Goal: Contribute content: Contribute content

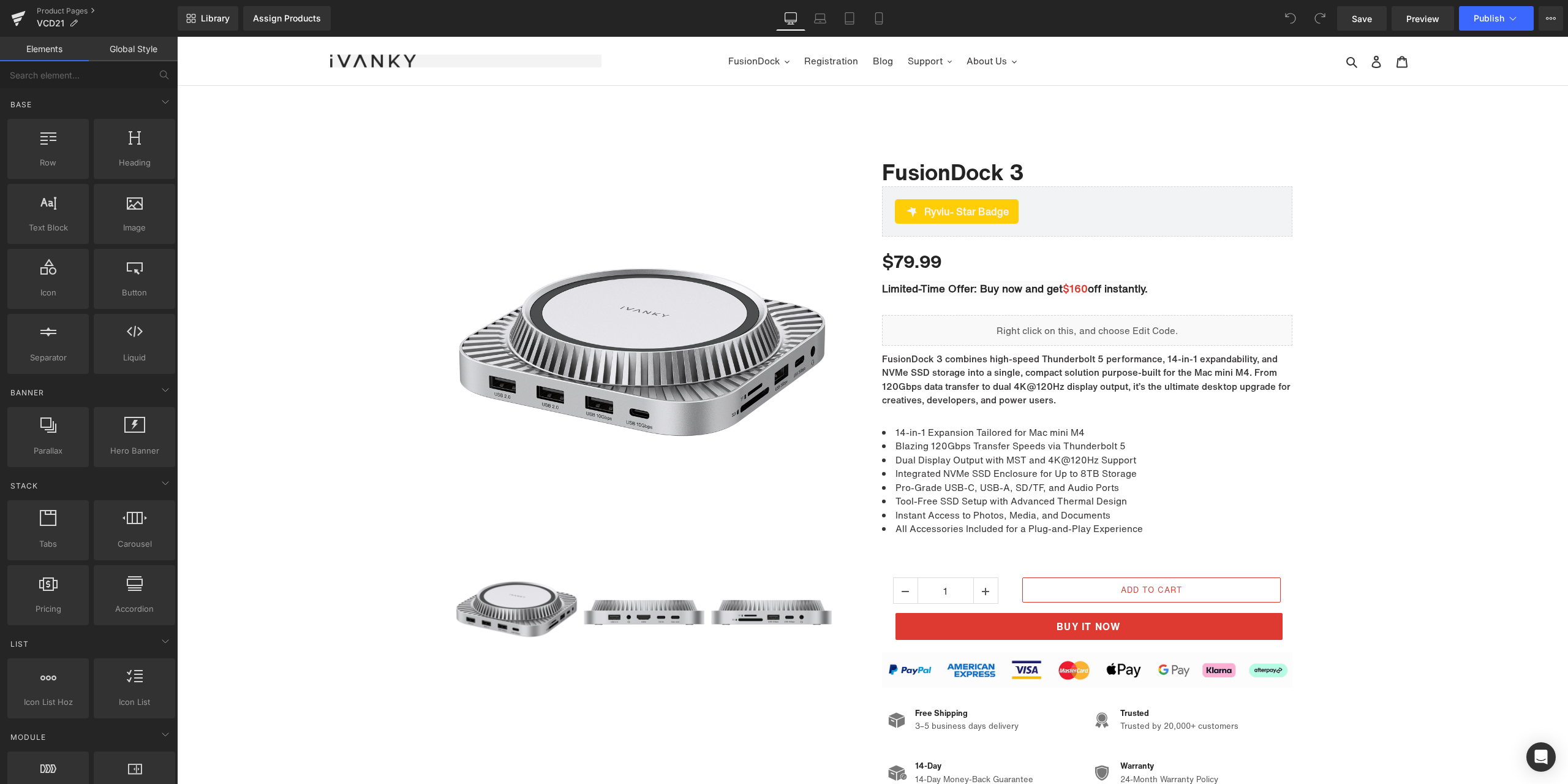
click at [646, 20] on div "Library Assign Products Product Preview No product match your search. Please tr…" at bounding box center [872, 19] width 1390 height 25
click at [941, 456] on li "Dual Display Output with MST and 4K@120Hz Support" at bounding box center [1087, 460] width 410 height 14
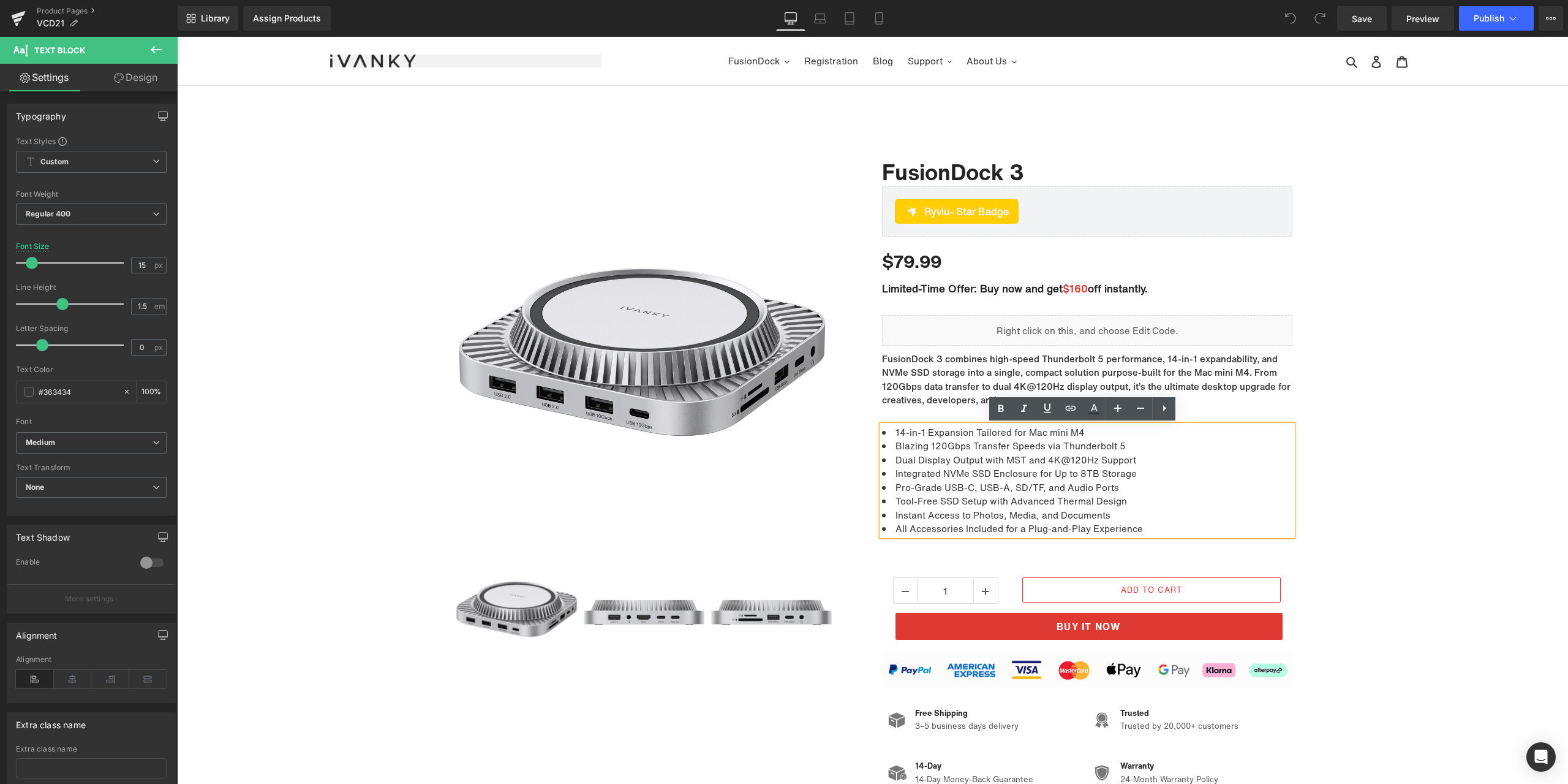
click at [899, 430] on li "14-in-1 Expansion Tailored for Mac mini M4" at bounding box center [1087, 432] width 410 height 14
click at [1172, 359] on p "FusionDock 3 combines high-speed Thunderbolt 5 performance, 14-in-1 expandabili…" at bounding box center [1087, 379] width 410 height 55
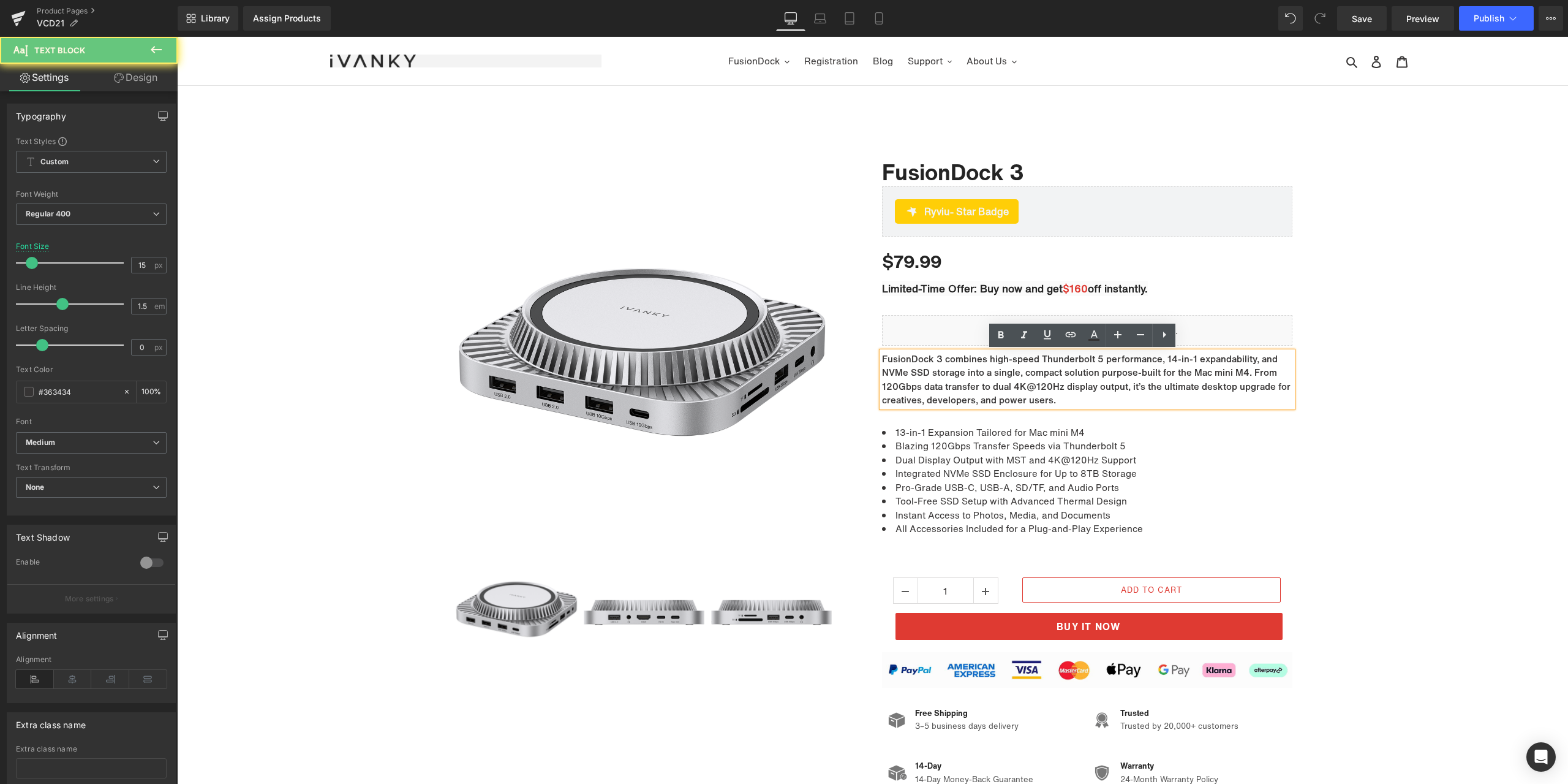
click at [1166, 360] on p "FusionDock 3 combines high-speed Thunderbolt 5 performance, 14-in-1 expandabili…" at bounding box center [1087, 379] width 410 height 55
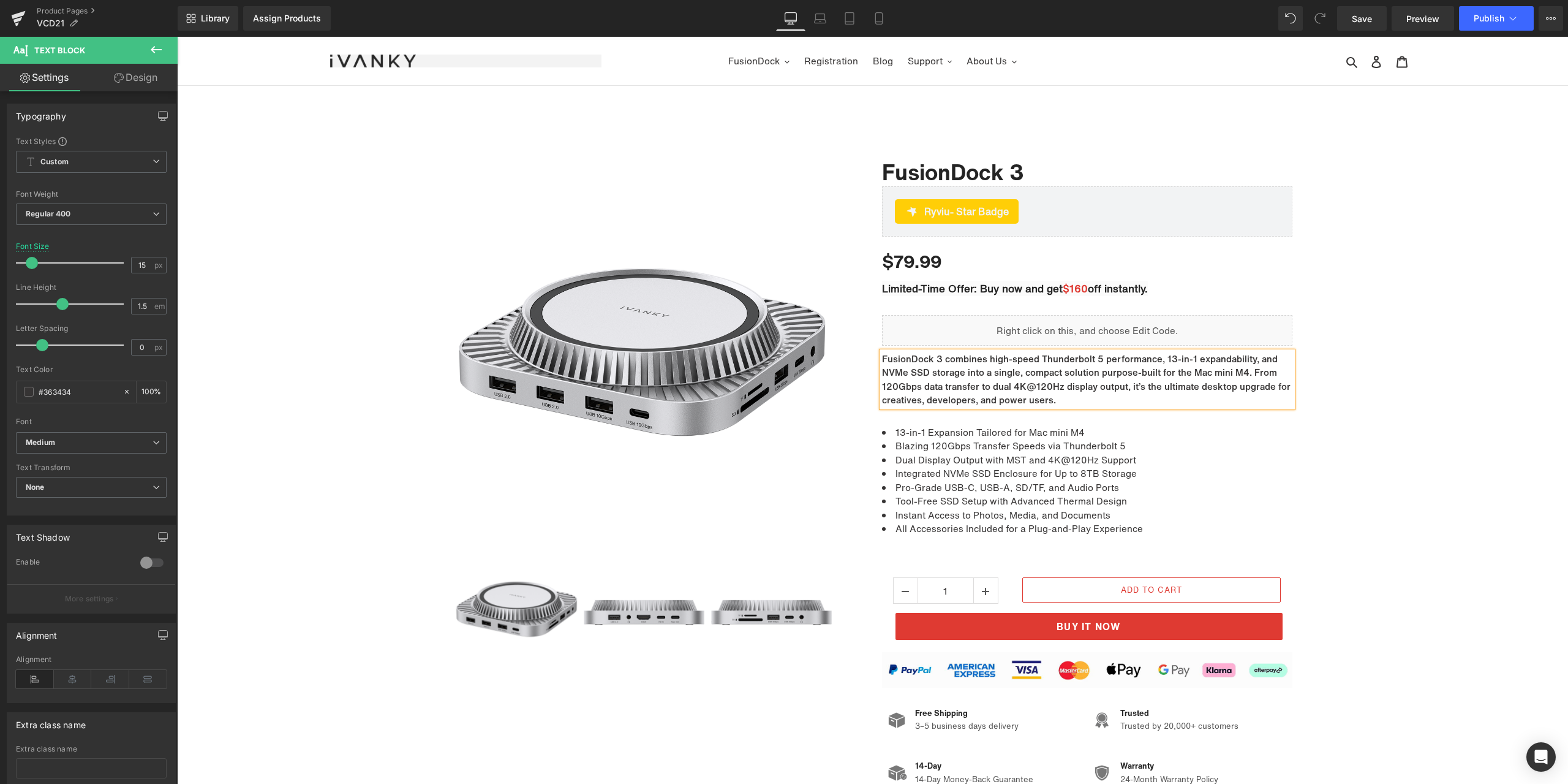
click at [1358, 405] on div "Sale Off (P) Image ‹" at bounding box center [872, 465] width 1391 height 660
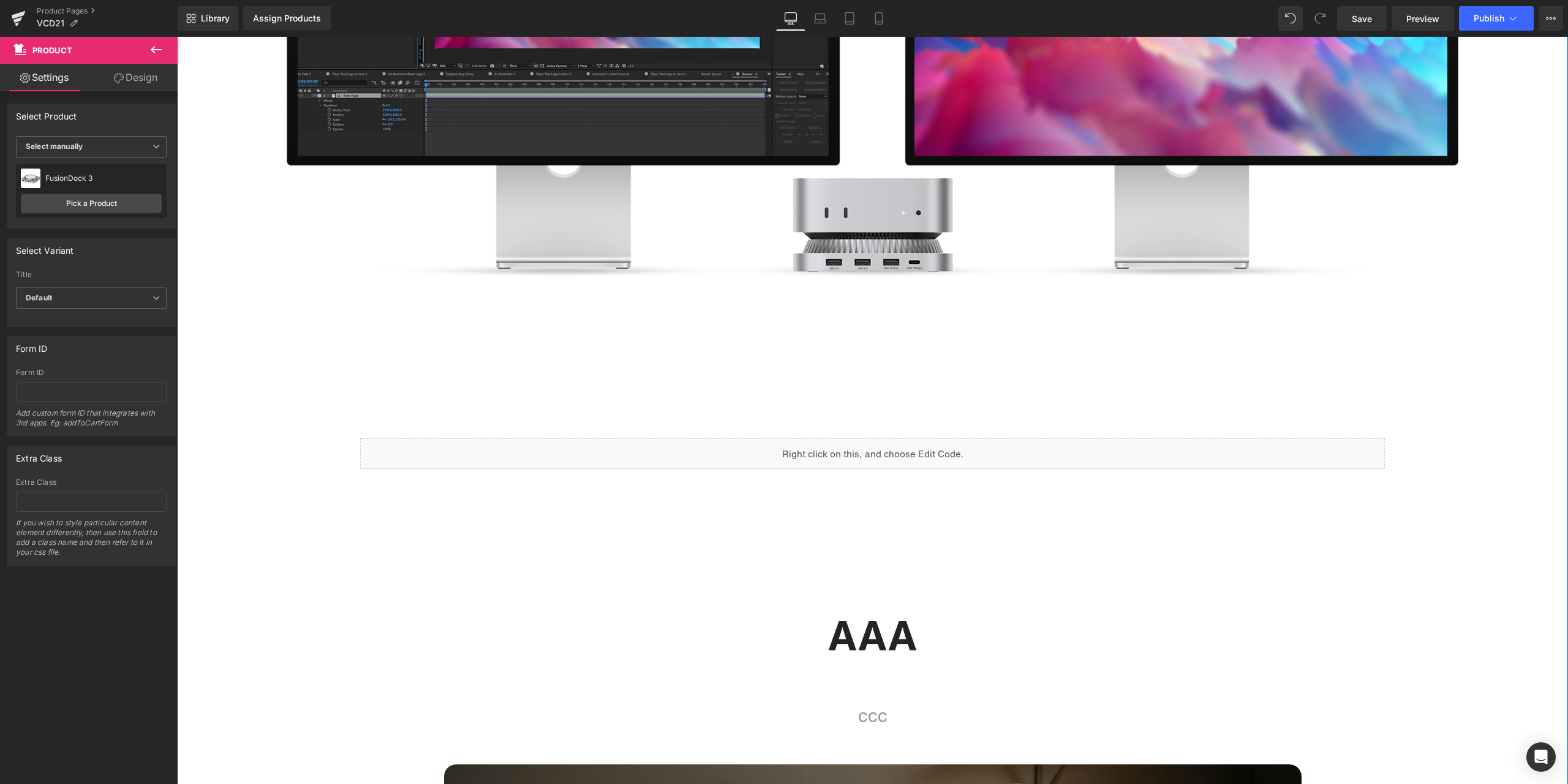
scroll to position [1471, 0]
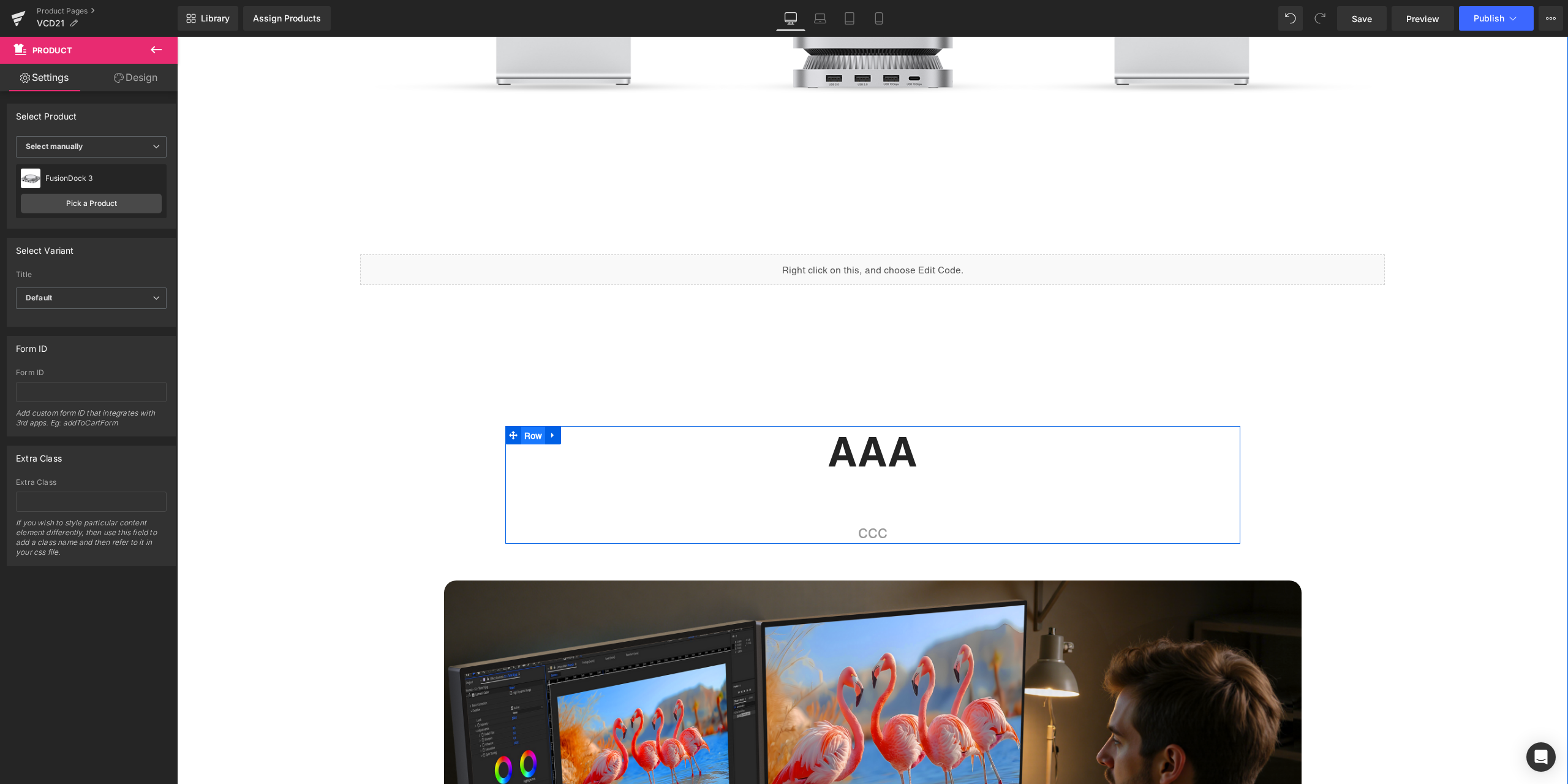
click at [533, 437] on ul "Row" at bounding box center [533, 435] width 56 height 19
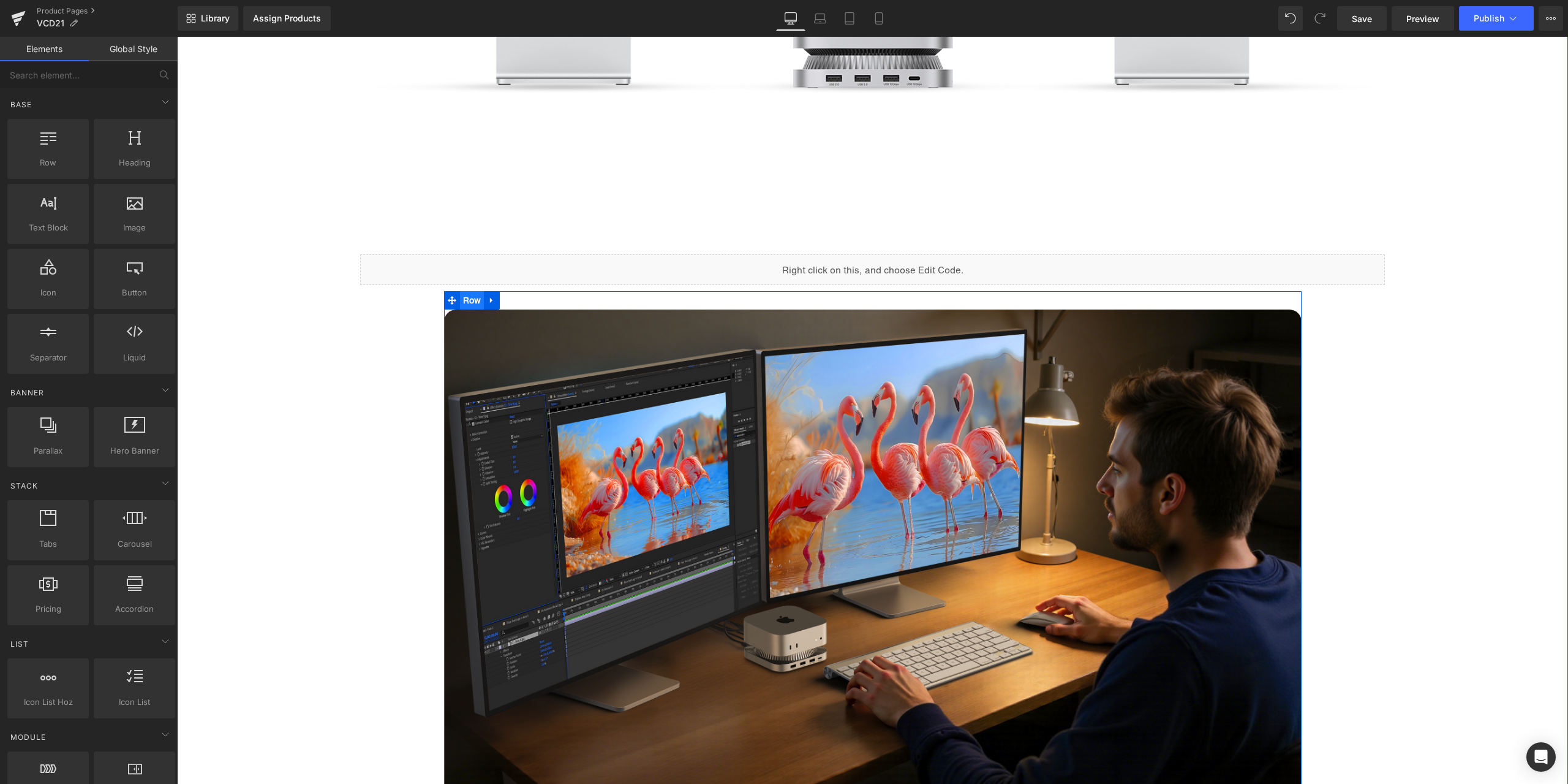
click at [471, 304] on ul "Row" at bounding box center [472, 300] width 56 height 19
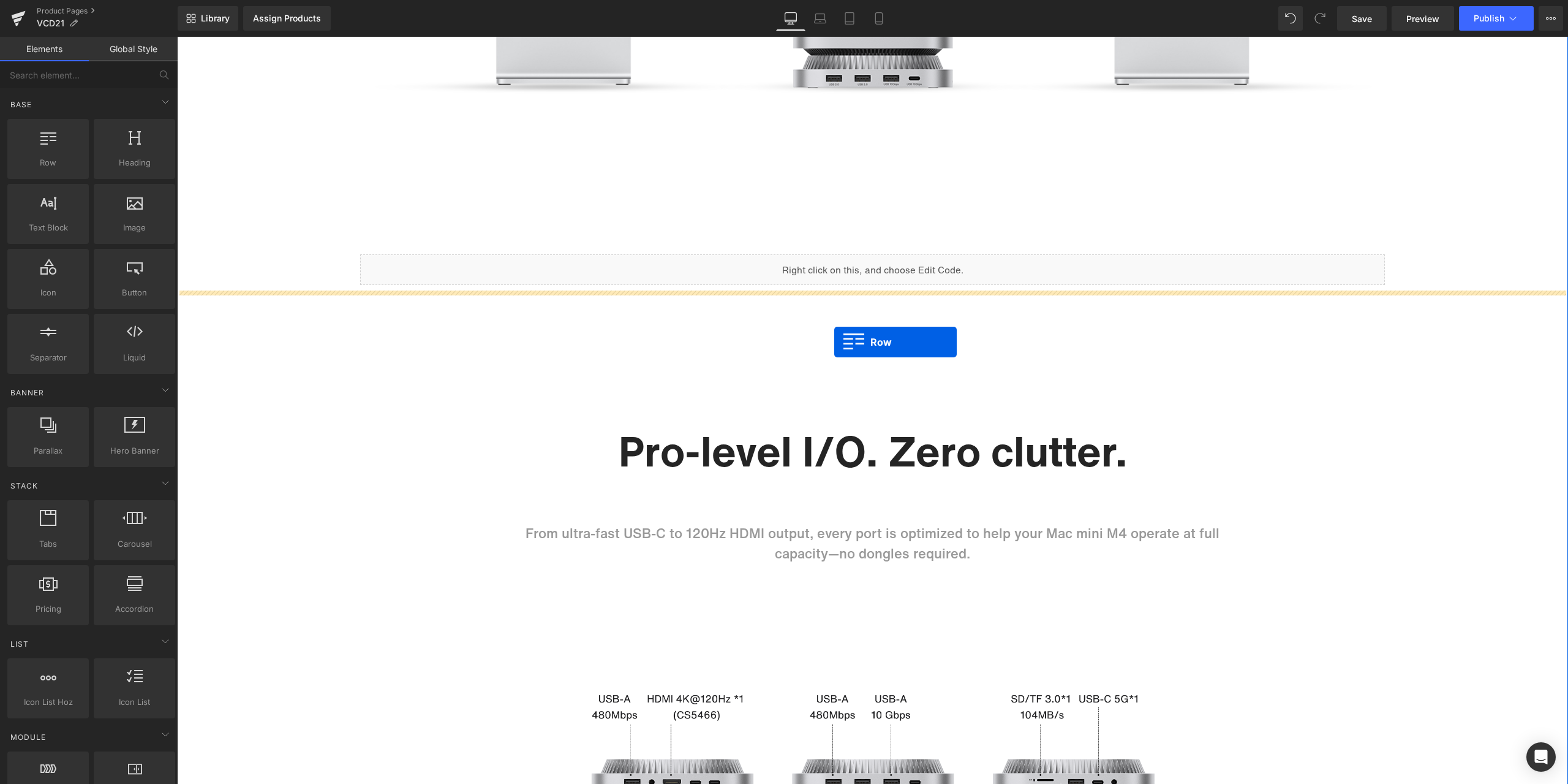
drag, startPoint x: 537, startPoint y: 438, endPoint x: 835, endPoint y: 342, distance: 313.1
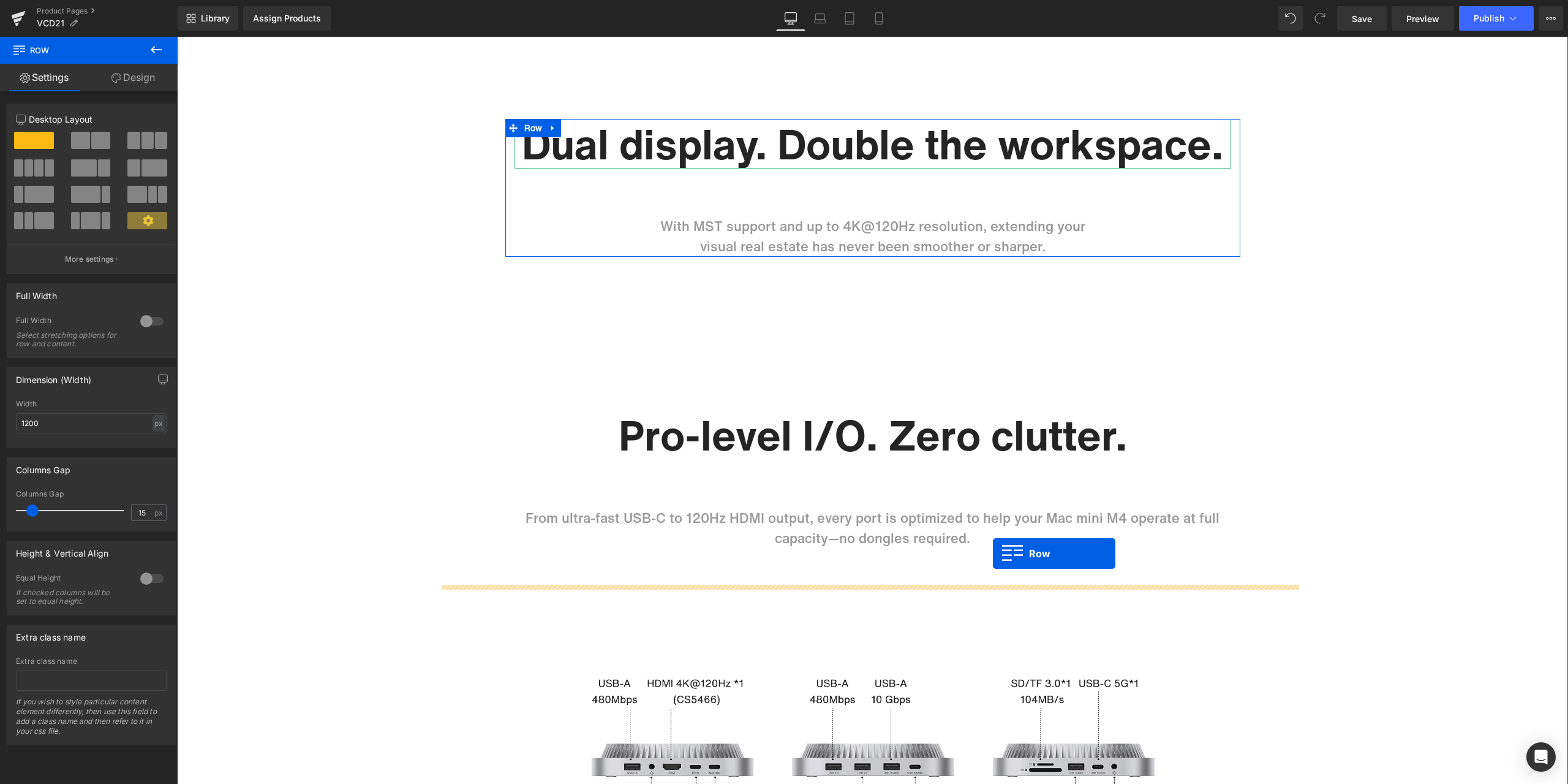
scroll to position [1777, 0]
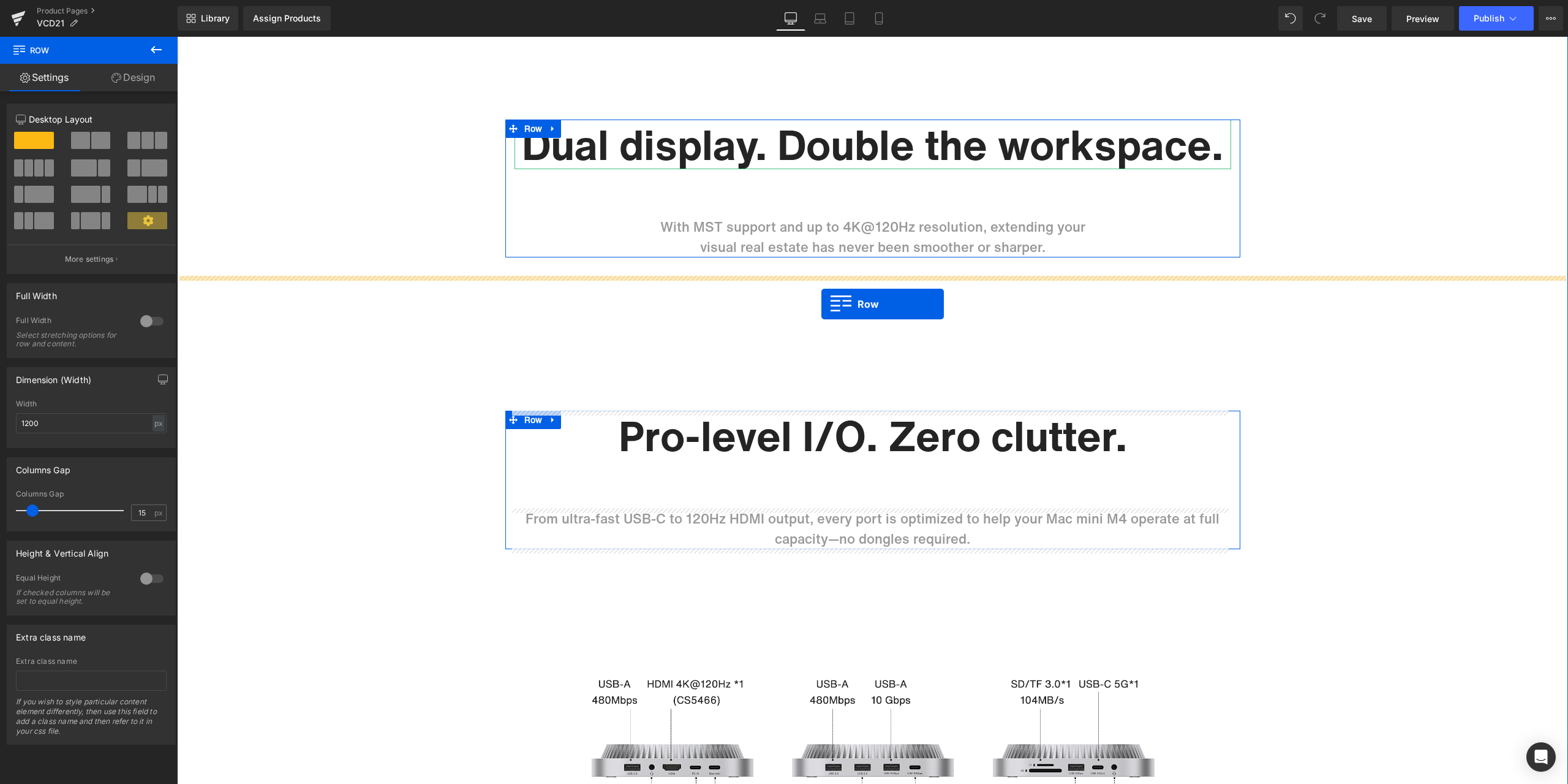
drag, startPoint x: 511, startPoint y: 343, endPoint x: 821, endPoint y: 304, distance: 312.4
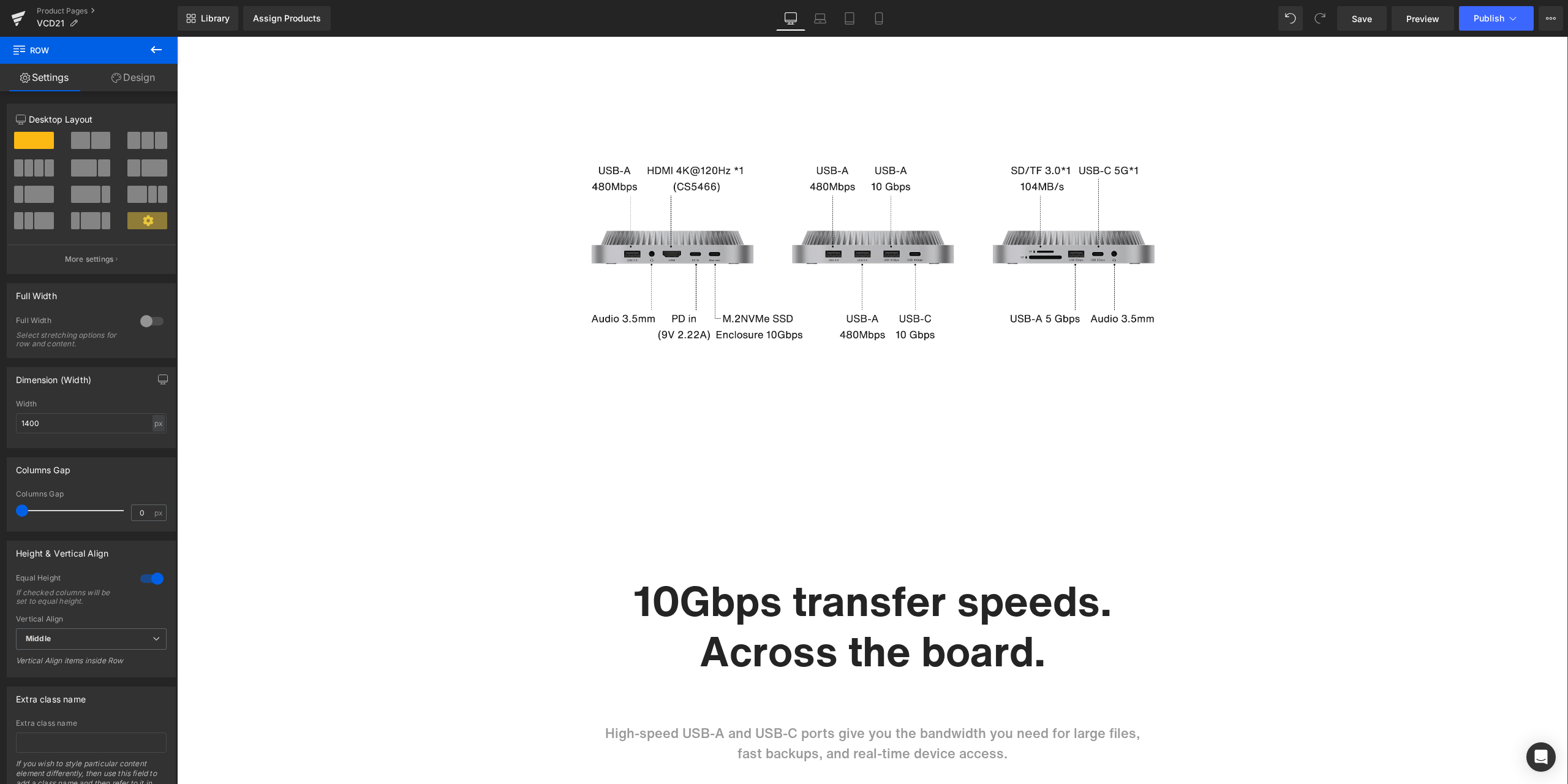
scroll to position [2941, 0]
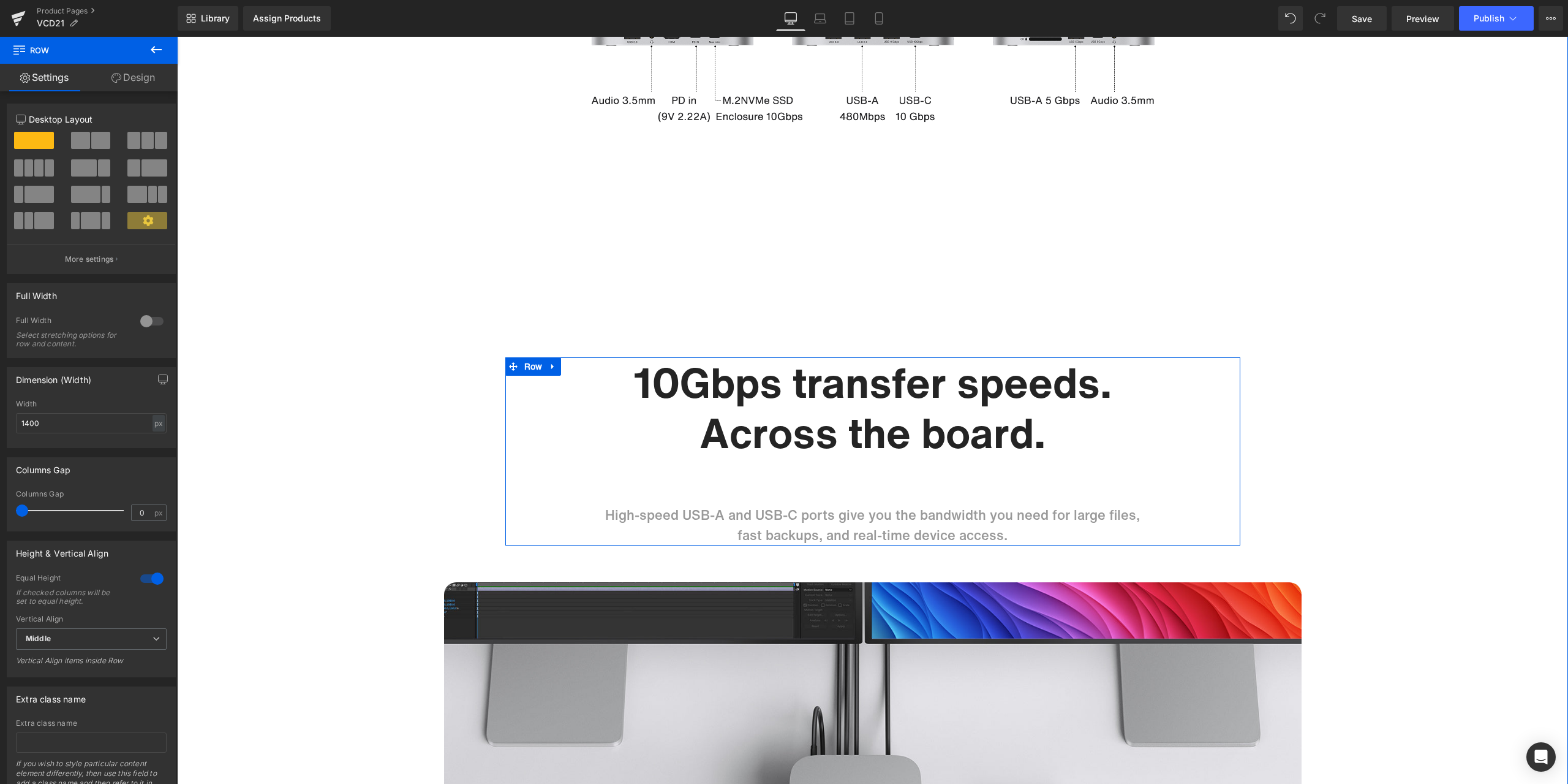
click at [532, 369] on span "Row" at bounding box center [534, 366] width 25 height 19
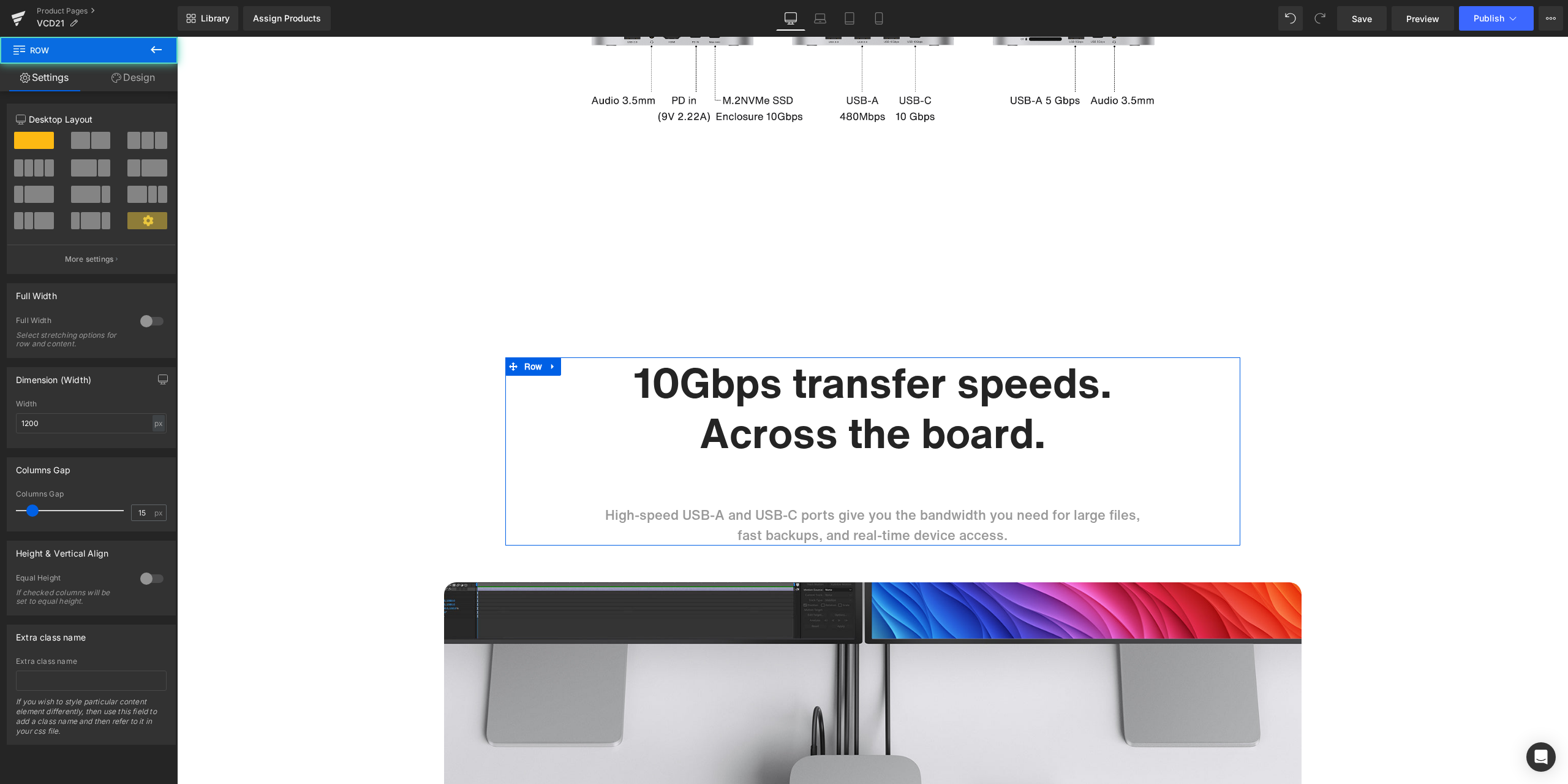
drag, startPoint x: 128, startPoint y: 76, endPoint x: 76, endPoint y: 167, distance: 104.8
click at [128, 76] on link "Design" at bounding box center [133, 78] width 89 height 28
click at [0, 0] on div "Background" at bounding box center [0, 0] width 0 height 0
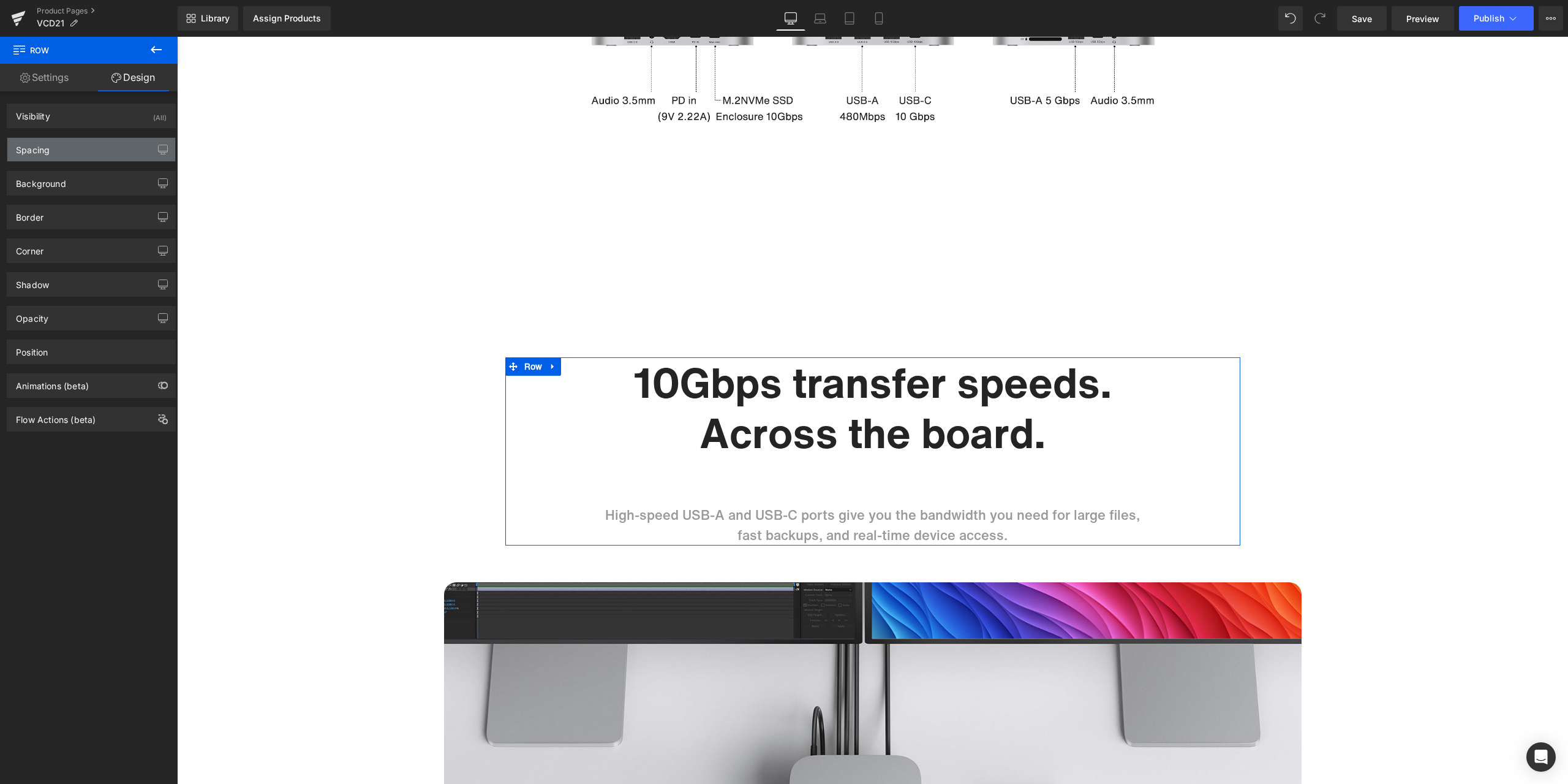
click at [76, 155] on div "Spacing" at bounding box center [92, 149] width 168 height 23
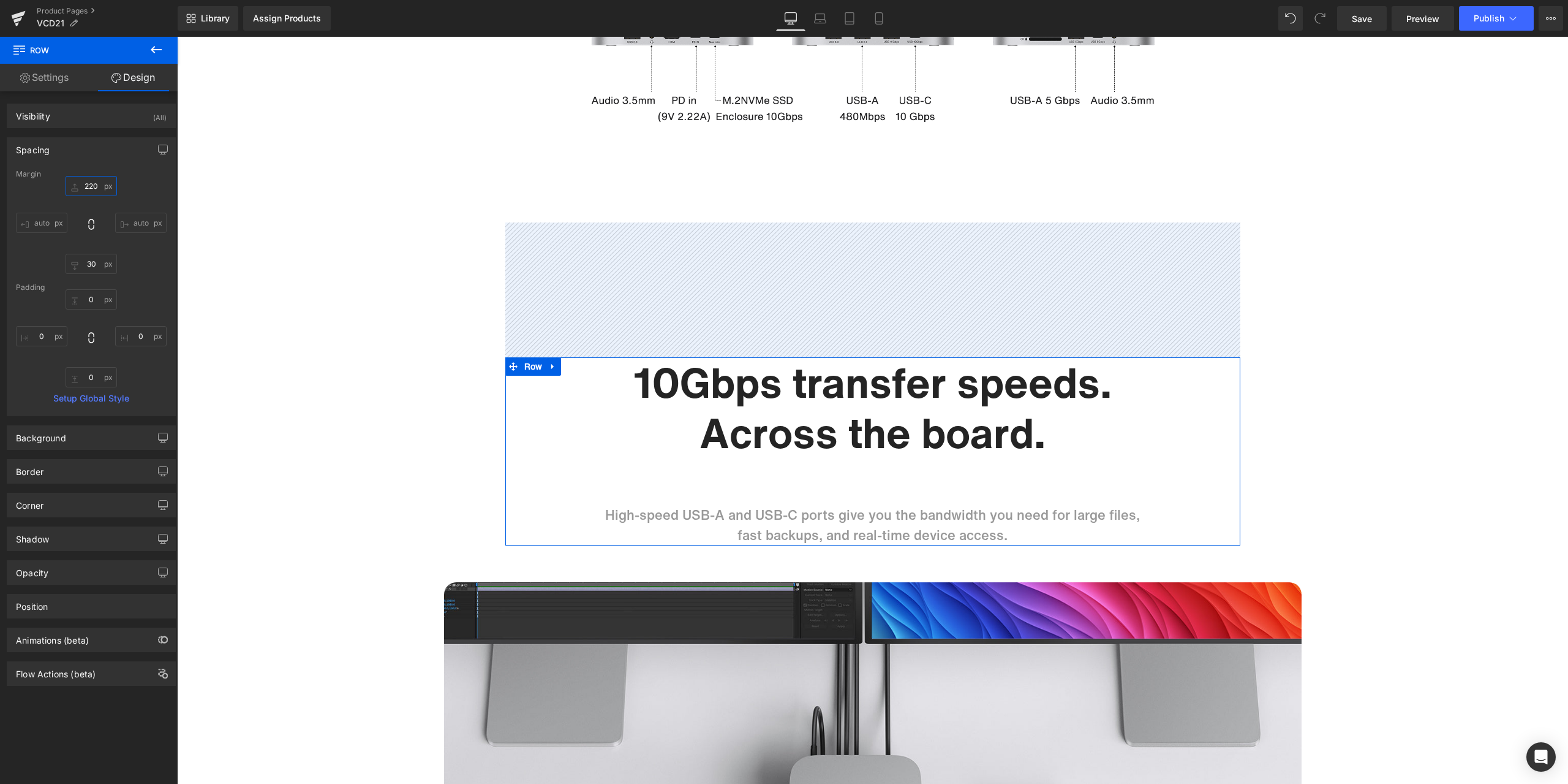
click at [98, 189] on input "text" at bounding box center [91, 186] width 52 height 20
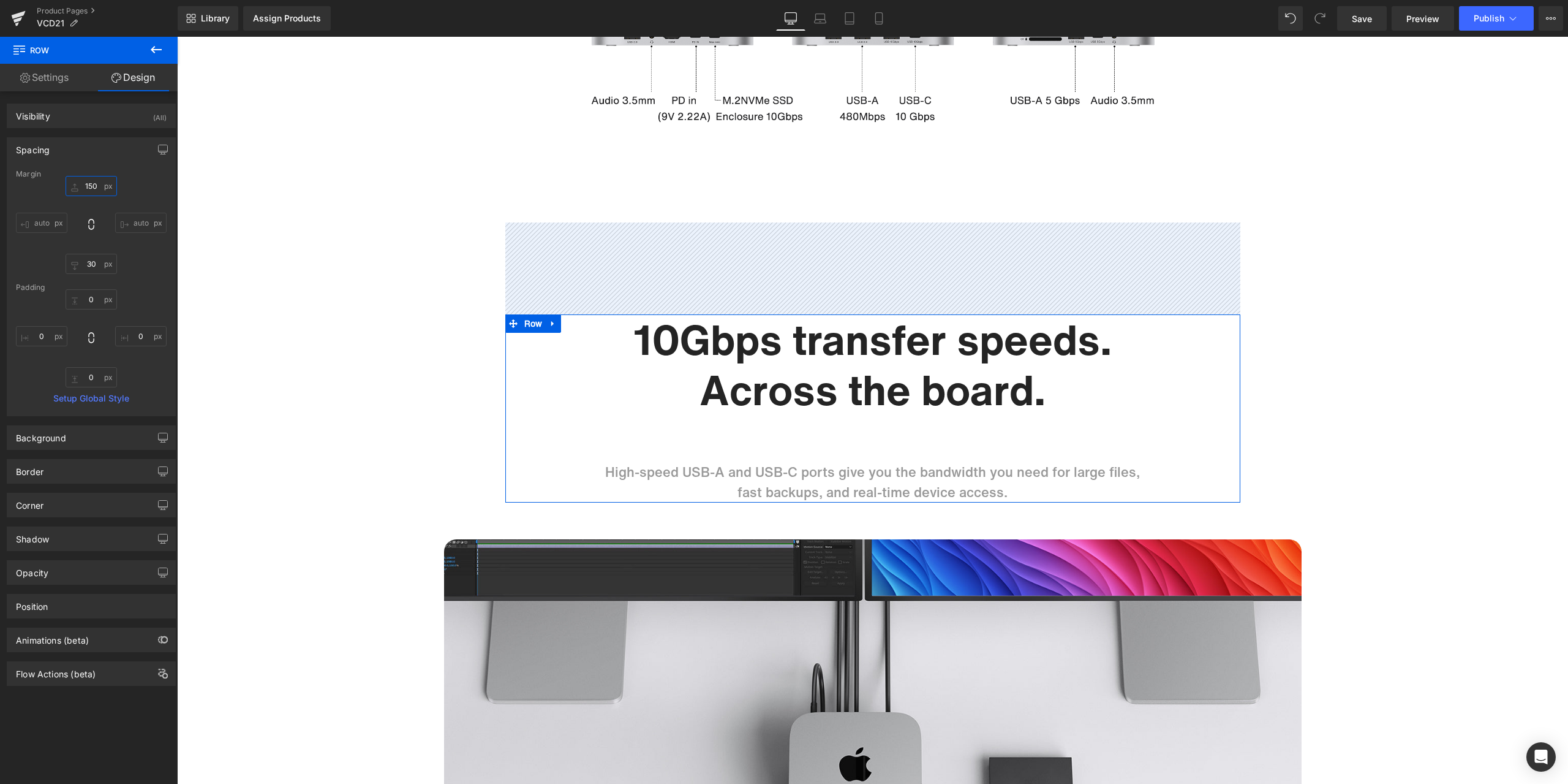
click at [96, 187] on input "150" at bounding box center [91, 186] width 52 height 20
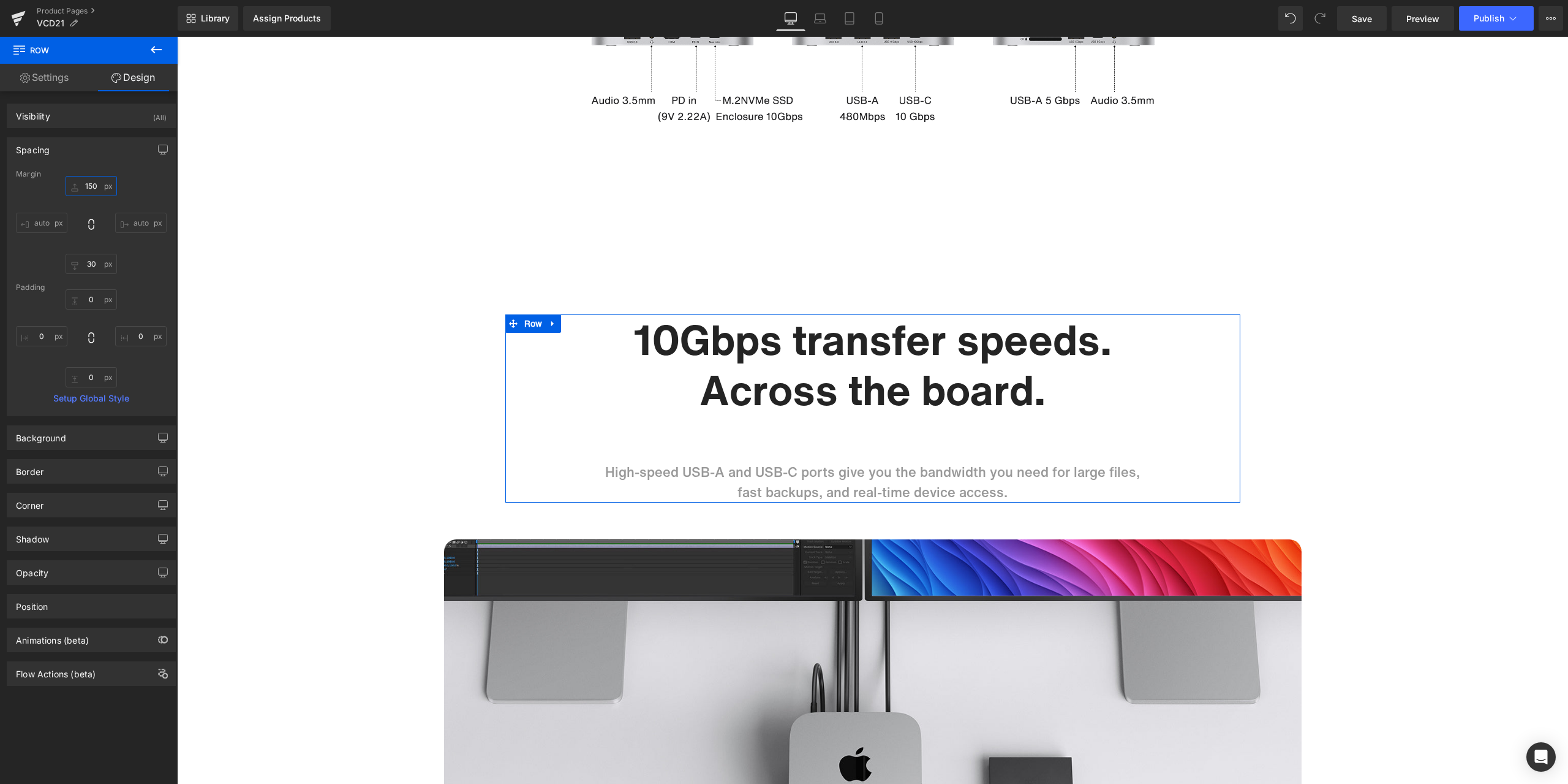
click at [96, 187] on input "150" at bounding box center [91, 186] width 52 height 20
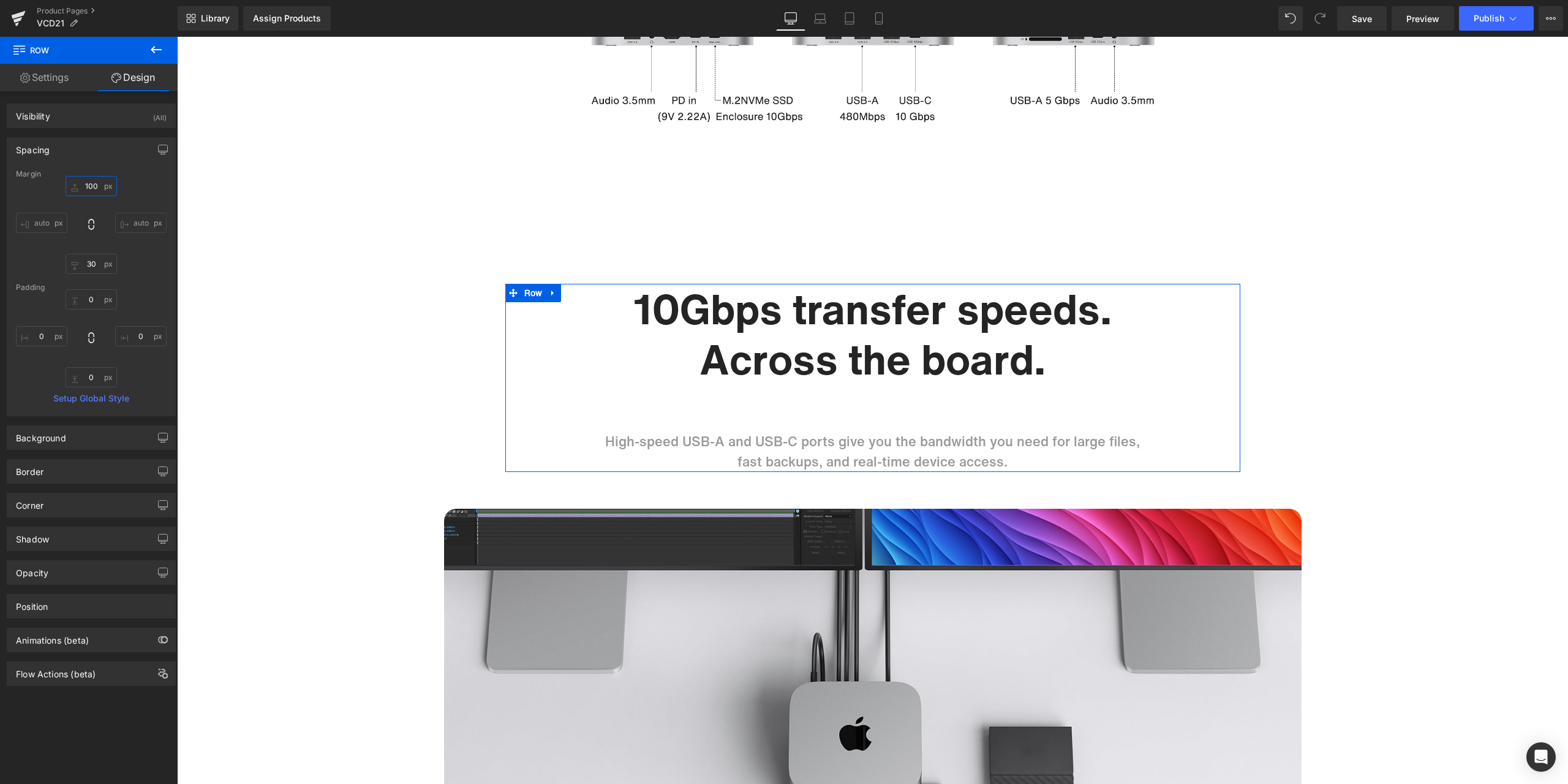
type input "100"
click at [130, 176] on div "Margin" at bounding box center [91, 174] width 151 height 8
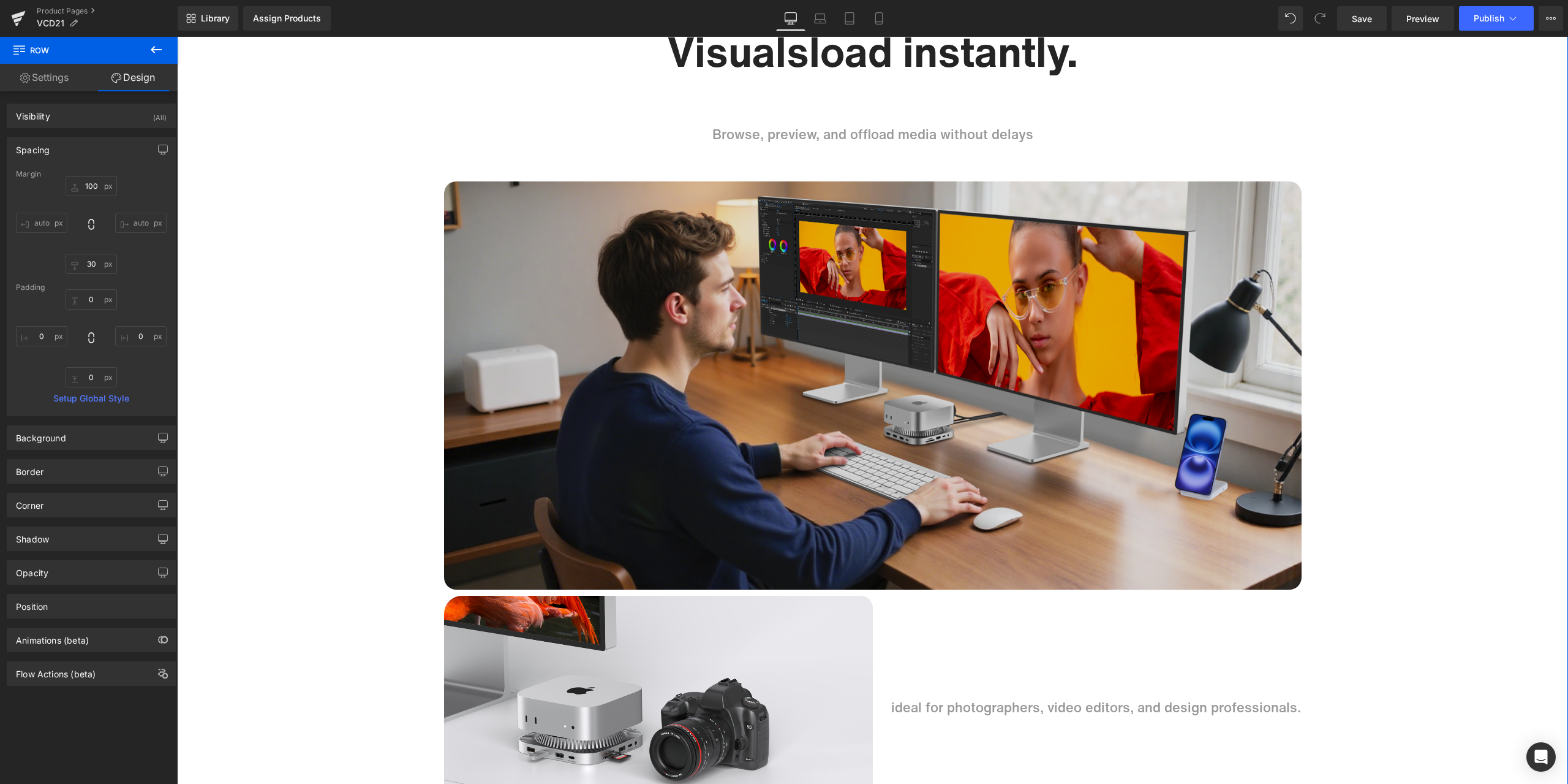
scroll to position [4596, 0]
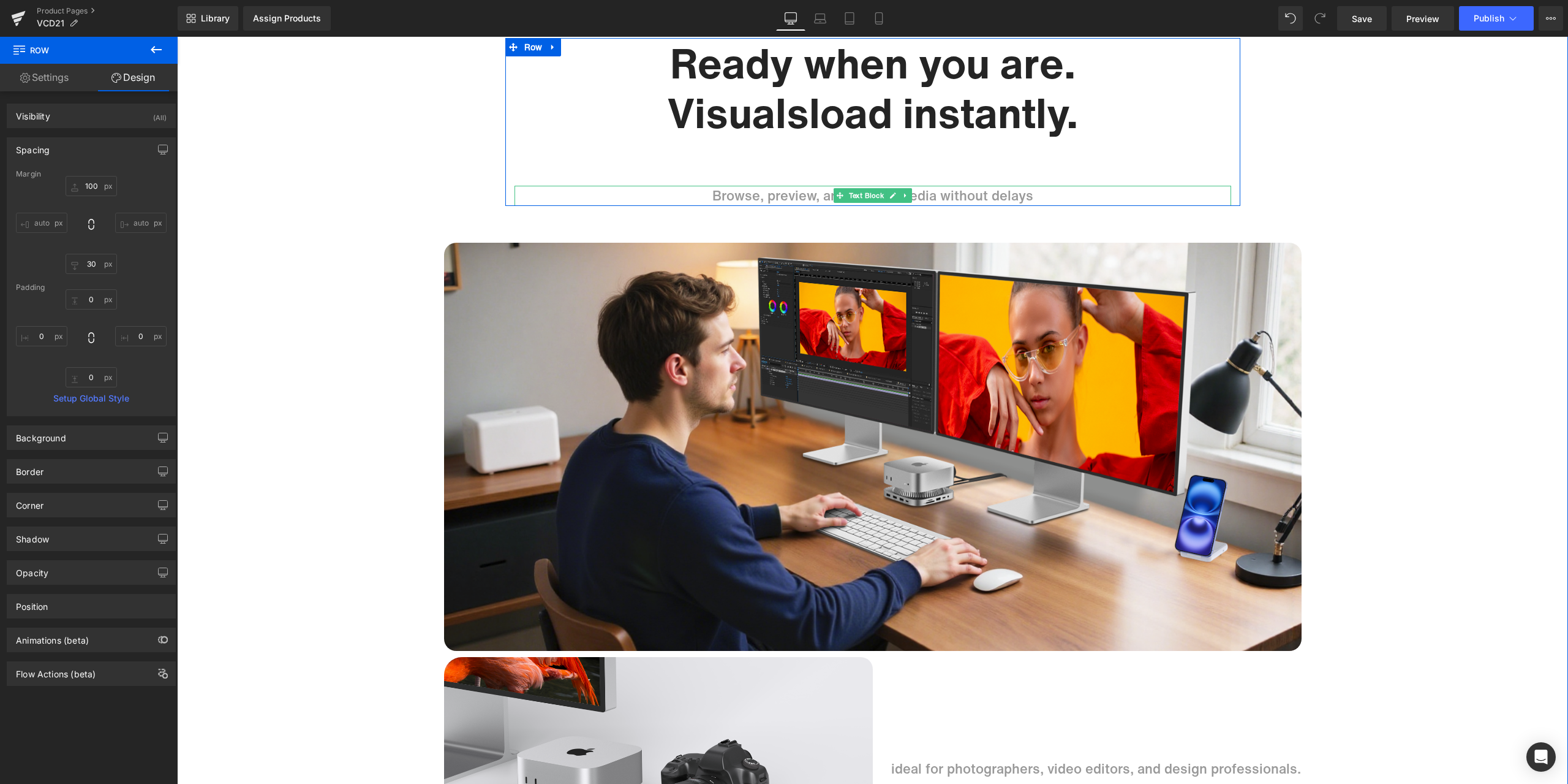
click at [811, 196] on p "Browse, preview, and offload media without delays" at bounding box center [873, 195] width 717 height 20
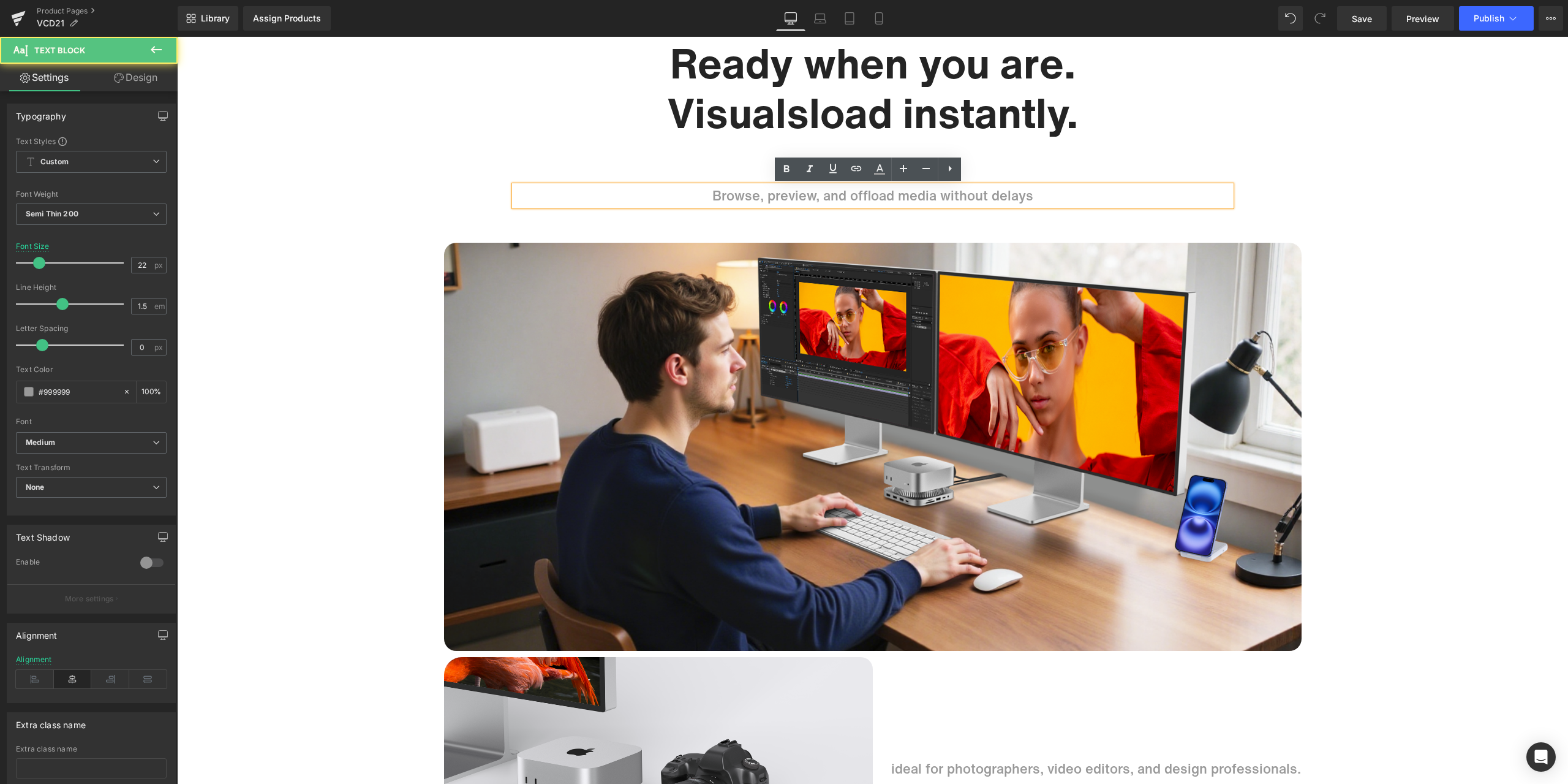
click at [797, 196] on p "Browse, preview, and offload media without delays" at bounding box center [873, 195] width 717 height 20
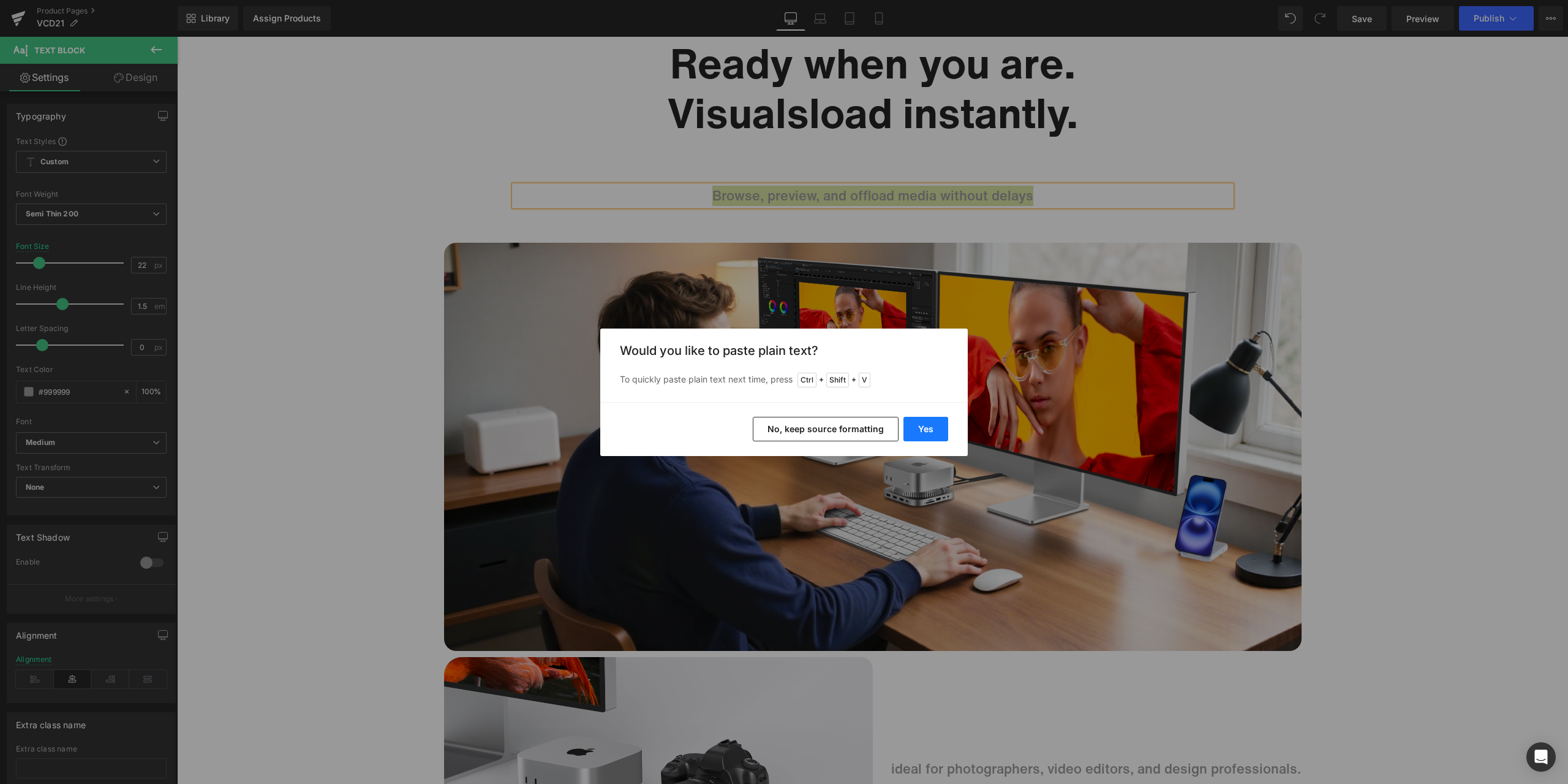
click at [934, 426] on button "Yes" at bounding box center [925, 429] width 45 height 25
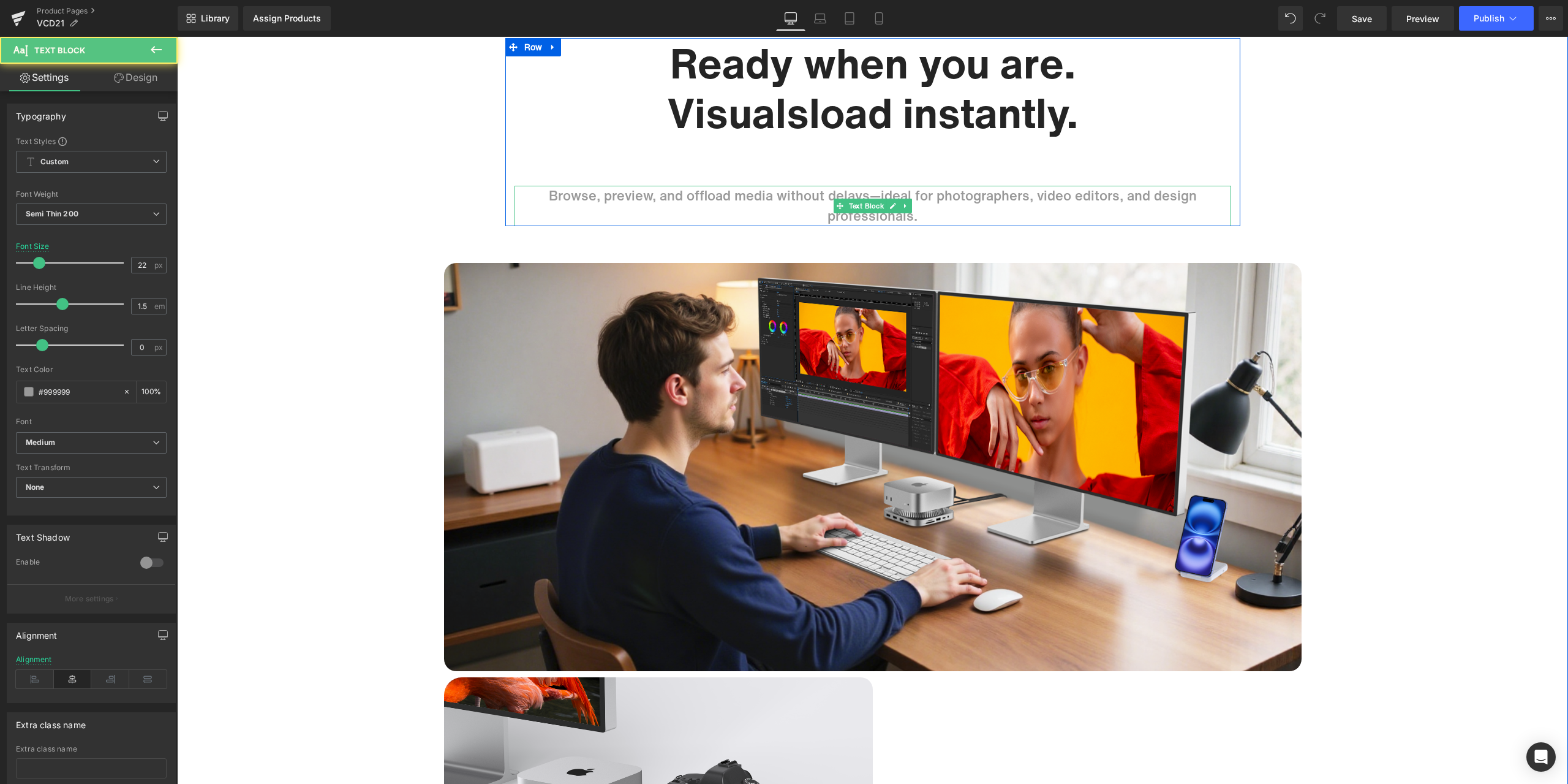
click at [1031, 193] on p "Browse, preview, and offload media without delays—ideal for photographers, vide…" at bounding box center [873, 206] width 717 height 41
click at [802, 204] on p "Browse, preview, and offload media without delays—ideal for photographers," at bounding box center [873, 195] width 717 height 20
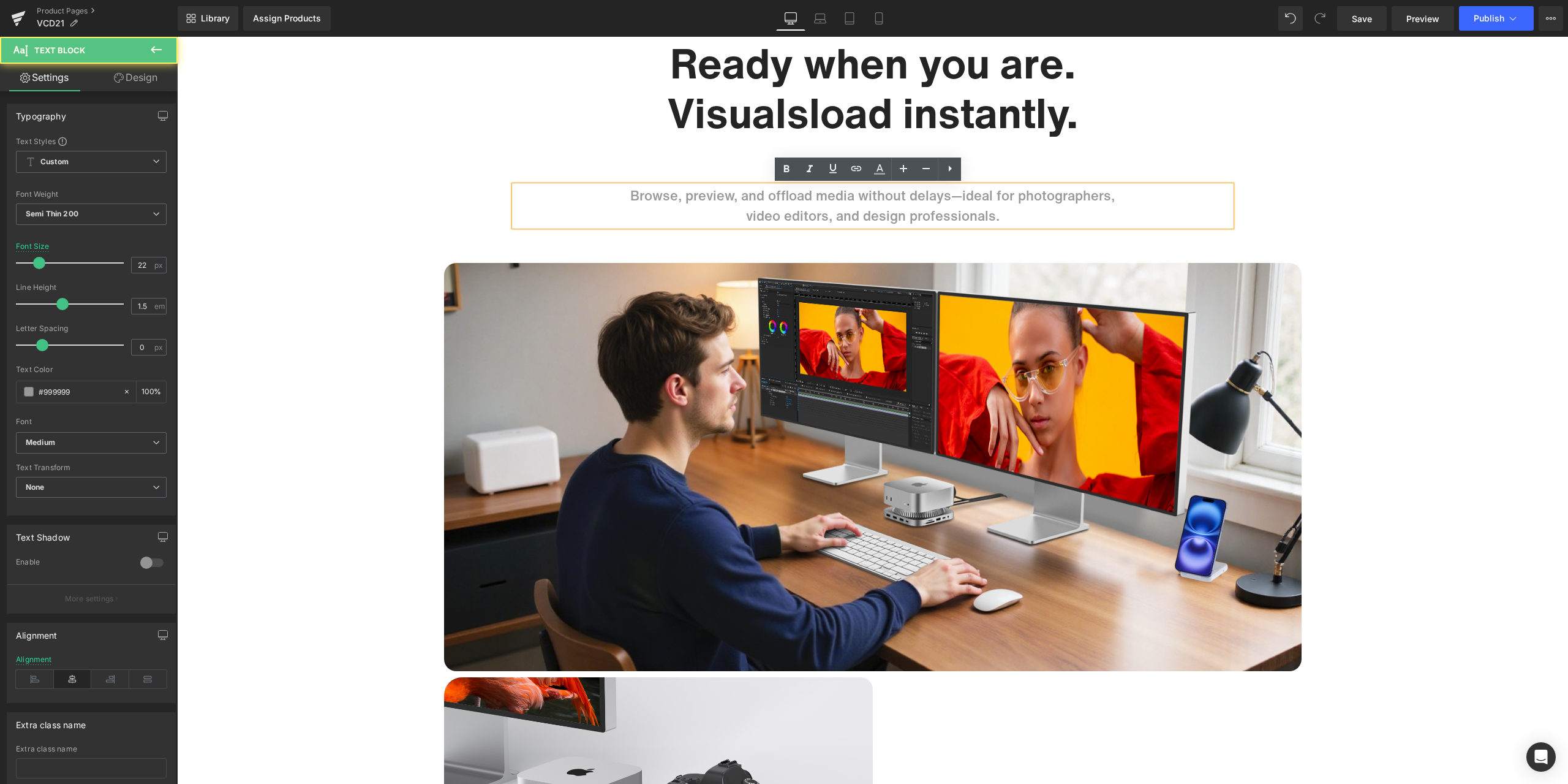
click at [801, 204] on p "Browse, preview, and offload media without delays—ideal for photographers," at bounding box center [873, 195] width 717 height 20
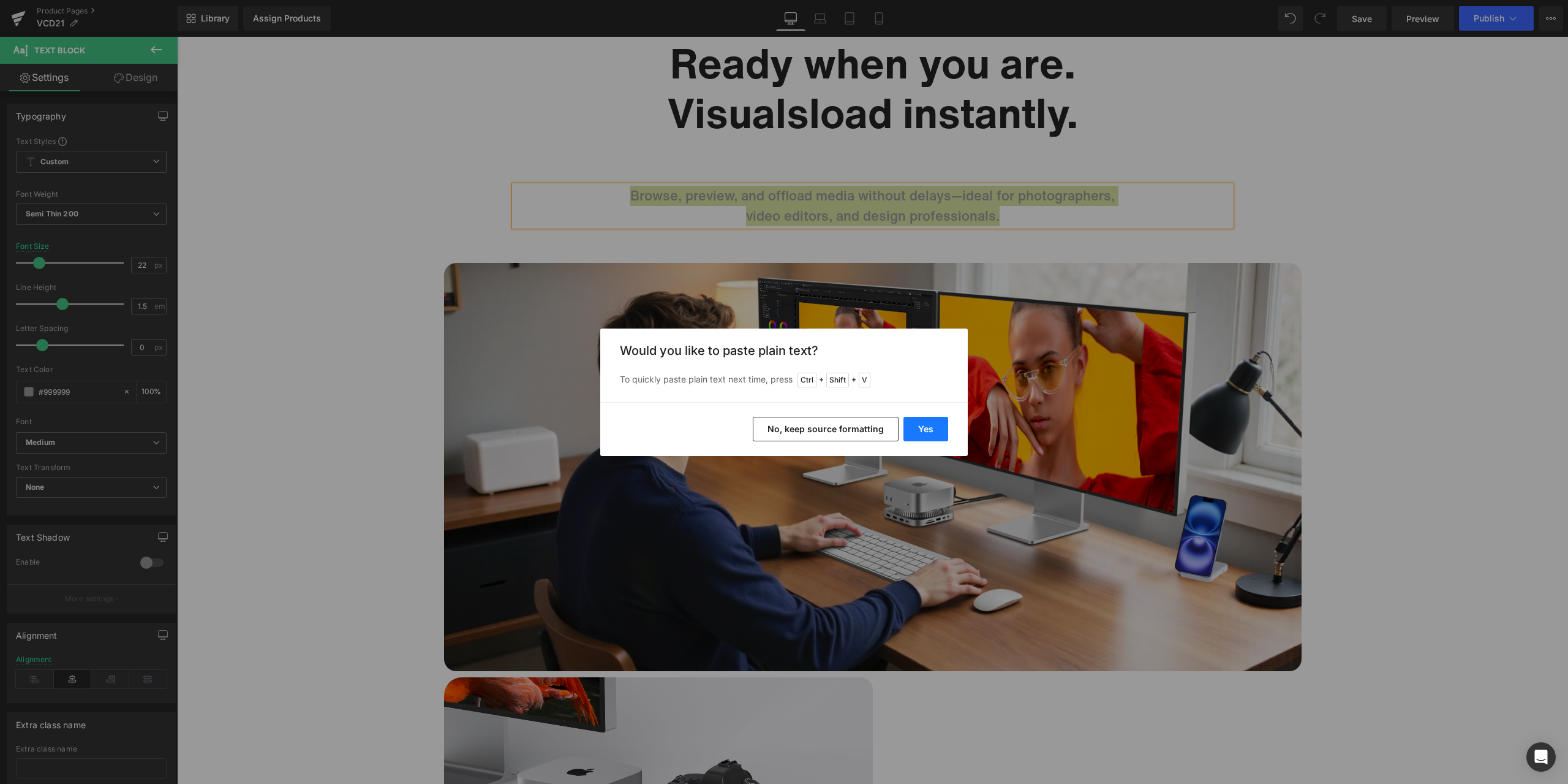
click at [934, 425] on button "Yes" at bounding box center [925, 429] width 45 height 25
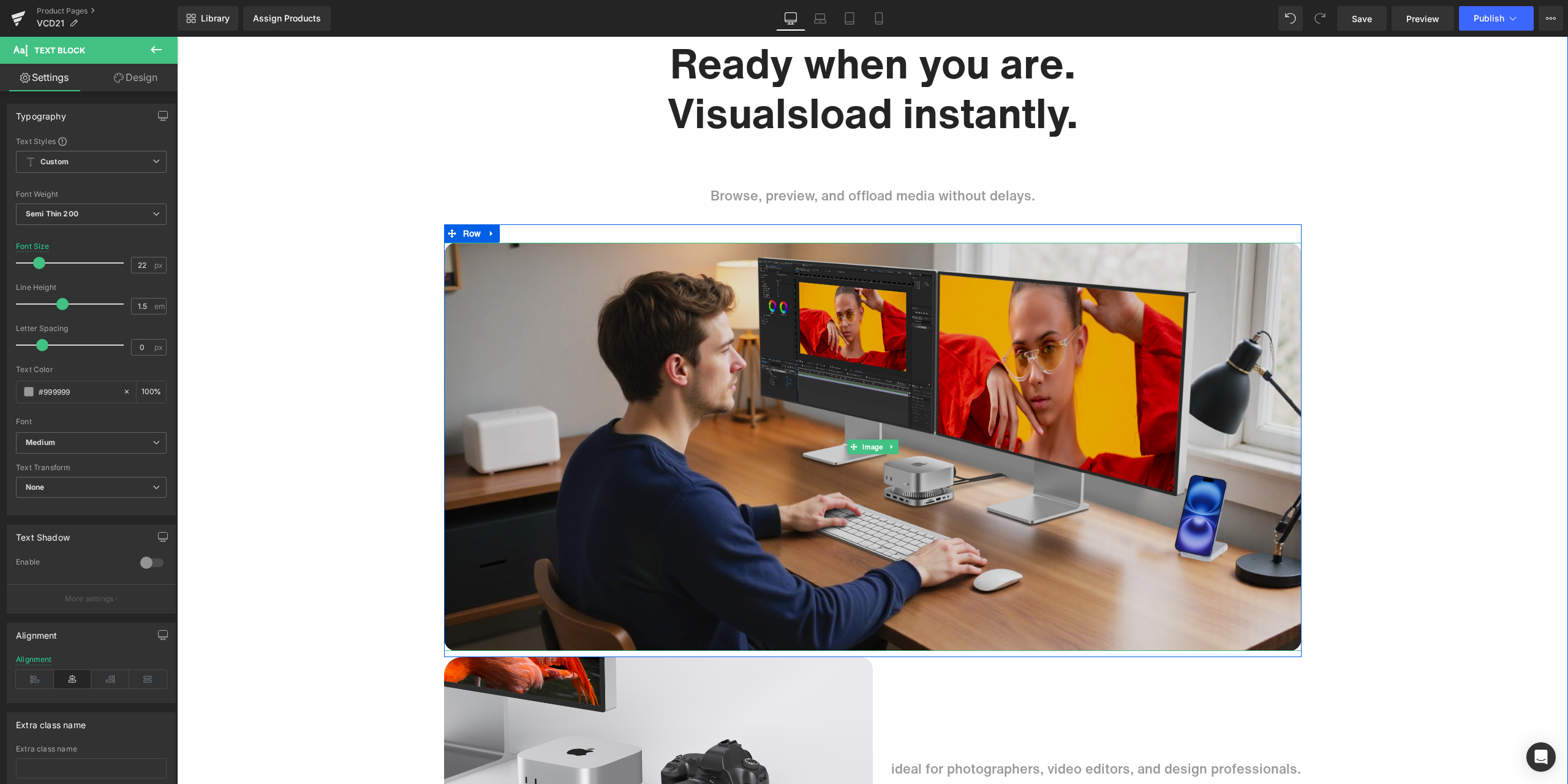
scroll to position [4902, 0]
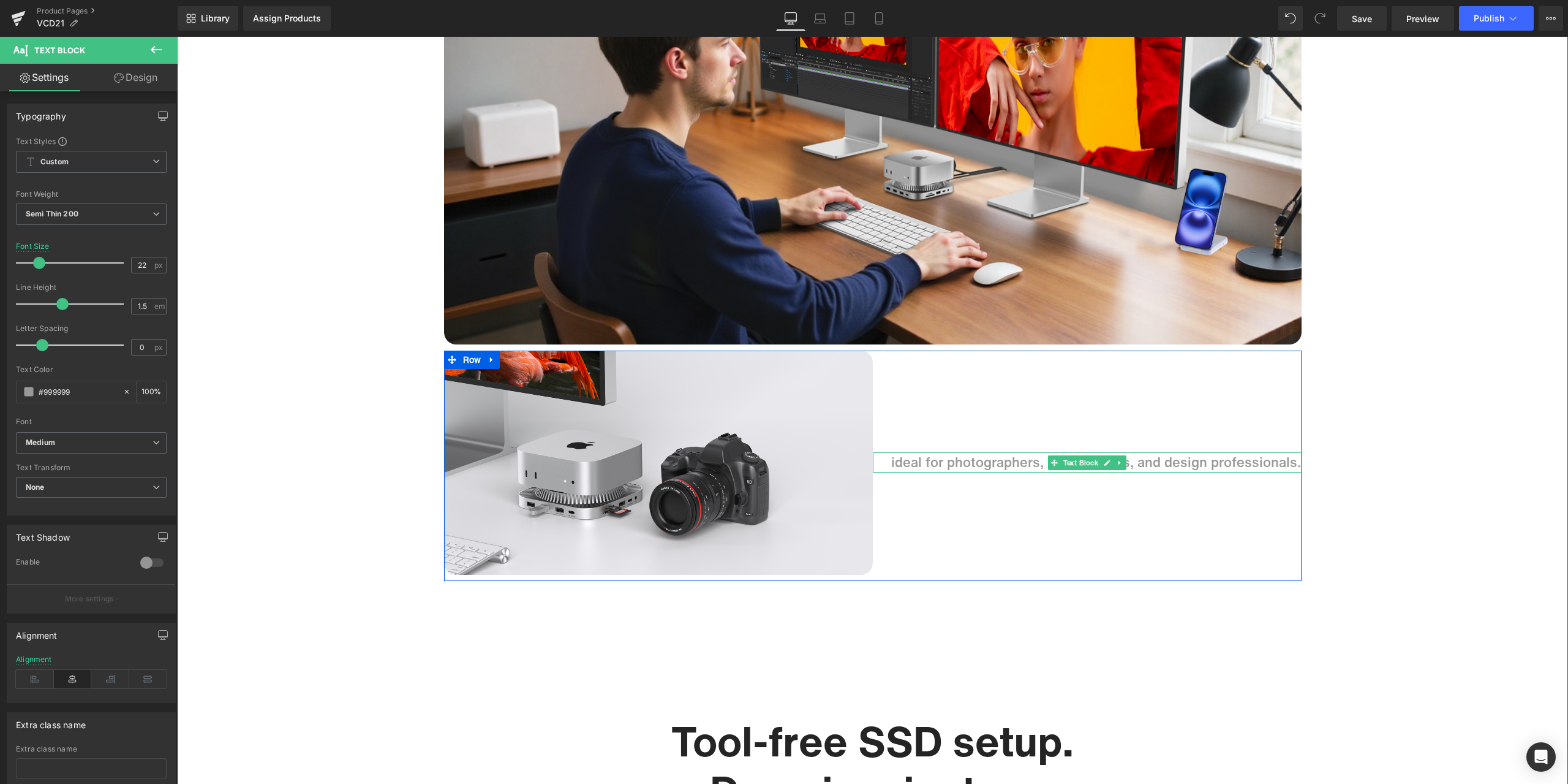
drag, startPoint x: 959, startPoint y: 464, endPoint x: 945, endPoint y: 461, distance: 14.3
click at [959, 464] on p "ideal for photographers, video editors, and design professionals." at bounding box center [1096, 462] width 410 height 20
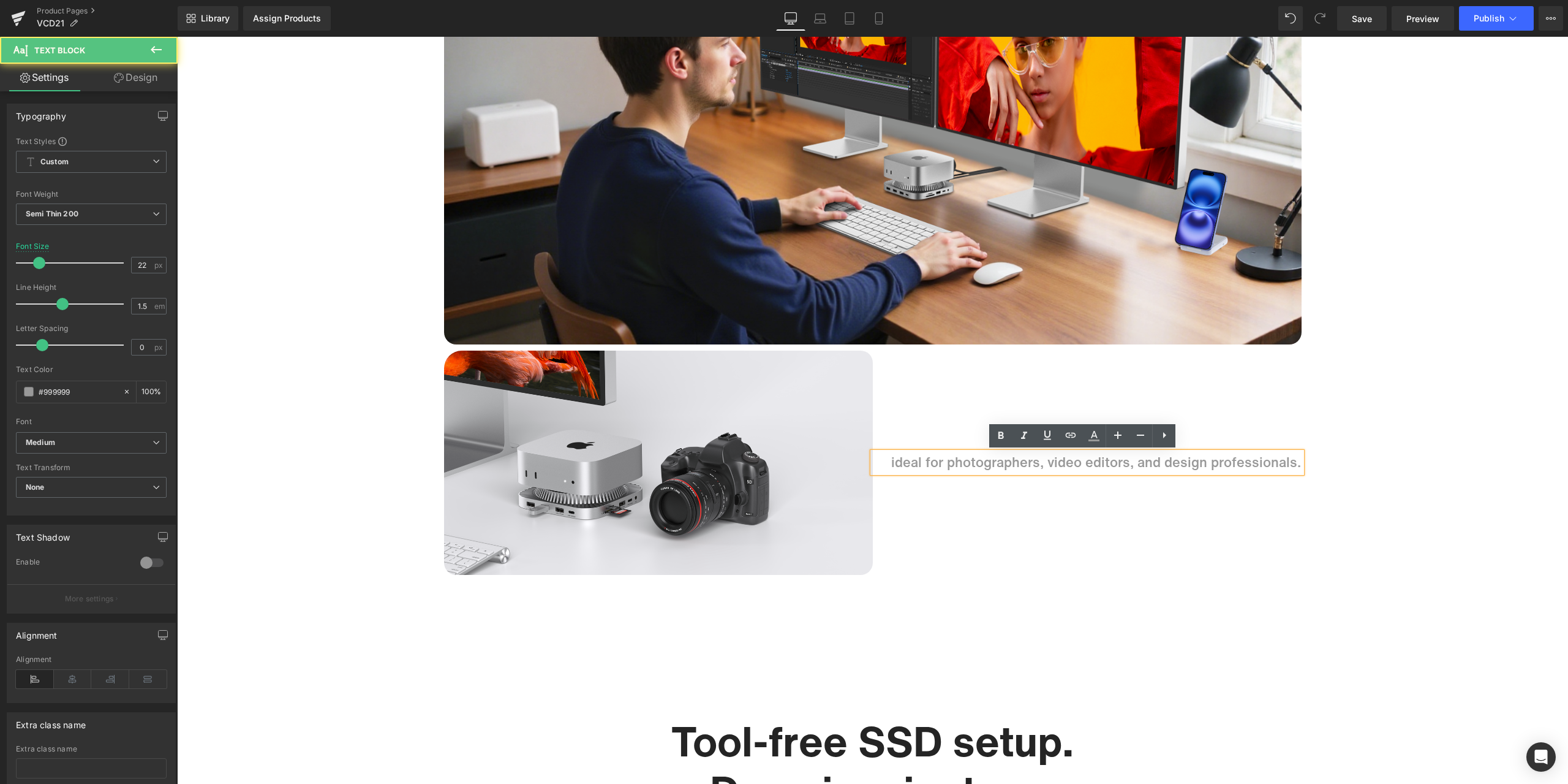
click at [944, 460] on p "ideal for photographers, video editors, and design professionals." at bounding box center [1096, 462] width 410 height 20
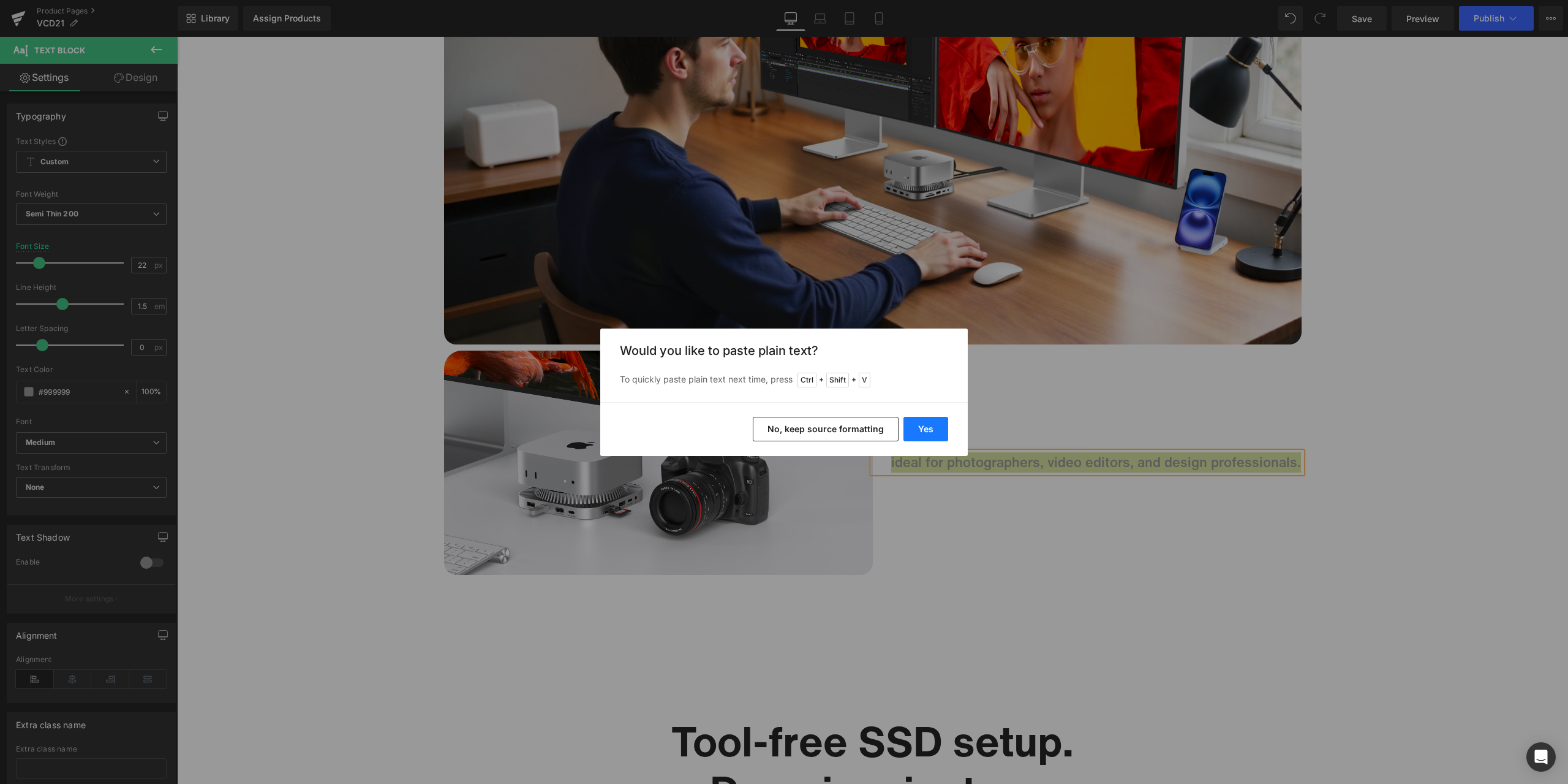
click at [947, 425] on button "Yes" at bounding box center [925, 429] width 45 height 25
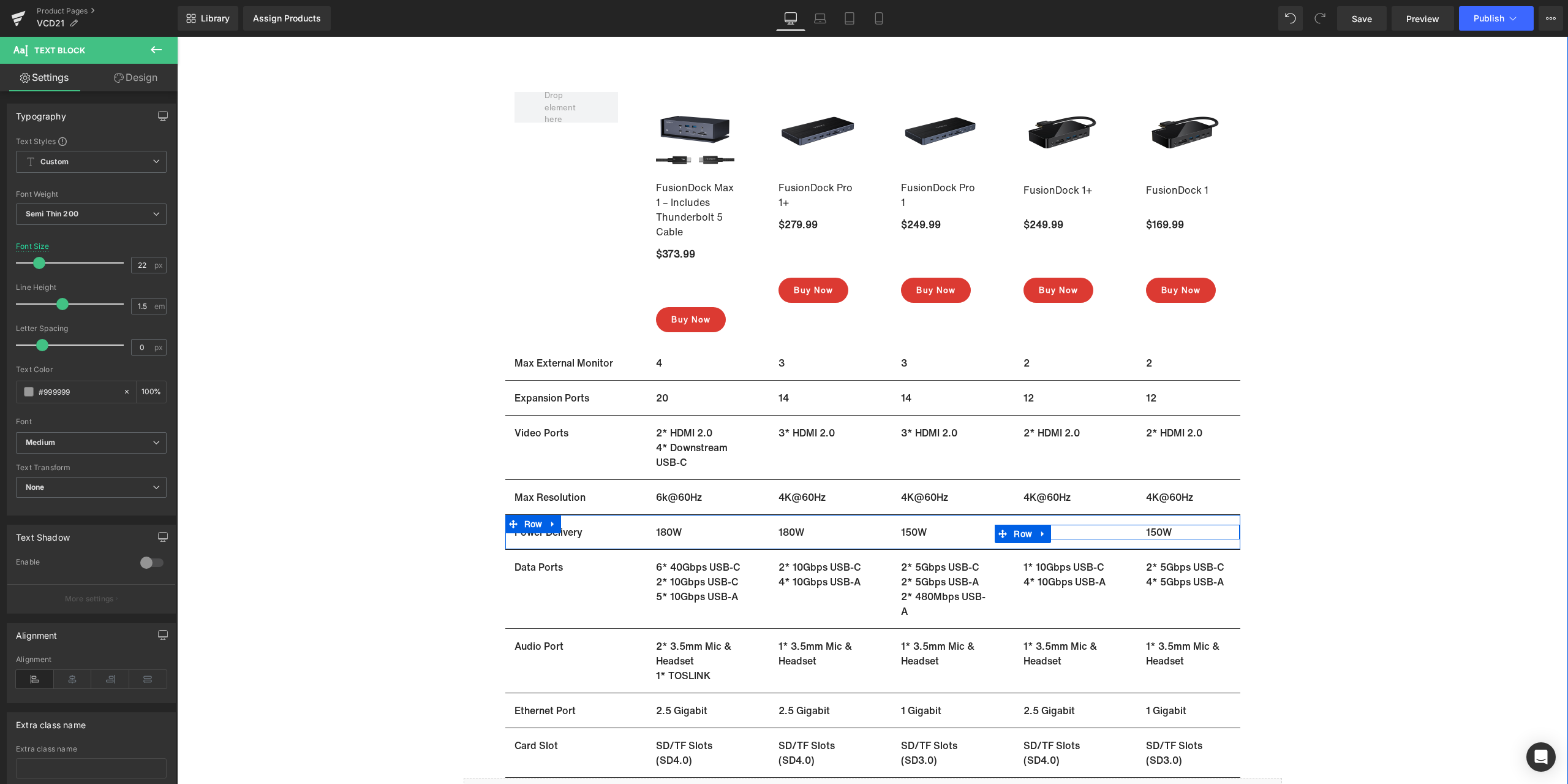
scroll to position [7537, 0]
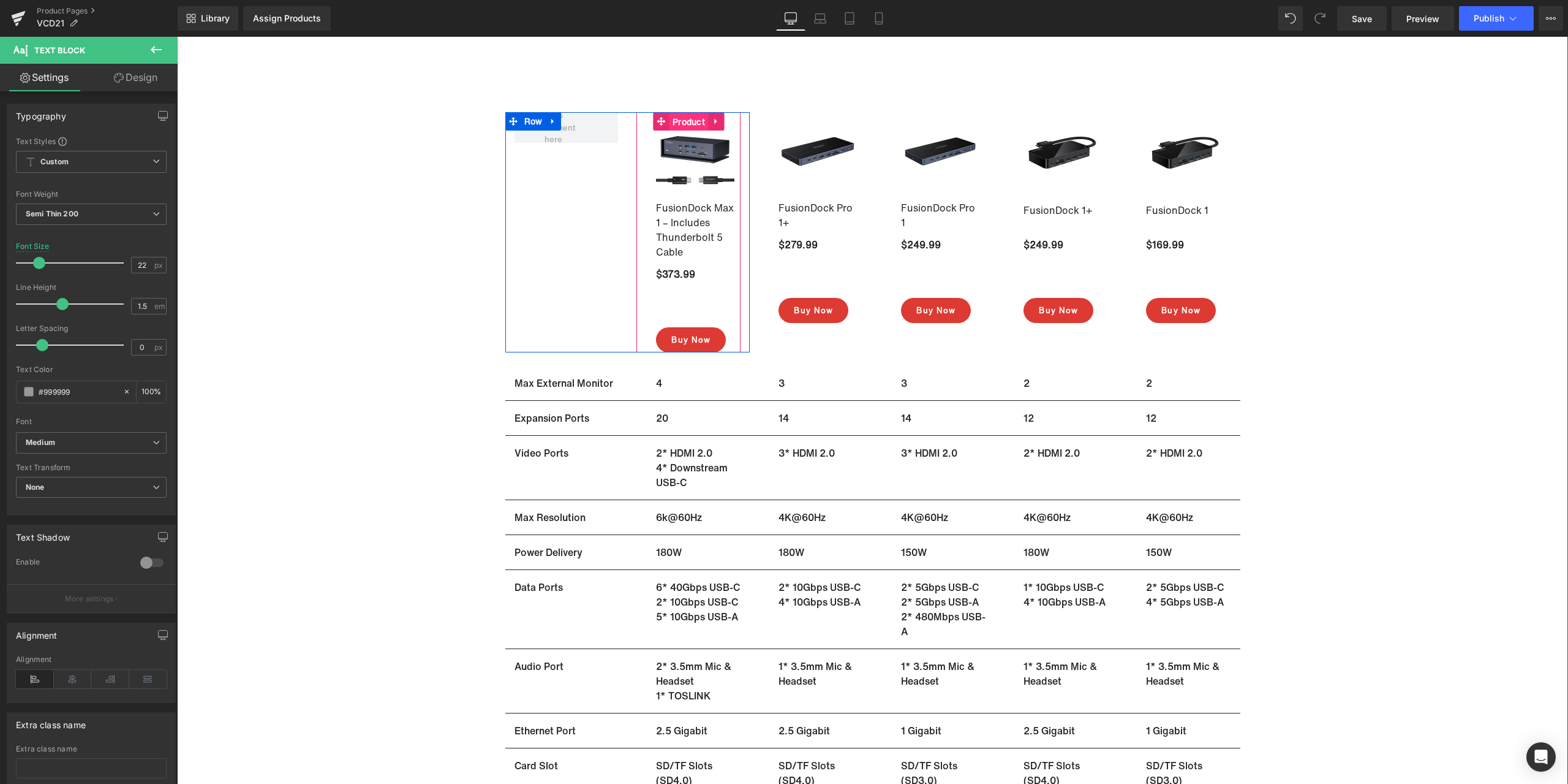
click at [691, 123] on span "Product" at bounding box center [689, 122] width 39 height 19
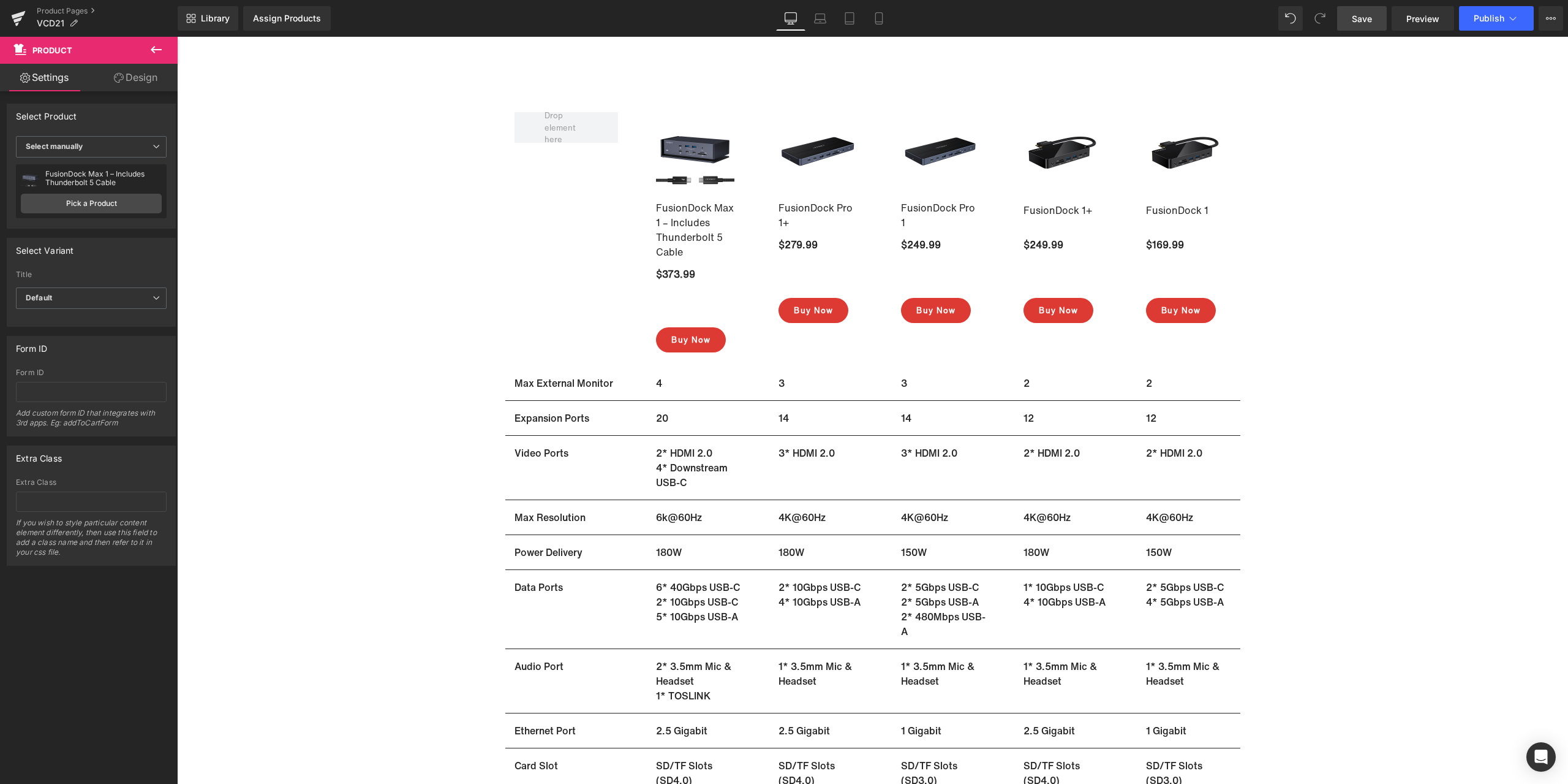
click at [1372, 26] on link "Save" at bounding box center [1362, 19] width 50 height 25
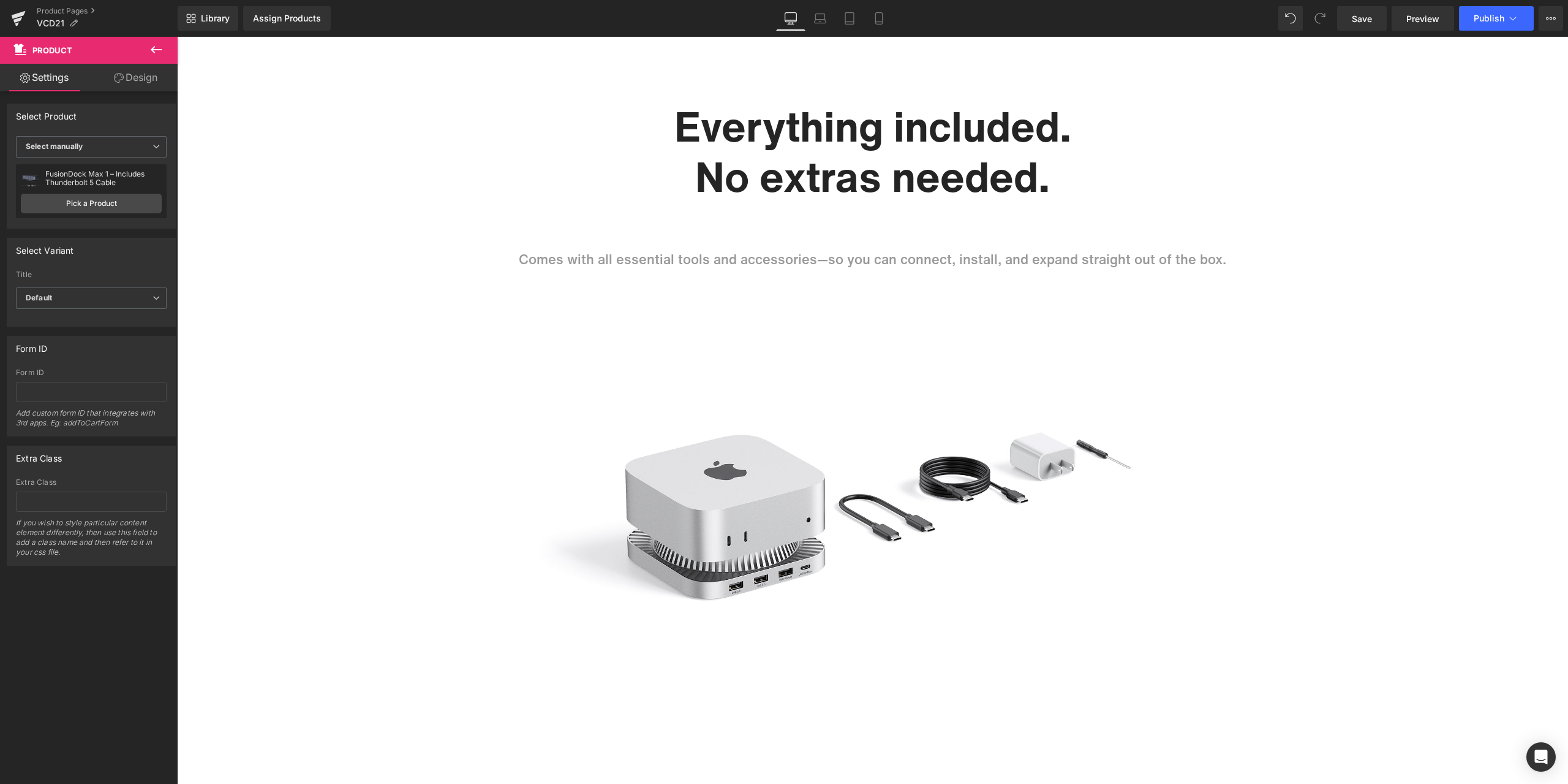
scroll to position [6373, 0]
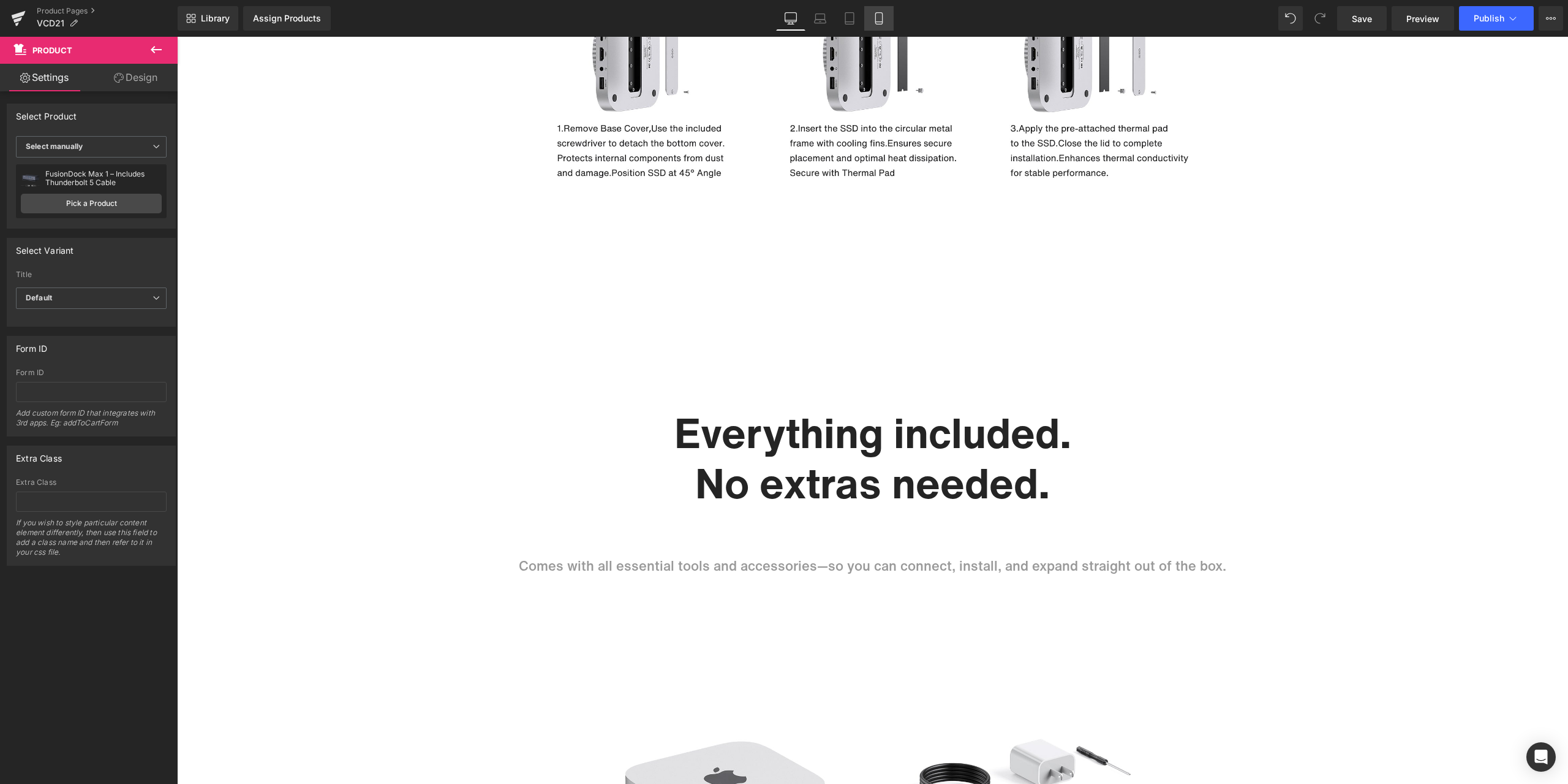
click at [879, 28] on link "Mobile" at bounding box center [879, 19] width 30 height 25
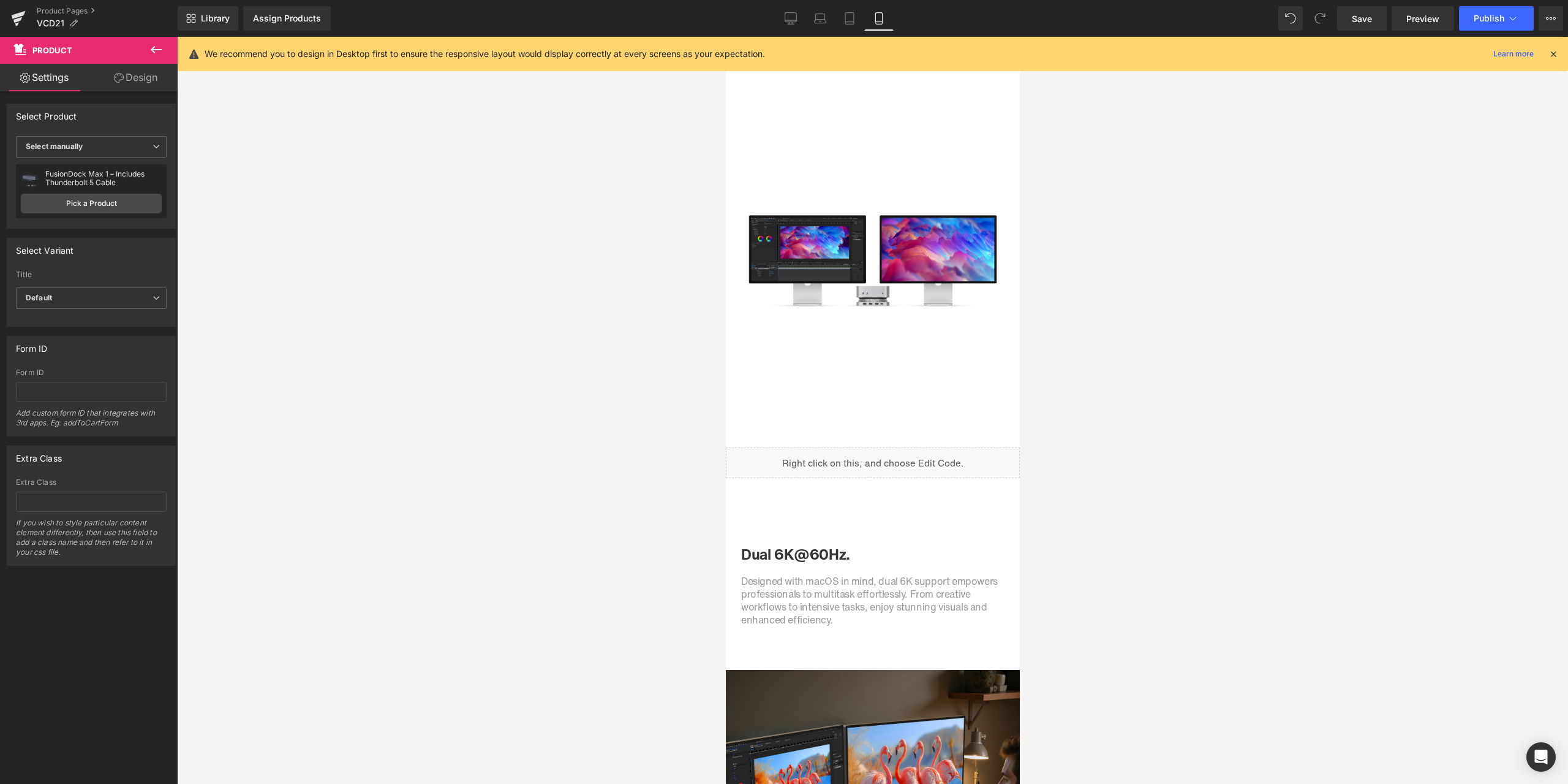
scroll to position [1593, 0]
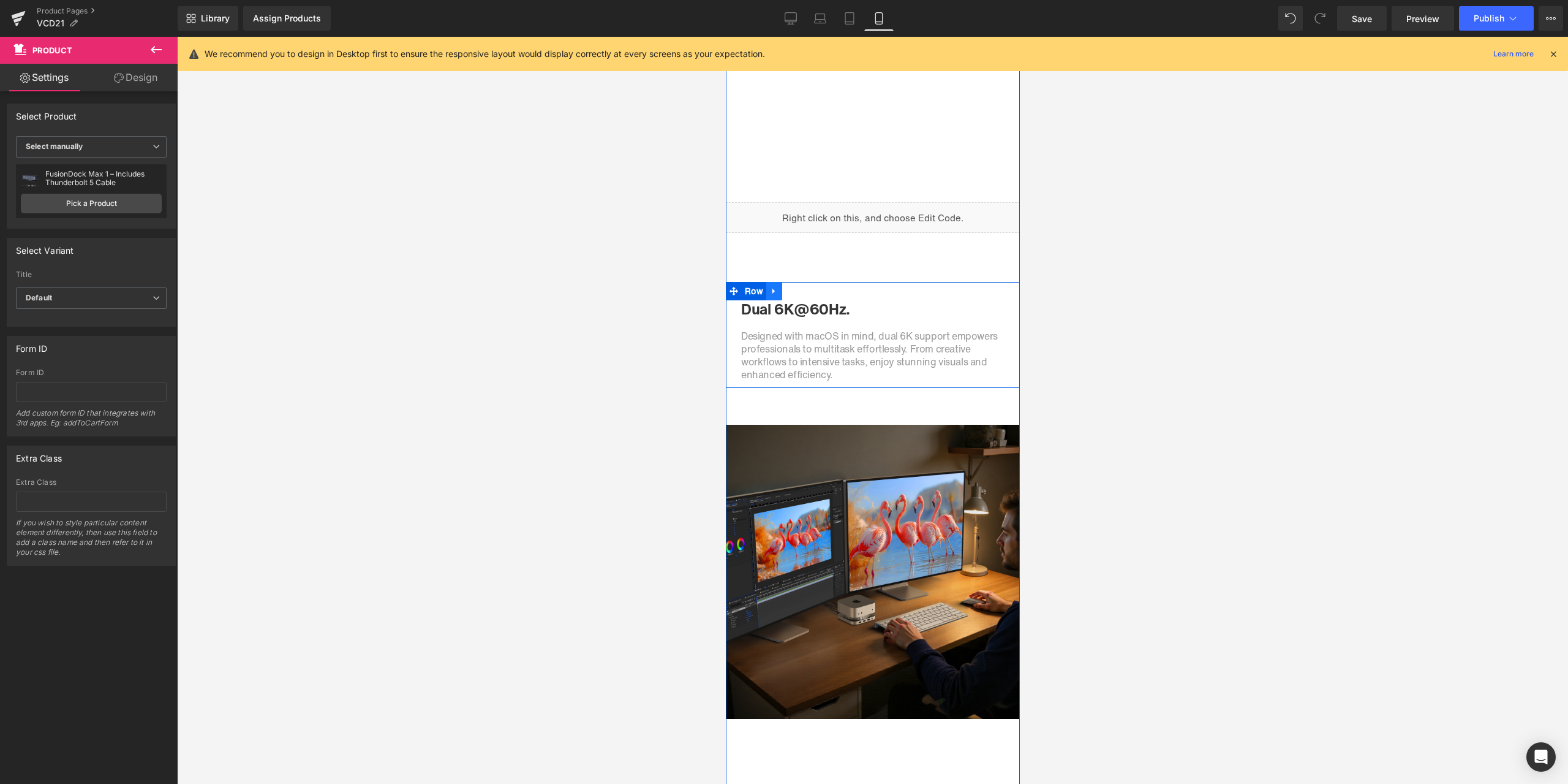
click at [751, 296] on span "Row" at bounding box center [753, 291] width 25 height 19
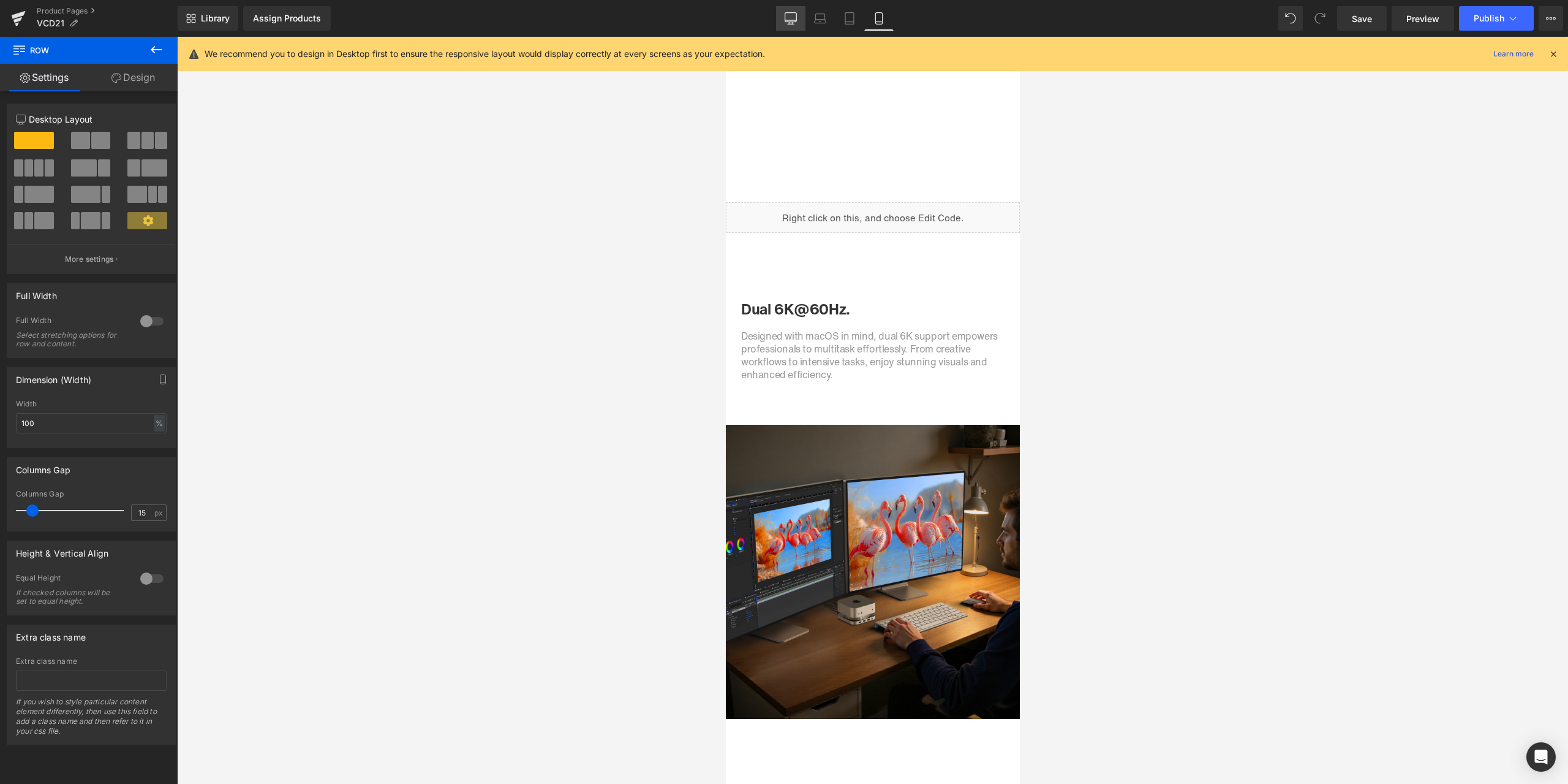
click at [776, 17] on link "Desktop" at bounding box center [791, 19] width 30 height 25
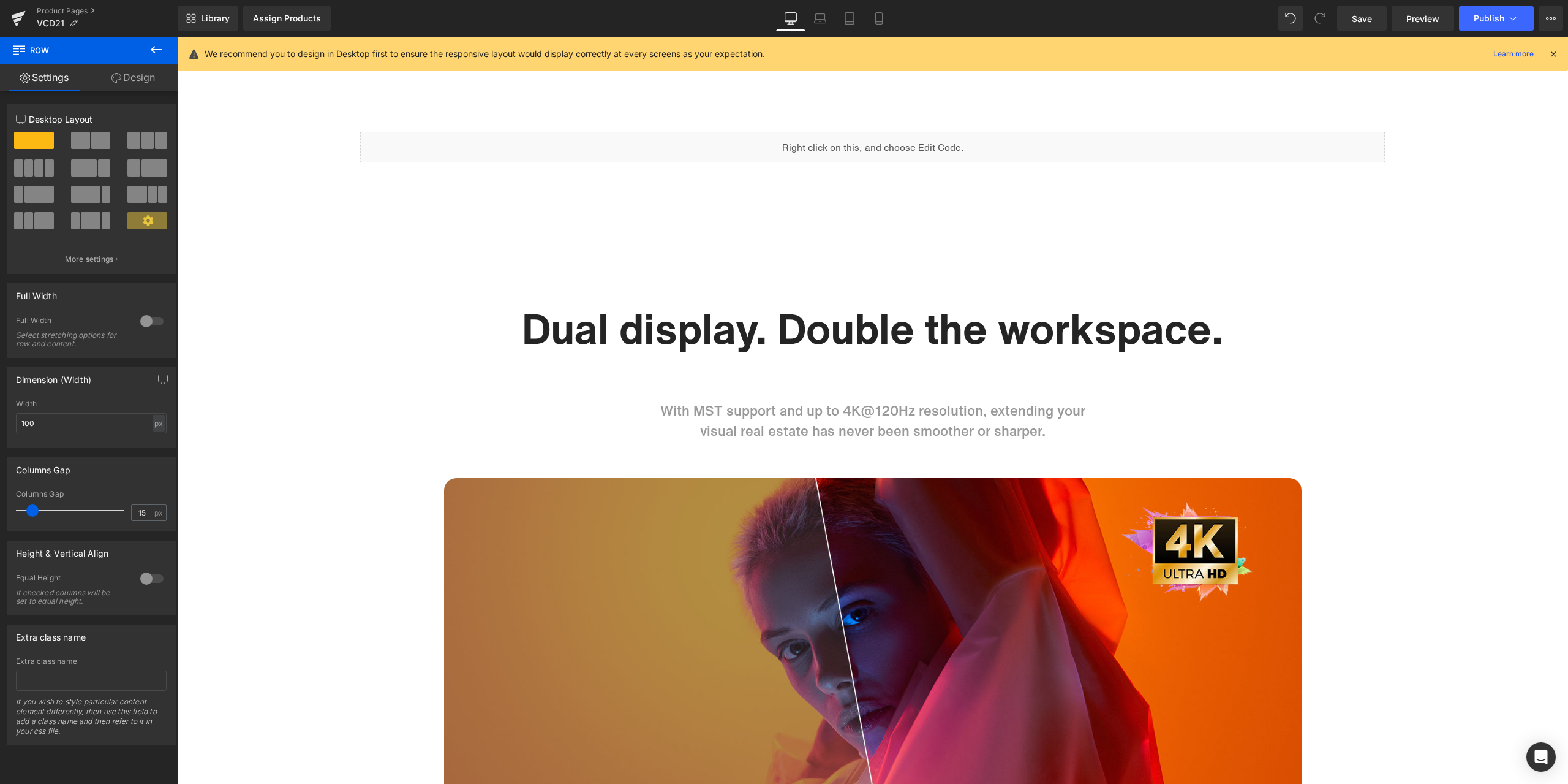
scroll to position [0, 0]
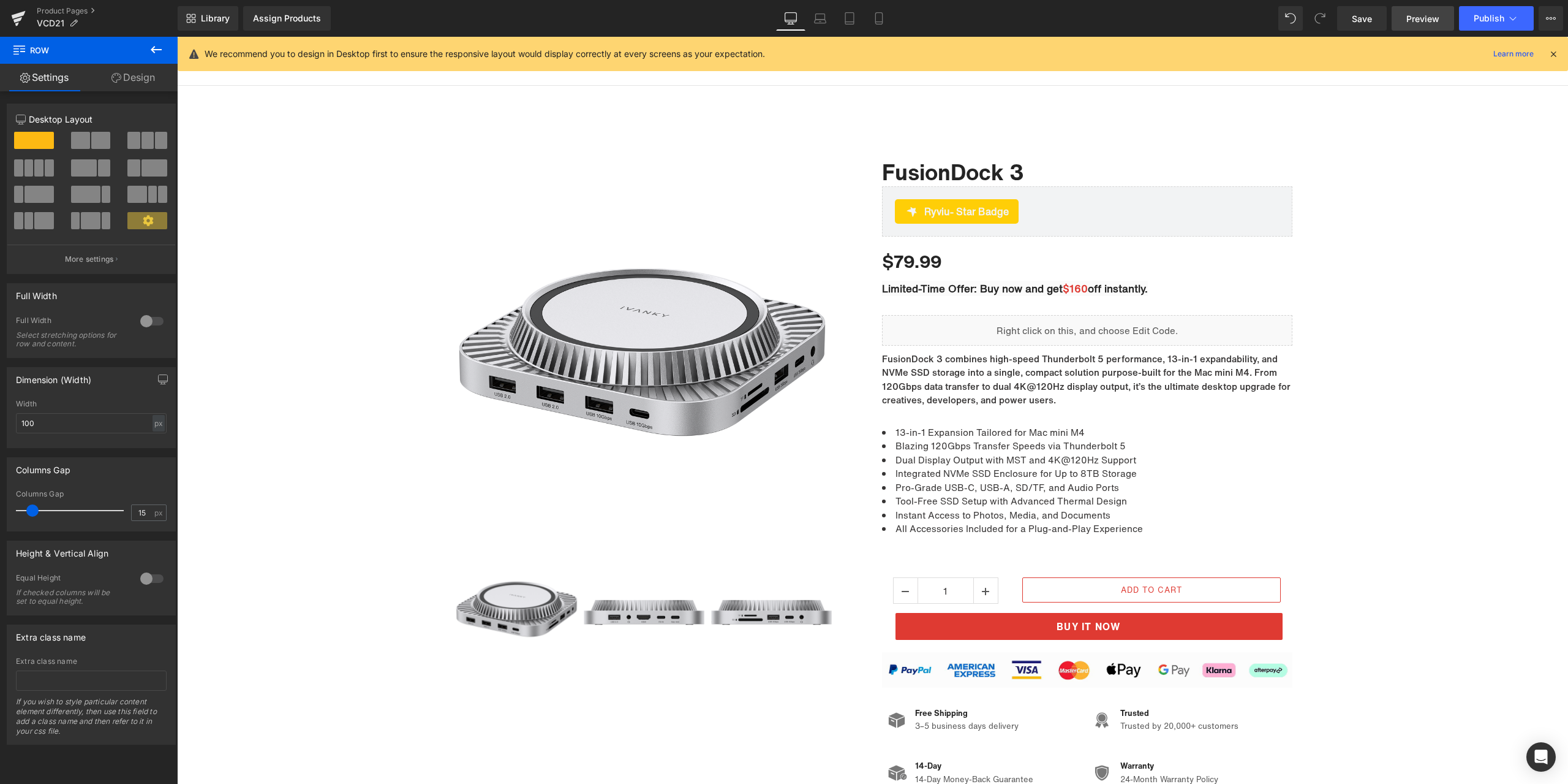
click at [1424, 18] on span "Preview" at bounding box center [1423, 19] width 33 height 13
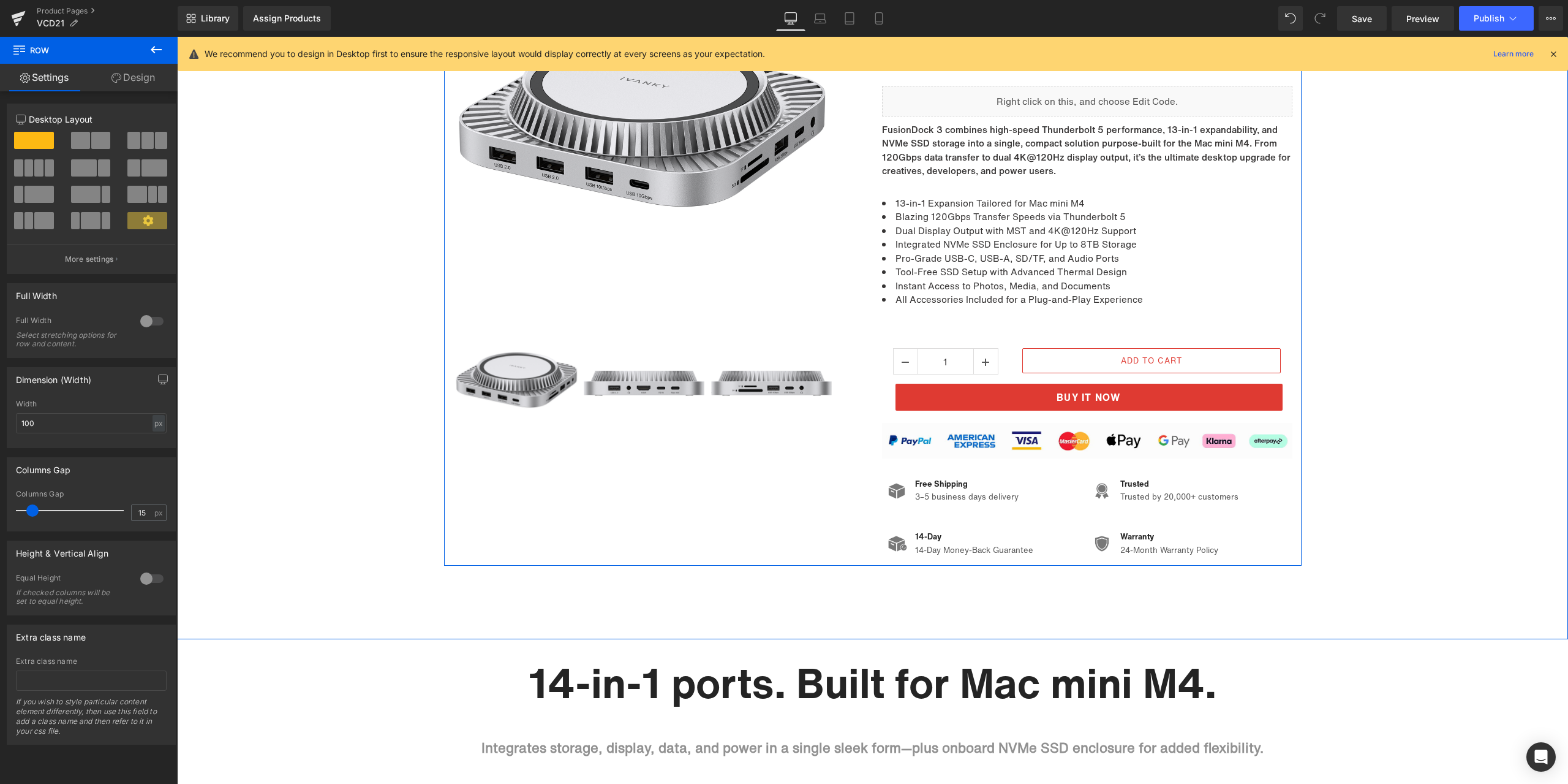
scroll to position [245, 0]
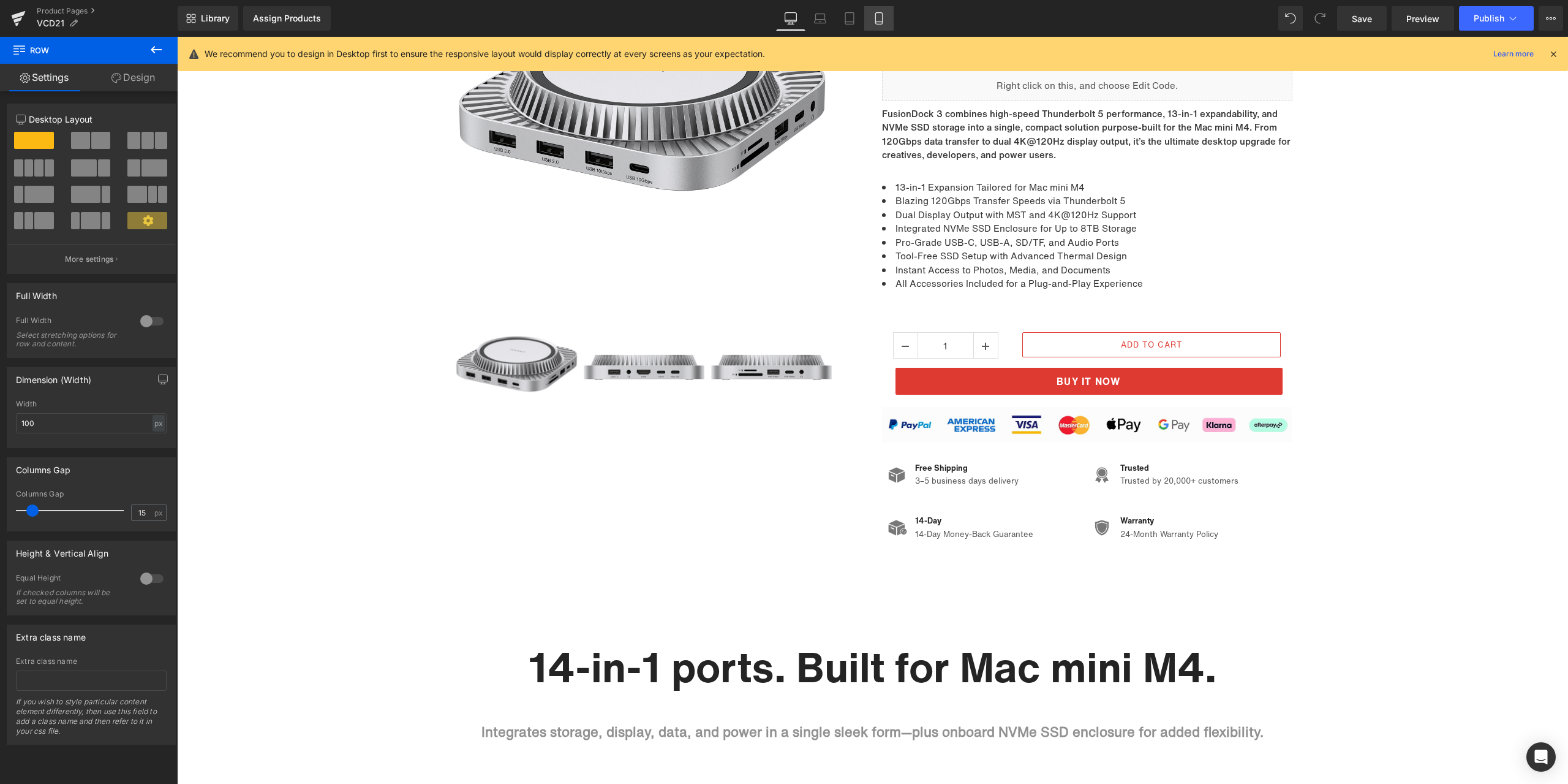
click at [890, 19] on link "Mobile" at bounding box center [879, 19] width 30 height 25
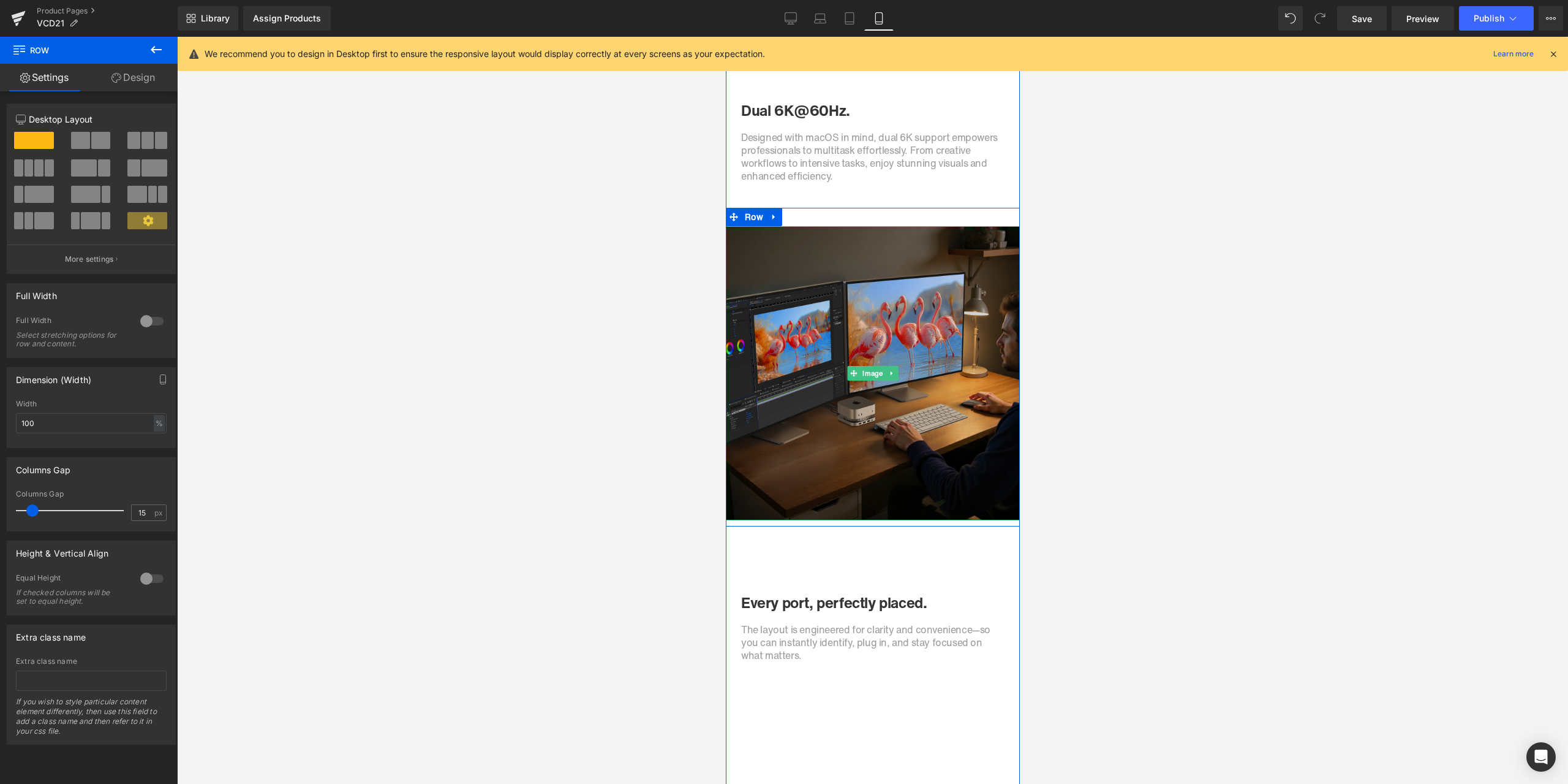
scroll to position [1771, 0]
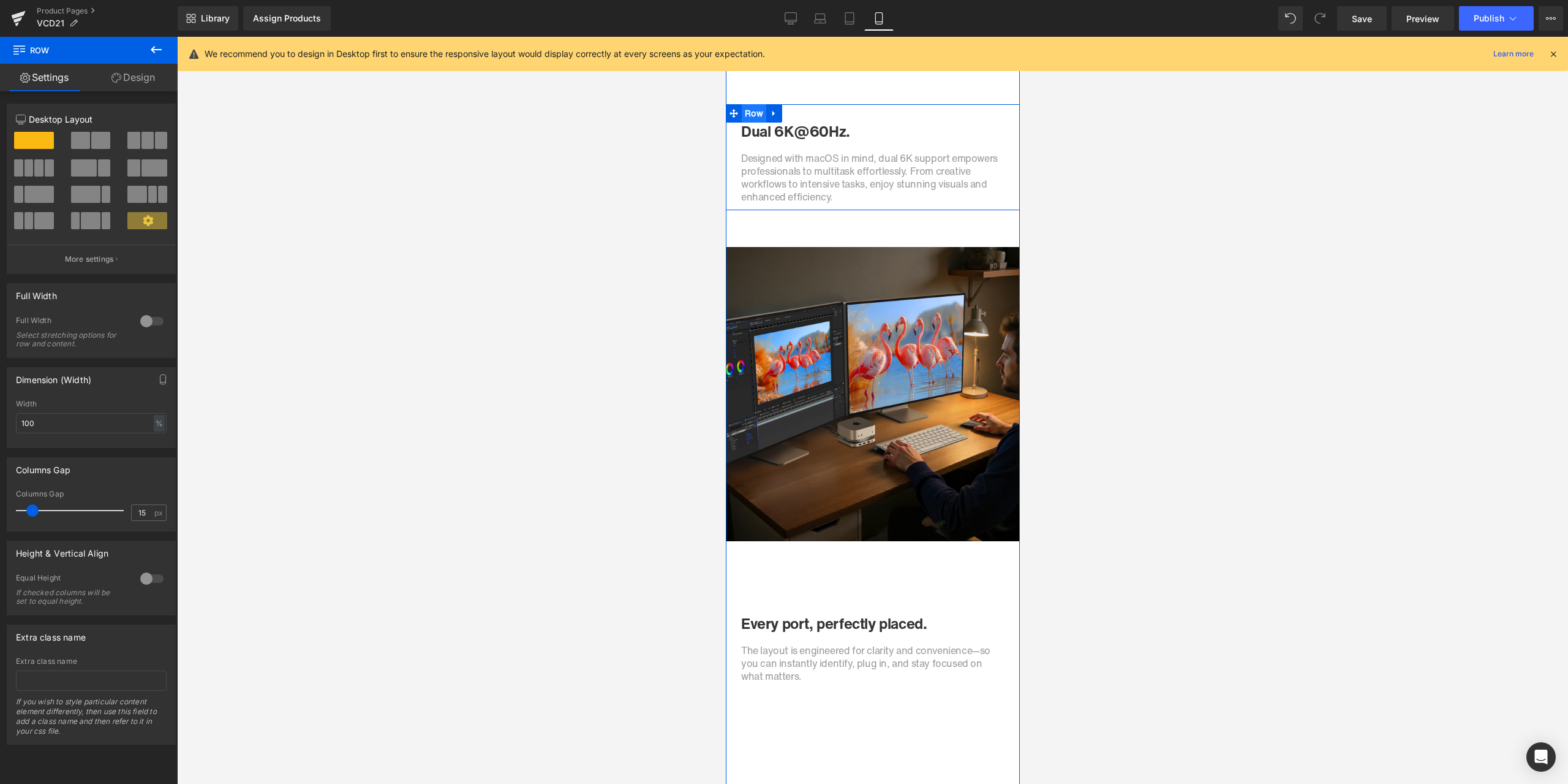
click at [745, 113] on ul "Row" at bounding box center [753, 113] width 56 height 19
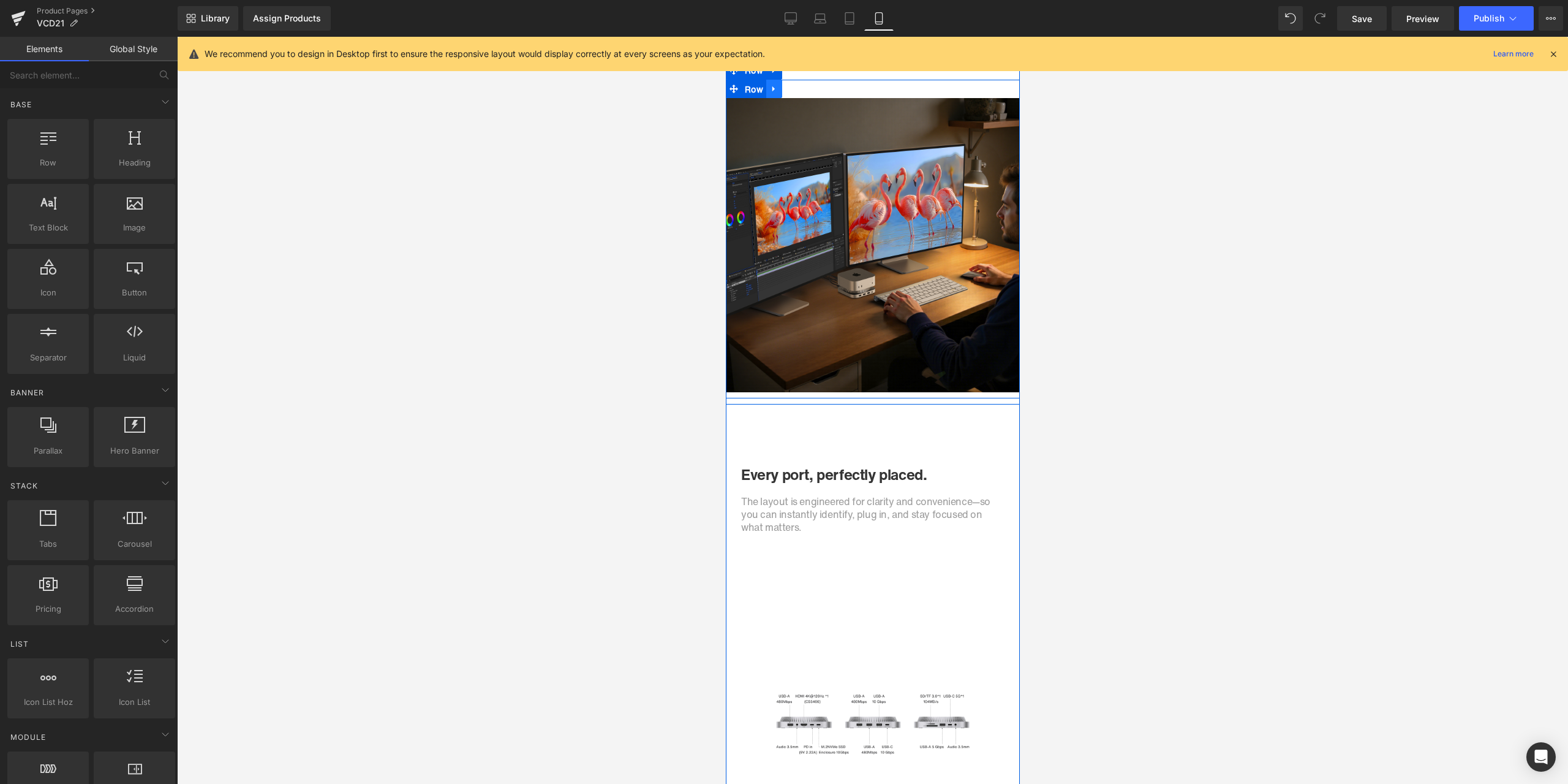
click at [751, 90] on span "Row" at bounding box center [753, 89] width 25 height 19
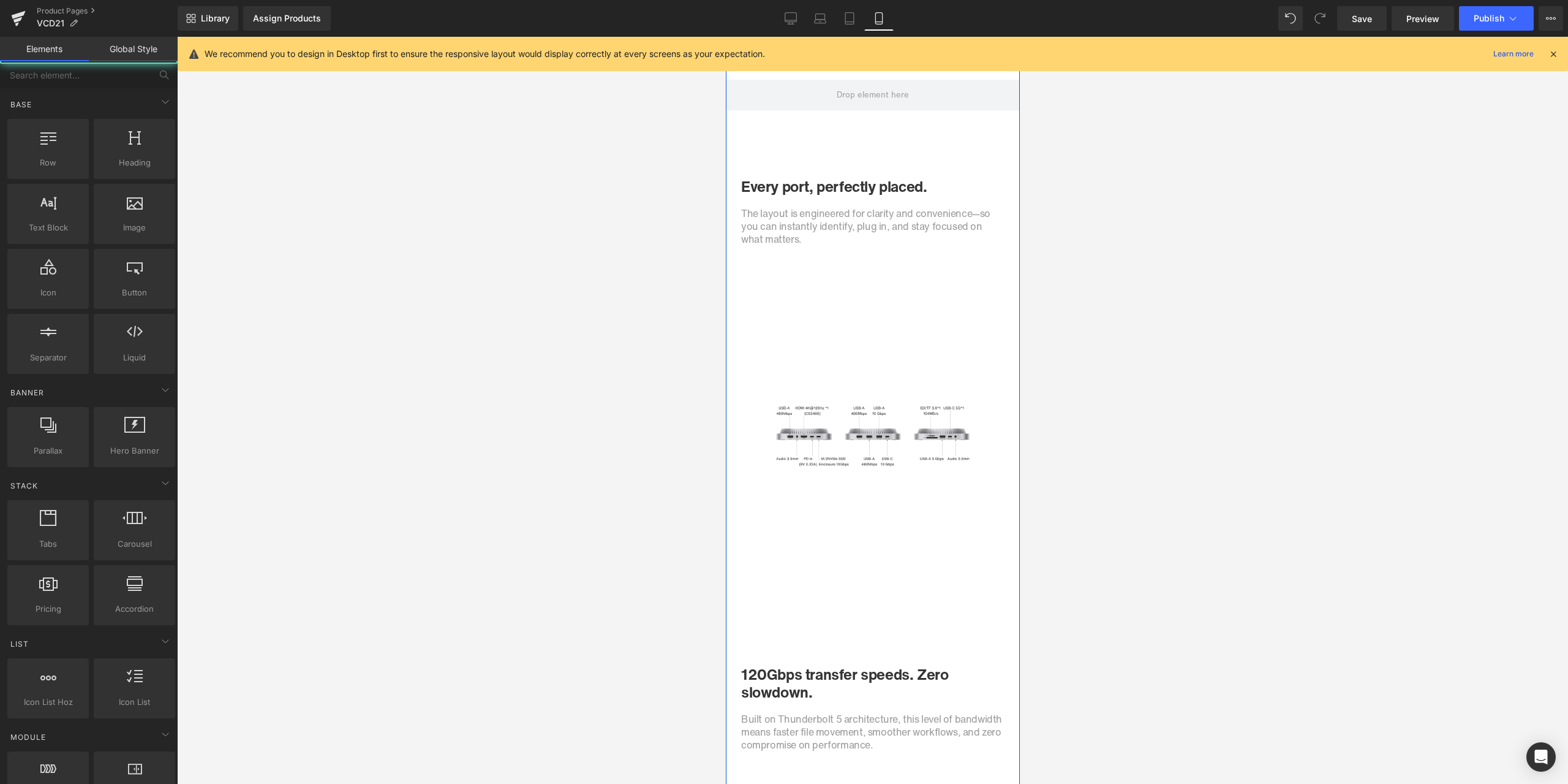
scroll to position [1587, 0]
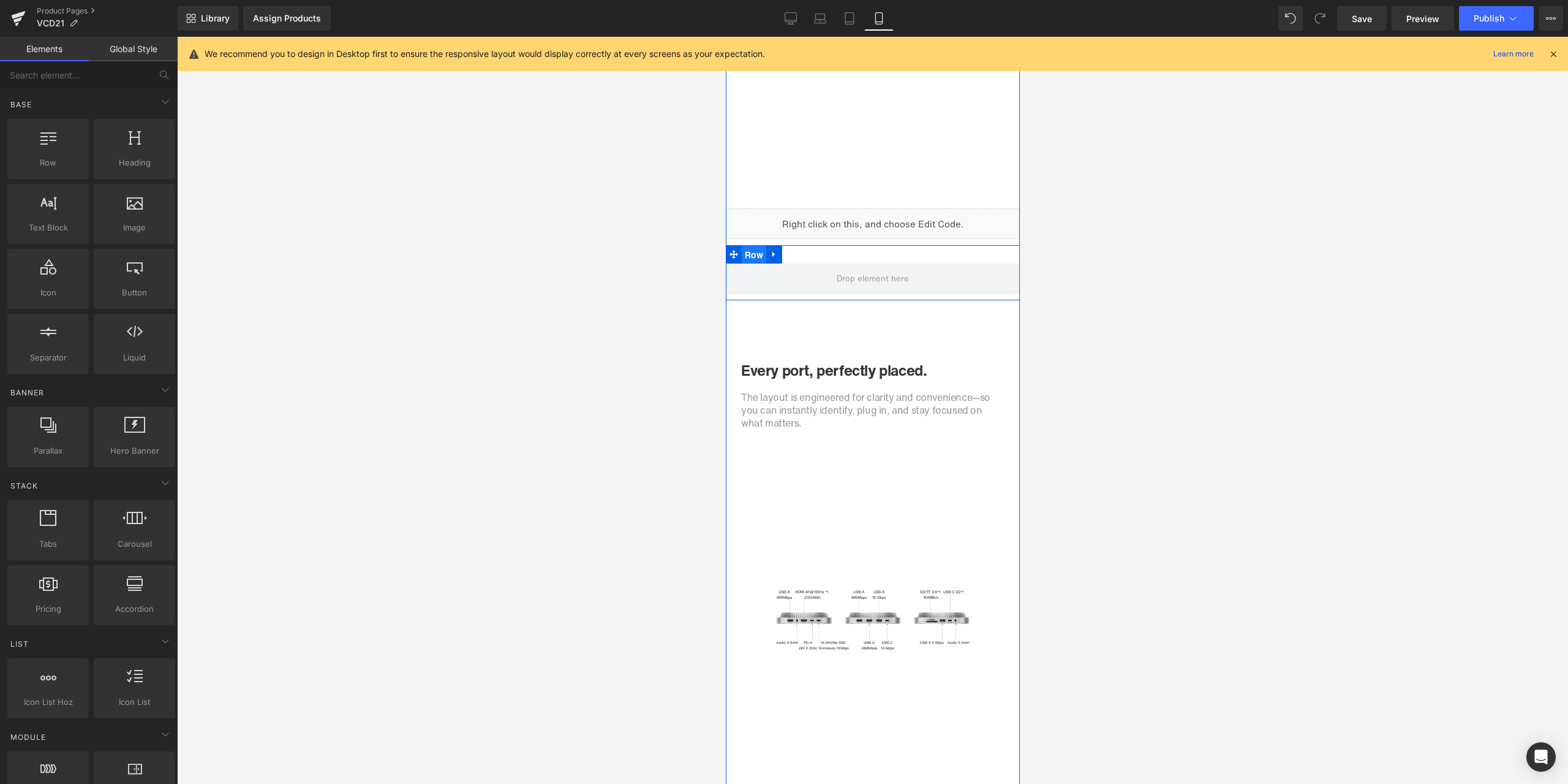
click at [754, 259] on span "Row" at bounding box center [753, 255] width 25 height 19
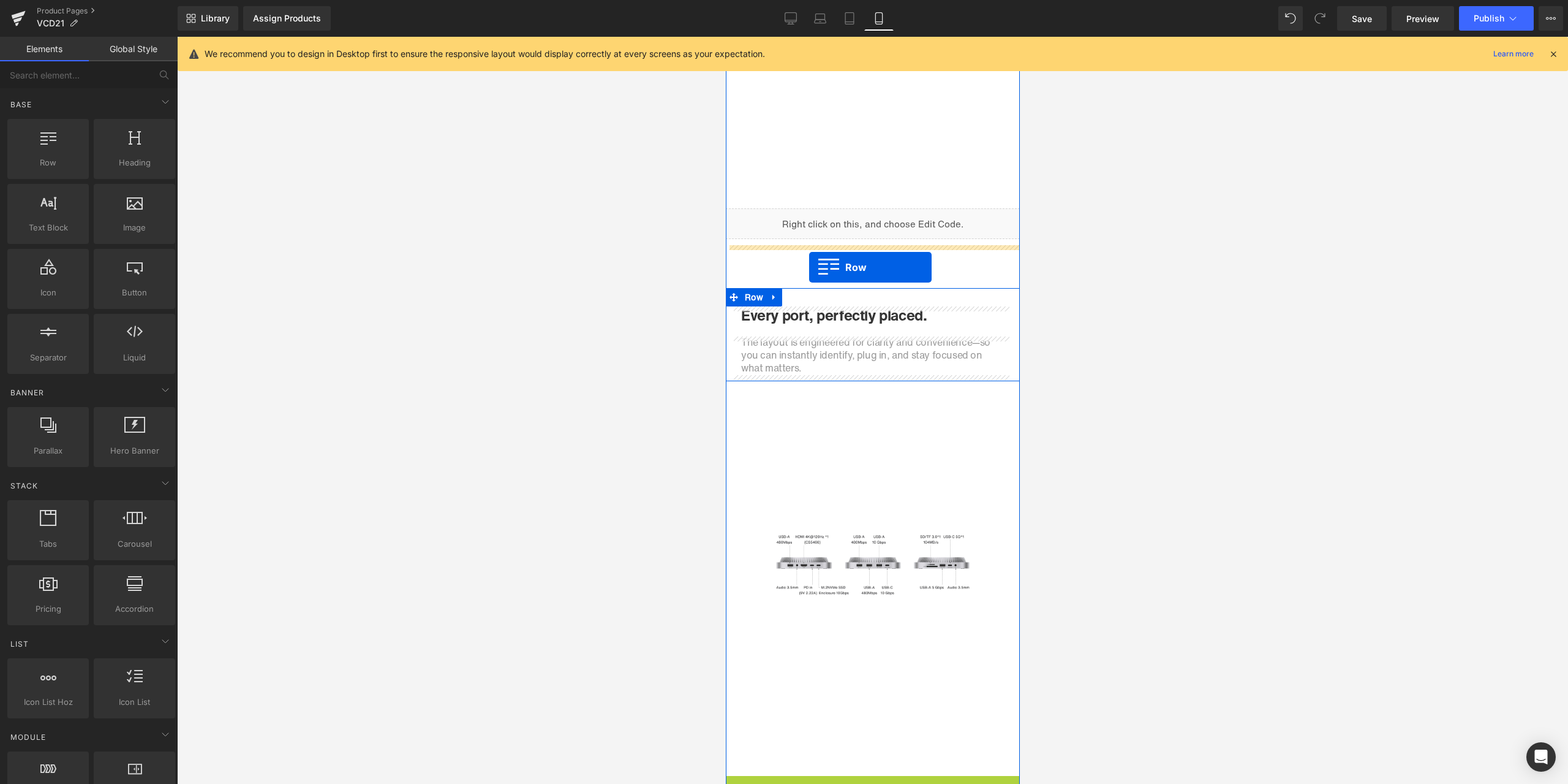
drag, startPoint x: 745, startPoint y: 542, endPoint x: 808, endPoint y: 267, distance: 282.1
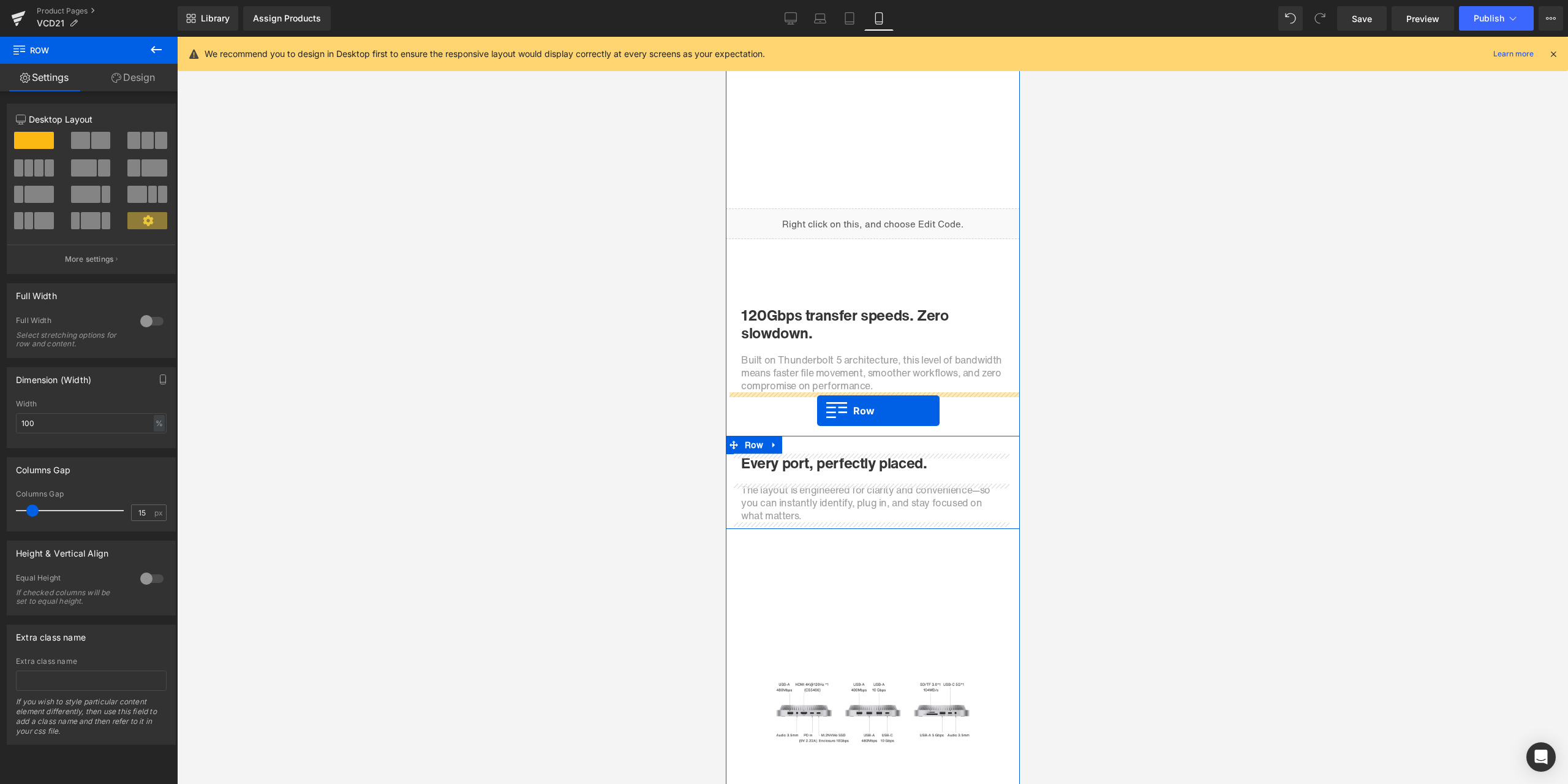
drag, startPoint x: 748, startPoint y: 706, endPoint x: 817, endPoint y: 410, distance: 303.9
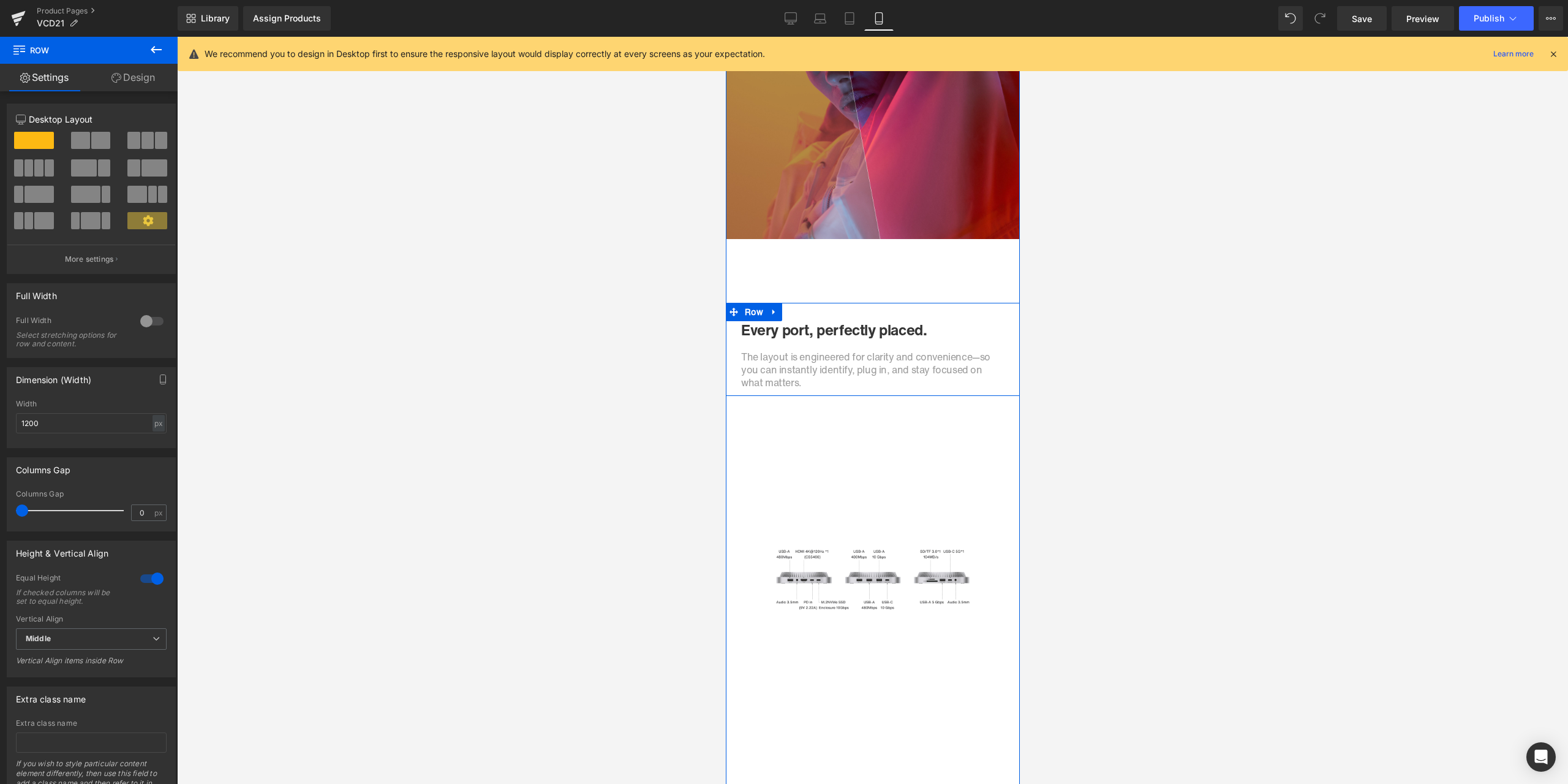
scroll to position [2077, 0]
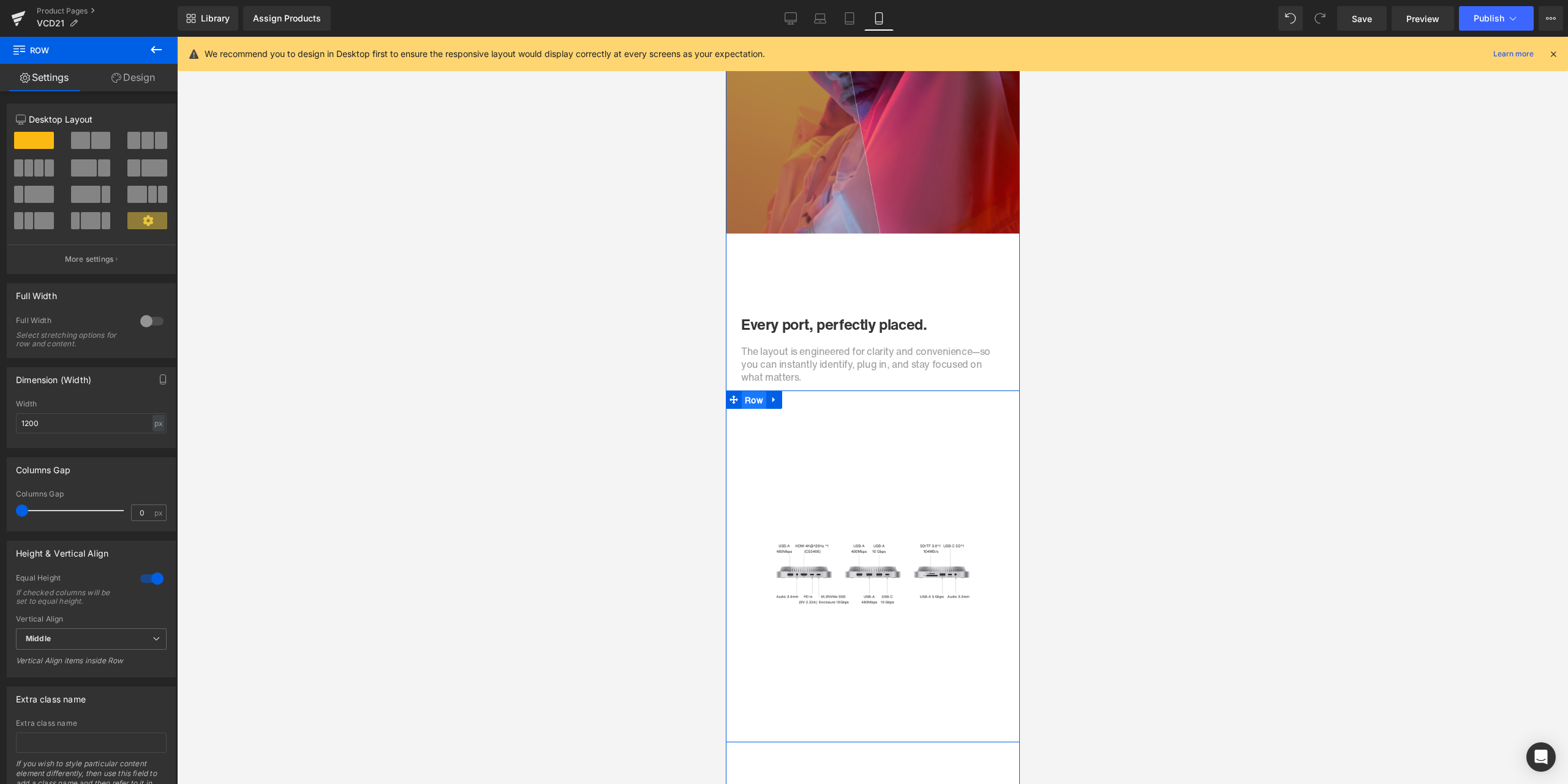
click at [751, 400] on ul "Row" at bounding box center [753, 399] width 56 height 19
click at [134, 89] on link "Design" at bounding box center [133, 78] width 89 height 28
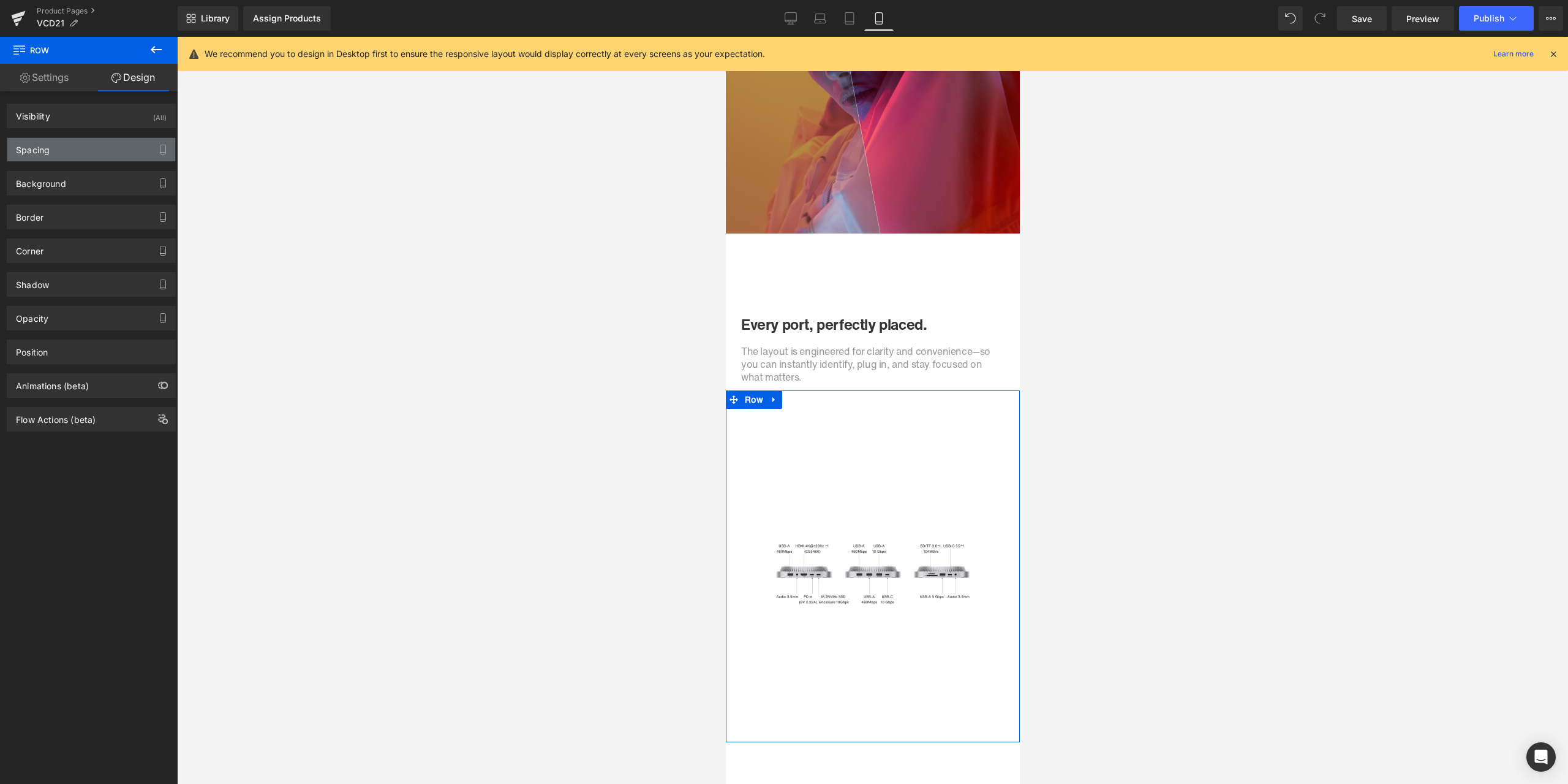
click at [62, 149] on div "Spacing" at bounding box center [92, 149] width 168 height 23
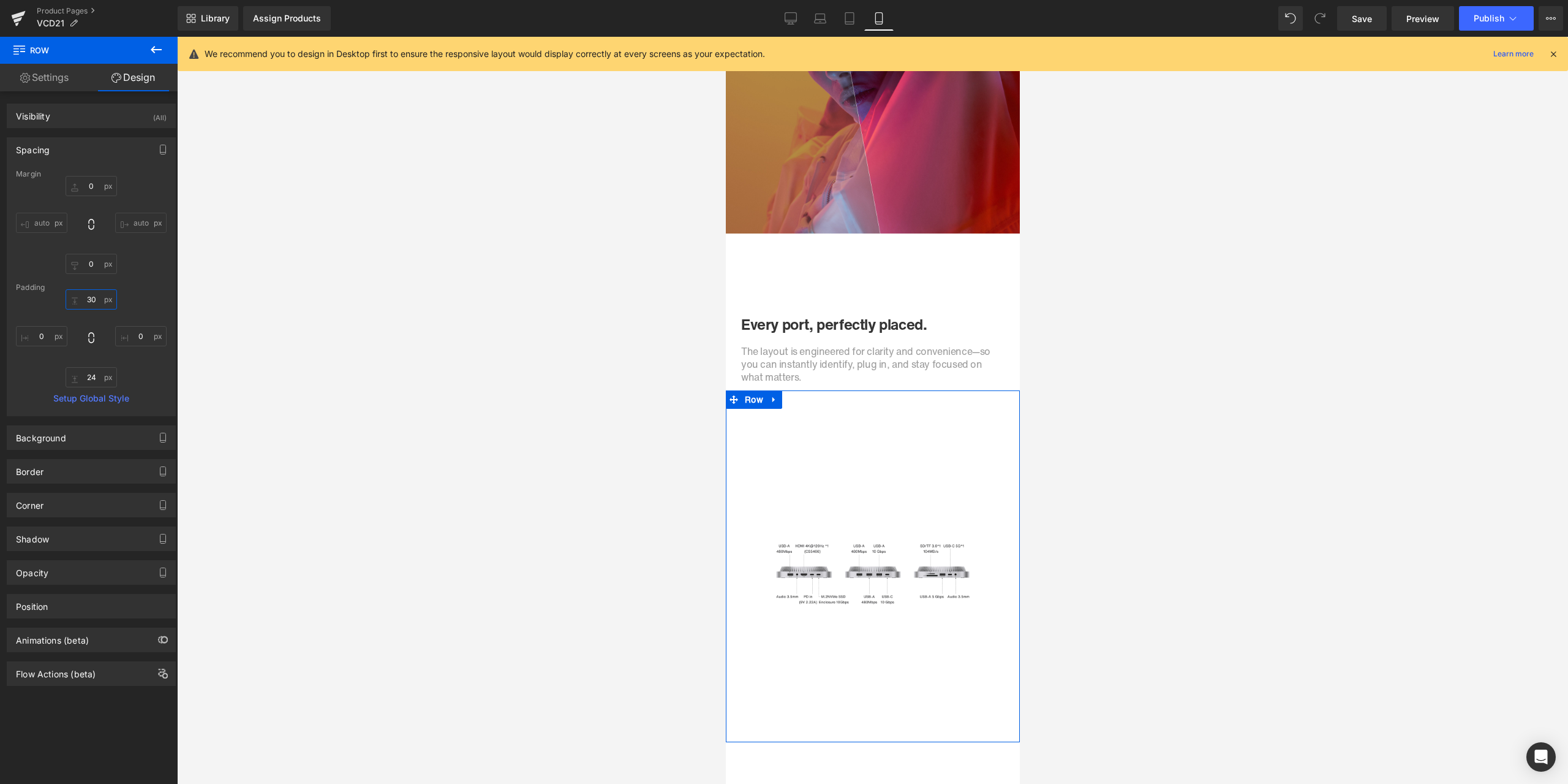
click at [92, 295] on input "30" at bounding box center [91, 299] width 52 height 20
type input "0"
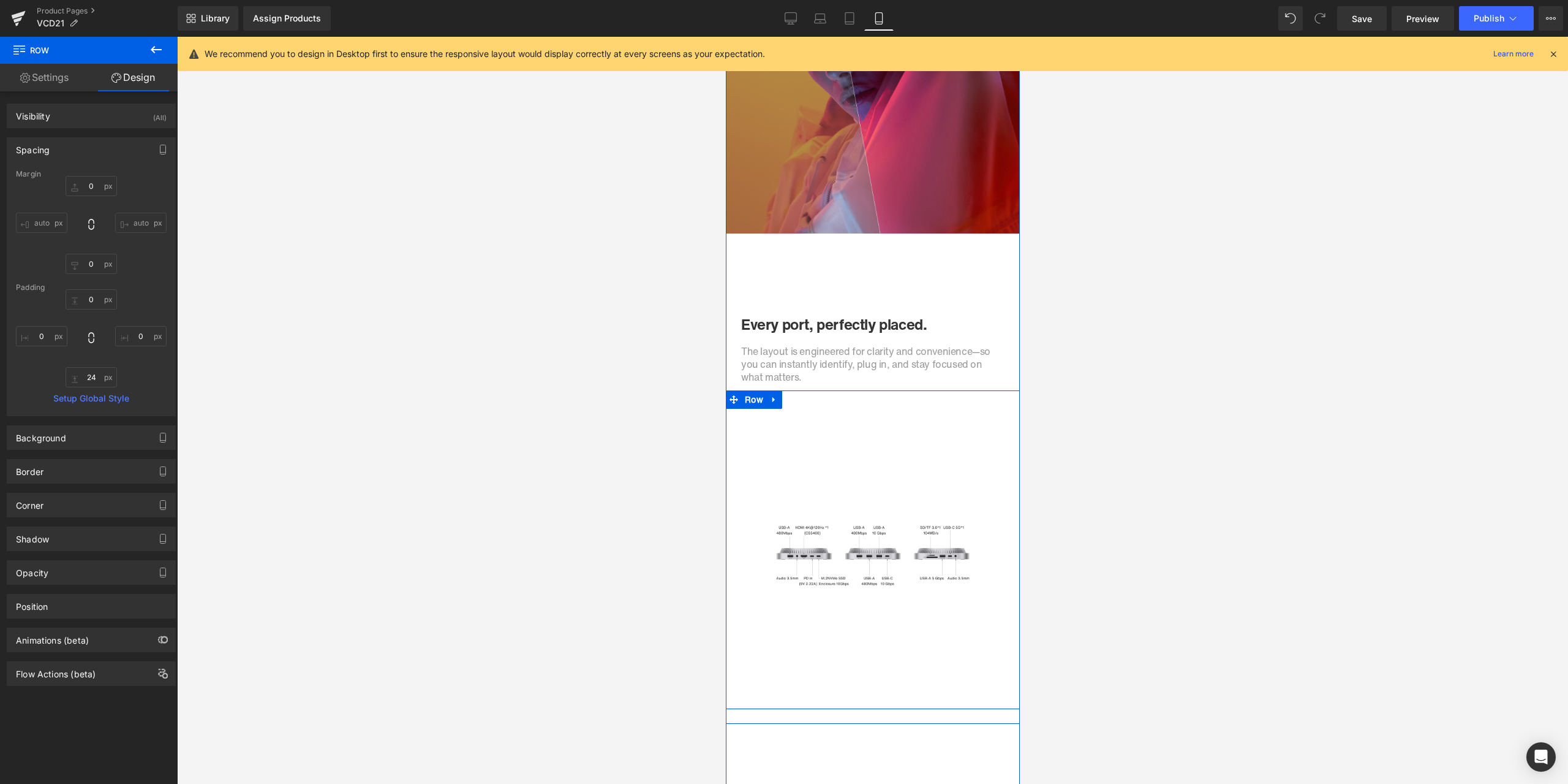
click at [788, 394] on div "Image Row" at bounding box center [872, 549] width 294 height 319
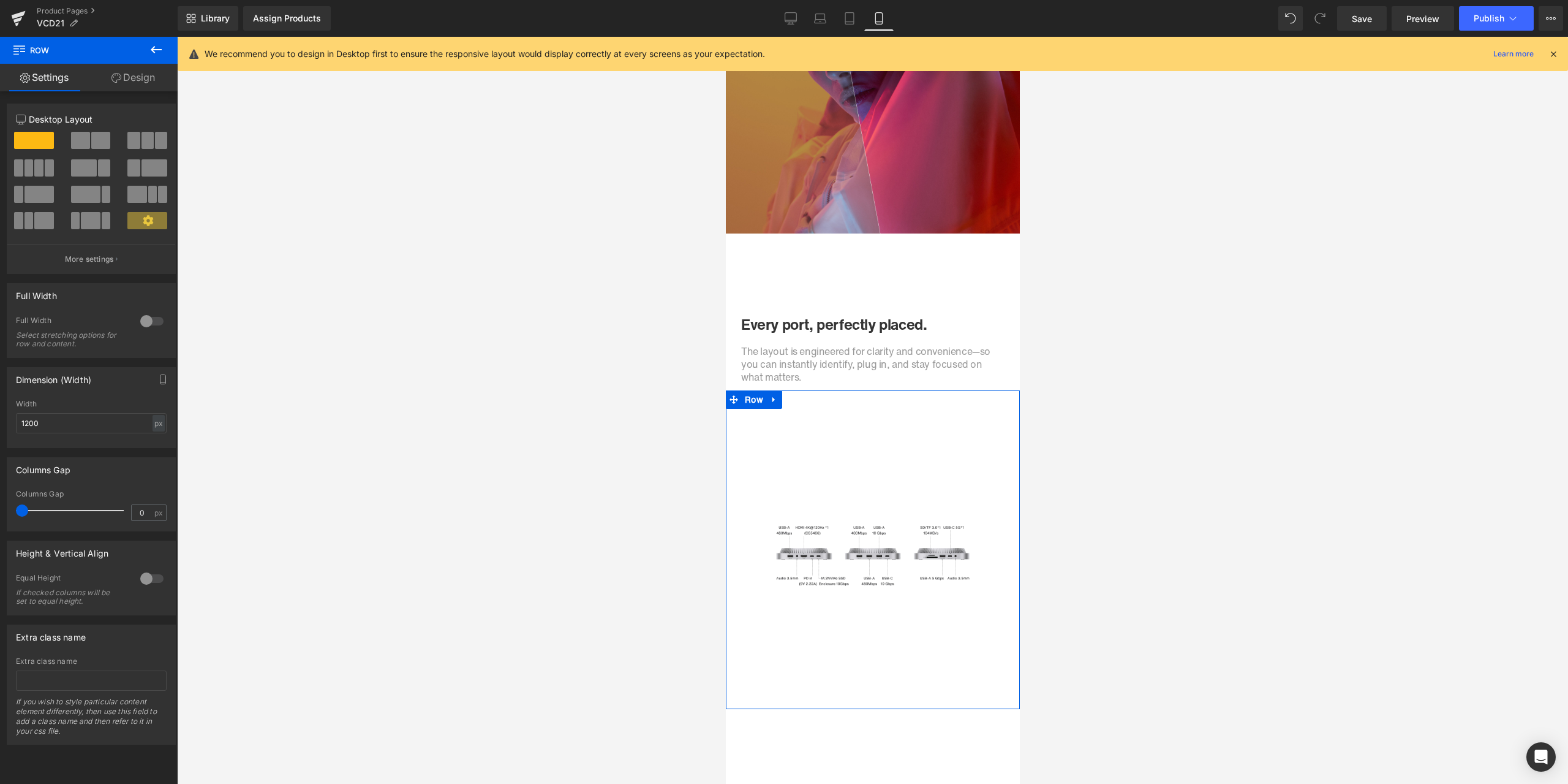
click at [120, 92] on div "12 12 12 Column Size Customizer 12 Desktop Layout Laptop Layout Tablet Layout M…" at bounding box center [92, 418] width 183 height 653
click at [126, 94] on div "Column Size Customizer 12 Desktop Layout Laptop Layout Tablet Layout Mobile Lay…" at bounding box center [92, 184] width 183 height 180
click at [131, 85] on link "Design" at bounding box center [133, 78] width 89 height 28
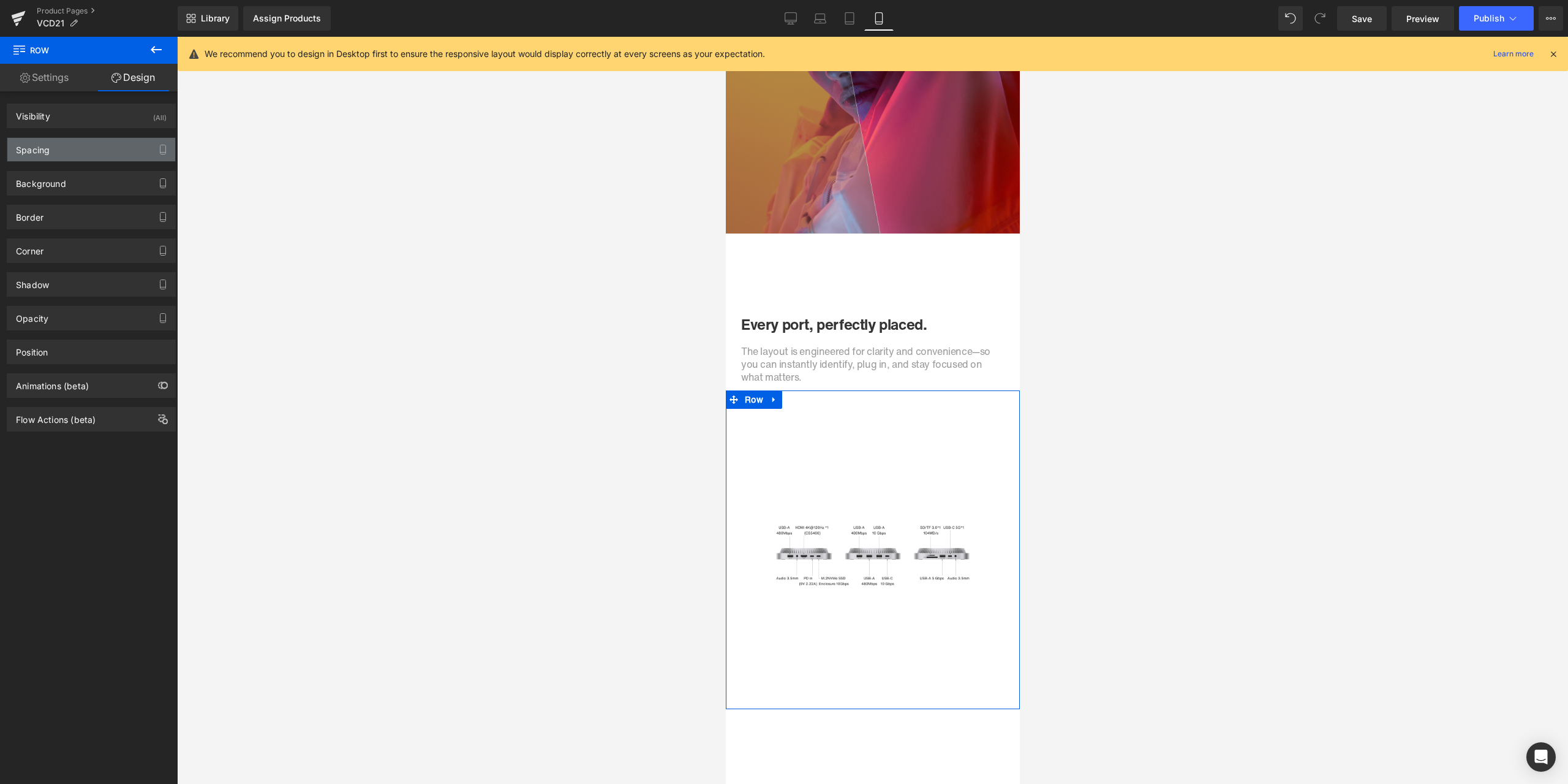
click at [92, 151] on div "Spacing" at bounding box center [92, 149] width 168 height 23
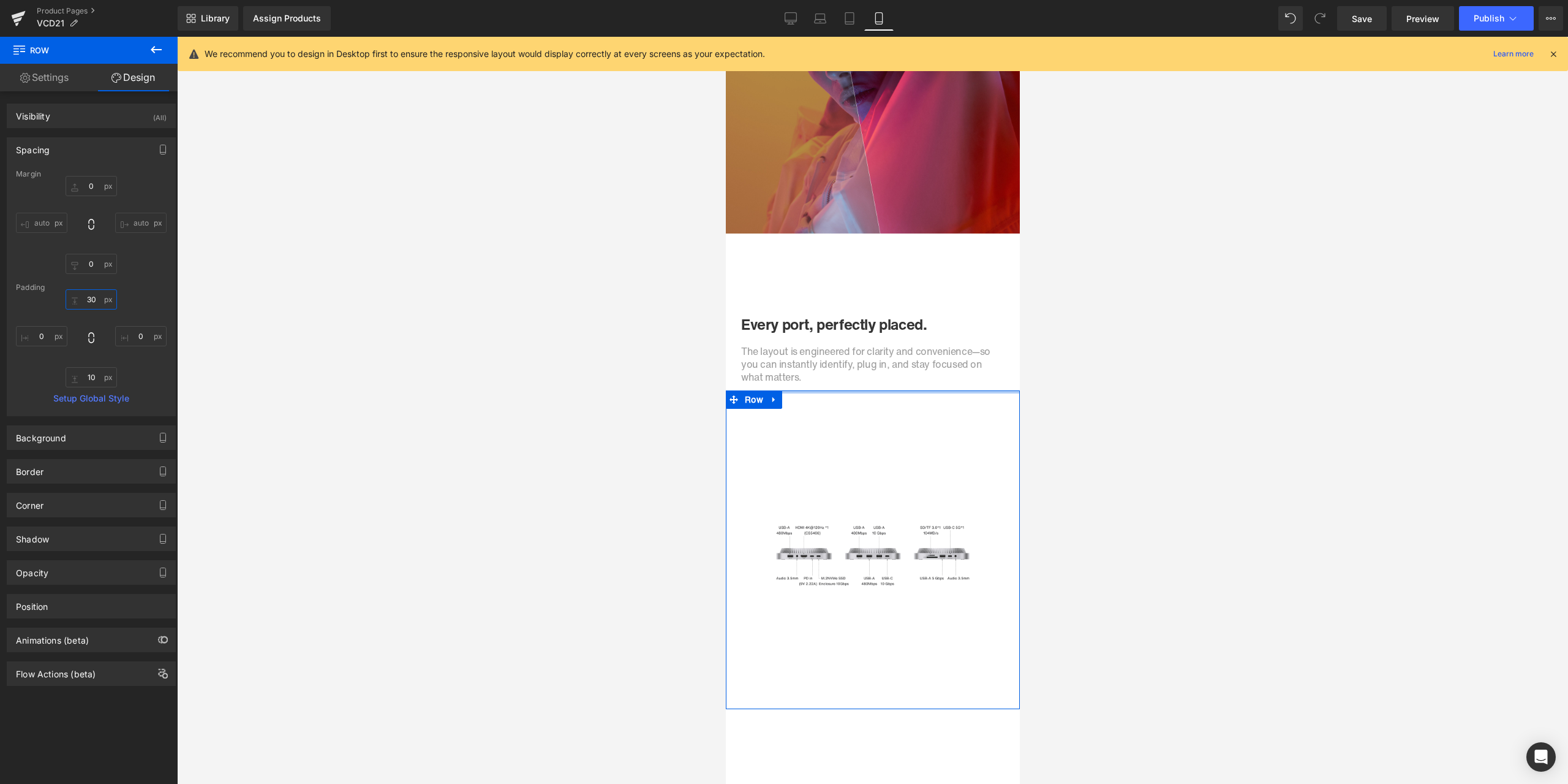
click at [100, 299] on input "30" at bounding box center [91, 299] width 52 height 20
type input "0"
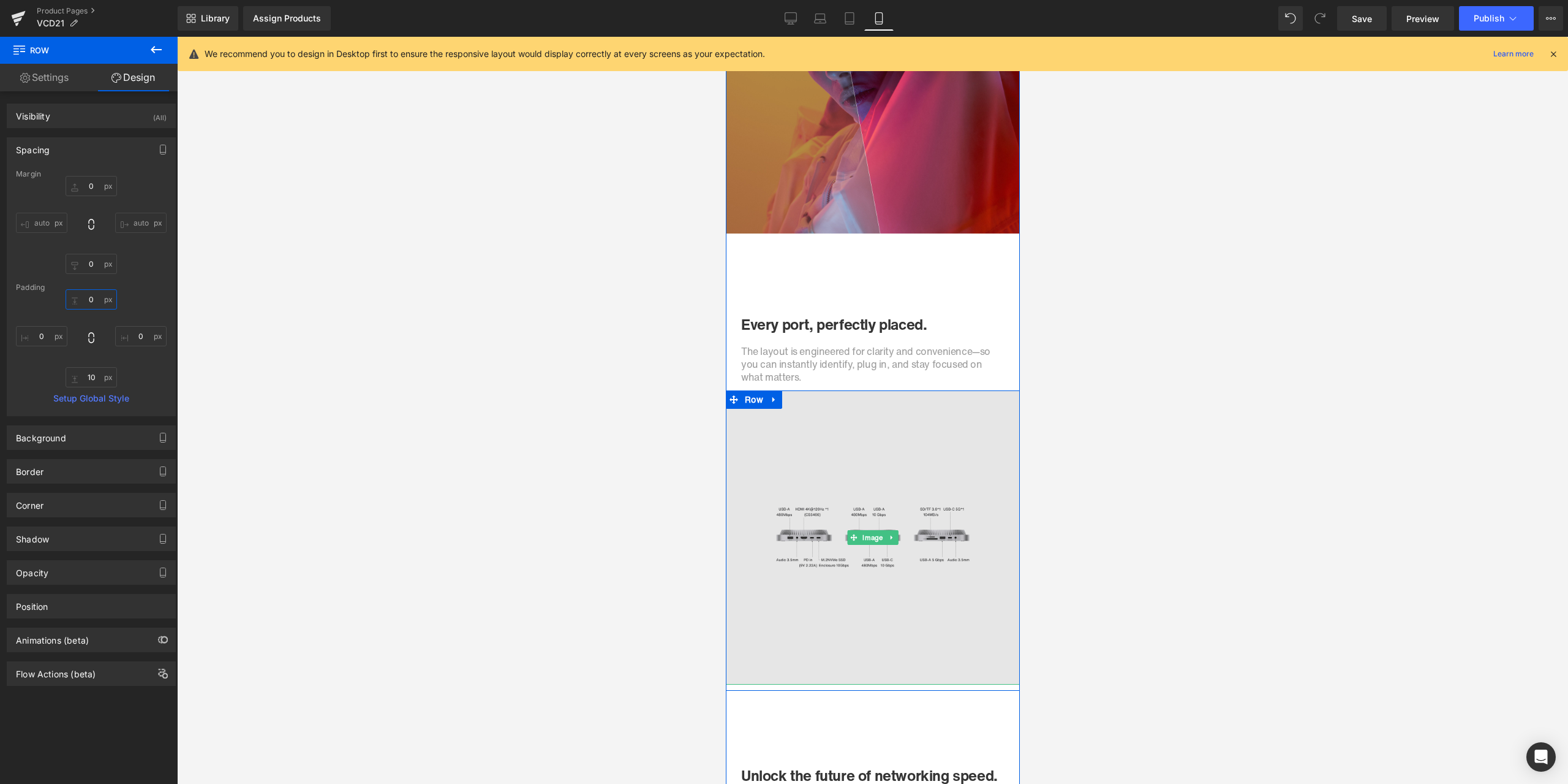
scroll to position [2261, 0]
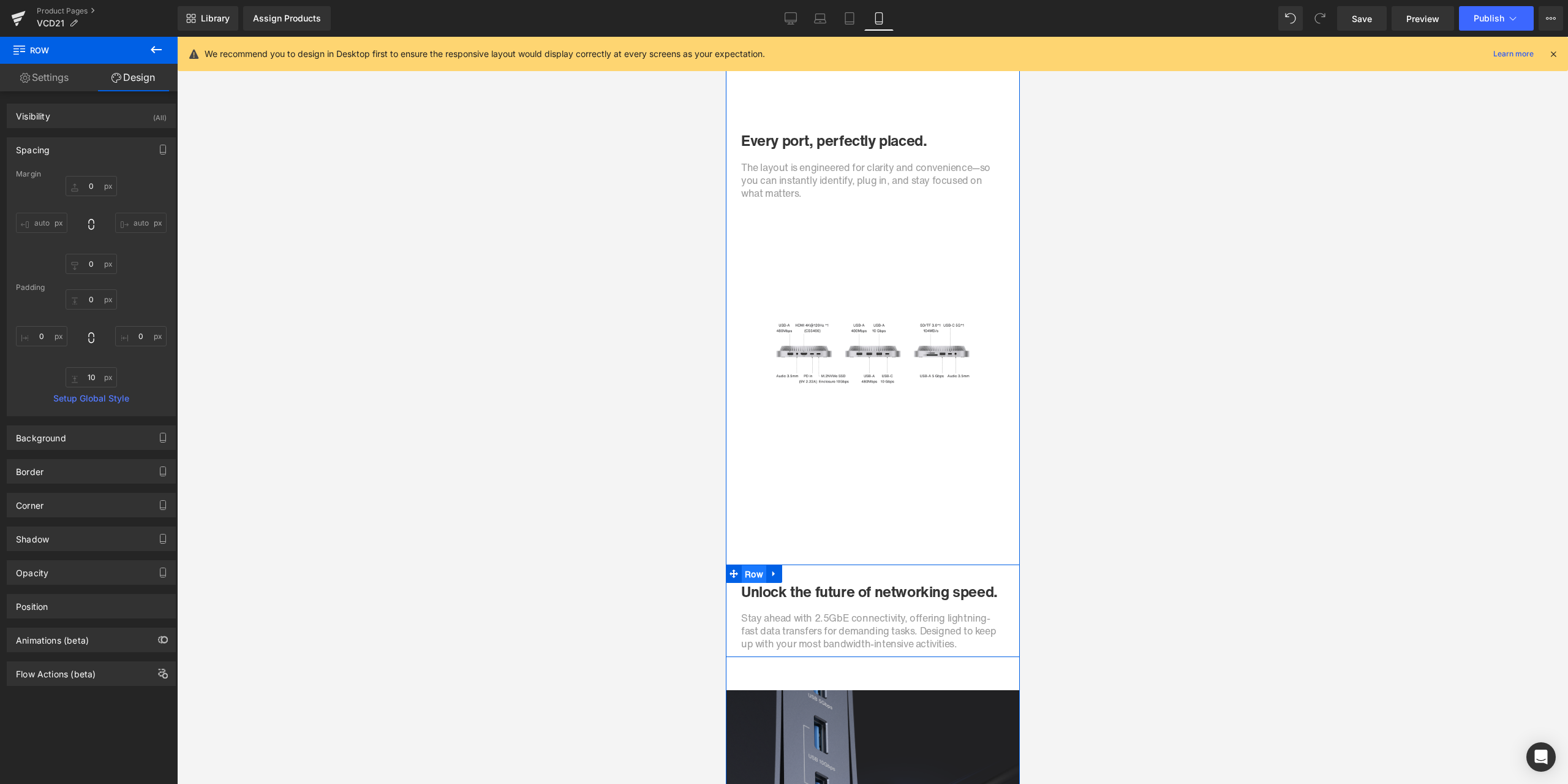
click at [750, 573] on span "Row" at bounding box center [753, 574] width 25 height 19
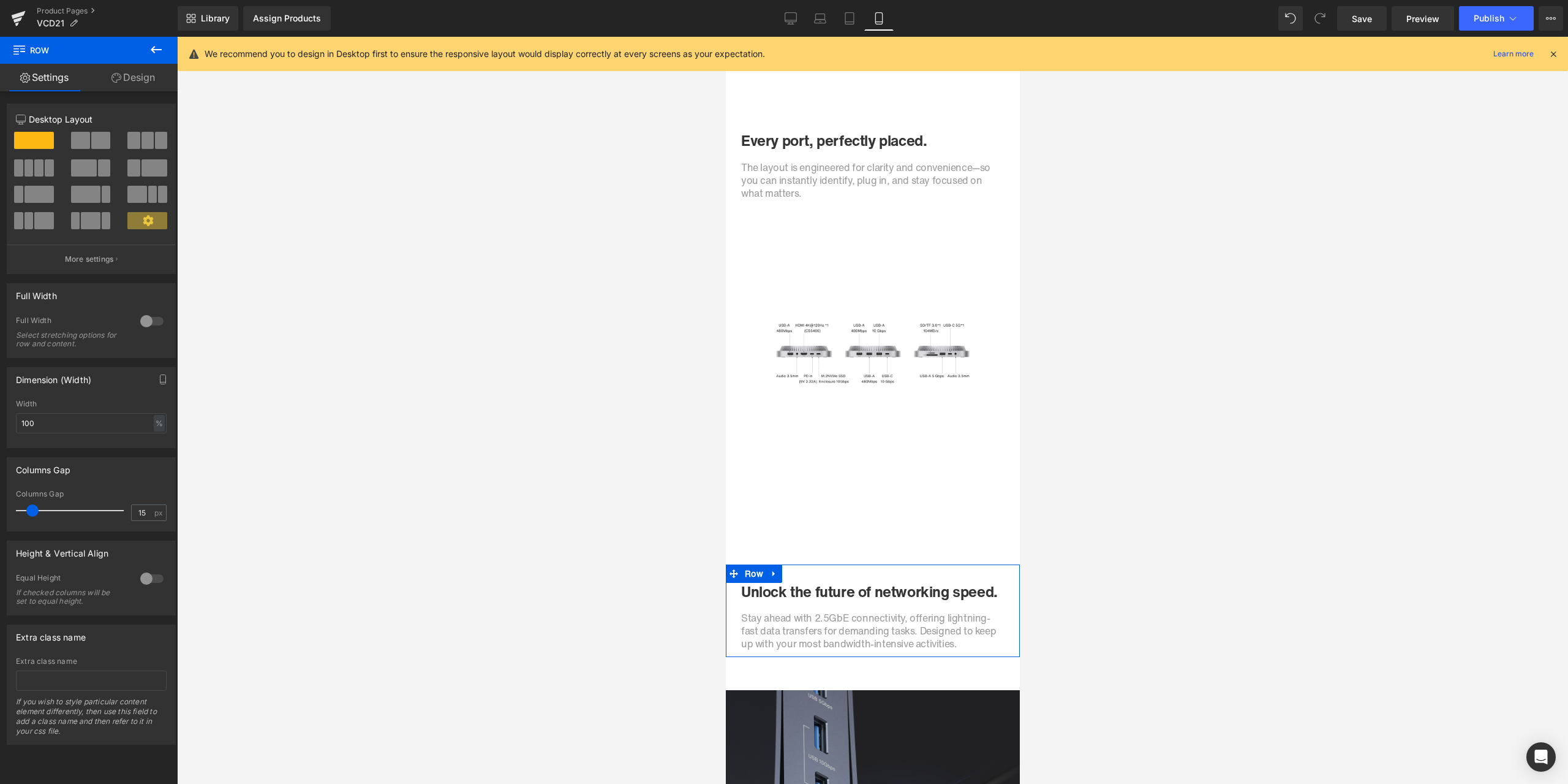
click at [143, 77] on link "Design" at bounding box center [133, 78] width 89 height 28
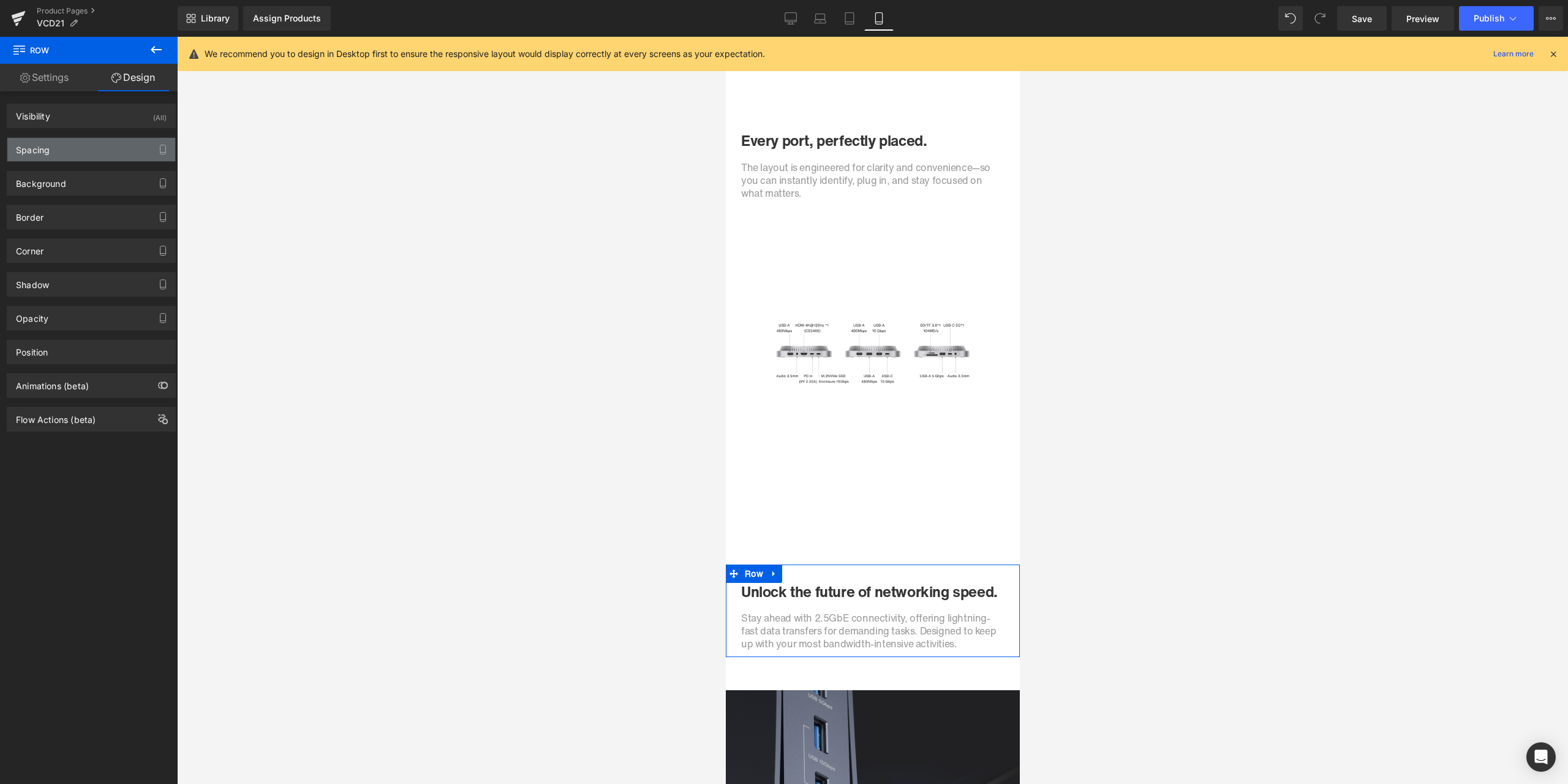
click at [53, 160] on div "Spacing" at bounding box center [92, 149] width 168 height 23
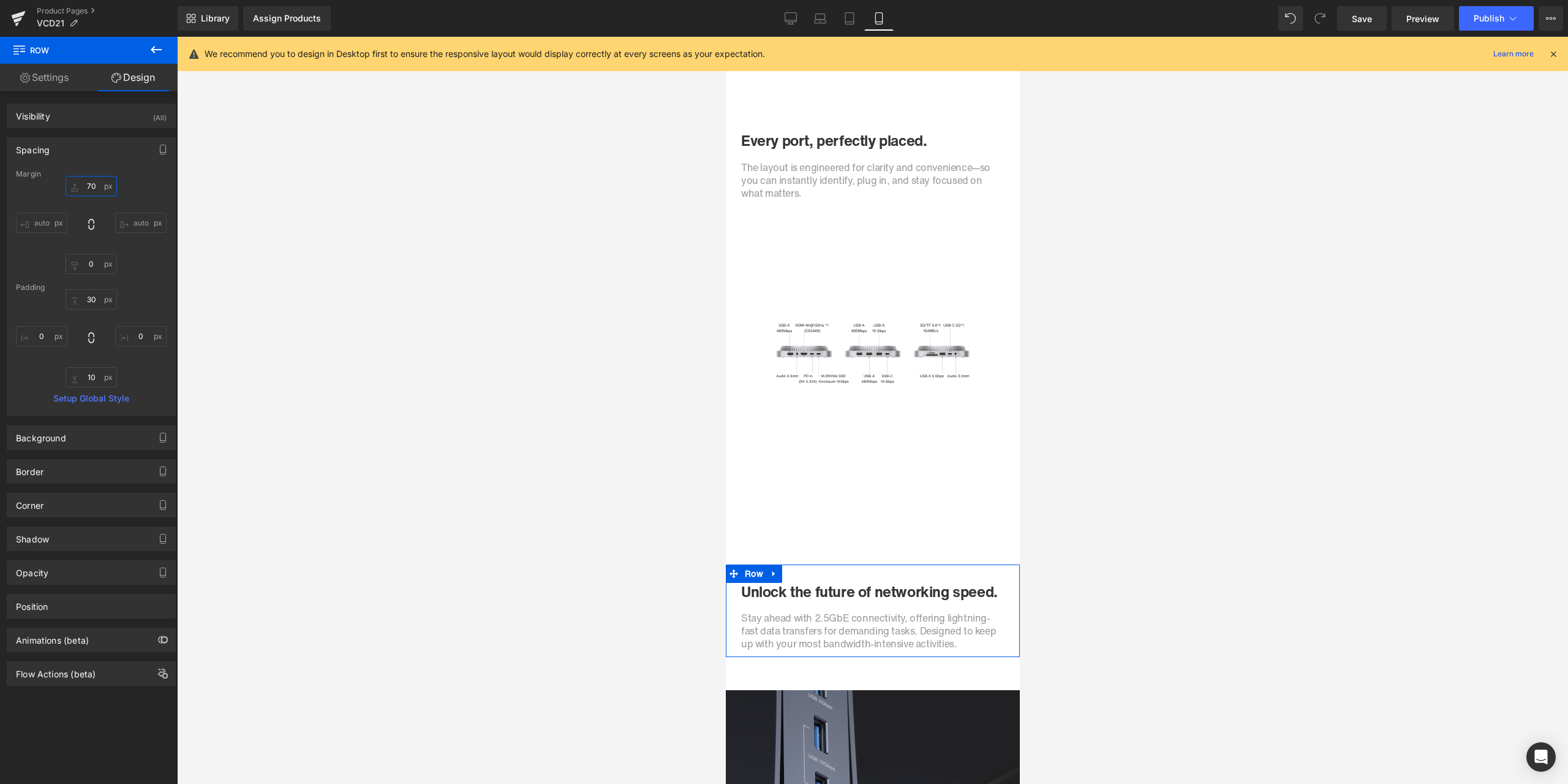
click at [87, 180] on input "70" at bounding box center [91, 186] width 52 height 20
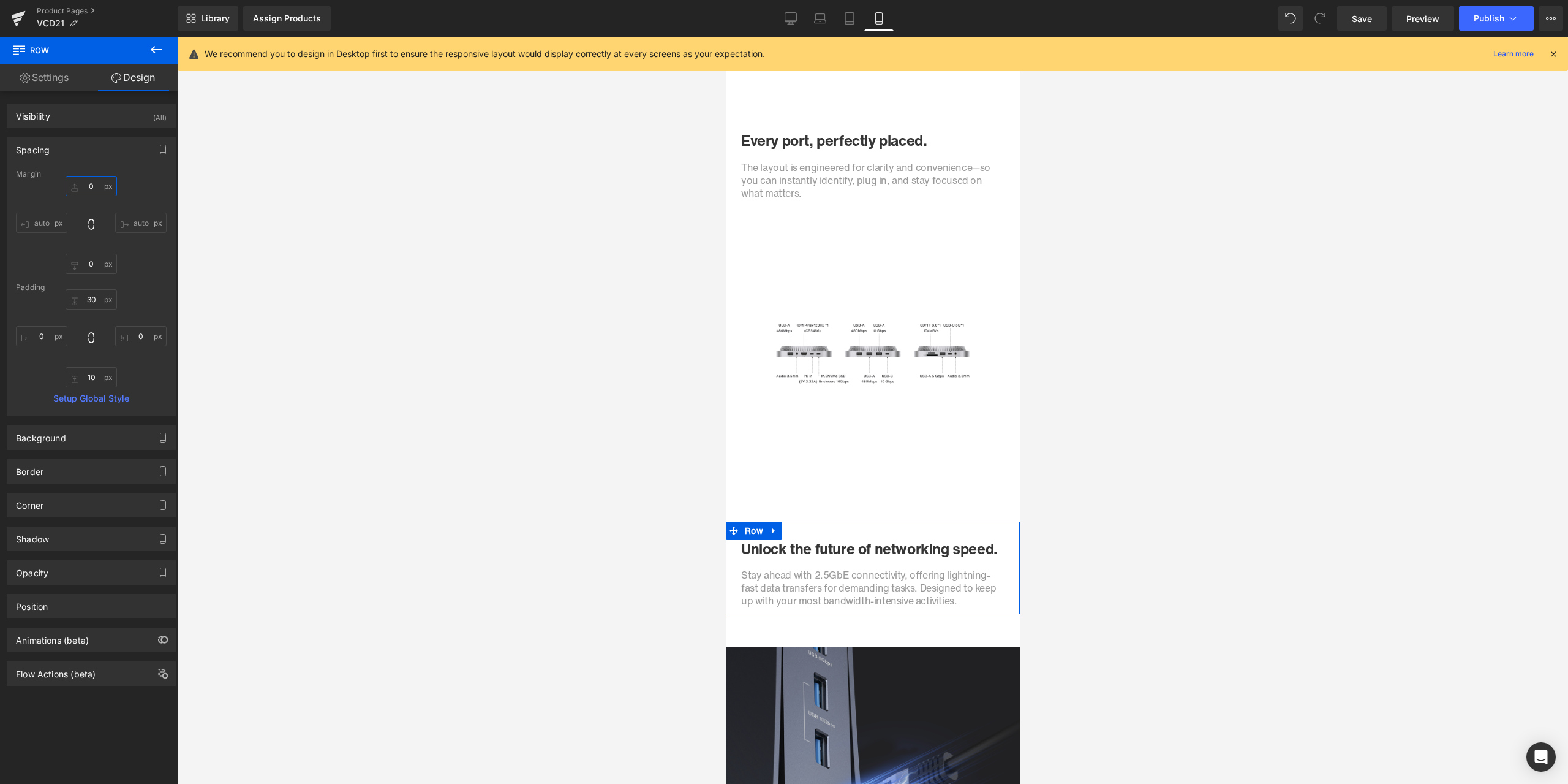
type input "0"
click at [153, 181] on div "0 auto 0 auto" at bounding box center [91, 225] width 151 height 98
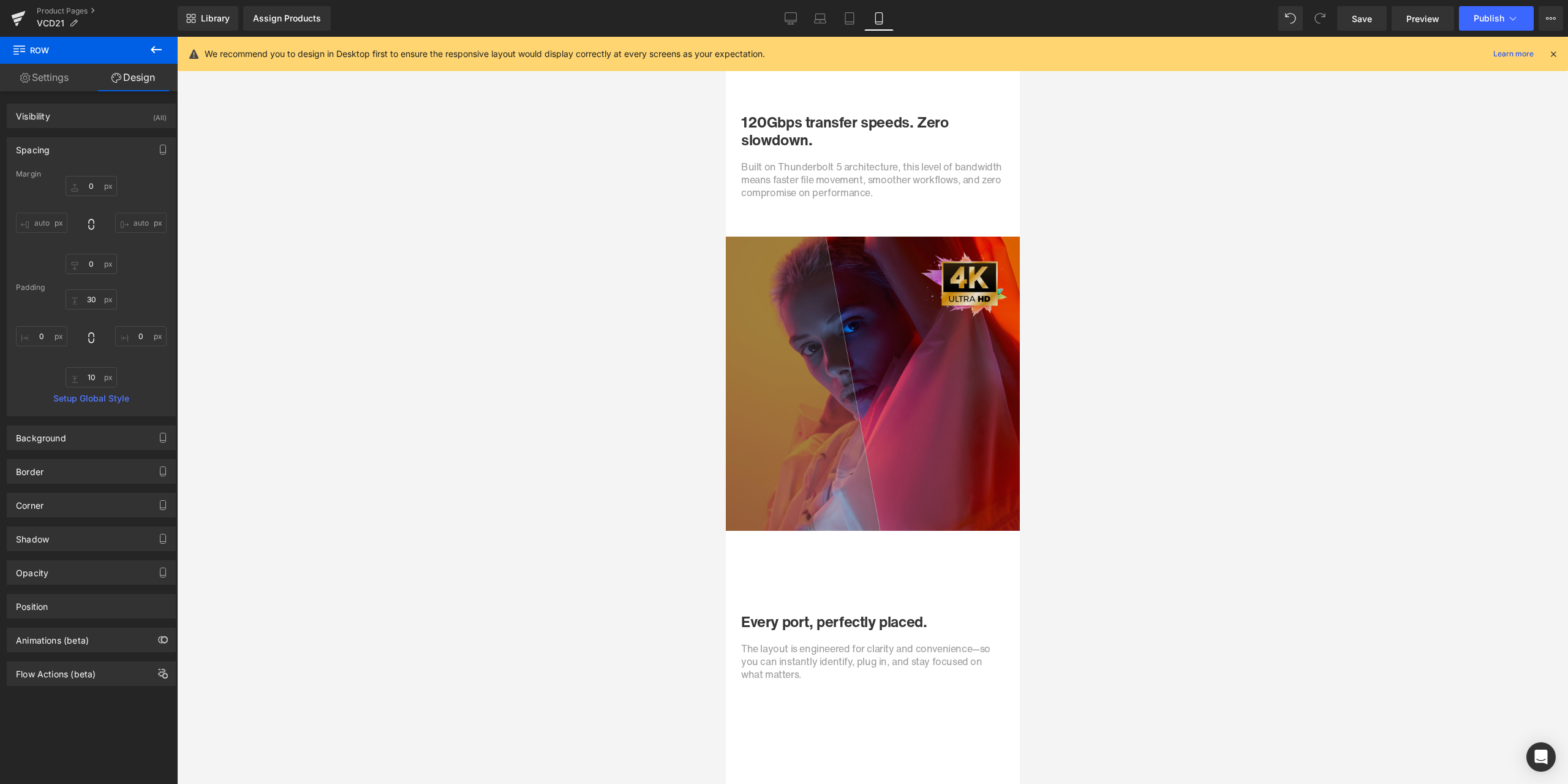
scroll to position [1832, 0]
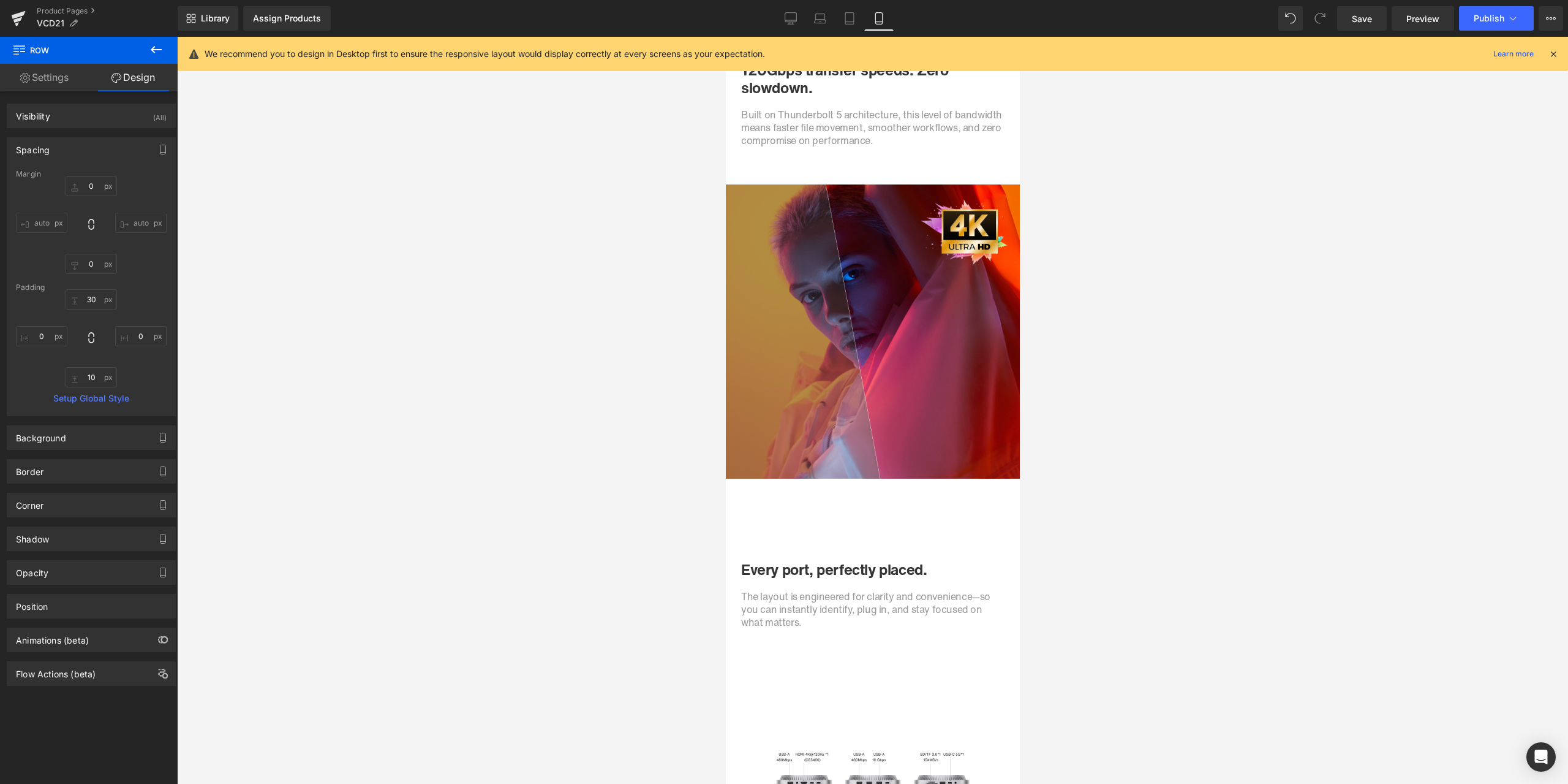
click at [550, 96] on div at bounding box center [872, 410] width 1391 height 747
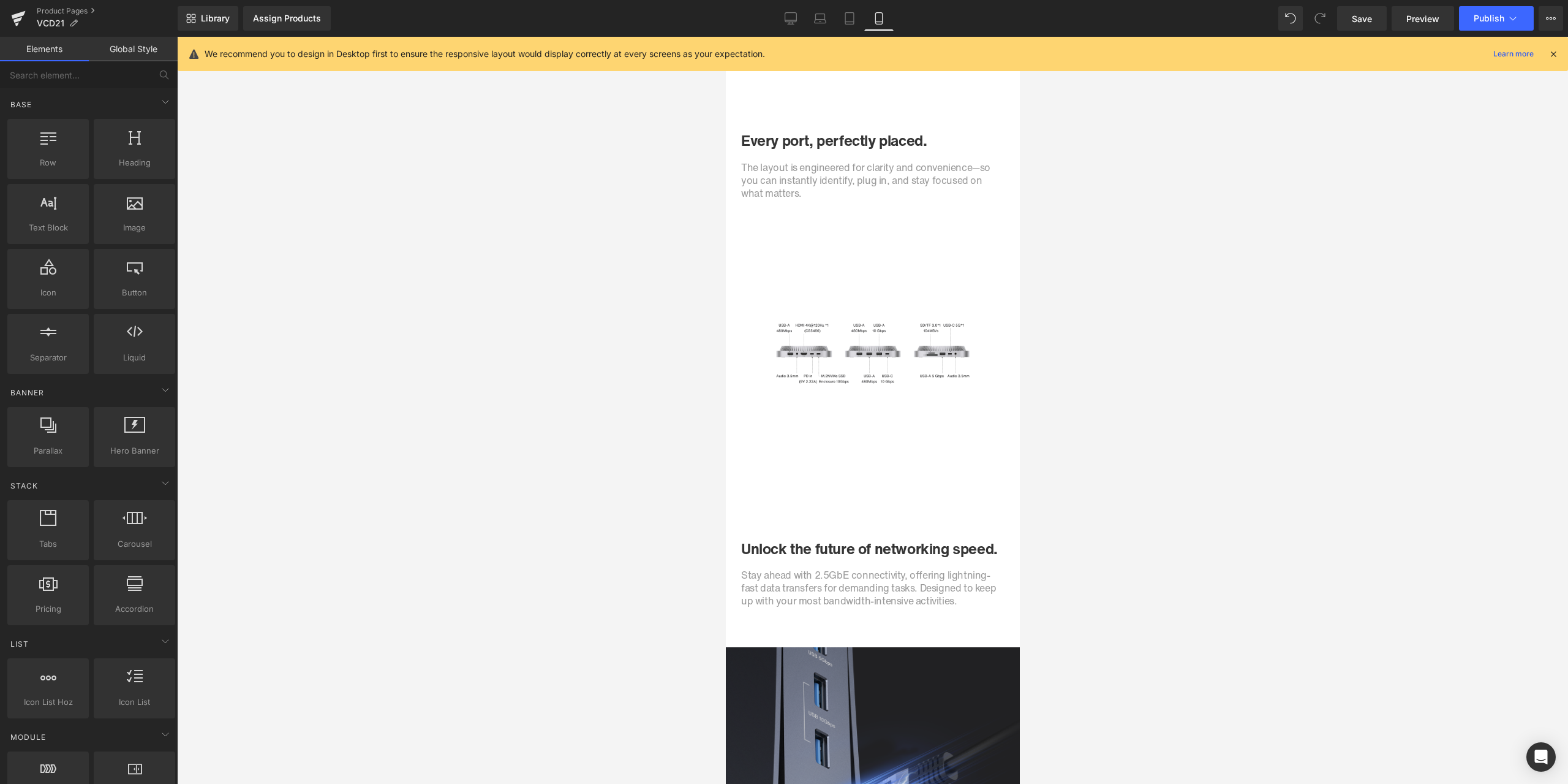
scroll to position [2506, 0]
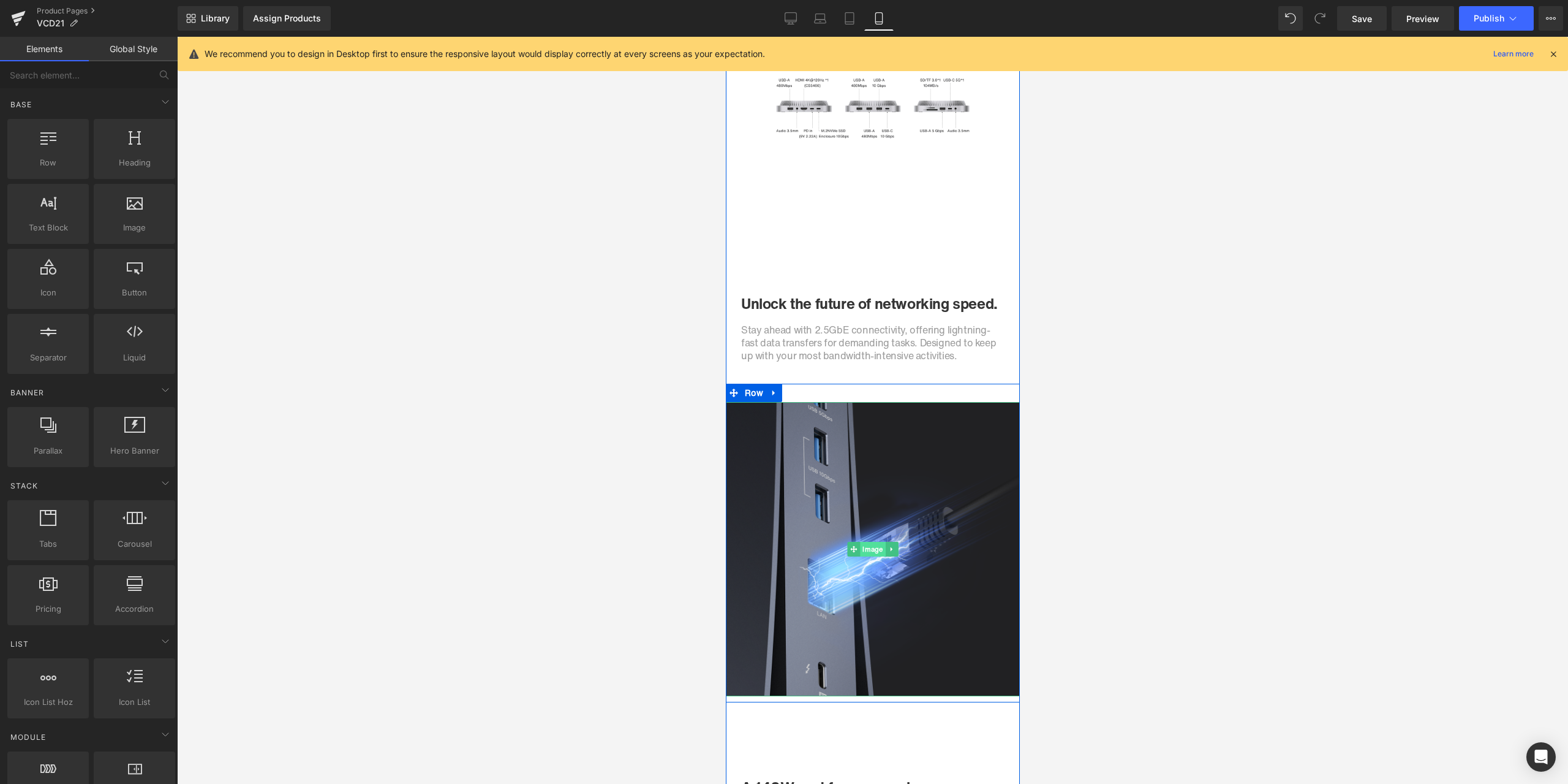
click at [869, 549] on span "Image" at bounding box center [872, 549] width 25 height 14
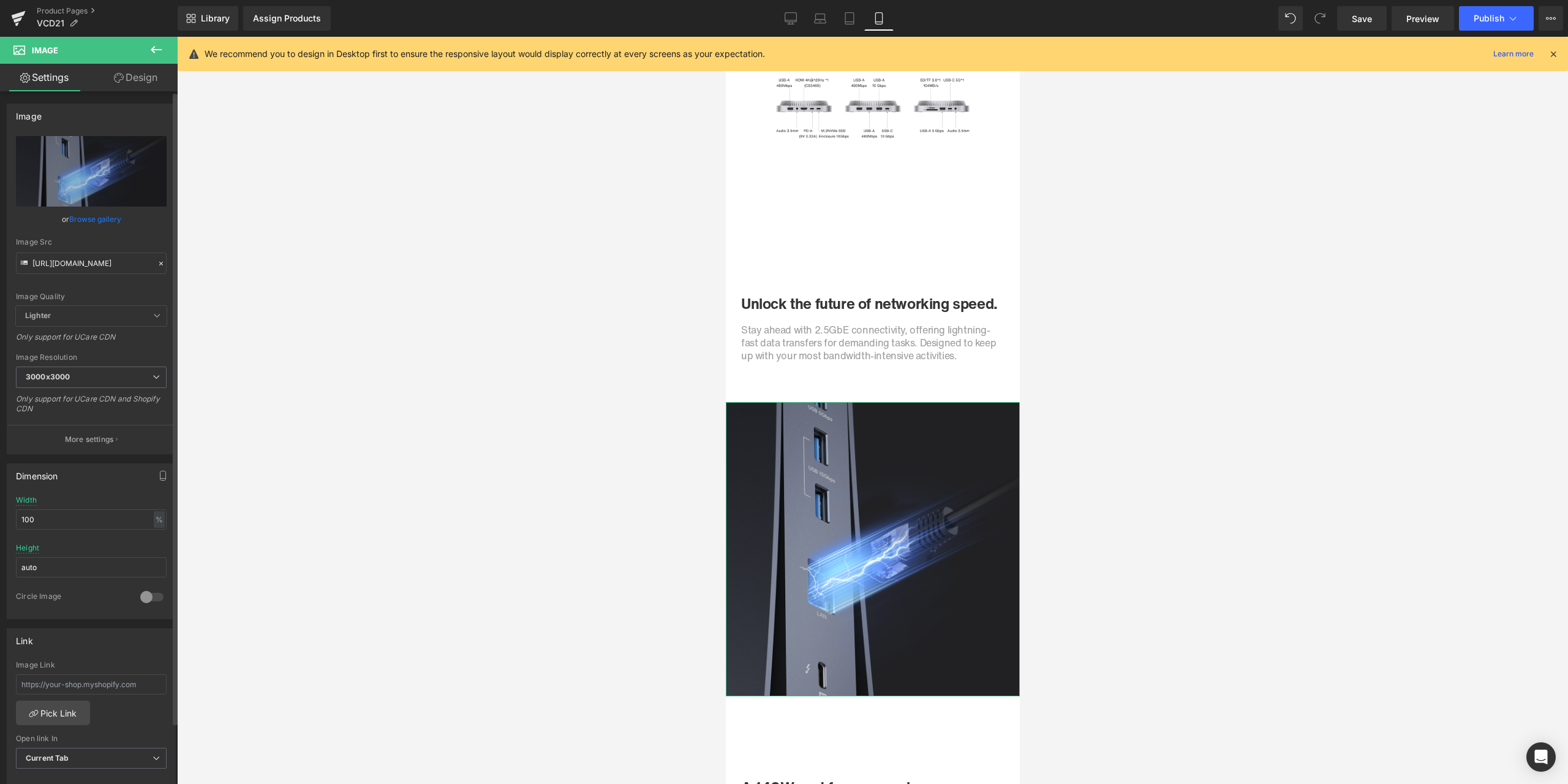
click at [157, 263] on icon at bounding box center [161, 264] width 8 height 8
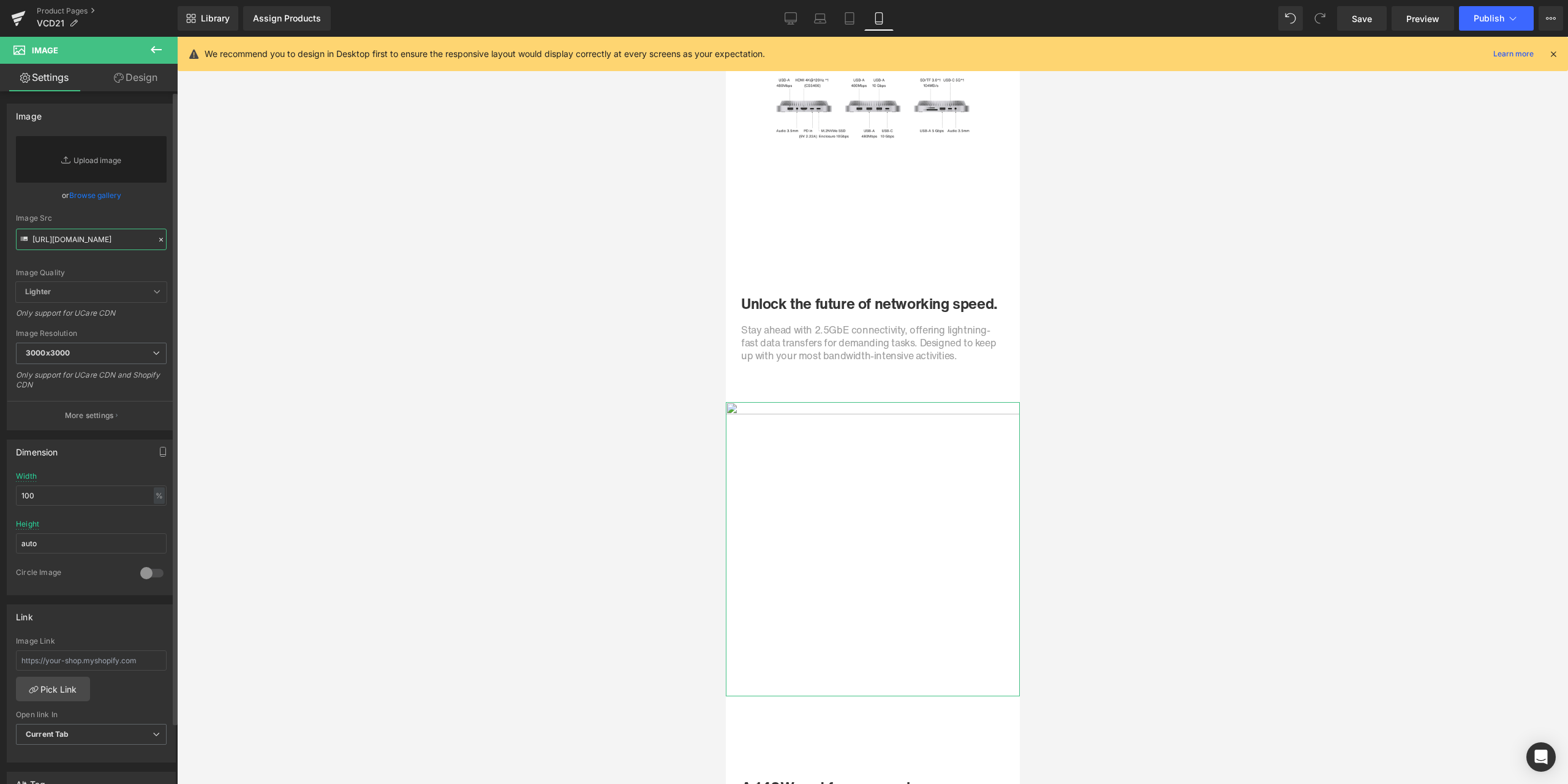
click at [114, 244] on input "[URL][DOMAIN_NAME]" at bounding box center [91, 239] width 151 height 21
paste input "[URL][DOMAIN_NAME]"
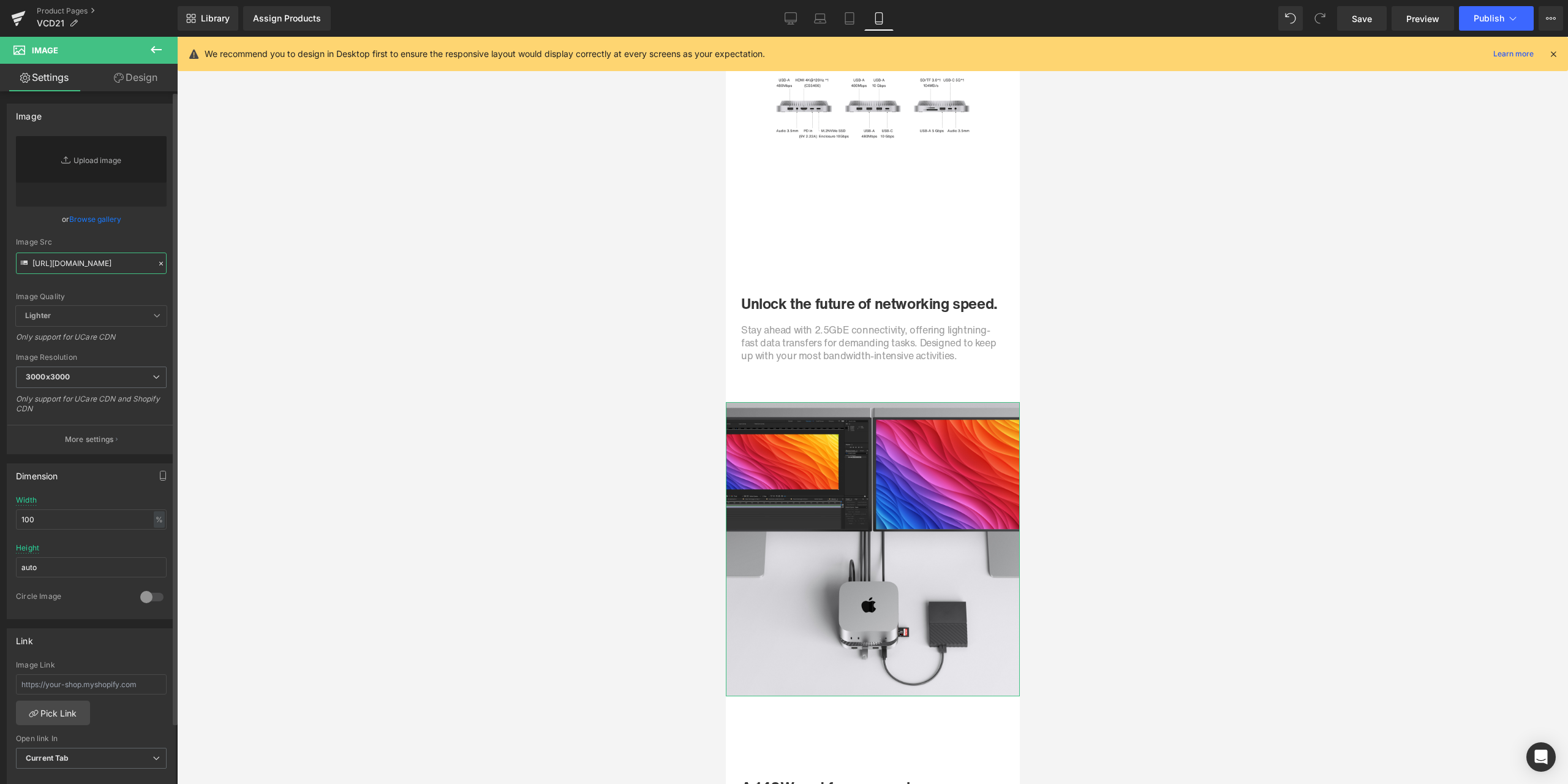
type input "[URL][DOMAIN_NAME]"
click at [146, 223] on div "or Browse gallery" at bounding box center [91, 219] width 151 height 13
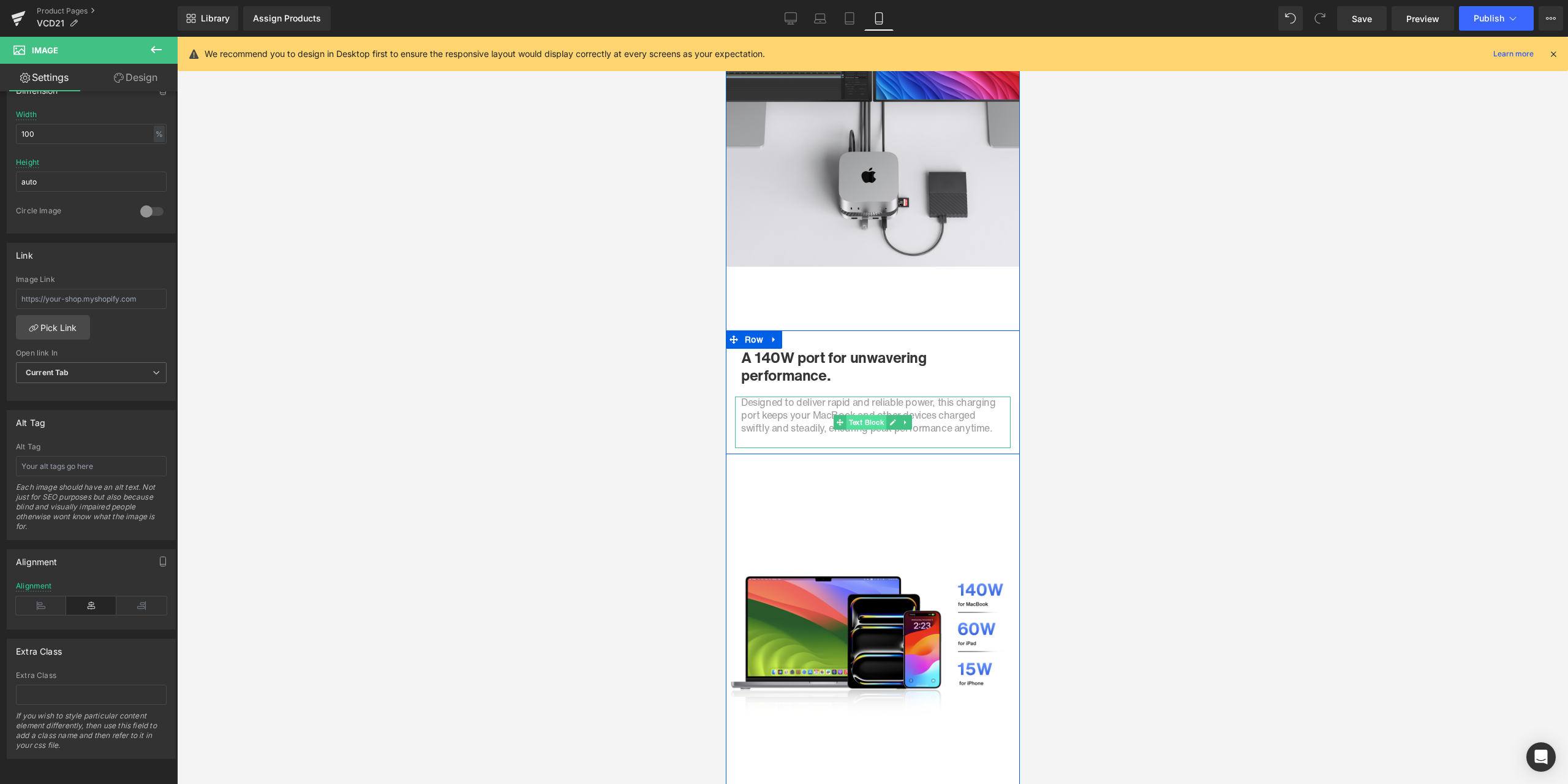
scroll to position [2996, 0]
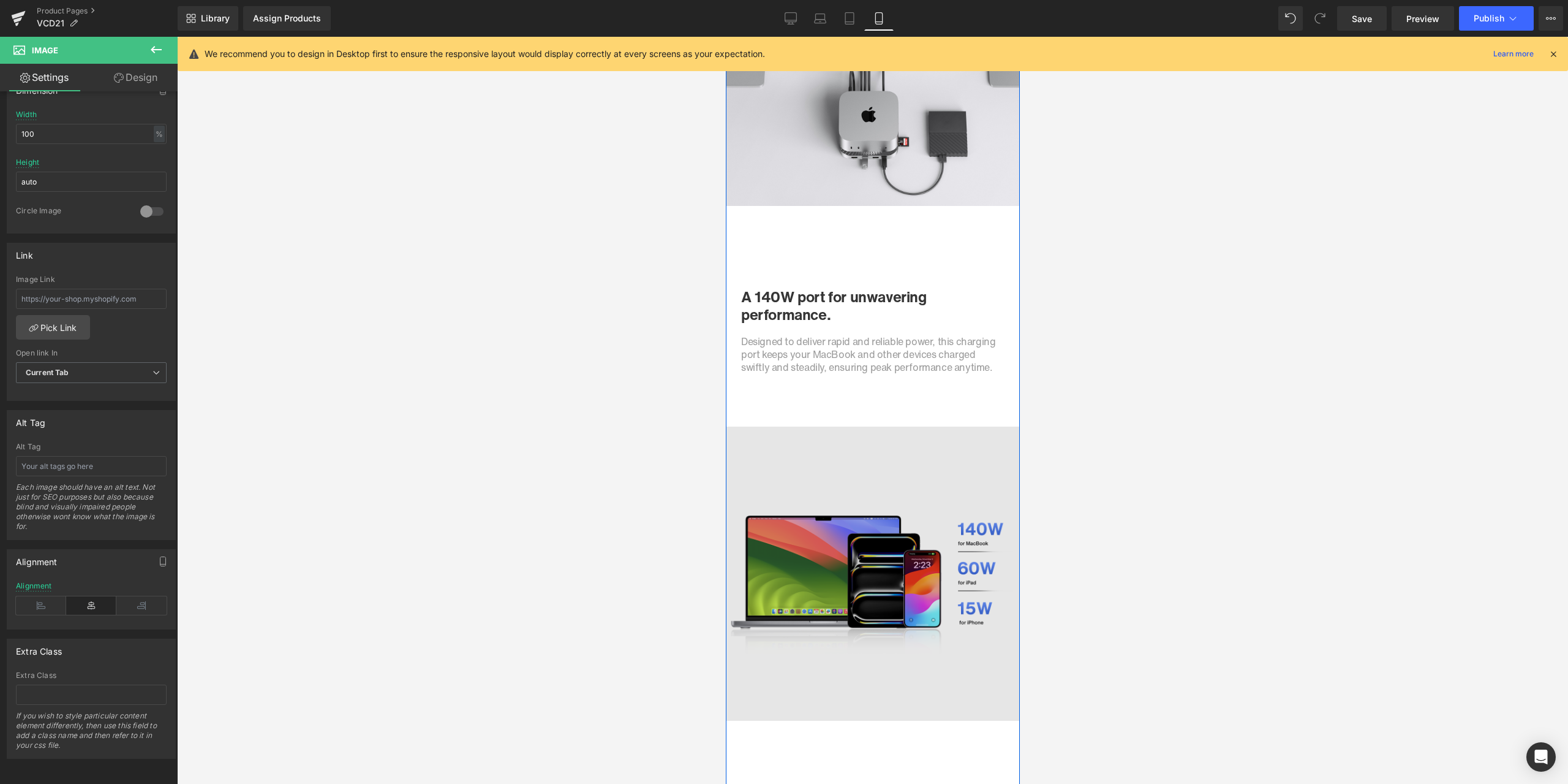
click at [850, 538] on img at bounding box center [872, 573] width 294 height 294
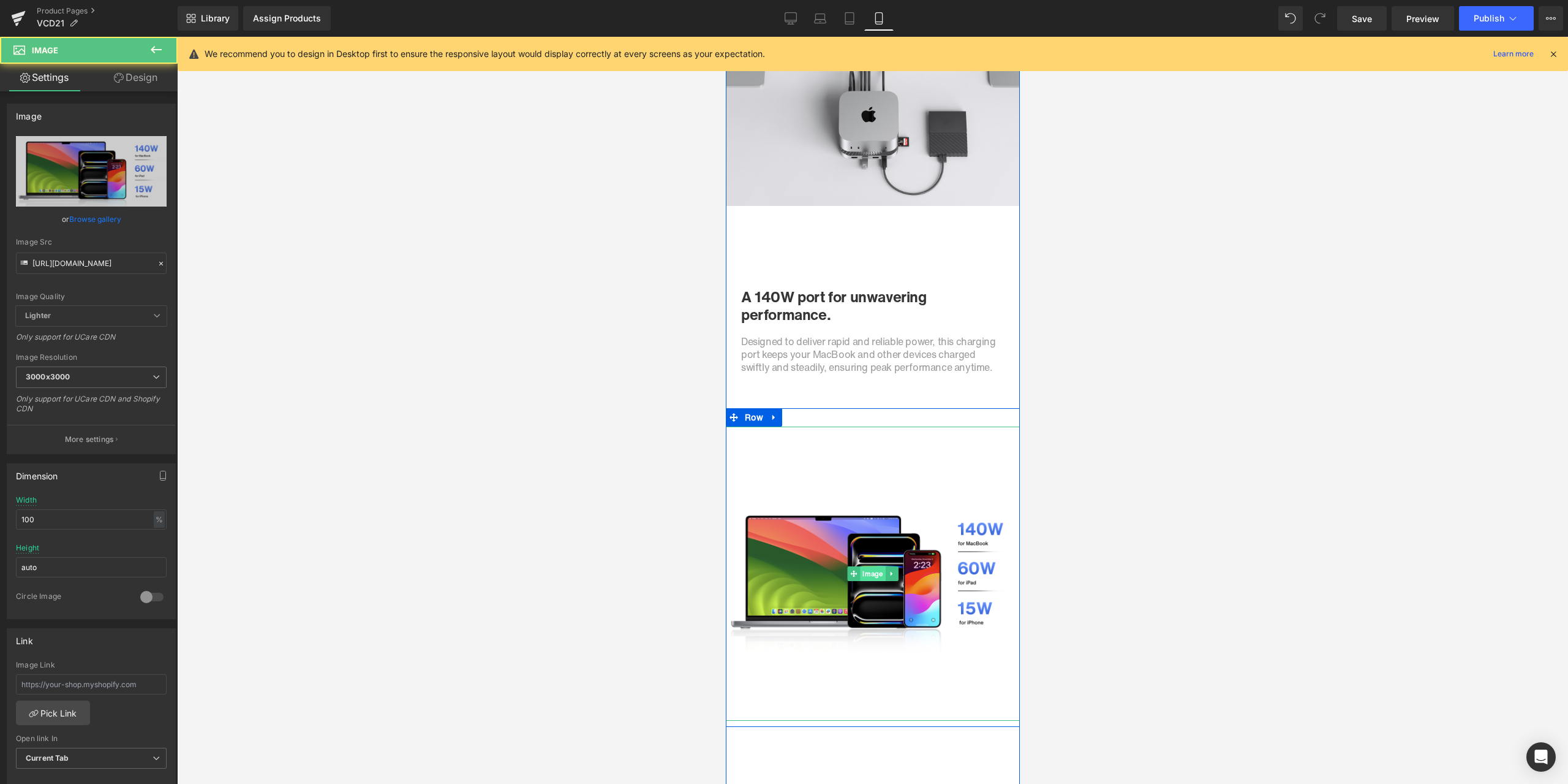
click at [874, 575] on span "Image" at bounding box center [872, 573] width 25 height 14
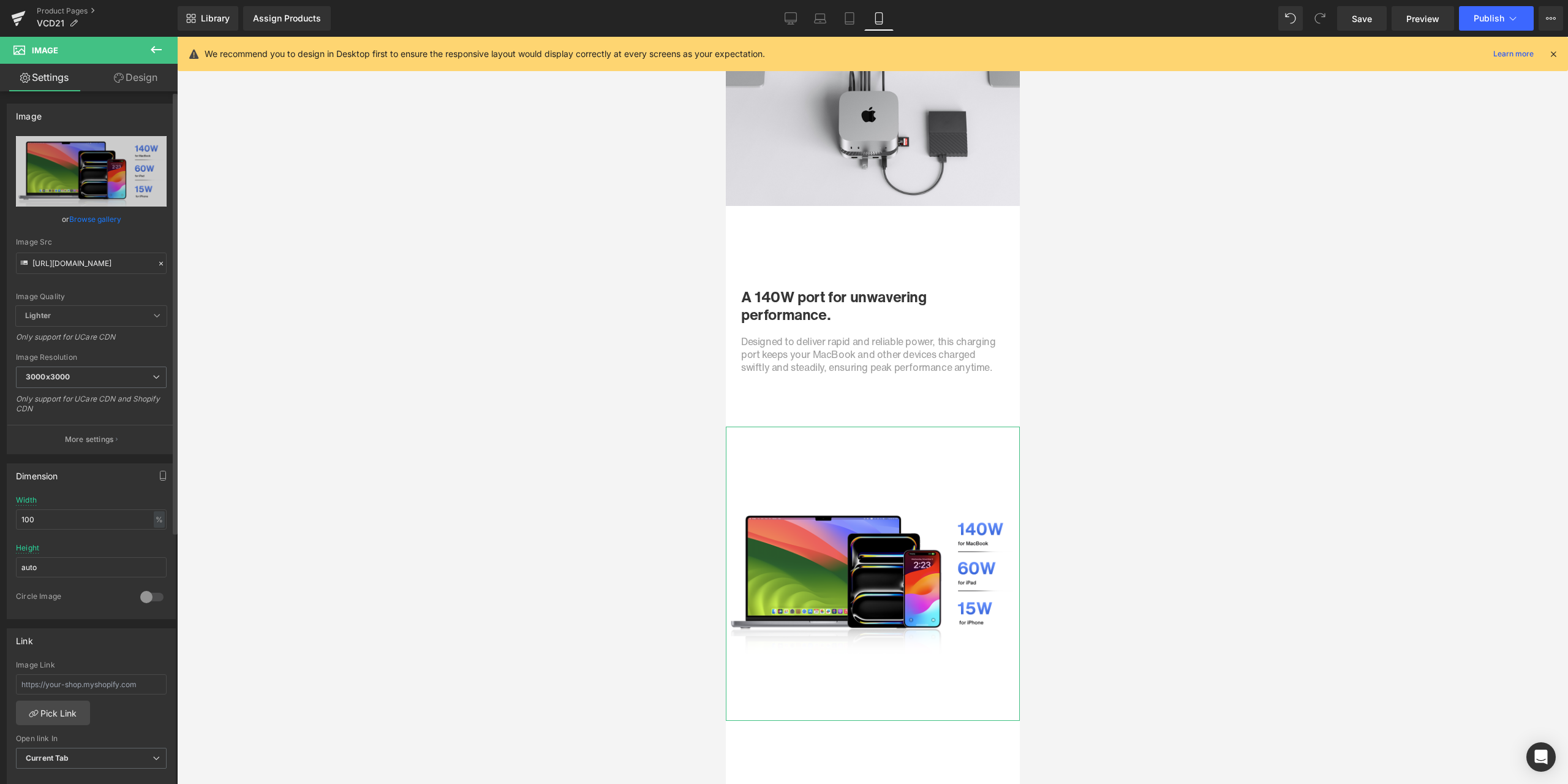
click at [157, 260] on icon at bounding box center [161, 264] width 8 height 8
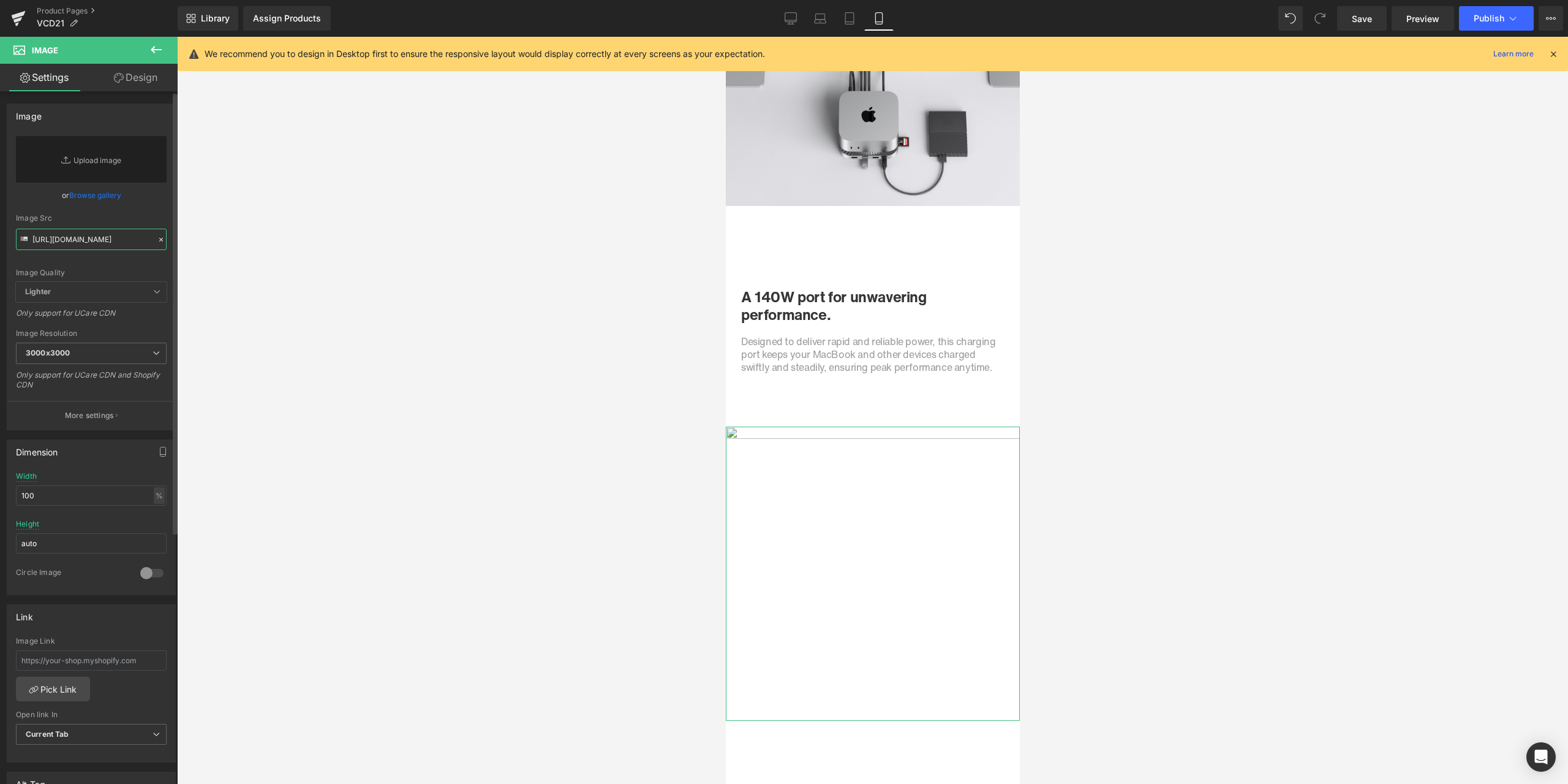
click at [98, 237] on input "[URL][DOMAIN_NAME]" at bounding box center [91, 239] width 151 height 21
paste input "[URL][DOMAIN_NAME]"
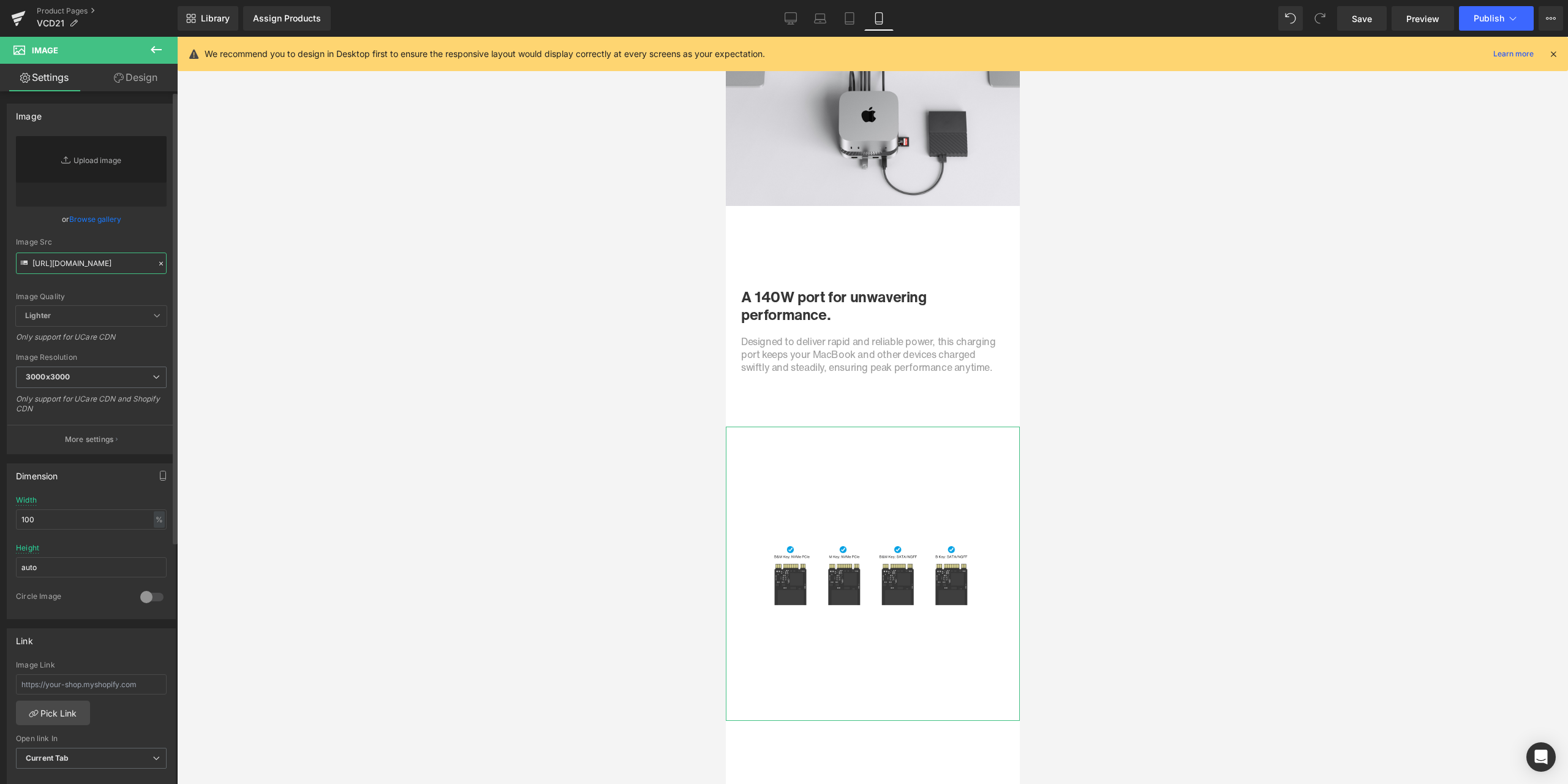
type input "[URL][DOMAIN_NAME]"
click at [169, 240] on div "[URL][DOMAIN_NAME] Replace Image Upload image or Browse gallery Image Src [URL]…" at bounding box center [92, 295] width 168 height 317
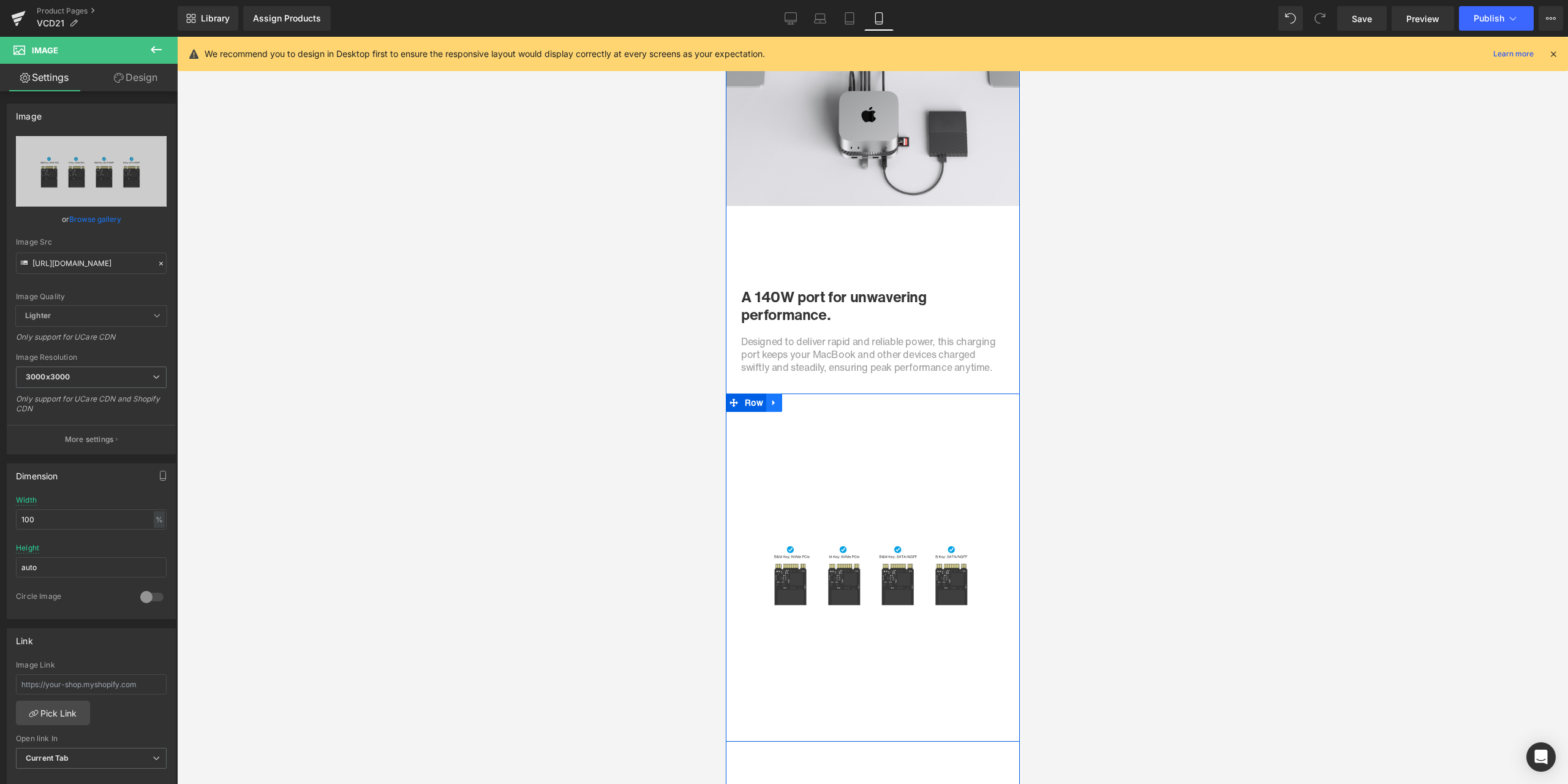
click at [750, 402] on span "Row" at bounding box center [753, 403] width 25 height 19
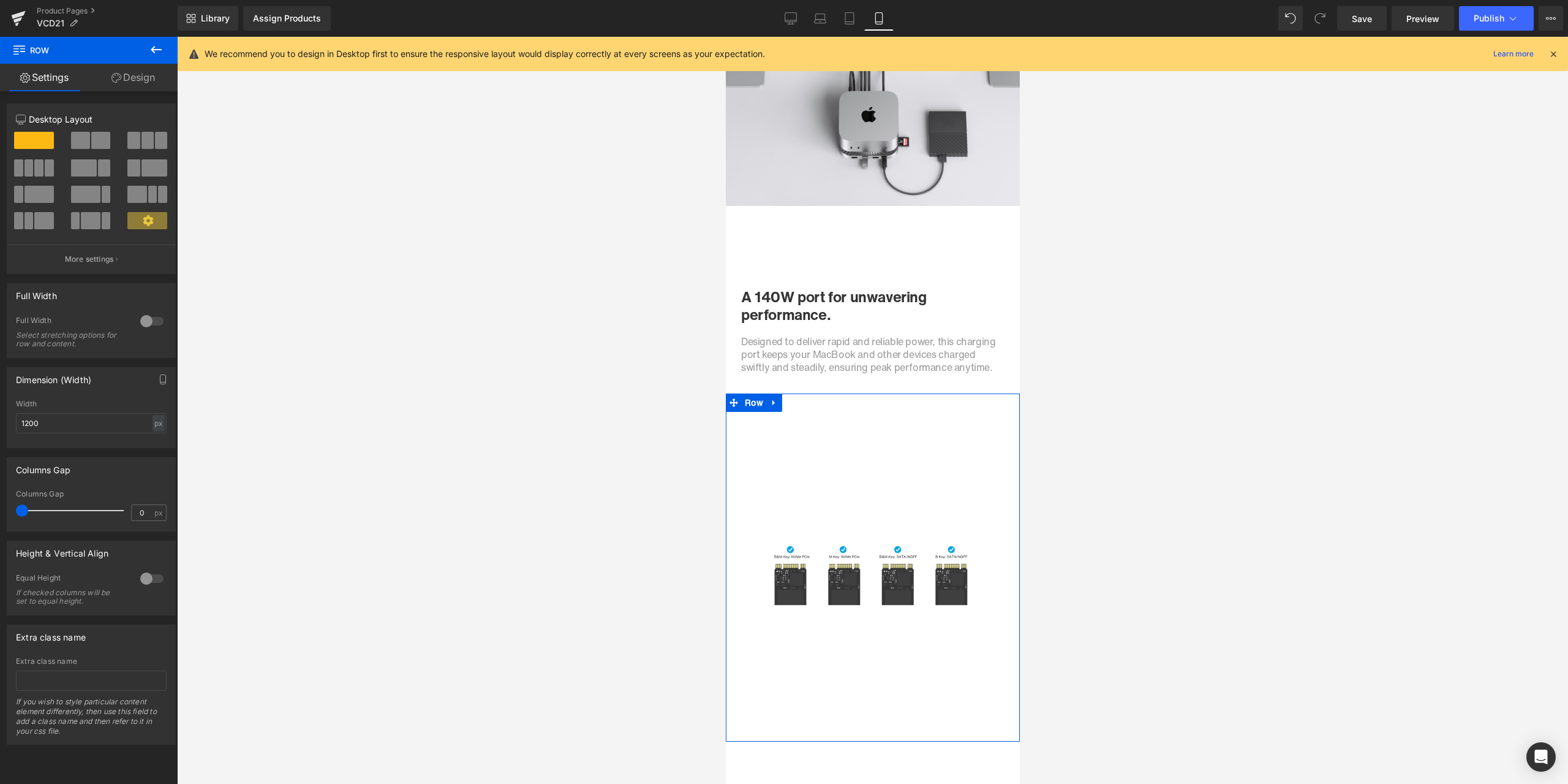
click at [129, 85] on link "Design" at bounding box center [133, 78] width 89 height 28
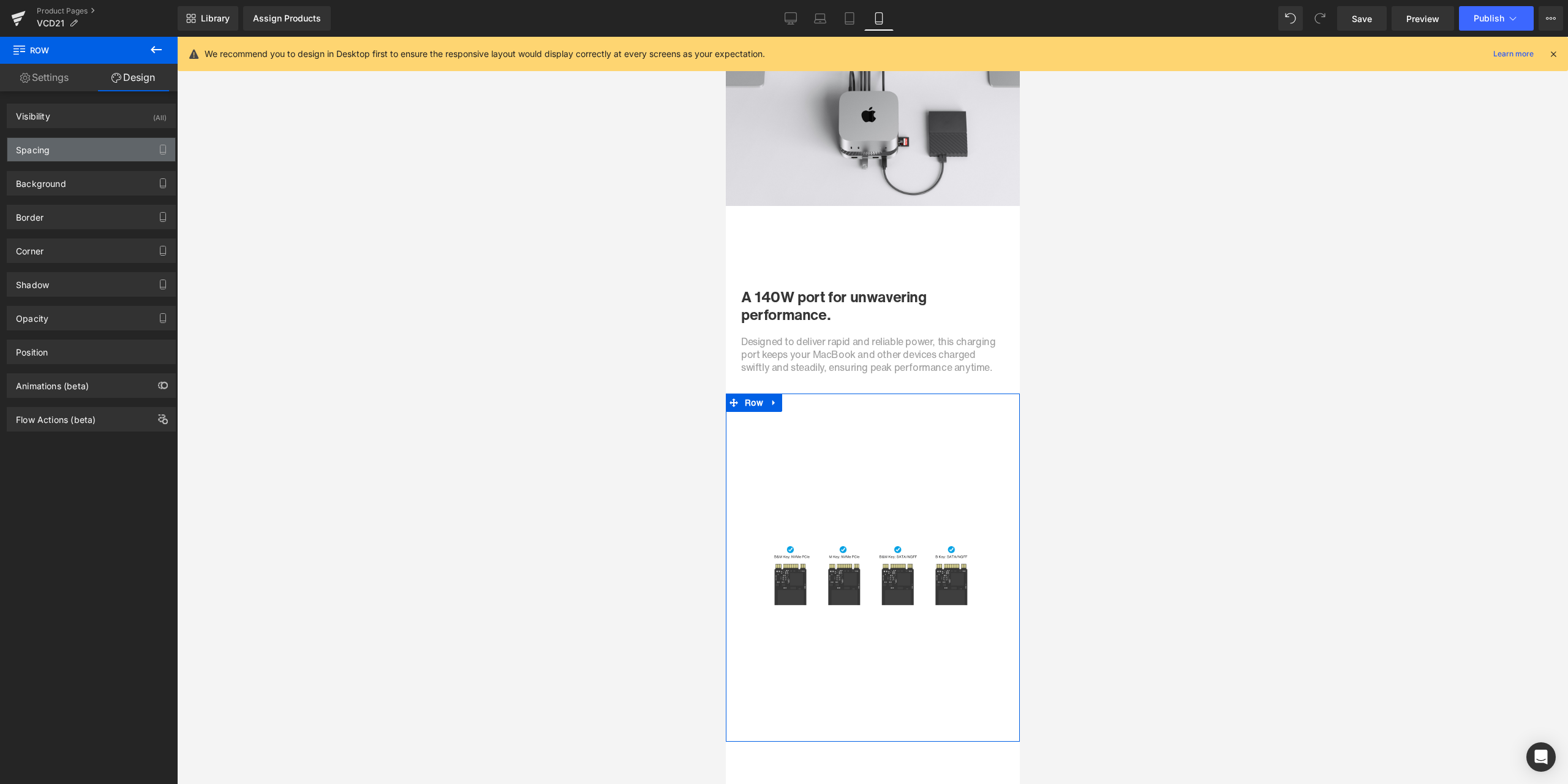
click at [79, 152] on div "Spacing" at bounding box center [92, 149] width 168 height 23
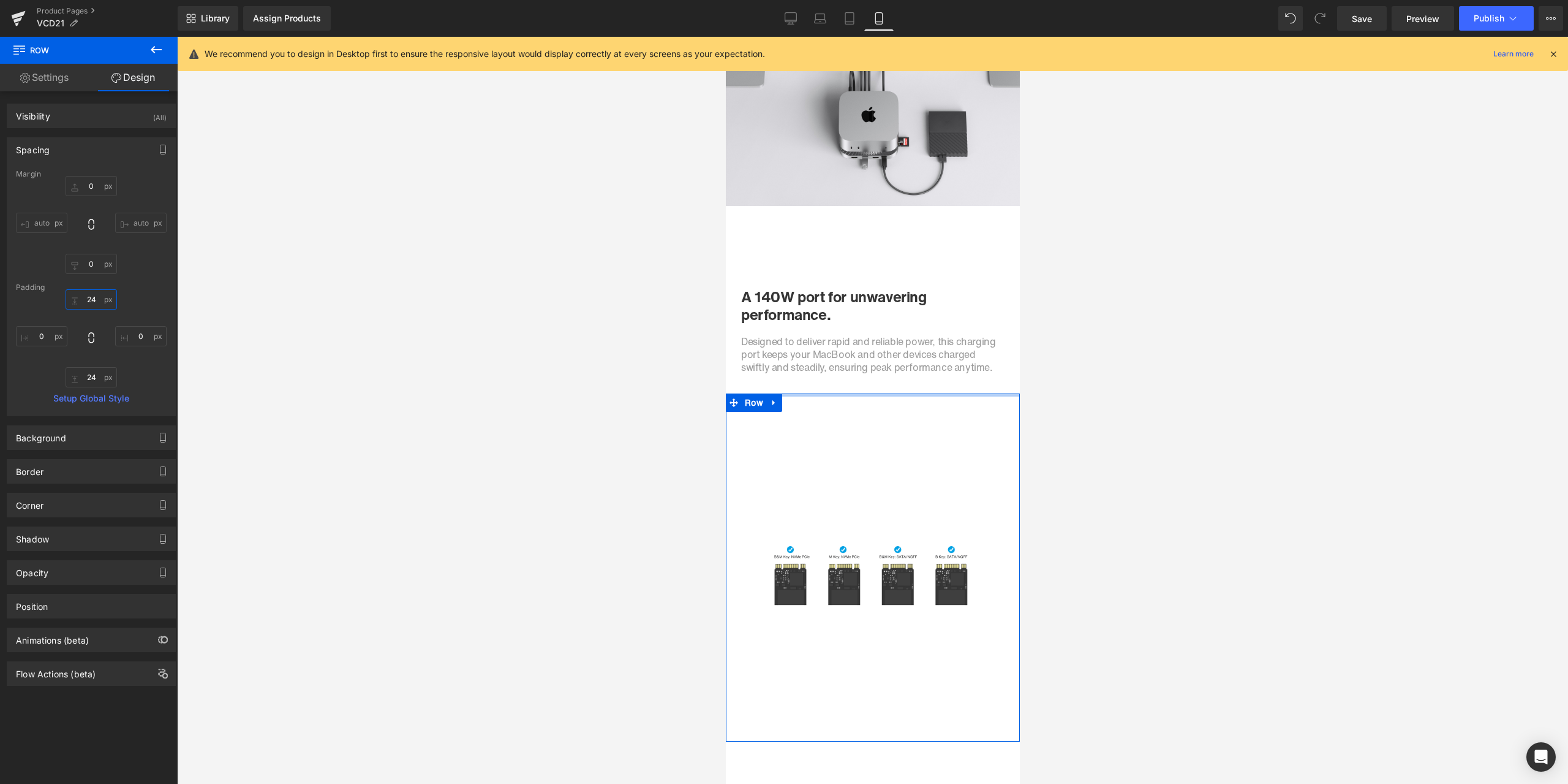
click at [100, 297] on input "24" at bounding box center [91, 299] width 52 height 20
type input "0"
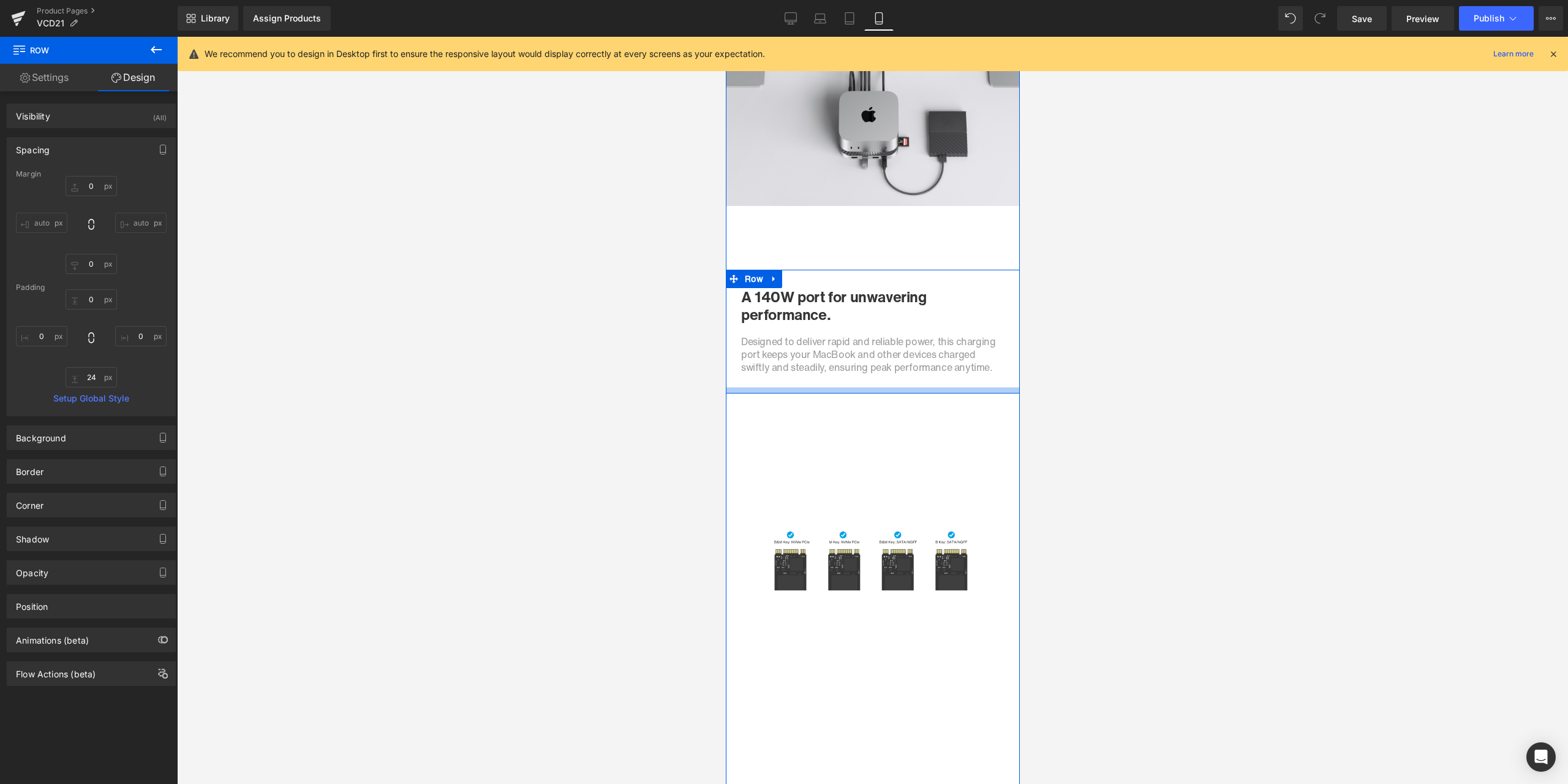
click at [868, 392] on div at bounding box center [872, 390] width 294 height 6
click at [852, 395] on div at bounding box center [872, 395] width 294 height 3
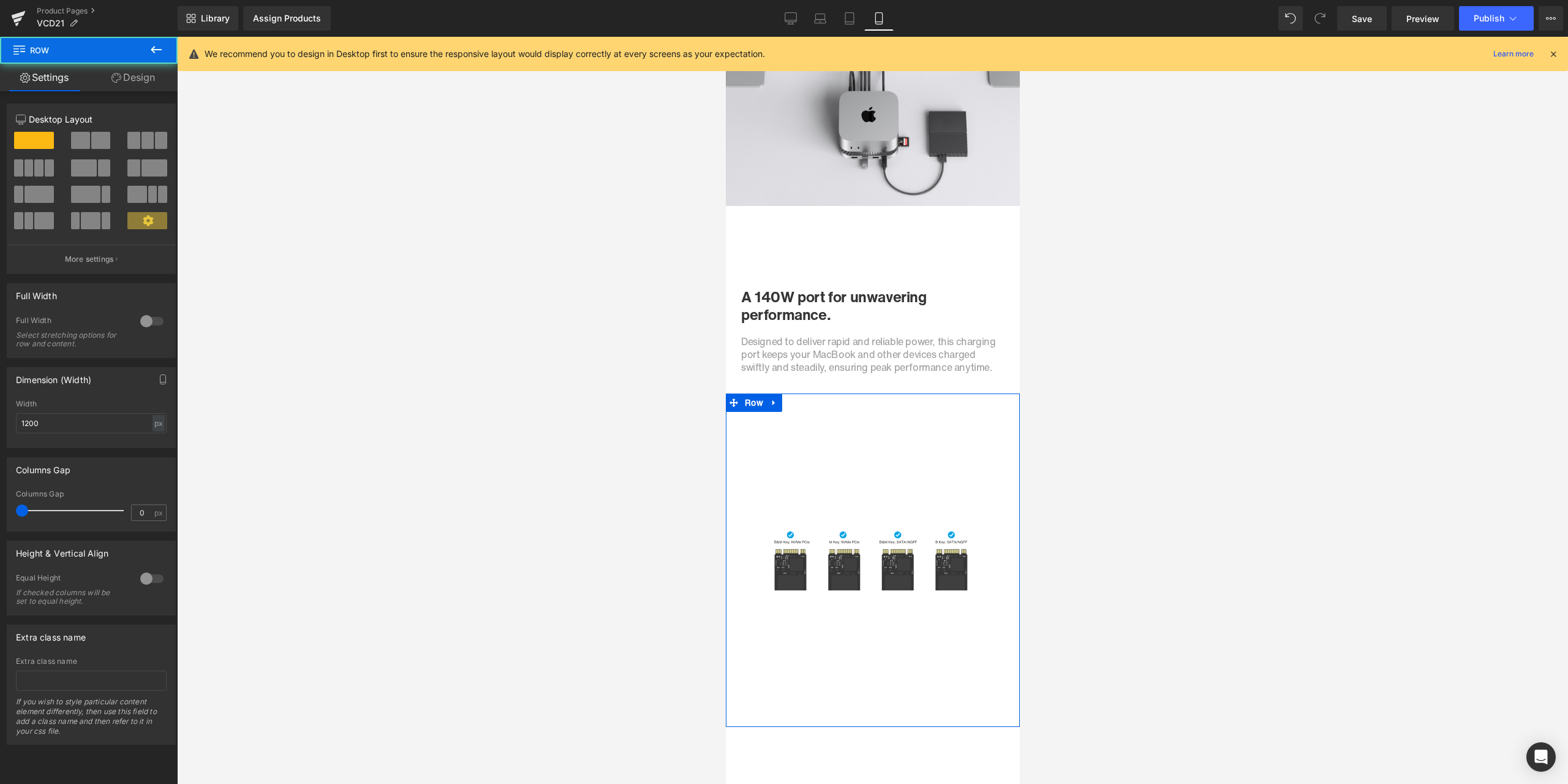
click at [117, 87] on link "Design" at bounding box center [133, 78] width 89 height 28
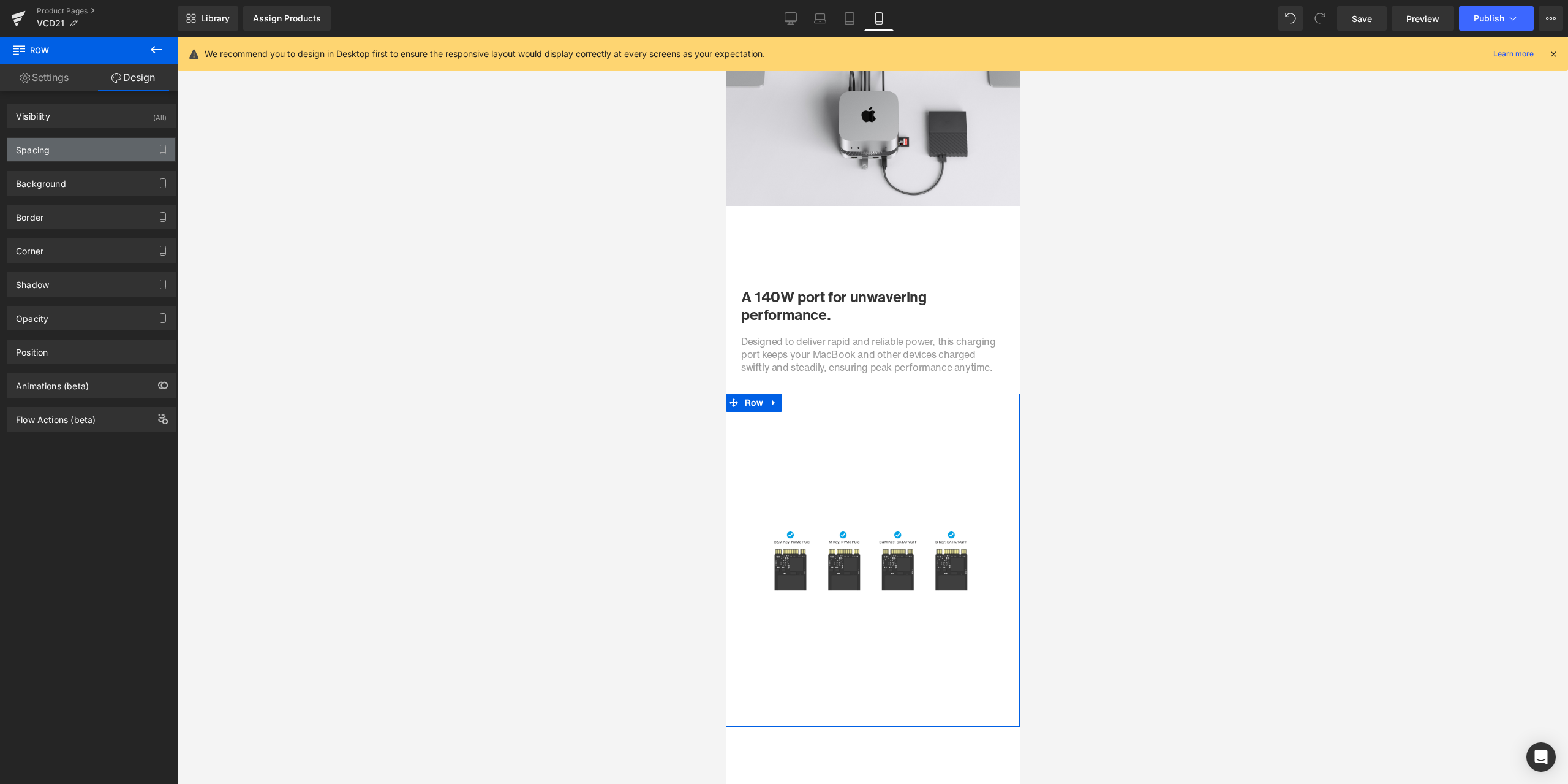
click at [71, 142] on div "Spacing" at bounding box center [92, 149] width 168 height 23
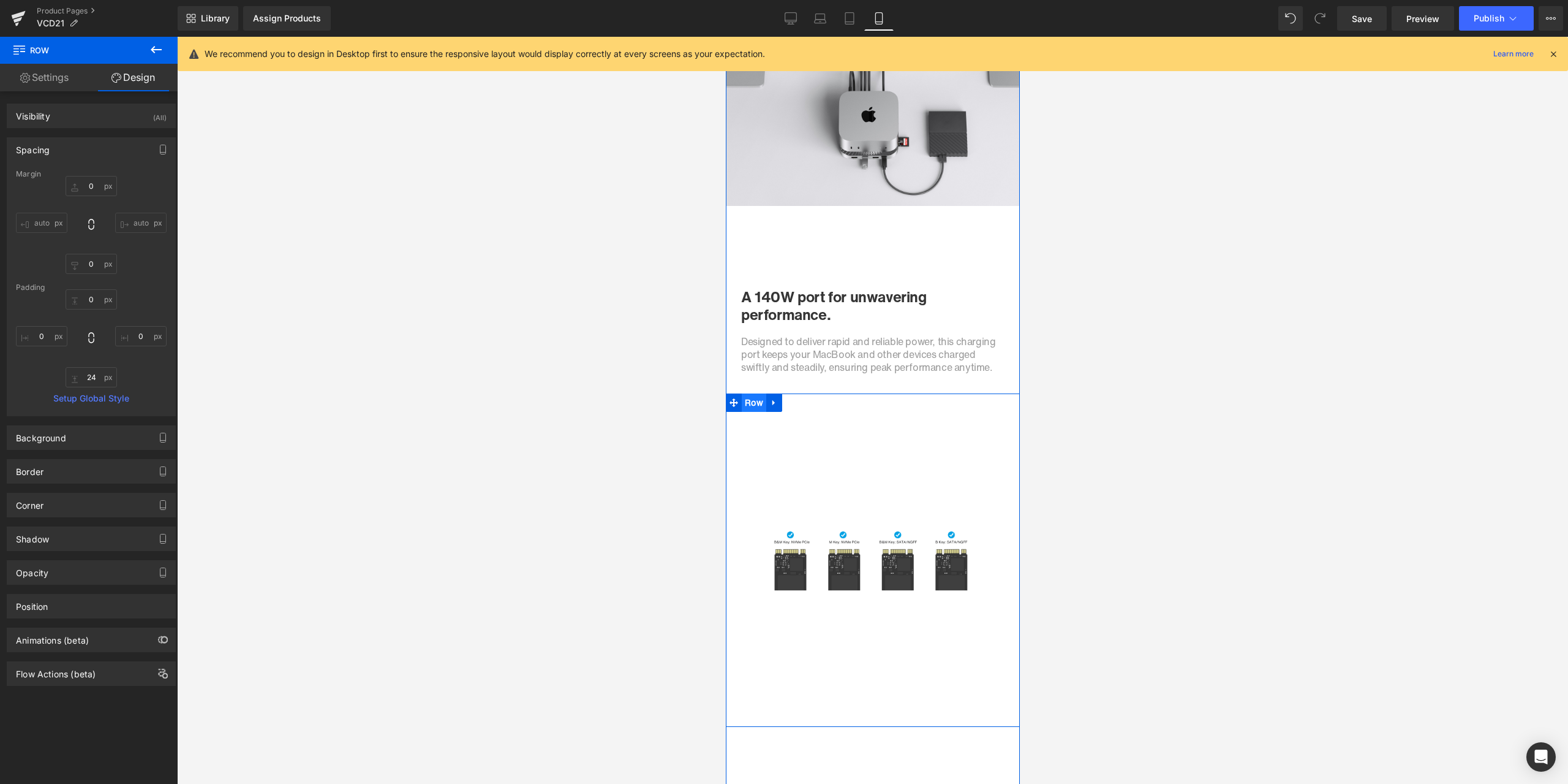
click at [746, 404] on span "Row" at bounding box center [753, 403] width 25 height 19
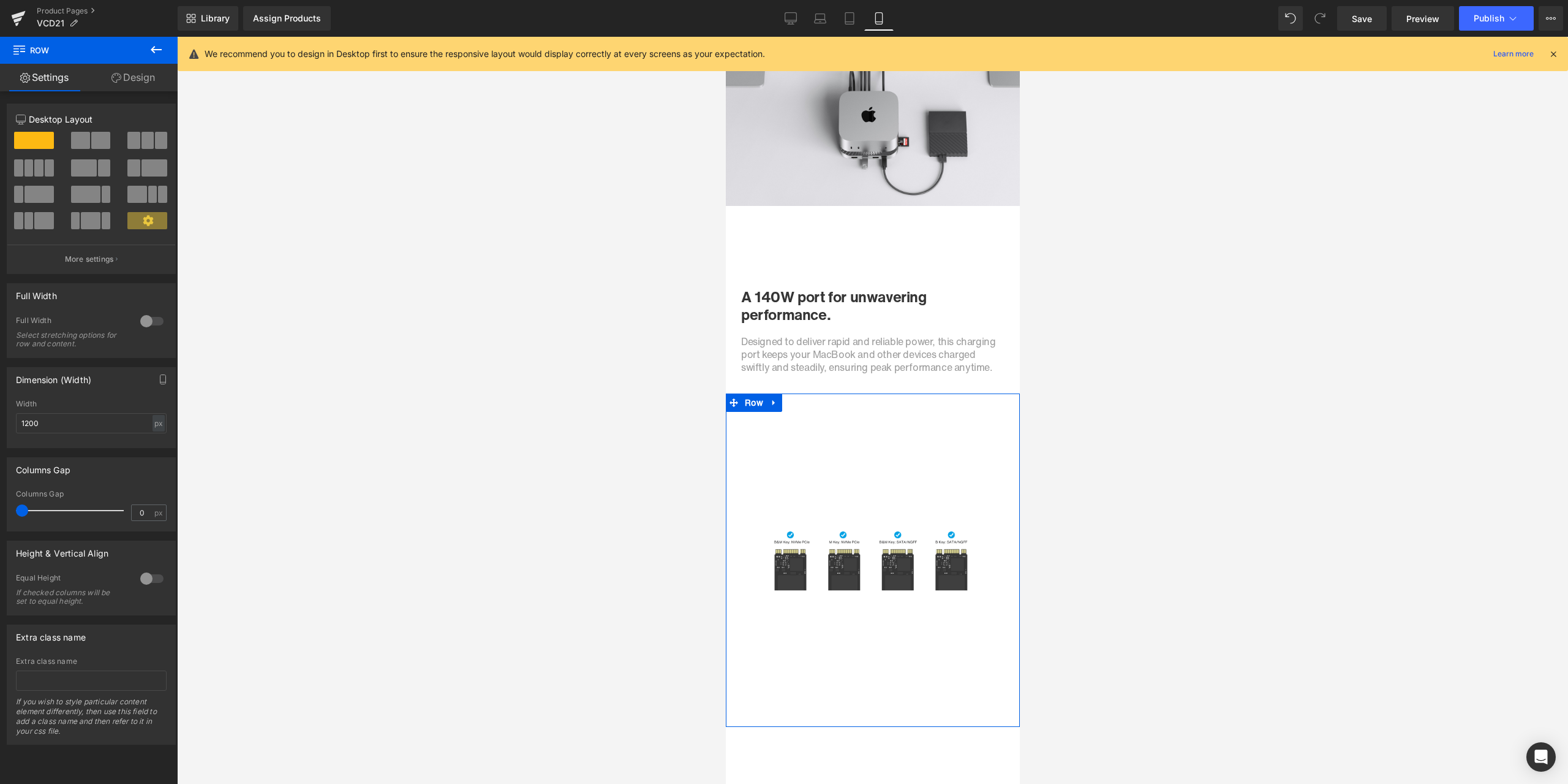
click at [131, 82] on link "Design" at bounding box center [133, 78] width 89 height 28
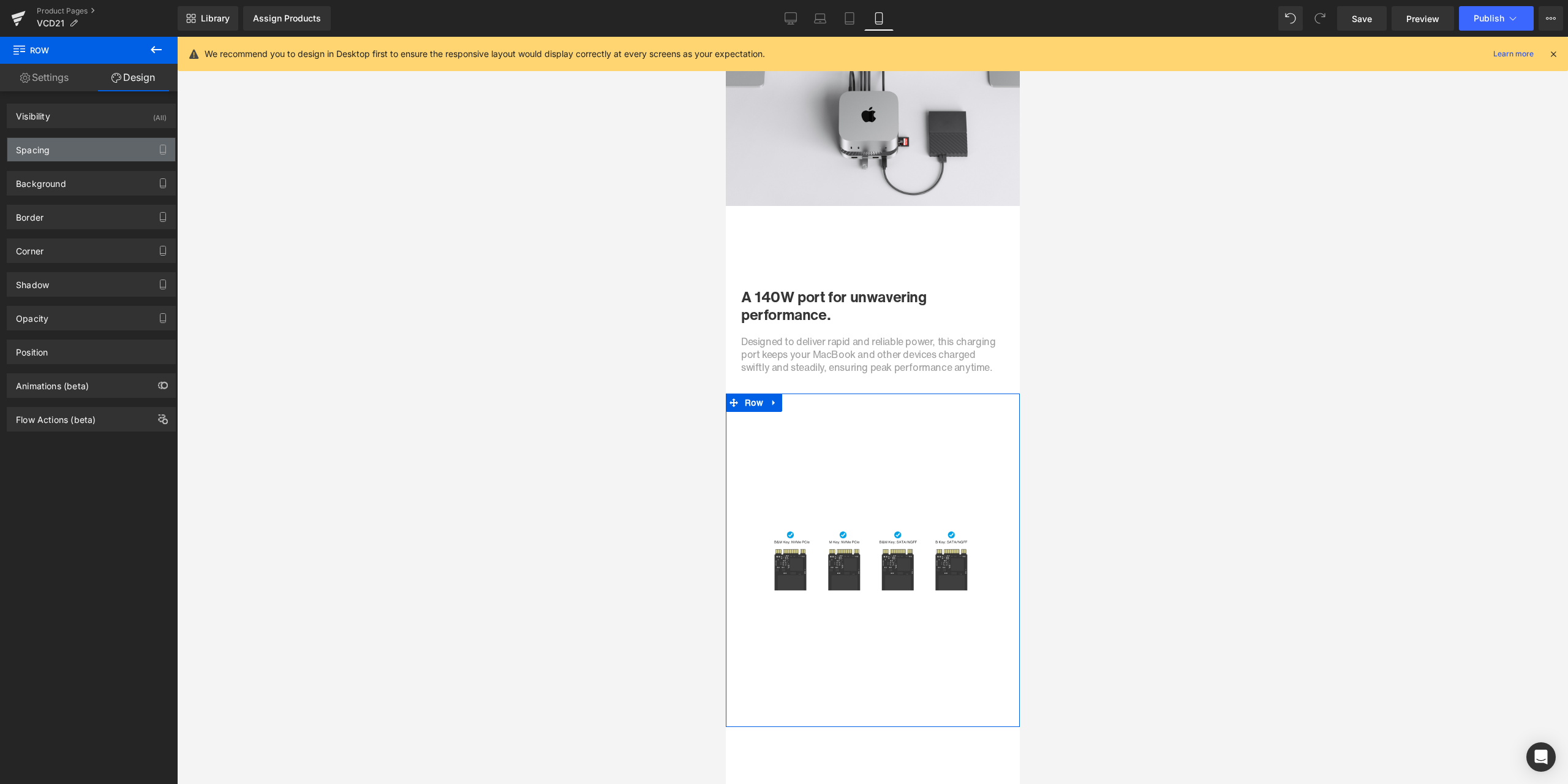
click at [57, 143] on div "Spacing" at bounding box center [92, 149] width 168 height 23
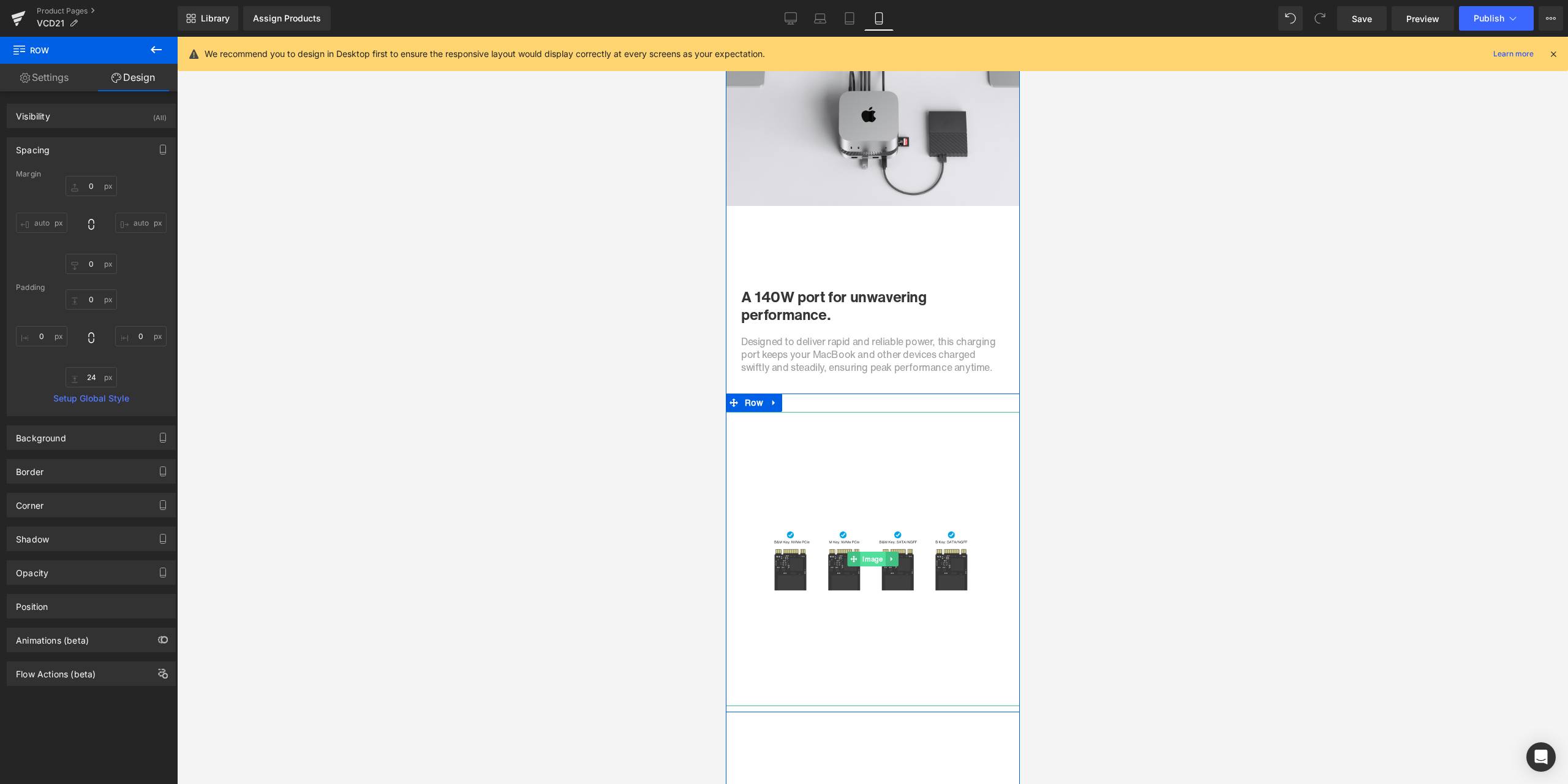
click at [868, 562] on span "Image" at bounding box center [872, 558] width 25 height 14
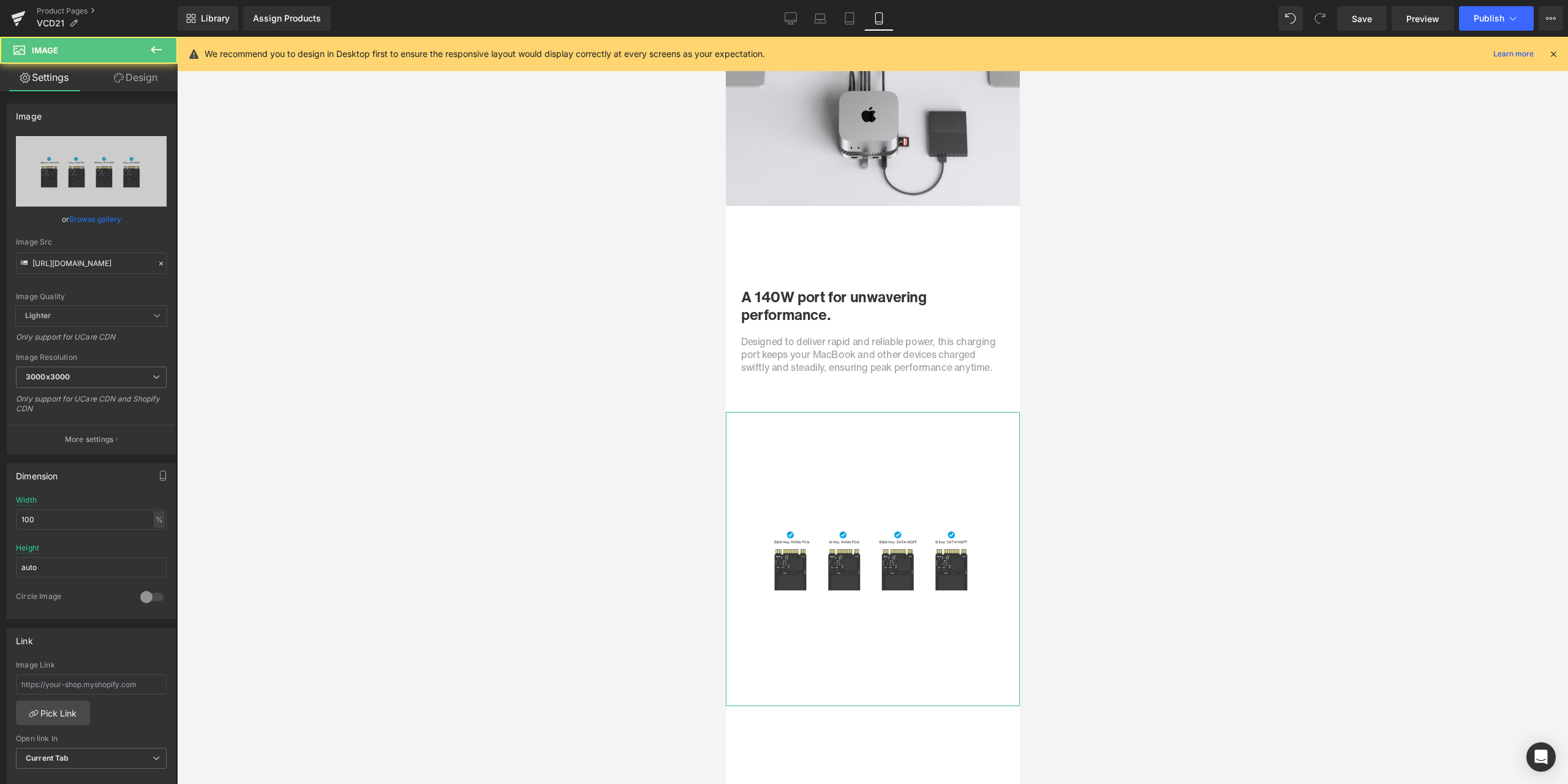
click at [127, 83] on link "Design" at bounding box center [136, 78] width 89 height 28
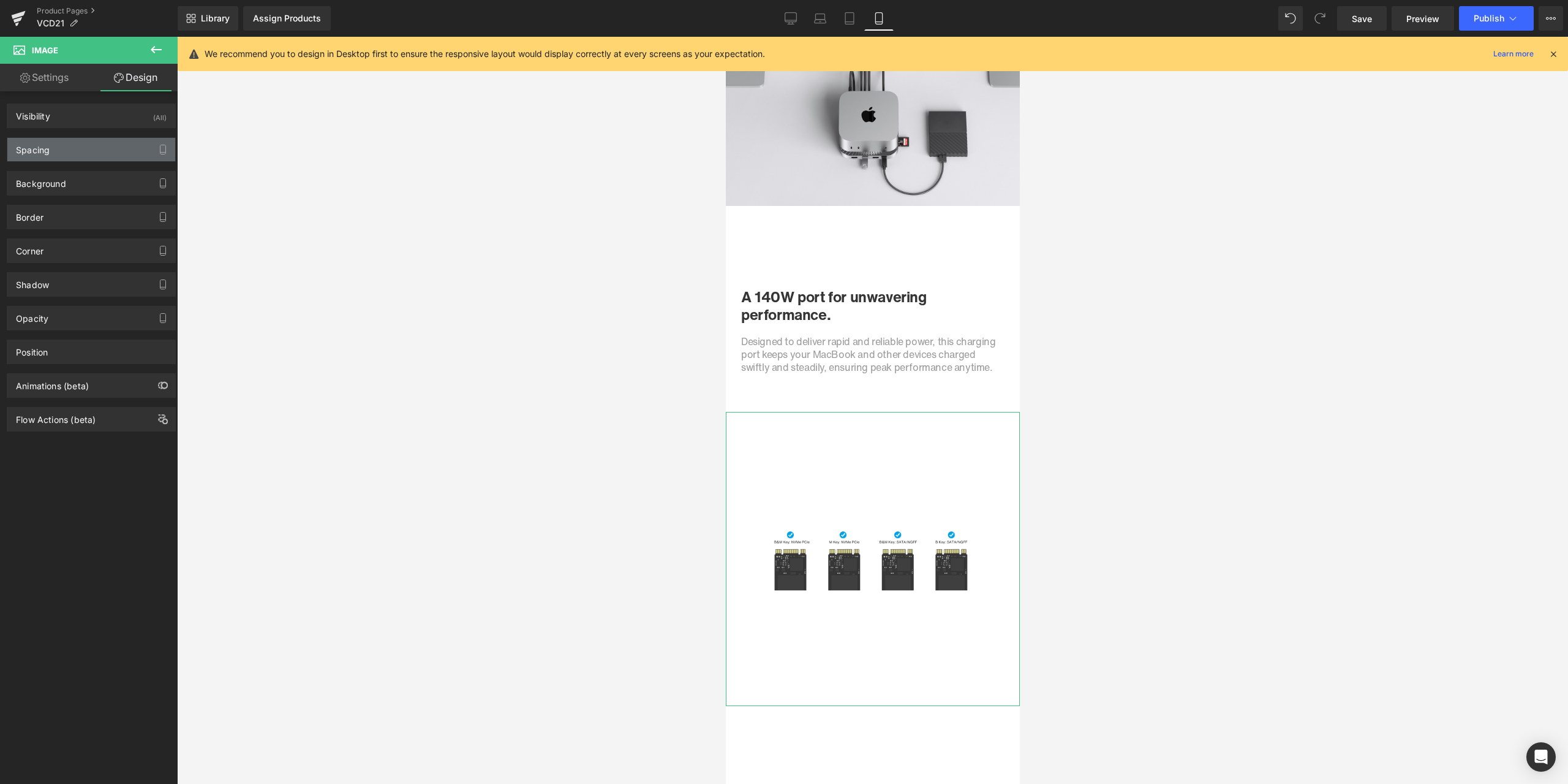
click at [67, 155] on div "Spacing" at bounding box center [92, 149] width 168 height 23
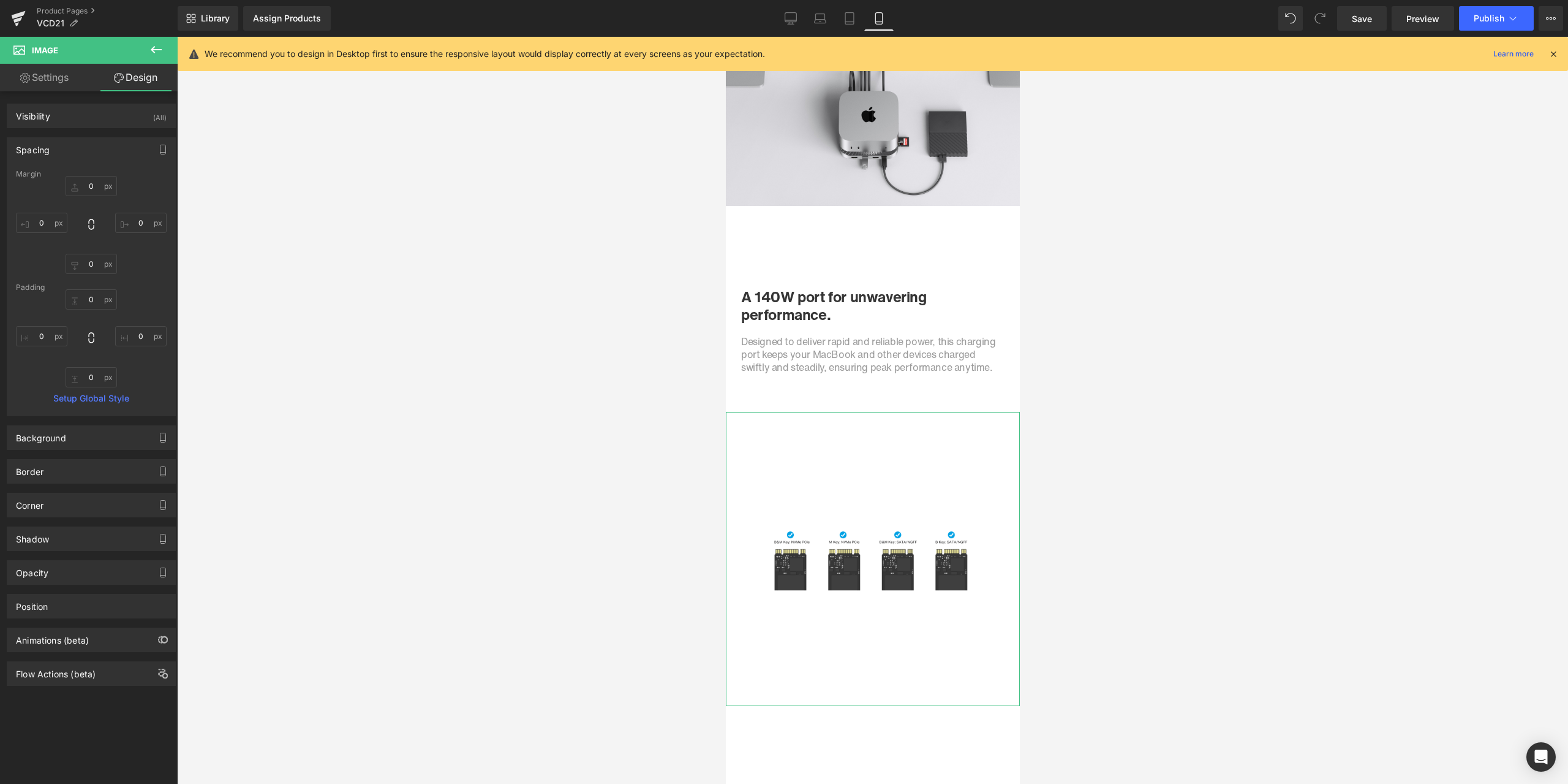
click at [67, 155] on div "Spacing" at bounding box center [92, 149] width 168 height 23
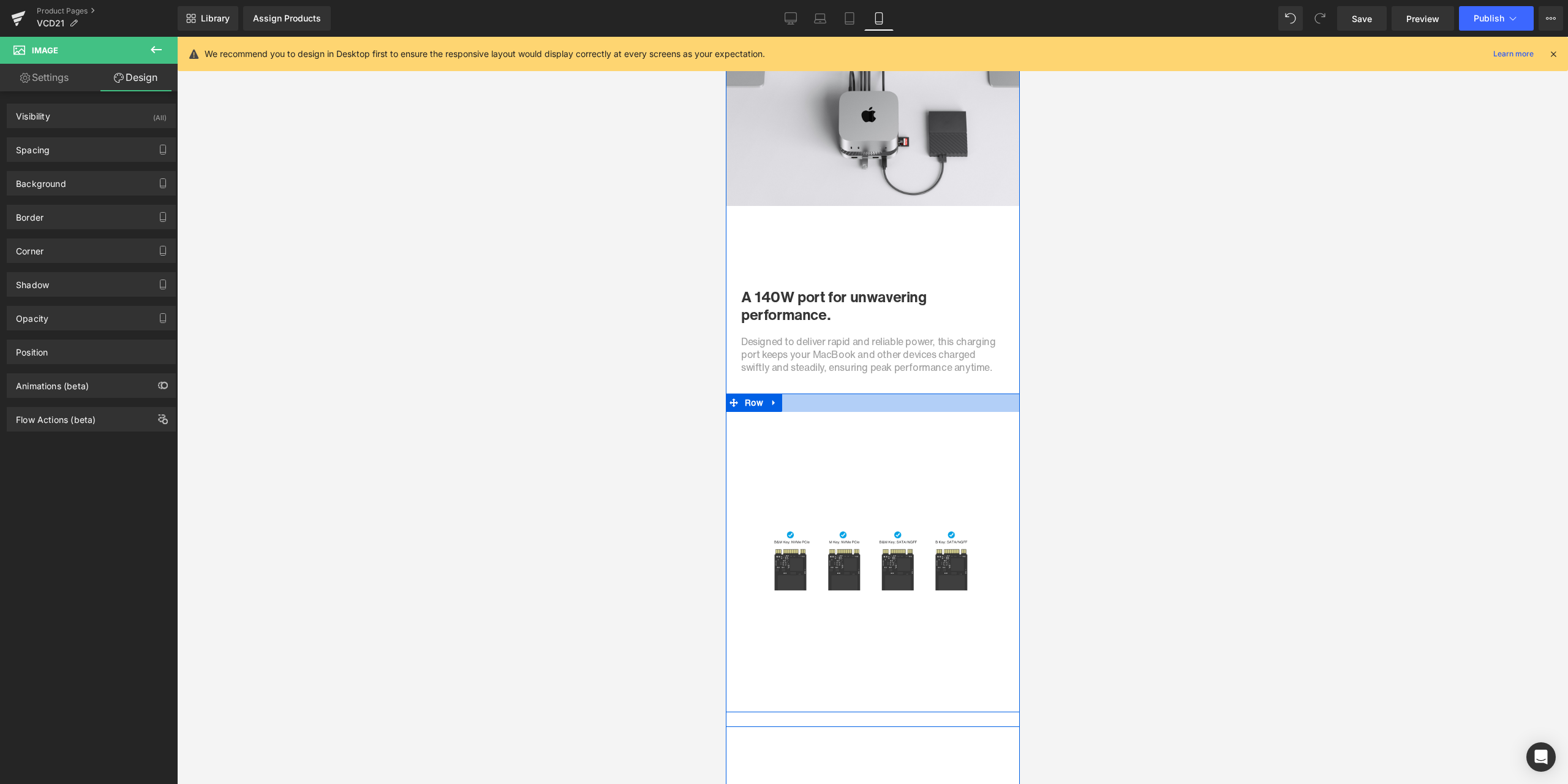
click at [864, 410] on div at bounding box center [872, 403] width 294 height 19
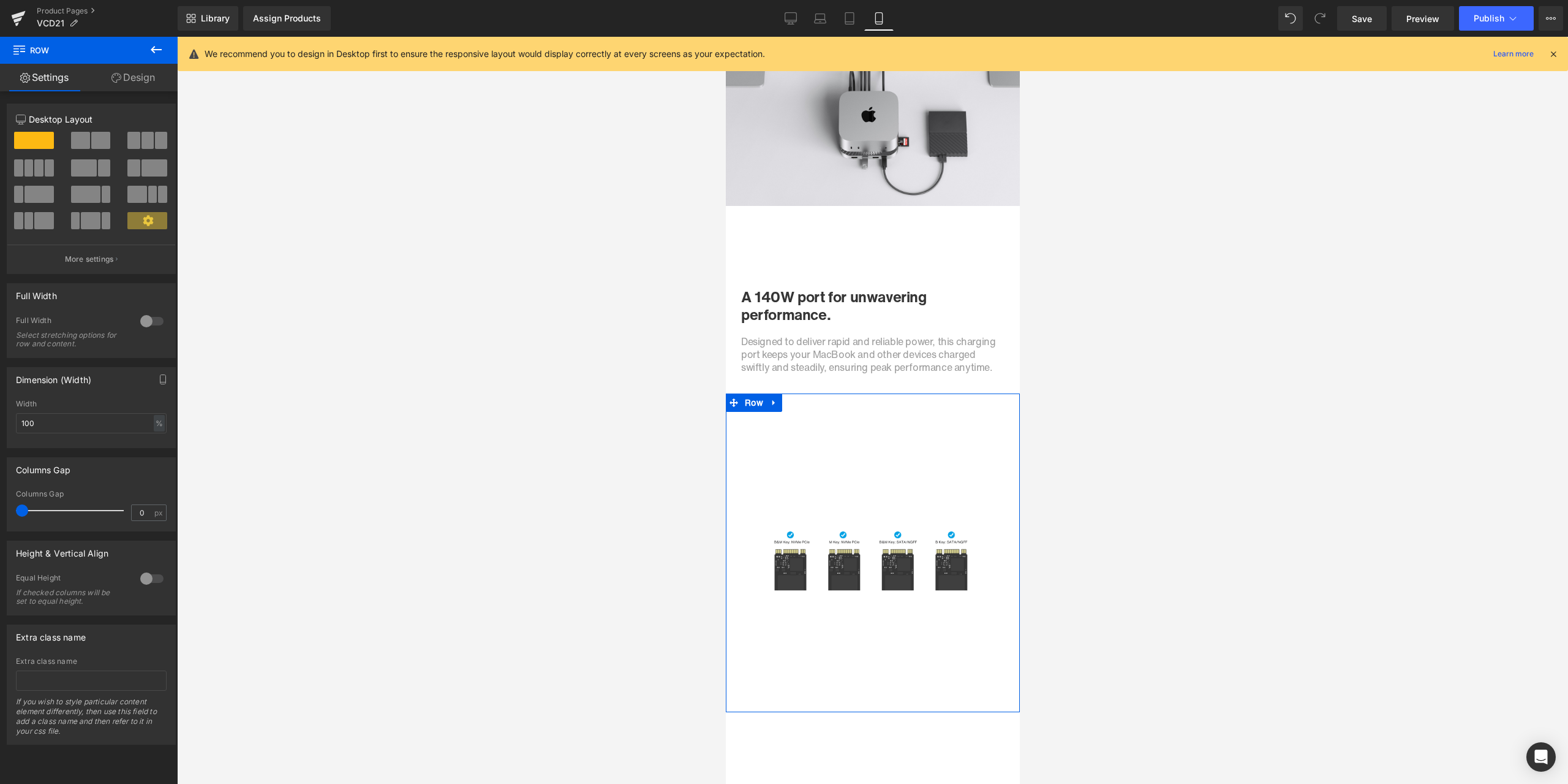
click at [133, 92] on div "12 12 12 Column Size Customizer 12 Desktop Layout Laptop Layout Tablet Layout M…" at bounding box center [92, 418] width 183 height 653
click at [134, 86] on link "Design" at bounding box center [133, 78] width 89 height 28
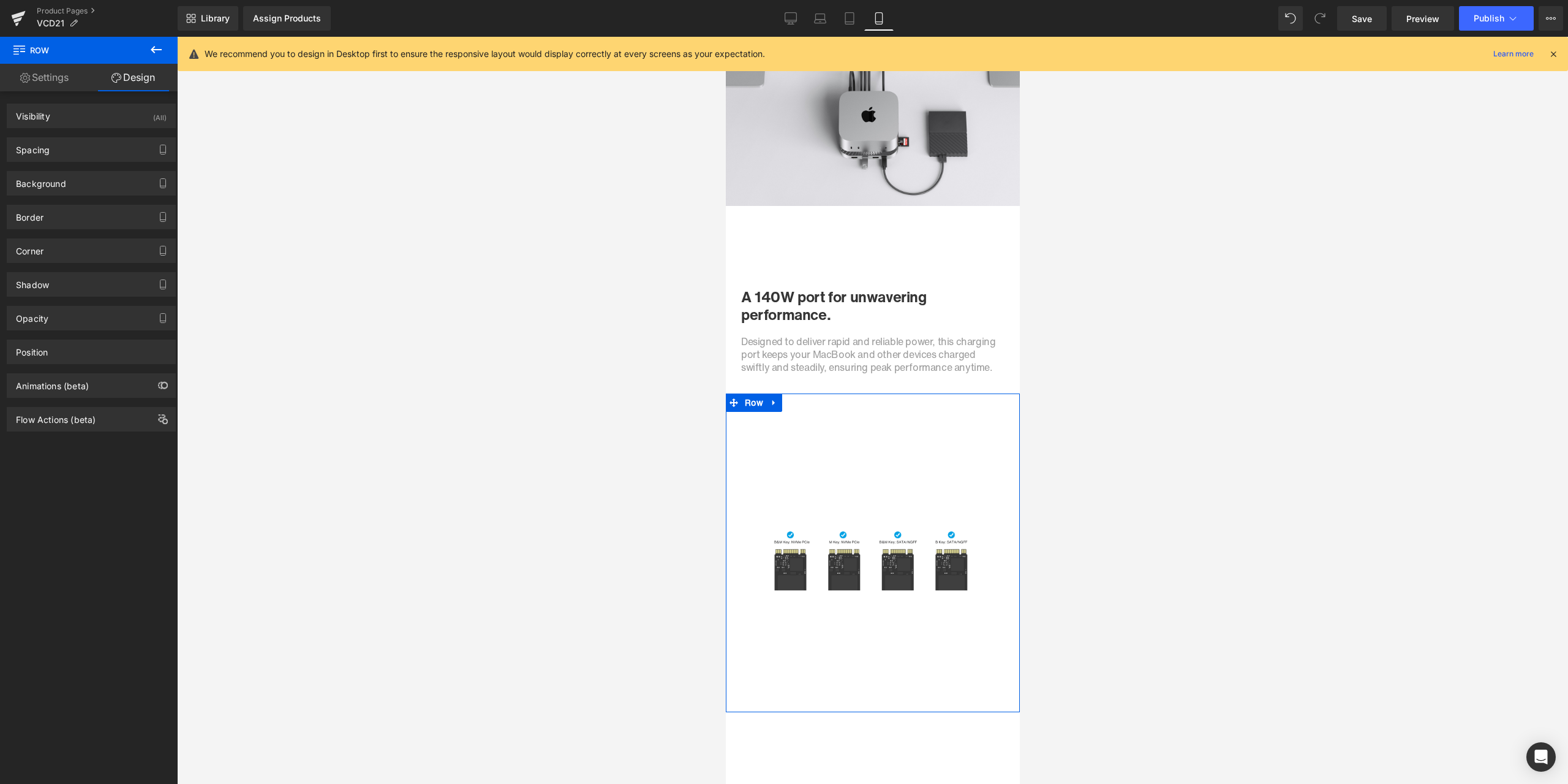
click at [78, 137] on div "Spacing [GEOGRAPHIC_DATA] 0 auto 0 auto [GEOGRAPHIC_DATA] 30 0 10 0 Setup Globa…" at bounding box center [92, 149] width 169 height 25
click at [76, 142] on div "Spacing" at bounding box center [92, 149] width 168 height 23
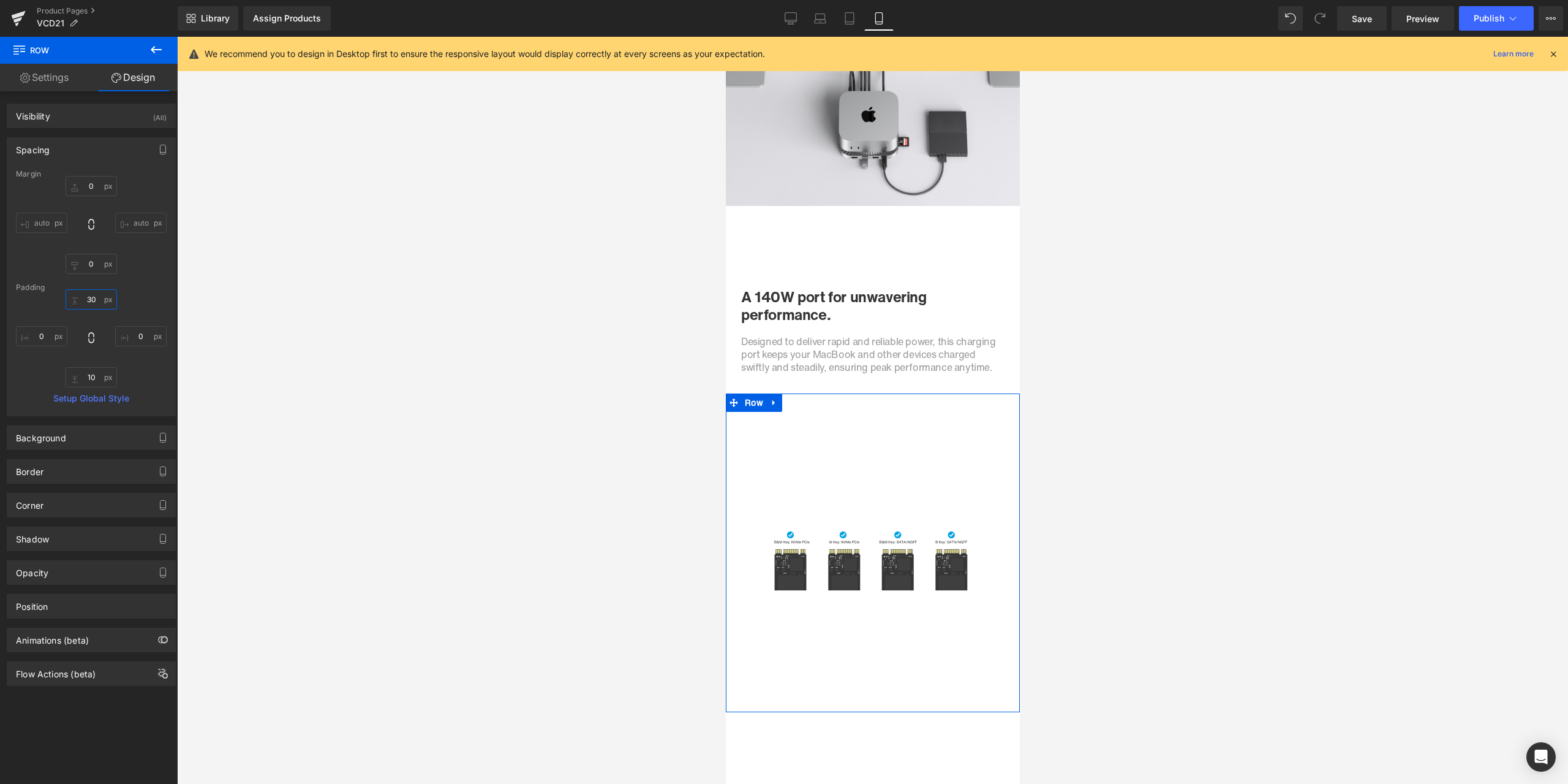
click at [98, 293] on input "30" at bounding box center [91, 299] width 52 height 20
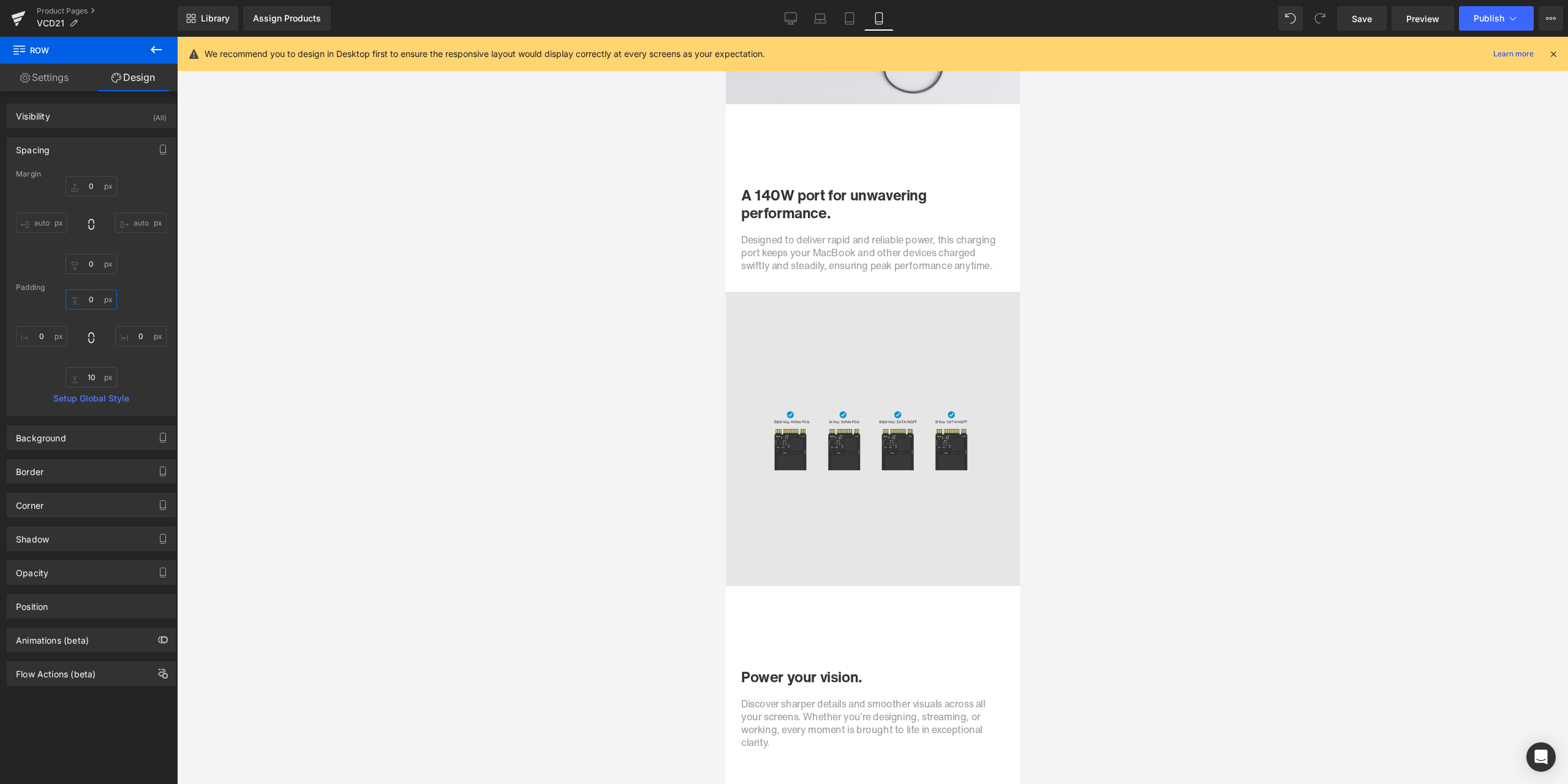
scroll to position [3119, 0]
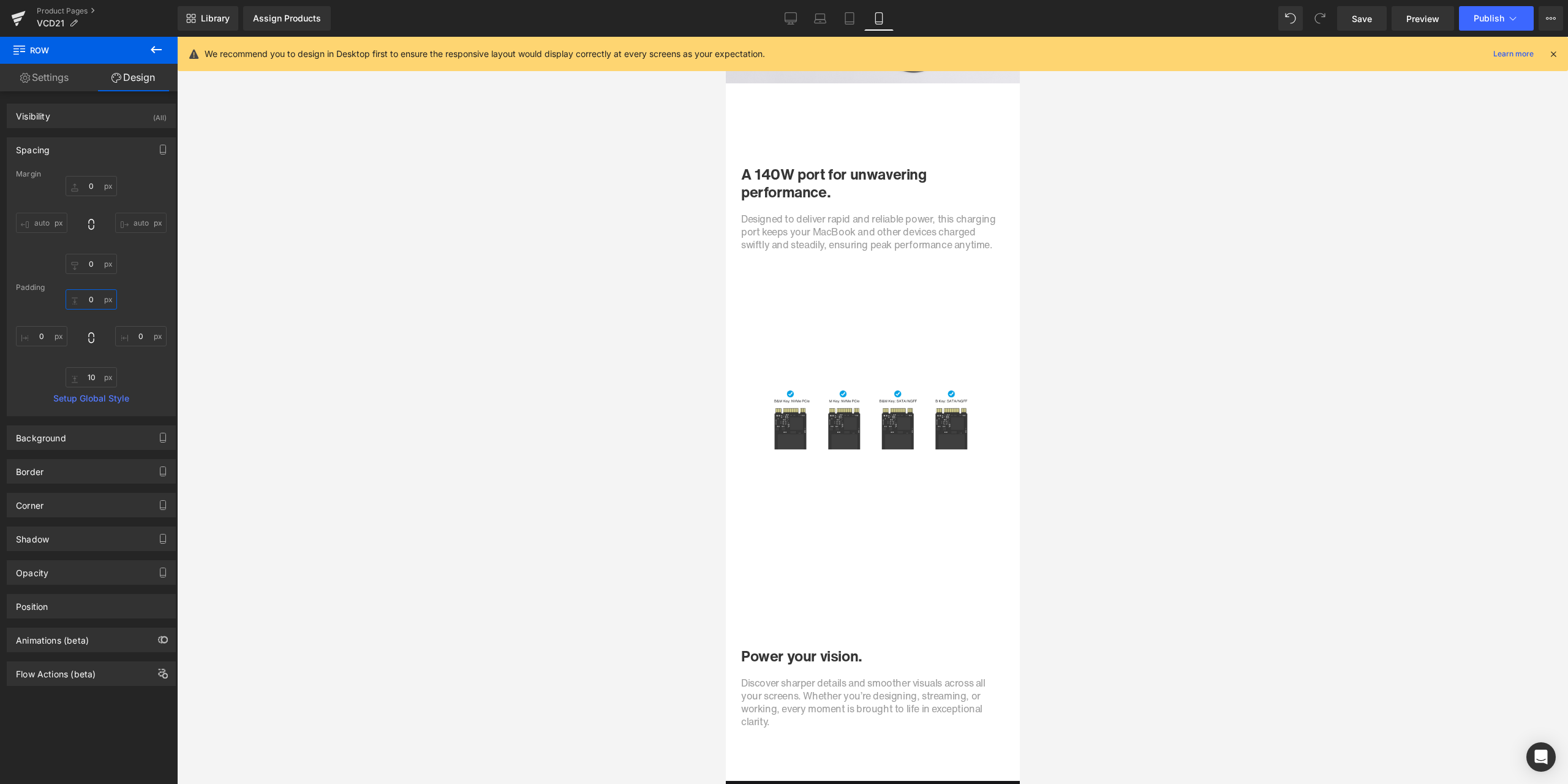
type input "0"
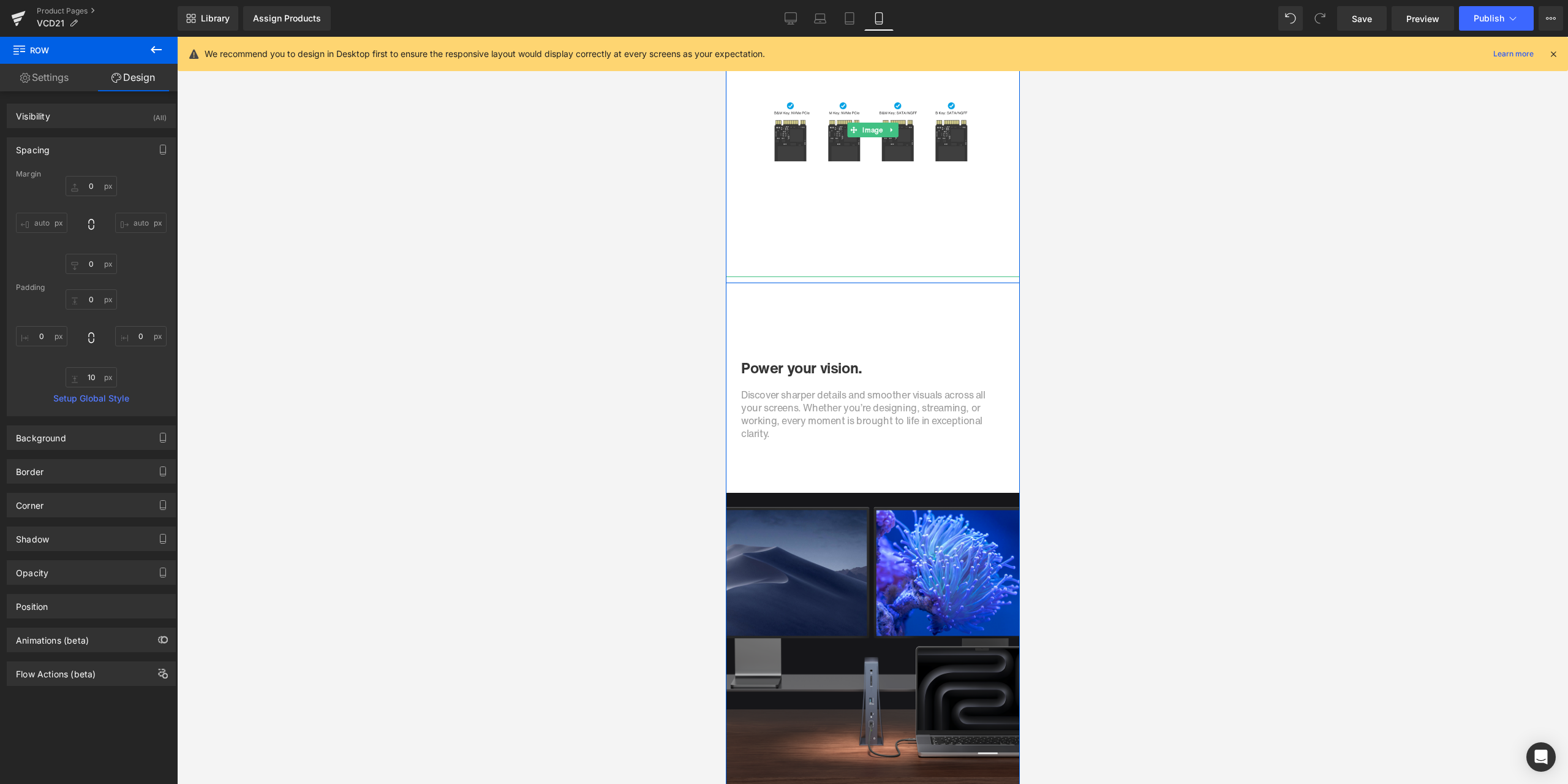
scroll to position [3426, 0]
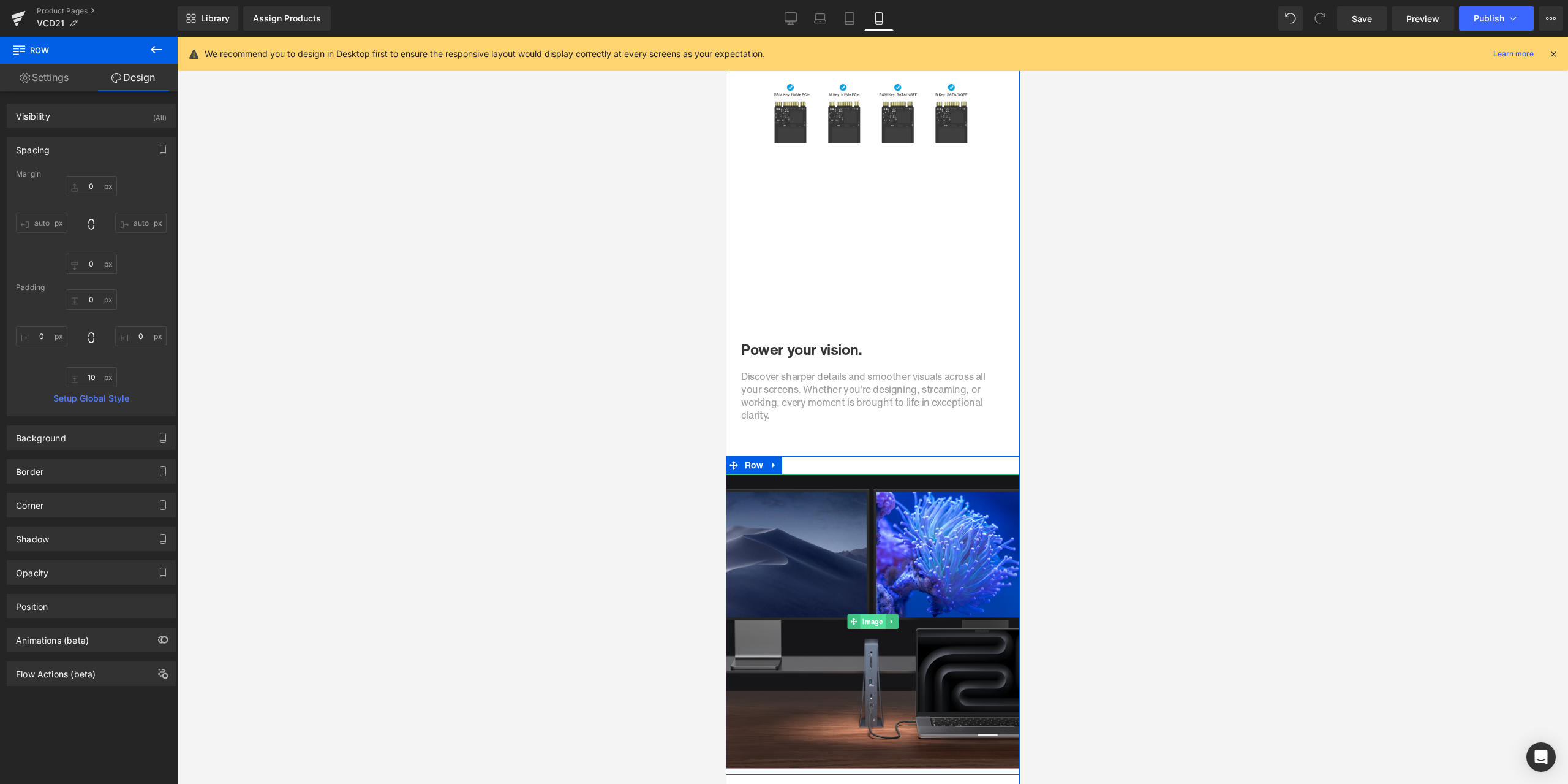
click at [862, 622] on span "Image" at bounding box center [872, 621] width 25 height 14
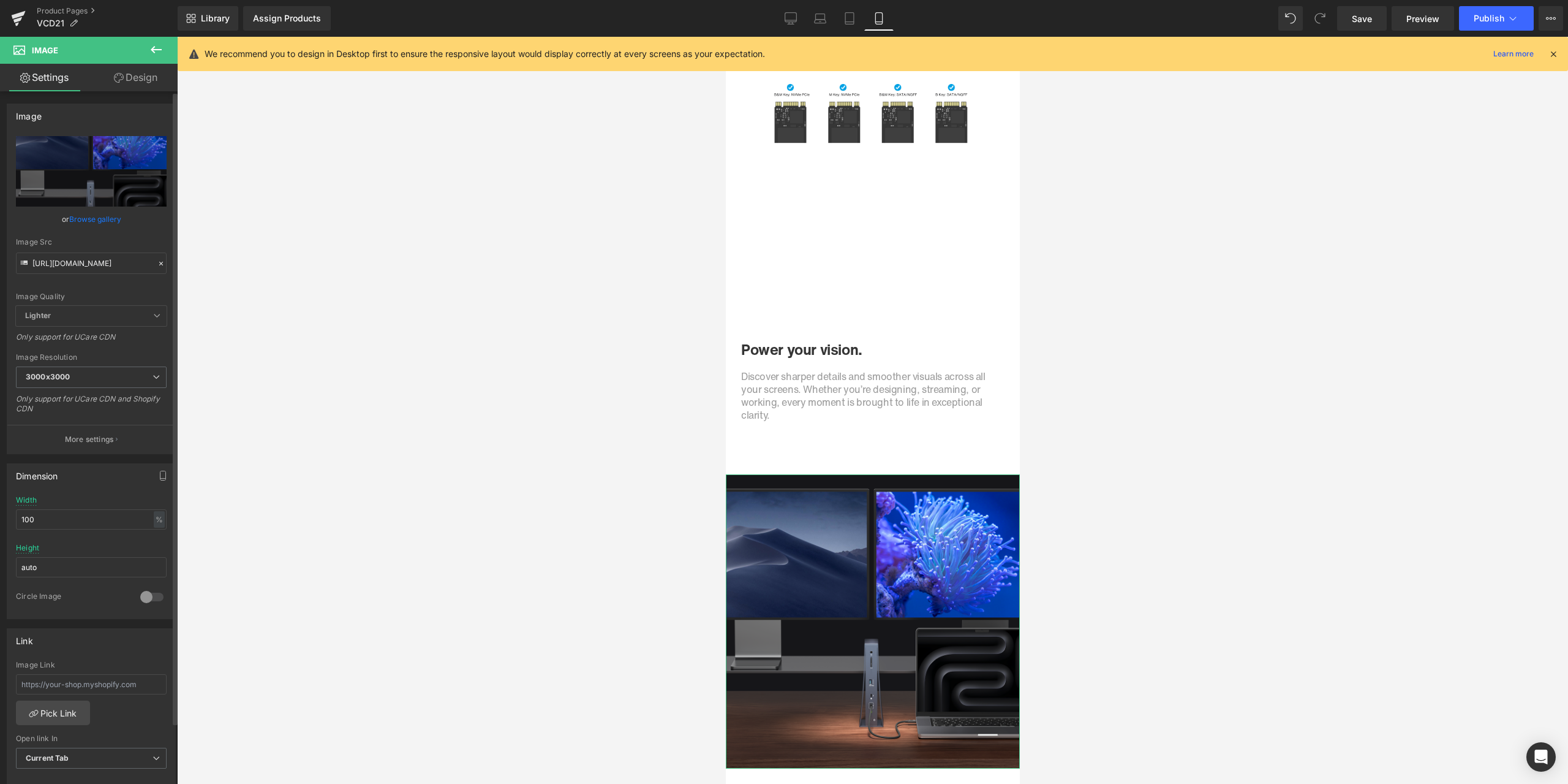
click at [157, 263] on icon at bounding box center [161, 264] width 8 height 8
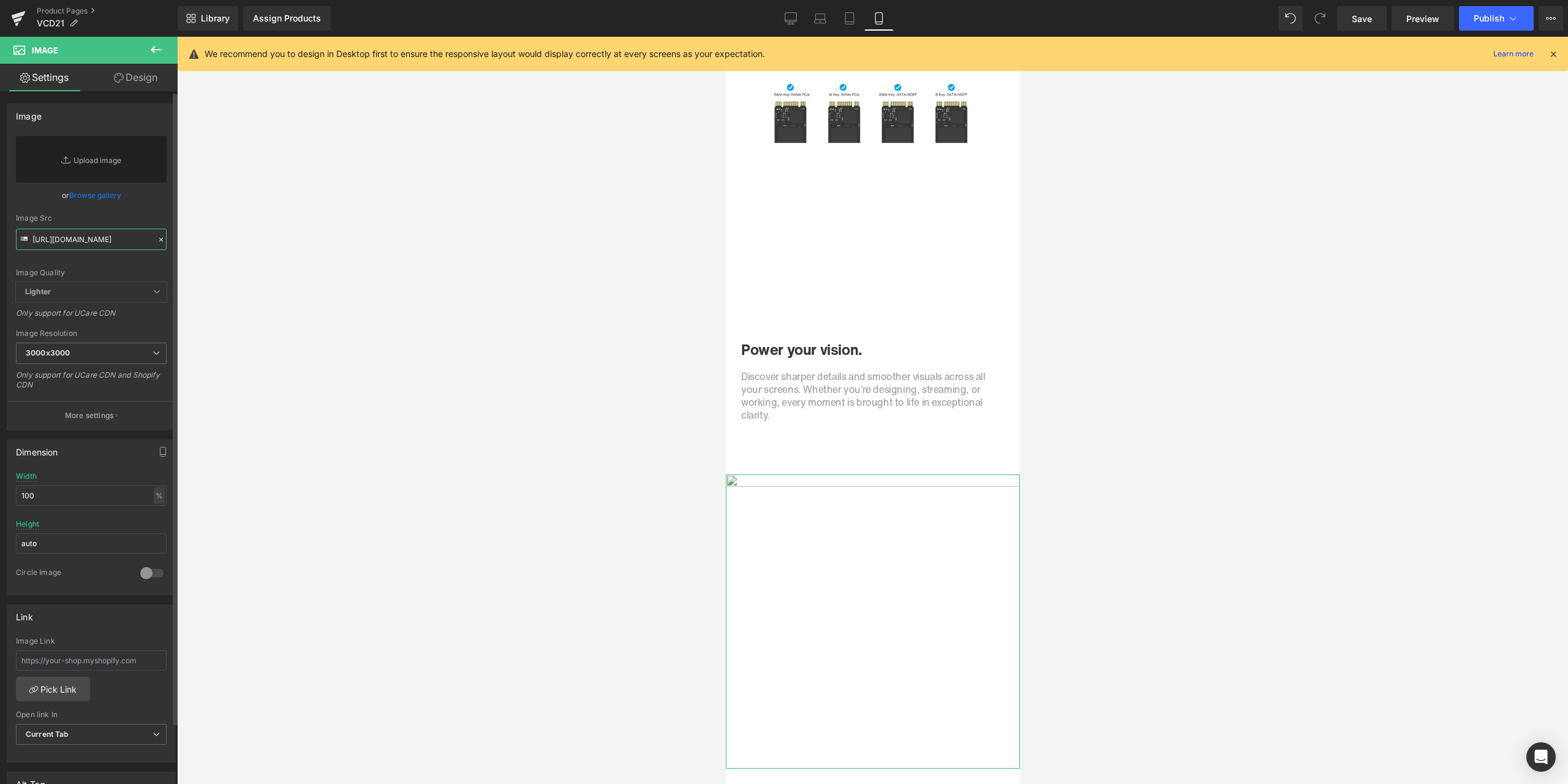
click at [98, 242] on input "[URL][DOMAIN_NAME]" at bounding box center [91, 239] width 151 height 21
paste input "[URL][DOMAIN_NAME]"
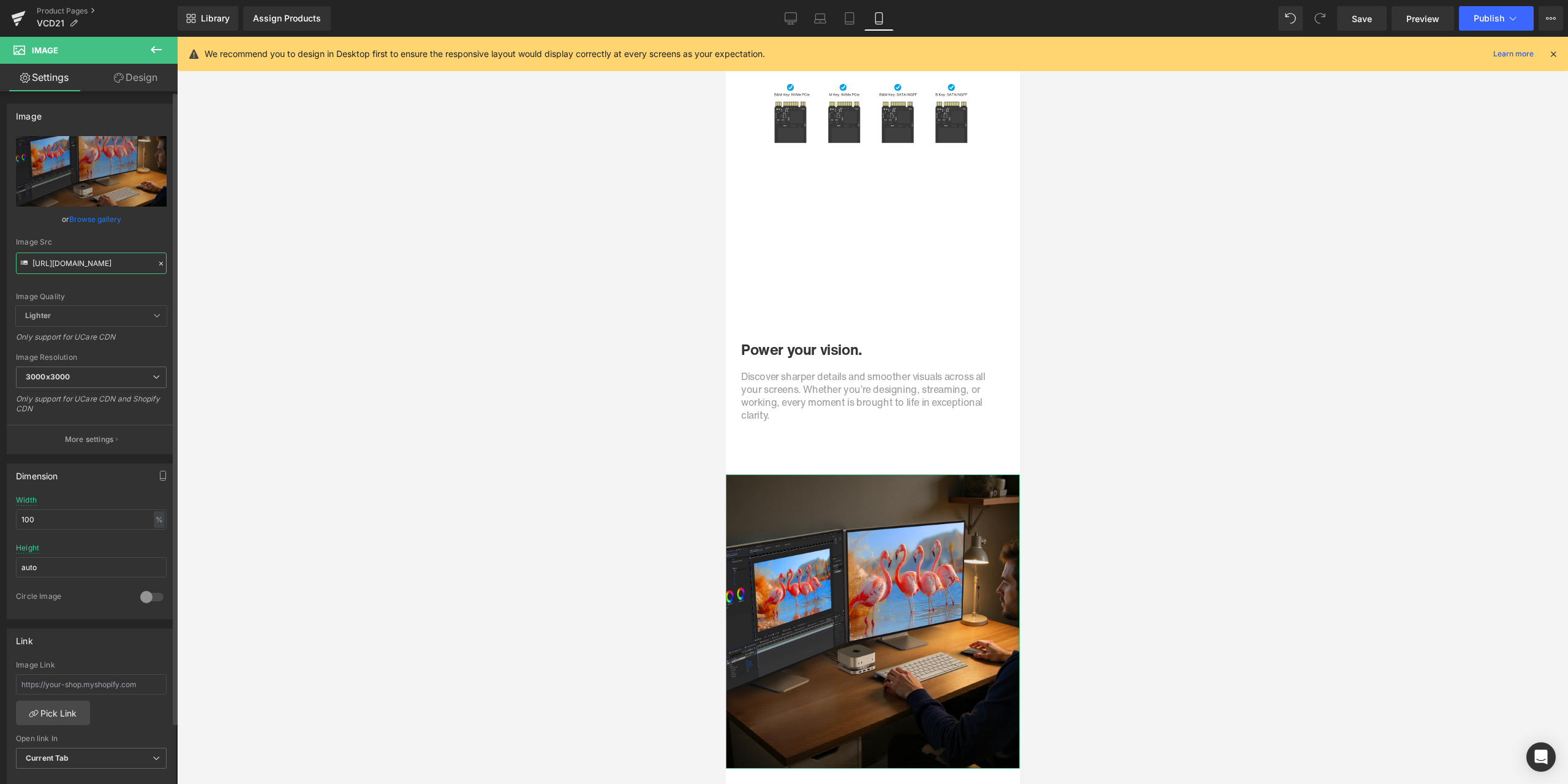
type input "[URL][DOMAIN_NAME]"
click at [150, 241] on div "Image Src" at bounding box center [91, 242] width 151 height 8
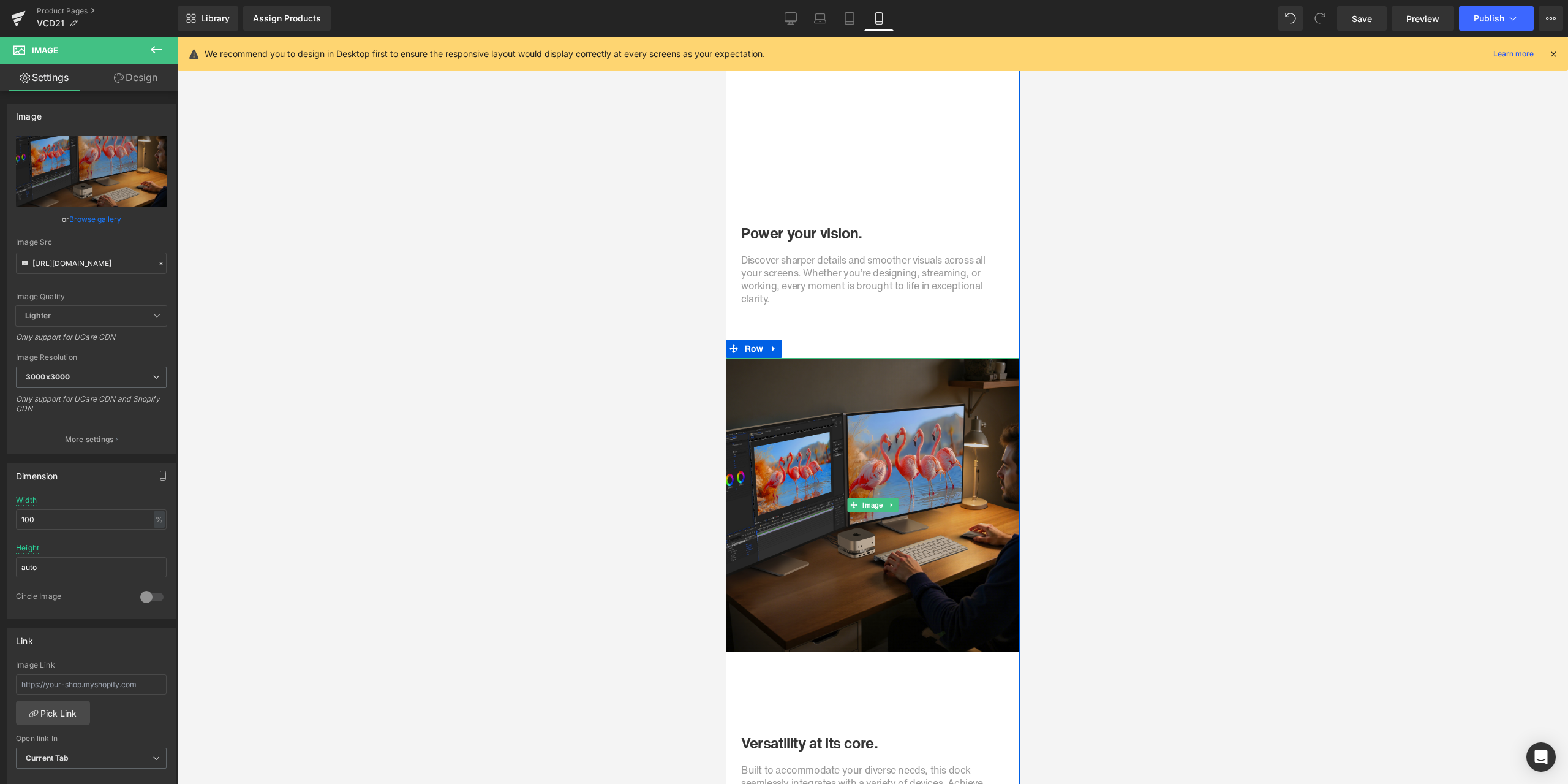
scroll to position [3548, 0]
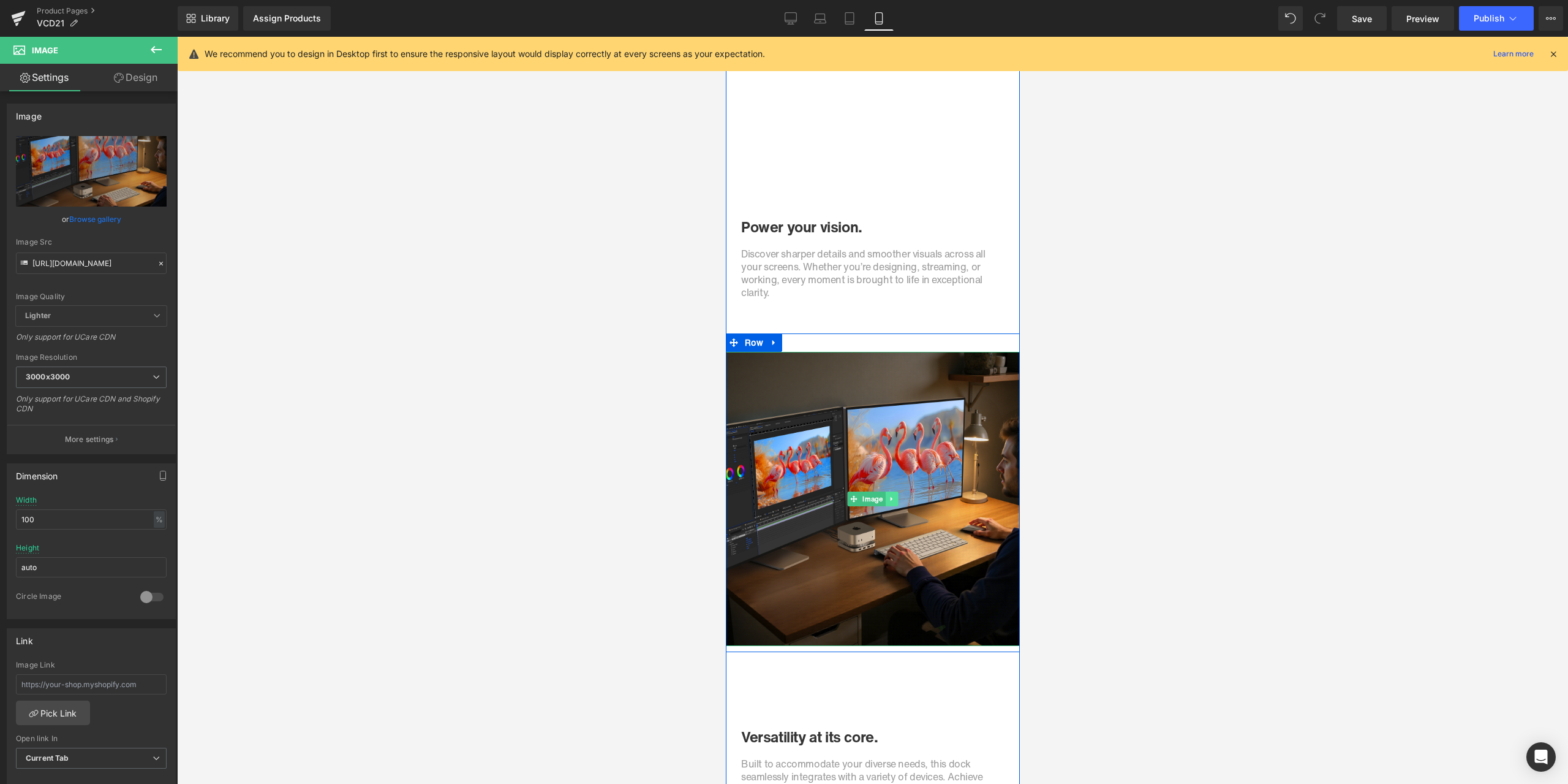
click at [893, 498] on link at bounding box center [891, 498] width 13 height 14
click at [768, 348] on link at bounding box center [773, 342] width 16 height 19
click at [785, 340] on icon at bounding box center [789, 342] width 8 height 8
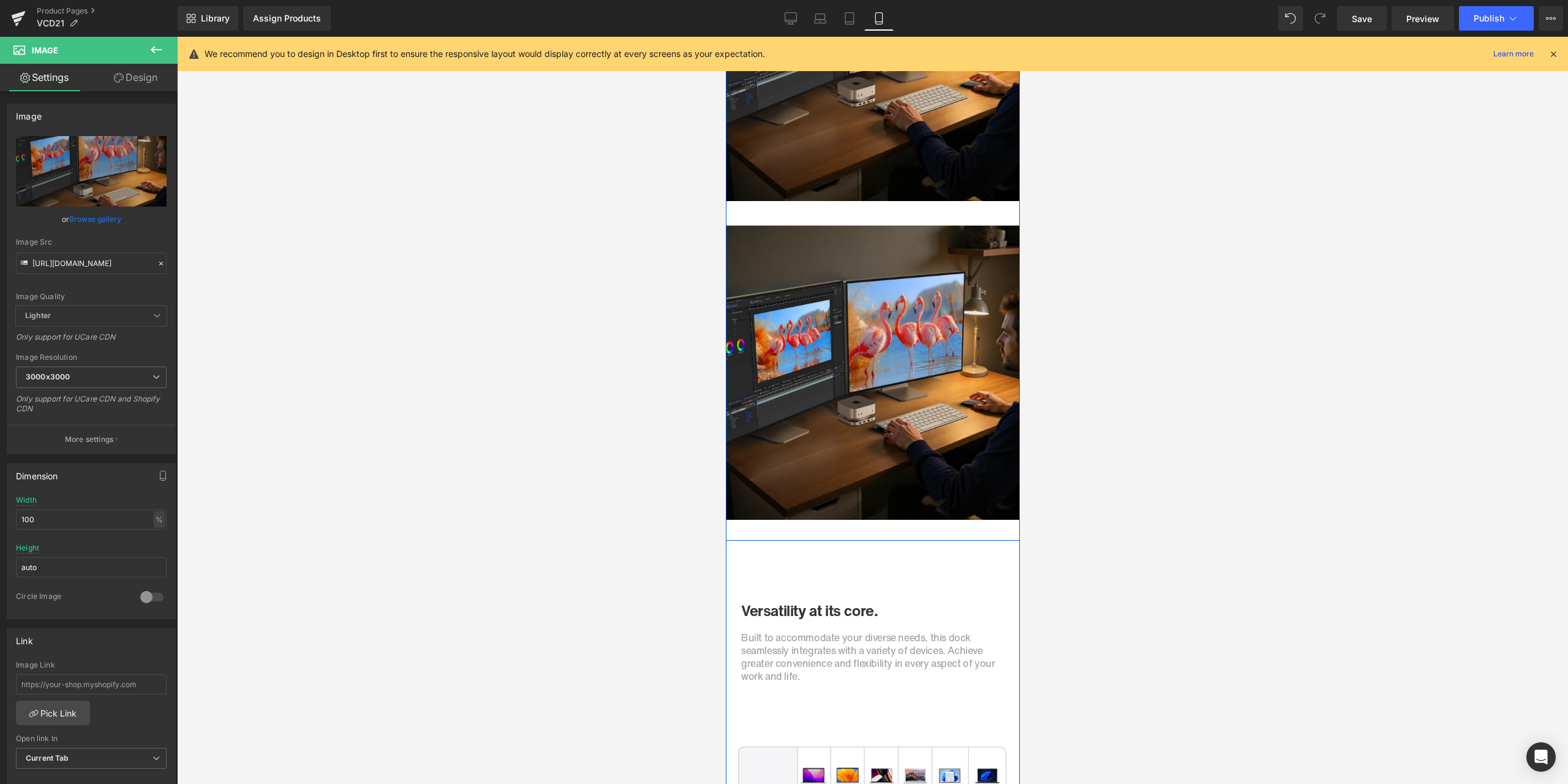
scroll to position [3992, 0]
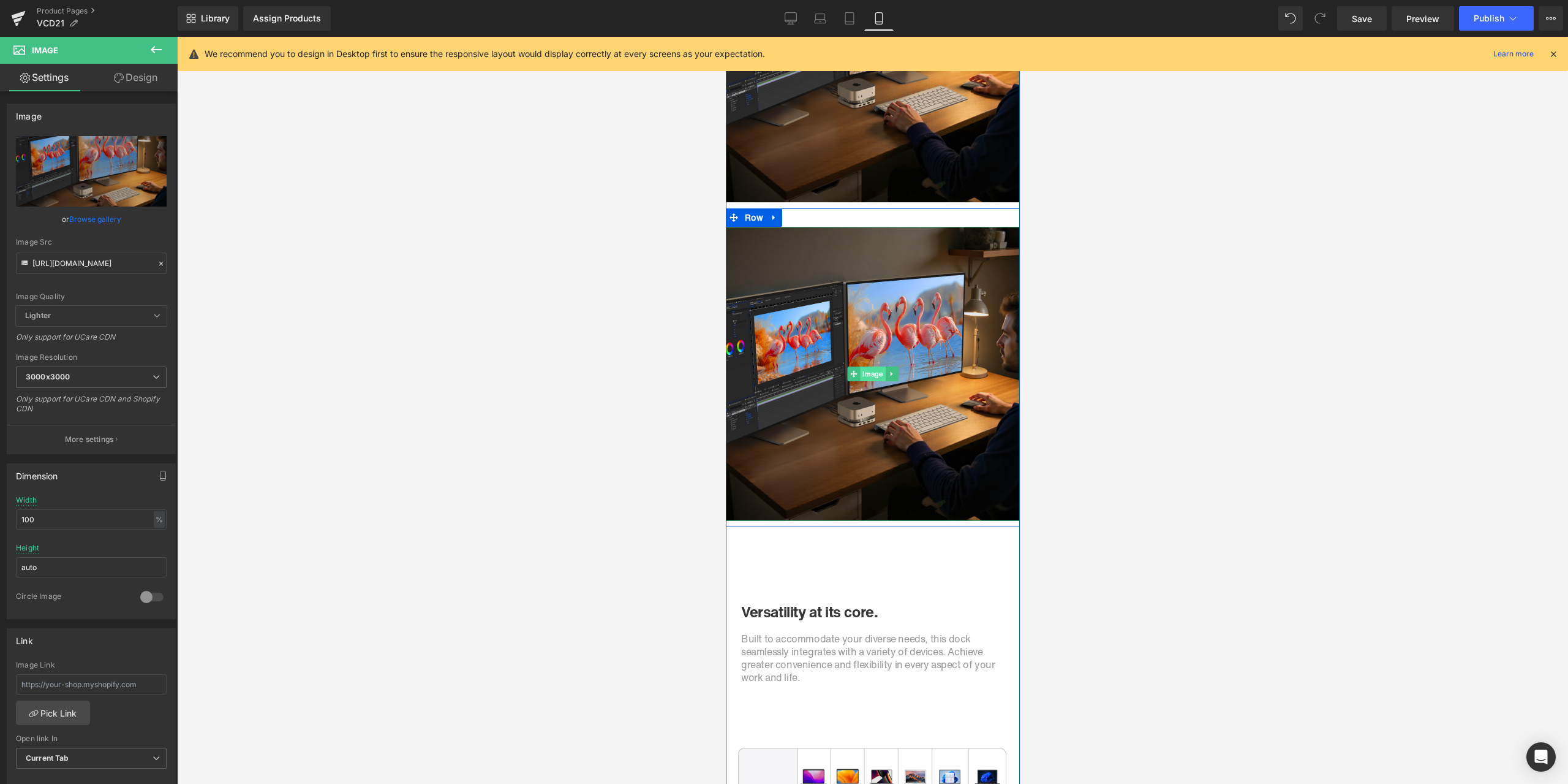
click at [866, 374] on span "Image" at bounding box center [872, 373] width 25 height 14
click at [157, 260] on icon at bounding box center [161, 264] width 8 height 8
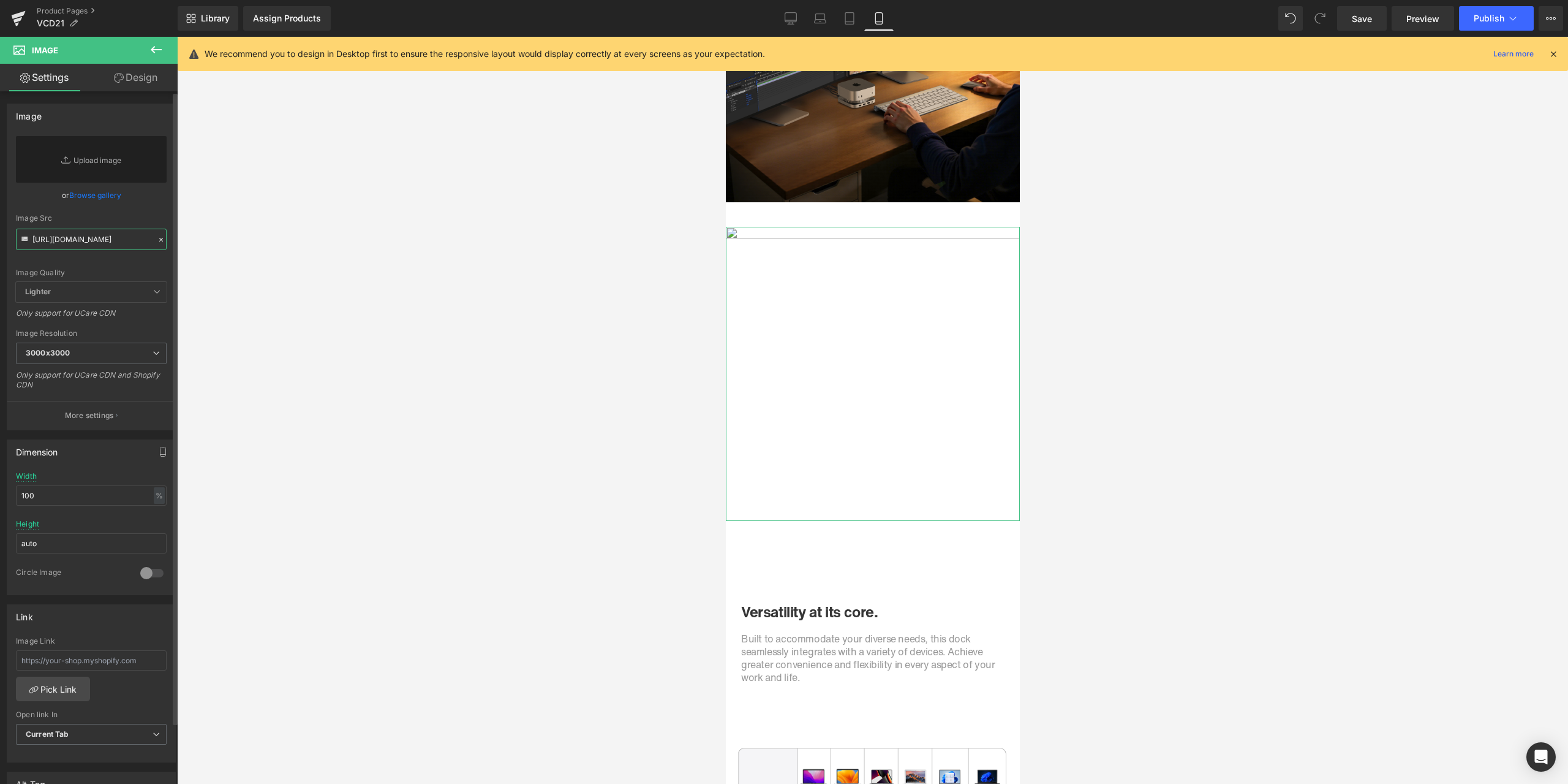
click at [104, 237] on input "[URL][DOMAIN_NAME]" at bounding box center [91, 239] width 151 height 21
paste input "[URL][DOMAIN_NAME]"
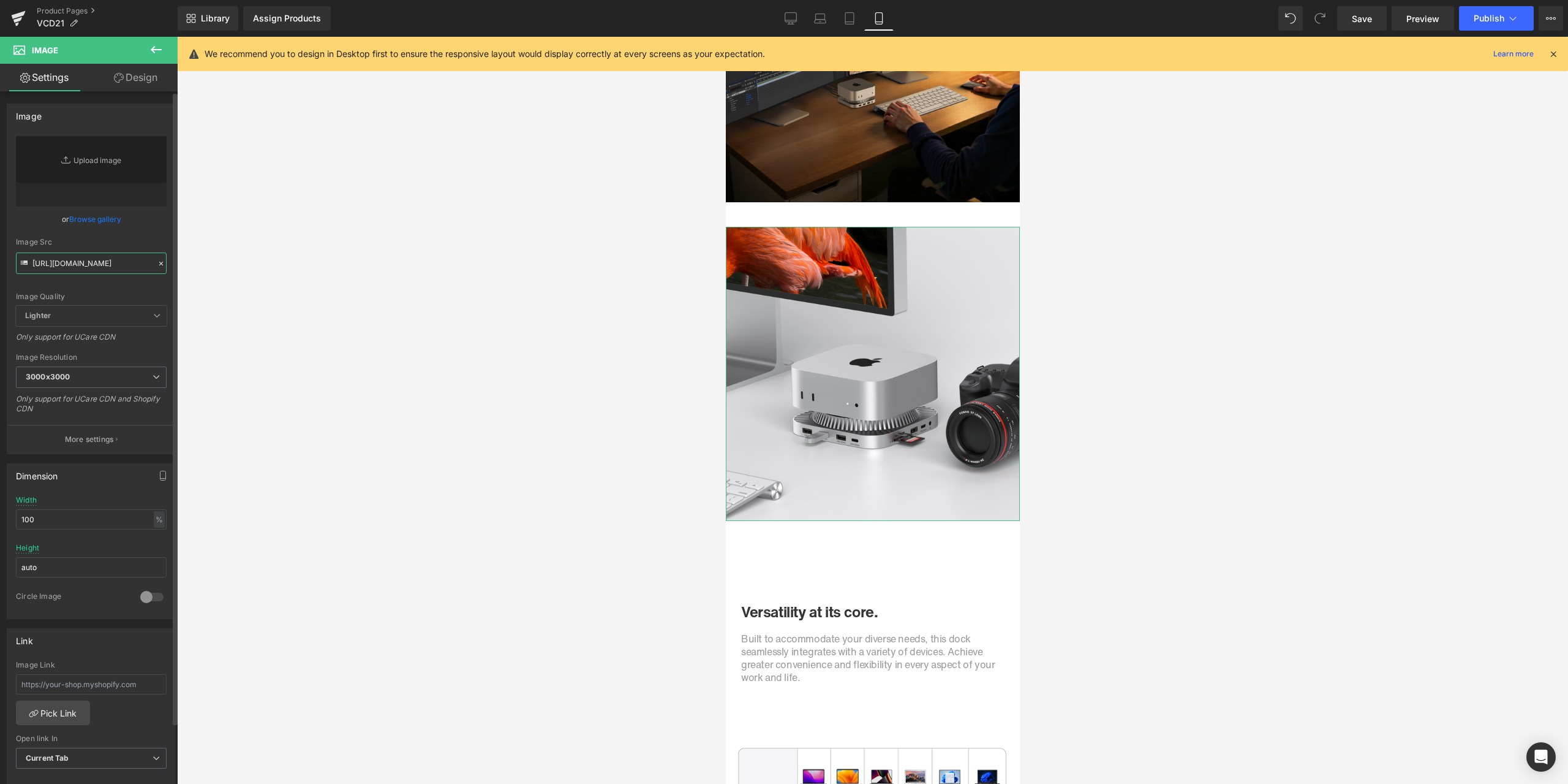
type input "[URL][DOMAIN_NAME]"
click at [144, 234] on div "Image Quality Lighter Lightest Lighter Lighter Lightest Only support for UCare …" at bounding box center [91, 221] width 151 height 170
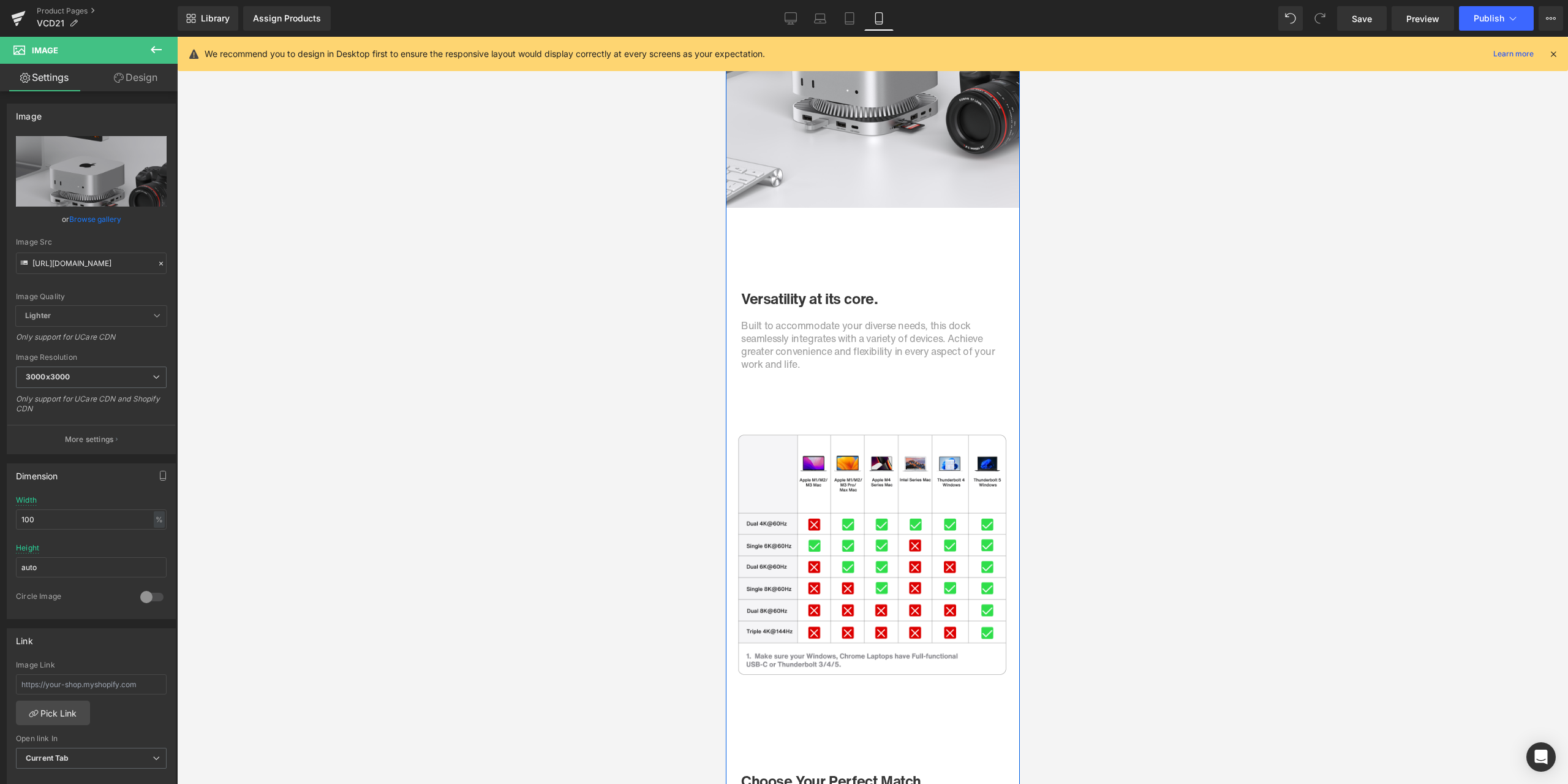
scroll to position [4359, 0]
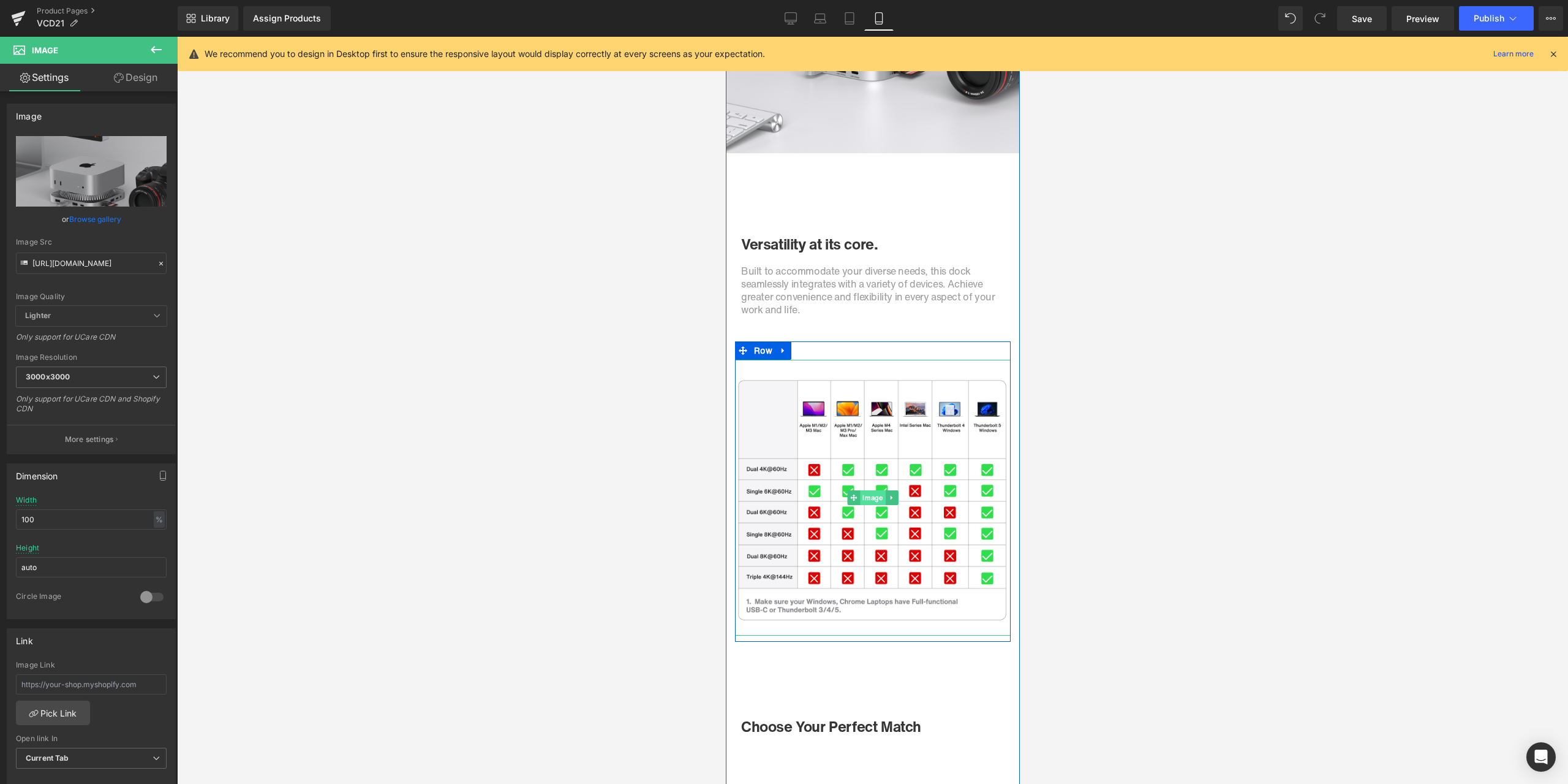
click at [863, 499] on span "Image" at bounding box center [872, 497] width 25 height 14
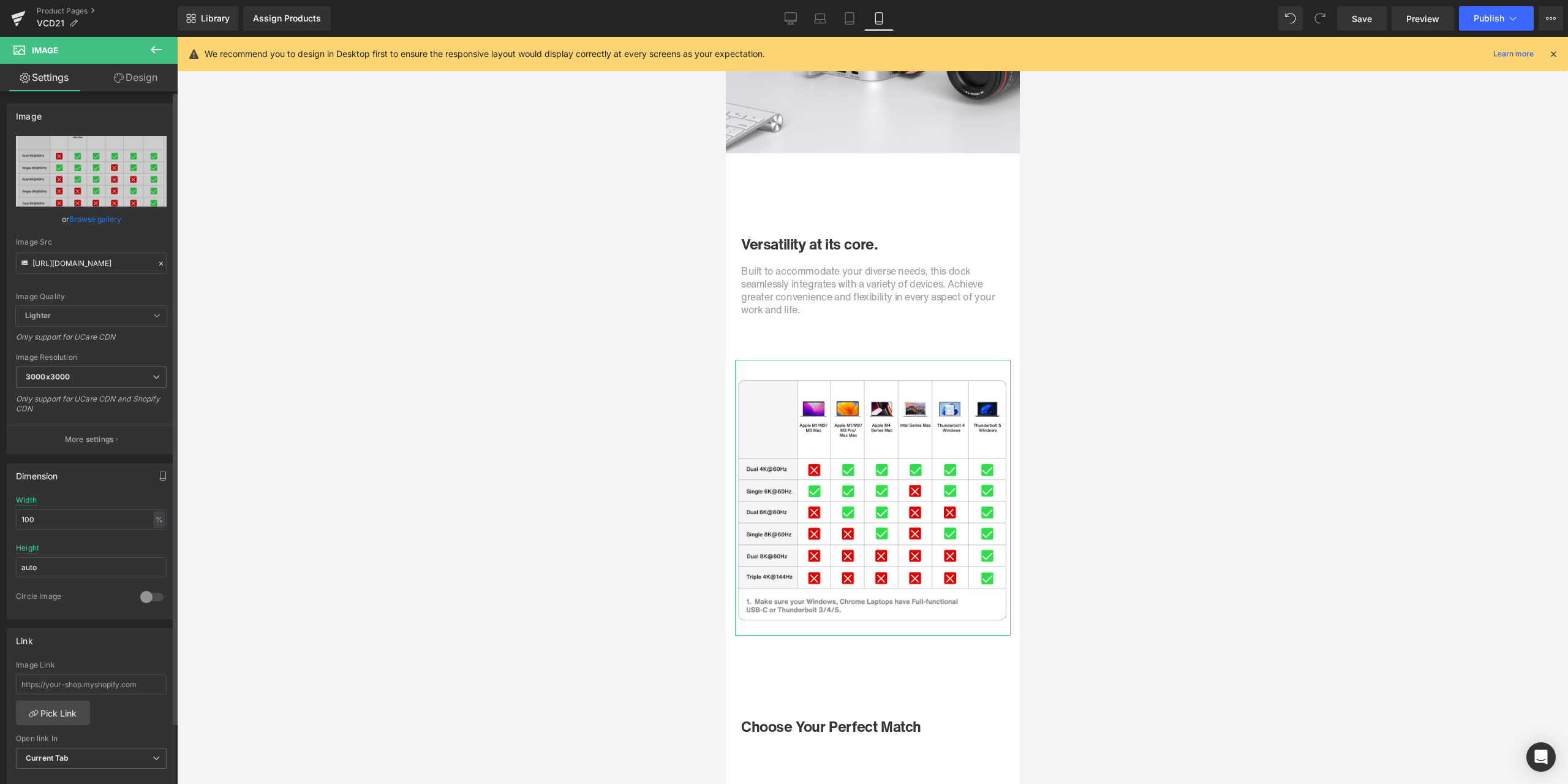
click at [157, 262] on icon at bounding box center [161, 264] width 8 height 8
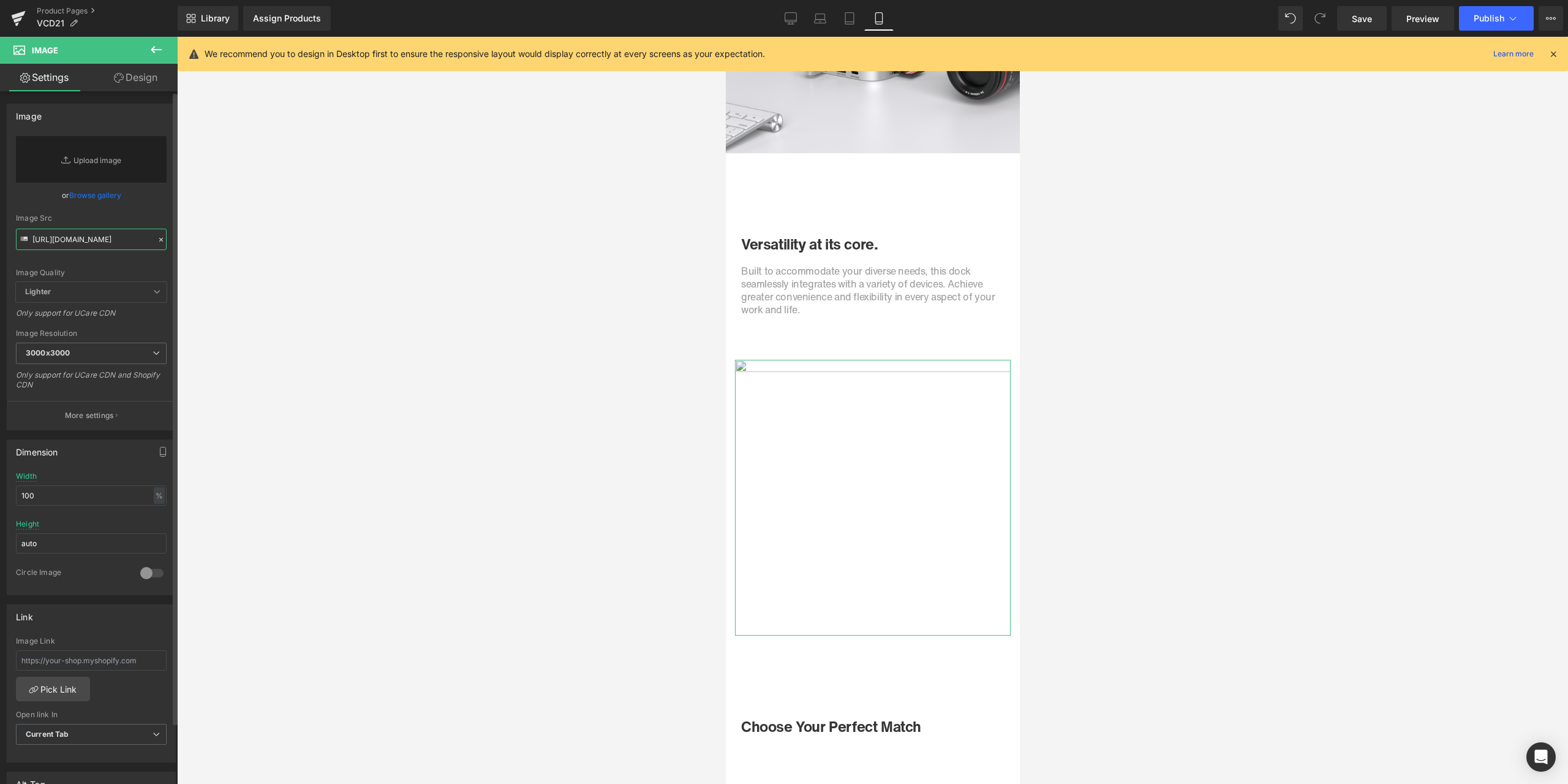
click at [100, 243] on input "[URL][DOMAIN_NAME]" at bounding box center [91, 239] width 151 height 21
paste input "[URL][DOMAIN_NAME]"
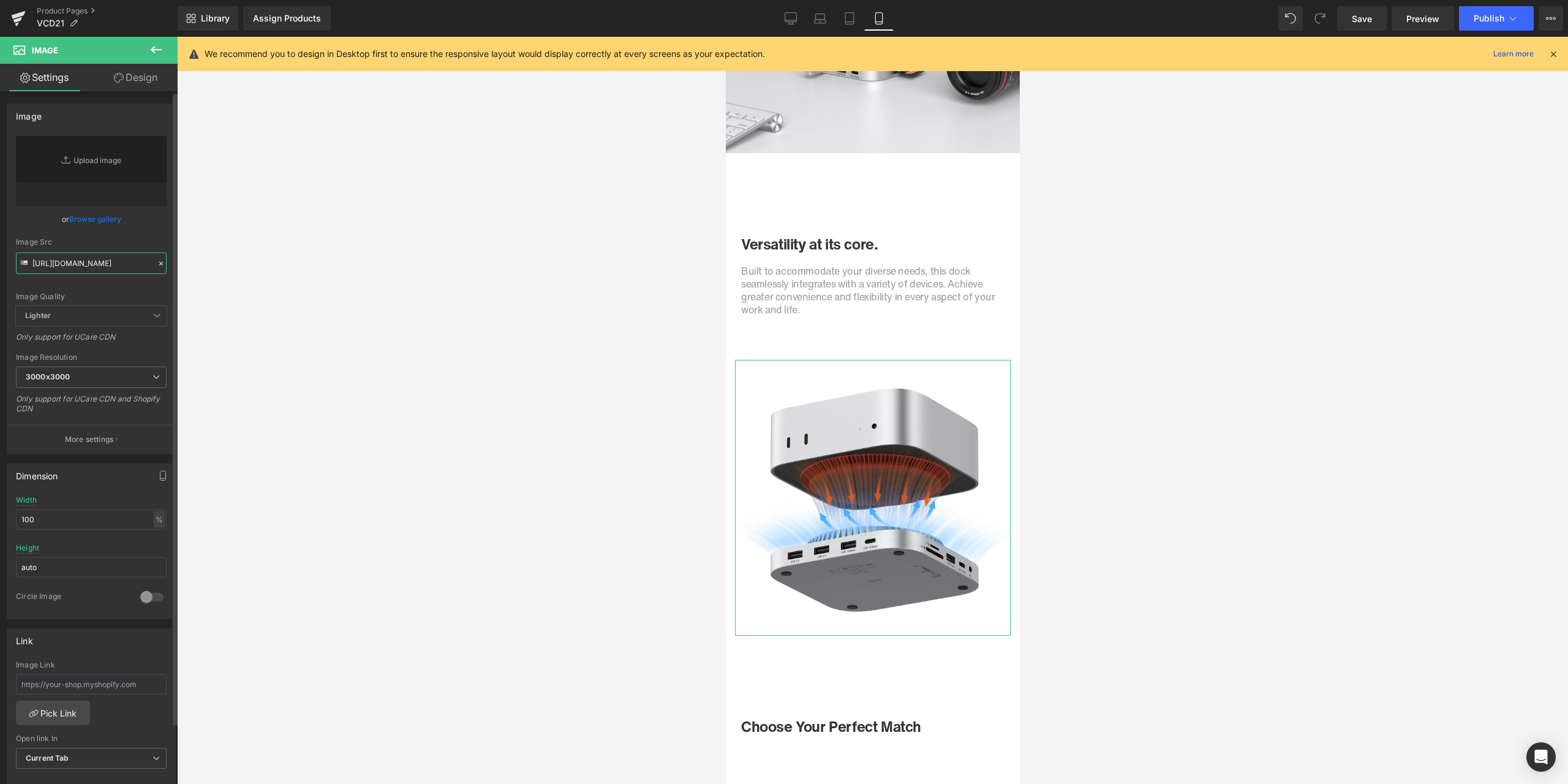
type input "[URL][DOMAIN_NAME]"
click at [153, 227] on div "Image Quality Lighter Lightest Lighter Lighter Lightest Only support for UCare …" at bounding box center [91, 221] width 151 height 170
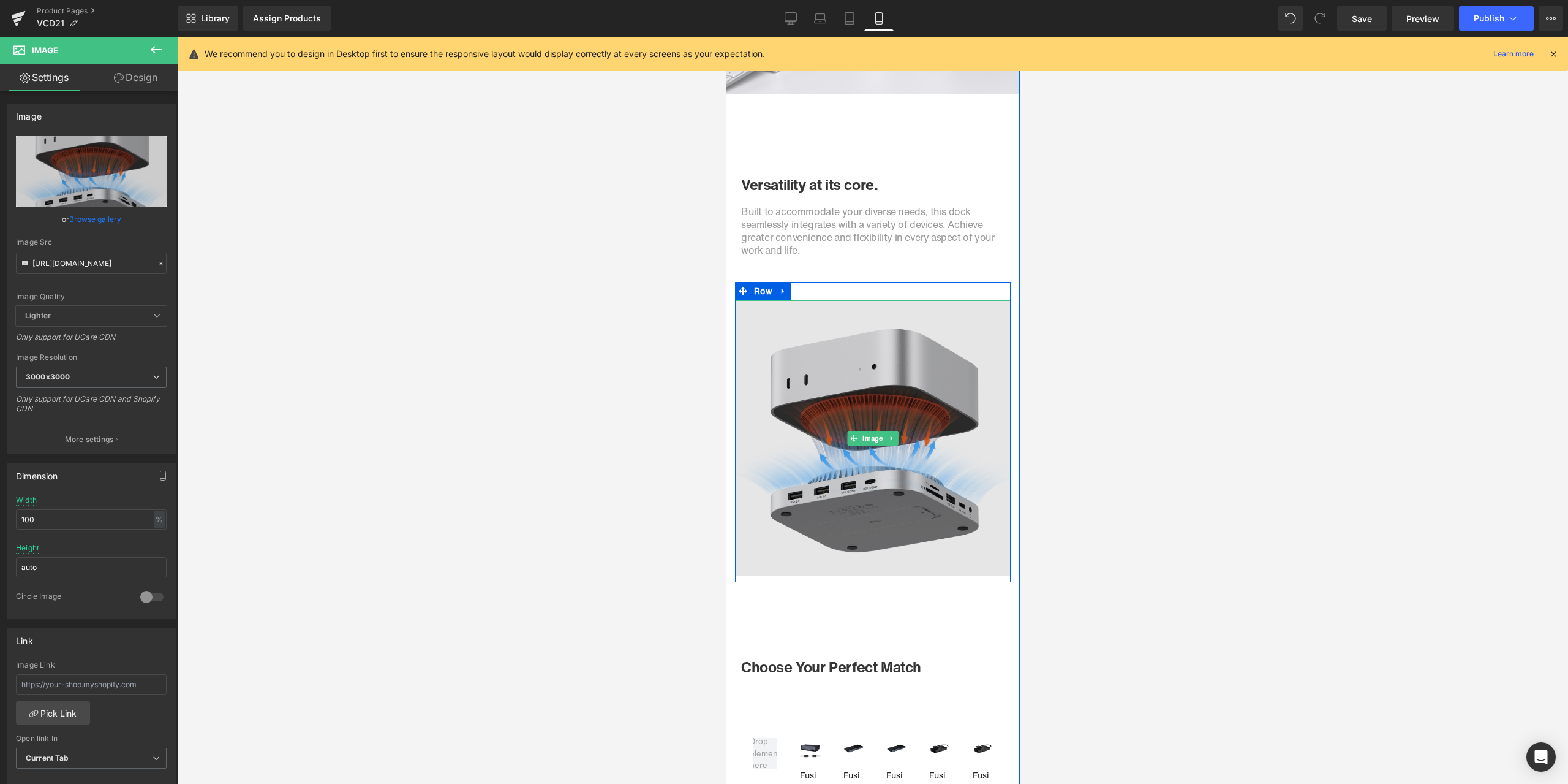
scroll to position [4420, 0]
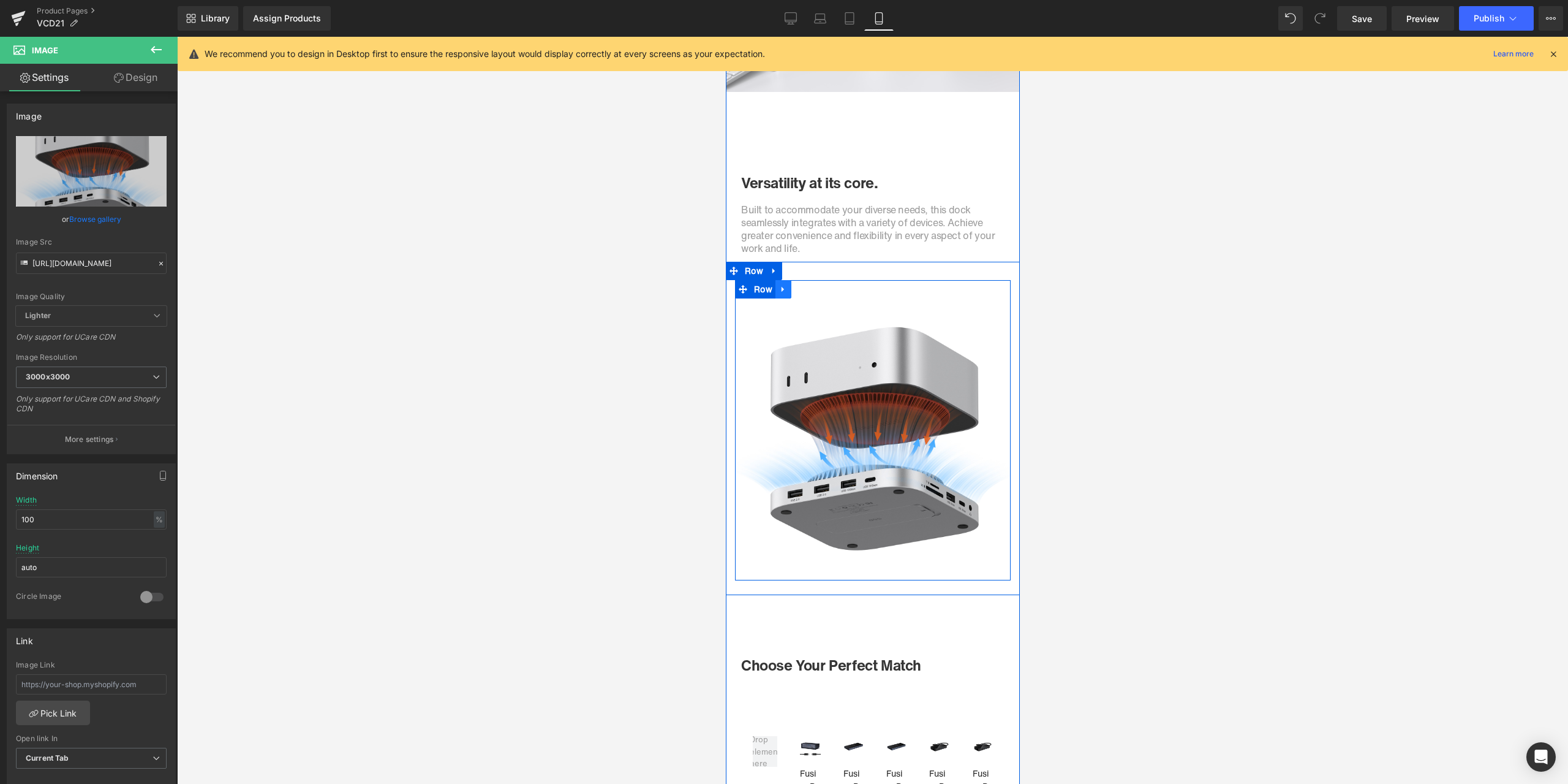
click at [784, 292] on link at bounding box center [782, 289] width 16 height 19
click at [795, 290] on icon at bounding box center [799, 289] width 8 height 8
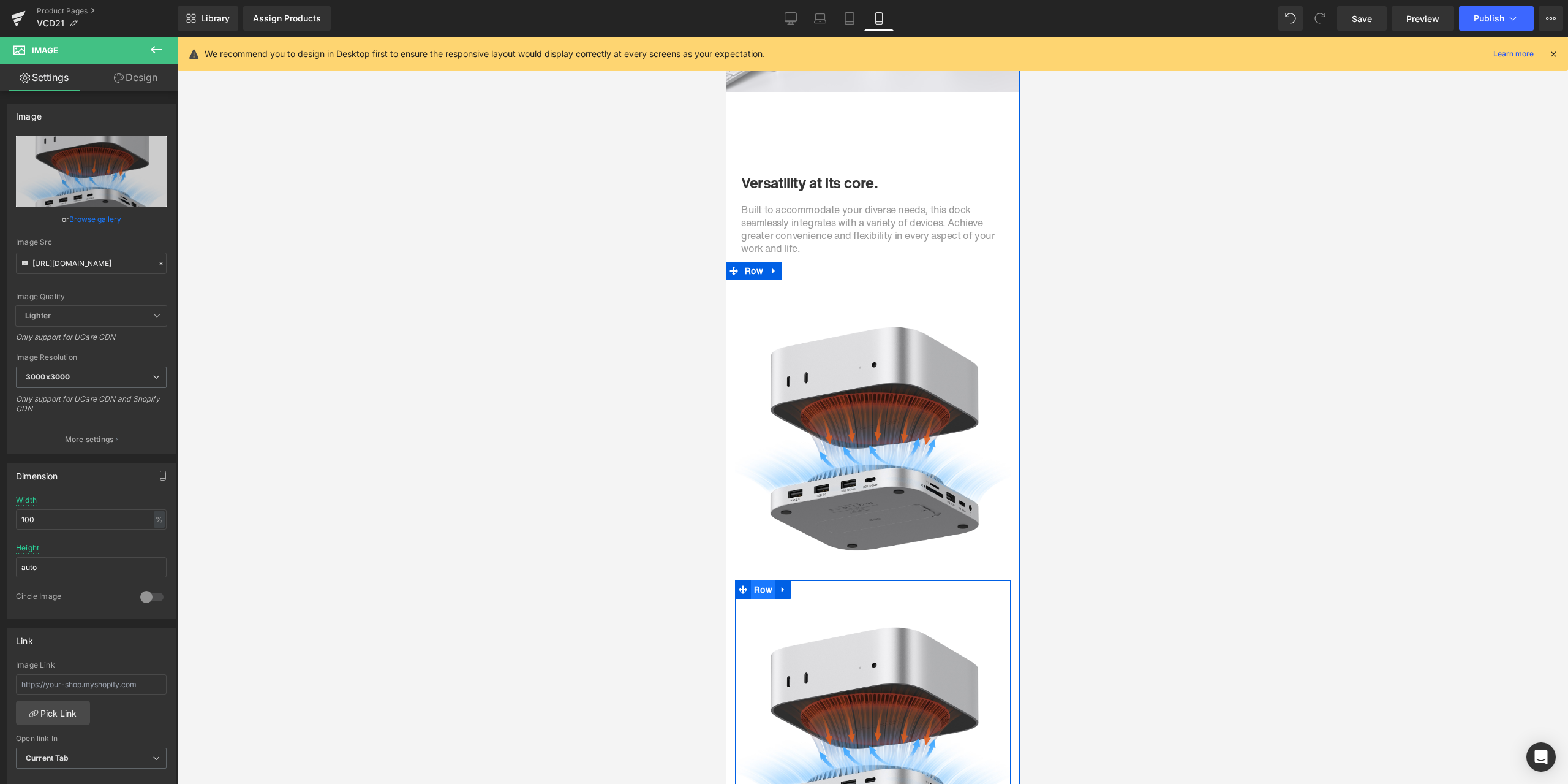
click at [759, 589] on ul "Row" at bounding box center [762, 589] width 56 height 19
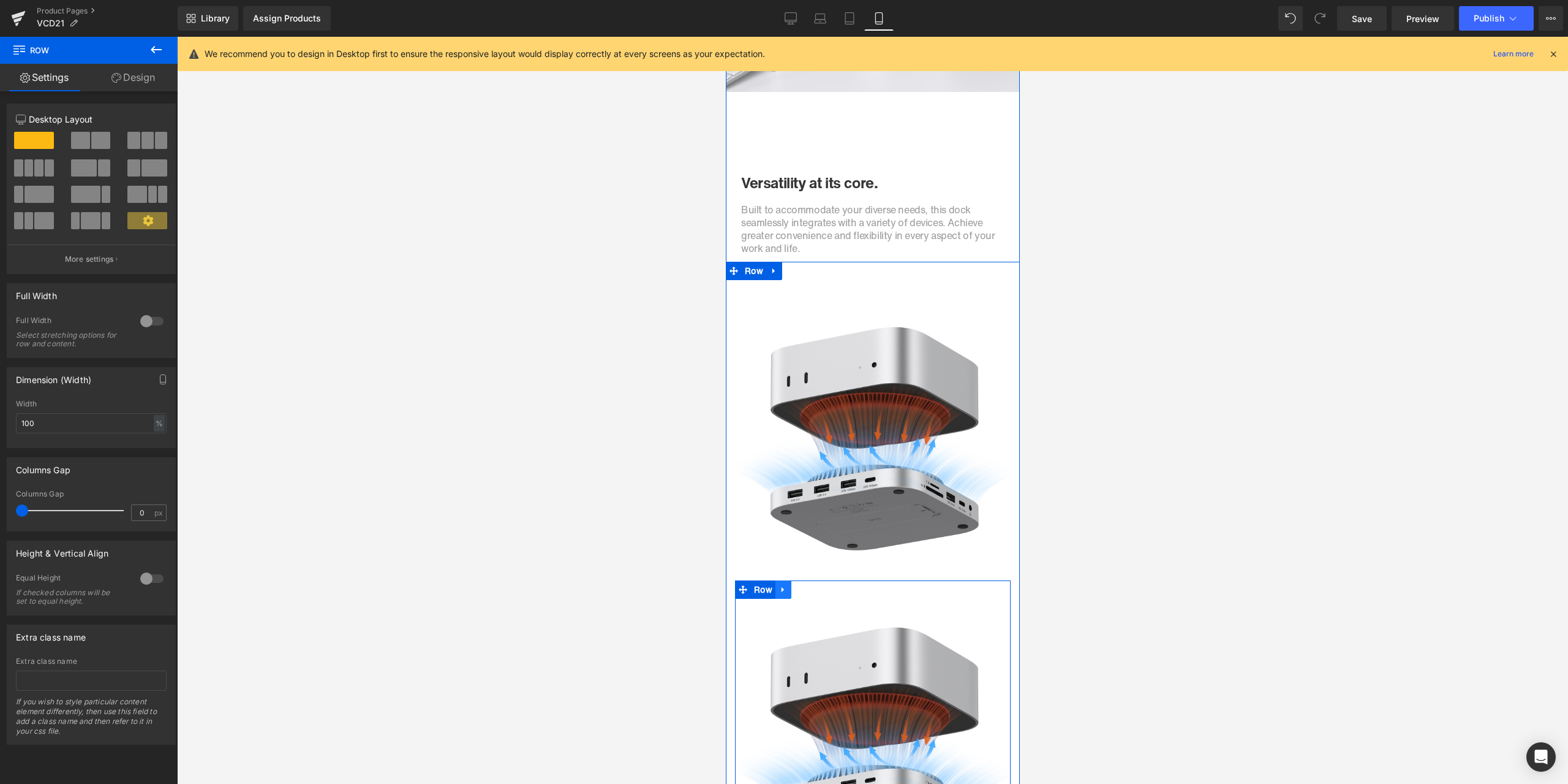
click at [775, 592] on link at bounding box center [782, 589] width 16 height 19
click at [810, 586] on icon at bounding box center [815, 589] width 8 height 8
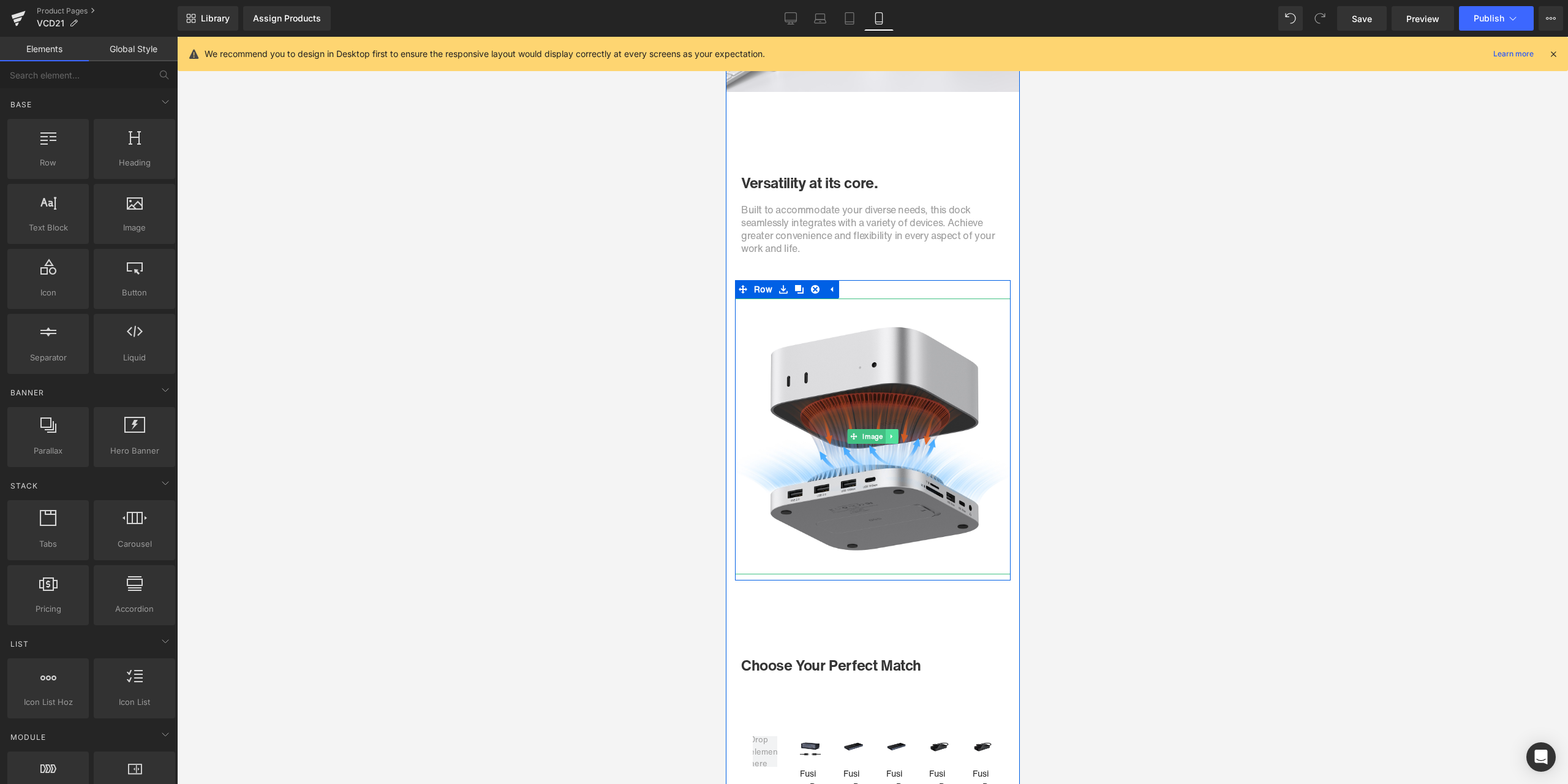
click at [888, 438] on icon at bounding box center [891, 436] width 7 height 8
click at [884, 438] on link at bounding box center [885, 436] width 13 height 14
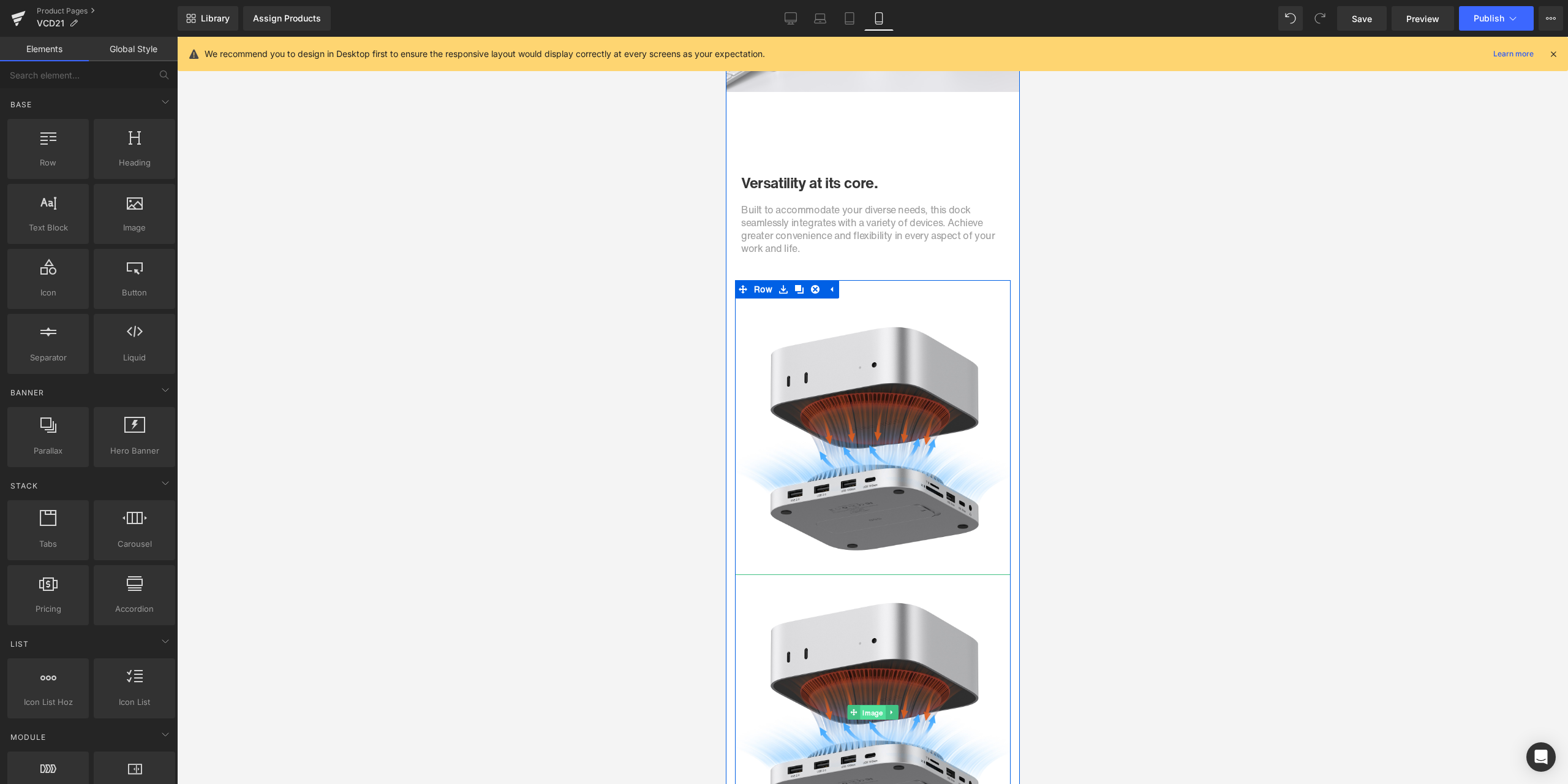
click at [868, 707] on span "Image" at bounding box center [872, 712] width 25 height 14
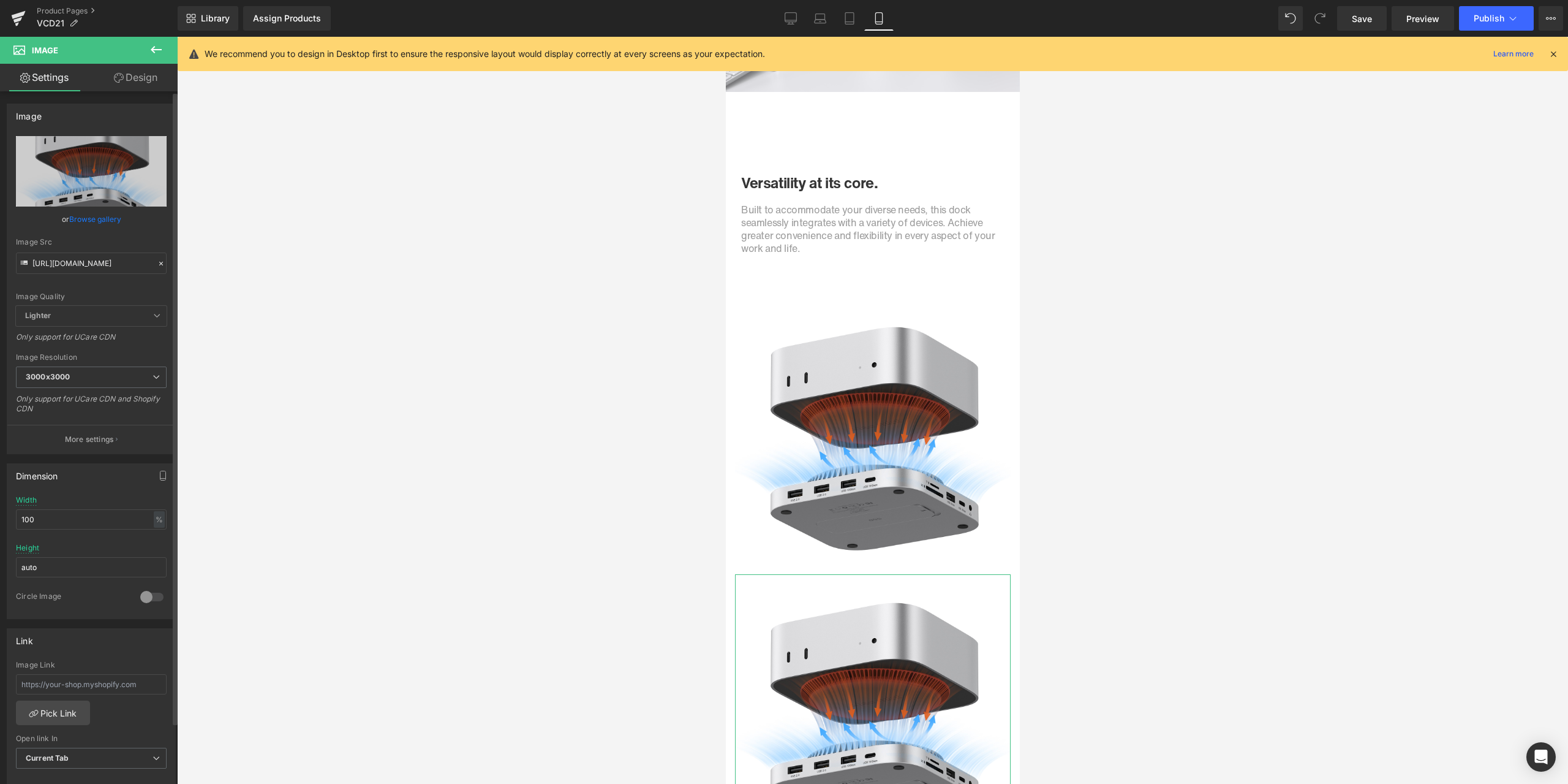
click at [155, 263] on div at bounding box center [161, 264] width 11 height 14
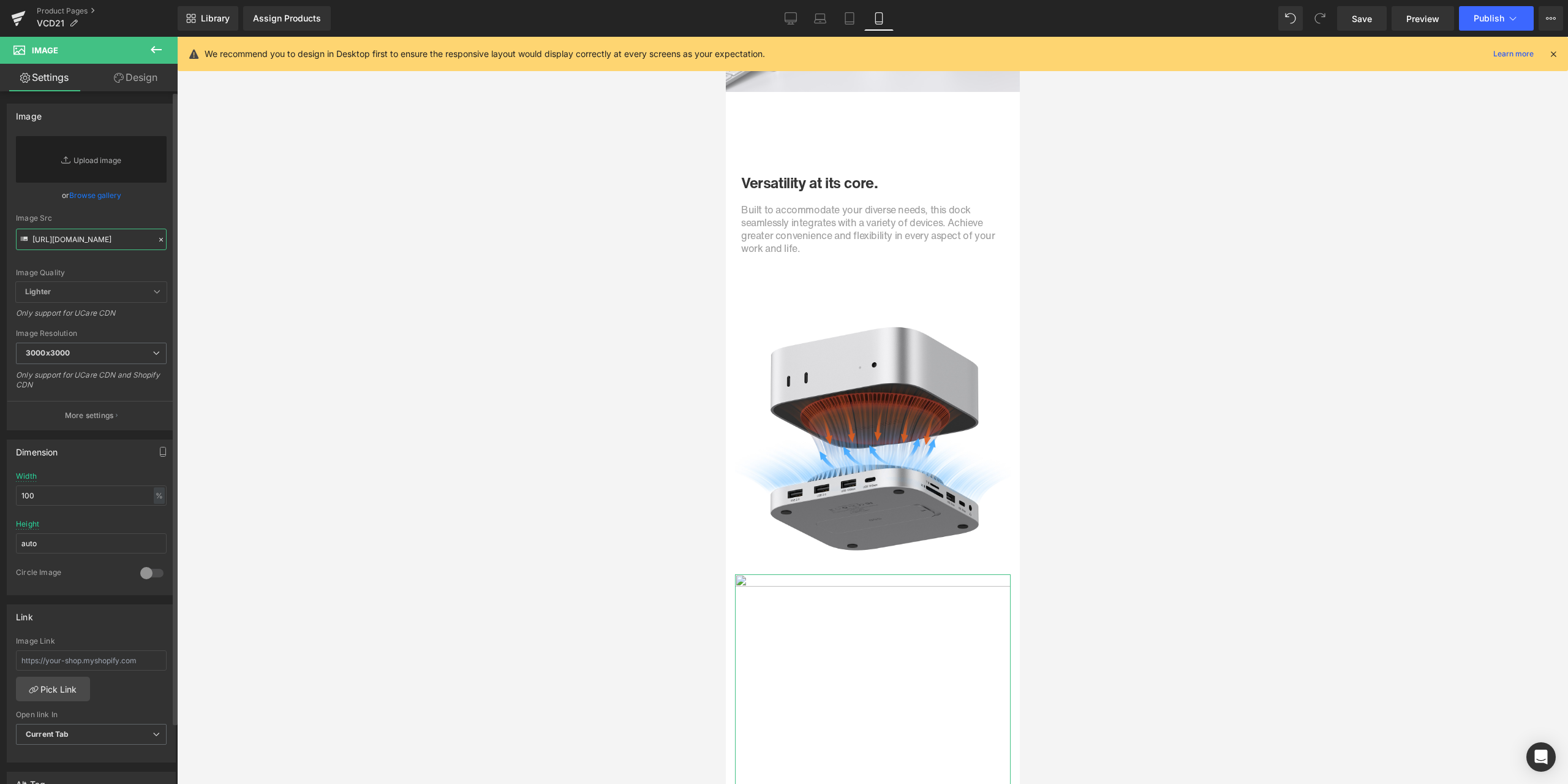
click at [116, 246] on input "[URL][DOMAIN_NAME]" at bounding box center [91, 239] width 151 height 21
paste input "[URL][DOMAIN_NAME]"
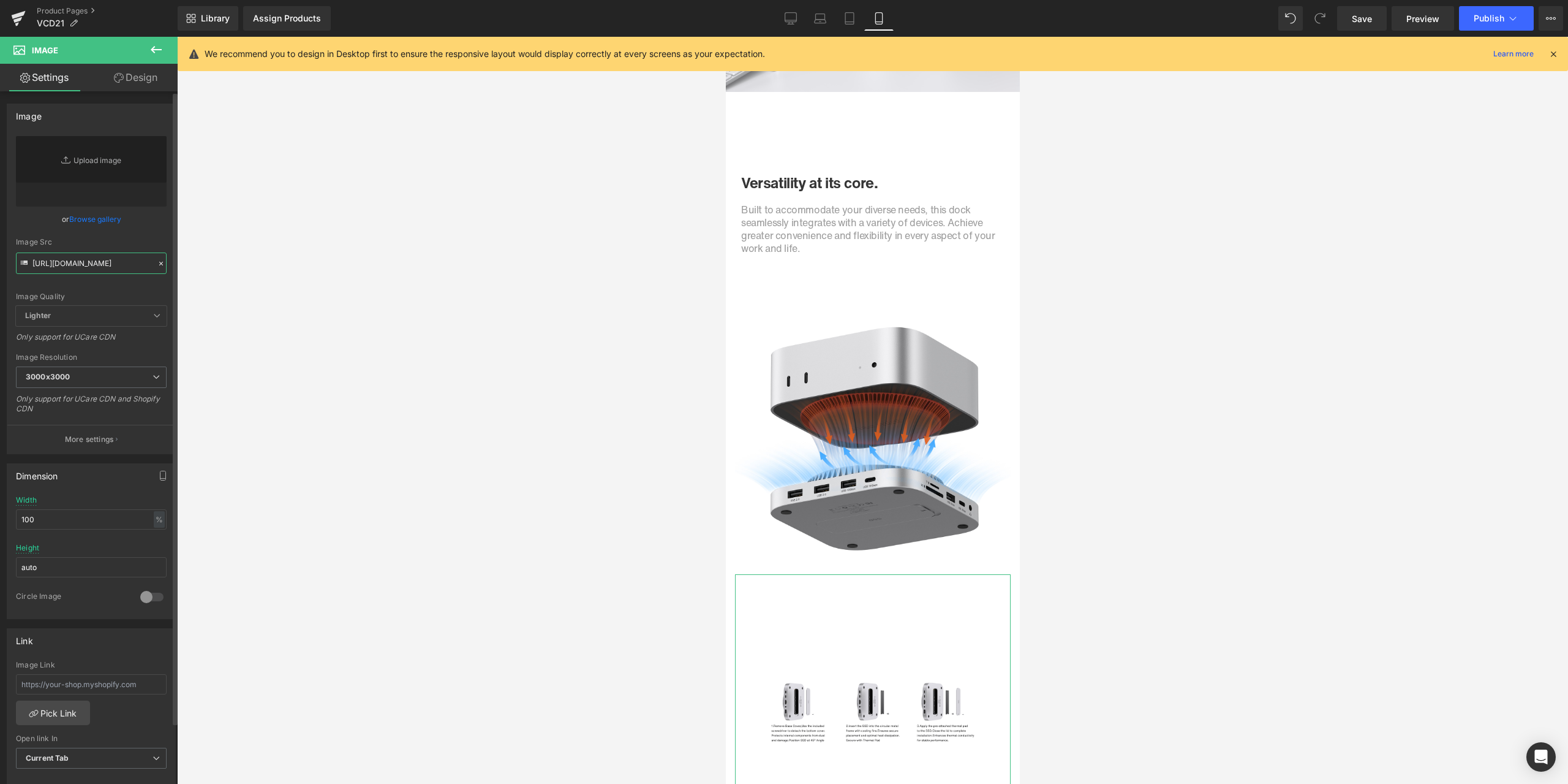
type input "[URL][DOMAIN_NAME]"
click at [138, 235] on div "Image Quality Lighter Lightest Lighter Lighter Lightest Only support for UCare …" at bounding box center [91, 221] width 151 height 170
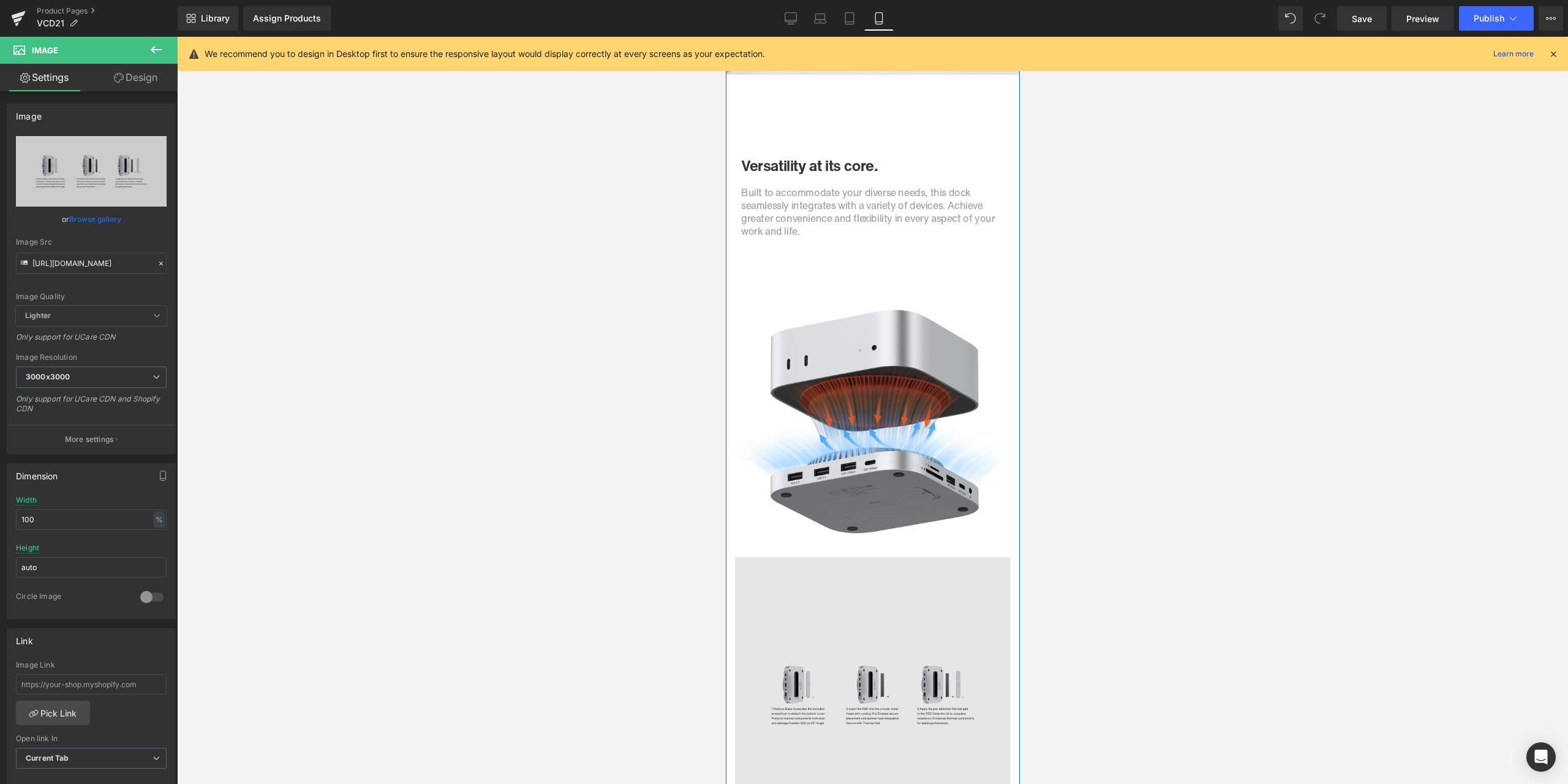
scroll to position [4359, 0]
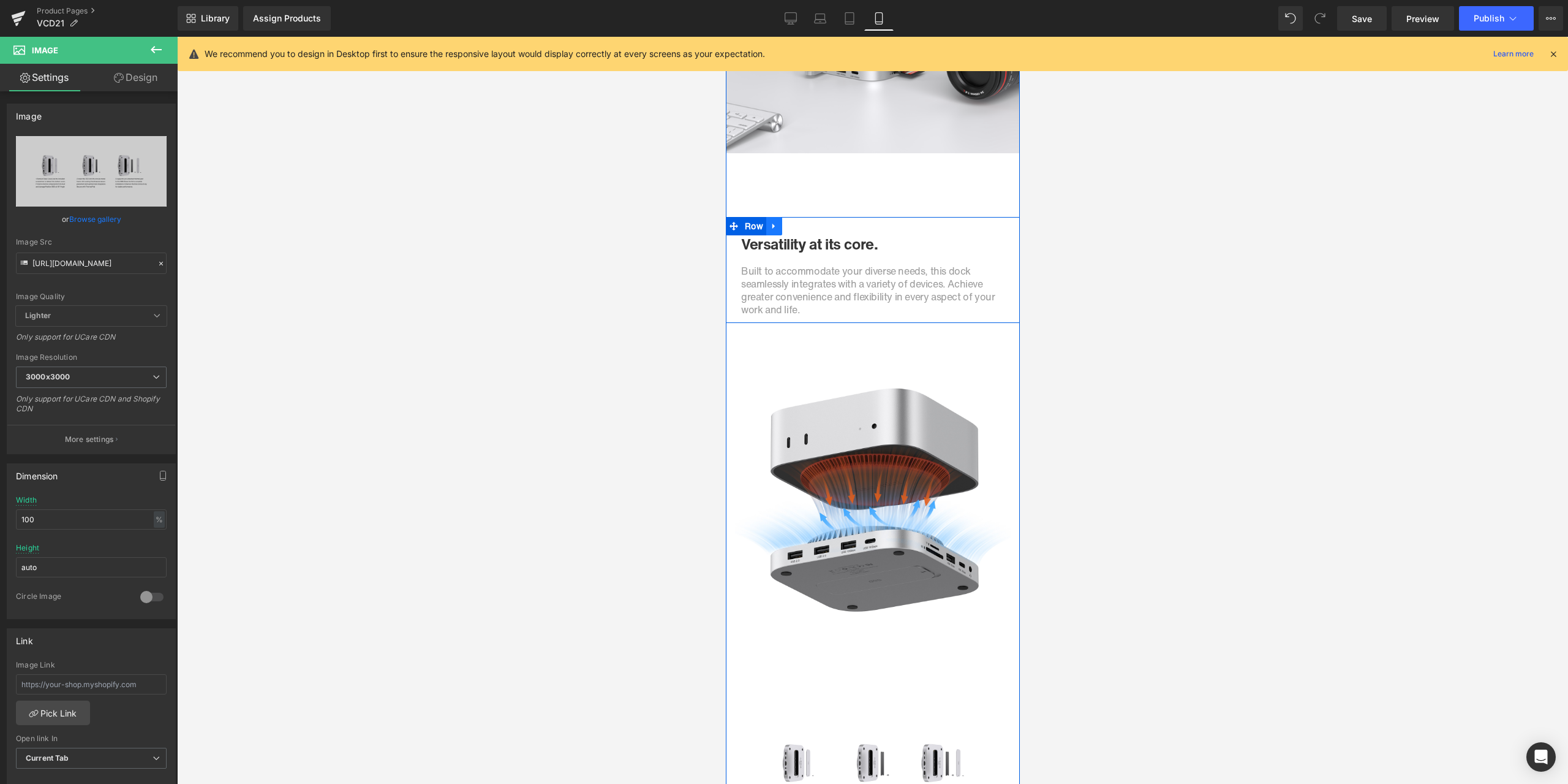
click at [769, 224] on icon at bounding box center [773, 225] width 8 height 9
click at [785, 224] on icon at bounding box center [789, 226] width 8 height 8
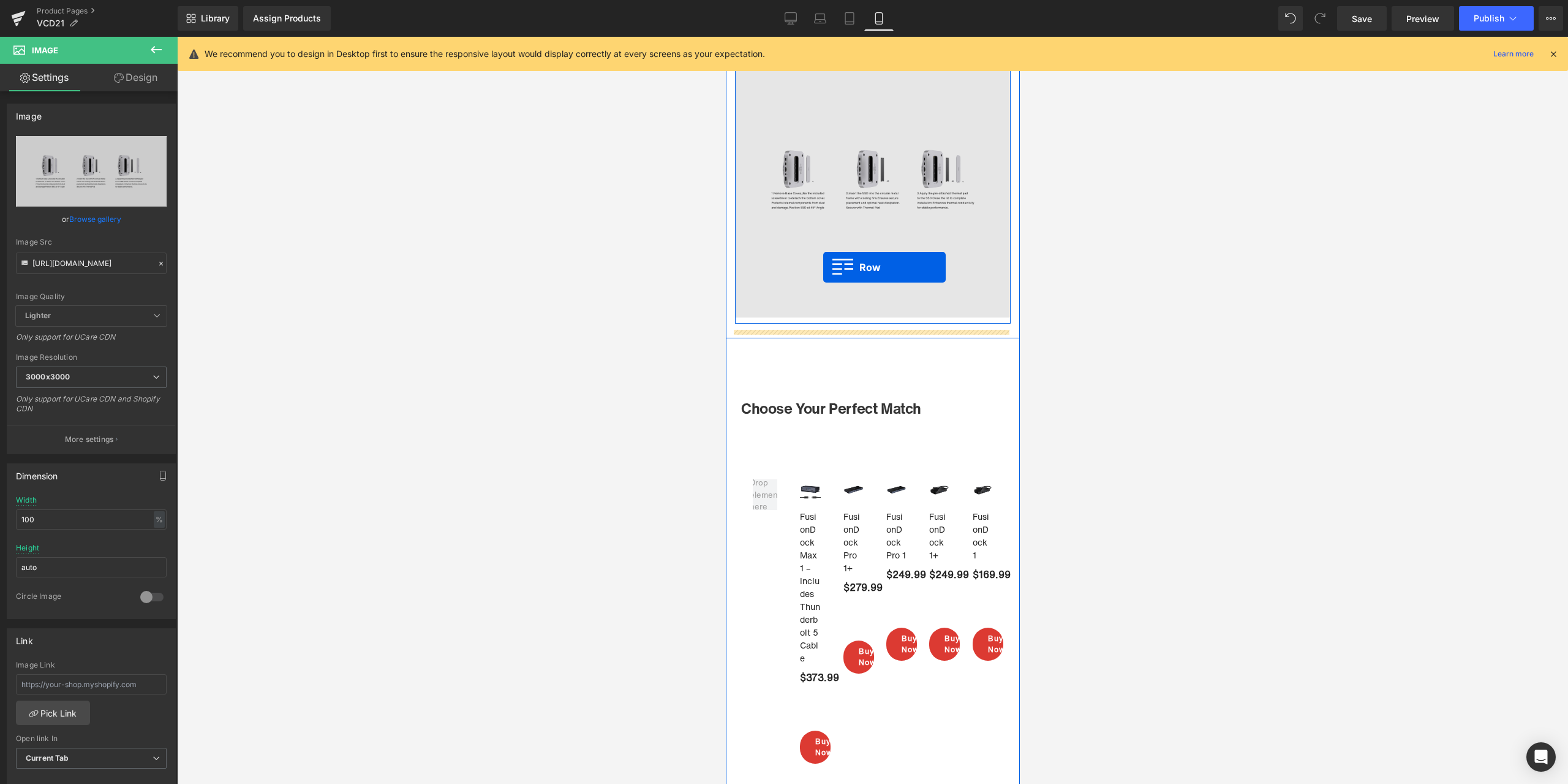
scroll to position [5095, 0]
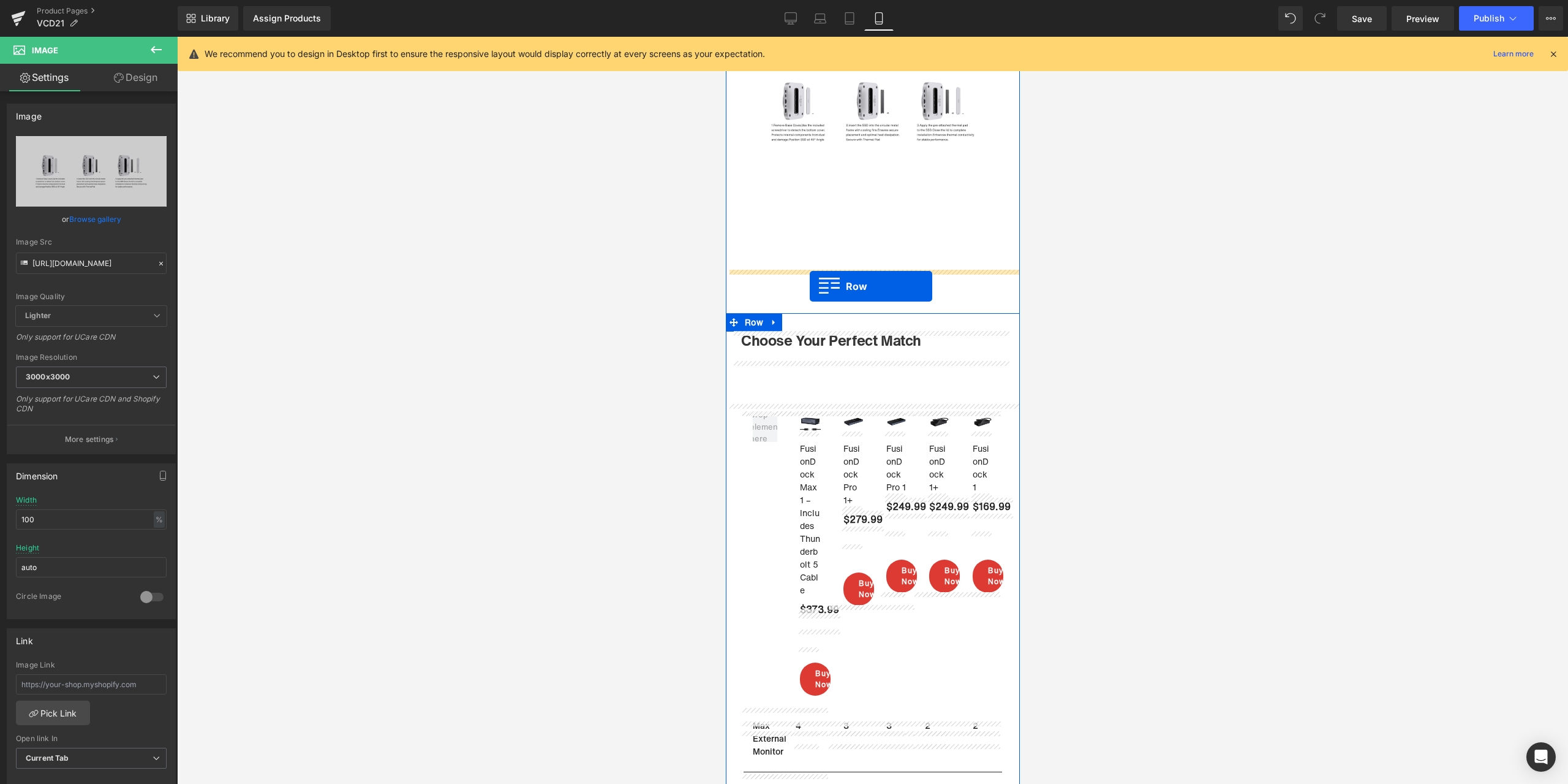
drag, startPoint x: 753, startPoint y: 377, endPoint x: 809, endPoint y: 286, distance: 106.9
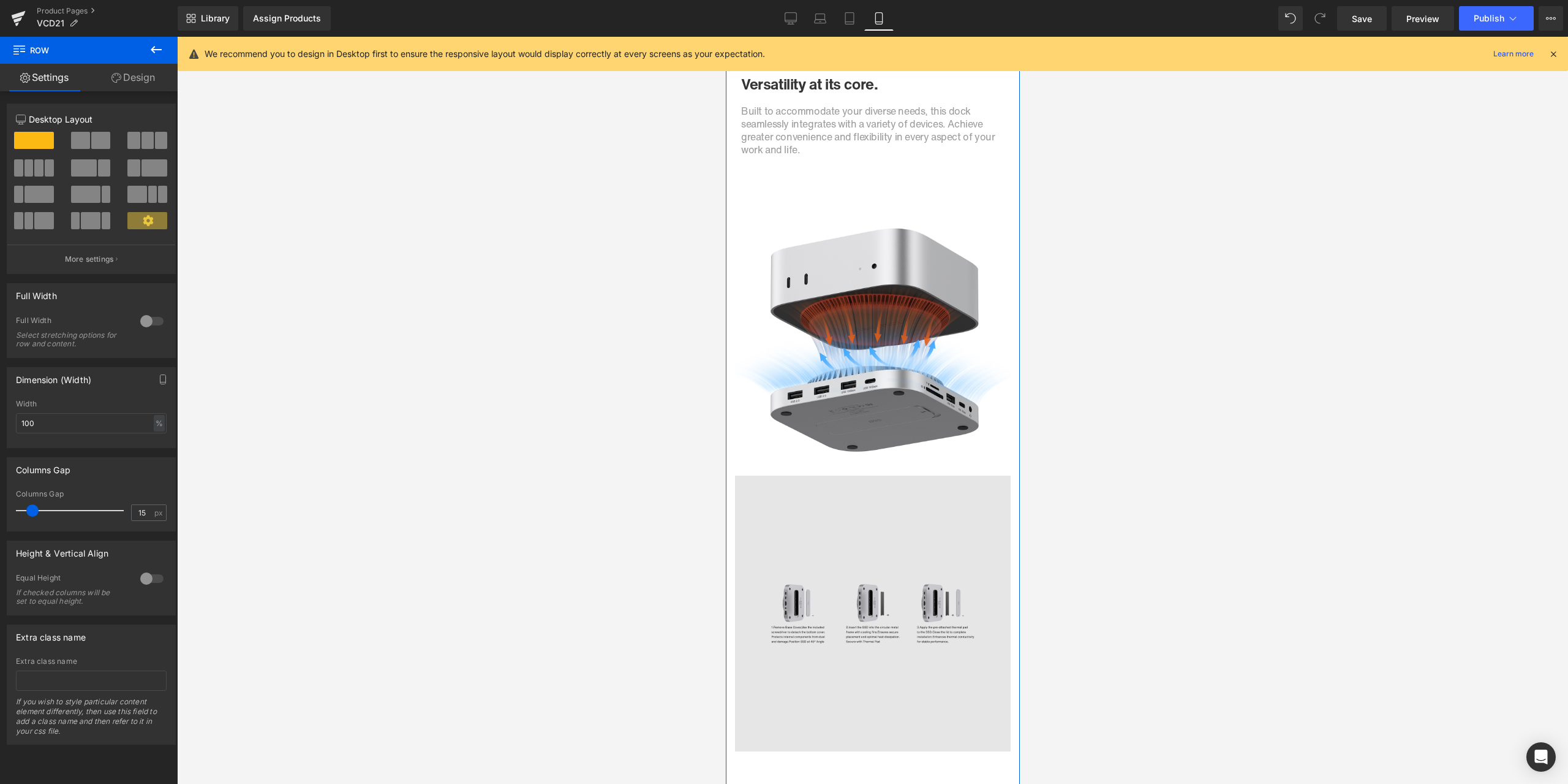
scroll to position [4470, 0]
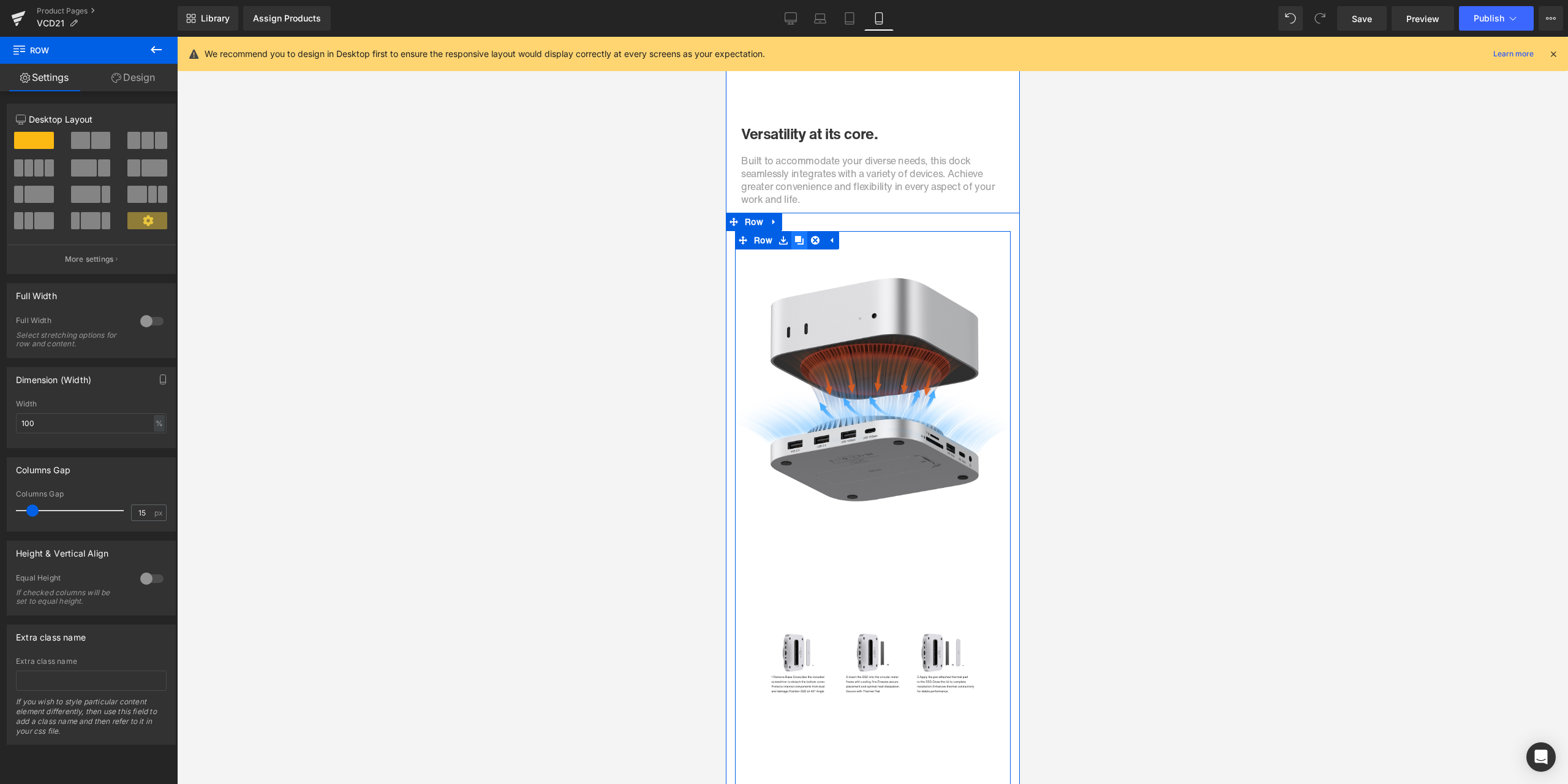
click at [795, 243] on icon at bounding box center [799, 240] width 8 height 9
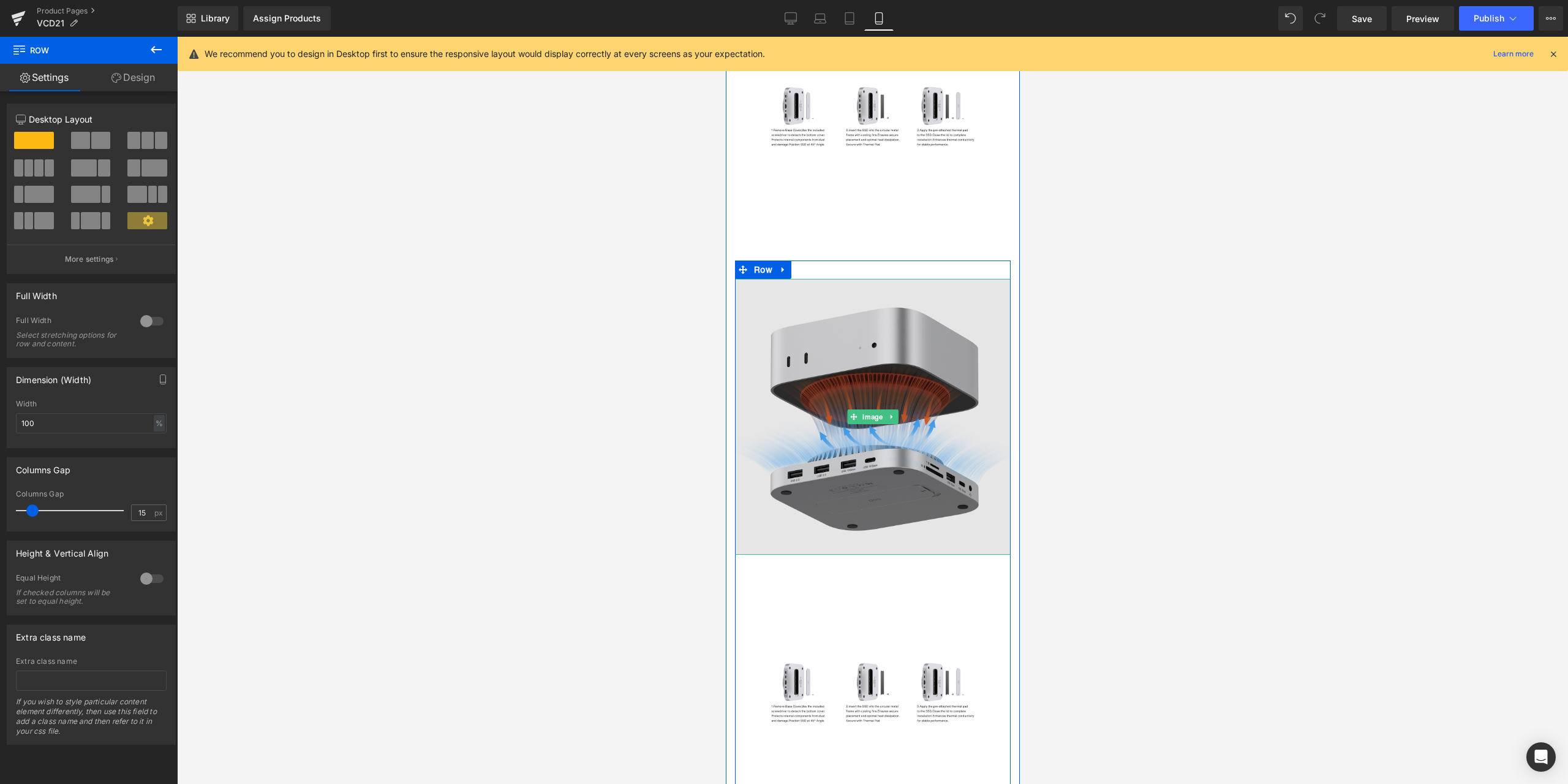
scroll to position [5007, 0]
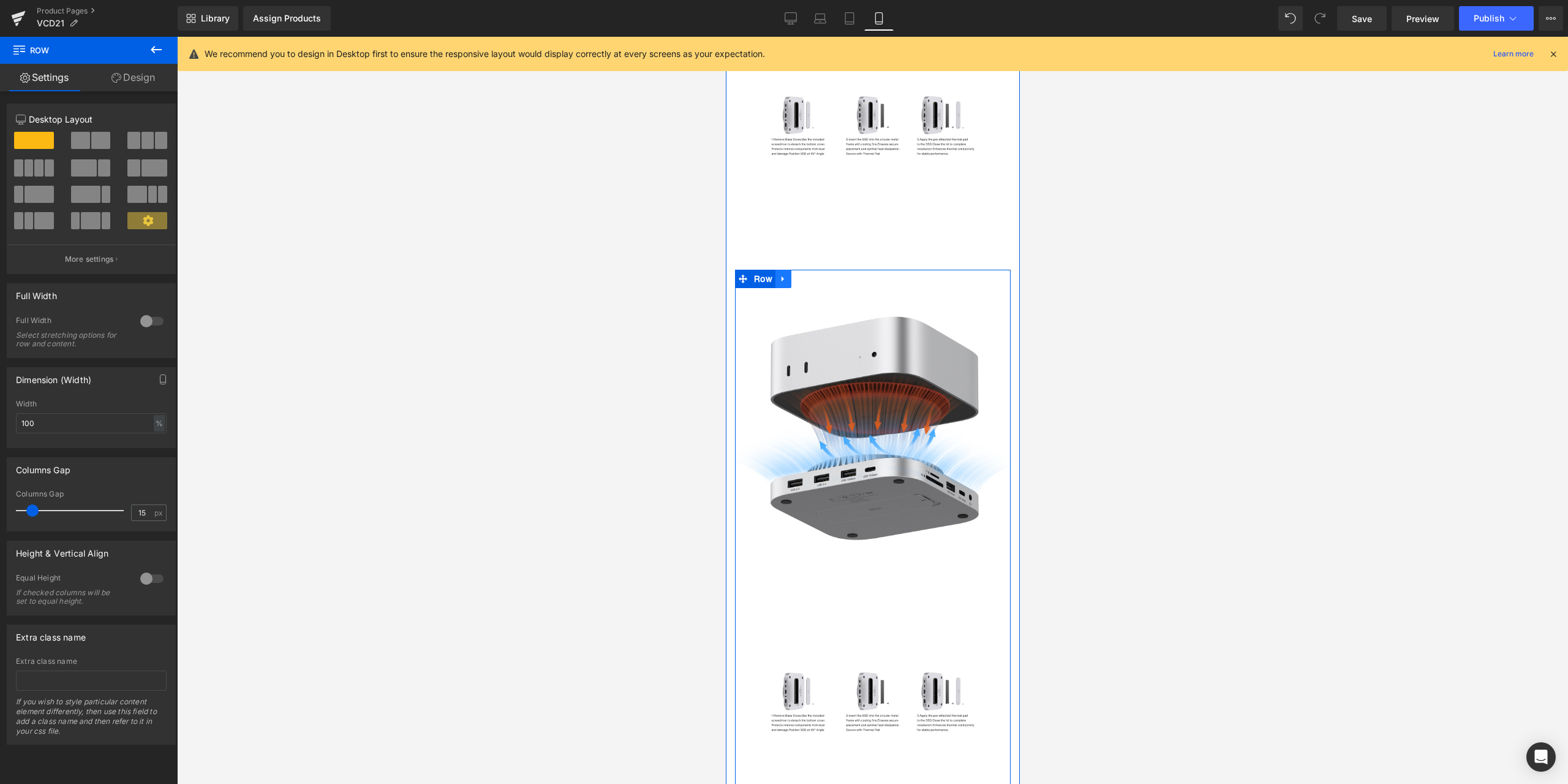
click at [779, 283] on icon at bounding box center [783, 278] width 8 height 9
click at [806, 273] on link at bounding box center [814, 279] width 16 height 19
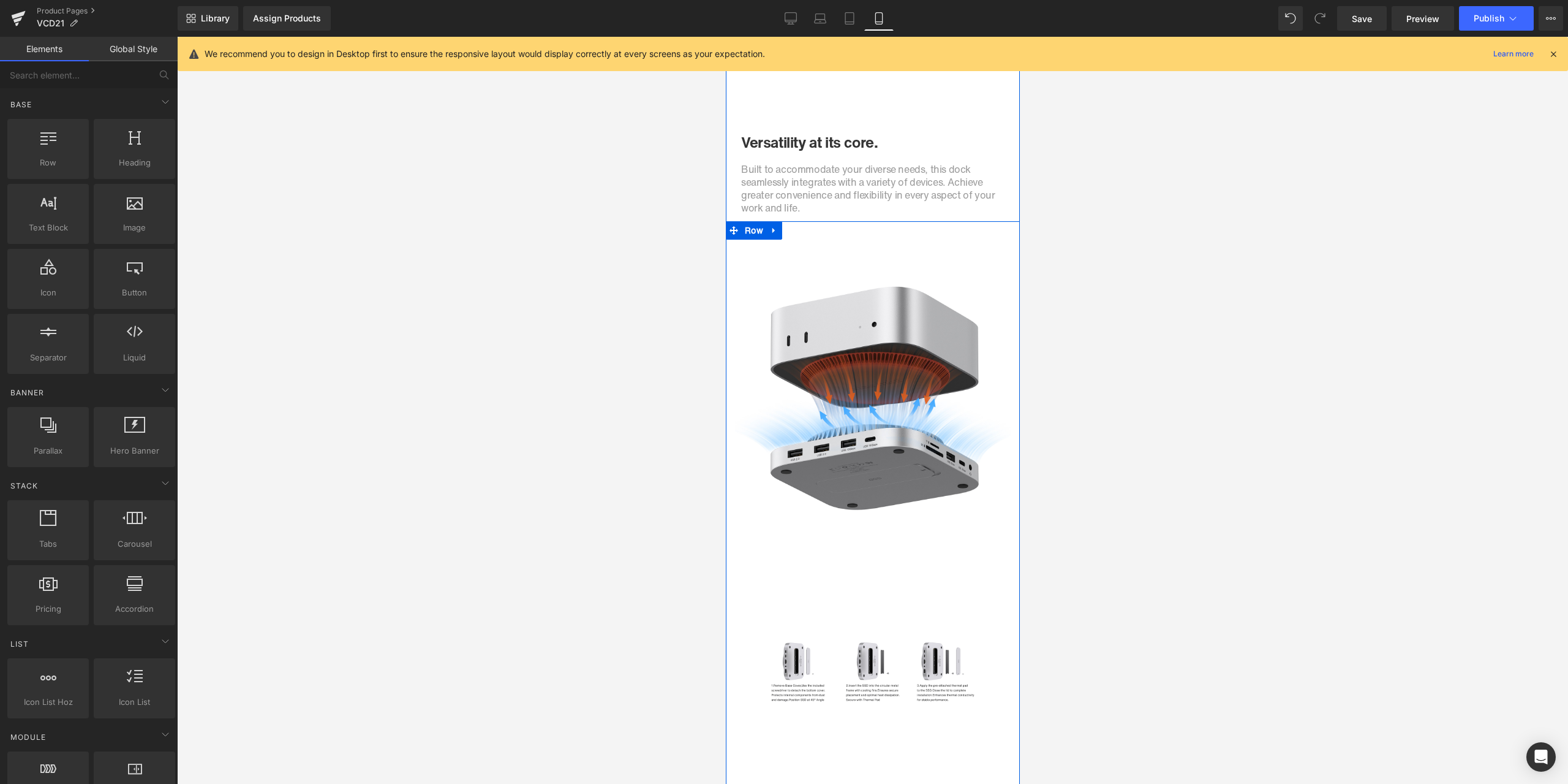
scroll to position [4456, 0]
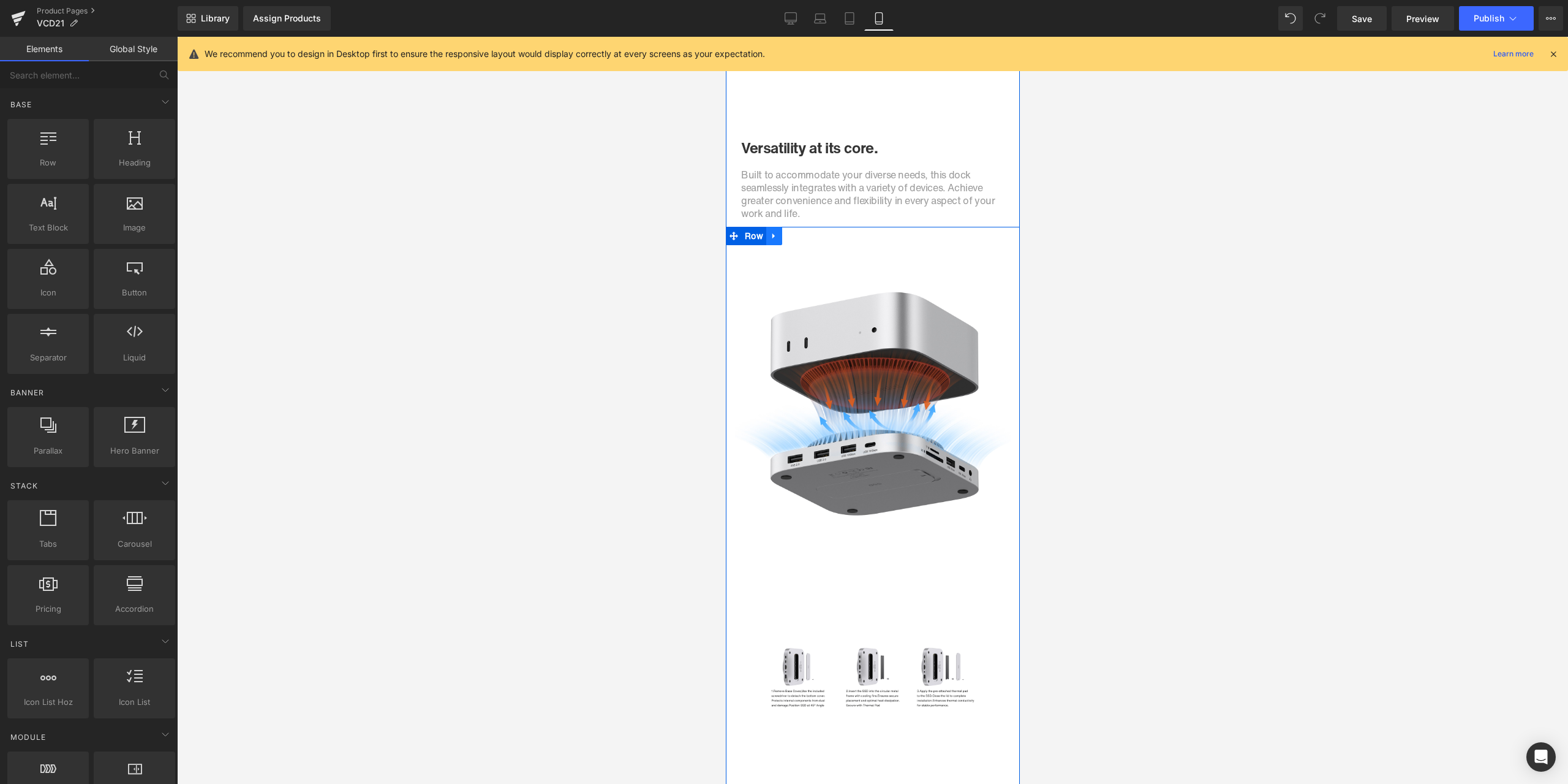
click at [772, 237] on icon at bounding box center [773, 235] width 3 height 6
click at [787, 239] on icon at bounding box center [789, 236] width 8 height 8
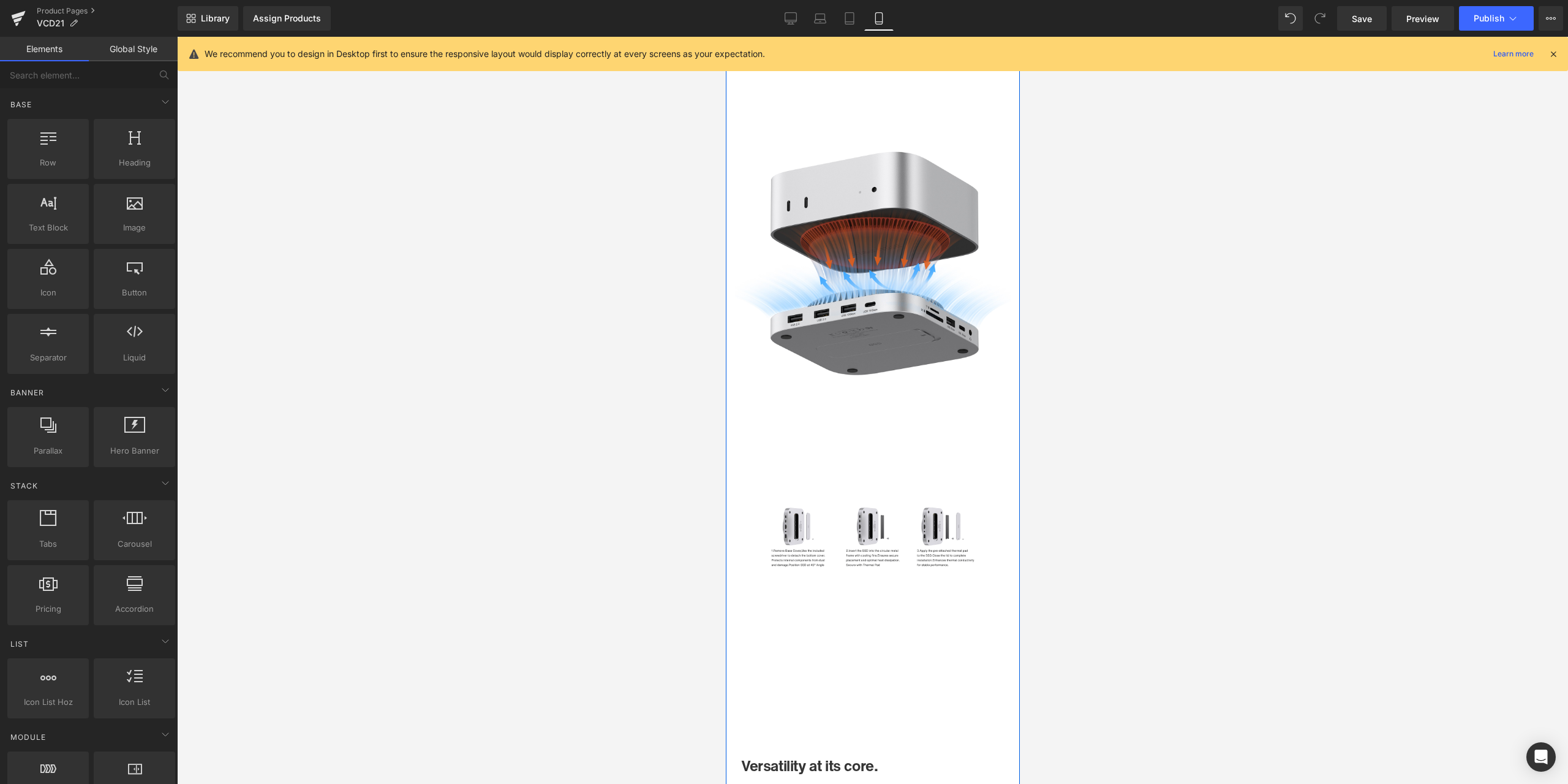
scroll to position [5206, 0]
click at [865, 538] on span "Image" at bounding box center [872, 536] width 25 height 14
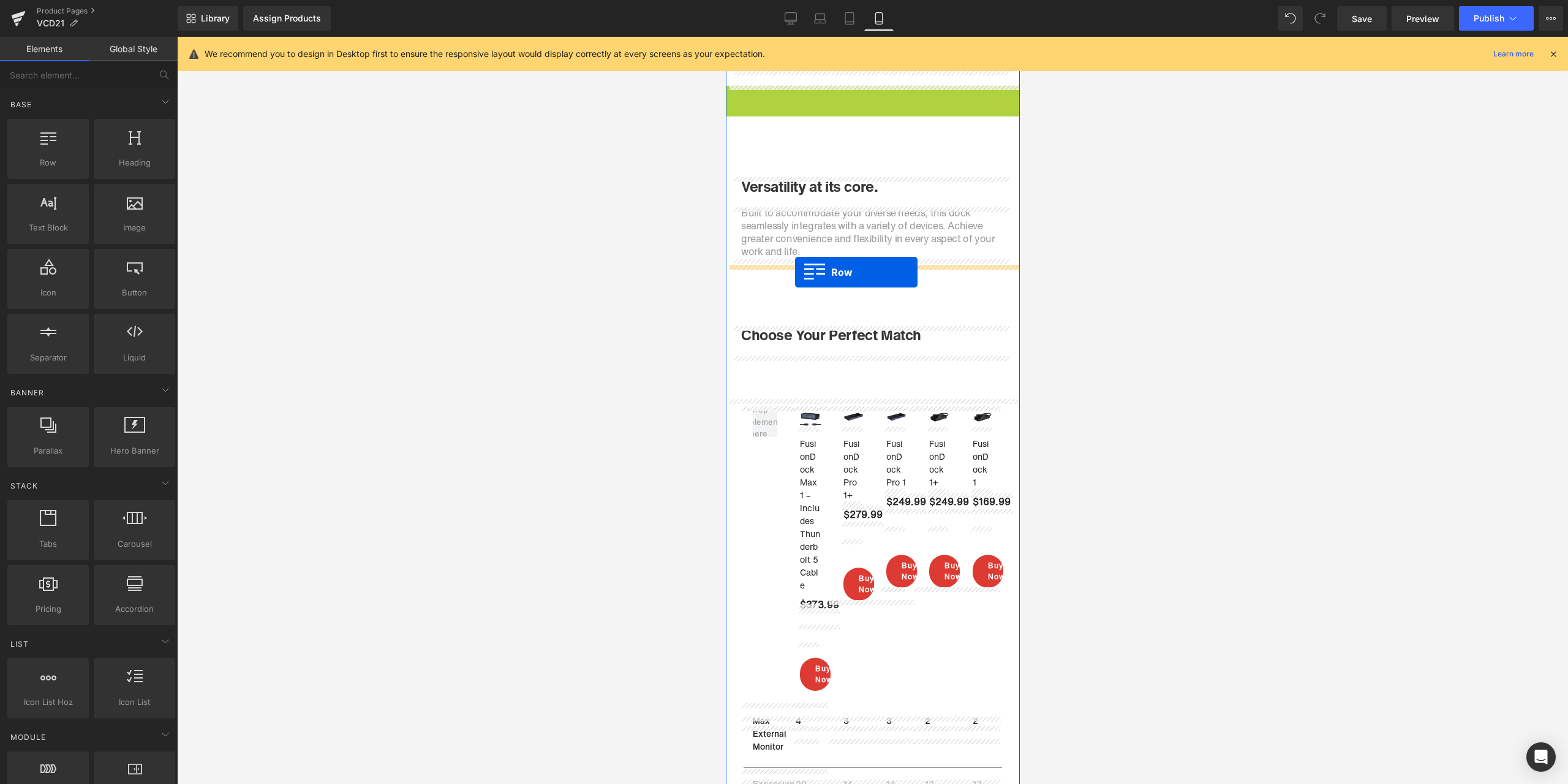
drag, startPoint x: 742, startPoint y: 96, endPoint x: 795, endPoint y: 272, distance: 183.8
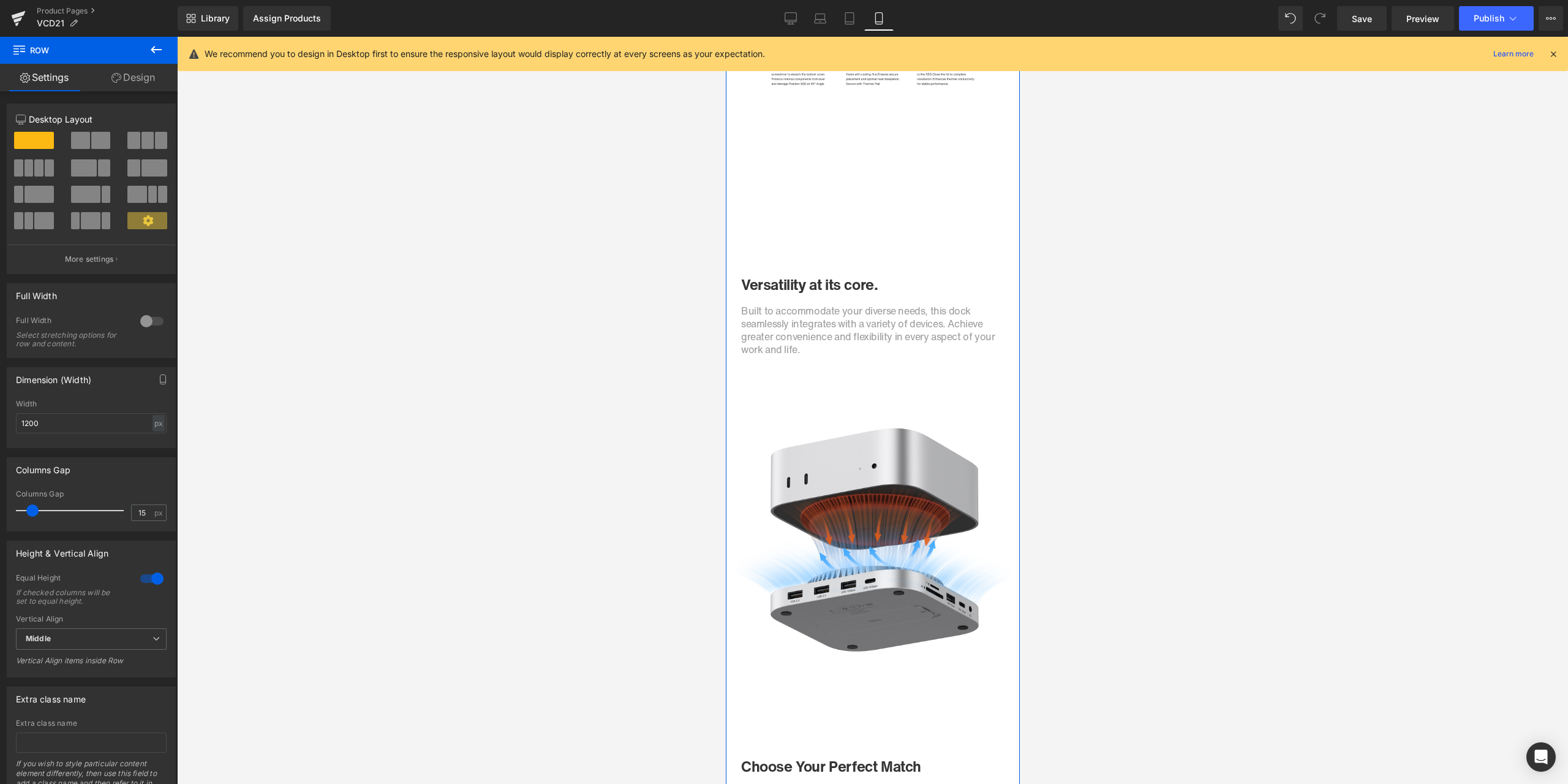
scroll to position [5083, 0]
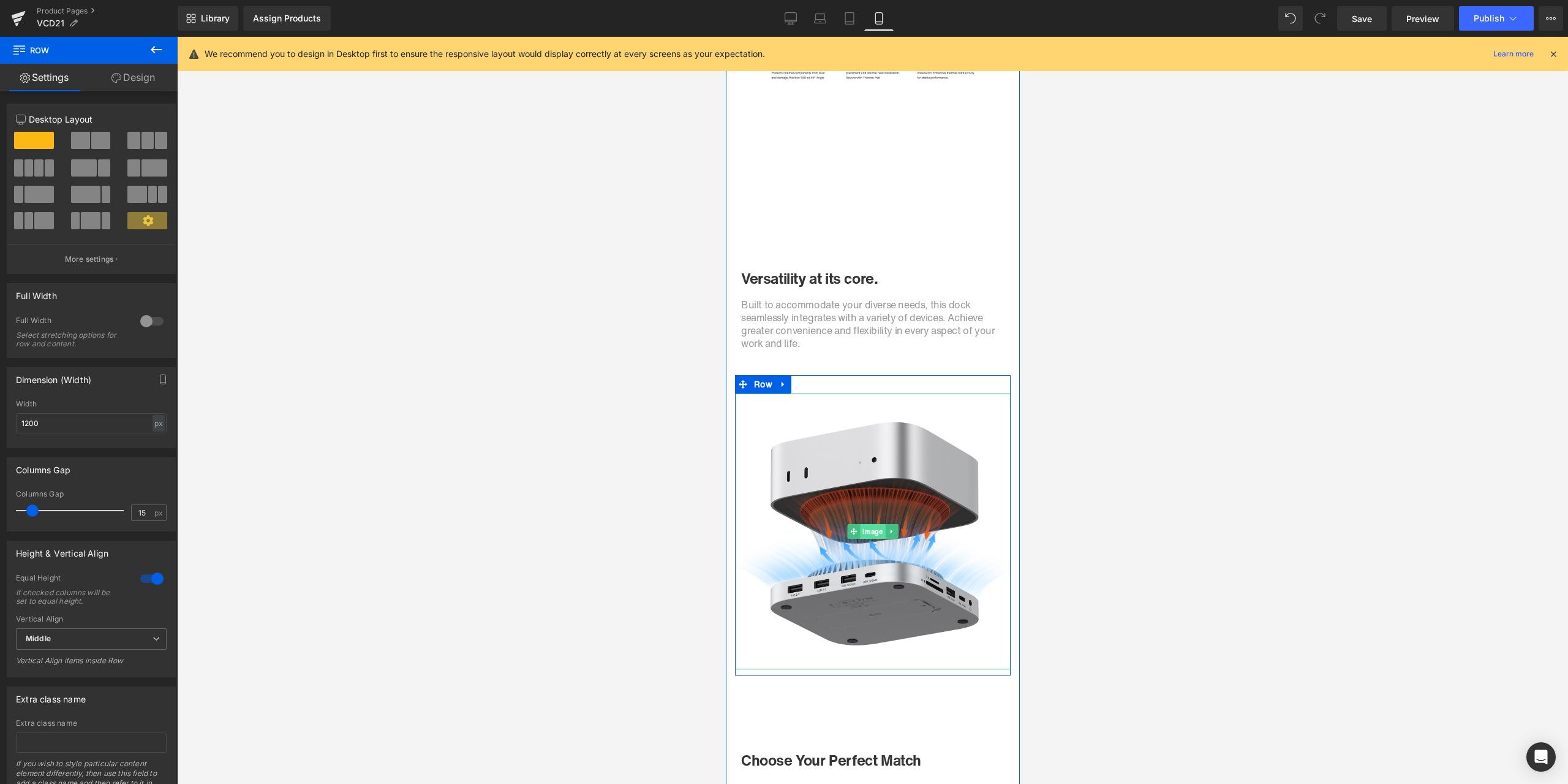
click at [865, 529] on span "Image" at bounding box center [872, 531] width 25 height 14
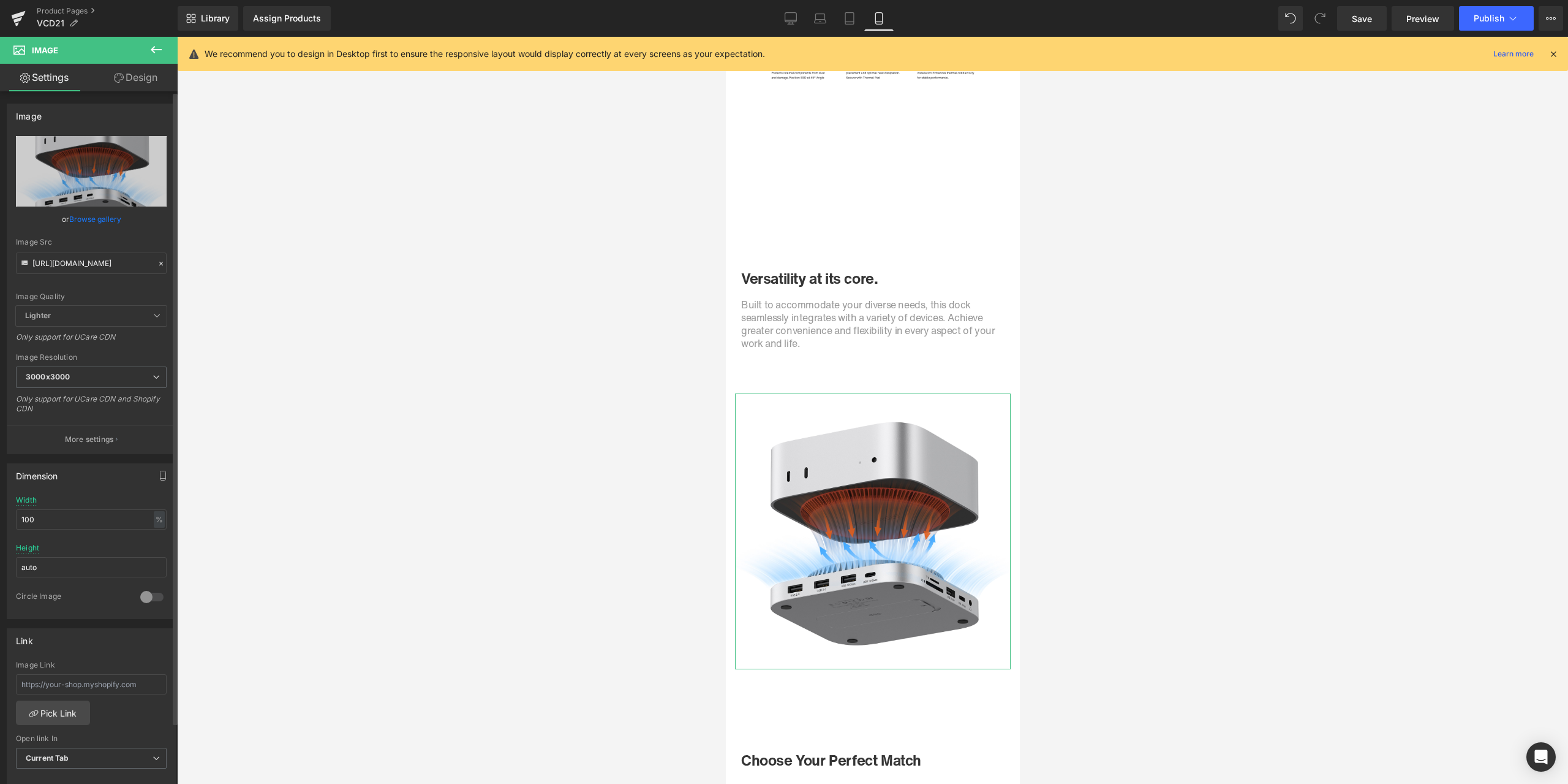
click at [157, 264] on icon at bounding box center [161, 264] width 8 height 8
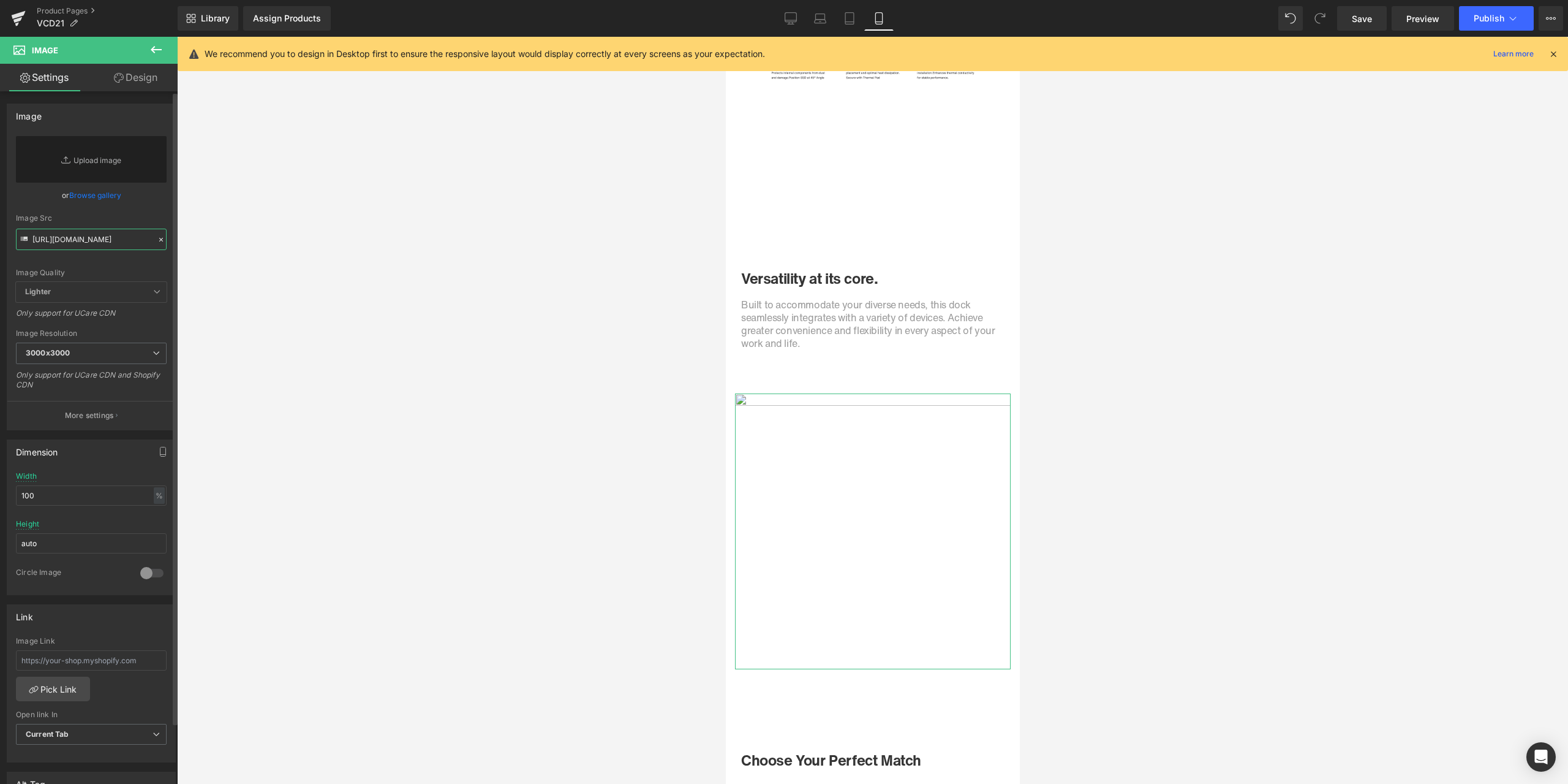
click at [113, 242] on input "[URL][DOMAIN_NAME]" at bounding box center [91, 239] width 151 height 21
paste input "[URL][DOMAIN_NAME]"
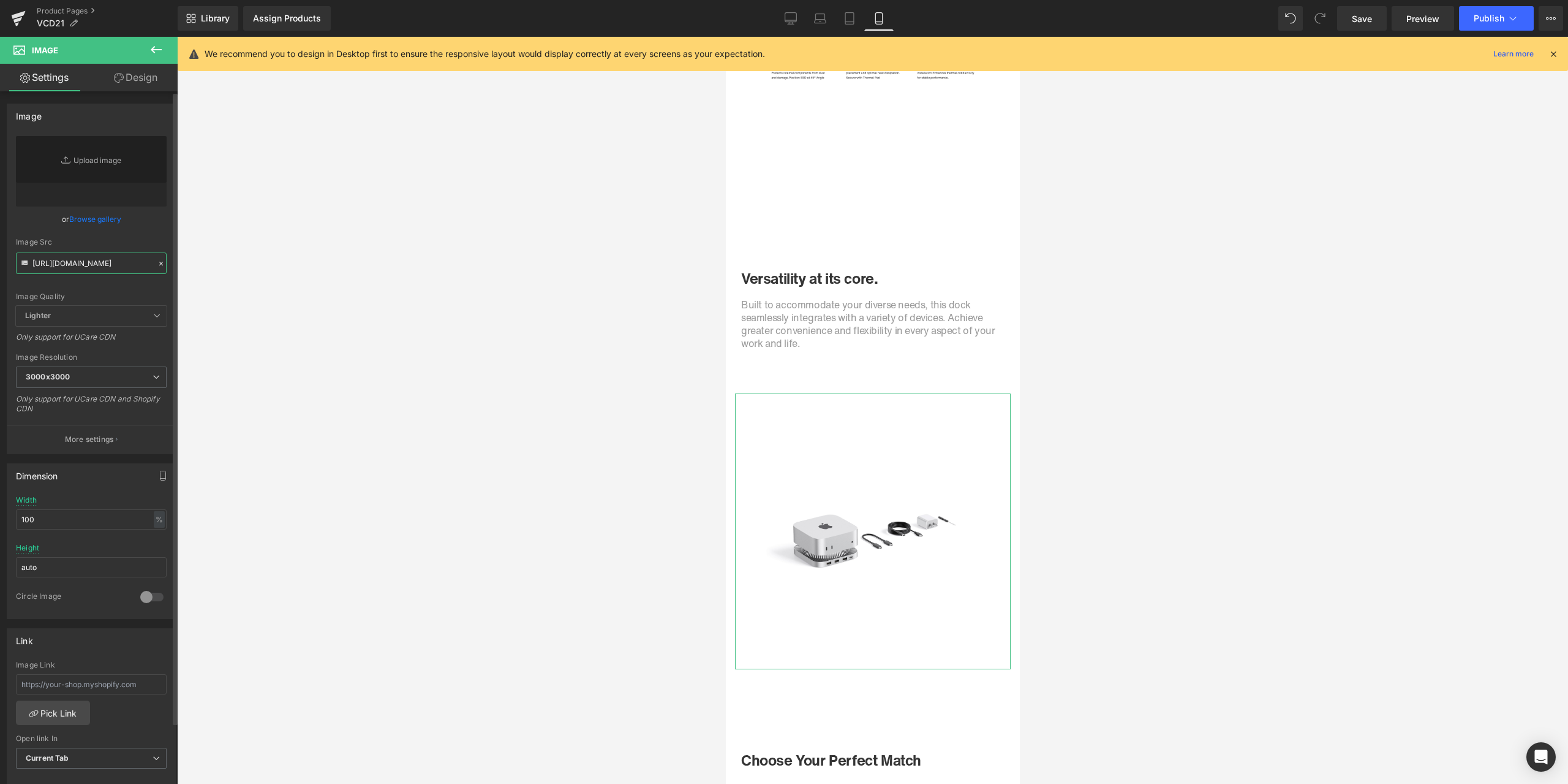
type input "[URL][DOMAIN_NAME]"
click at [147, 231] on div "Image Quality Lighter Lightest Lighter Lighter Lightest Only support for UCare …" at bounding box center [91, 221] width 151 height 170
click at [1371, 17] on span "Save" at bounding box center [1362, 19] width 20 height 13
click at [1165, 129] on div at bounding box center [872, 410] width 1391 height 747
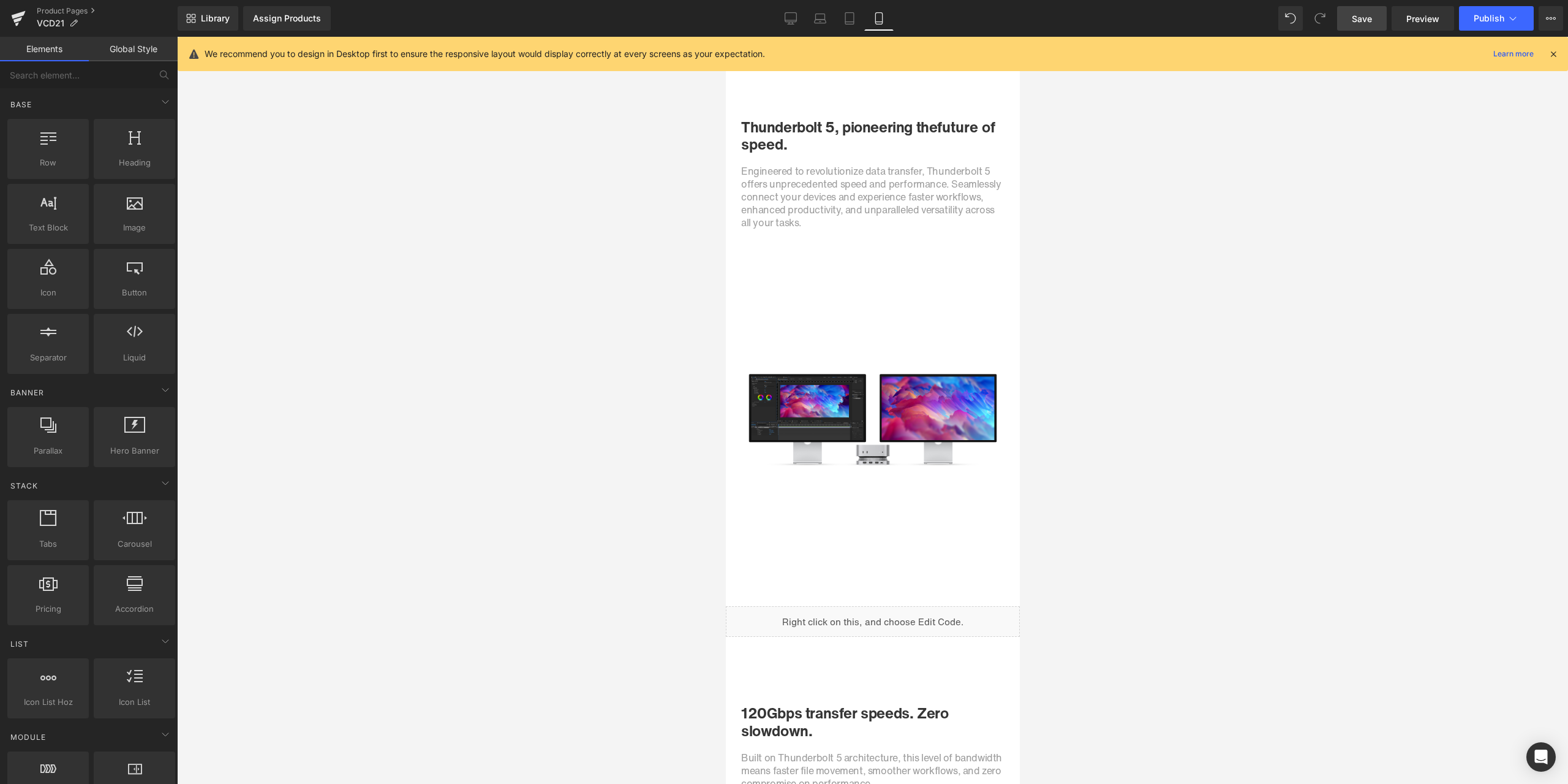
scroll to position [1041, 0]
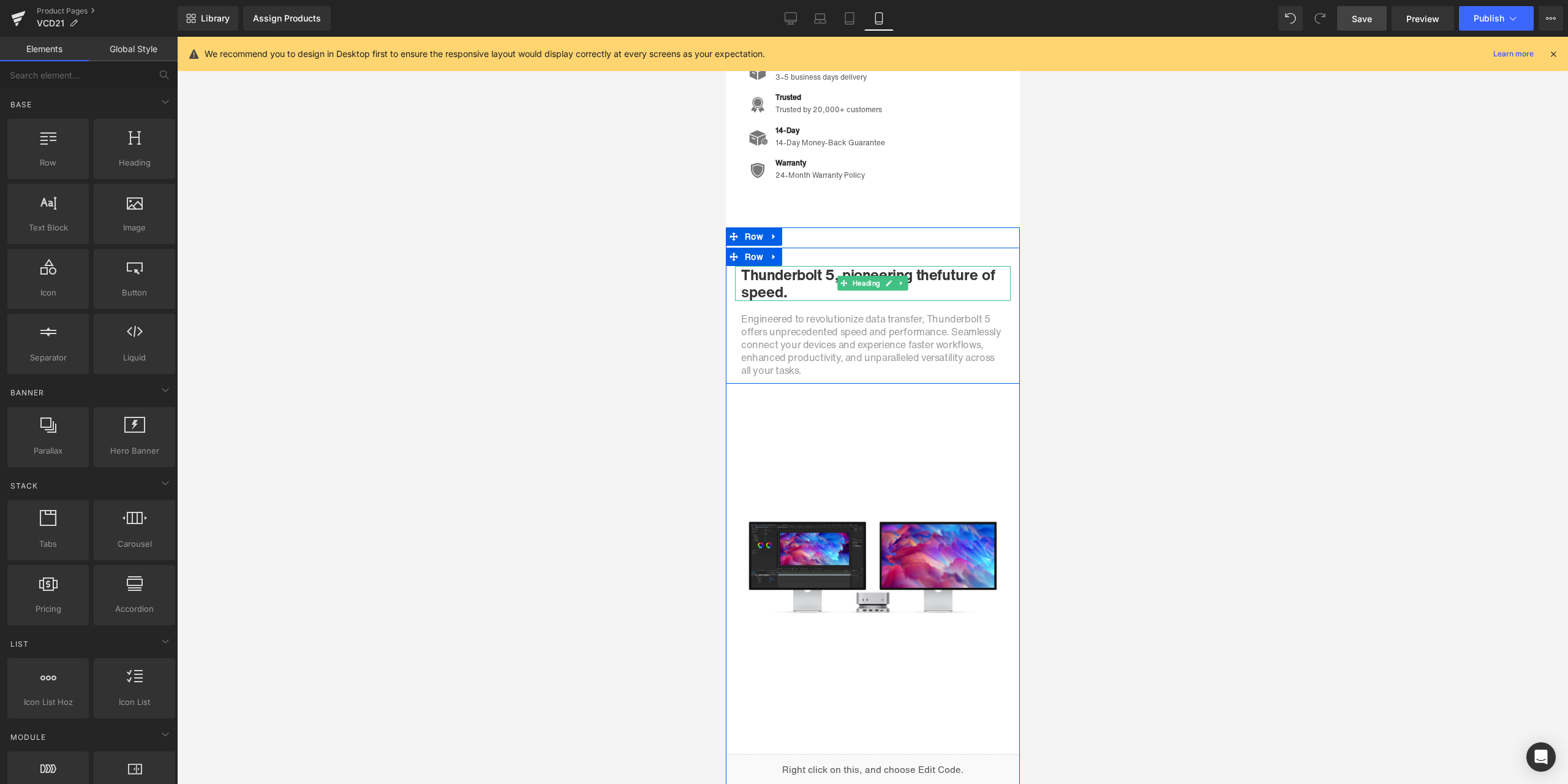
click at [810, 282] on h1 "Thunderbolt 5, pioneering the future of speed." at bounding box center [875, 284] width 270 height 36
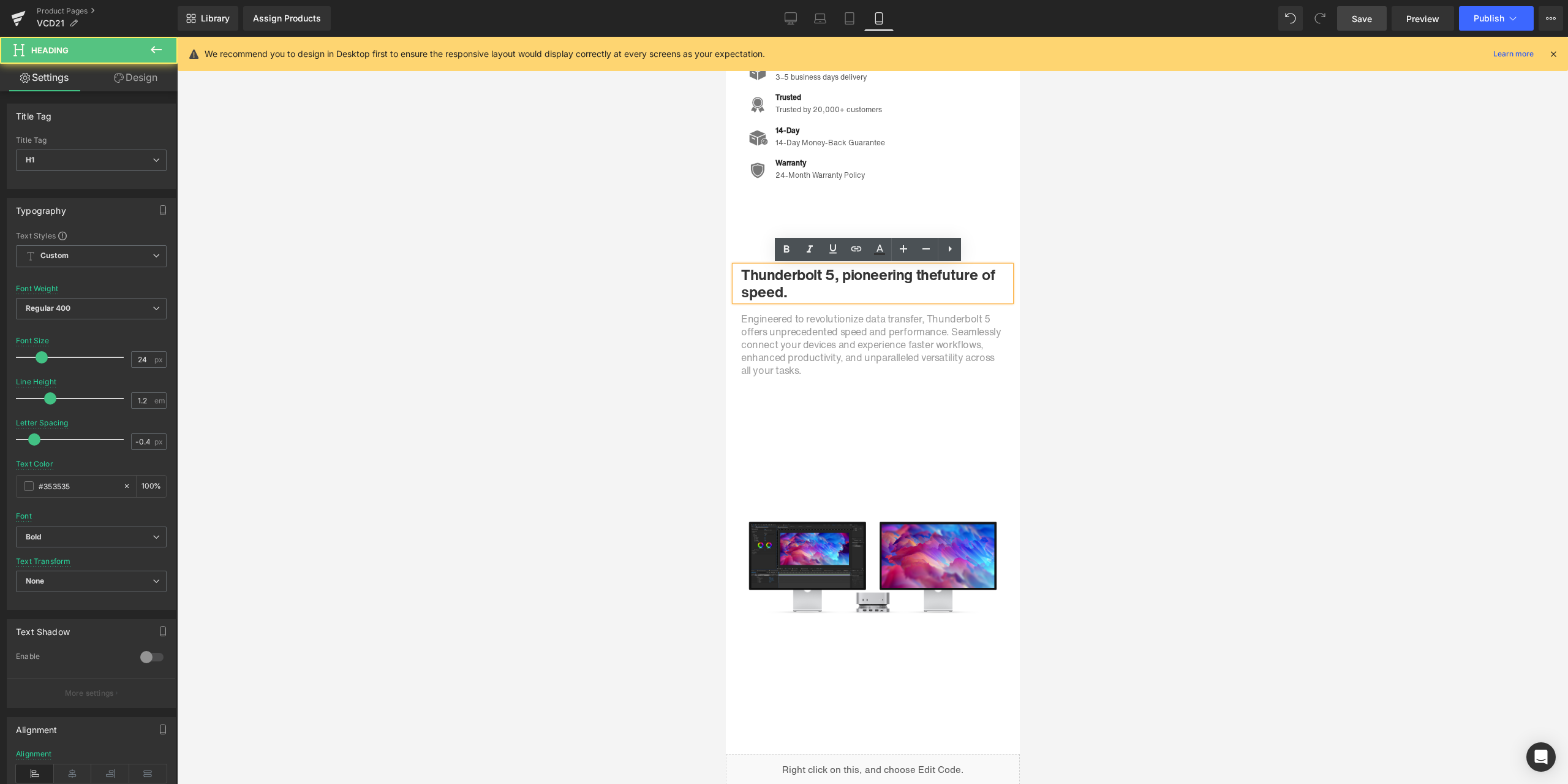
click at [796, 282] on h1 "Thunderbolt 5, pioneering the future of speed." at bounding box center [875, 284] width 270 height 36
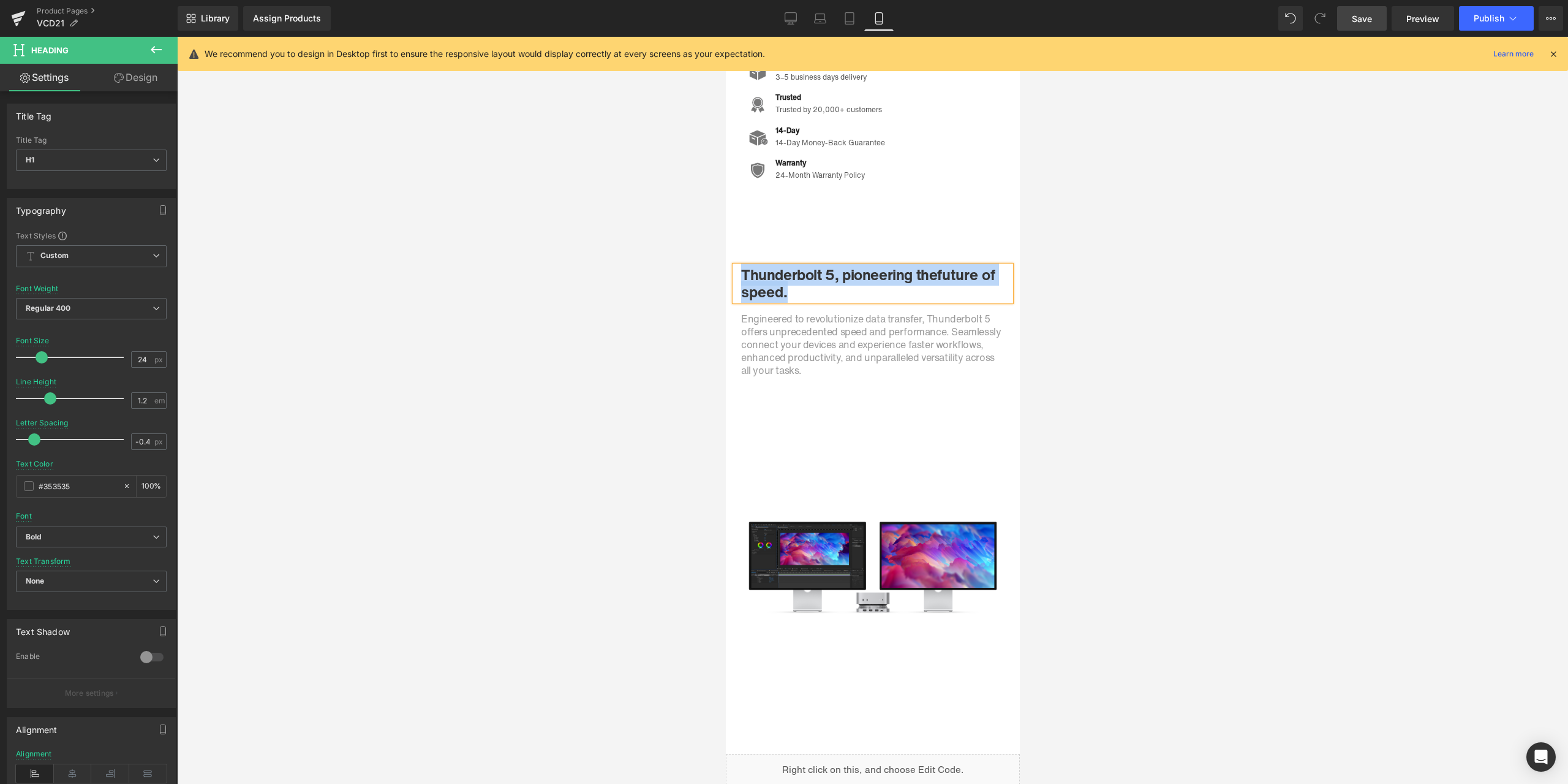
paste div
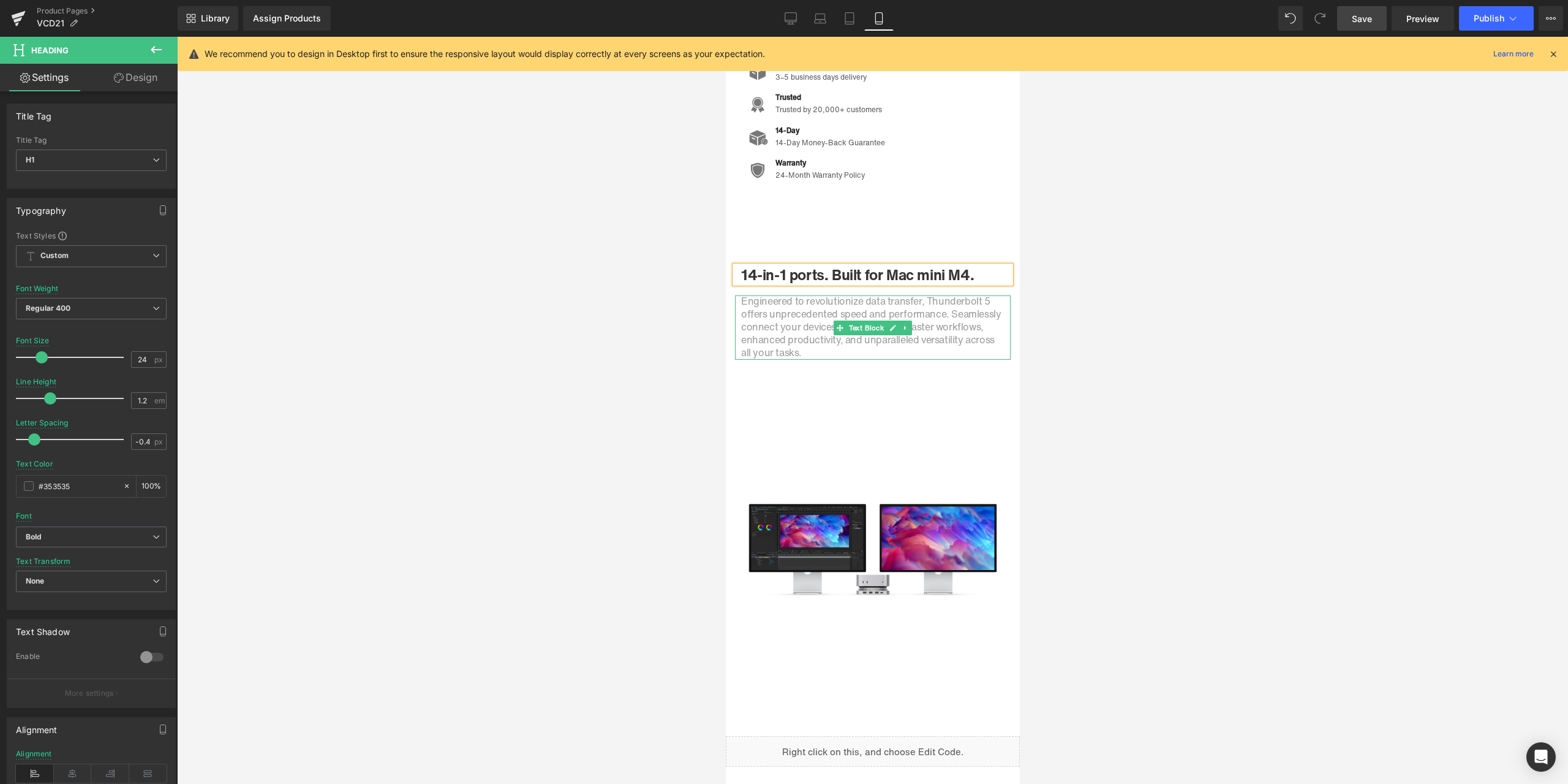
click at [782, 327] on span "Engineered to revolutionize data transfer, Thunderbolt 5 offers unprecedented s…" at bounding box center [870, 326] width 259 height 66
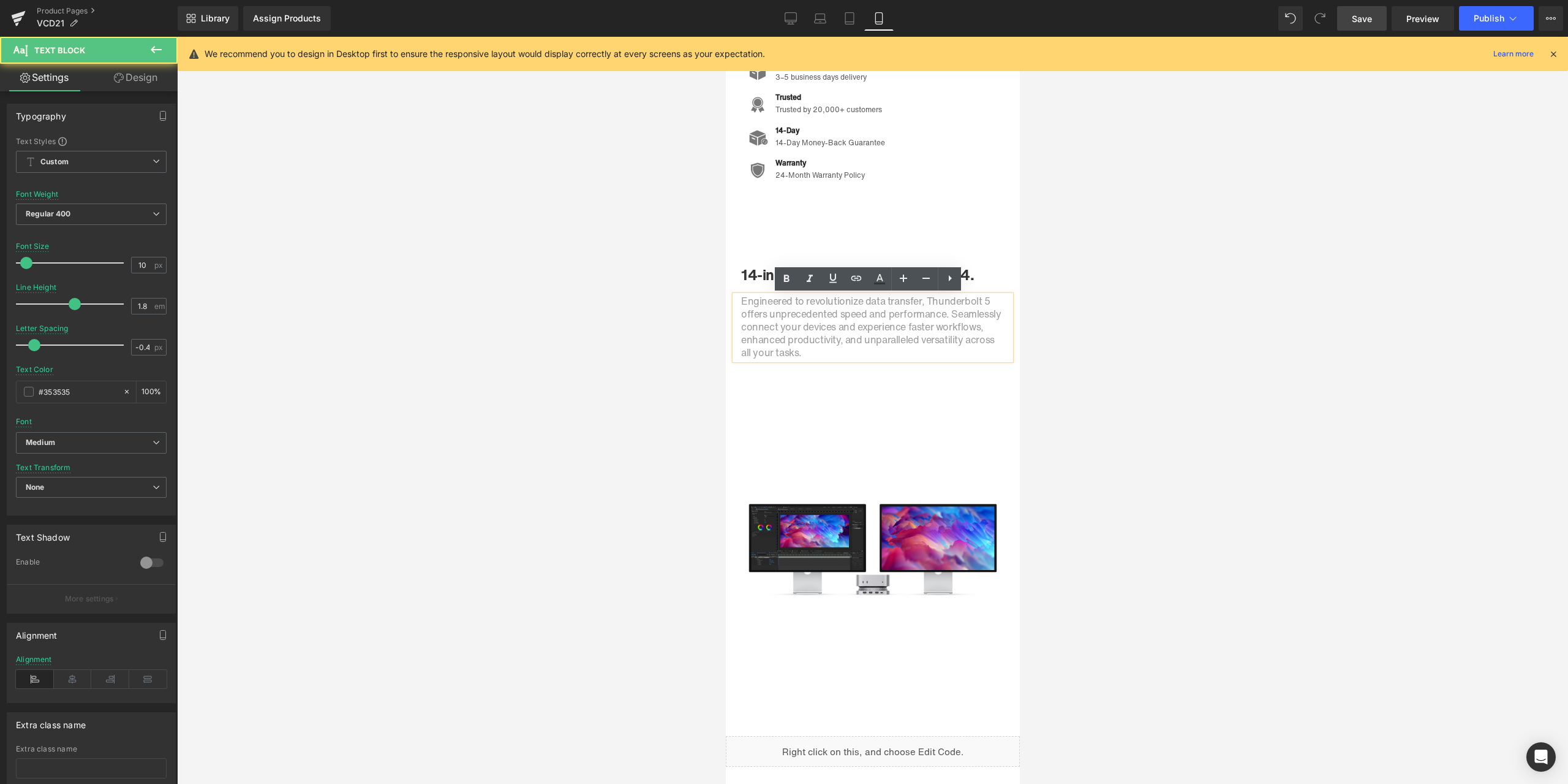
click at [773, 320] on span "Engineered to revolutionize data transfer, Thunderbolt 5 offers unprecedented s…" at bounding box center [870, 326] width 259 height 66
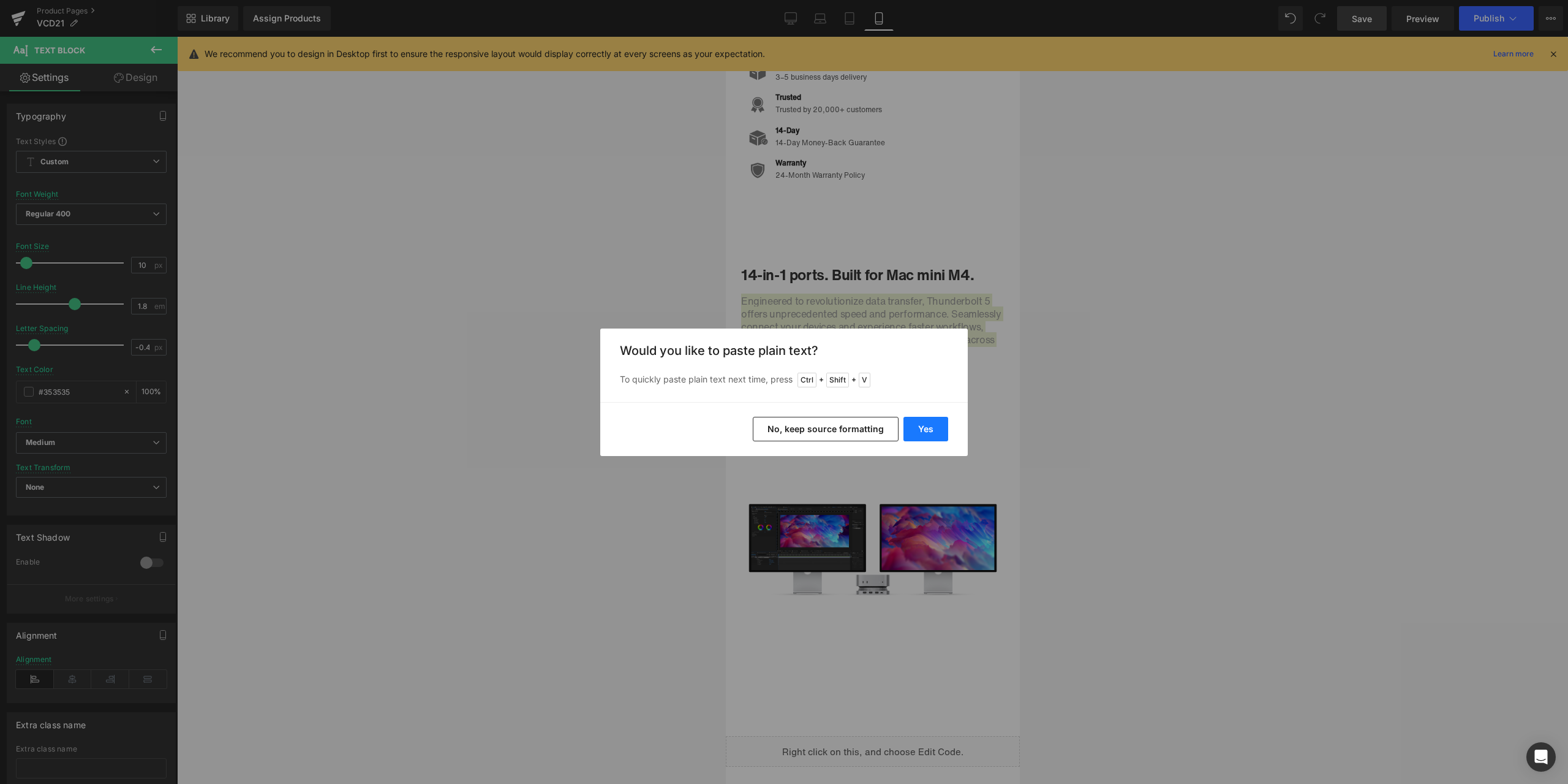
click at [928, 428] on button "Yes" at bounding box center [925, 429] width 45 height 25
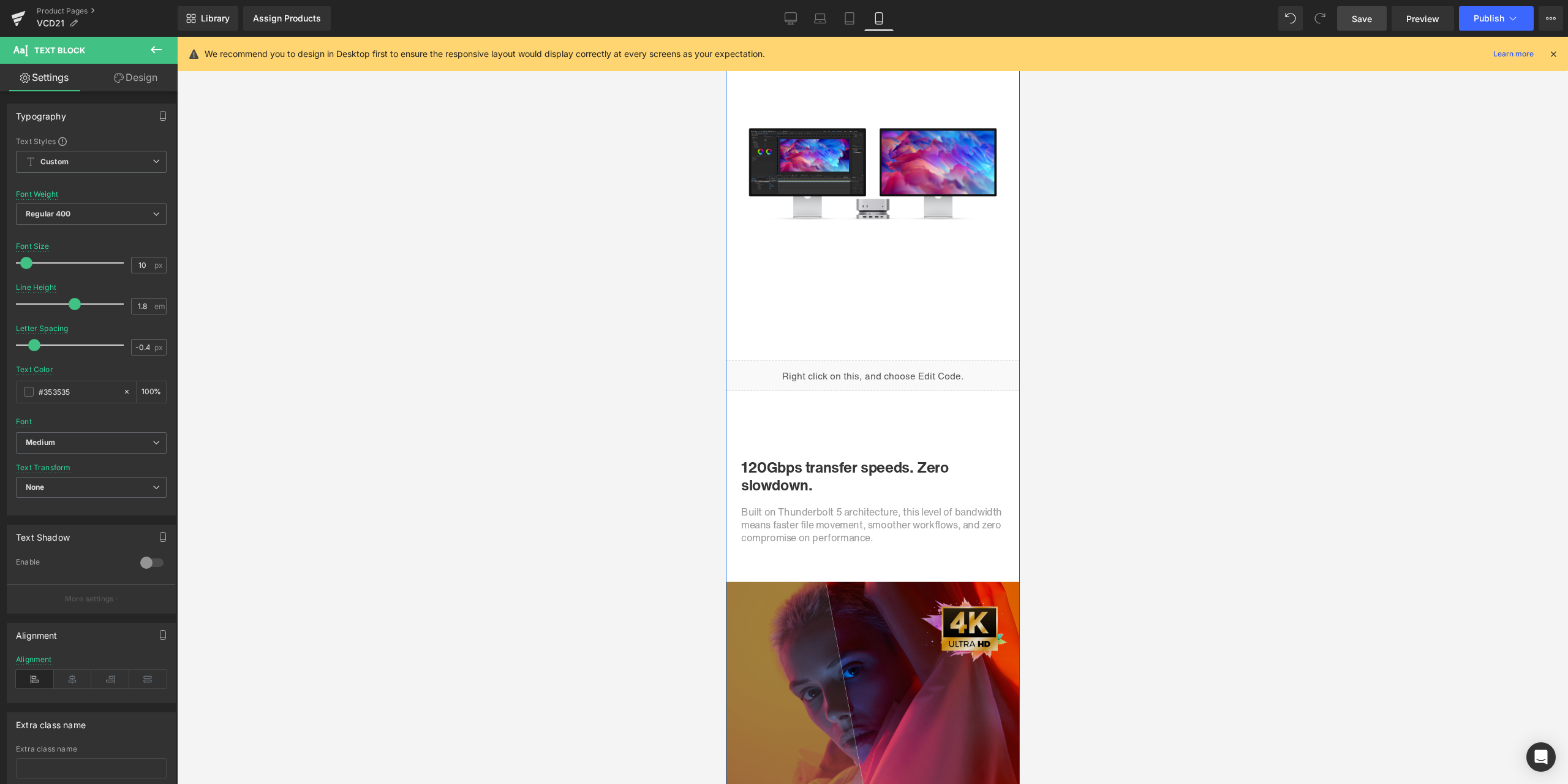
scroll to position [1410, 0]
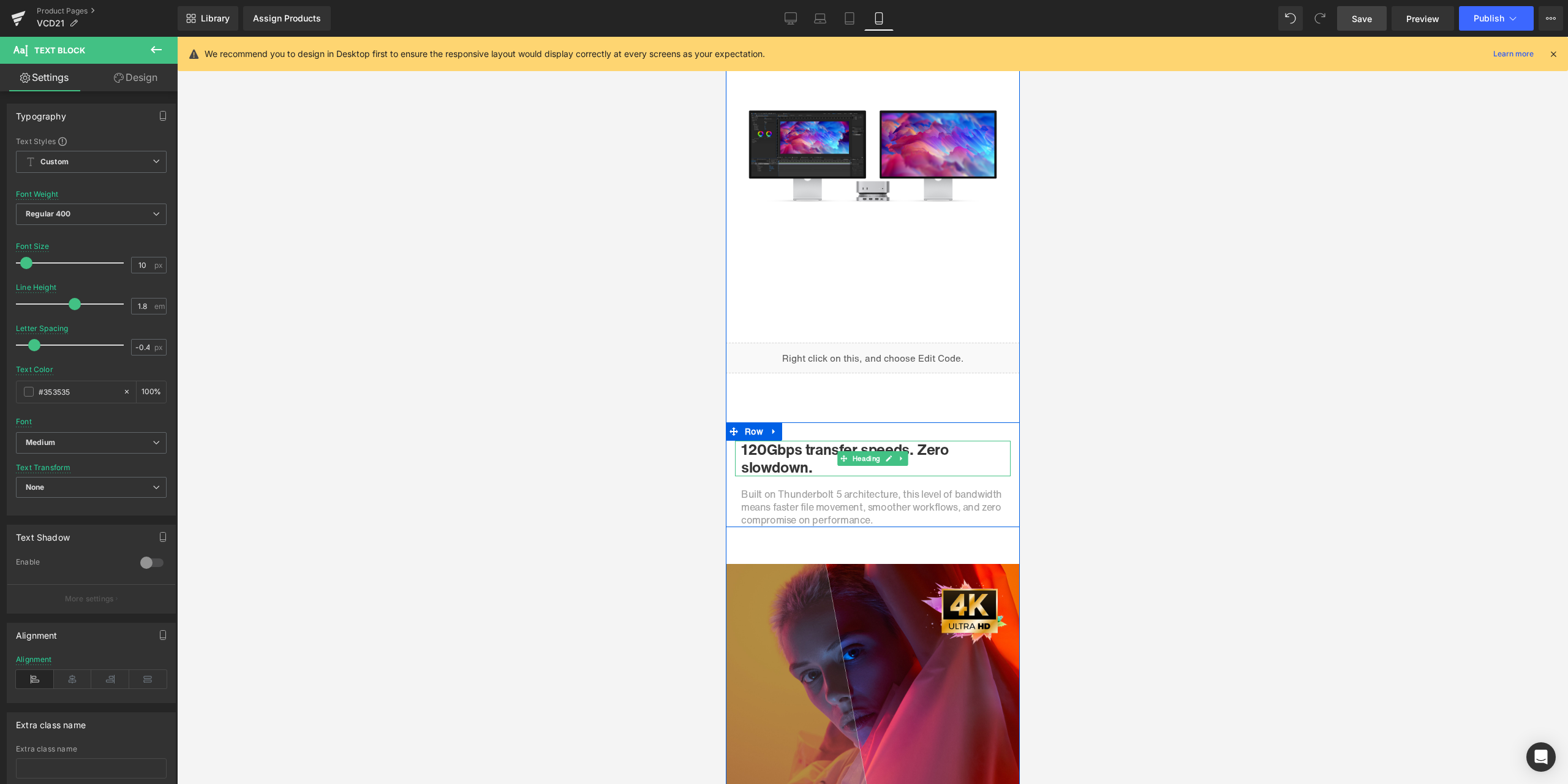
drag, startPoint x: 814, startPoint y: 458, endPoint x: 824, endPoint y: 458, distance: 10.0
click at [814, 458] on h1 "120Gbps transfer speeds. Zero slowdown." at bounding box center [872, 458] width 264 height 36
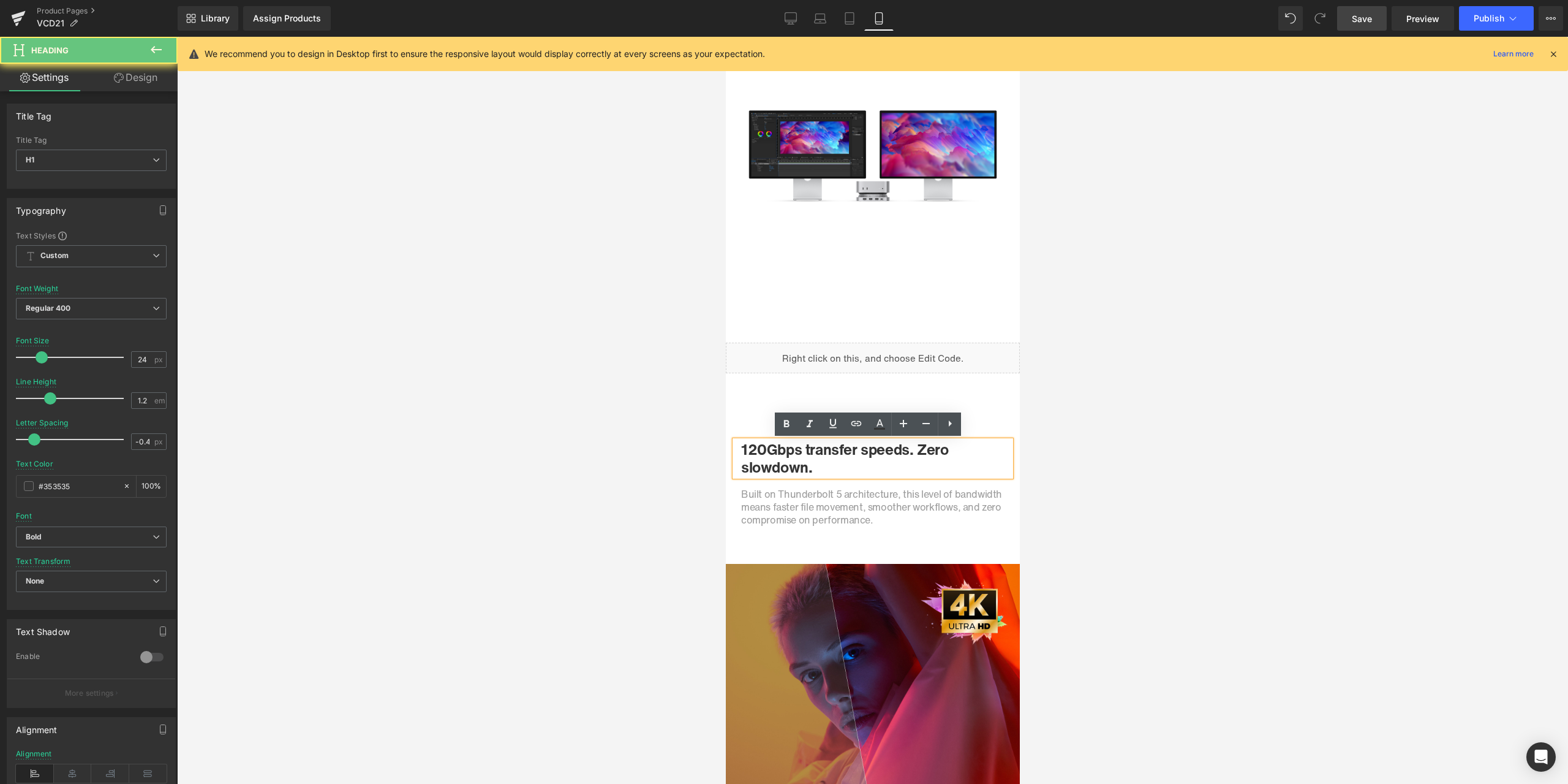
click at [822, 463] on h1 "120Gbps transfer speeds. Zero slowdown." at bounding box center [872, 458] width 264 height 36
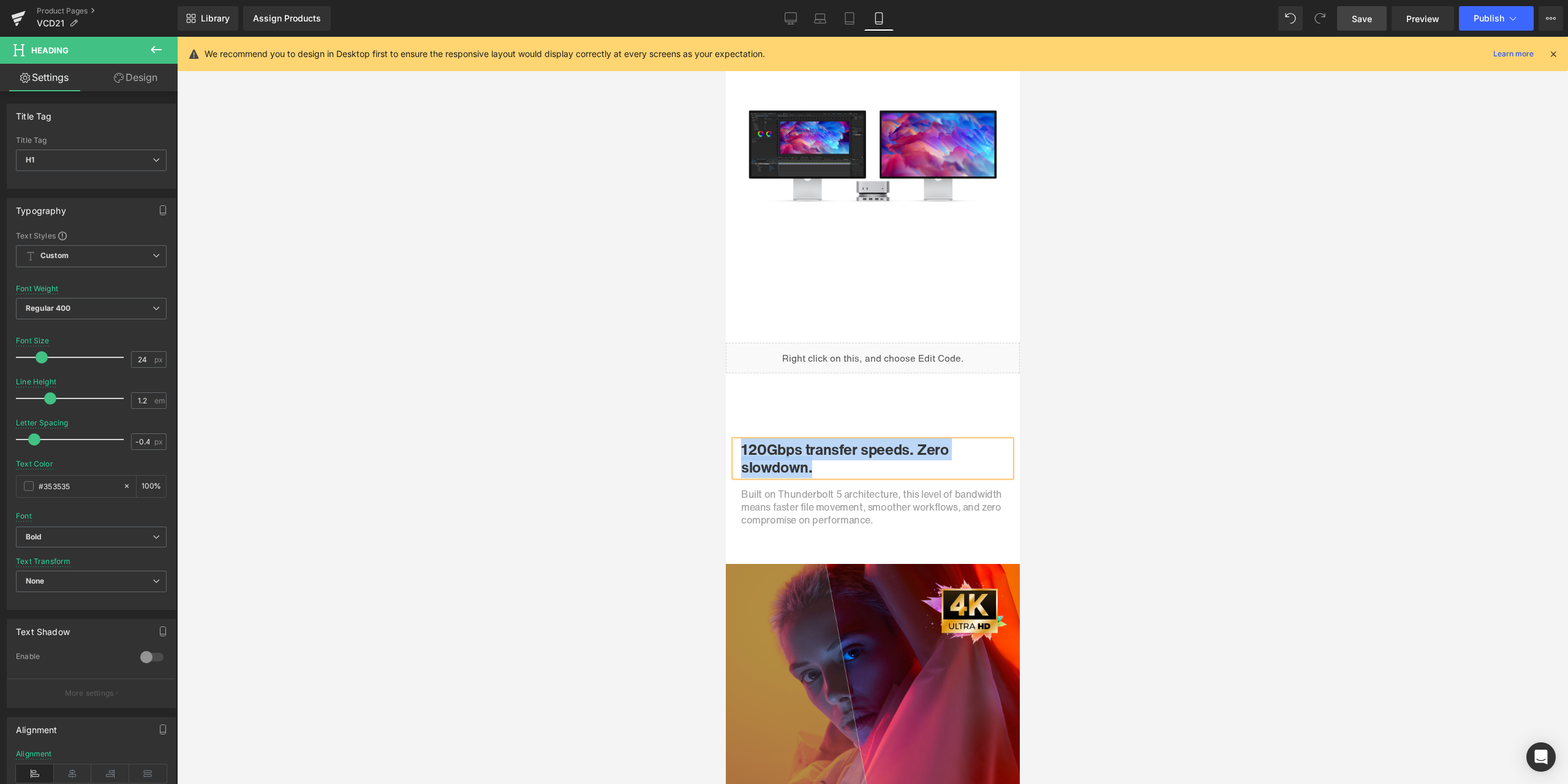
paste div
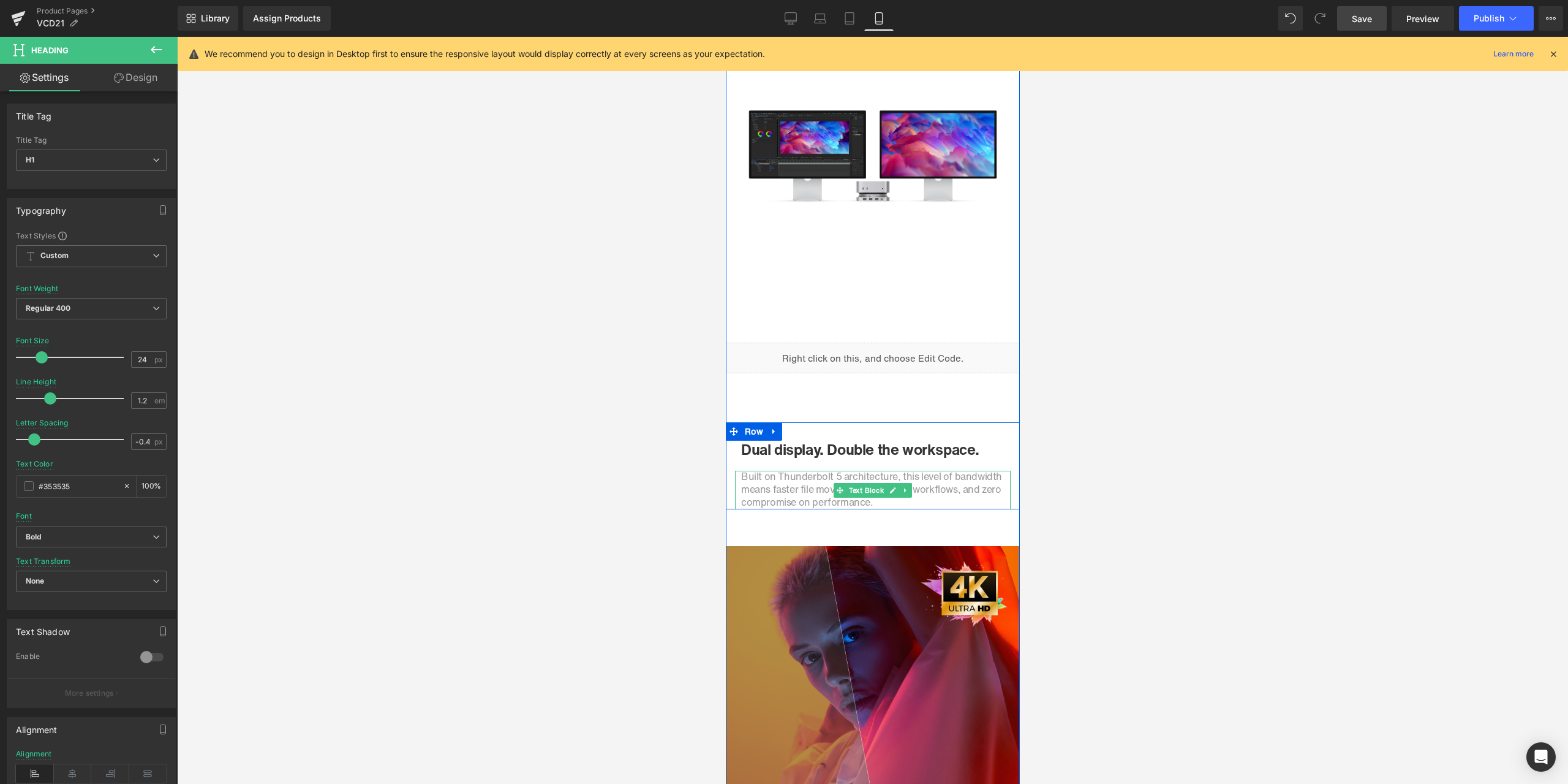
click at [764, 488] on span "Built on Thunderbolt 5 architecture, this level of bandwidth means faster file …" at bounding box center [870, 489] width 261 height 41
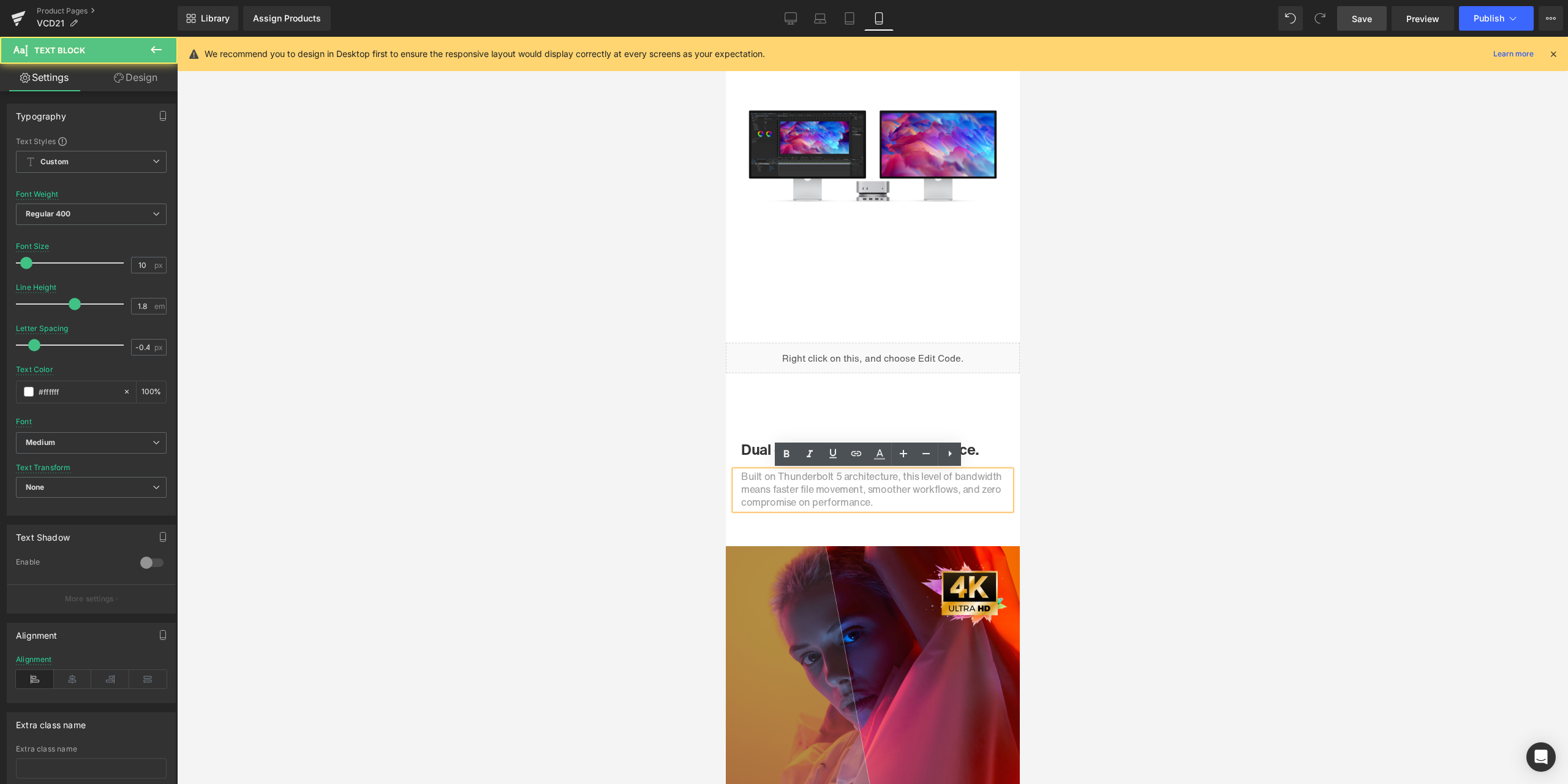
click at [783, 478] on span "Built on Thunderbolt 5 architecture, this level of bandwidth means faster file …" at bounding box center [870, 489] width 261 height 41
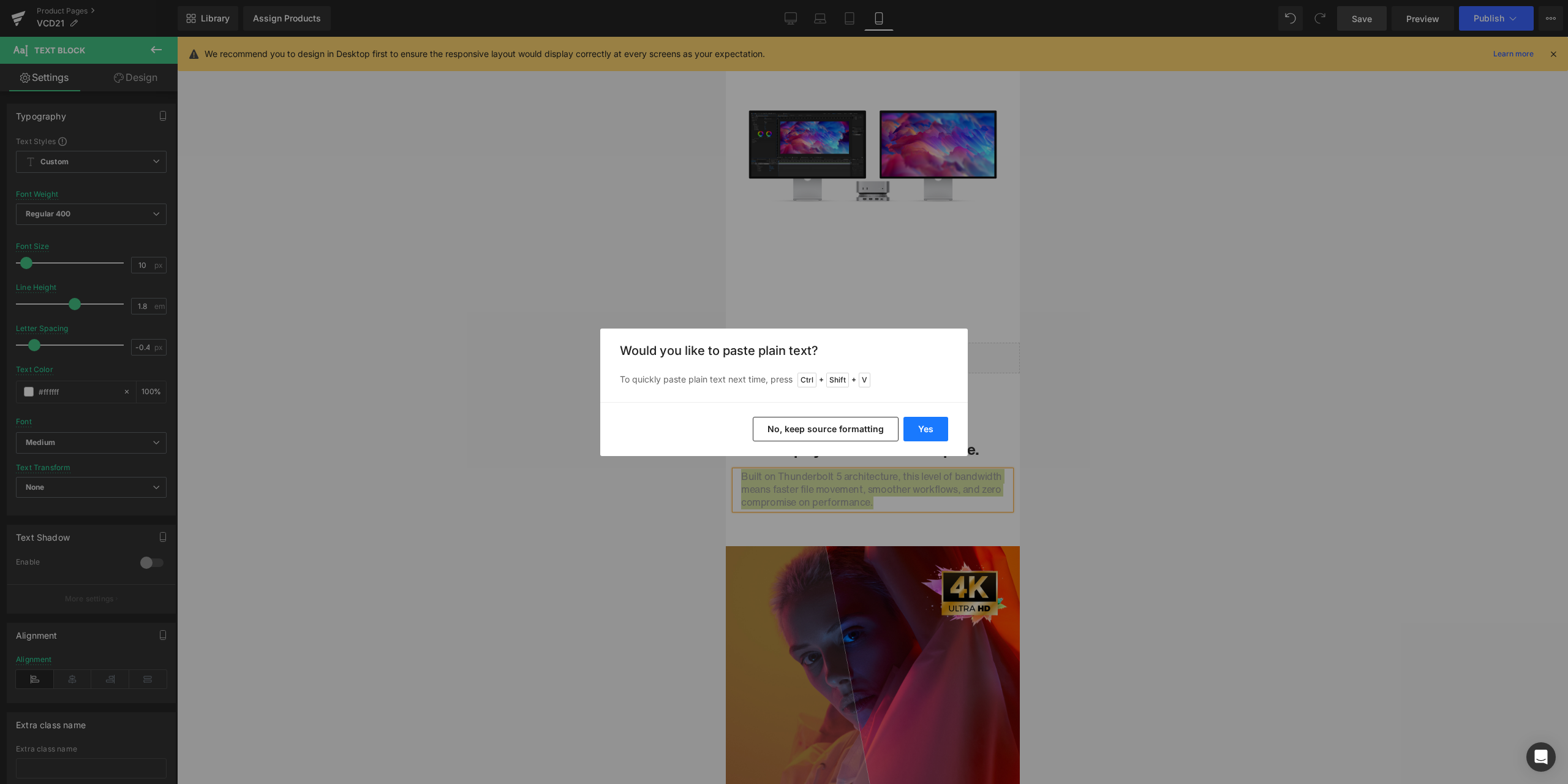
click at [927, 422] on button "Yes" at bounding box center [925, 429] width 45 height 25
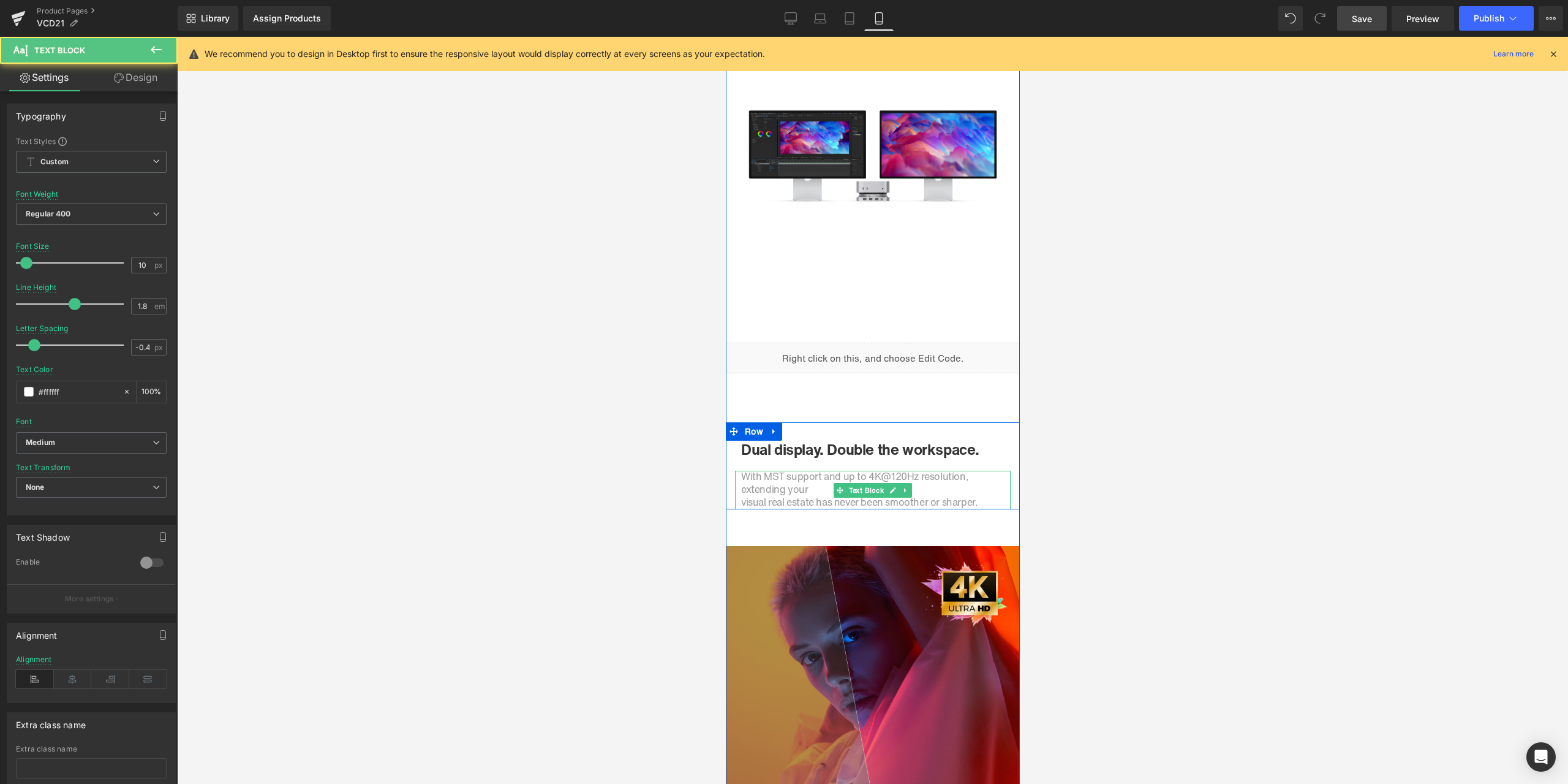
click at [734, 498] on div "With MST support and up to 4K@120Hz resolution, extending your  visual real es…" at bounding box center [872, 490] width 276 height 39
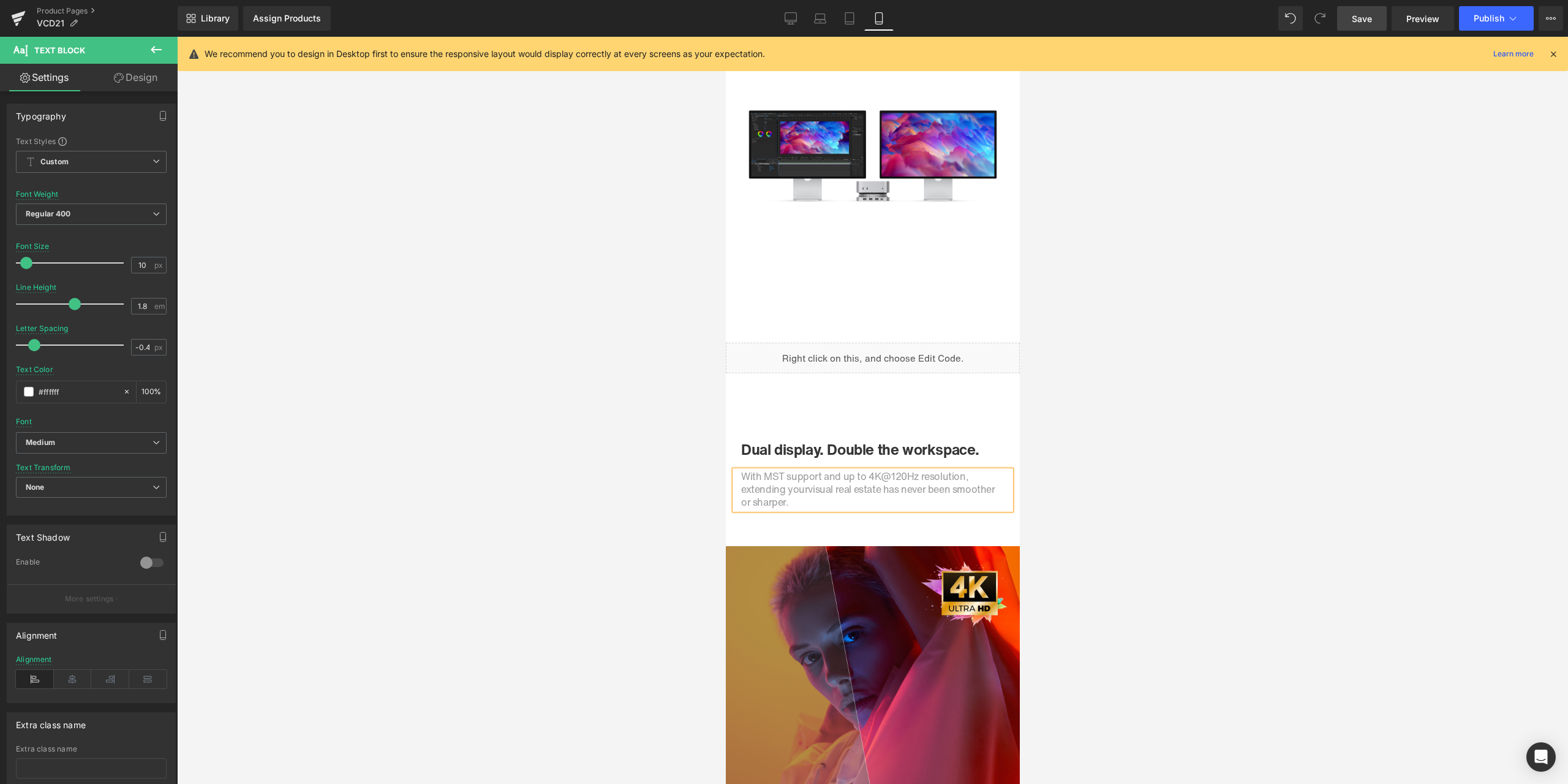
click at [1080, 455] on div at bounding box center [872, 410] width 1391 height 747
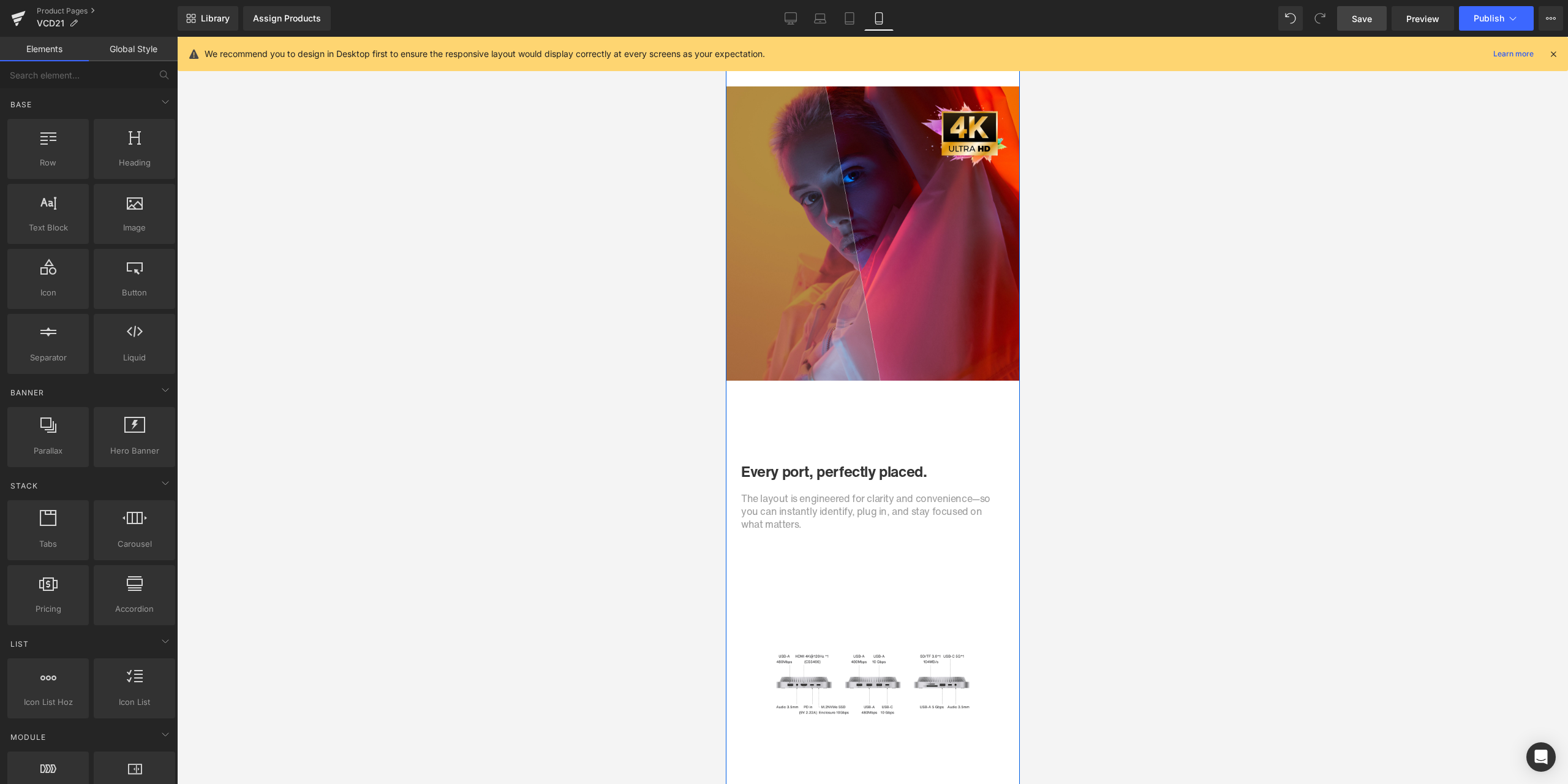
scroll to position [1900, 0]
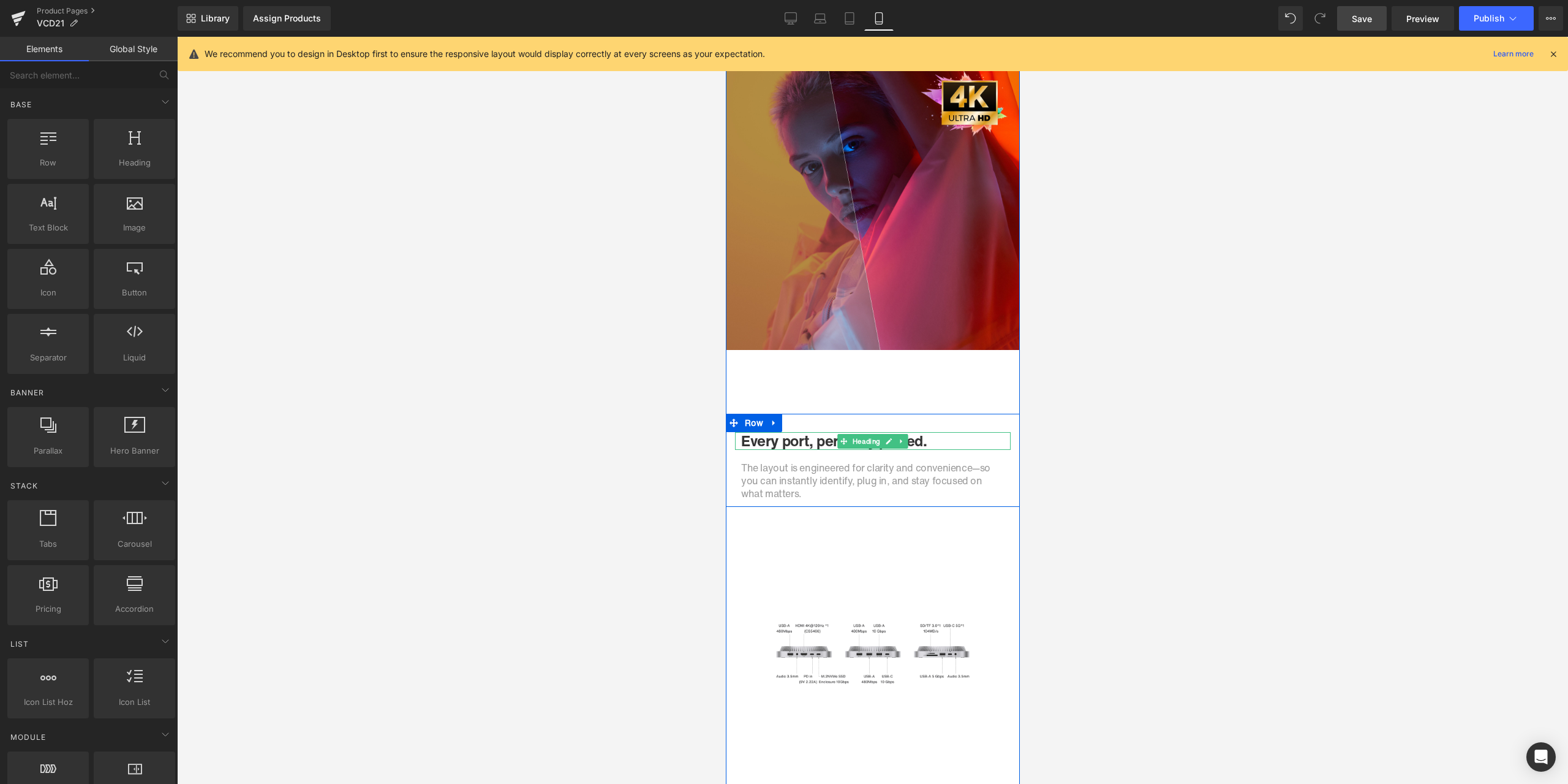
drag, startPoint x: 813, startPoint y: 443, endPoint x: 806, endPoint y: 443, distance: 7.0
click at [813, 443] on h1 "Every port, perfectly placed." at bounding box center [872, 441] width 264 height 18
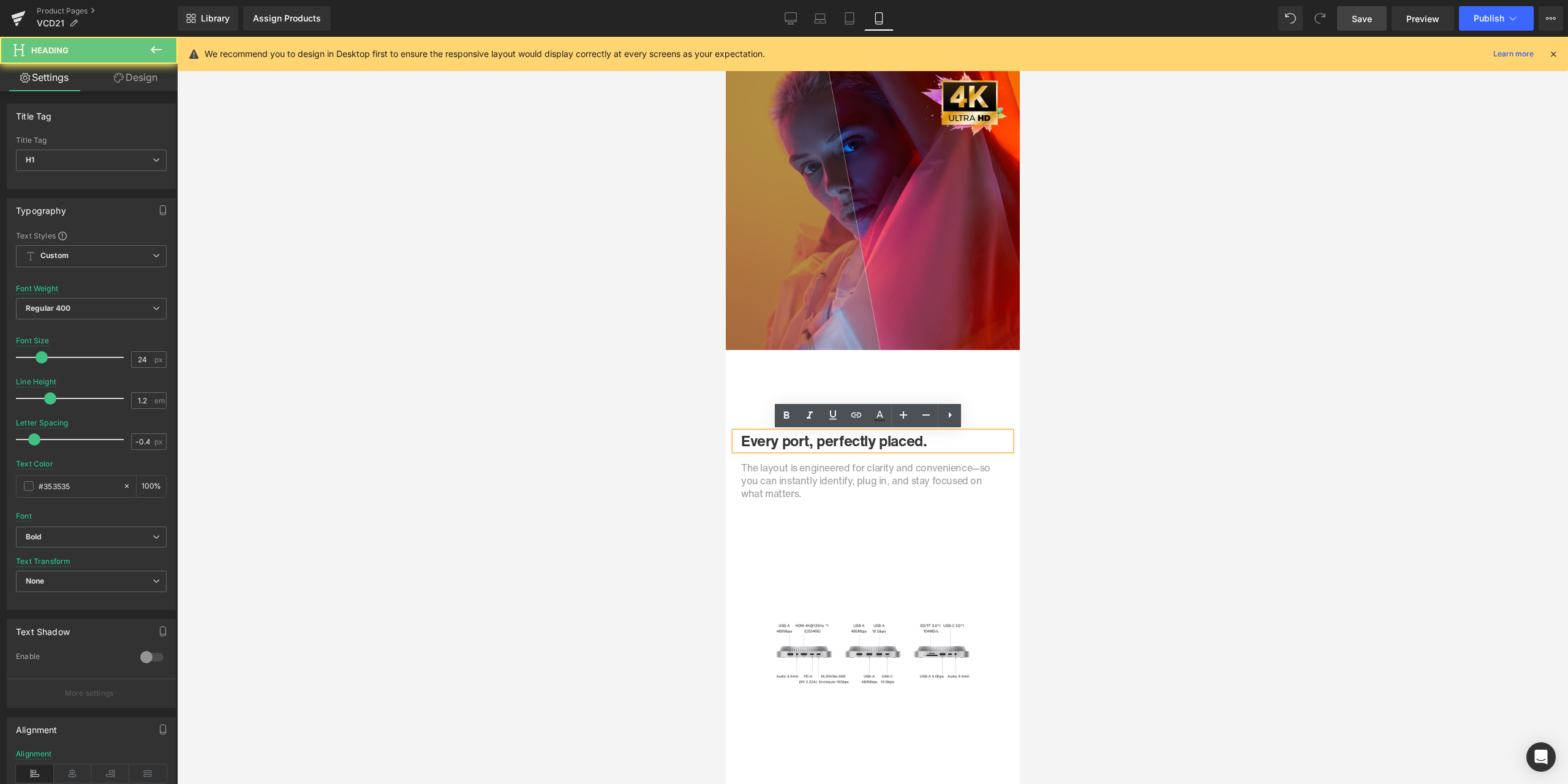
click at [804, 441] on h1 "Every port, perfectly placed." at bounding box center [872, 441] width 264 height 18
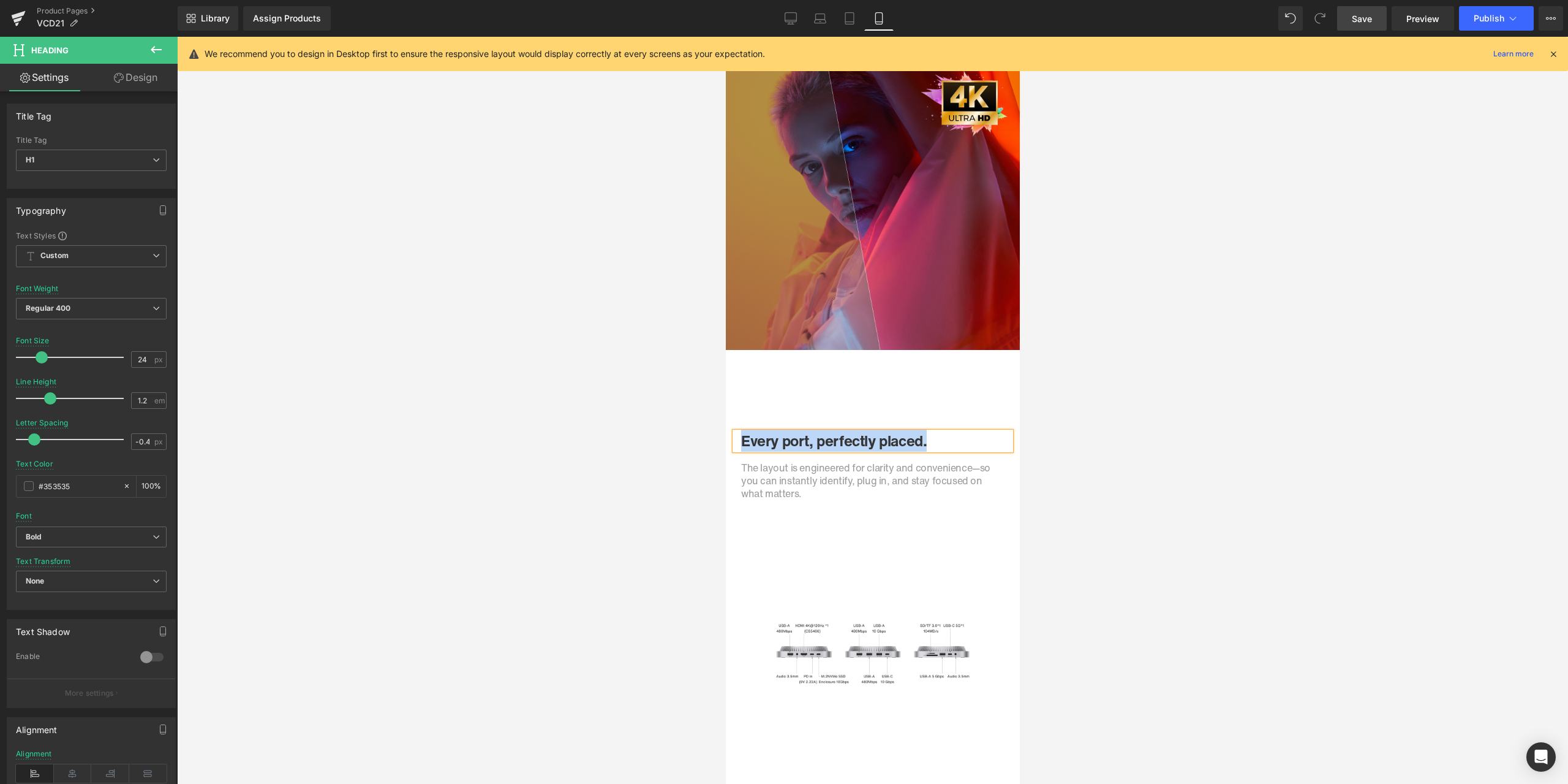
paste div
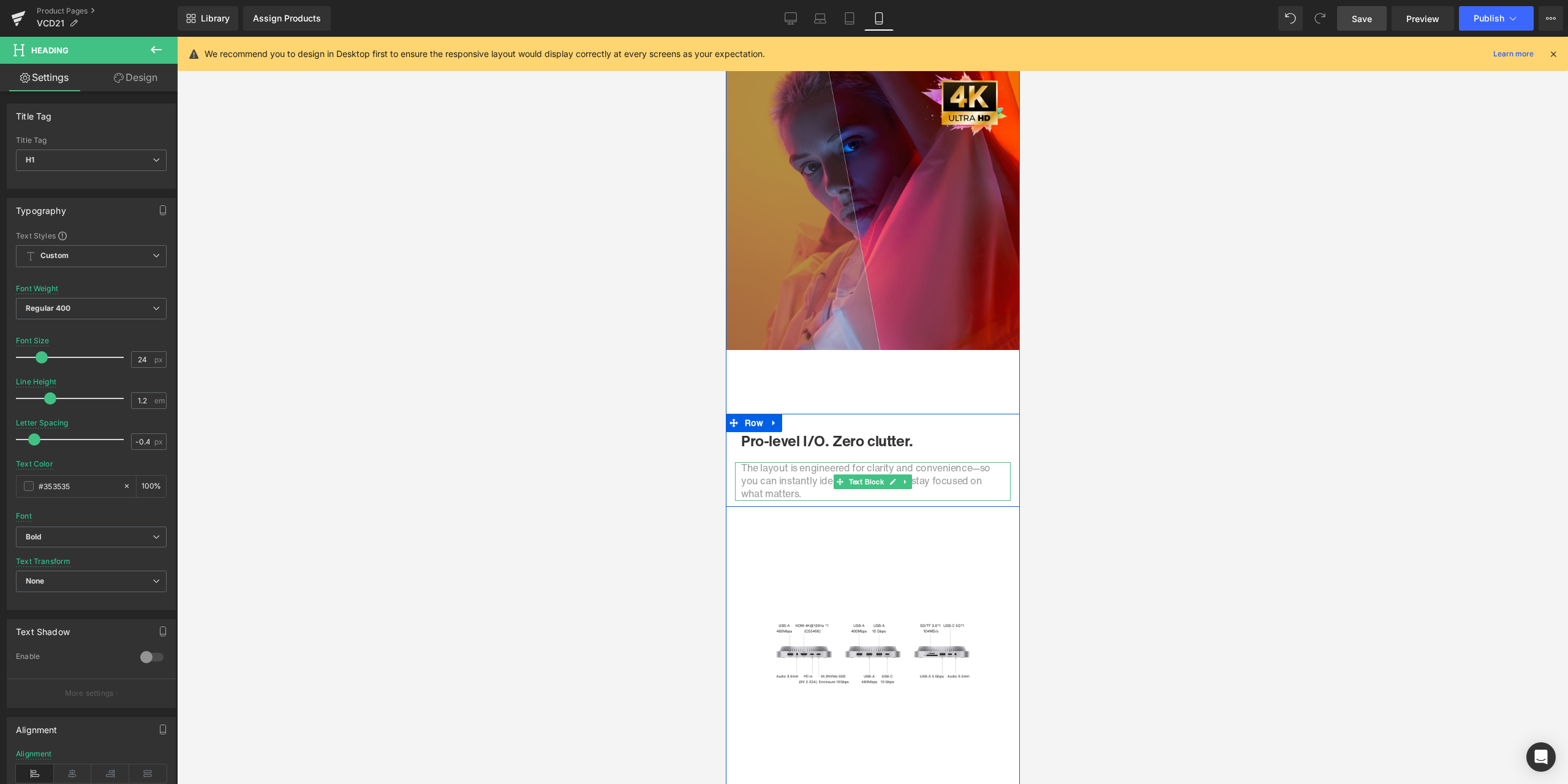
click at [775, 477] on span "The layout is engineered for clarity and convenience—so you can instantly ident…" at bounding box center [865, 480] width 249 height 41
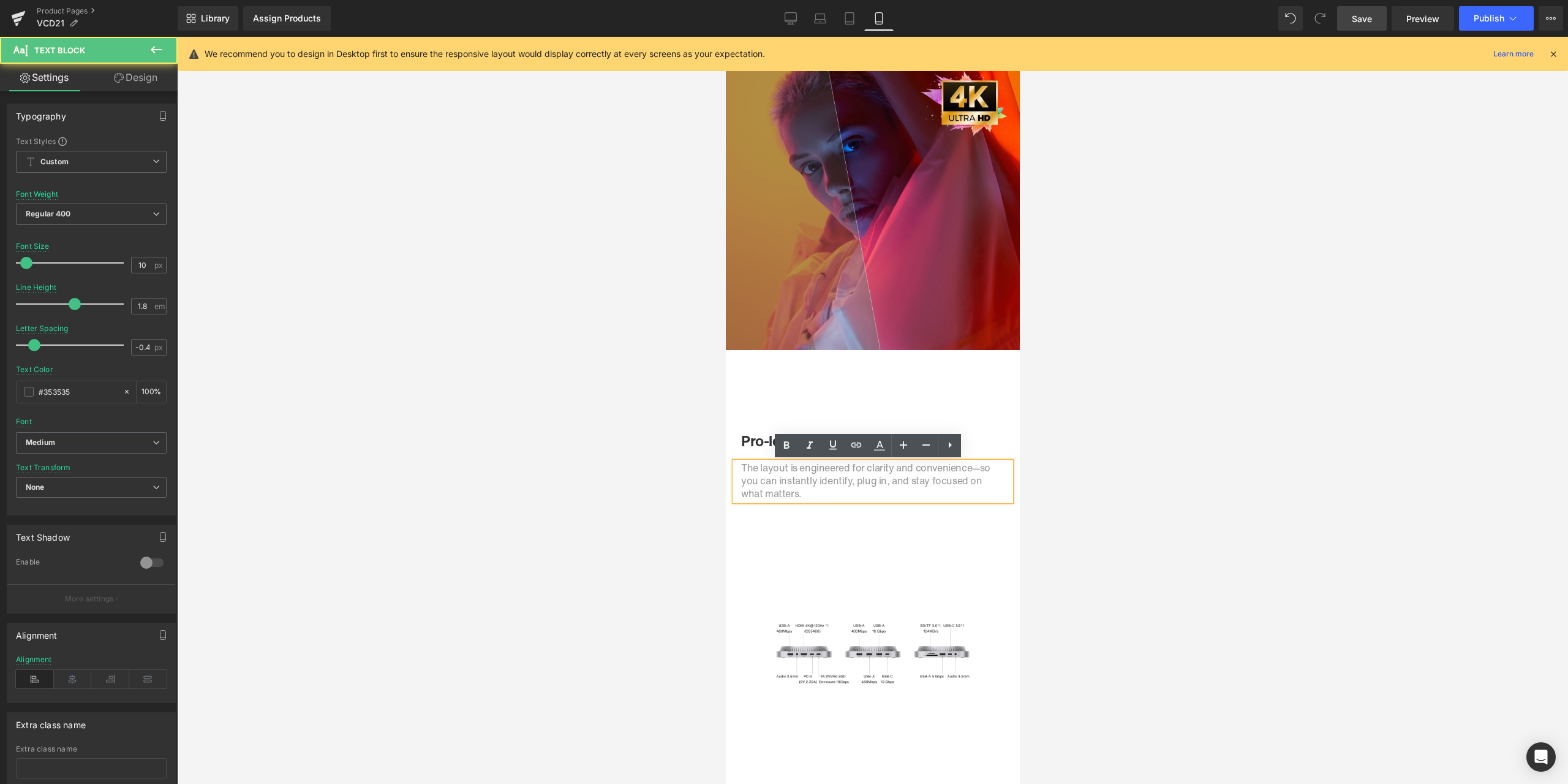
click at [760, 477] on span "The layout is engineered for clarity and convenience—so you can instantly ident…" at bounding box center [865, 480] width 249 height 41
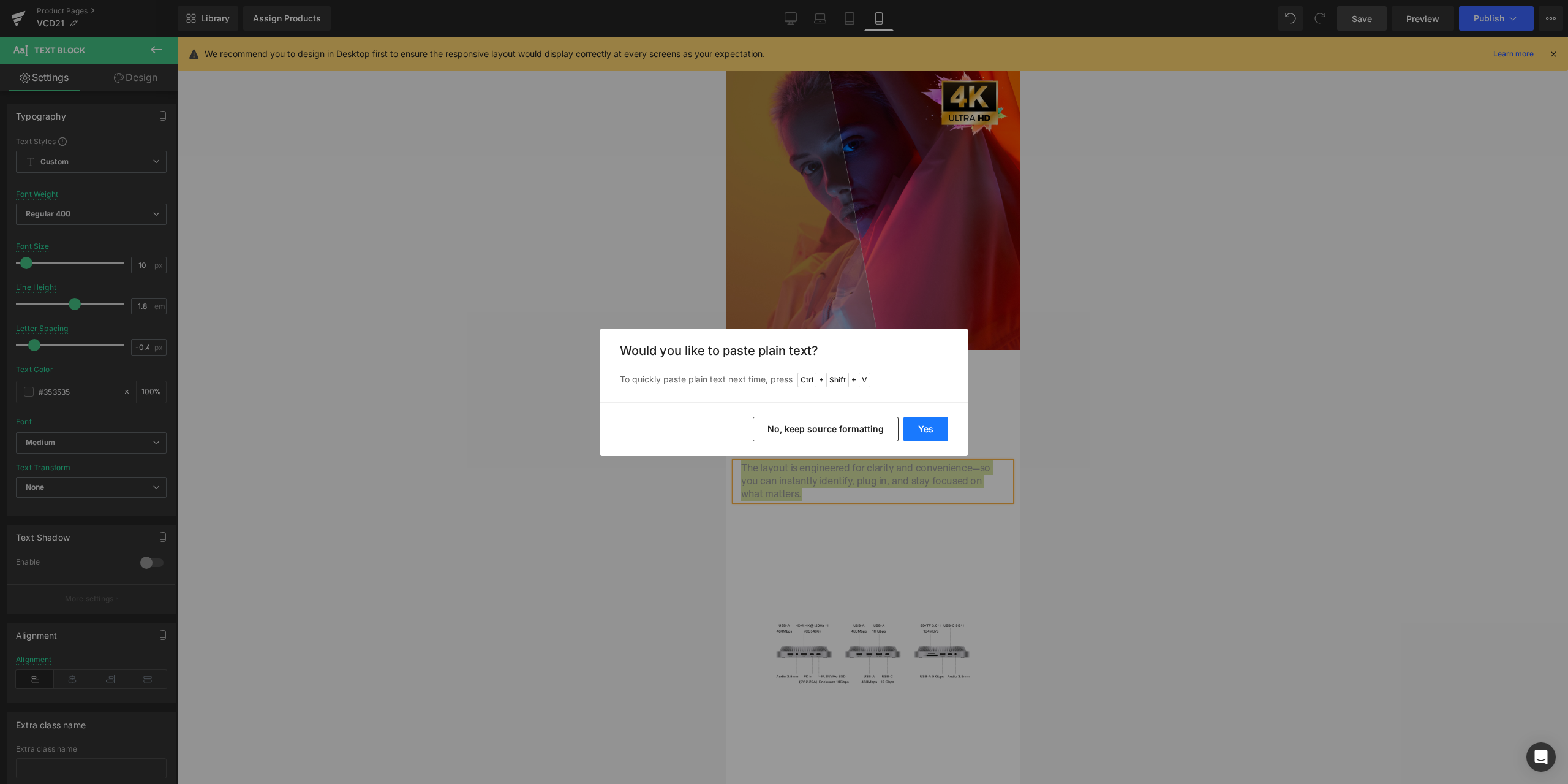
click at [923, 433] on button "Yes" at bounding box center [925, 429] width 45 height 25
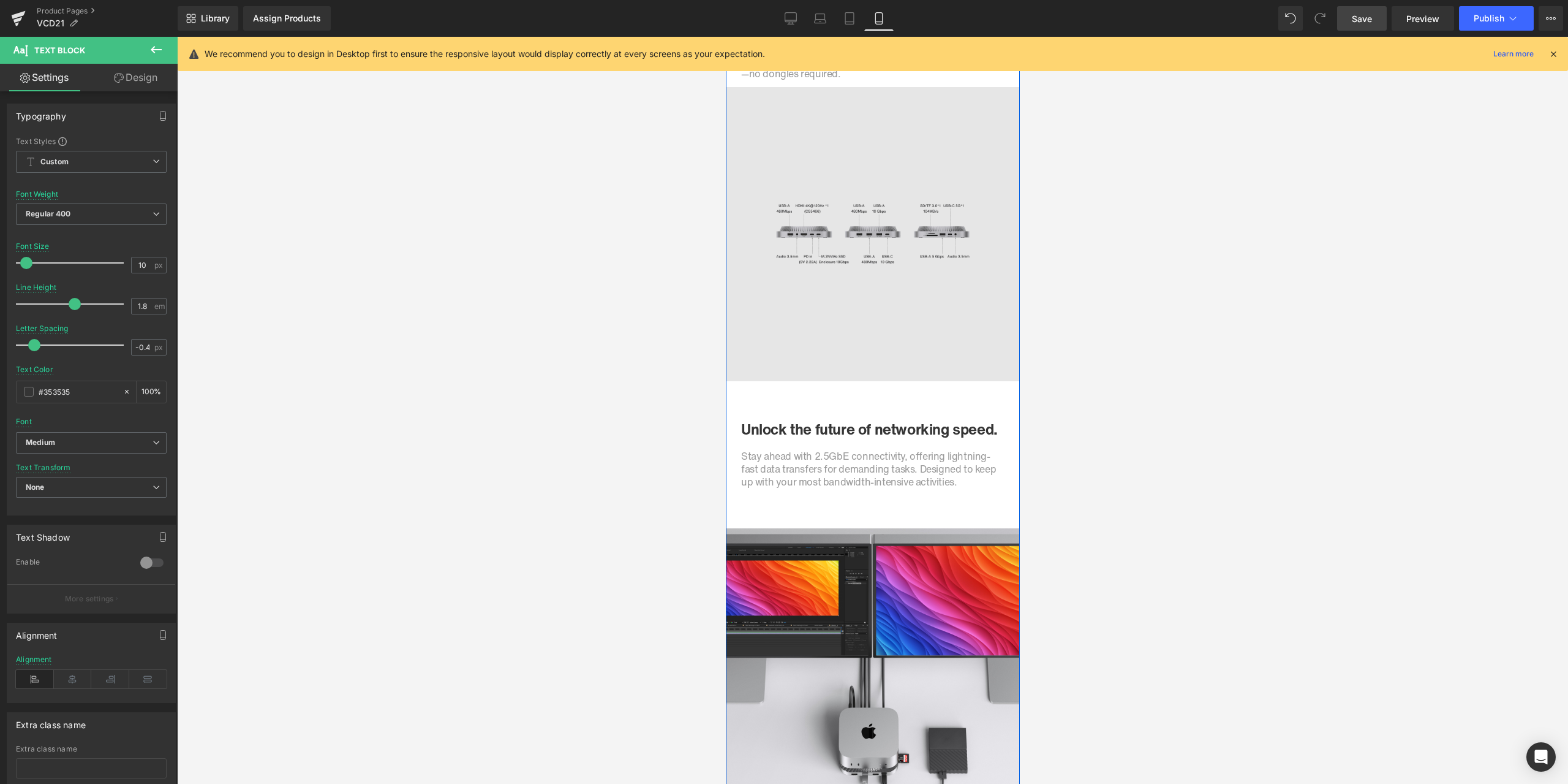
scroll to position [2329, 0]
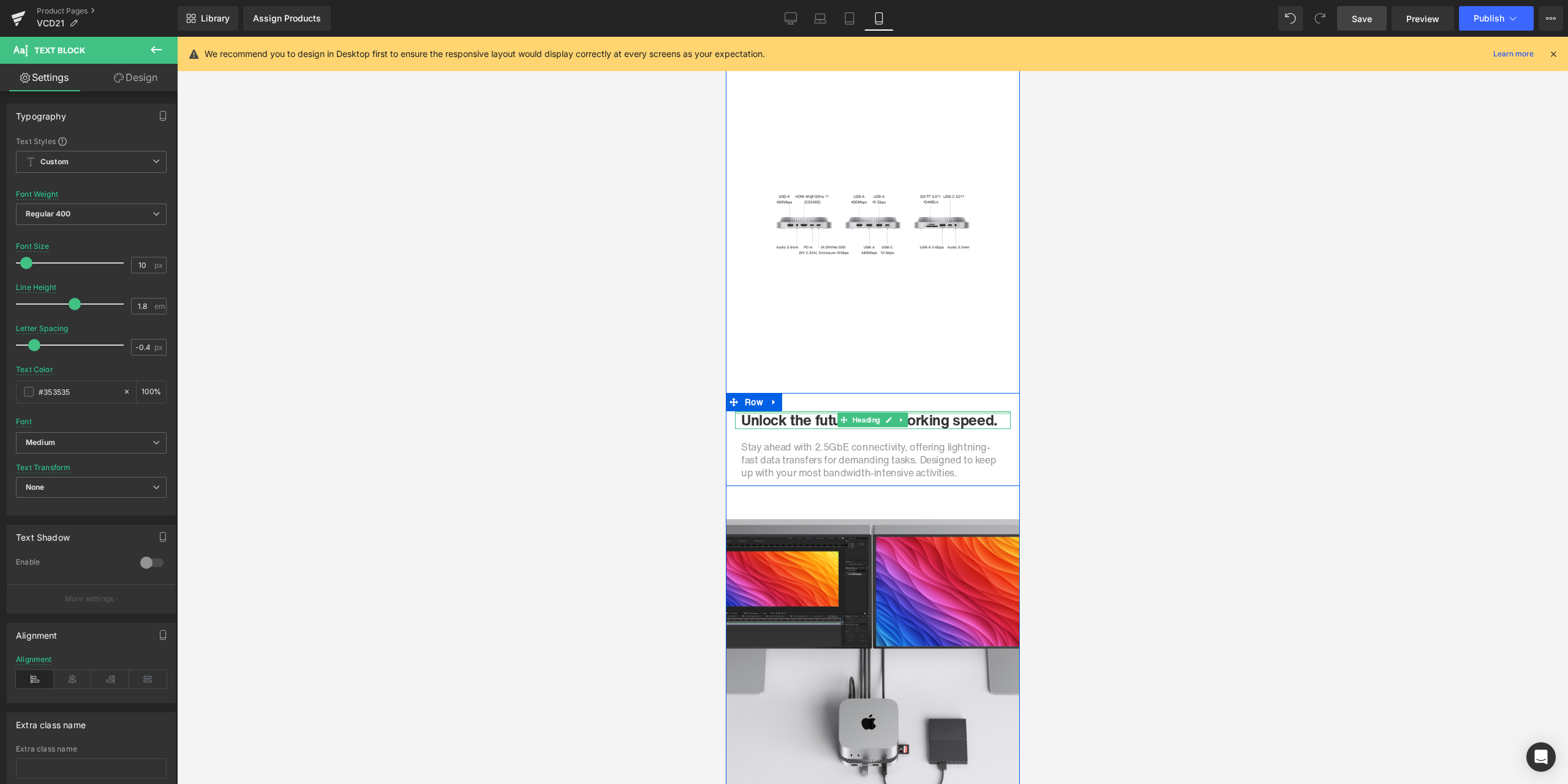
click at [783, 414] on div "Unlock the future of networking speed. Heading" at bounding box center [872, 420] width 276 height 18
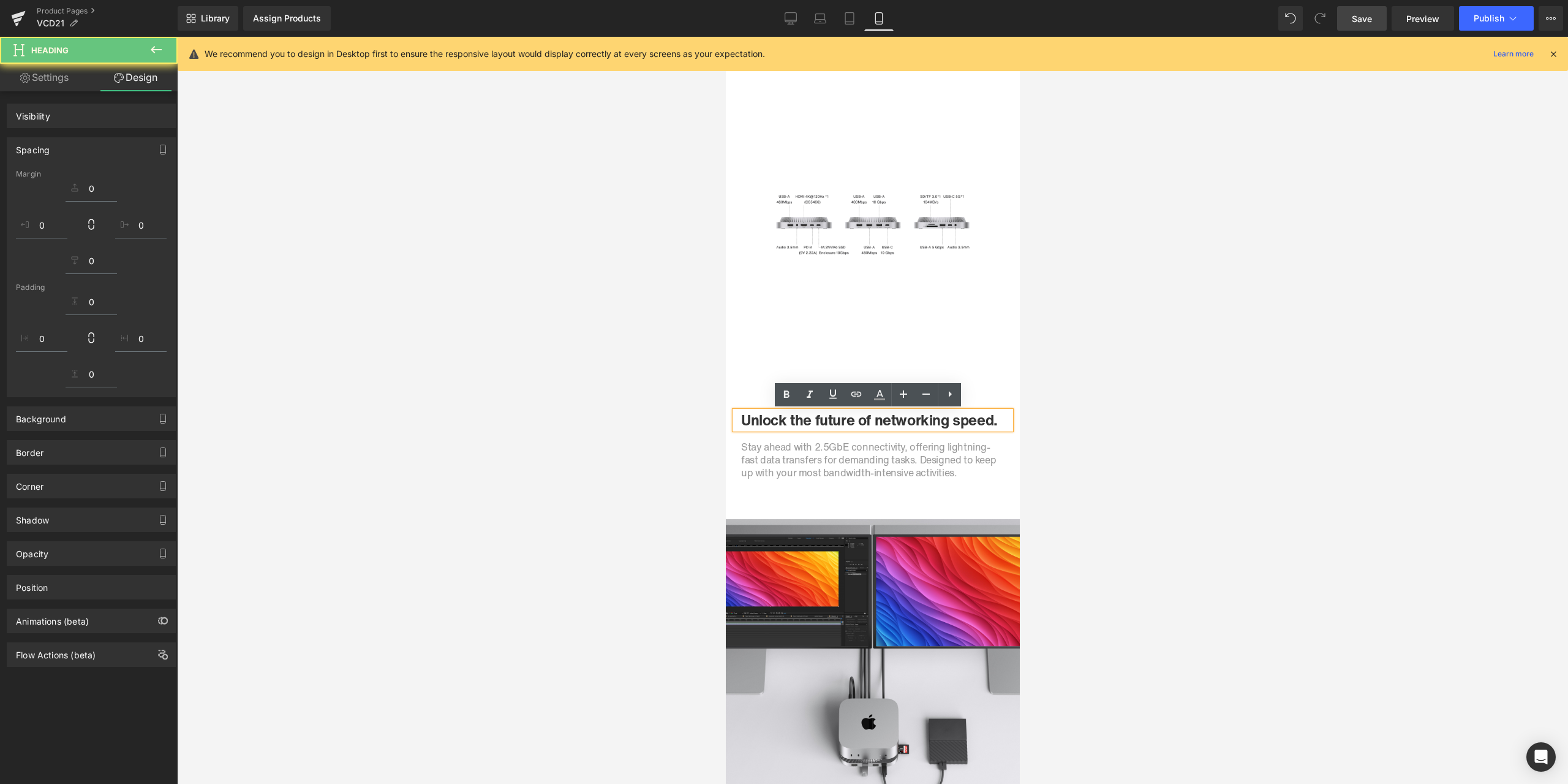
click at [780, 421] on h1 "Unlock the future of networking speed." at bounding box center [872, 420] width 264 height 18
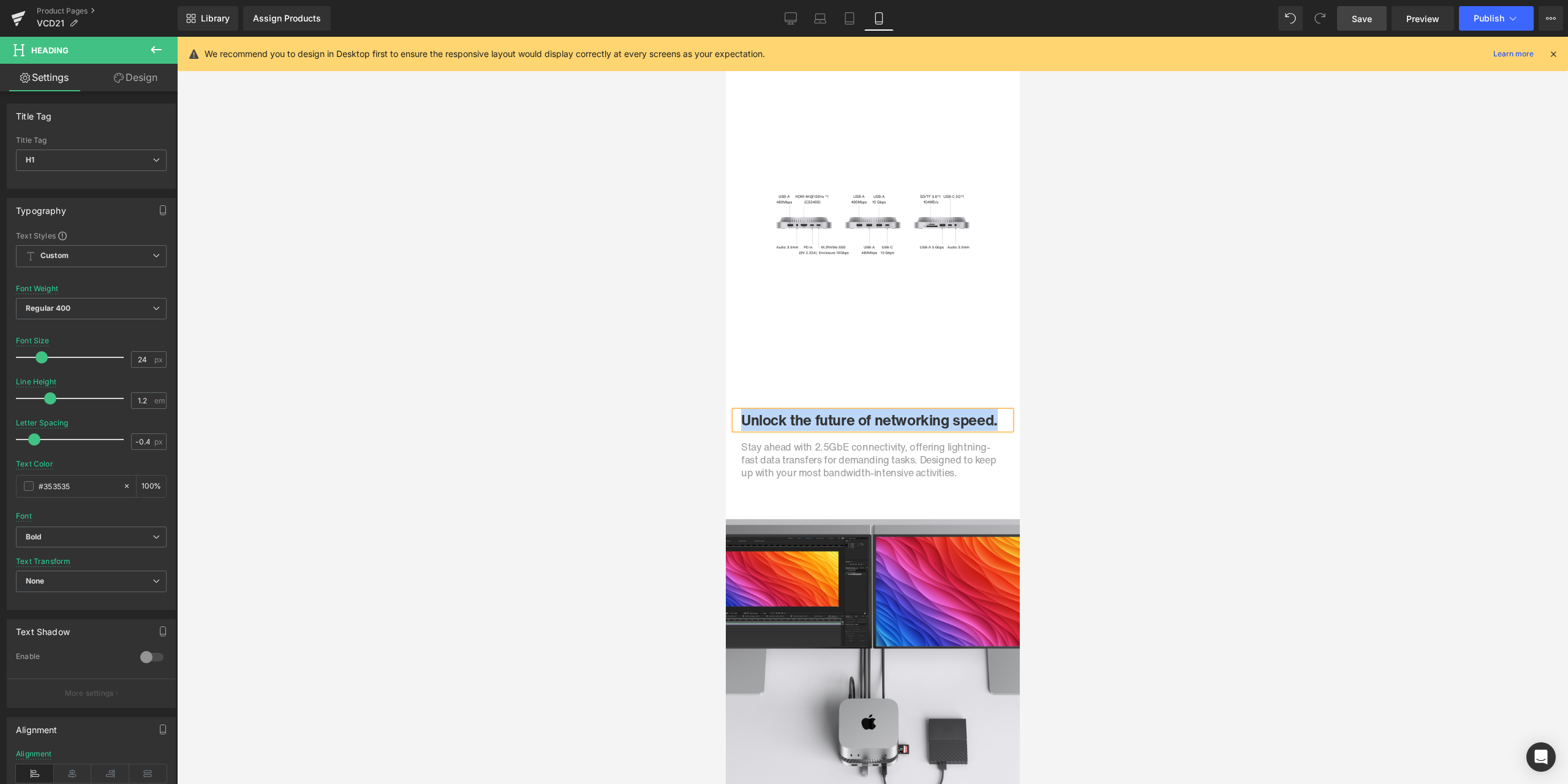
paste div
drag, startPoint x: 990, startPoint y: 417, endPoint x: 725, endPoint y: 419, distance: 265.0
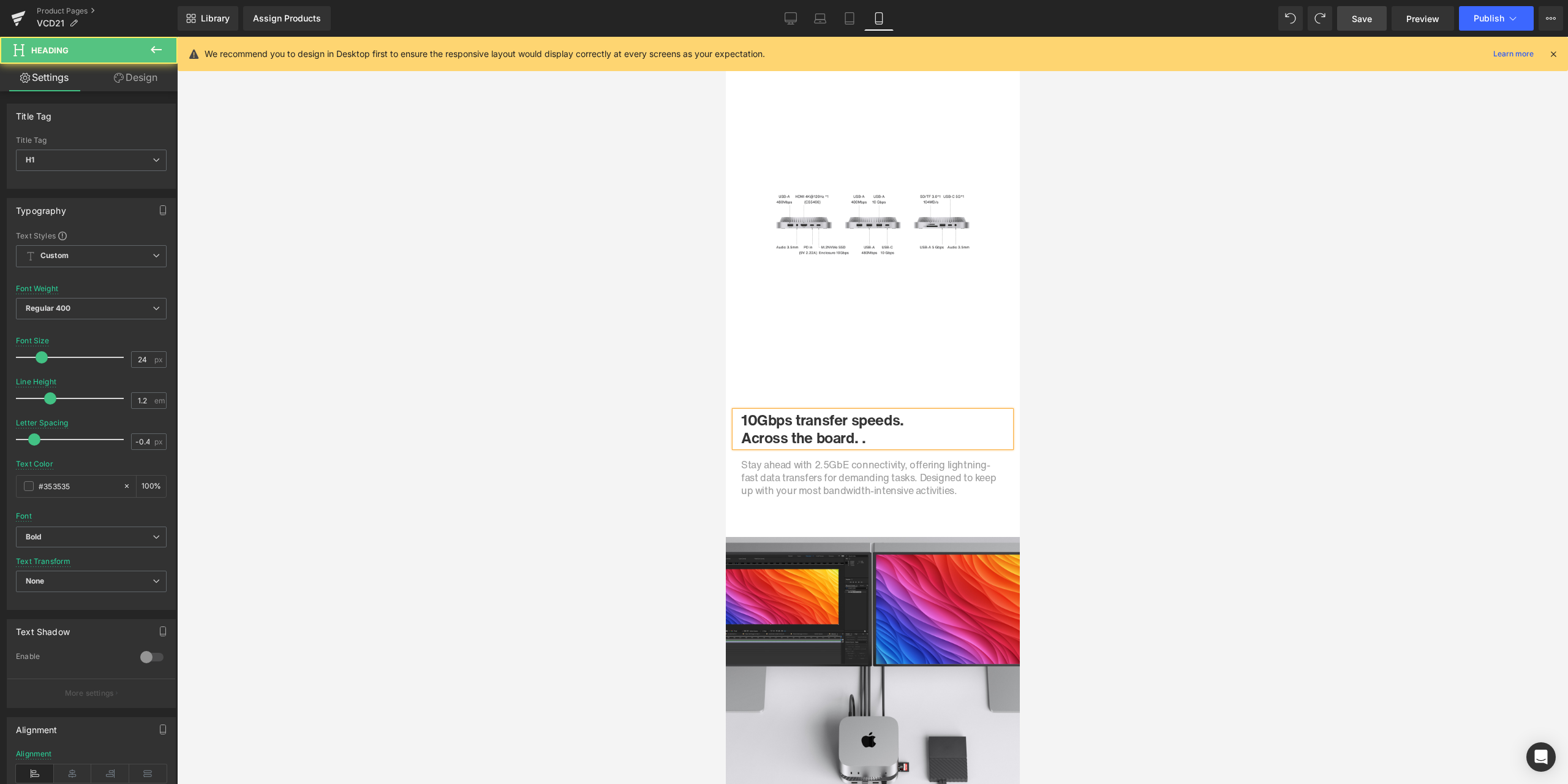
click at [874, 441] on h1 "Across the board. ." at bounding box center [872, 438] width 264 height 18
click at [740, 438] on h1 "Across the board." at bounding box center [872, 438] width 264 height 18
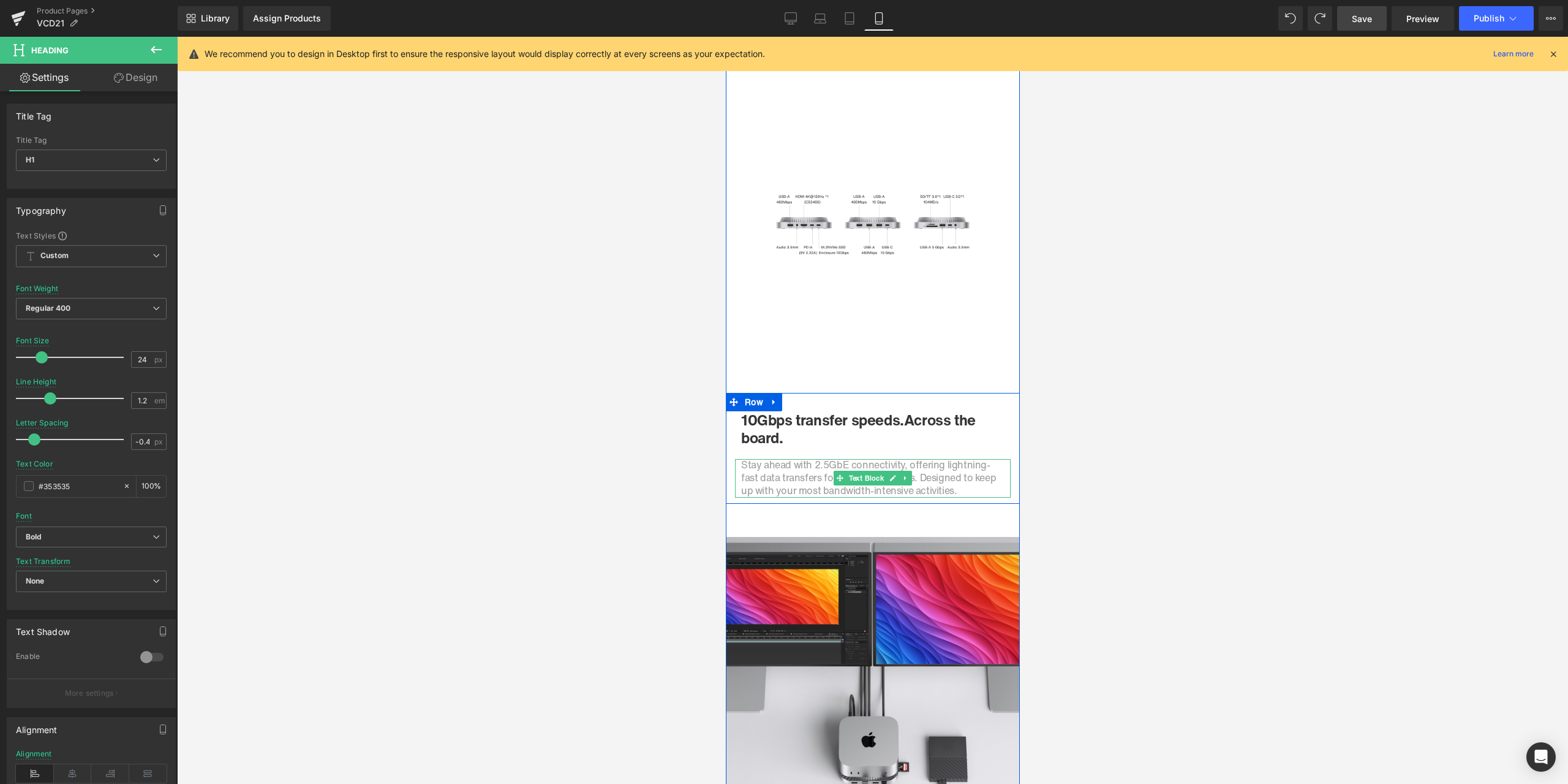
drag, startPoint x: 773, startPoint y: 480, endPoint x: 784, endPoint y: 478, distance: 11.2
click at [773, 479] on span "Stay ahead with 2.5GbE connectivity, offering lightning-fast data transfers for…" at bounding box center [868, 477] width 255 height 41
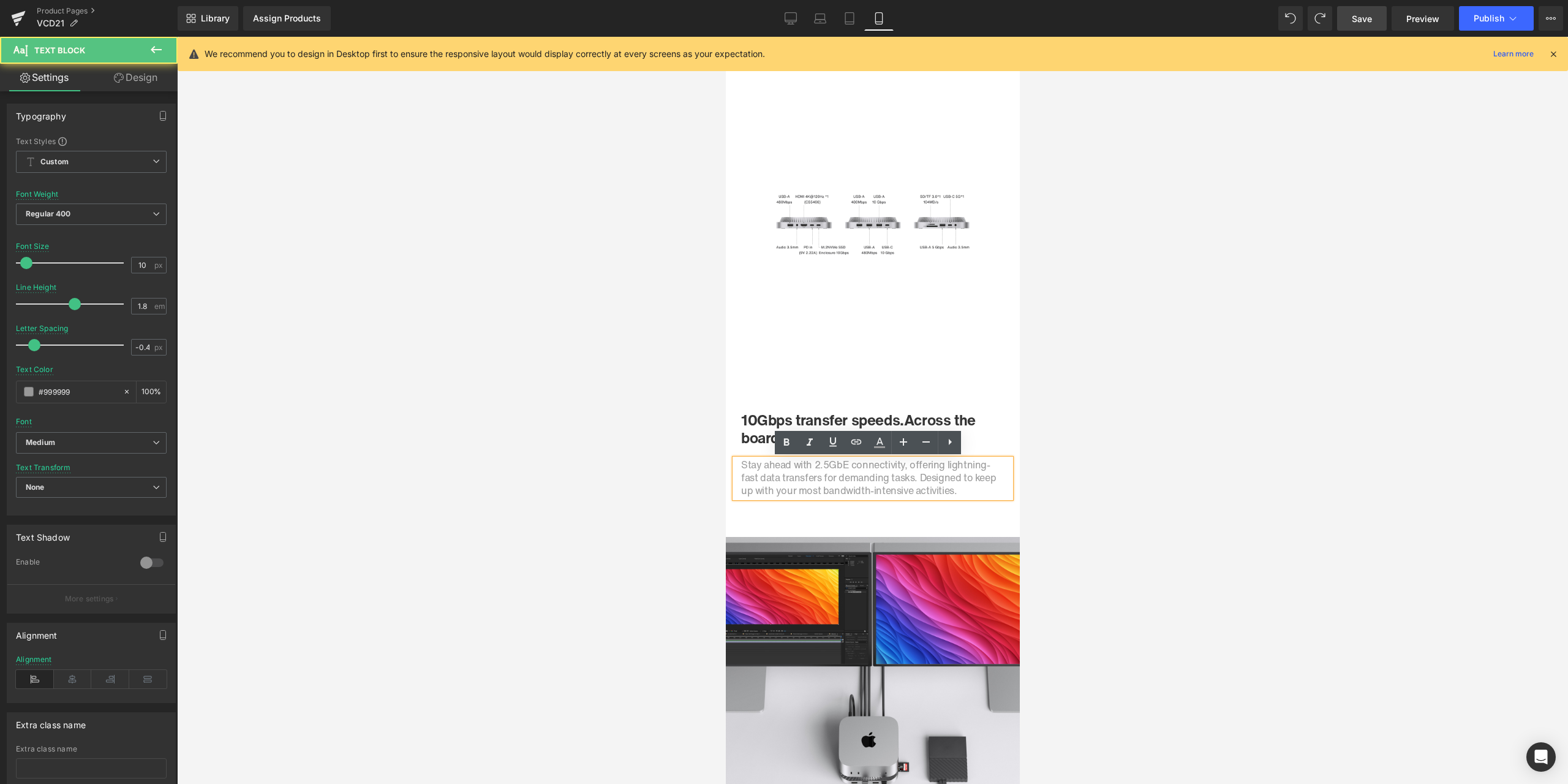
click at [784, 475] on span "Stay ahead with 2.5GbE connectivity, offering lightning-fast data transfers for…" at bounding box center [868, 477] width 255 height 41
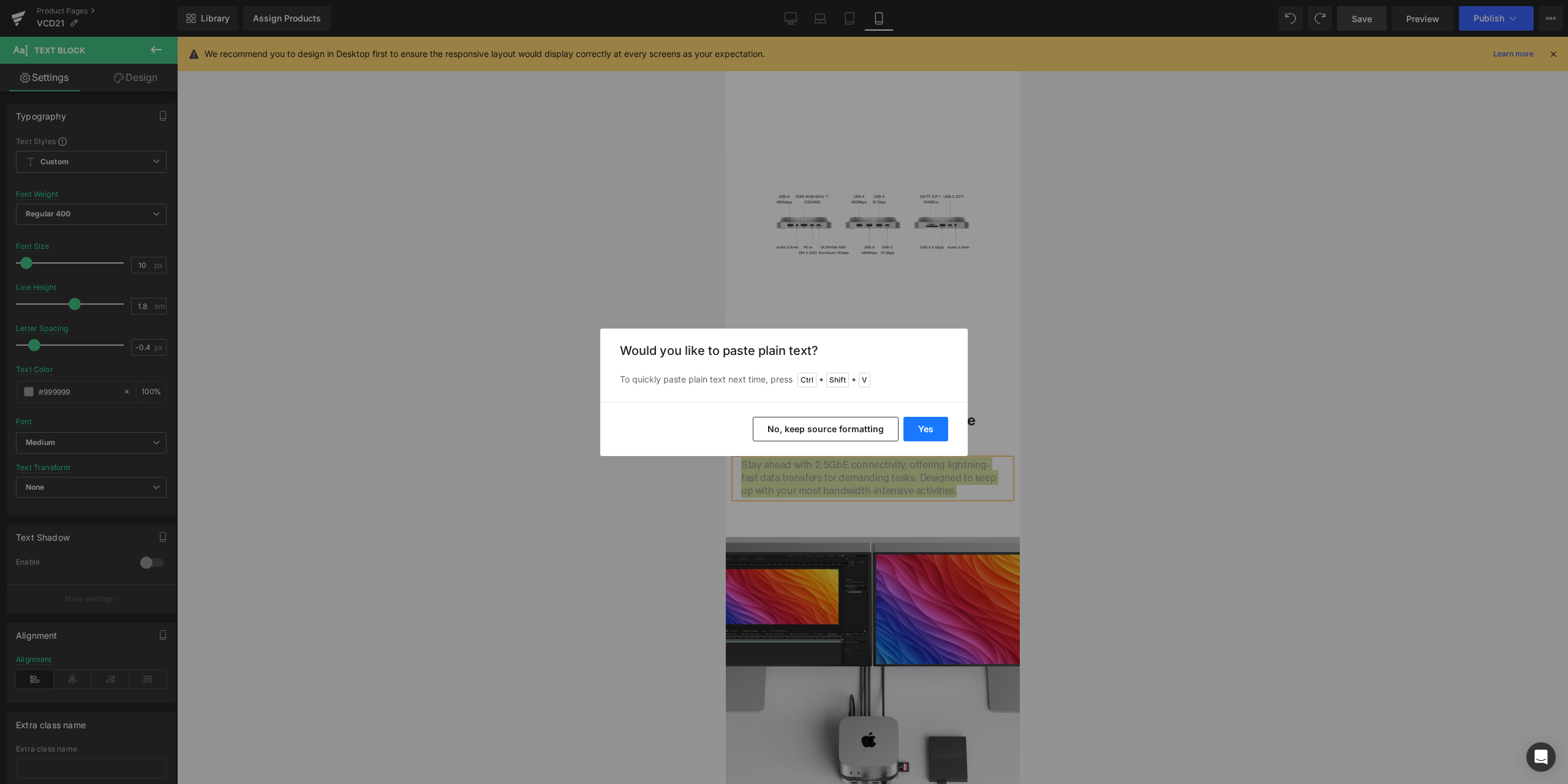
click at [937, 427] on button "Yes" at bounding box center [925, 429] width 45 height 25
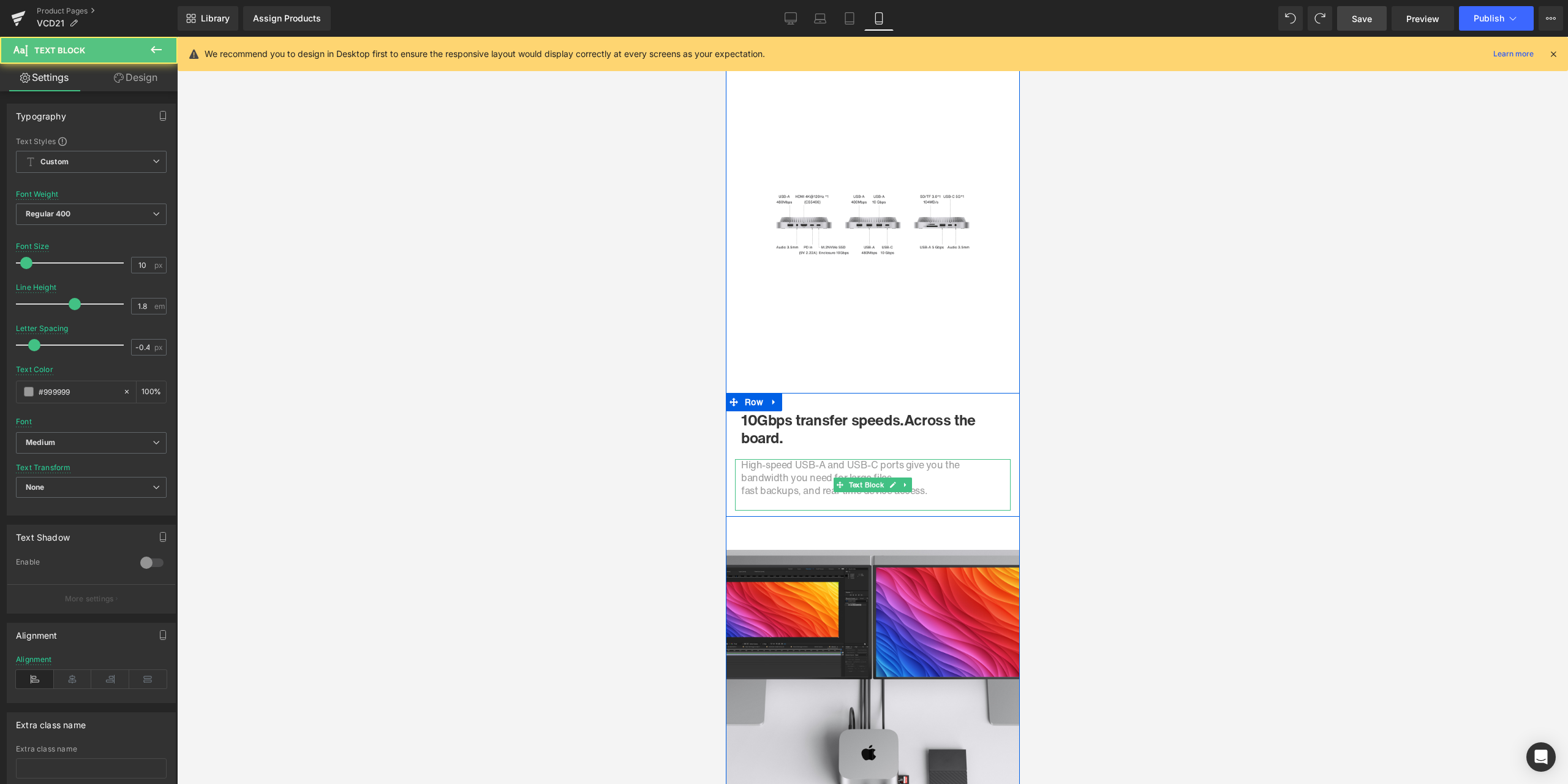
click at [938, 501] on p at bounding box center [872, 504] width 264 height 13
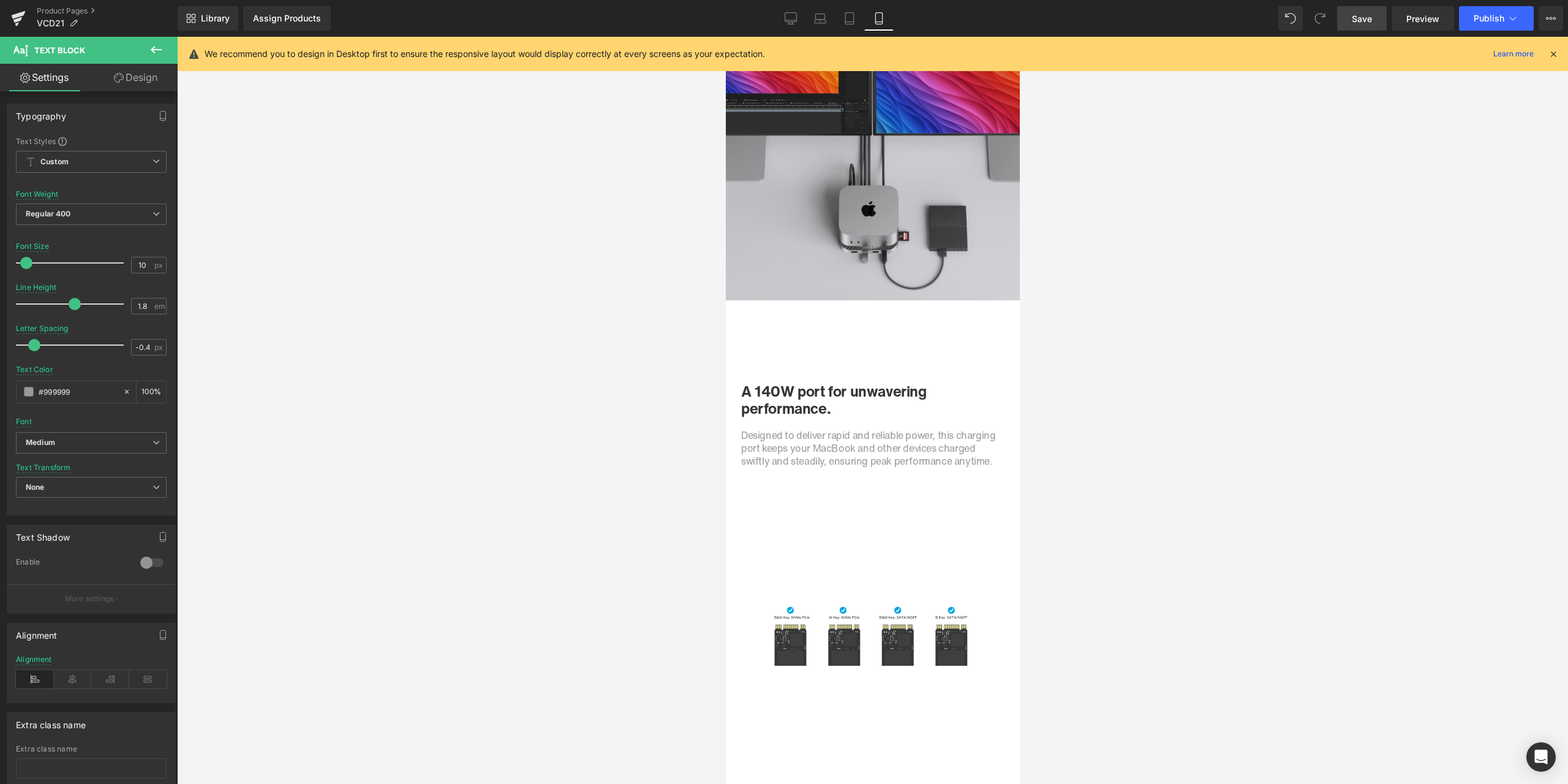
scroll to position [2941, 0]
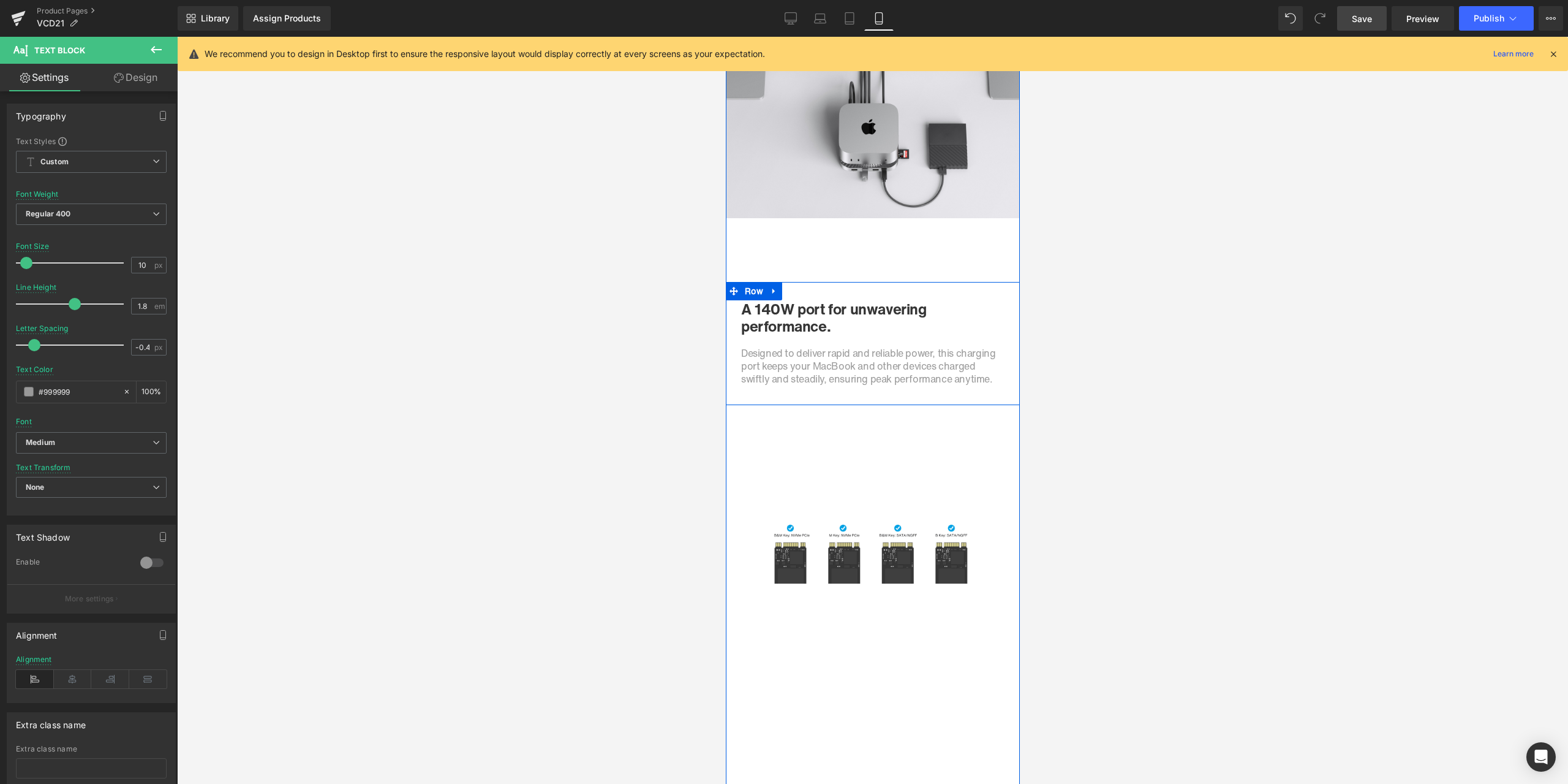
click at [795, 323] on h1 "A 140W port for unwavering performance." at bounding box center [872, 318] width 264 height 36
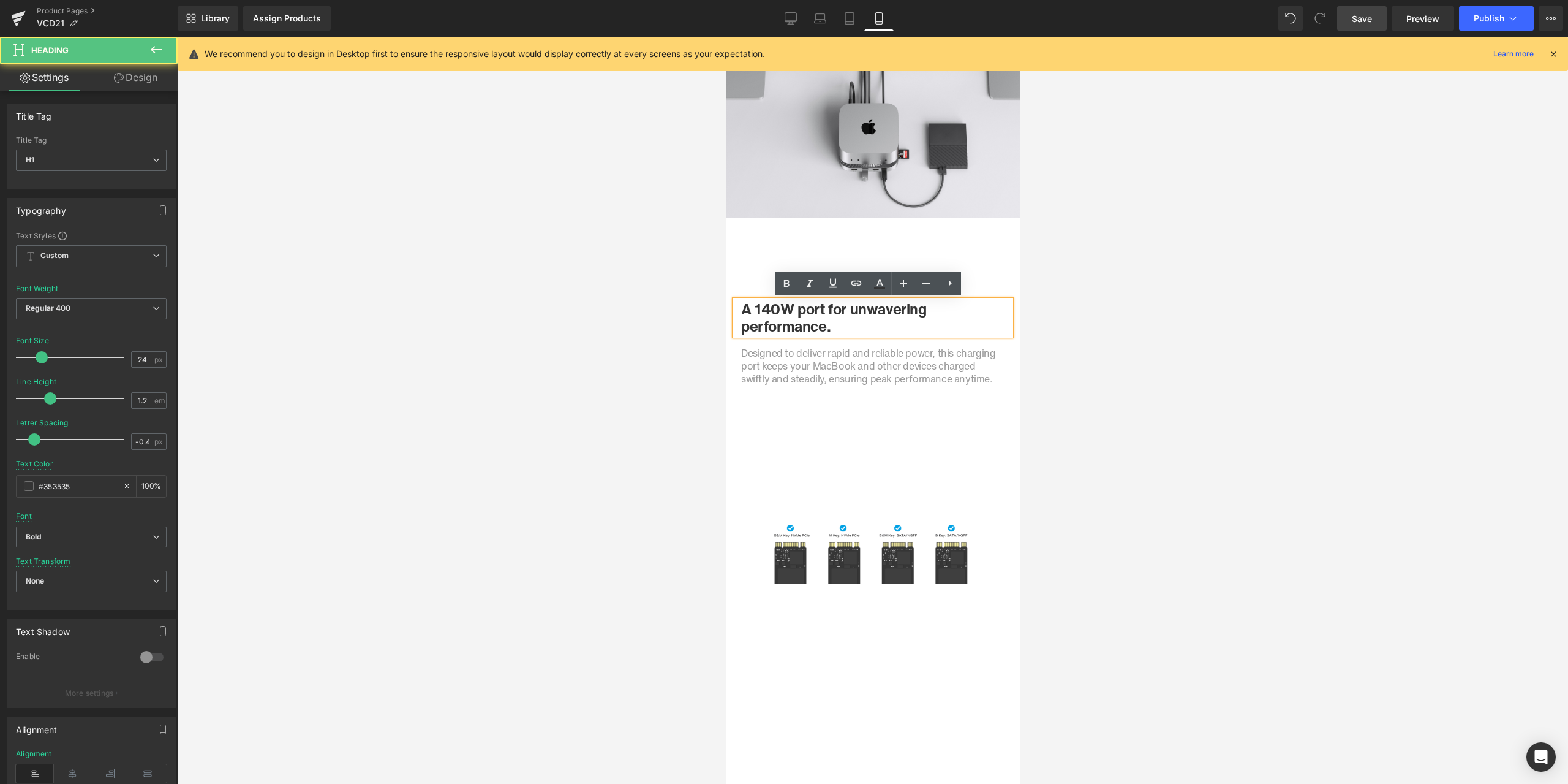
click at [791, 315] on h1 "A 140W port for unwavering performance." at bounding box center [872, 318] width 264 height 36
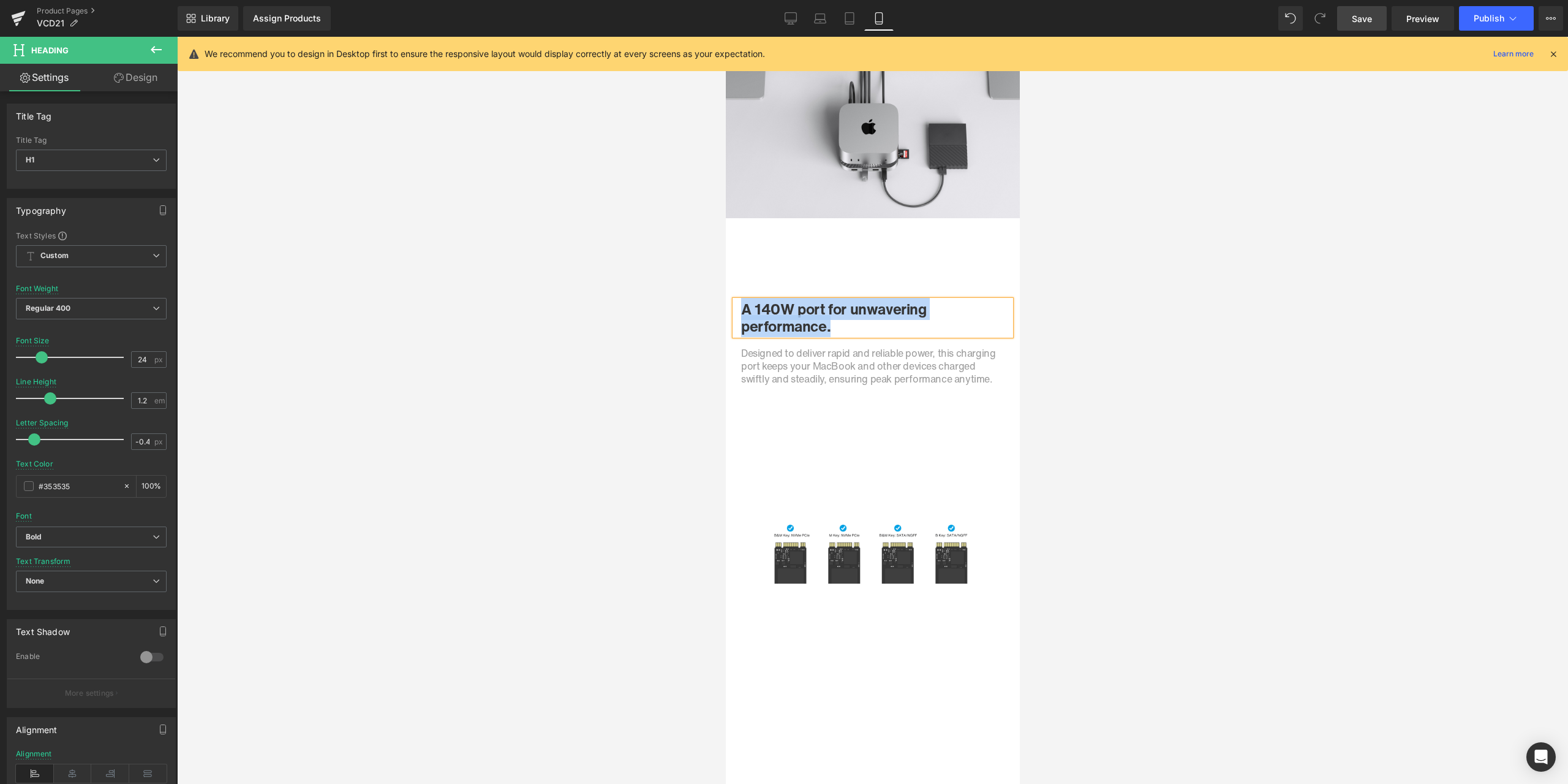
paste div
drag, startPoint x: 821, startPoint y: 320, endPoint x: 734, endPoint y: 306, distance: 88.1
click at [734, 306] on div "A 140W port for unwavering performance." at bounding box center [872, 318] width 276 height 36
click at [885, 327] on h1 "No compromise. ." at bounding box center [872, 326] width 264 height 18
click at [740, 323] on h1 "No compromise." at bounding box center [872, 326] width 264 height 18
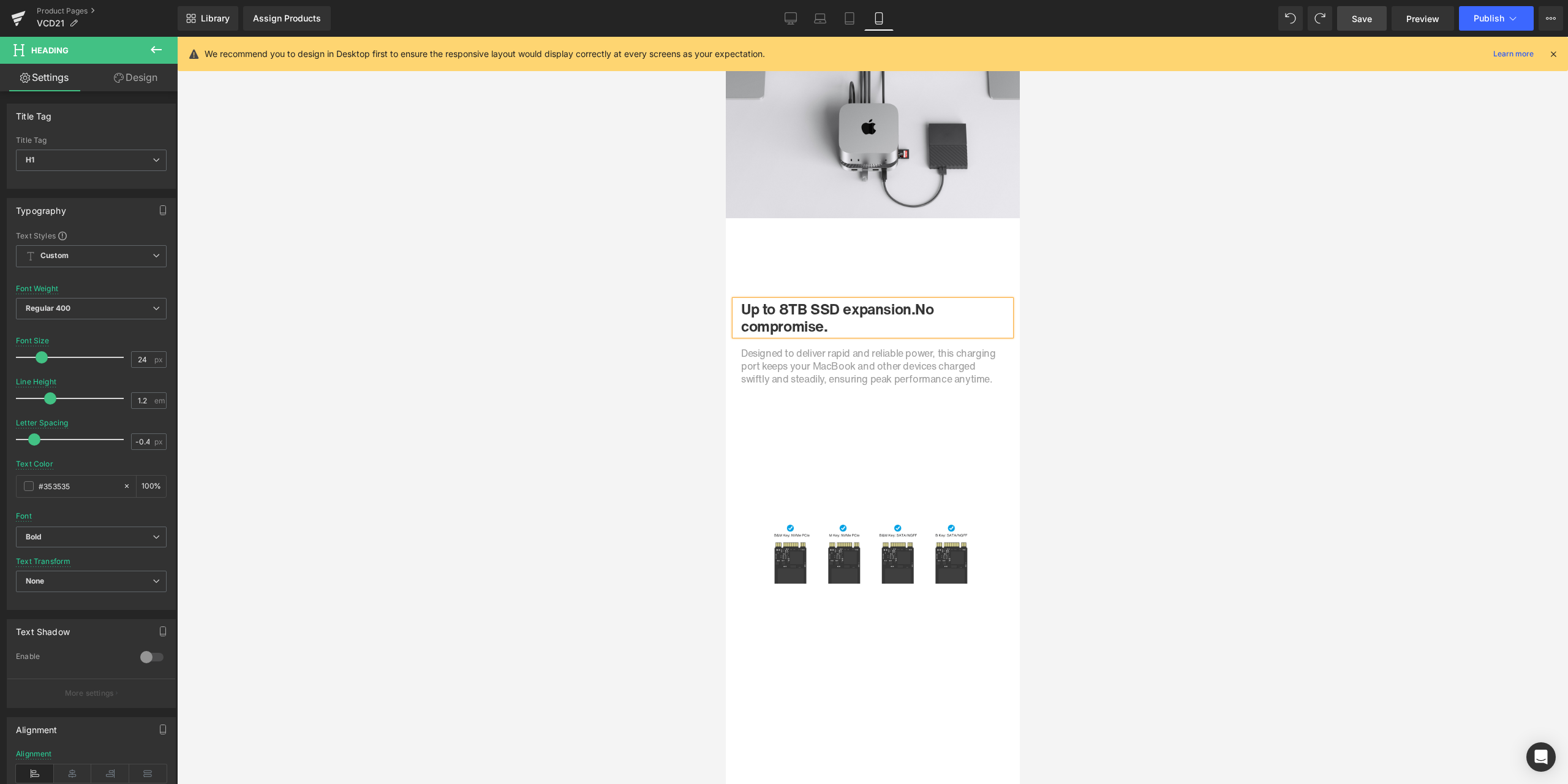
click at [489, 347] on div at bounding box center [872, 410] width 1391 height 747
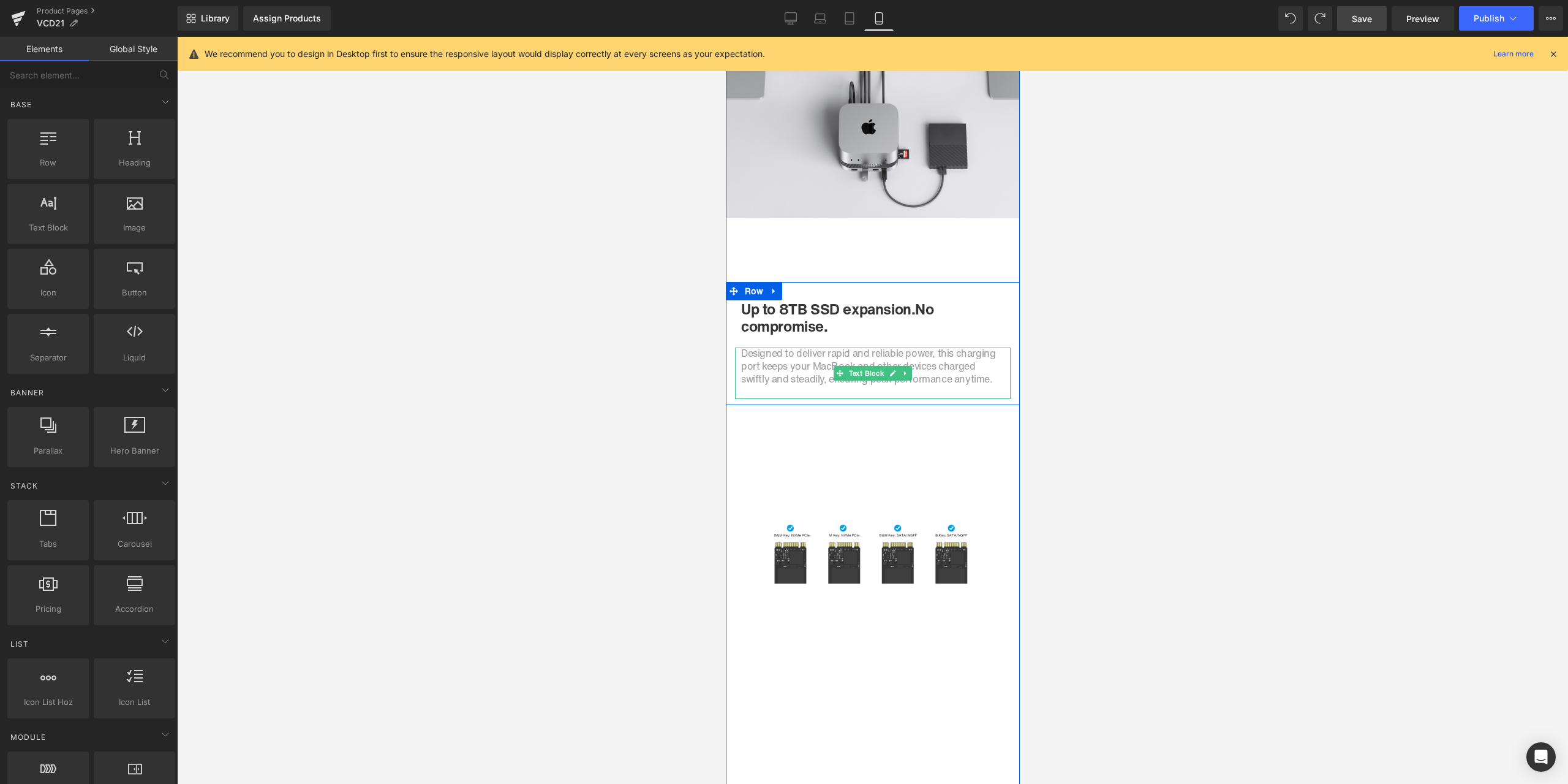
click at [803, 367] on span "Designed to deliver rapid and reliable power, this charging port keeps your Mac…" at bounding box center [867, 365] width 254 height 41
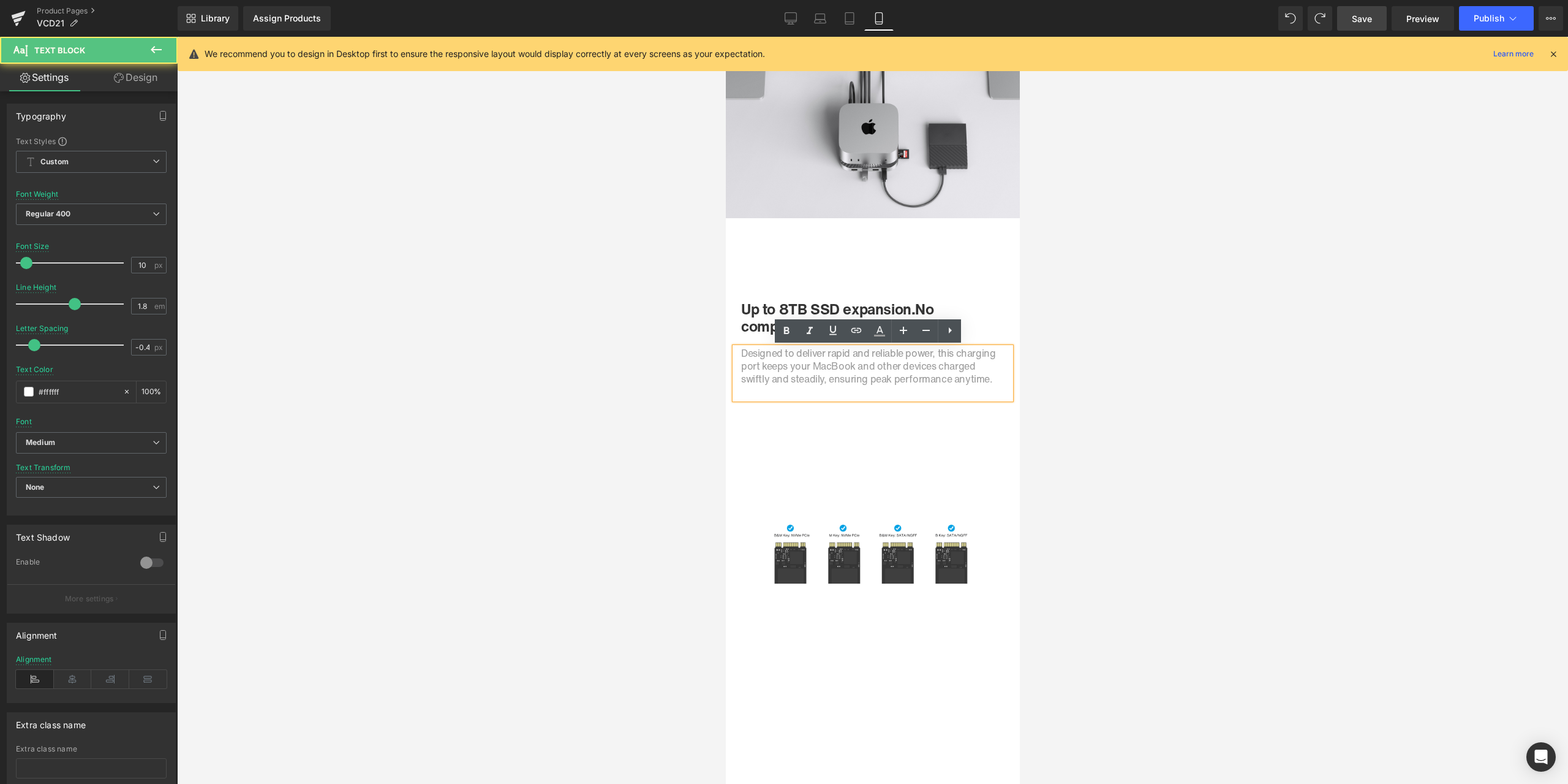
click at [794, 367] on span "Designed to deliver rapid and reliable power, this charging port keeps your Mac…" at bounding box center [867, 365] width 254 height 41
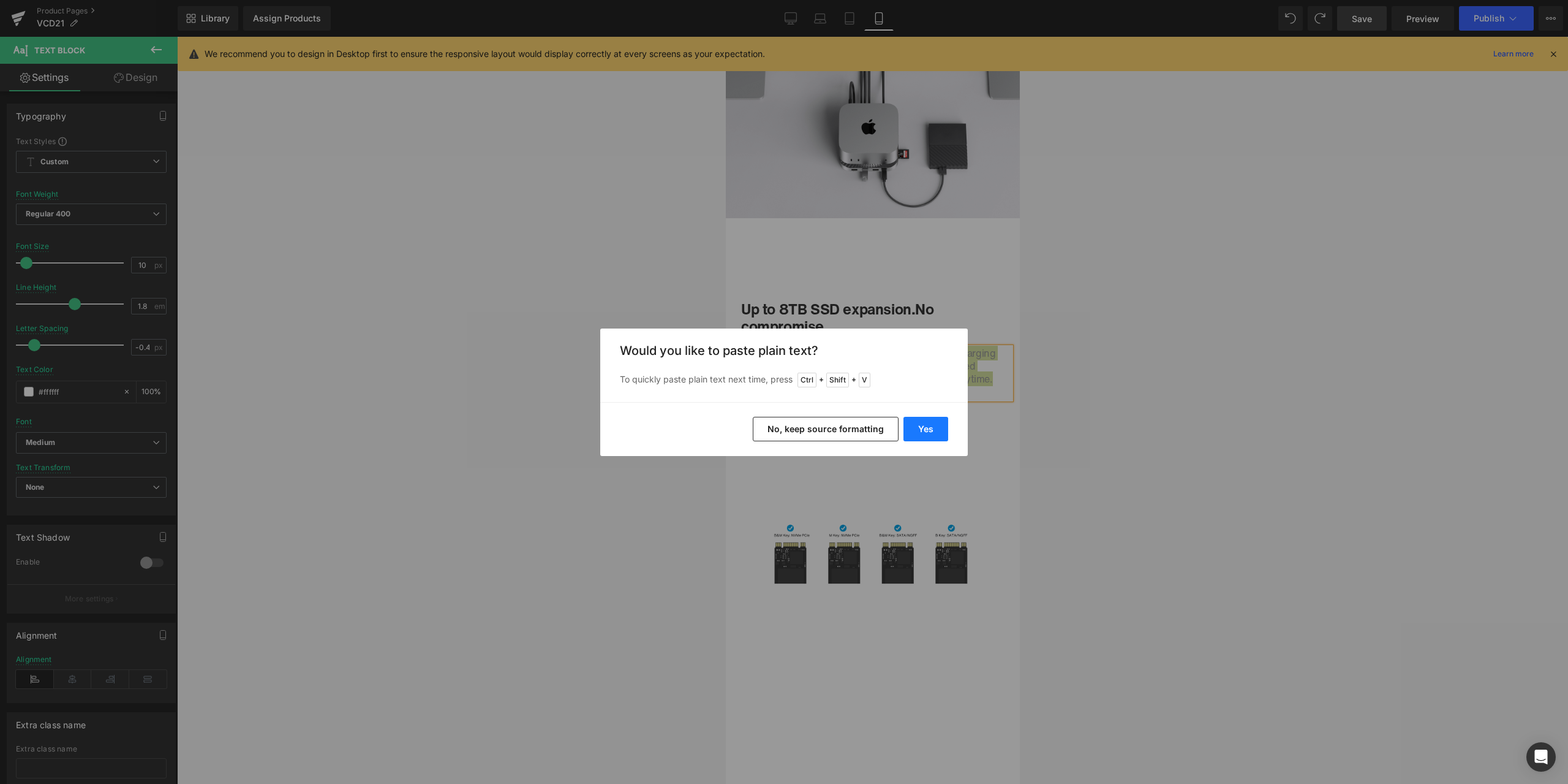
click at [938, 429] on button "Yes" at bounding box center [925, 429] width 45 height 25
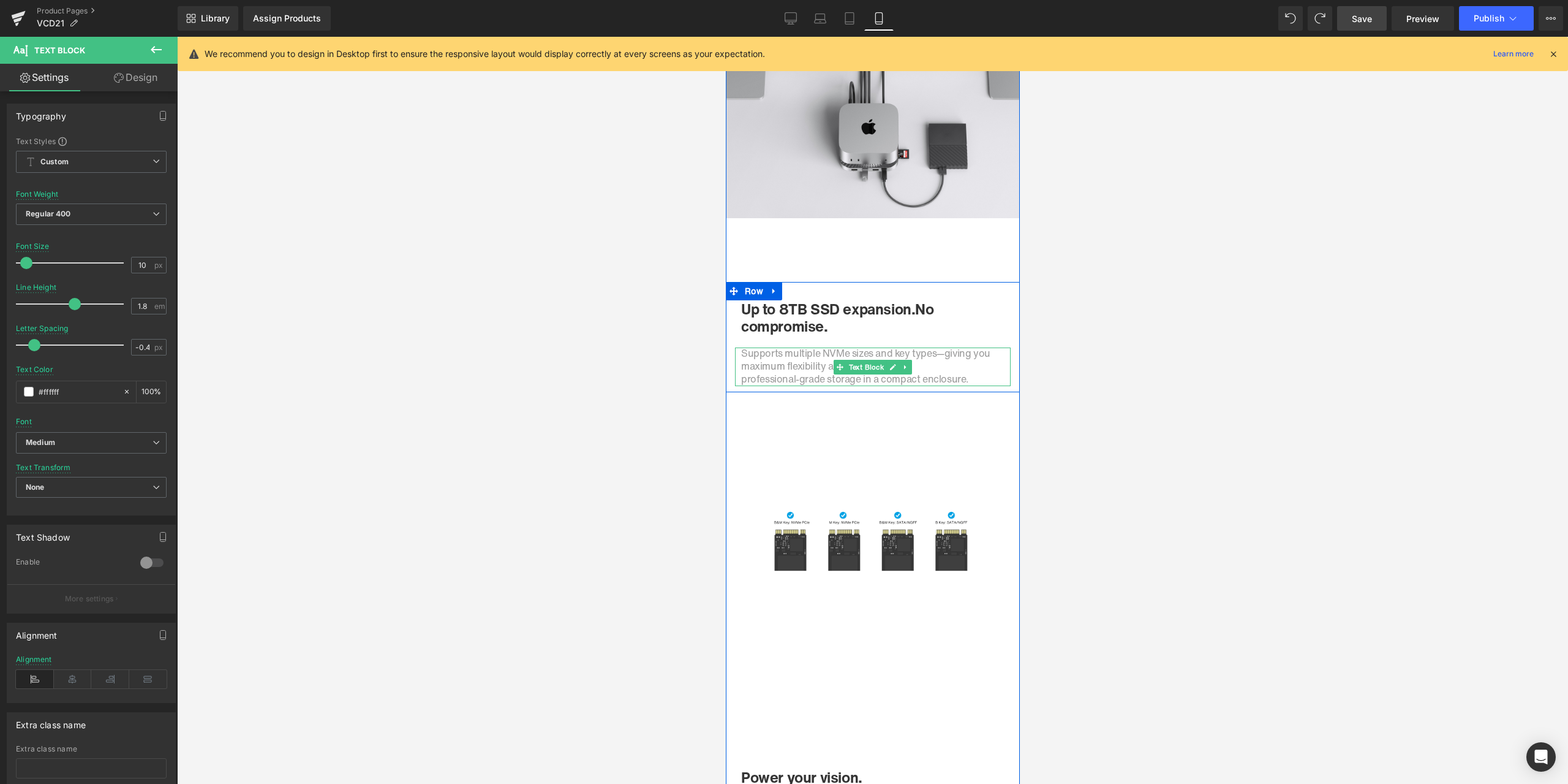
click at [740, 377] on span "professional-grade storage in a compact enclosure." at bounding box center [854, 378] width 228 height 14
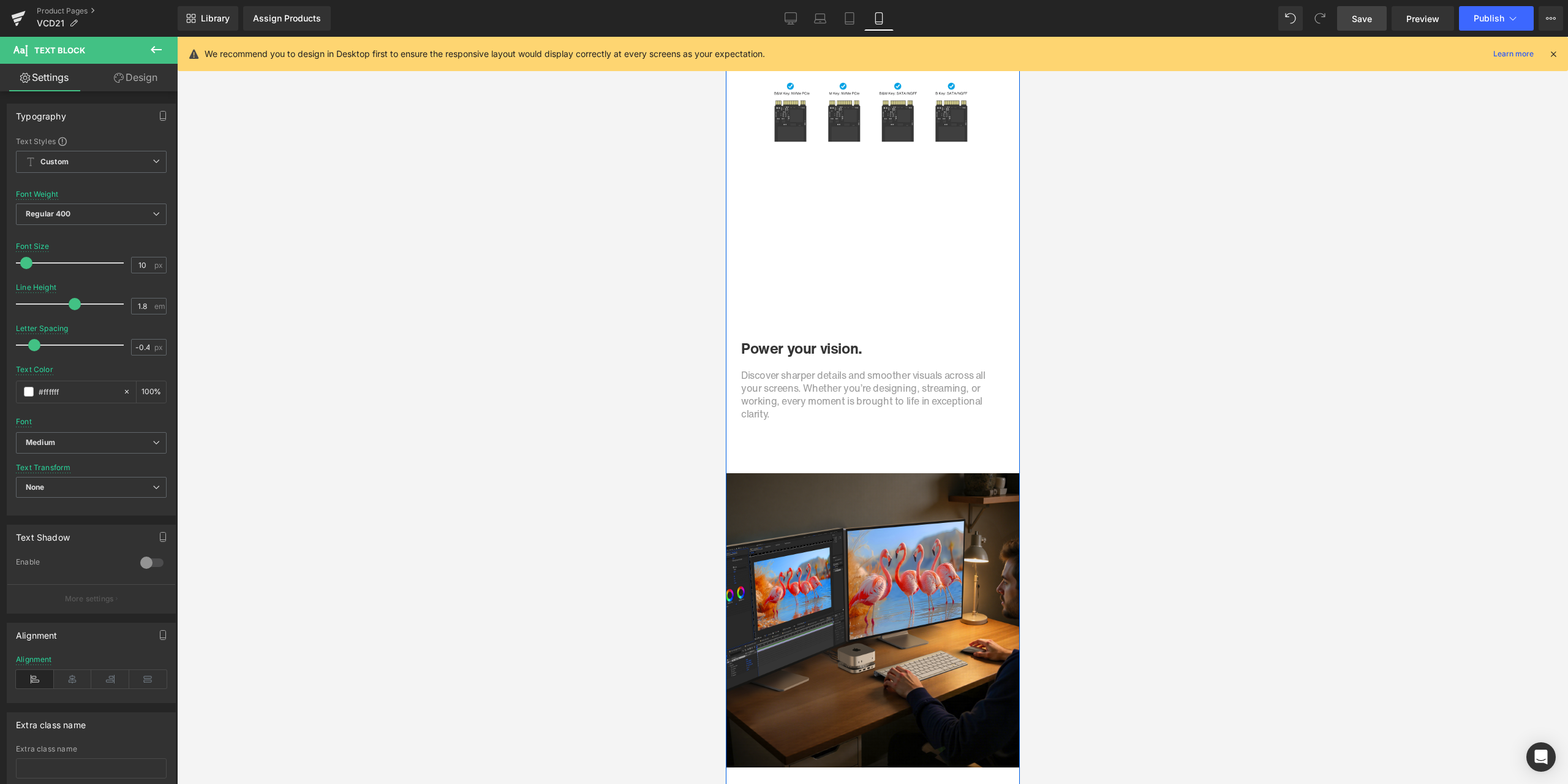
scroll to position [3431, 0]
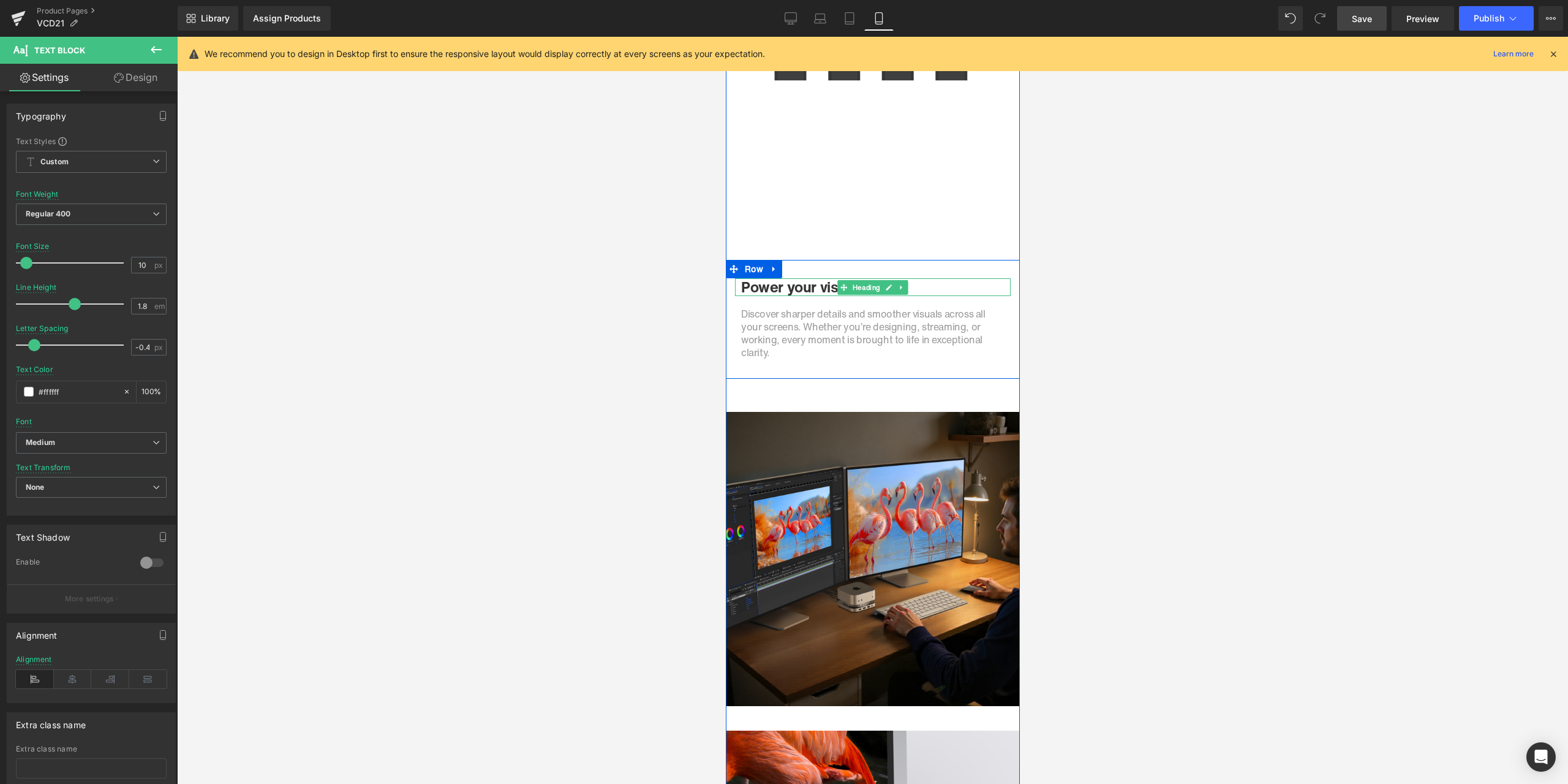
click at [799, 288] on h1 "Power your vision." at bounding box center [872, 287] width 264 height 18
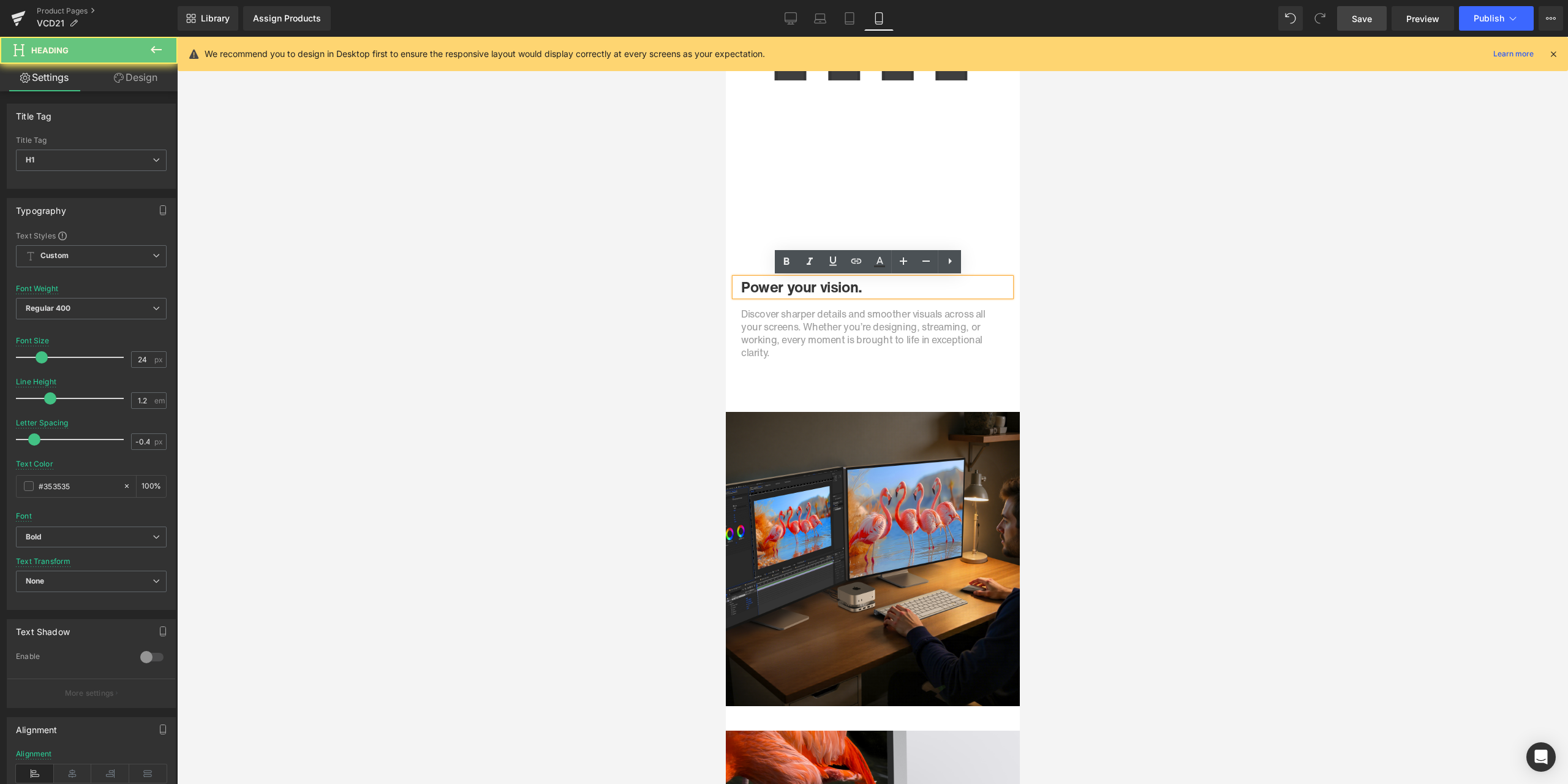
click at [799, 286] on h1 "Power your vision." at bounding box center [872, 287] width 264 height 18
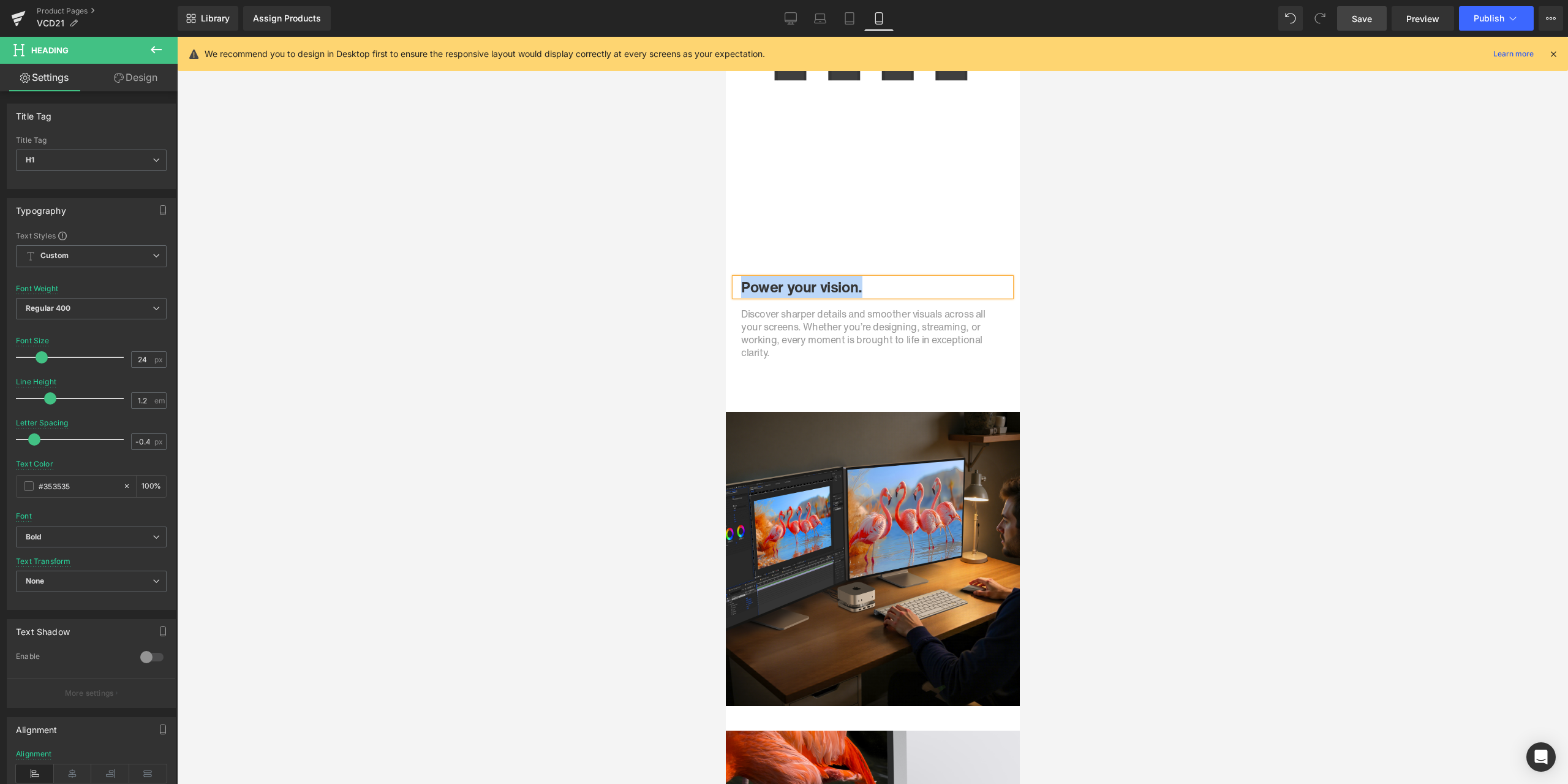
paste div
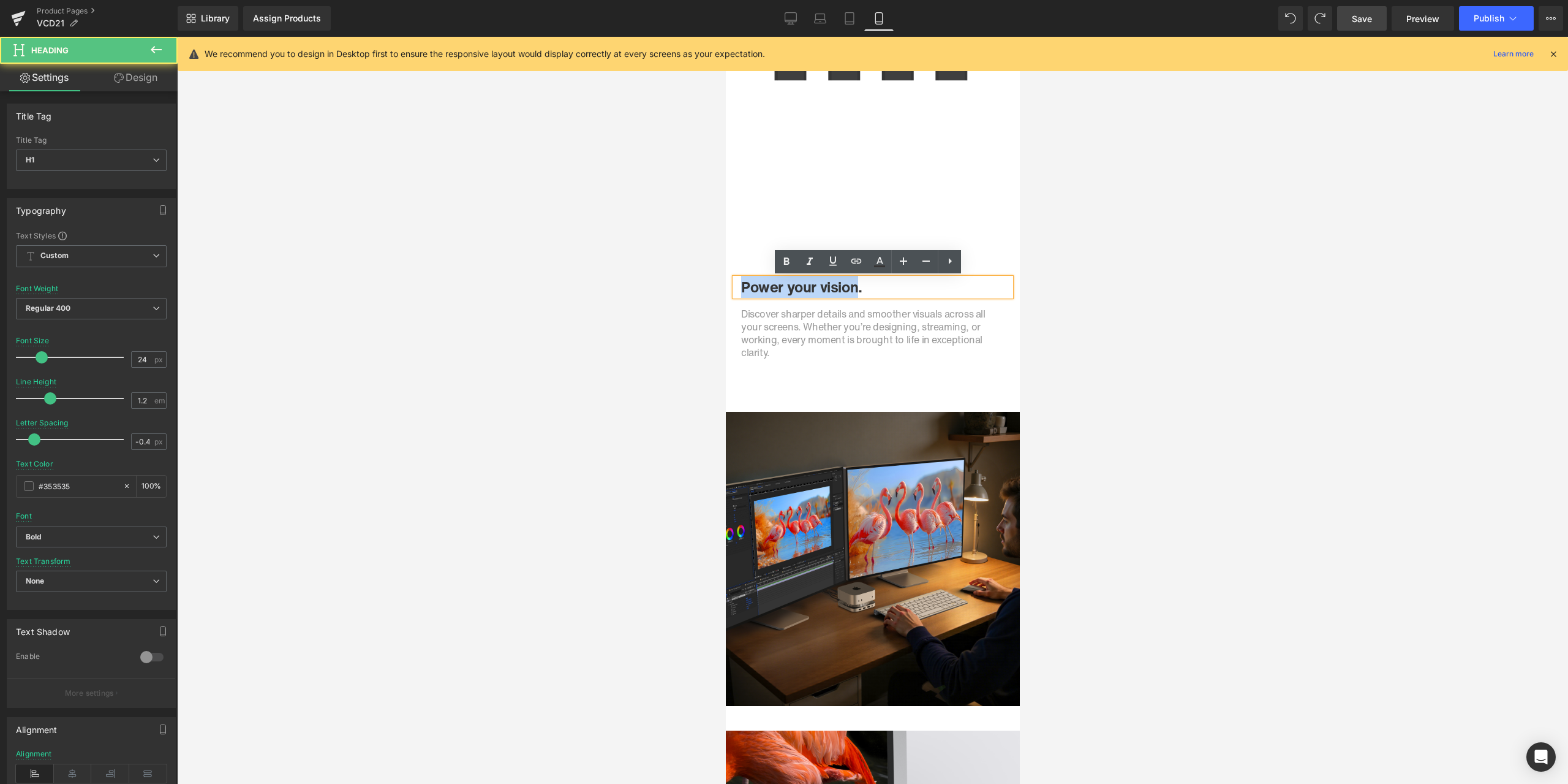
drag, startPoint x: 852, startPoint y: 288, endPoint x: 661, endPoint y: 282, distance: 191.1
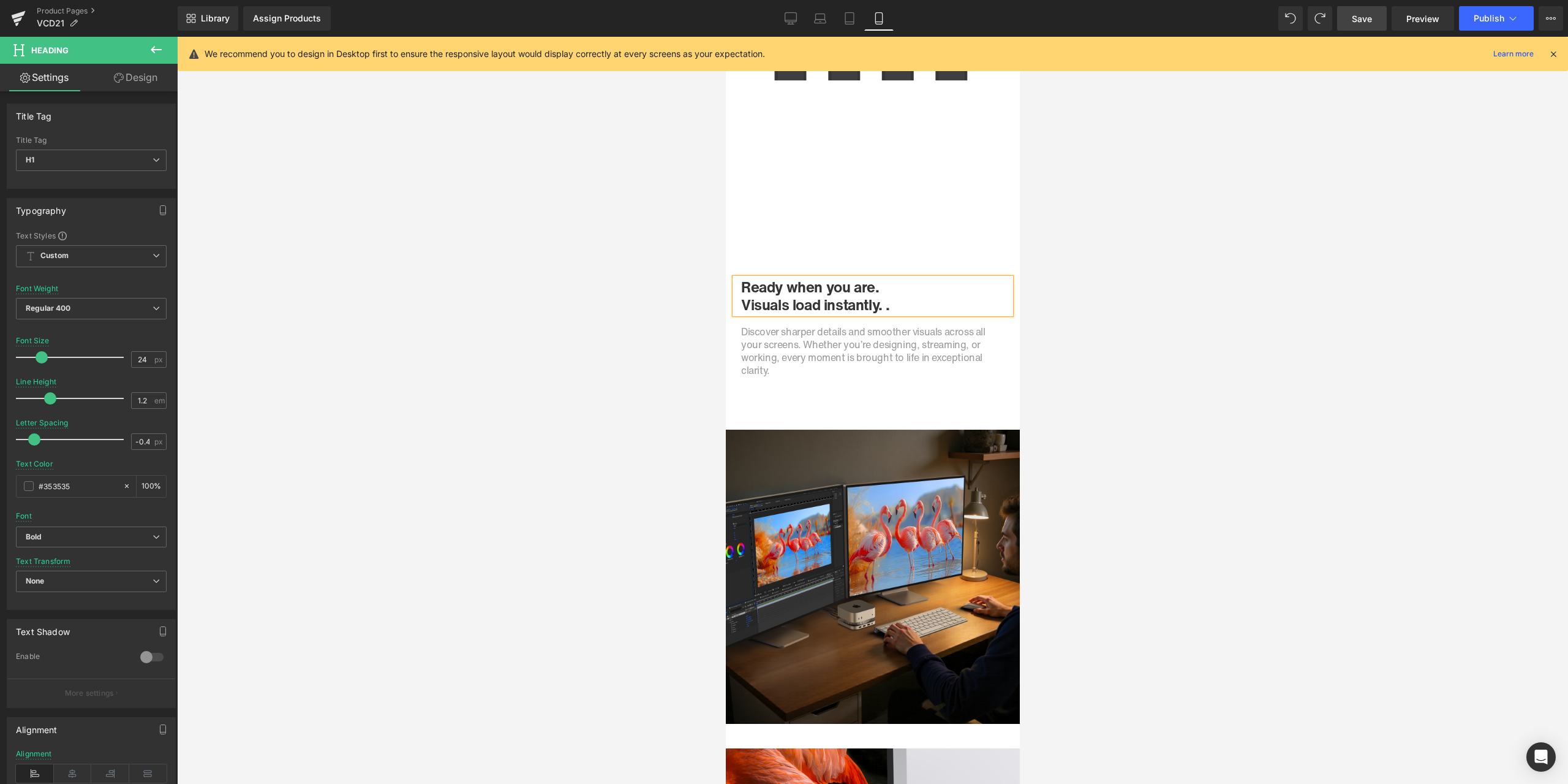
click at [895, 303] on h1 "Visuals load instantly. ." at bounding box center [872, 305] width 264 height 18
click at [735, 304] on div "Ready when you are. Visuals load instantly." at bounding box center [872, 296] width 276 height 36
click at [594, 303] on div at bounding box center [872, 410] width 1391 height 747
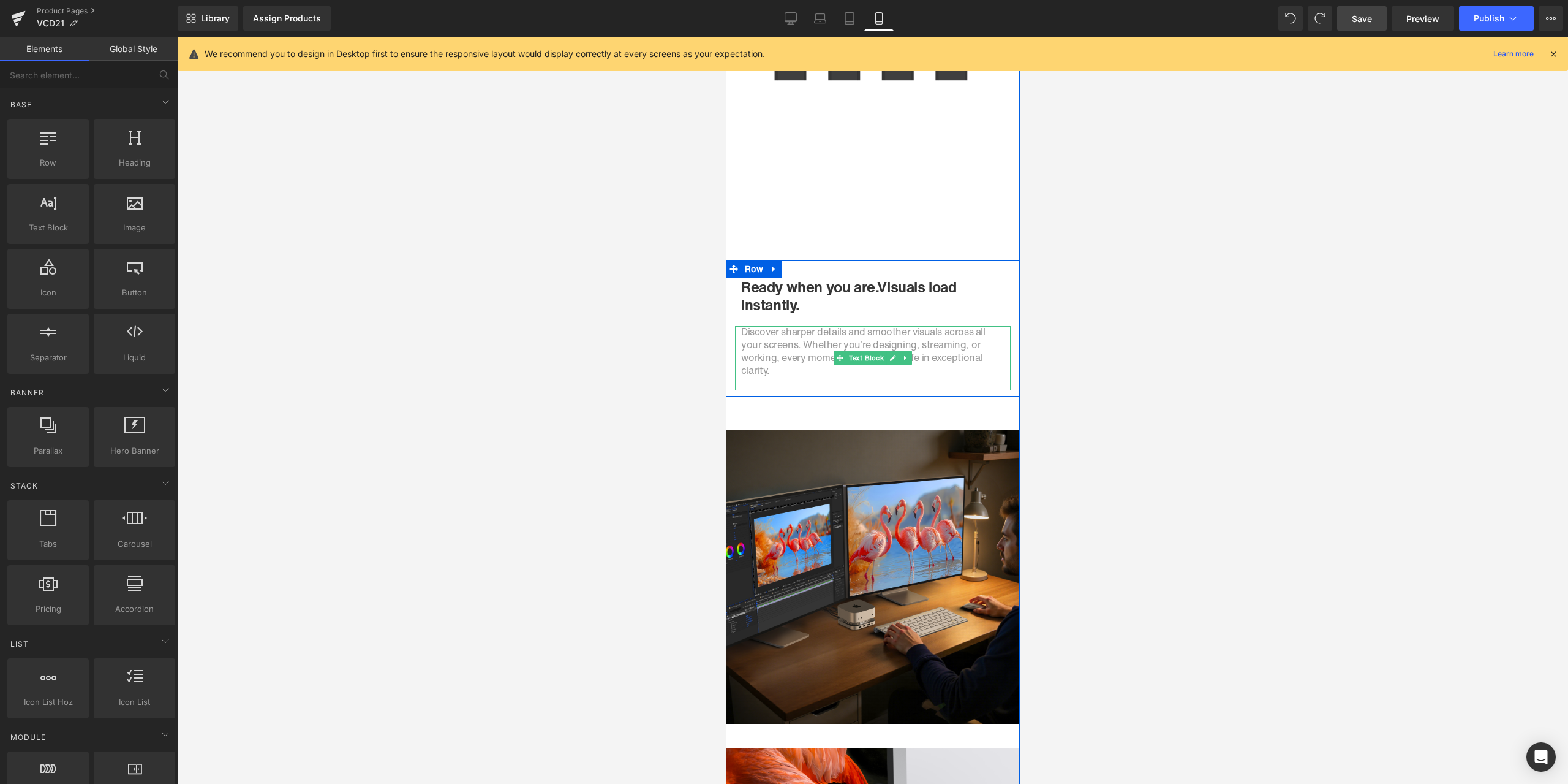
click at [793, 346] on span "Discover sharper details and smoother visuals across all your screens. Whether …" at bounding box center [862, 350] width 244 height 53
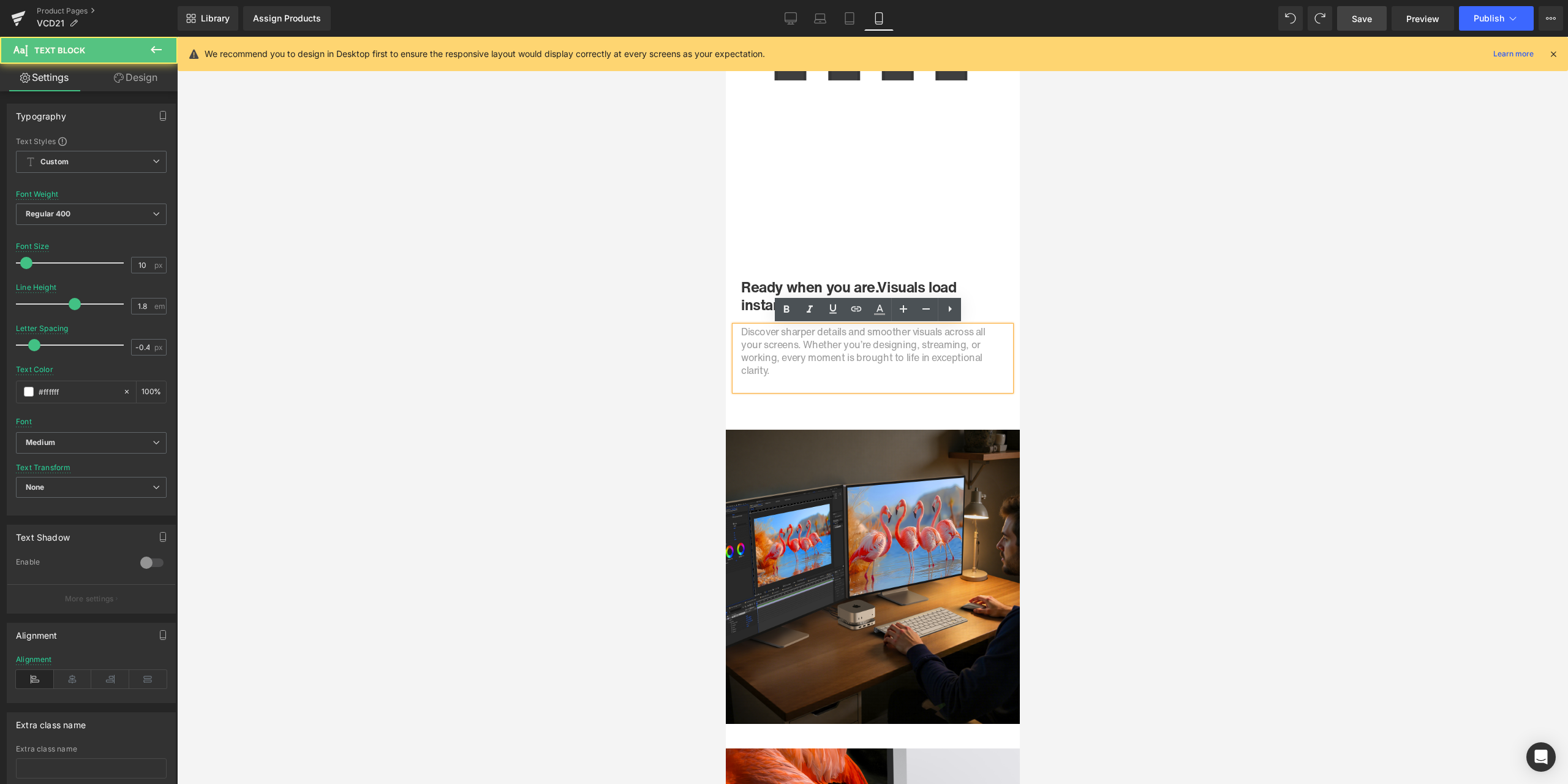
click at [786, 347] on span "Discover sharper details and smoother visuals across all your screens. Whether …" at bounding box center [862, 350] width 244 height 53
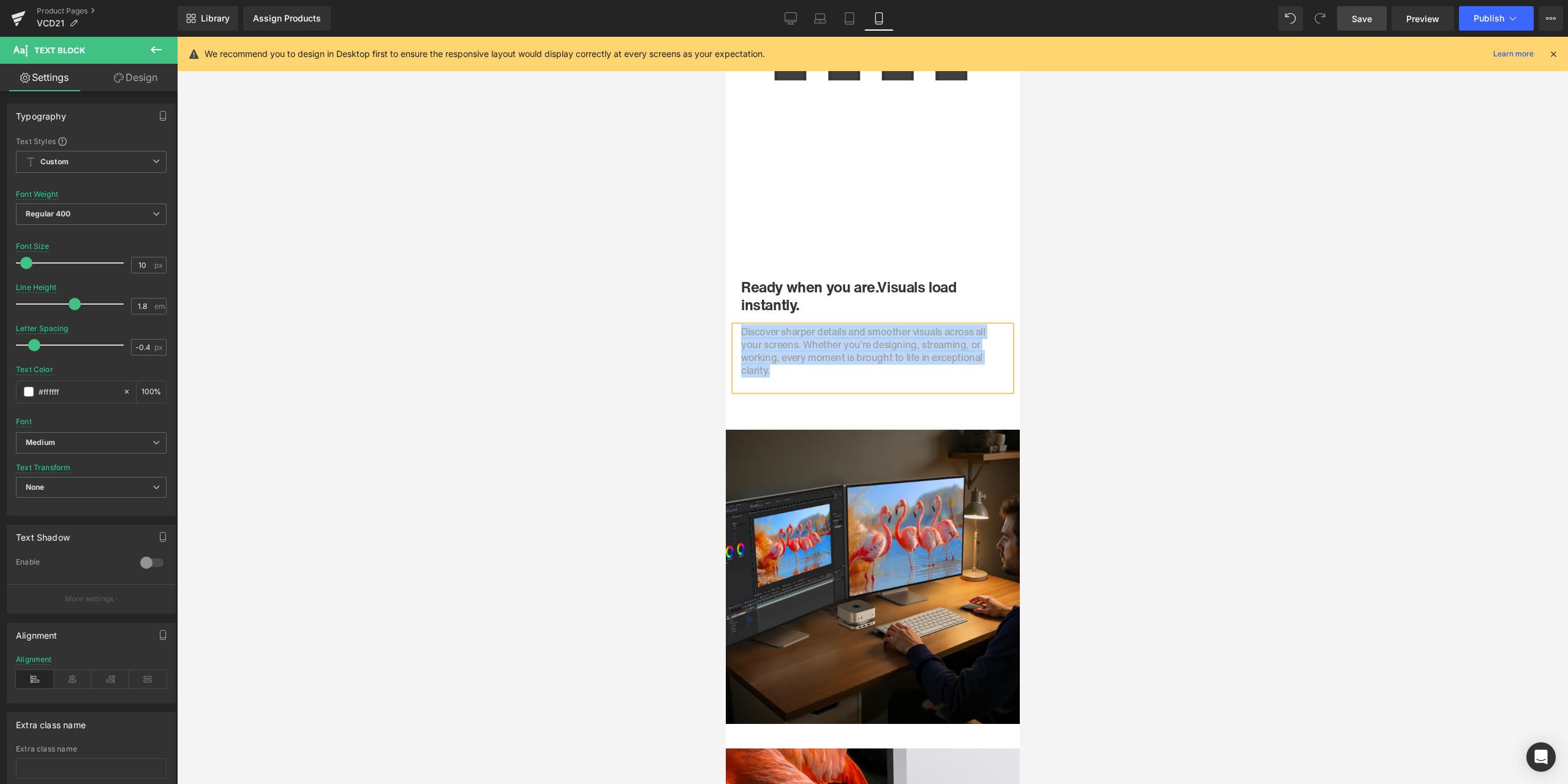
click at [847, 347] on span "Discover sharper details and smoother visuals across all your screens. Whether …" at bounding box center [862, 350] width 244 height 53
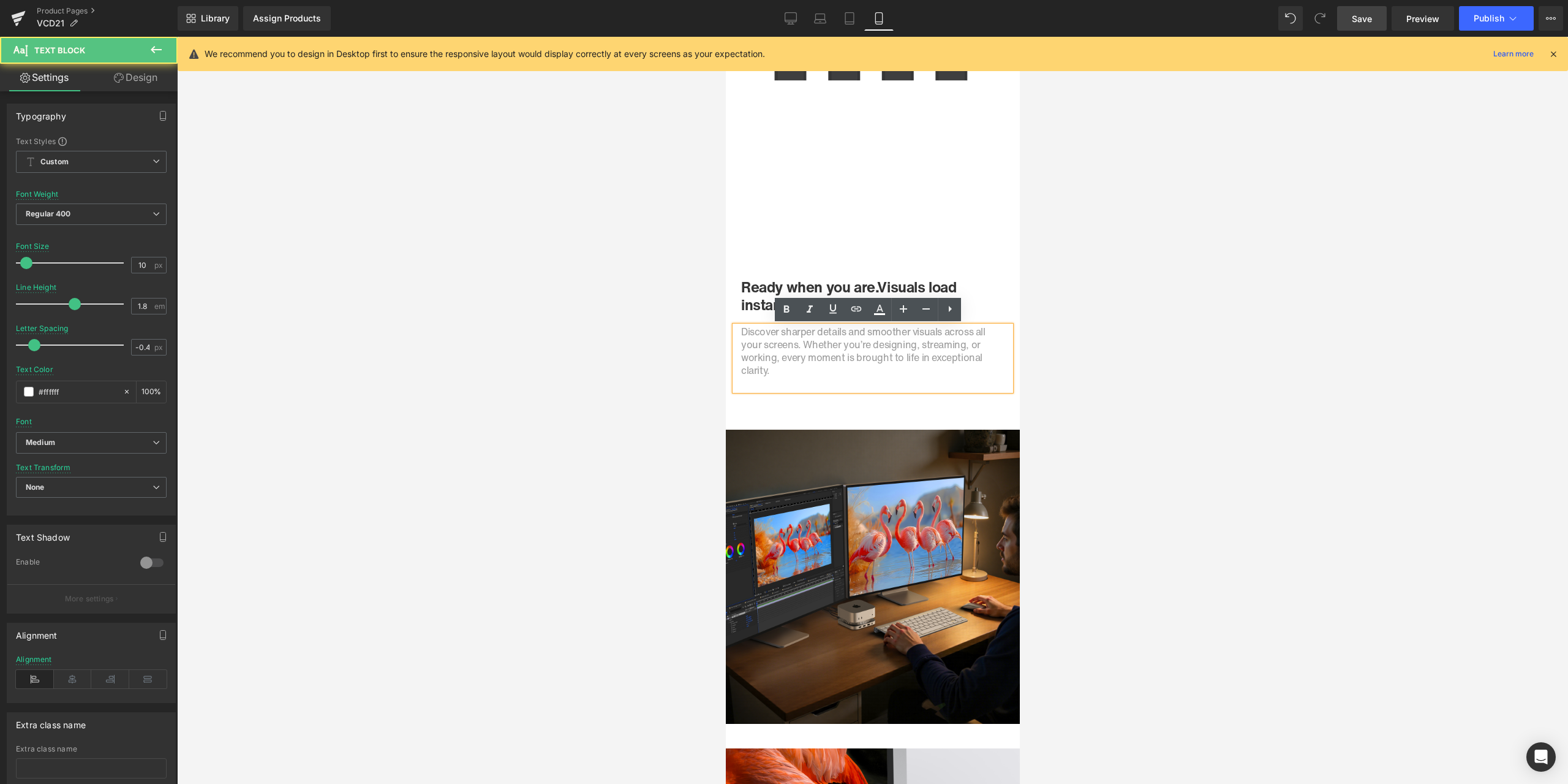
click at [799, 365] on p "Discover sharper details and smoother visuals across all your screens. Whether …" at bounding box center [872, 352] width 264 height 52
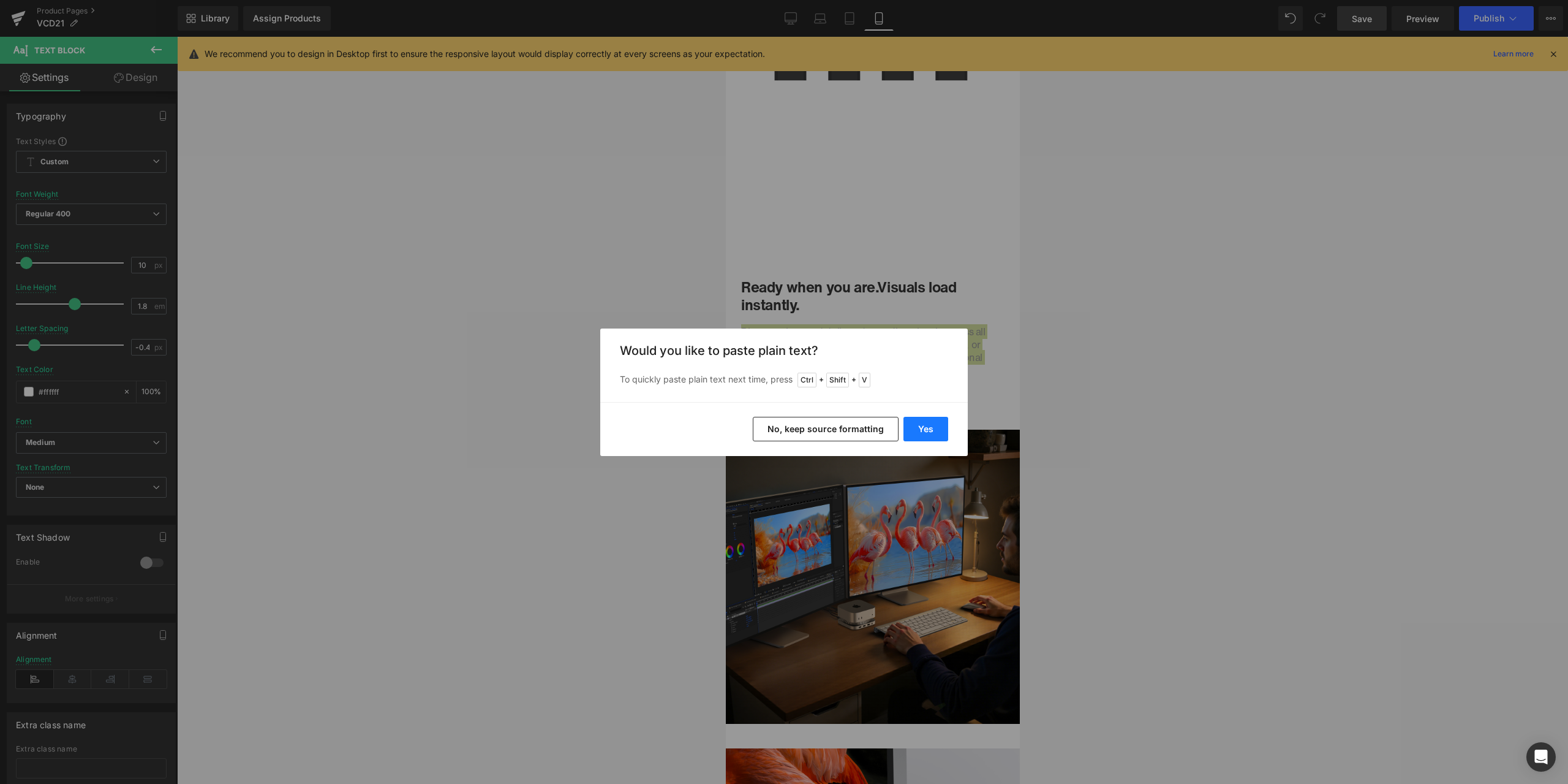
click at [918, 428] on button "Yes" at bounding box center [925, 429] width 45 height 25
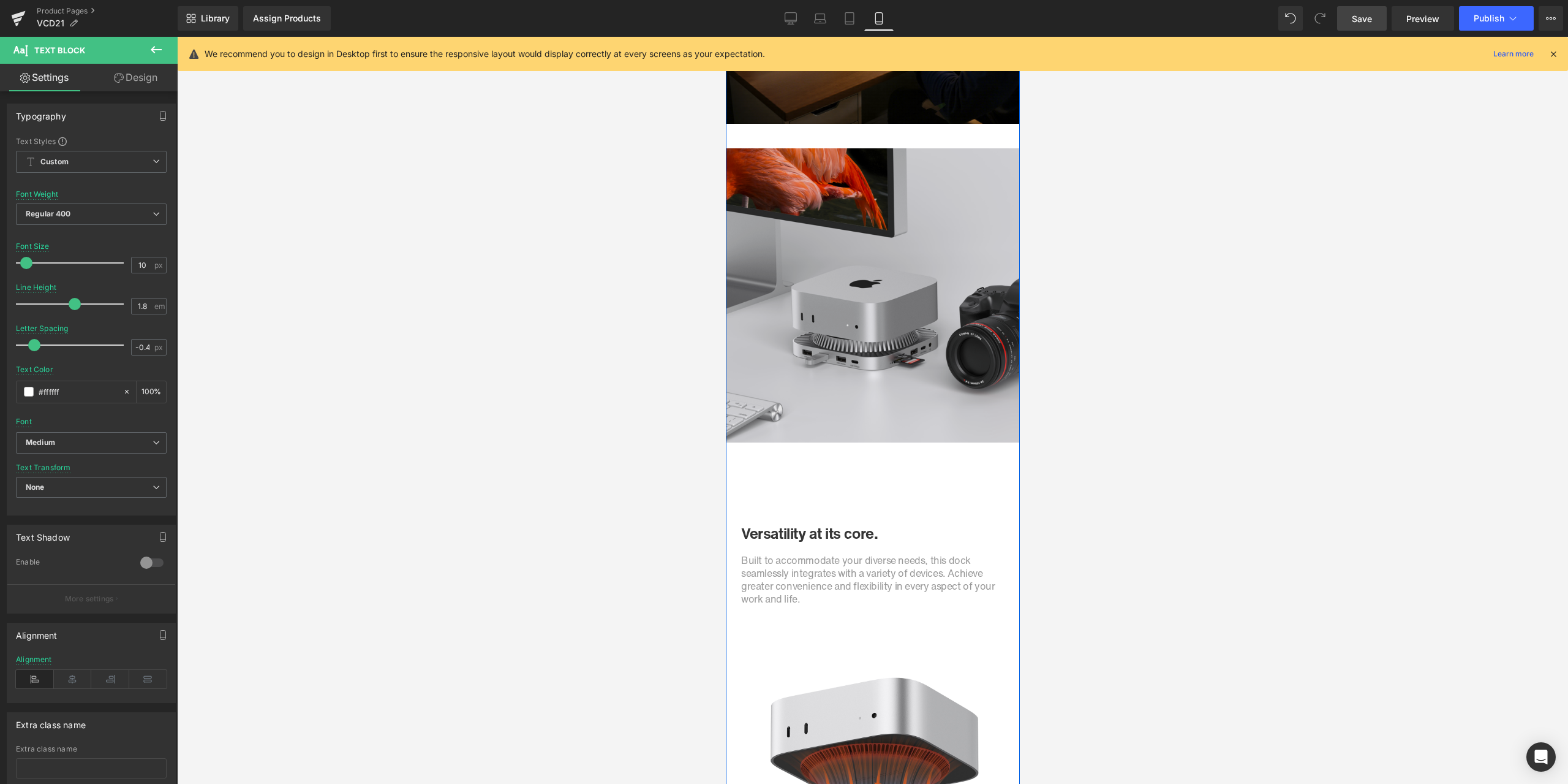
scroll to position [4106, 0]
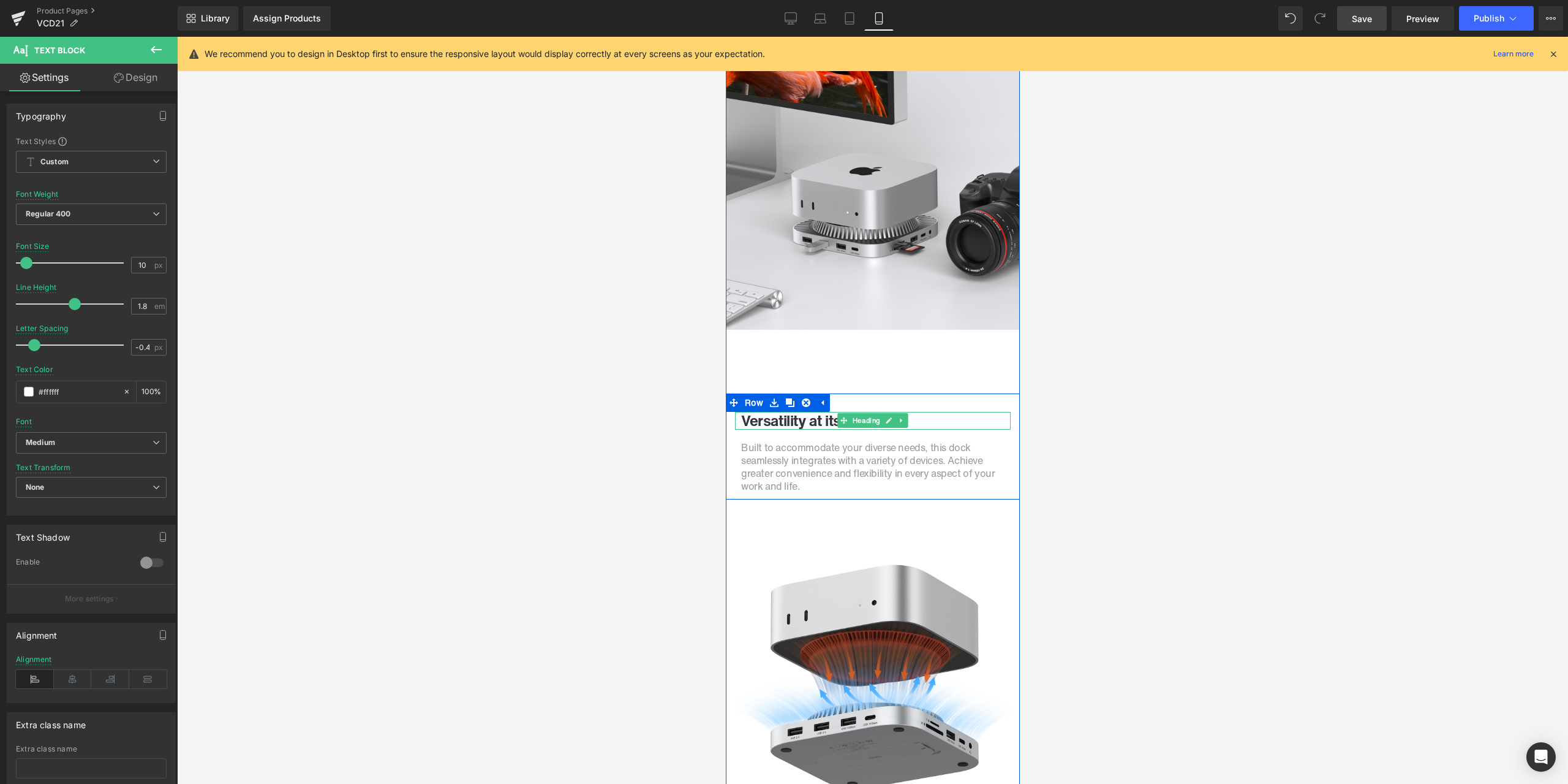
drag, startPoint x: 795, startPoint y: 419, endPoint x: 784, endPoint y: 420, distance: 11.0
click at [795, 419] on h1 "Versatility at its core." at bounding box center [872, 421] width 264 height 18
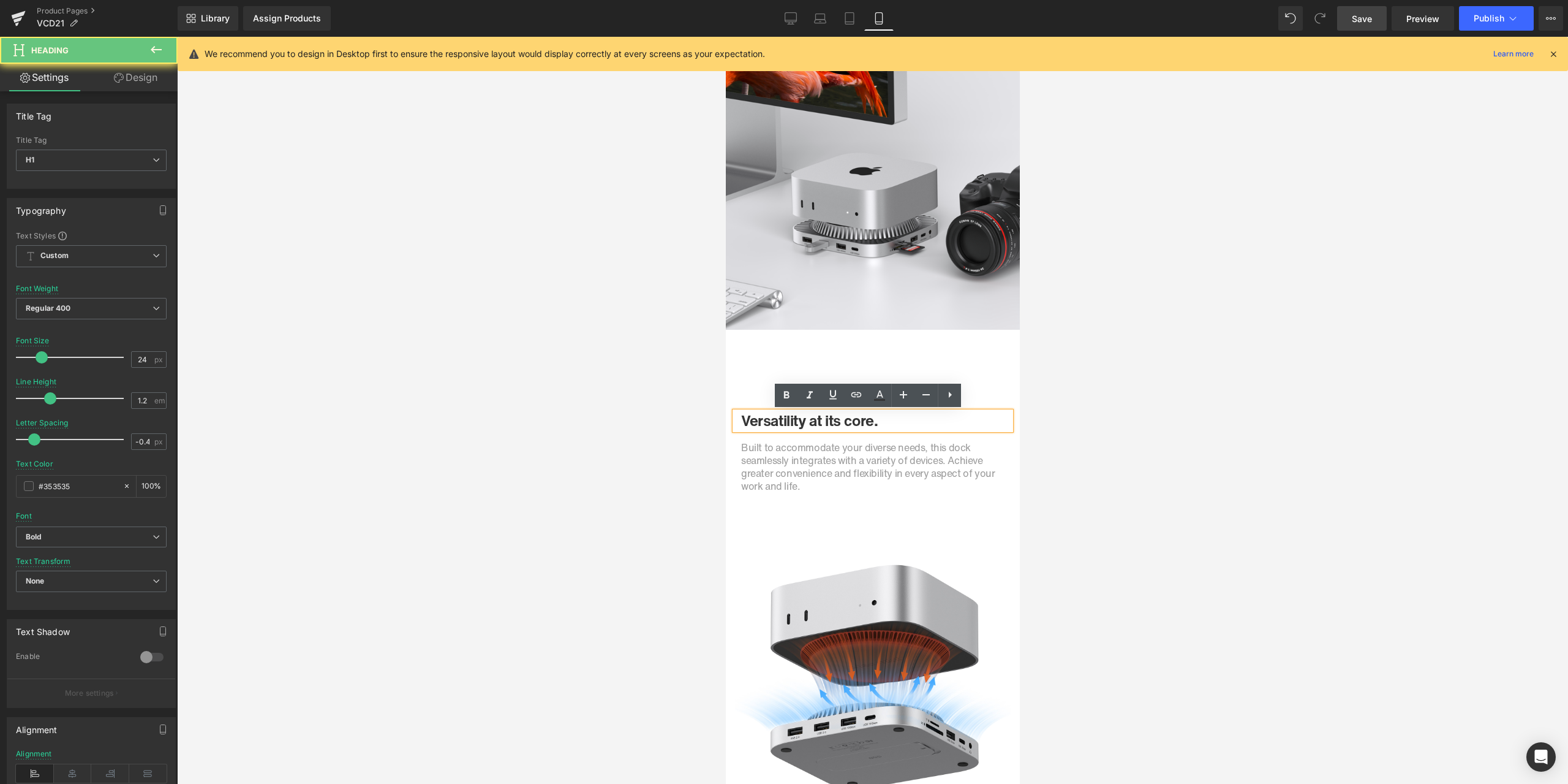
click at [772, 420] on h1 "Versatility at its core." at bounding box center [872, 421] width 264 height 18
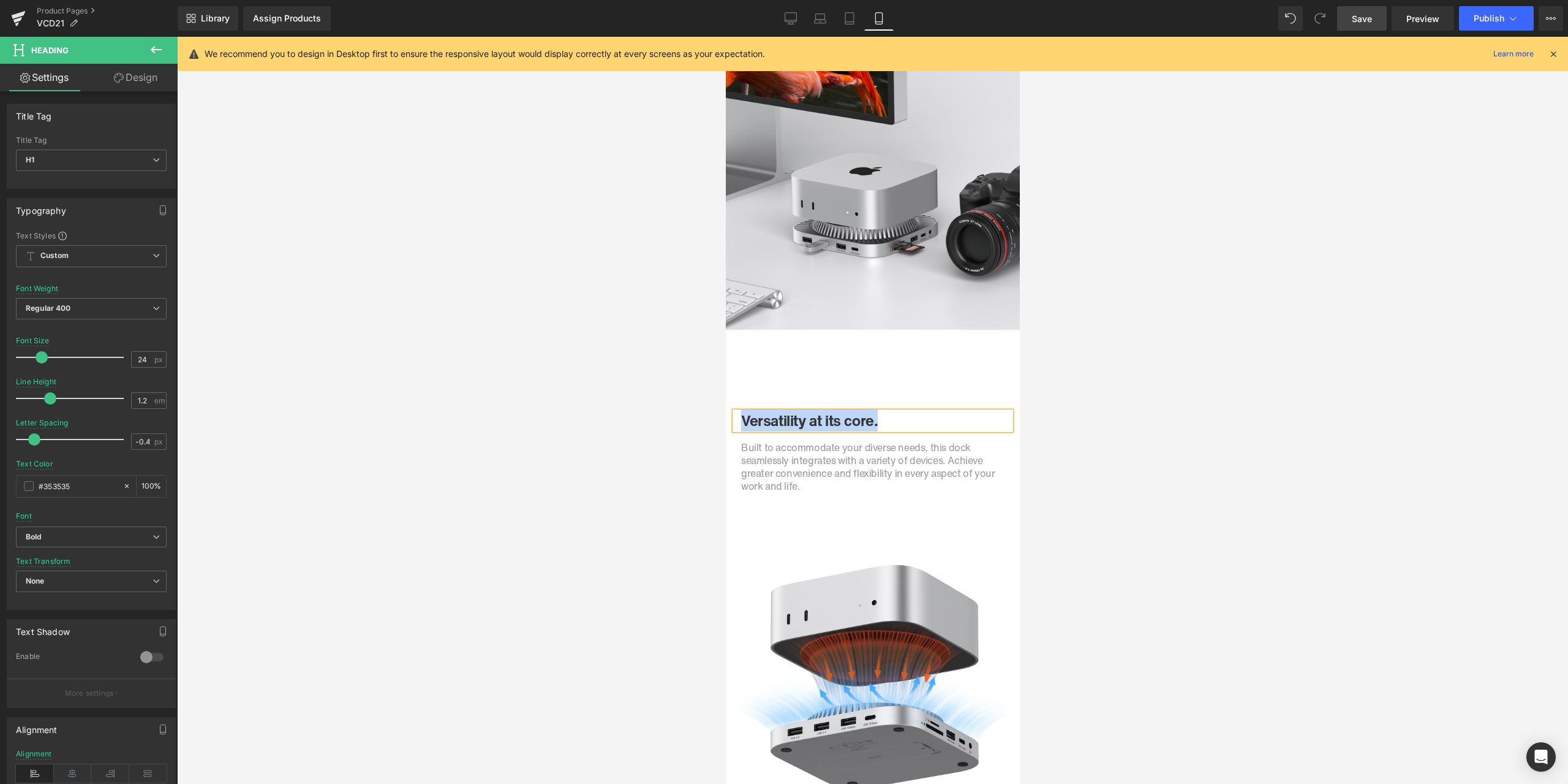
paste div
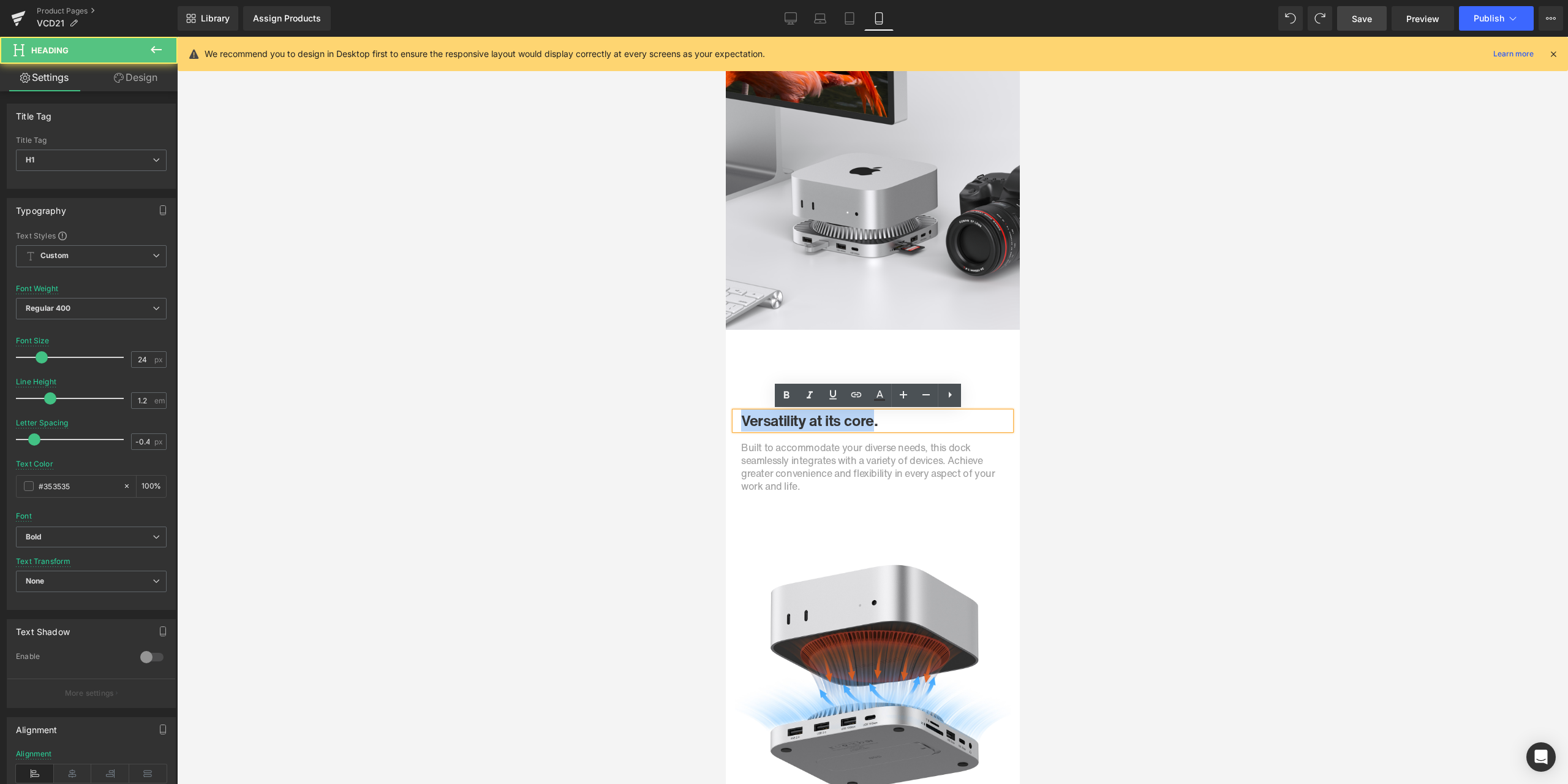
drag, startPoint x: 872, startPoint y: 421, endPoint x: 729, endPoint y: 419, distance: 143.0
click at [734, 419] on div "Versatility at its core." at bounding box center [872, 421] width 276 height 18
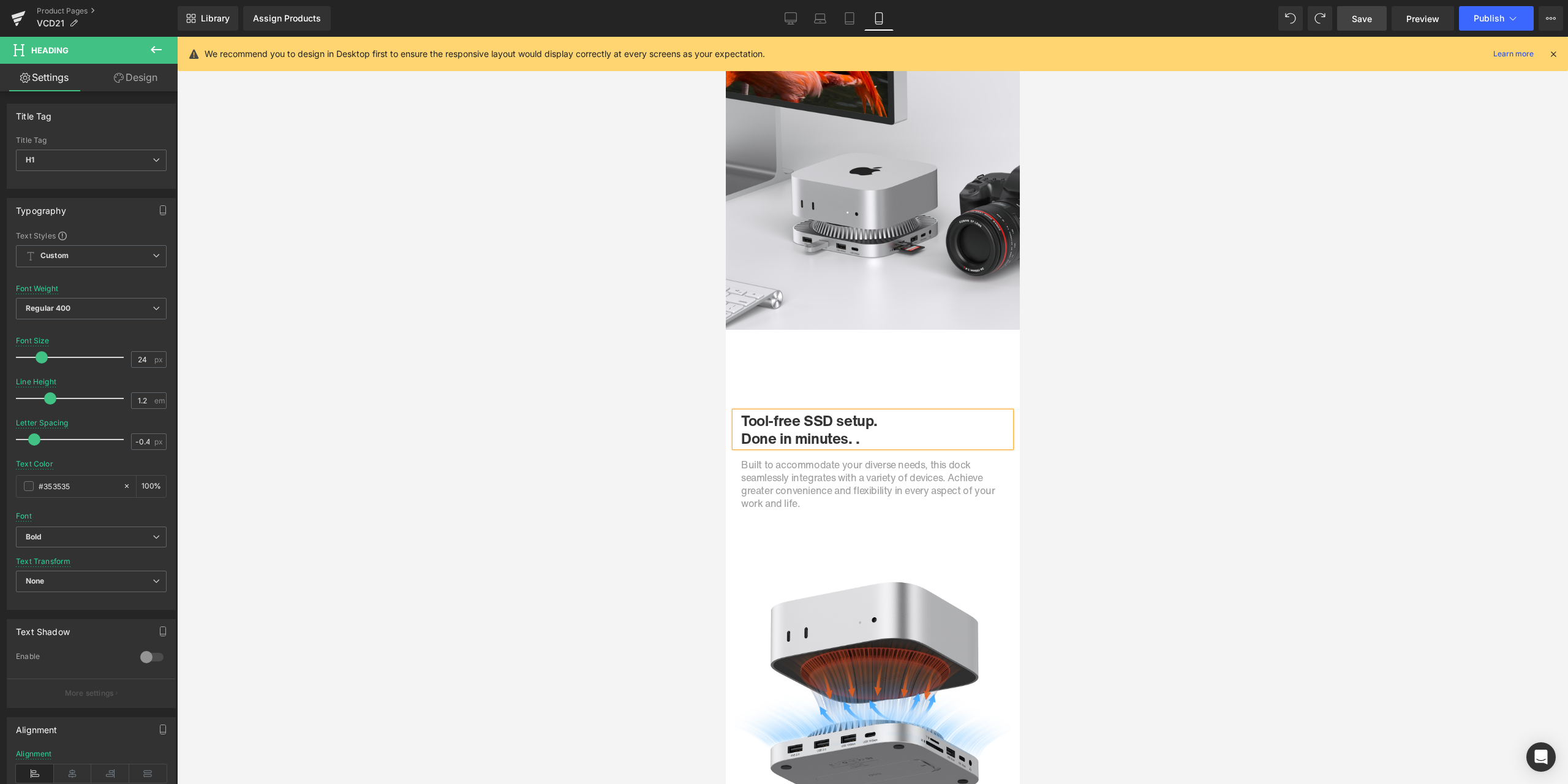
click at [859, 436] on h1 "Done in minutes. ." at bounding box center [872, 438] width 264 height 18
click at [740, 433] on h1 "Done in minutes." at bounding box center [872, 438] width 264 height 18
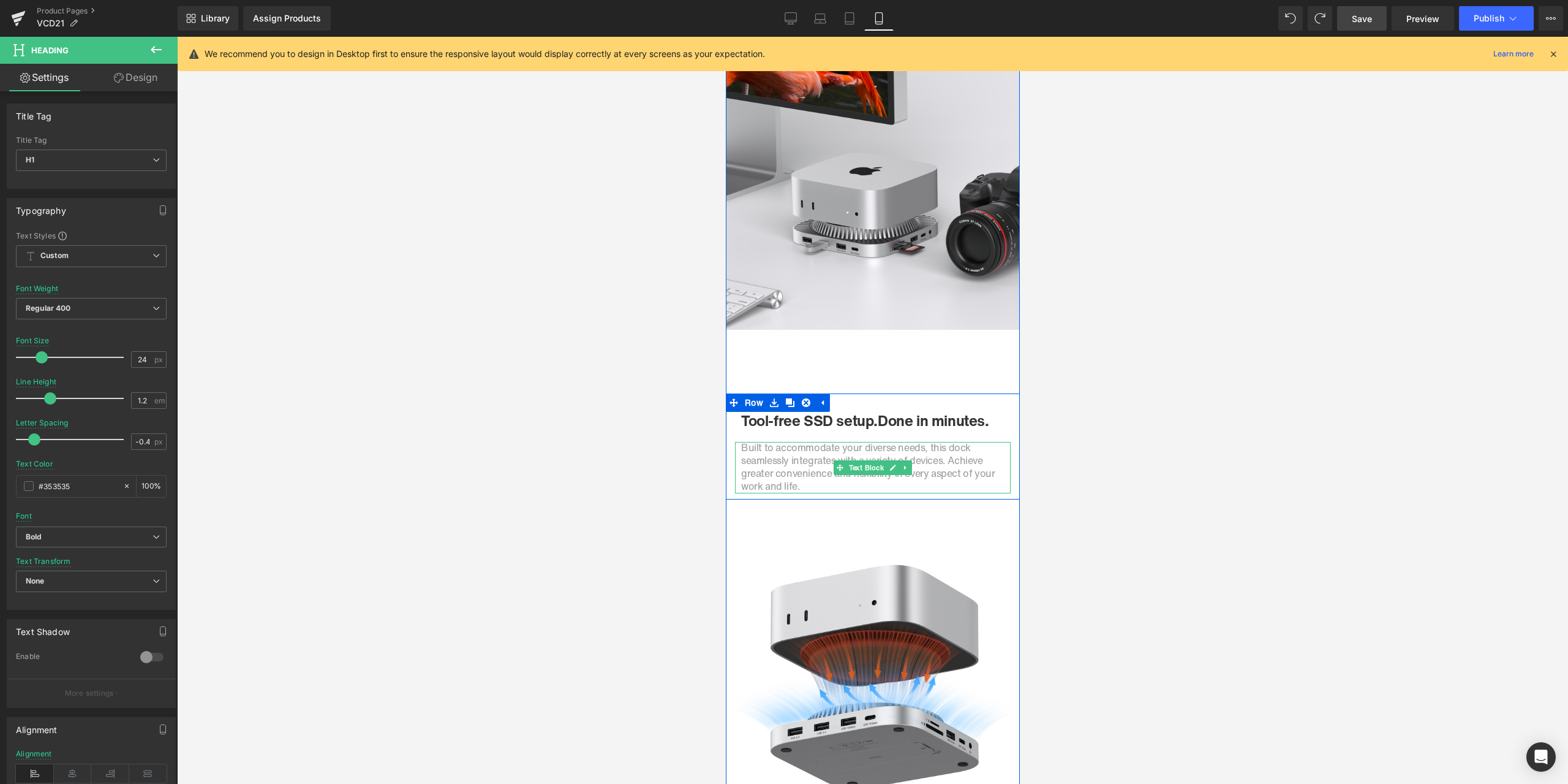
click at [751, 458] on span "Built to accommodate your diverse needs, this dock seamlessly integrates with a…" at bounding box center [867, 466] width 254 height 53
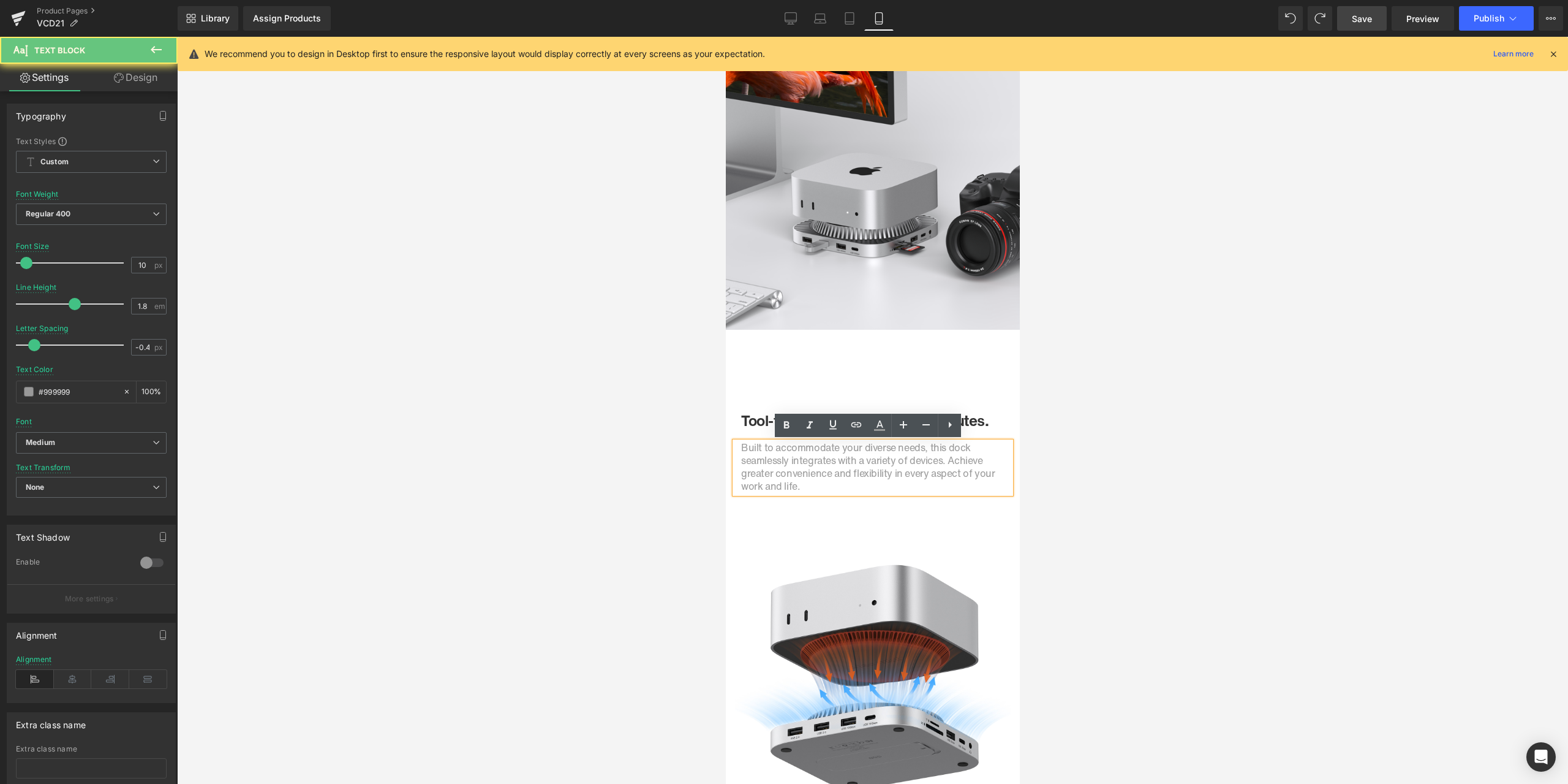
click at [828, 472] on span "Built to accommodate your diverse needs, this dock seamlessly integrates with a…" at bounding box center [867, 466] width 254 height 53
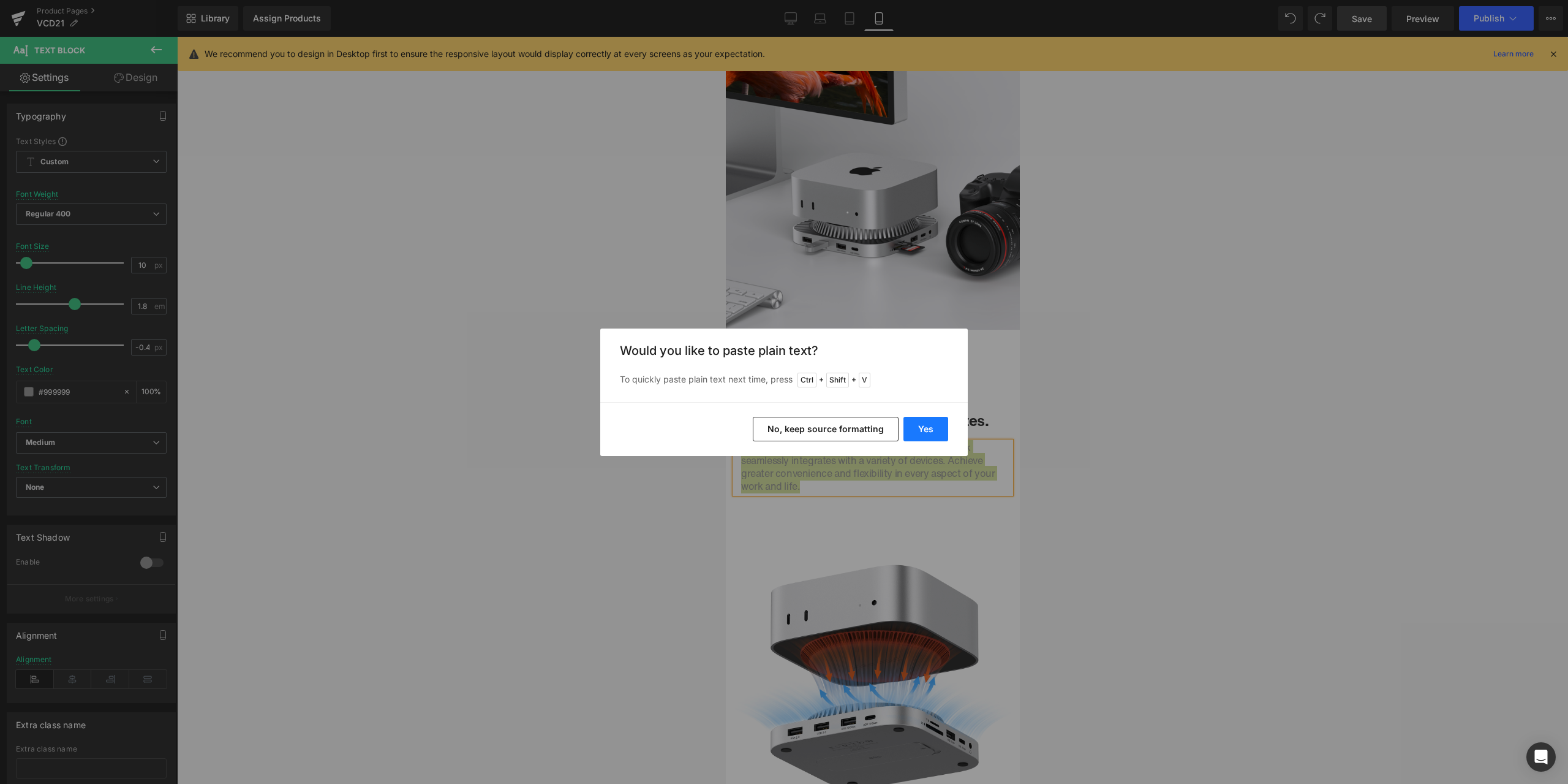
click at [926, 430] on button "Yes" at bounding box center [925, 429] width 45 height 25
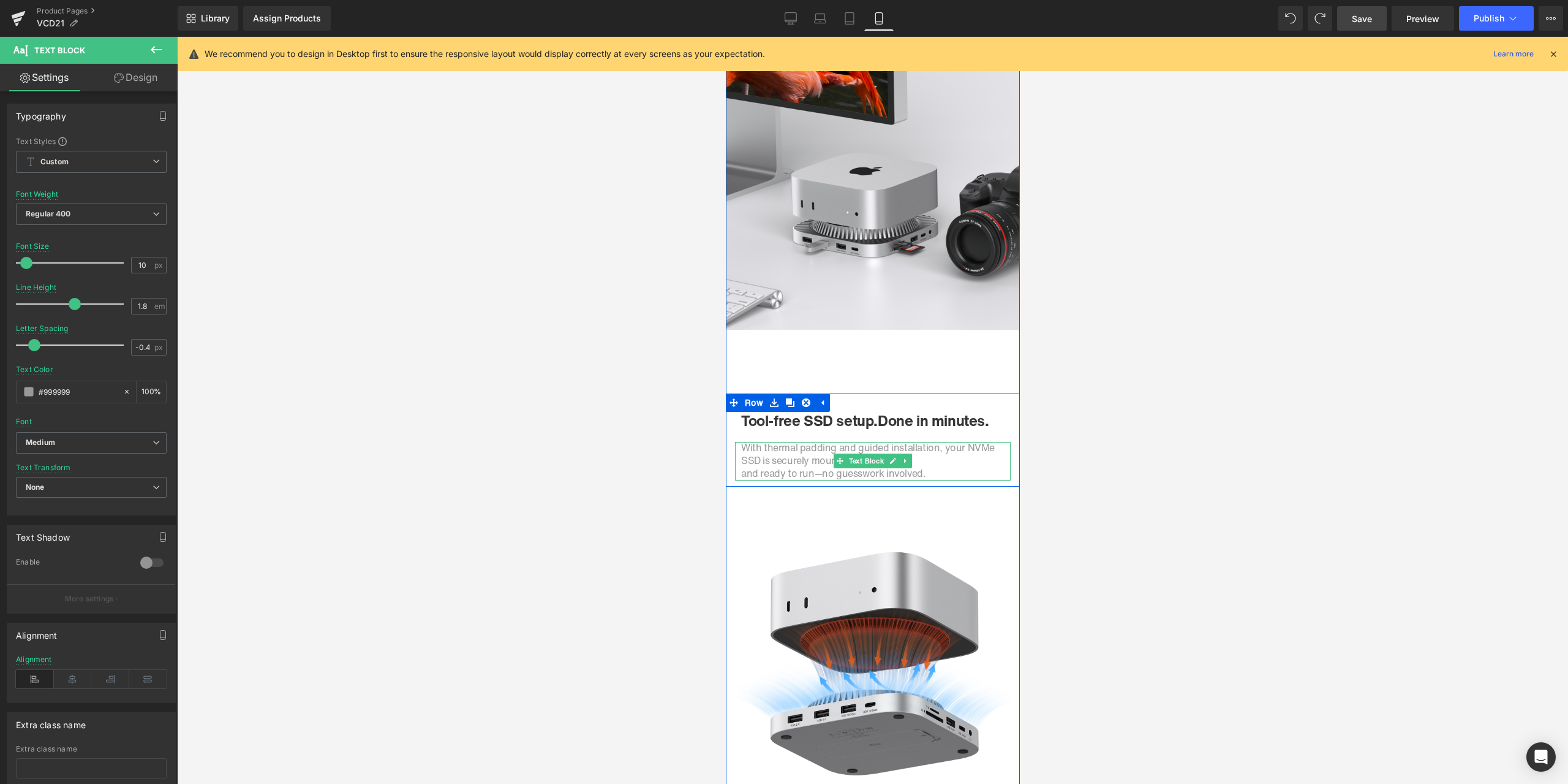
click at [740, 472] on span "and ready to run—no guesswork involved." at bounding box center [833, 473] width 184 height 14
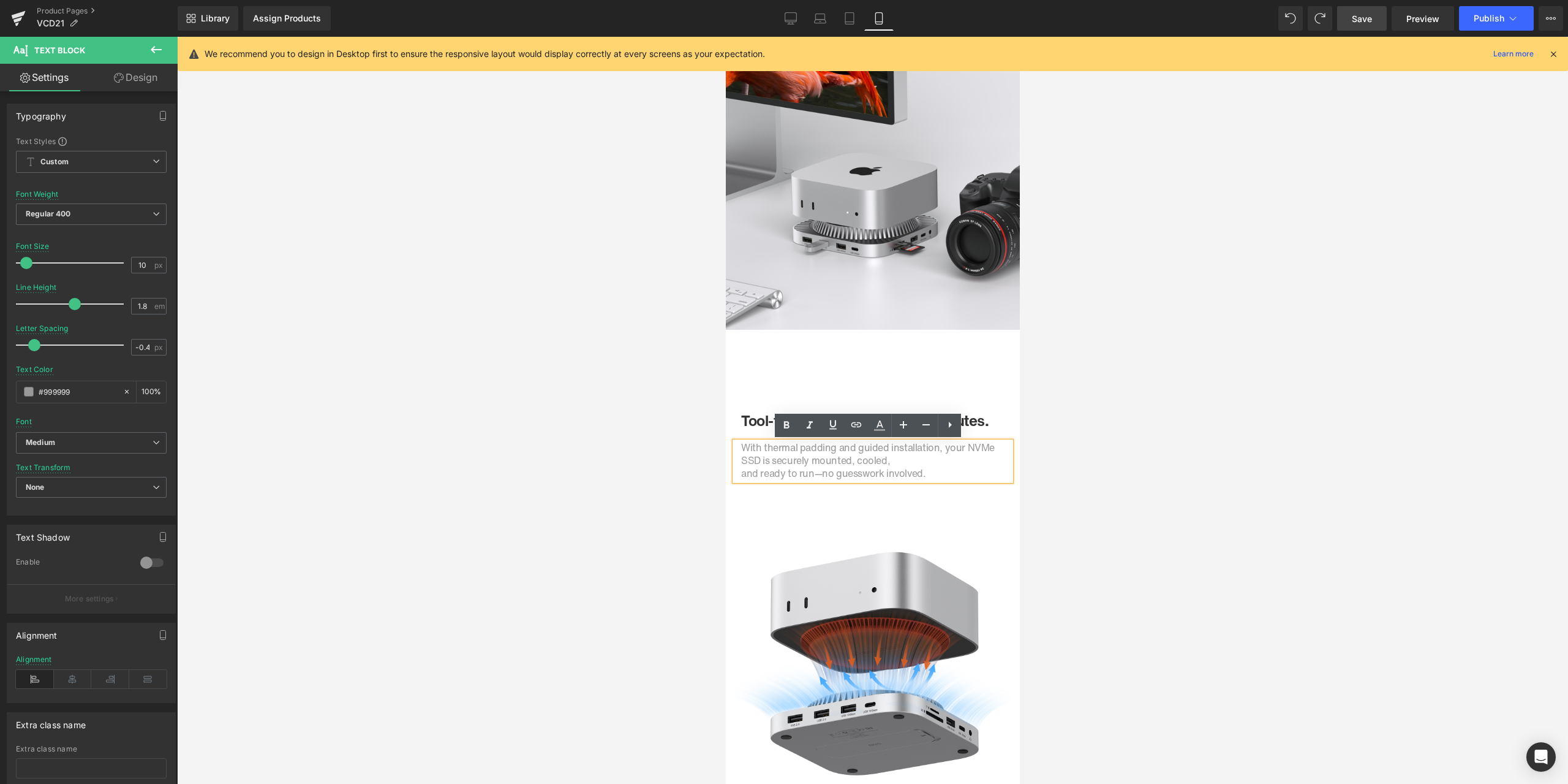
click at [740, 471] on span "and ready to run—no guesswork involved." at bounding box center [833, 473] width 184 height 14
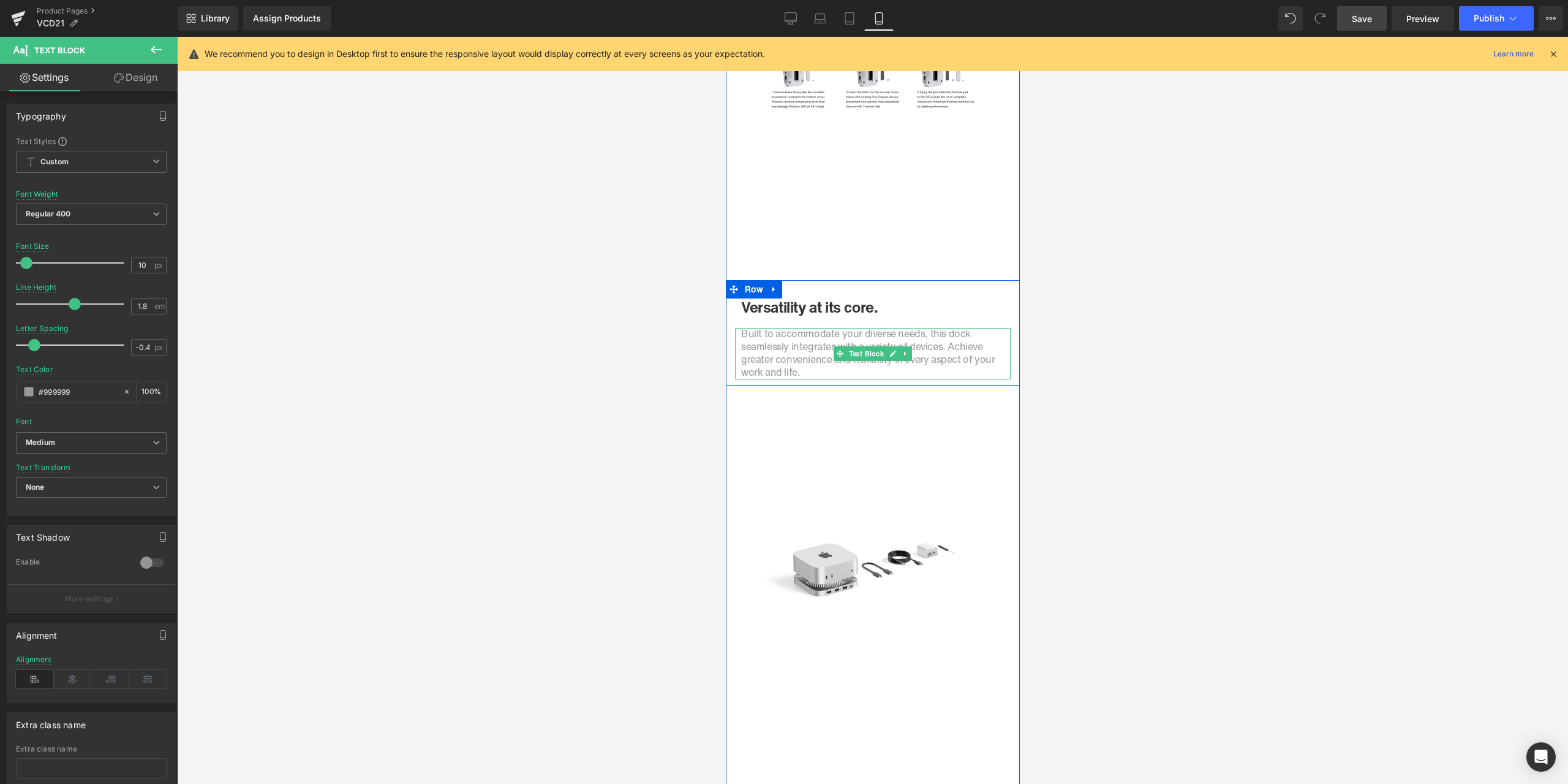
scroll to position [4963, 0]
click at [775, 306] on h1 "Versatility at its core." at bounding box center [872, 308] width 264 height 18
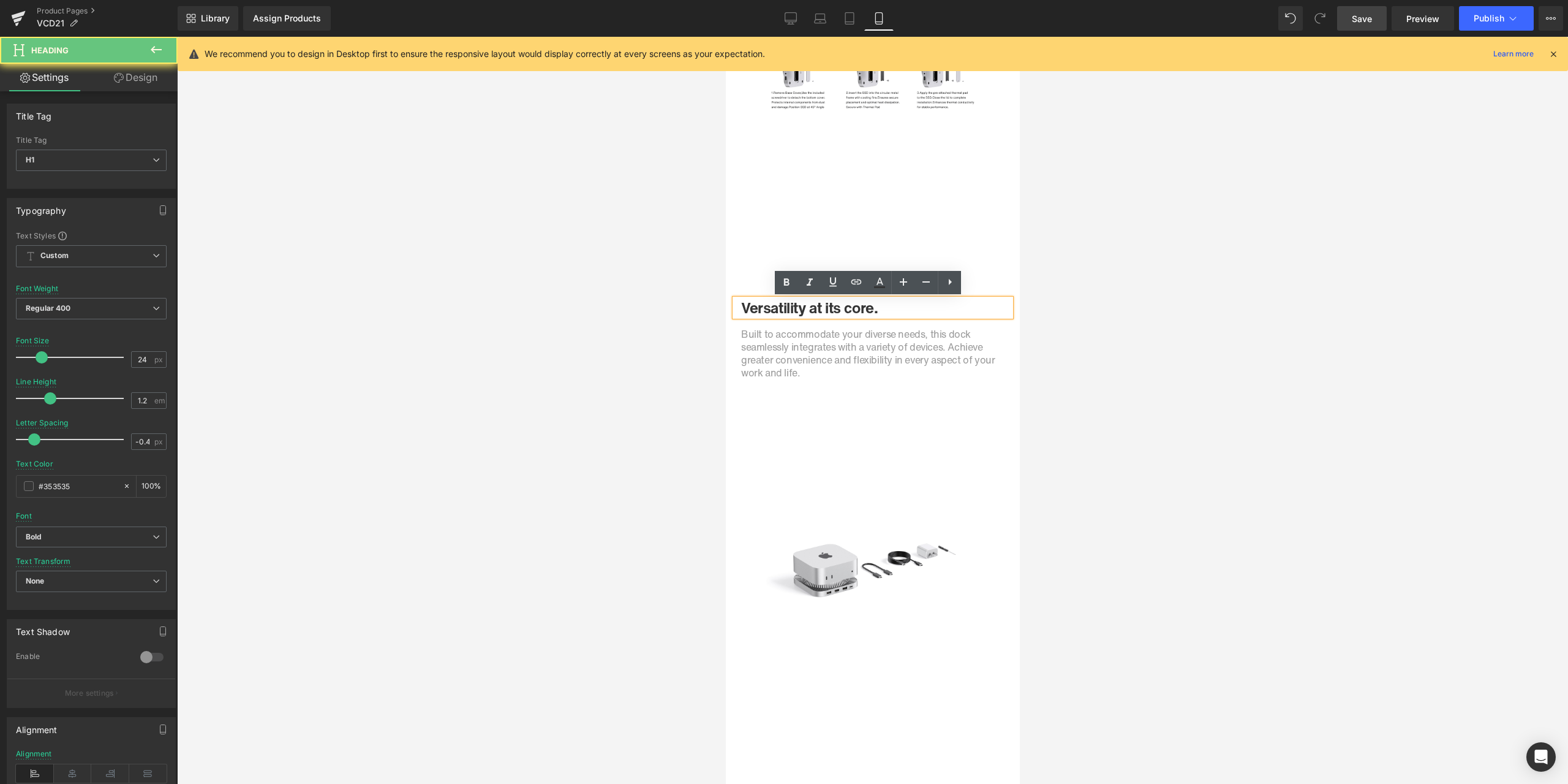
click at [797, 305] on h1 "Versatility at its core." at bounding box center [872, 308] width 264 height 18
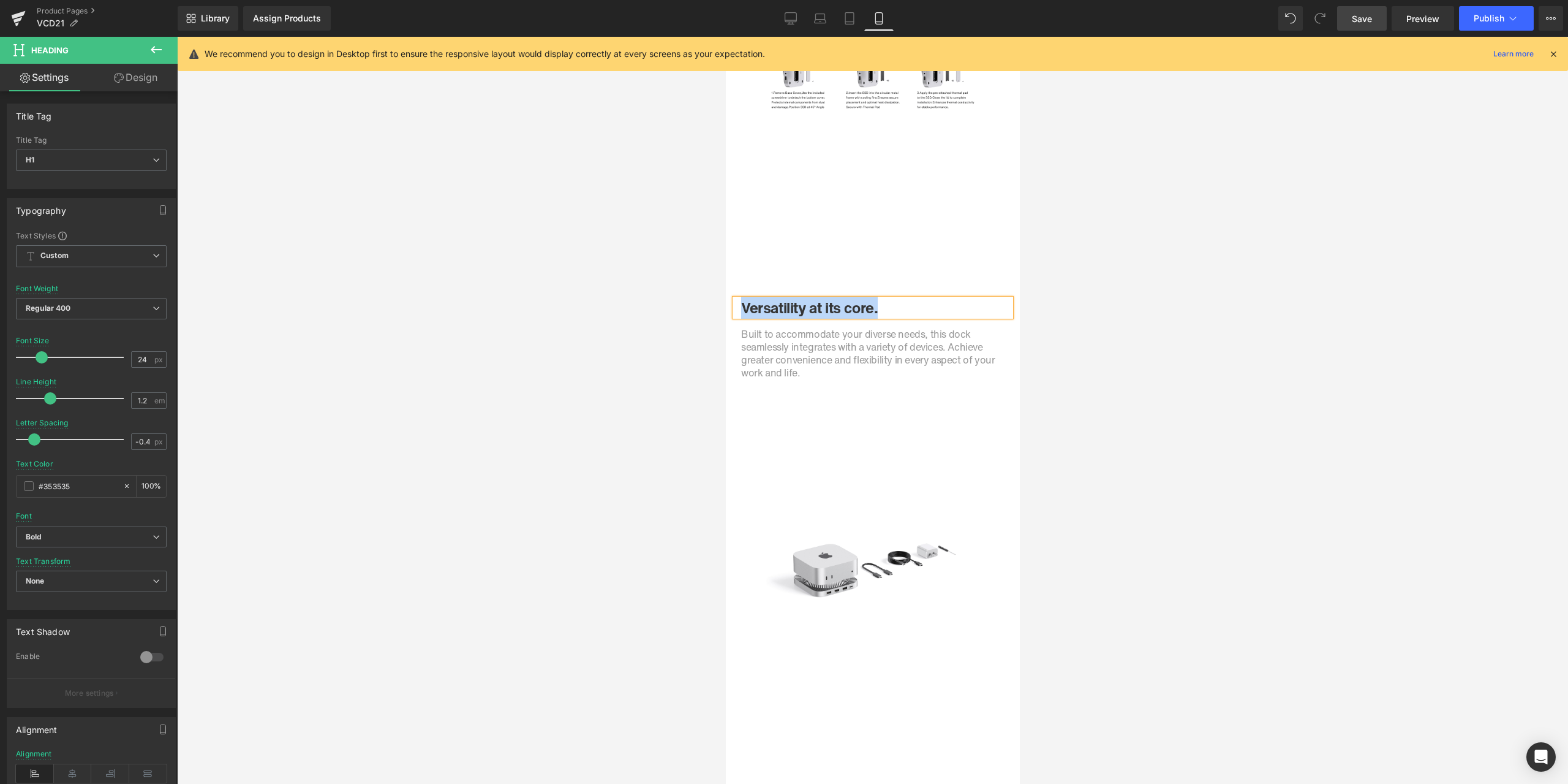
paste div
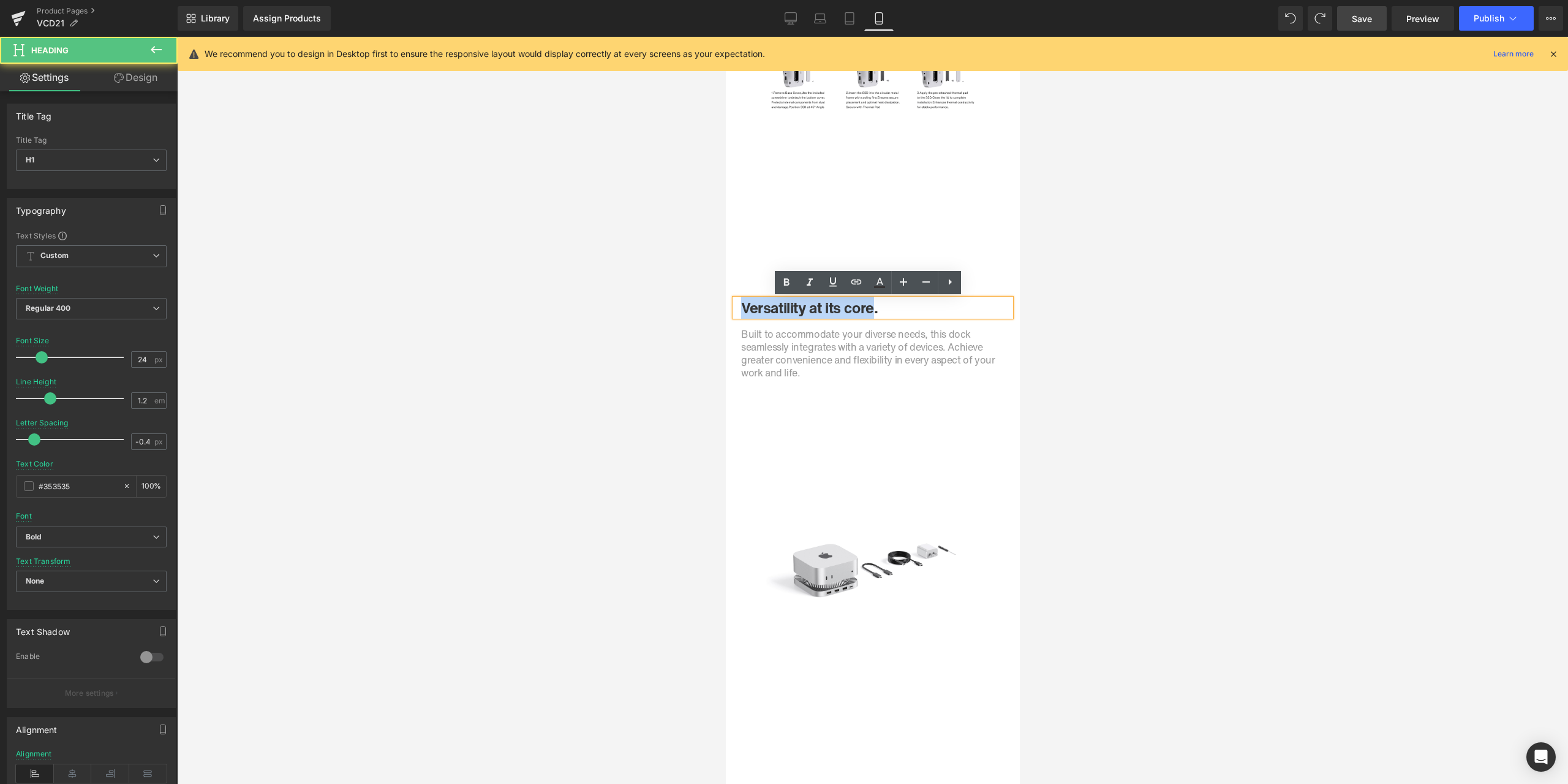
drag, startPoint x: 871, startPoint y: 310, endPoint x: 1413, endPoint y: 349, distance: 543.4
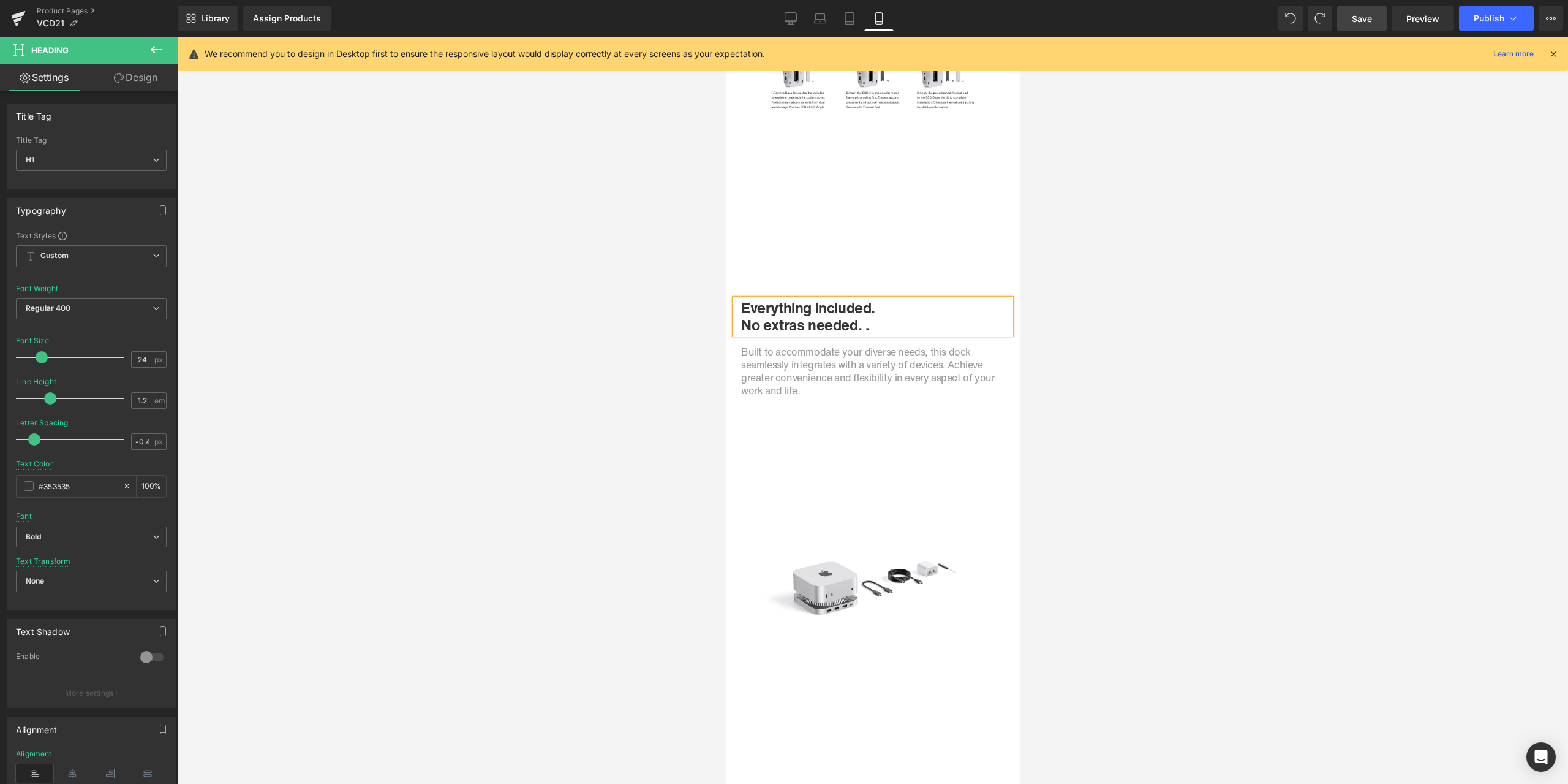
click at [874, 328] on h1 "No extras needed. ." at bounding box center [872, 325] width 264 height 18
click at [740, 323] on h1 "No extras needed." at bounding box center [872, 325] width 264 height 18
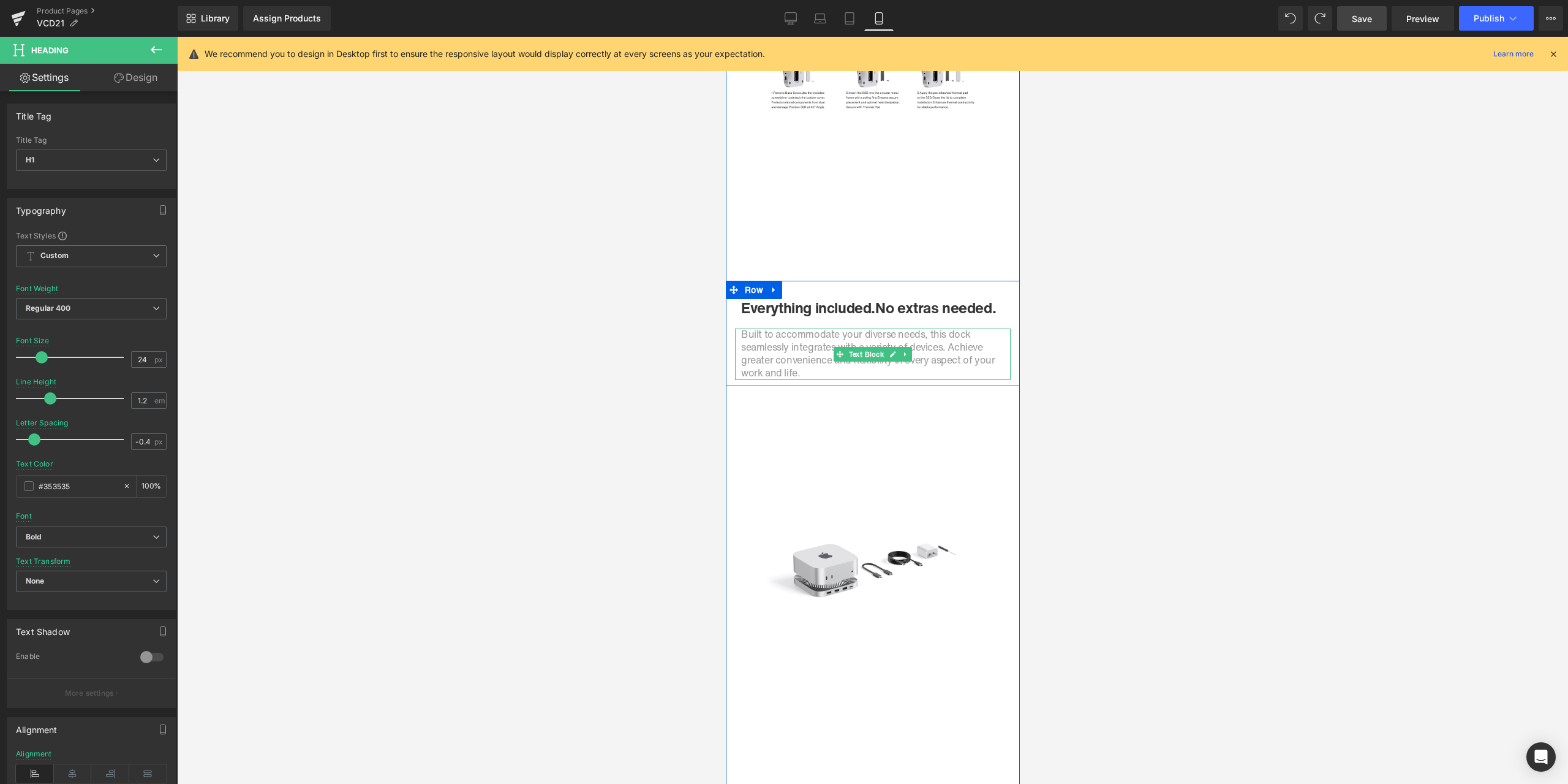
click at [821, 356] on span "Built to accommodate your diverse needs, this dock seamlessly integrates with a…" at bounding box center [867, 353] width 254 height 53
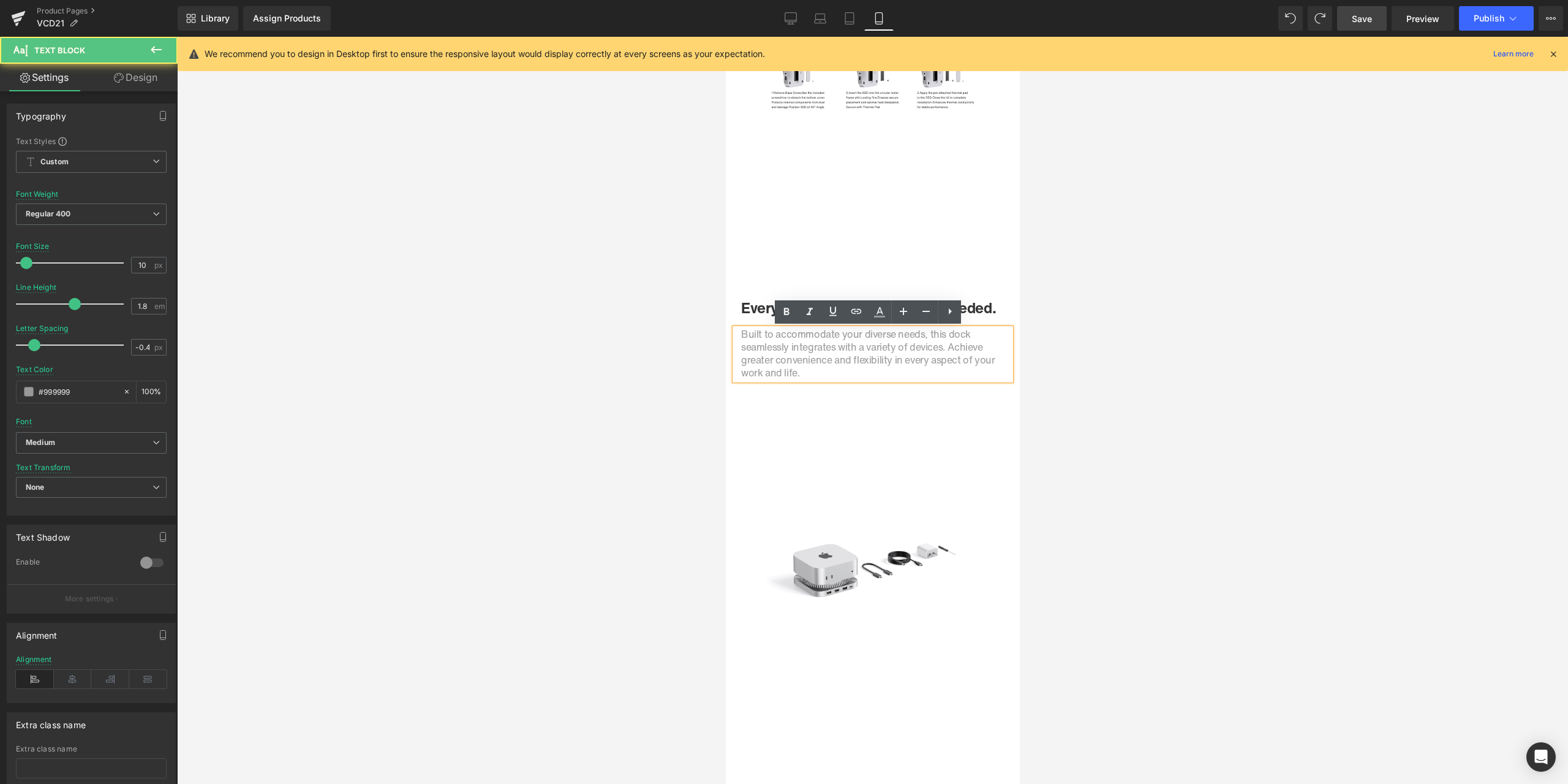
click at [782, 352] on span "Built to accommodate your diverse needs, this dock seamlessly integrates with a…" at bounding box center [867, 353] width 254 height 53
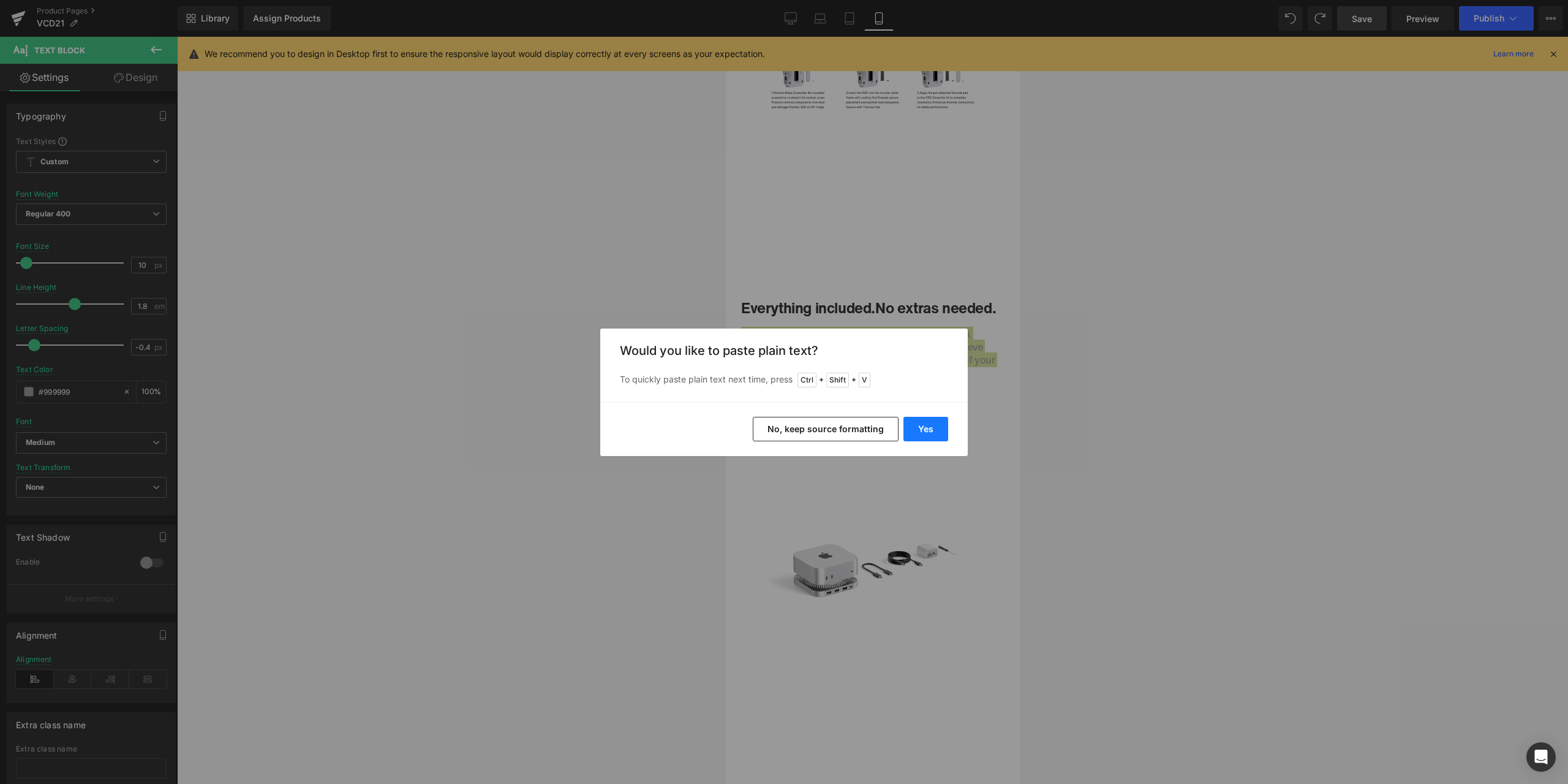
click at [925, 427] on button "Yes" at bounding box center [925, 429] width 45 height 25
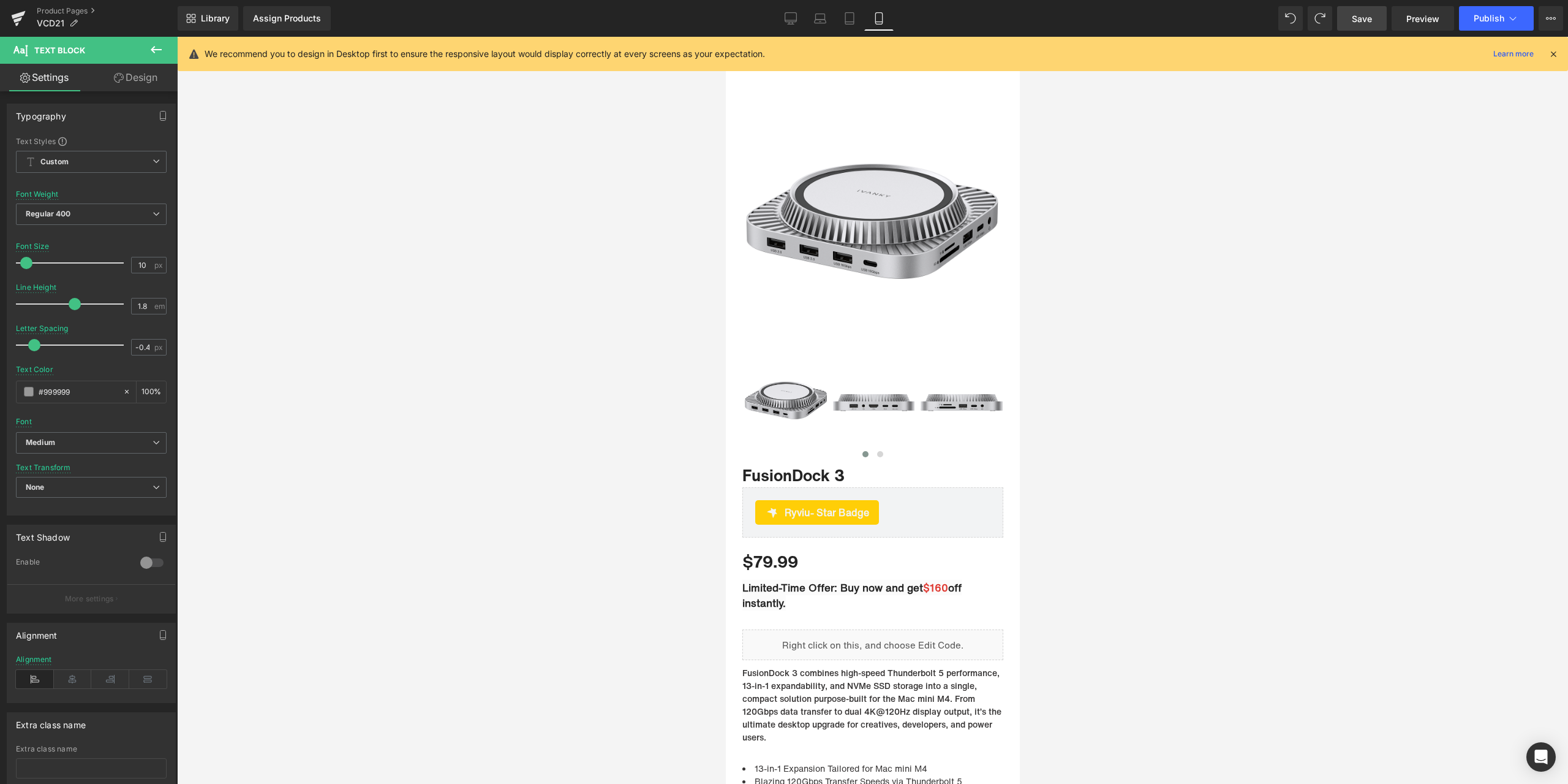
scroll to position [0, 0]
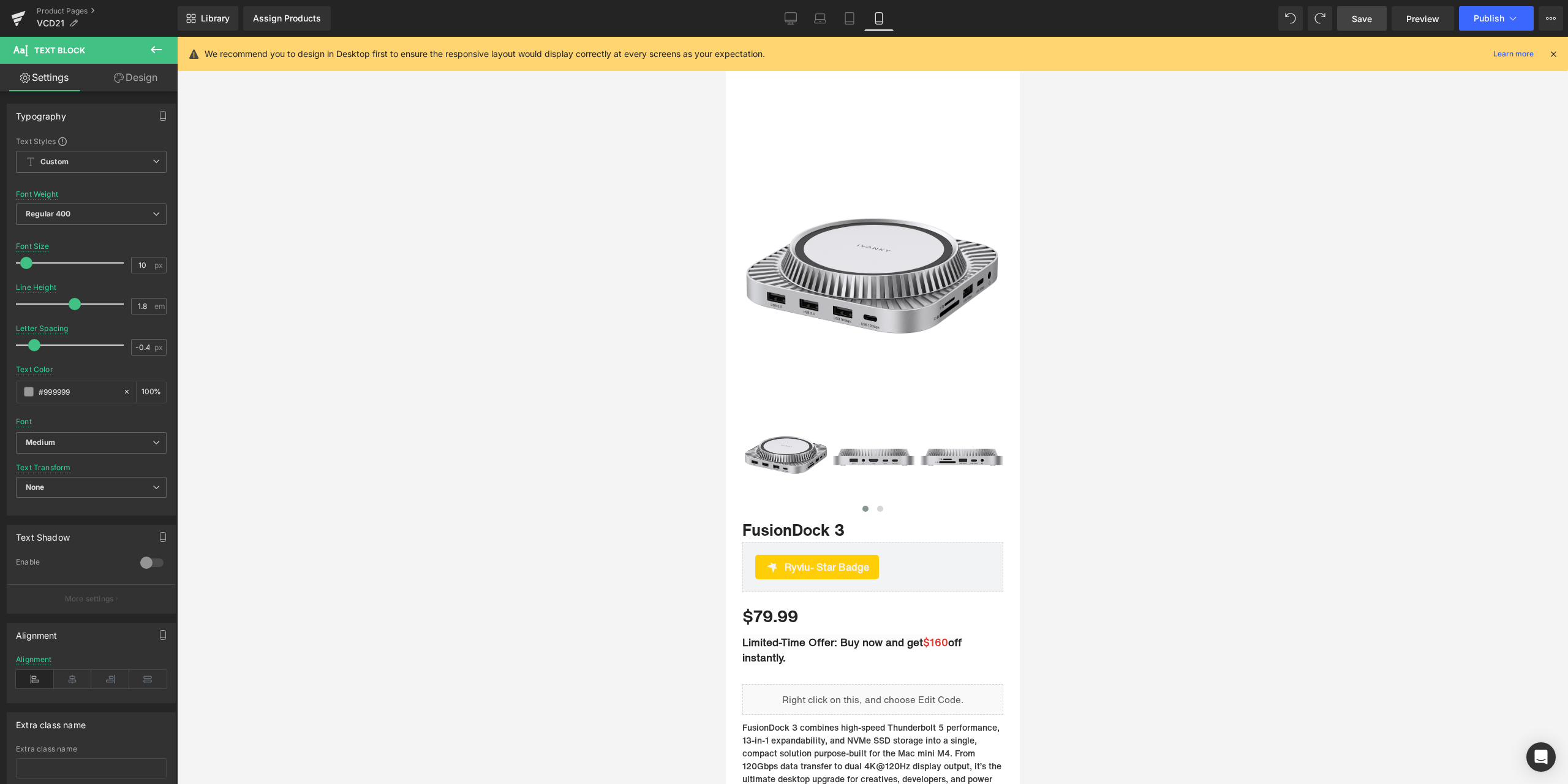
drag, startPoint x: 1013, startPoint y: 550, endPoint x: 1668, endPoint y: 85, distance: 803.3
click at [784, 12] on link "Desktop" at bounding box center [791, 19] width 30 height 25
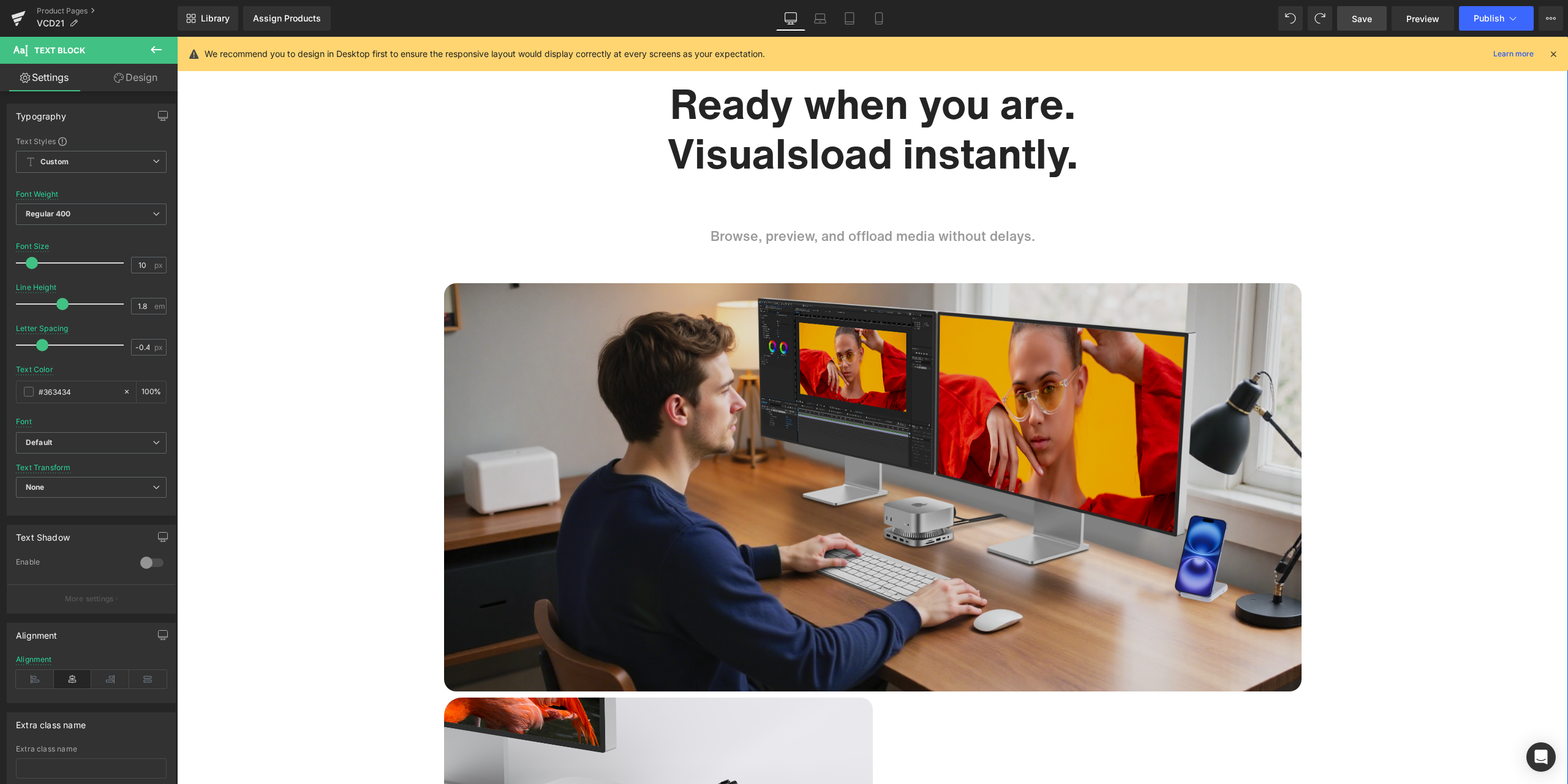
scroll to position [4718, 0]
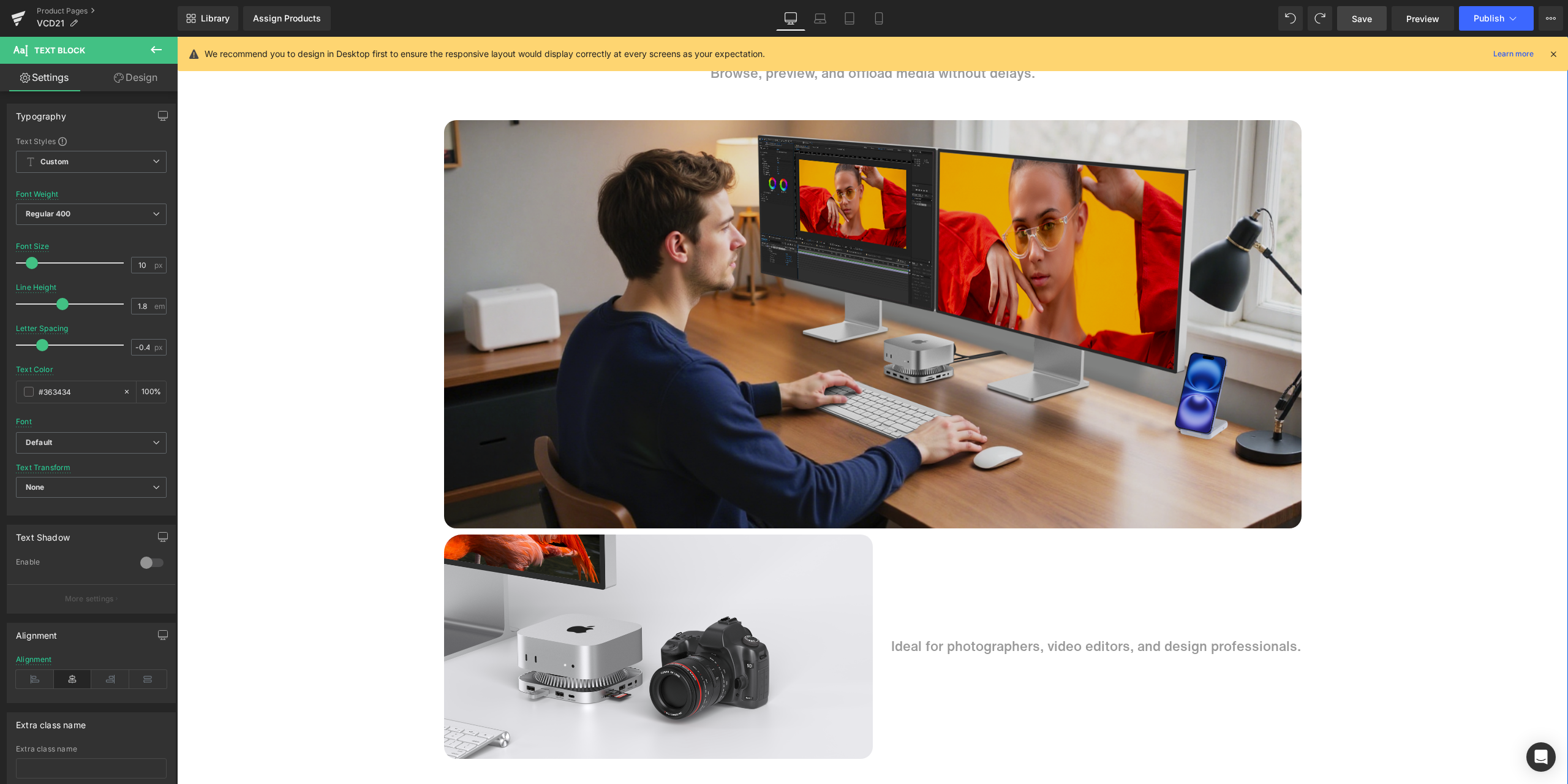
click at [912, 299] on img at bounding box center [872, 324] width 857 height 409
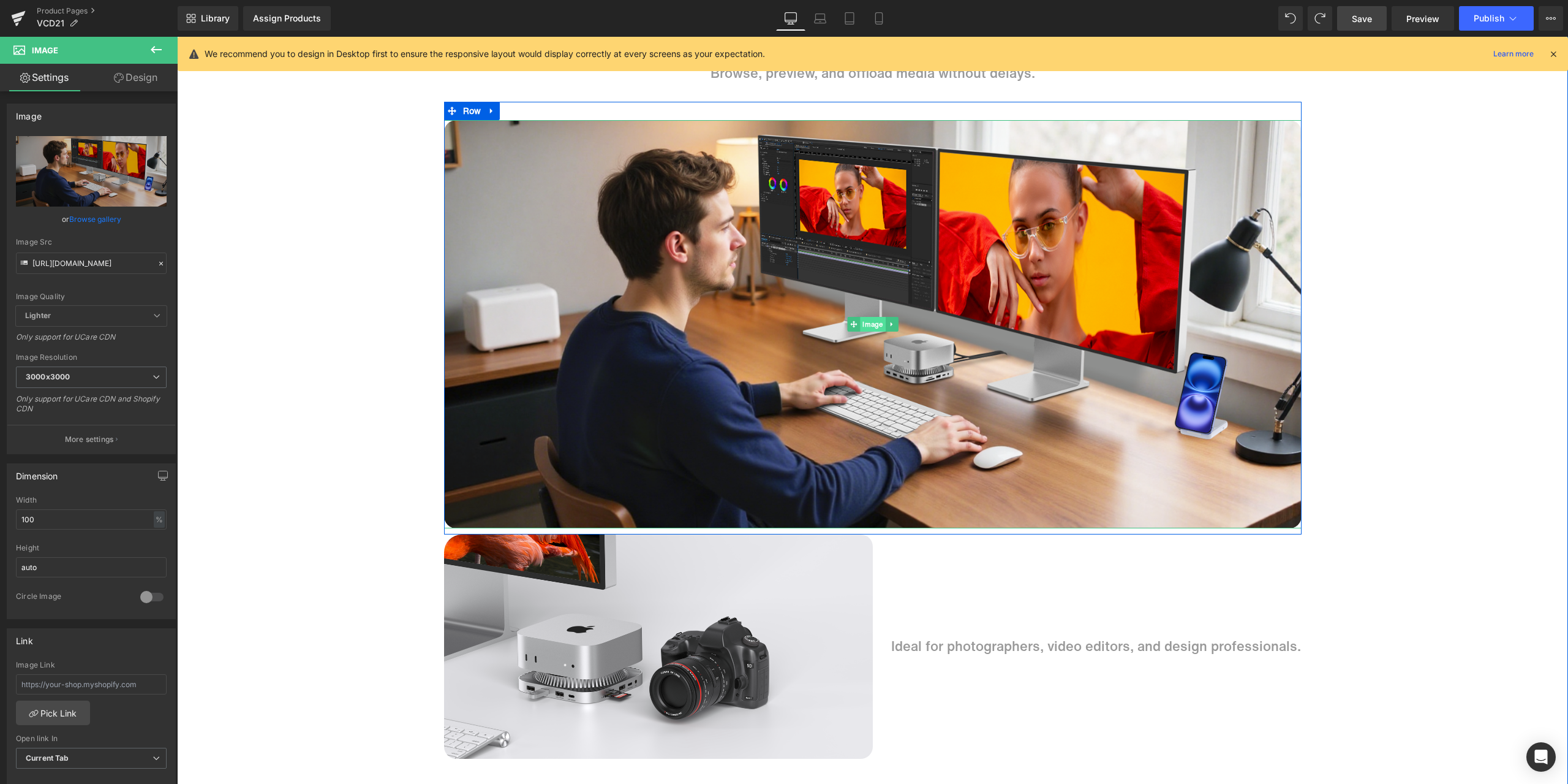
click at [874, 317] on div "Image" at bounding box center [872, 324] width 857 height 409
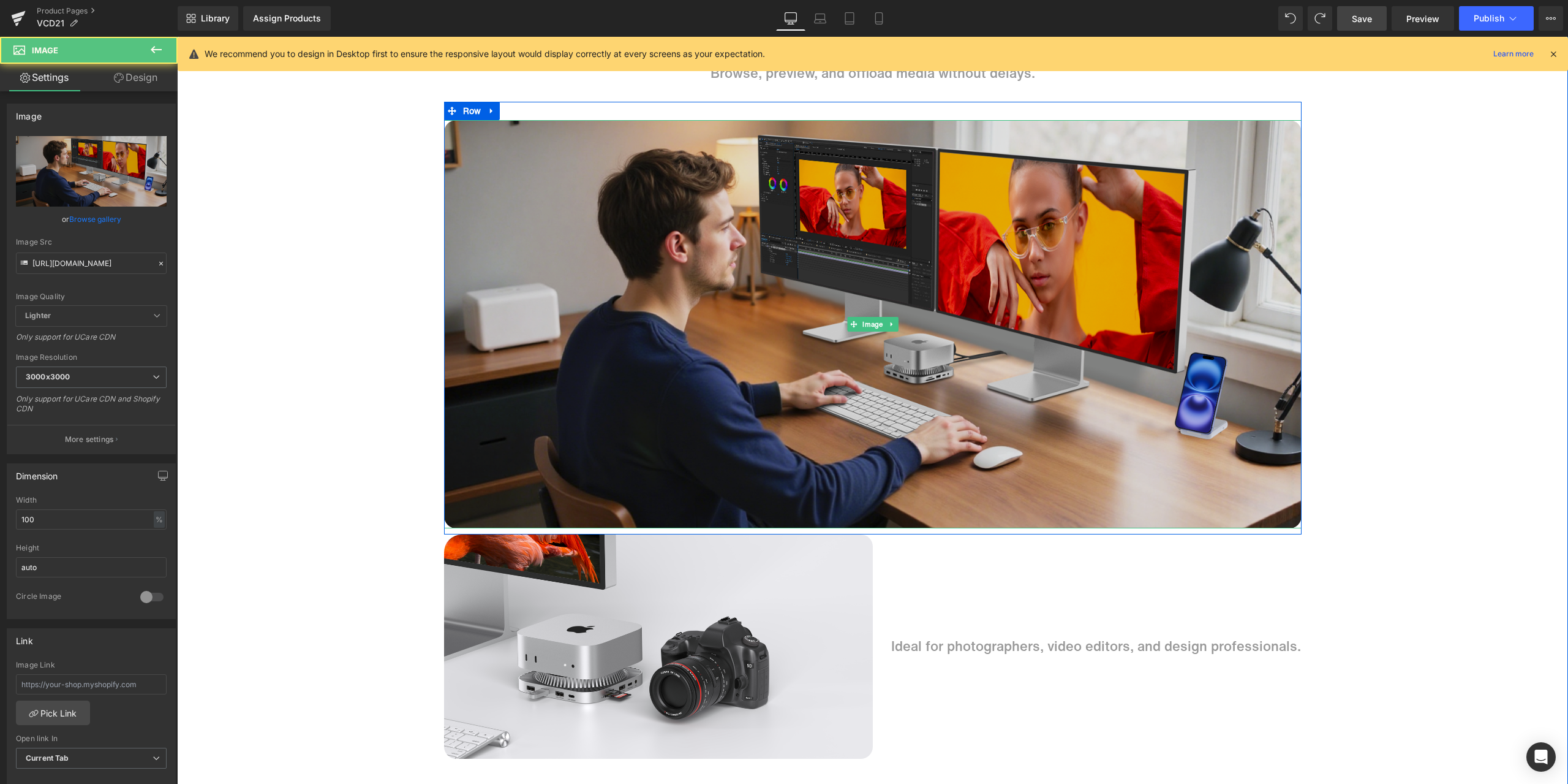
drag, startPoint x: 871, startPoint y: 321, endPoint x: 775, endPoint y: 316, distance: 96.1
click at [871, 321] on span "Image" at bounding box center [872, 324] width 25 height 14
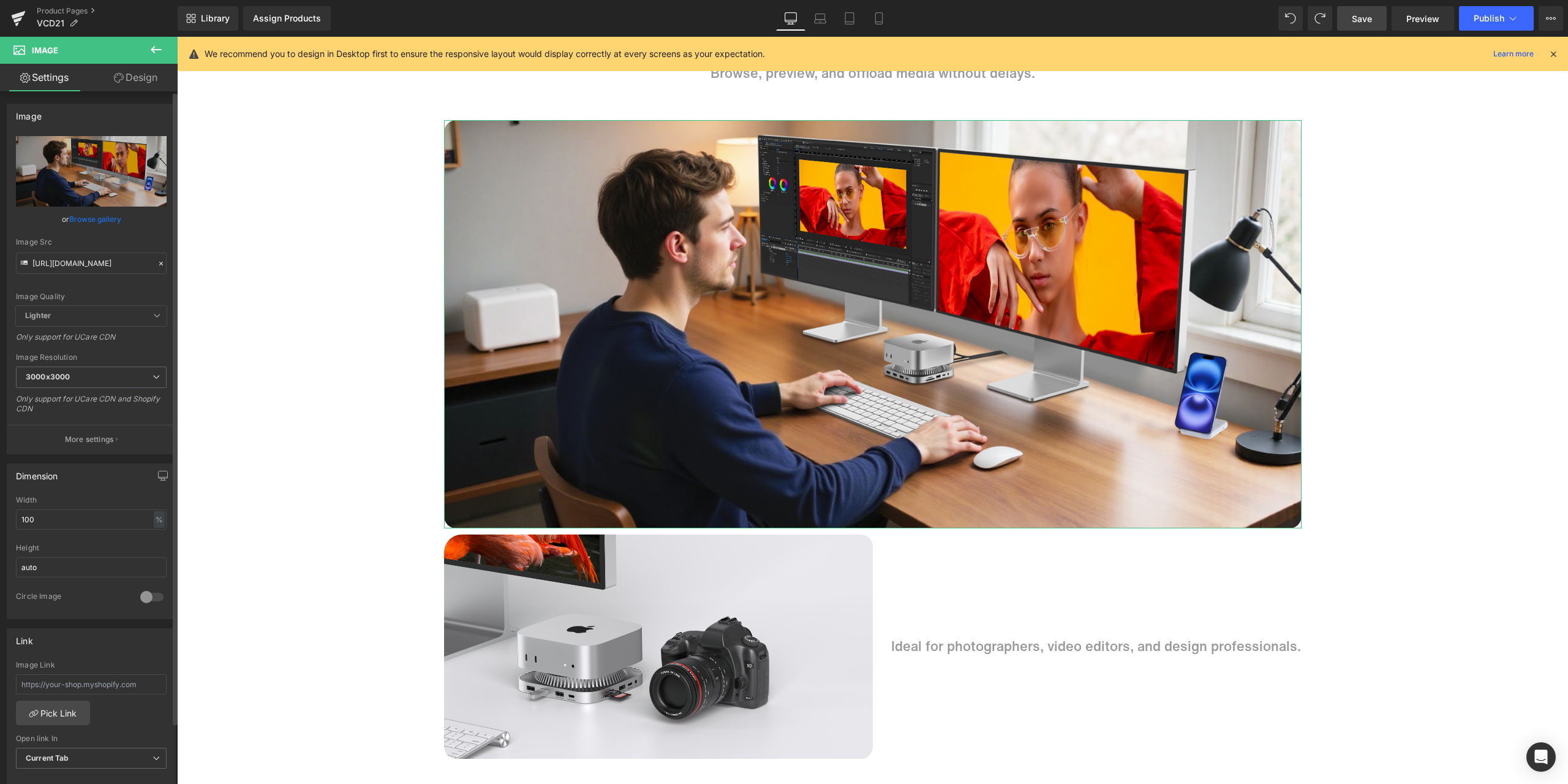
click at [157, 259] on icon at bounding box center [161, 264] width 8 height 8
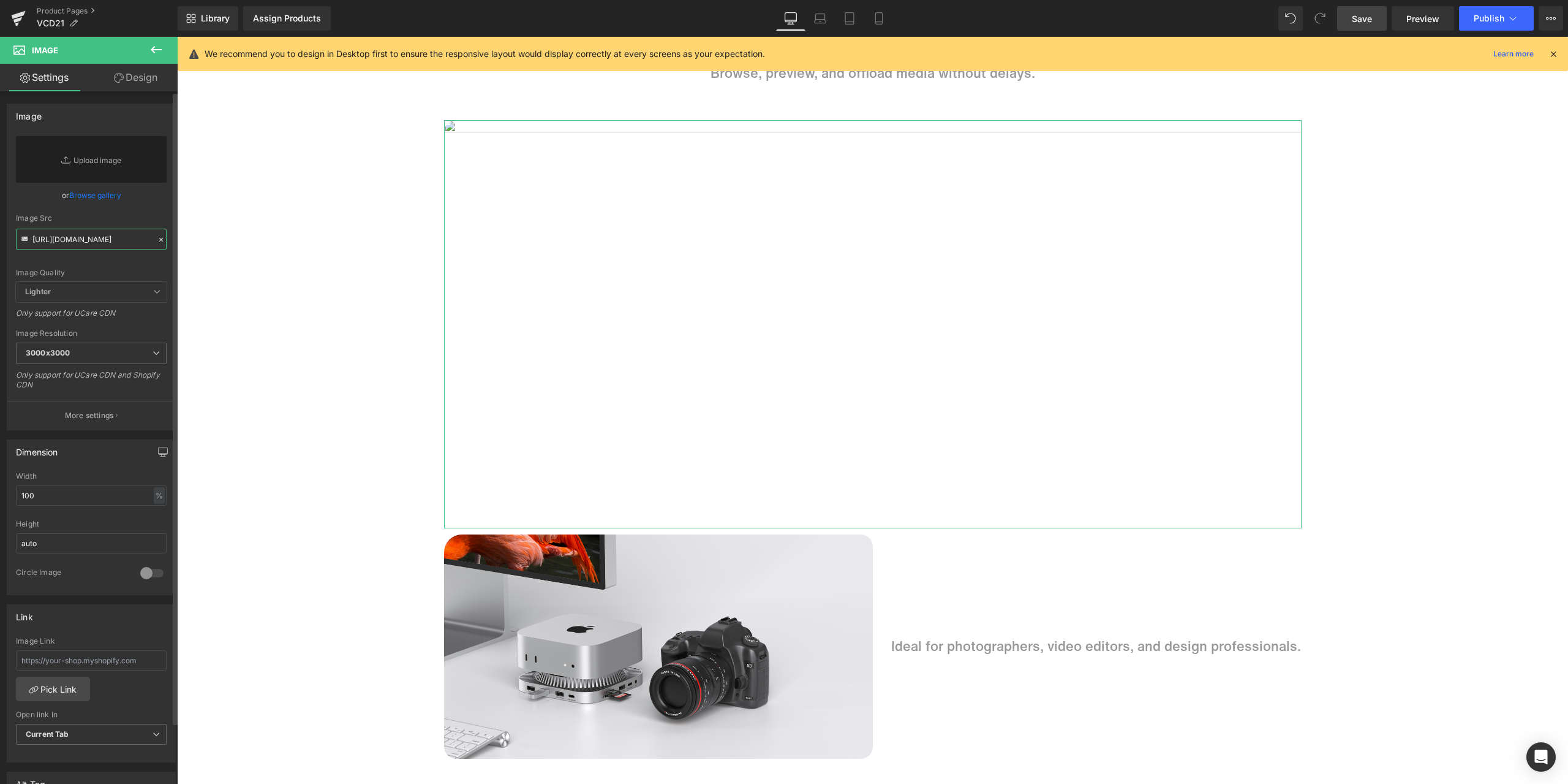
click at [103, 245] on input "[URL][DOMAIN_NAME]" at bounding box center [91, 239] width 151 height 21
paste input "[URL][DOMAIN_NAME]"
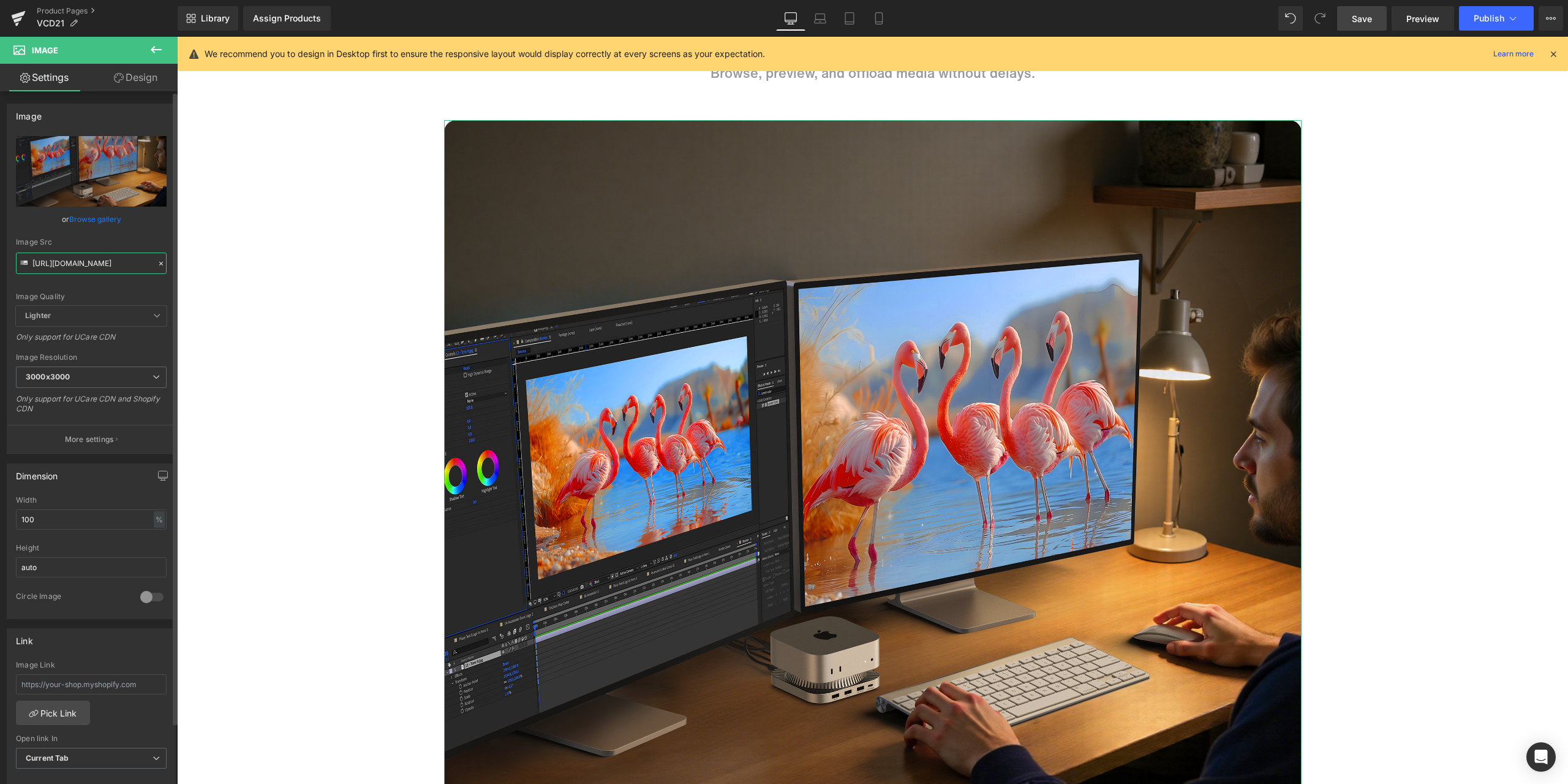
type input "[URL][DOMAIN_NAME]"
click at [140, 226] on div "Image Quality Lighter Lightest Lighter Lighter Lightest Only support for UCare …" at bounding box center [91, 221] width 151 height 170
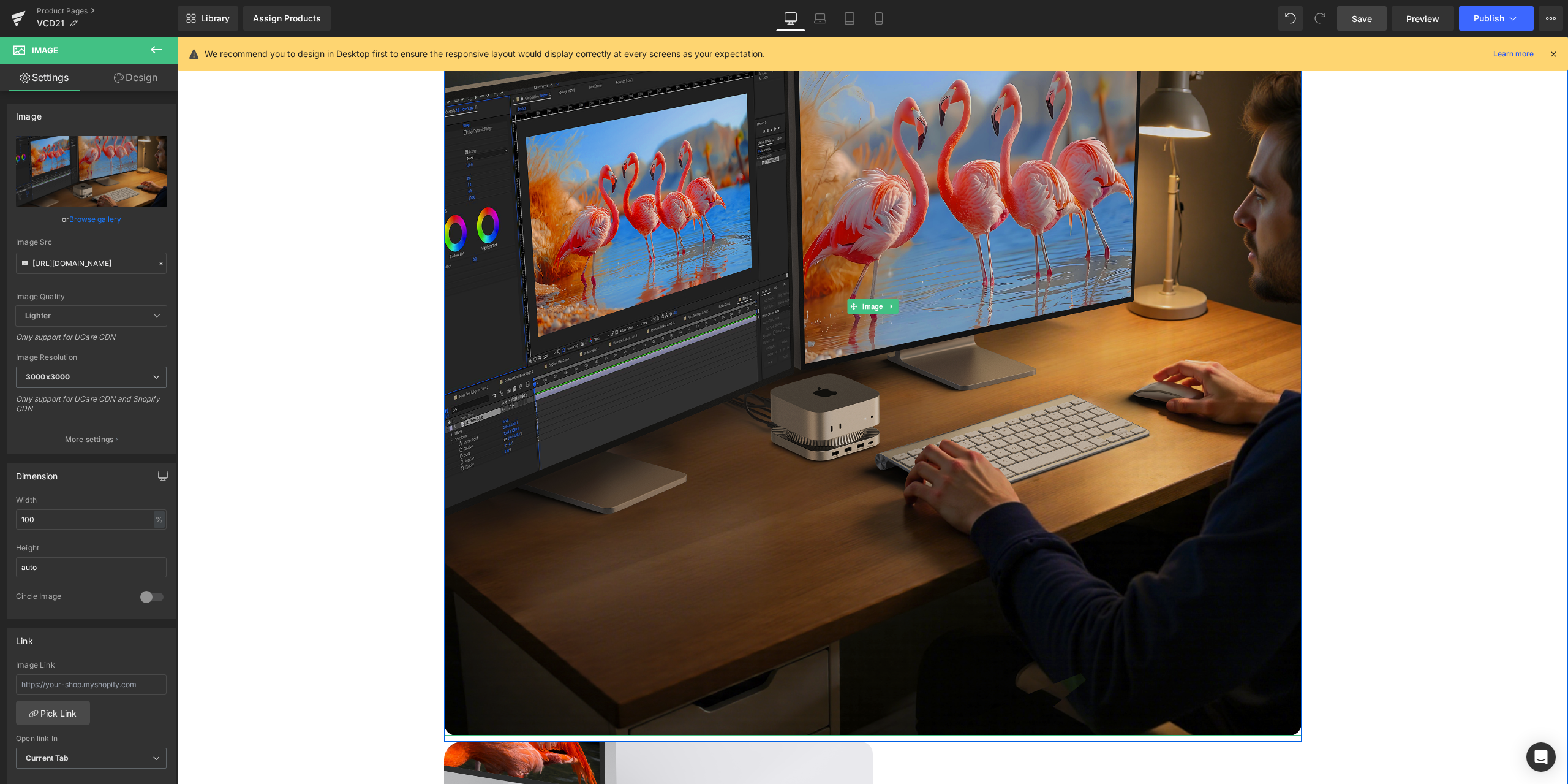
scroll to position [4963, 0]
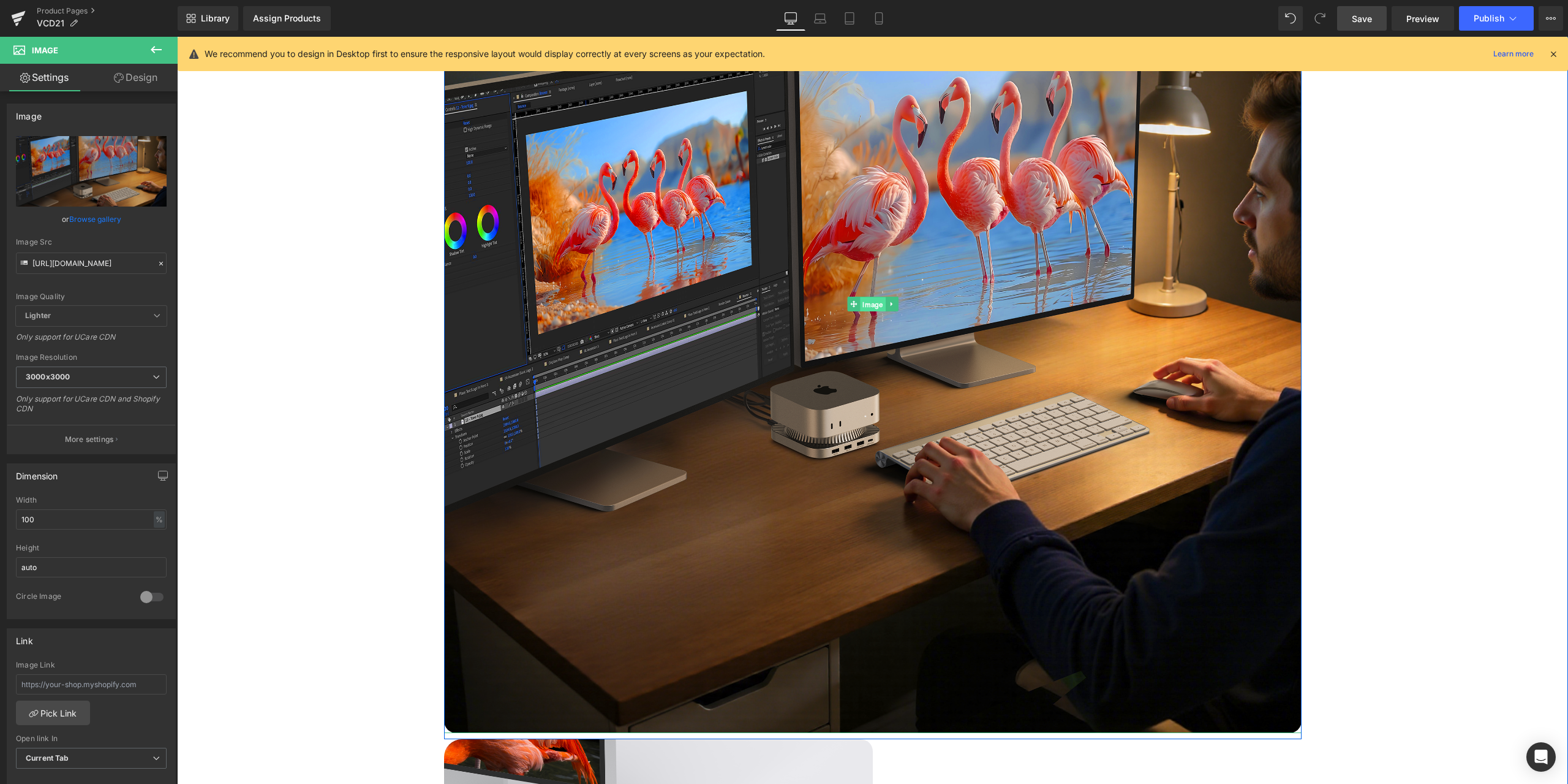
click at [865, 306] on span "Image" at bounding box center [872, 304] width 25 height 14
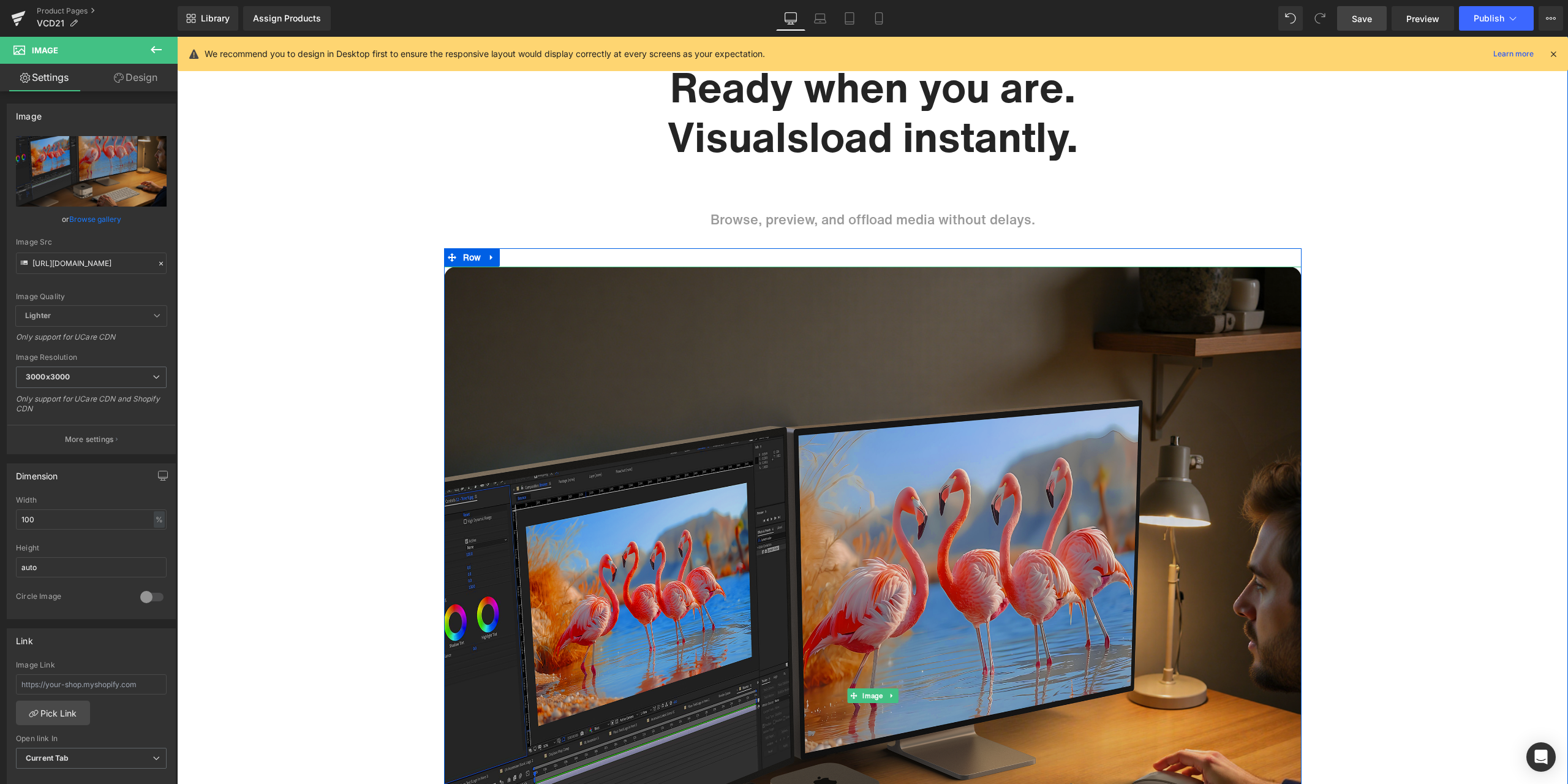
scroll to position [4718, 0]
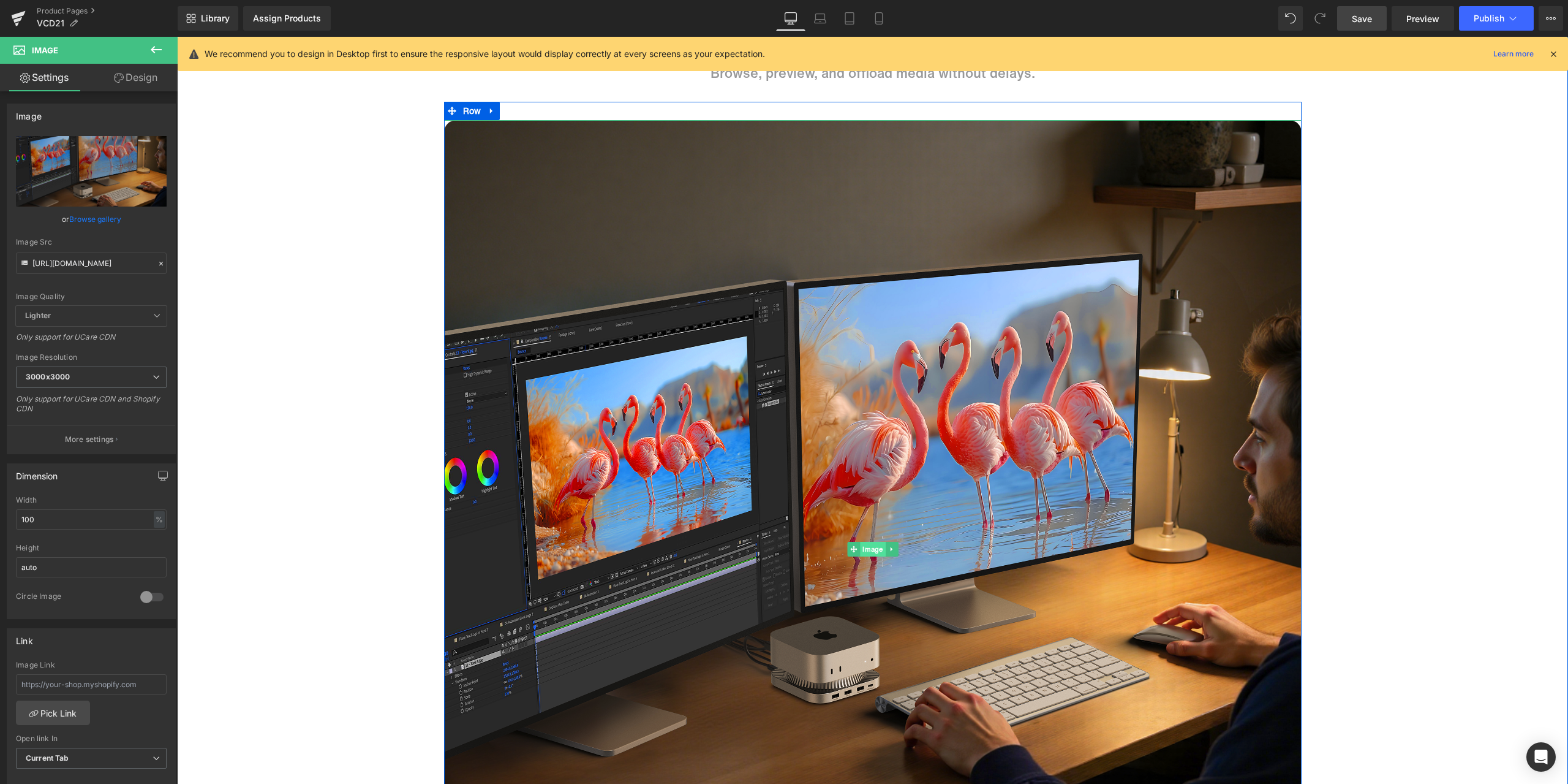
click at [860, 545] on span "Image" at bounding box center [872, 549] width 25 height 14
click at [159, 260] on icon at bounding box center [161, 264] width 8 height 8
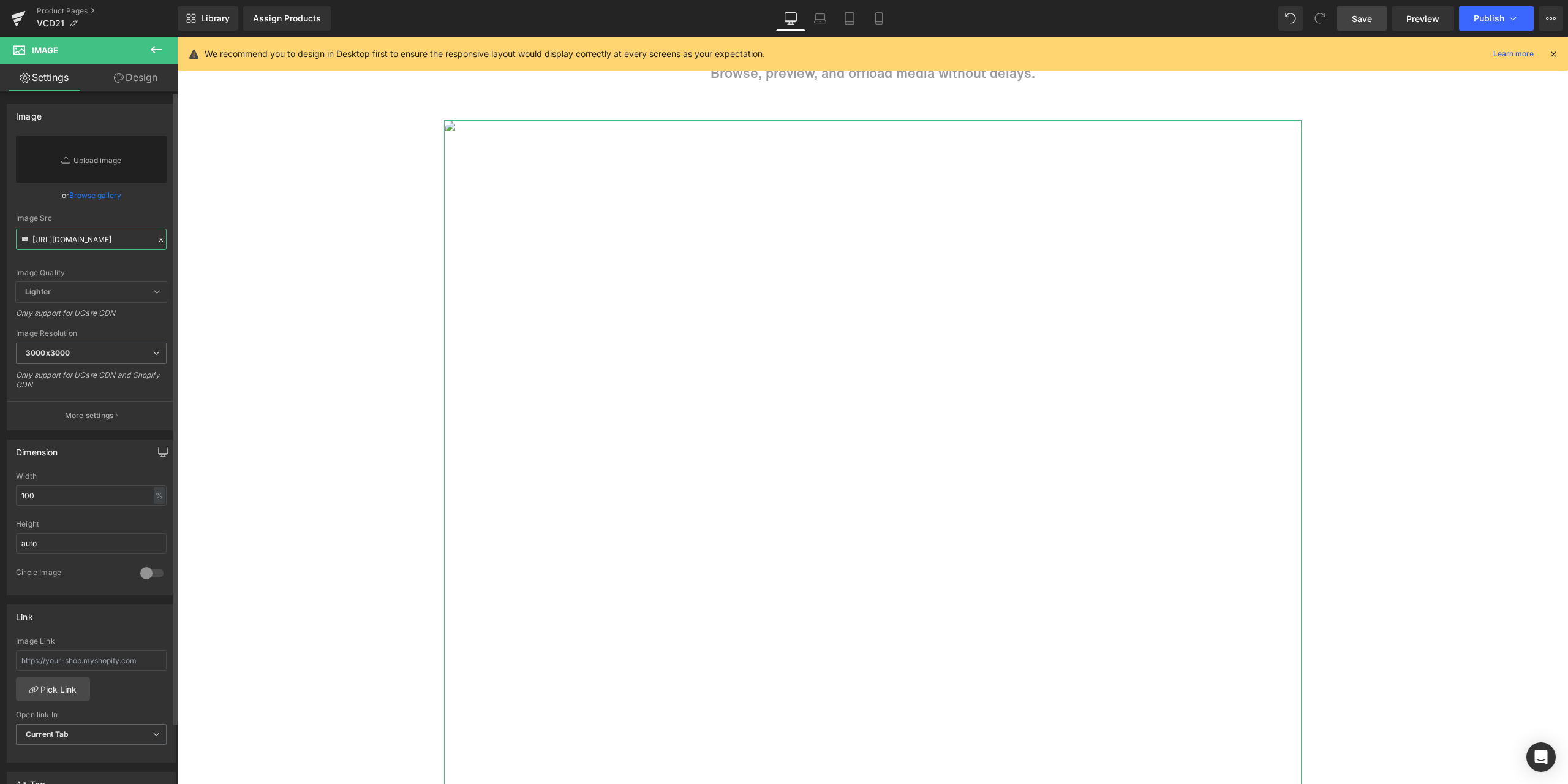
click at [111, 237] on input "[URL][DOMAIN_NAME]" at bounding box center [91, 239] width 151 height 21
paste input "[URL][DOMAIN_NAME]"
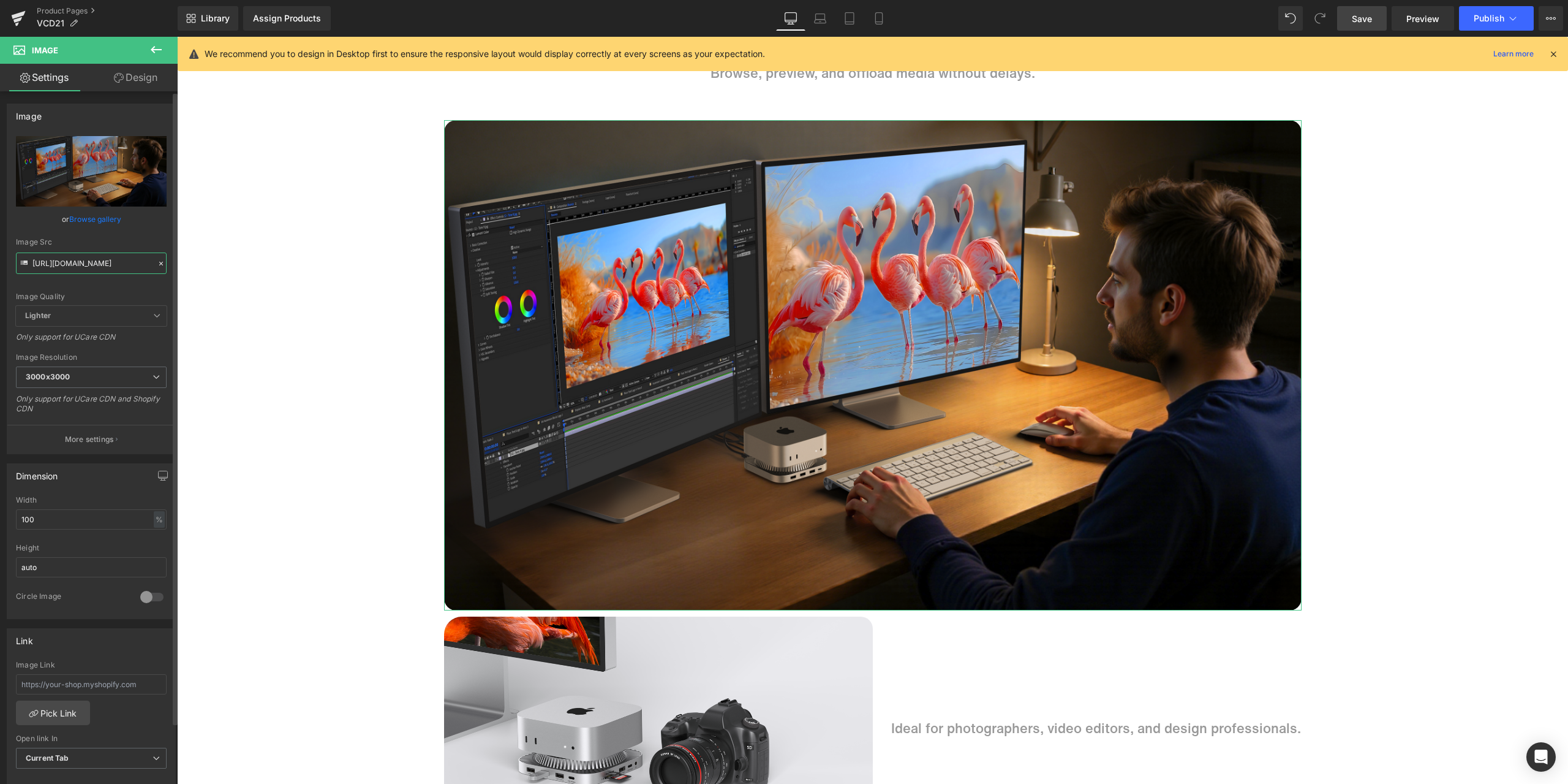
type input "[URL][DOMAIN_NAME]"
click at [133, 226] on div "Image Quality Lighter Lightest Lighter Lighter Lightest Only support for UCare …" at bounding box center [91, 221] width 151 height 170
click at [1362, 19] on span "Save" at bounding box center [1362, 19] width 20 height 13
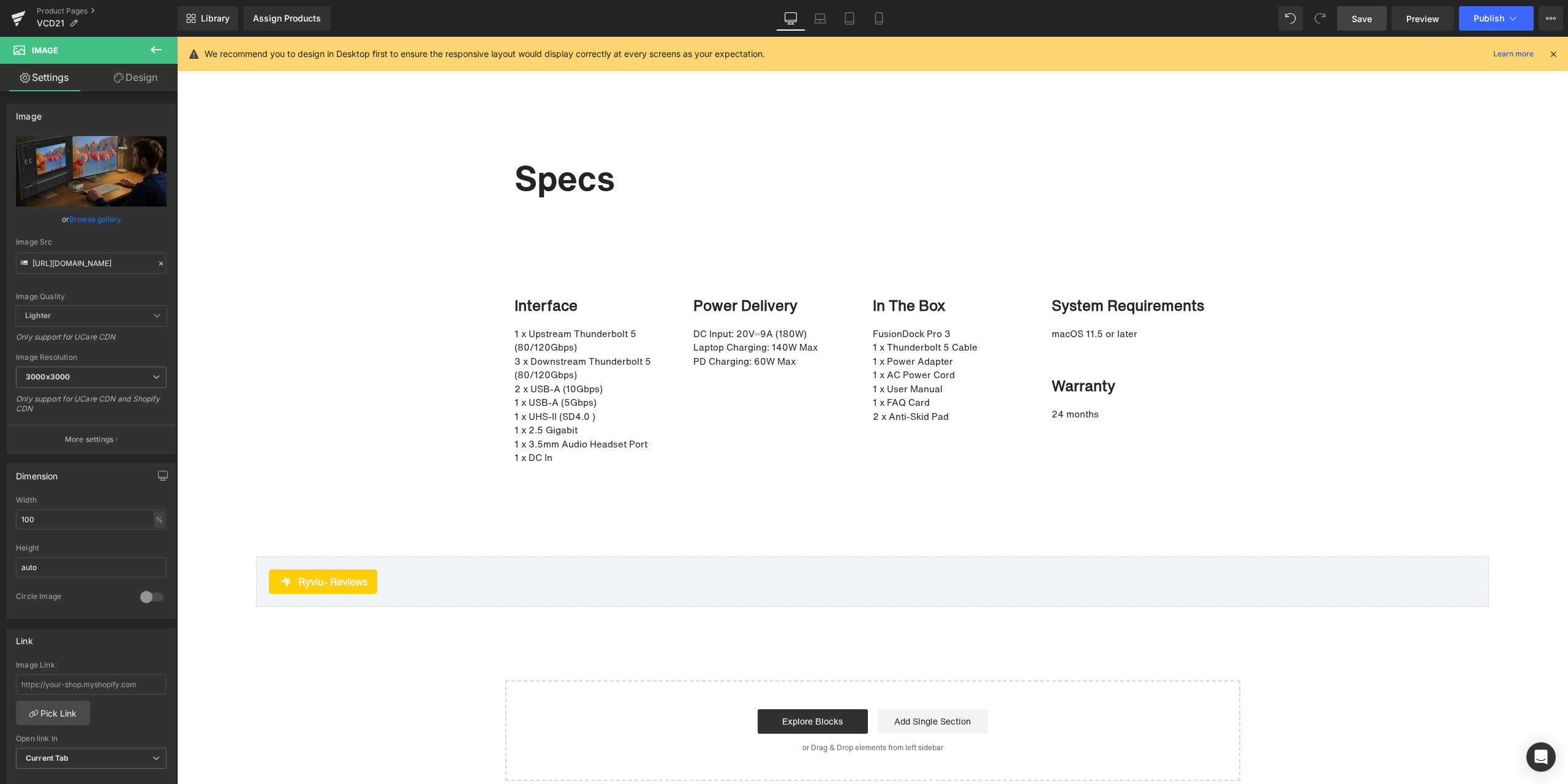
scroll to position [8376, 0]
click at [1038, 19] on div "Library Assign Products Product Preview No product match your search. Please tr…" at bounding box center [872, 19] width 1390 height 25
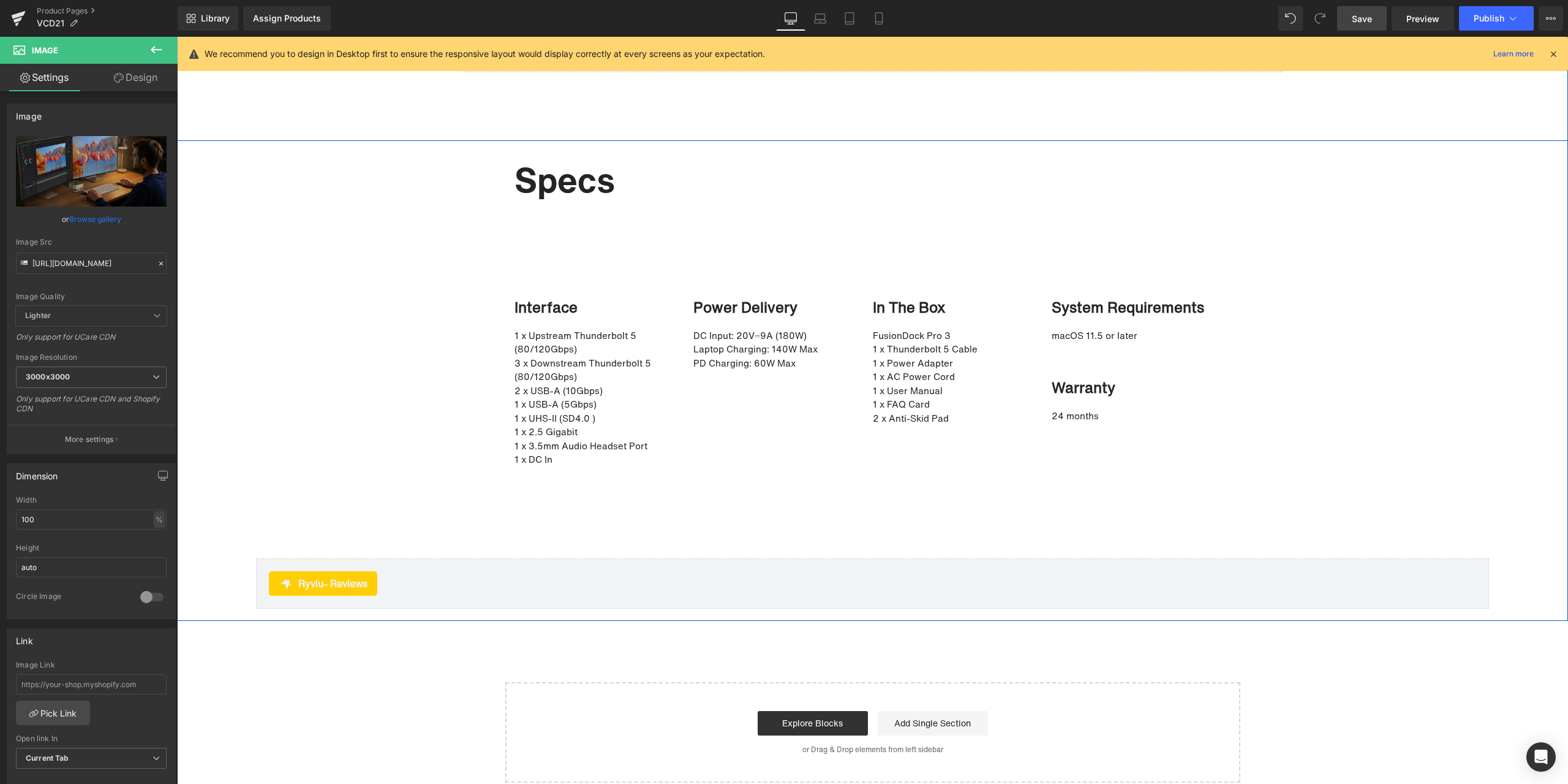
scroll to position [8130, 0]
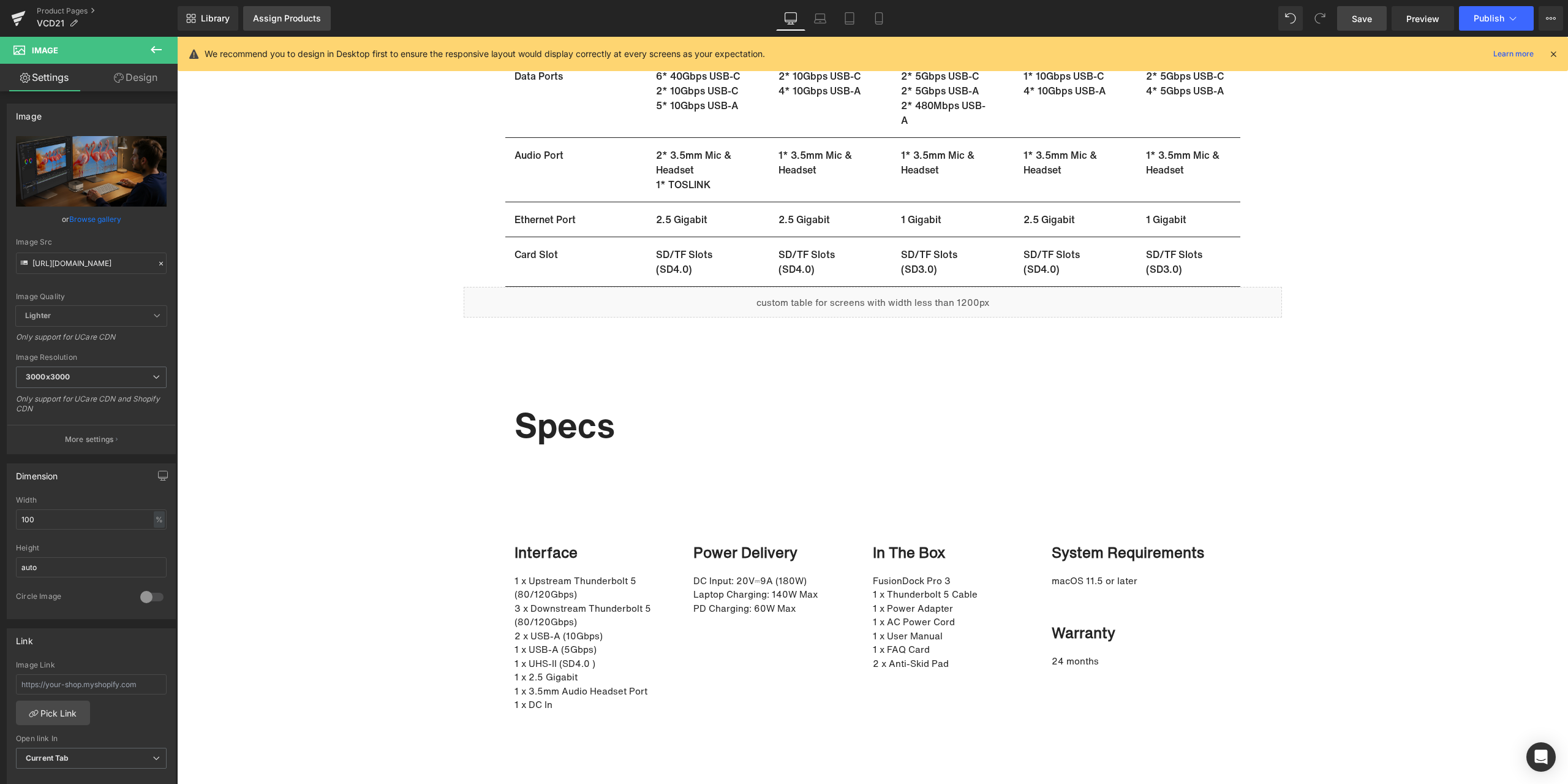
click at [282, 17] on div "Assign Products" at bounding box center [287, 19] width 68 height 10
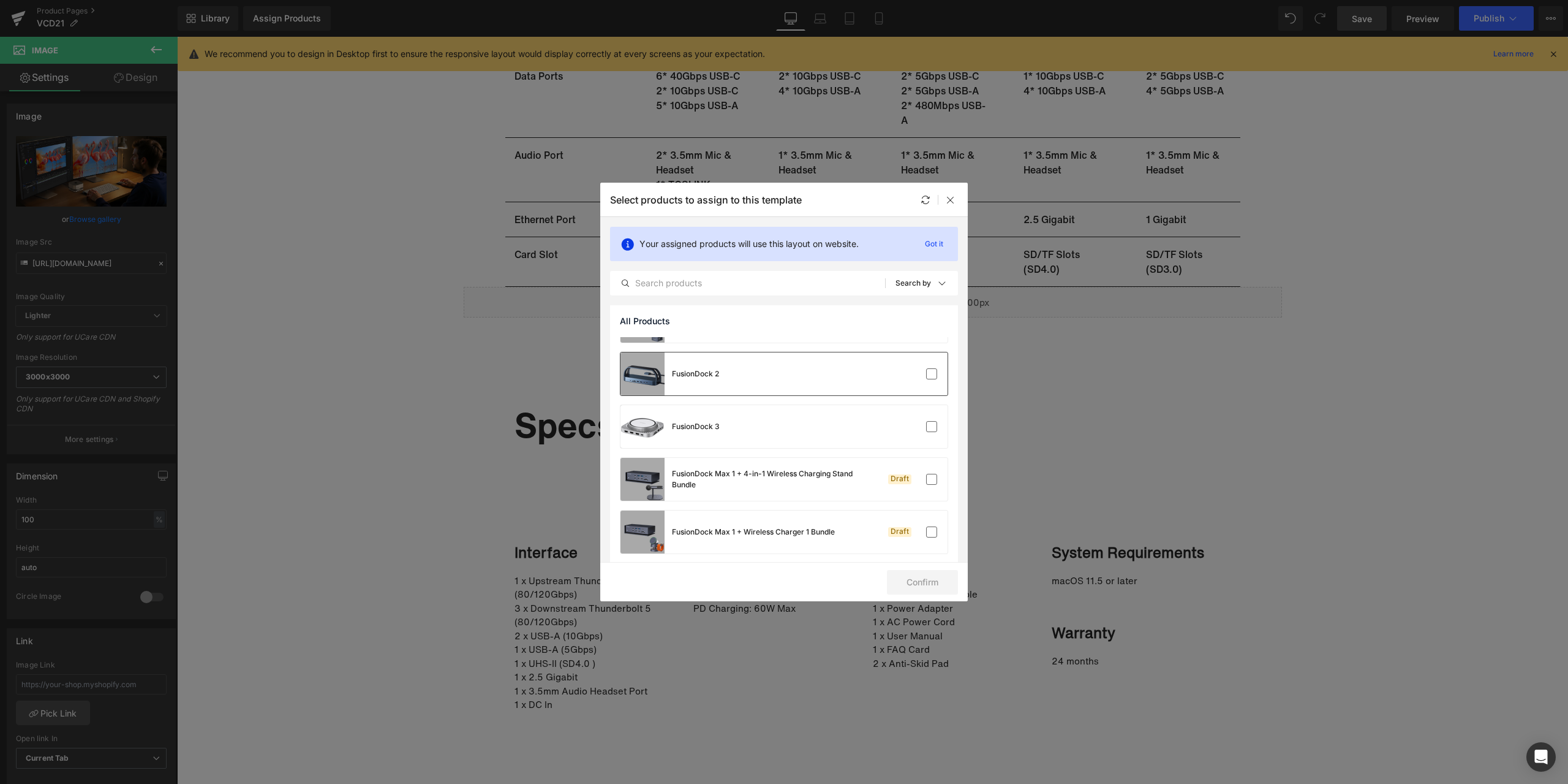
scroll to position [2757, 0]
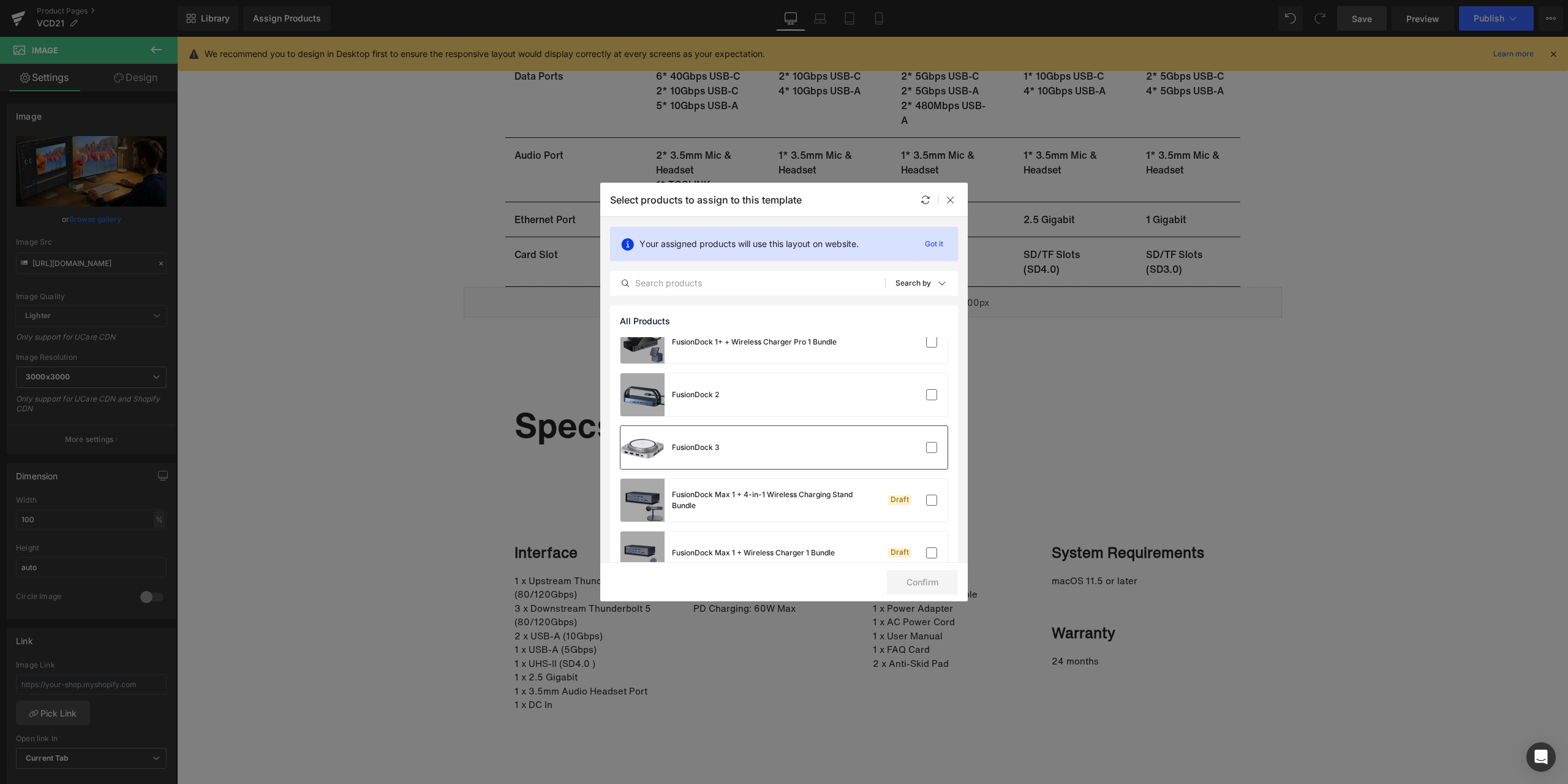
click at [917, 451] on div at bounding box center [910, 447] width 54 height 12
click at [930, 582] on button "Confirm" at bounding box center [922, 582] width 71 height 25
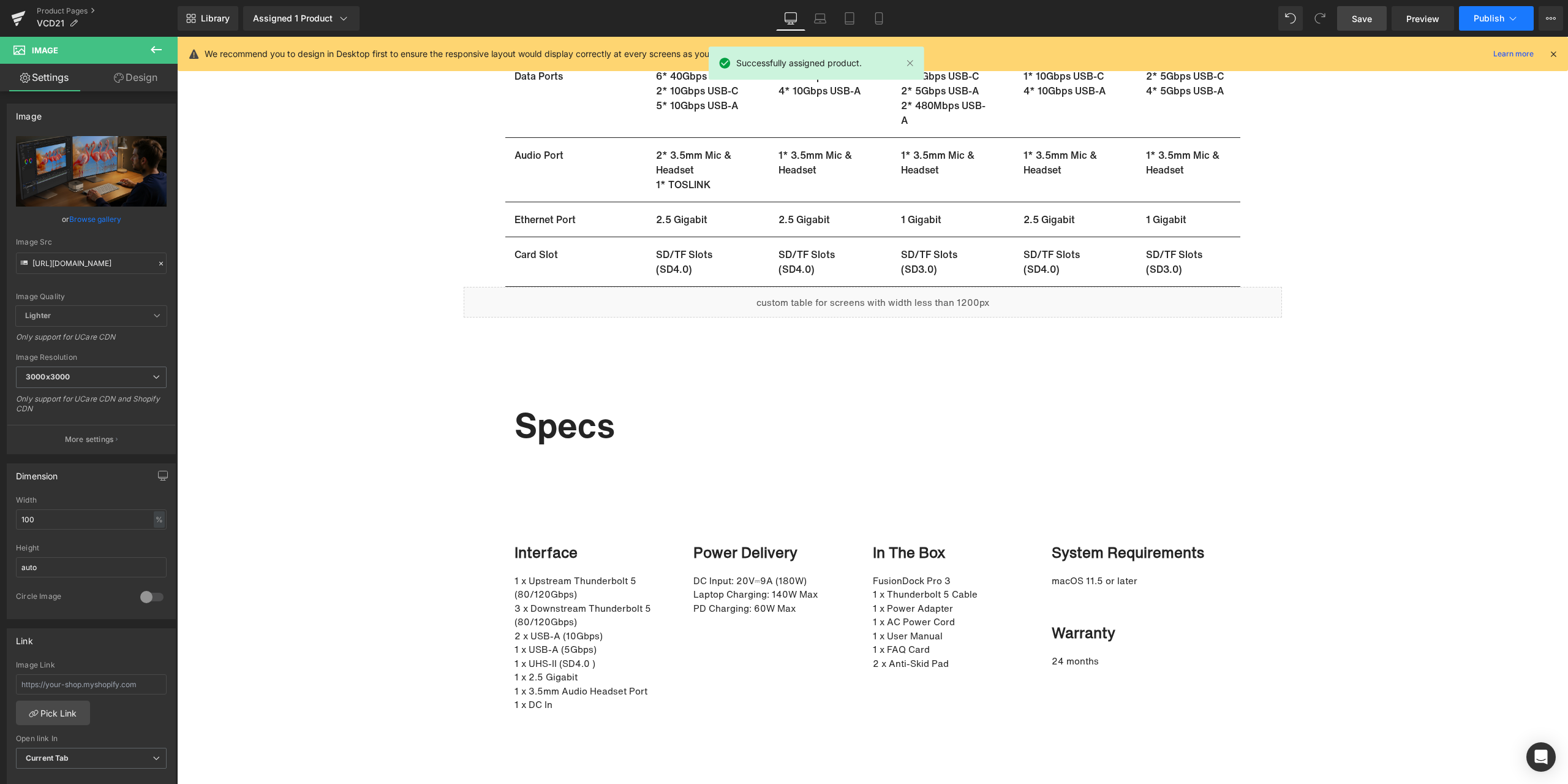
click at [1488, 17] on span "Publish" at bounding box center [1489, 19] width 31 height 10
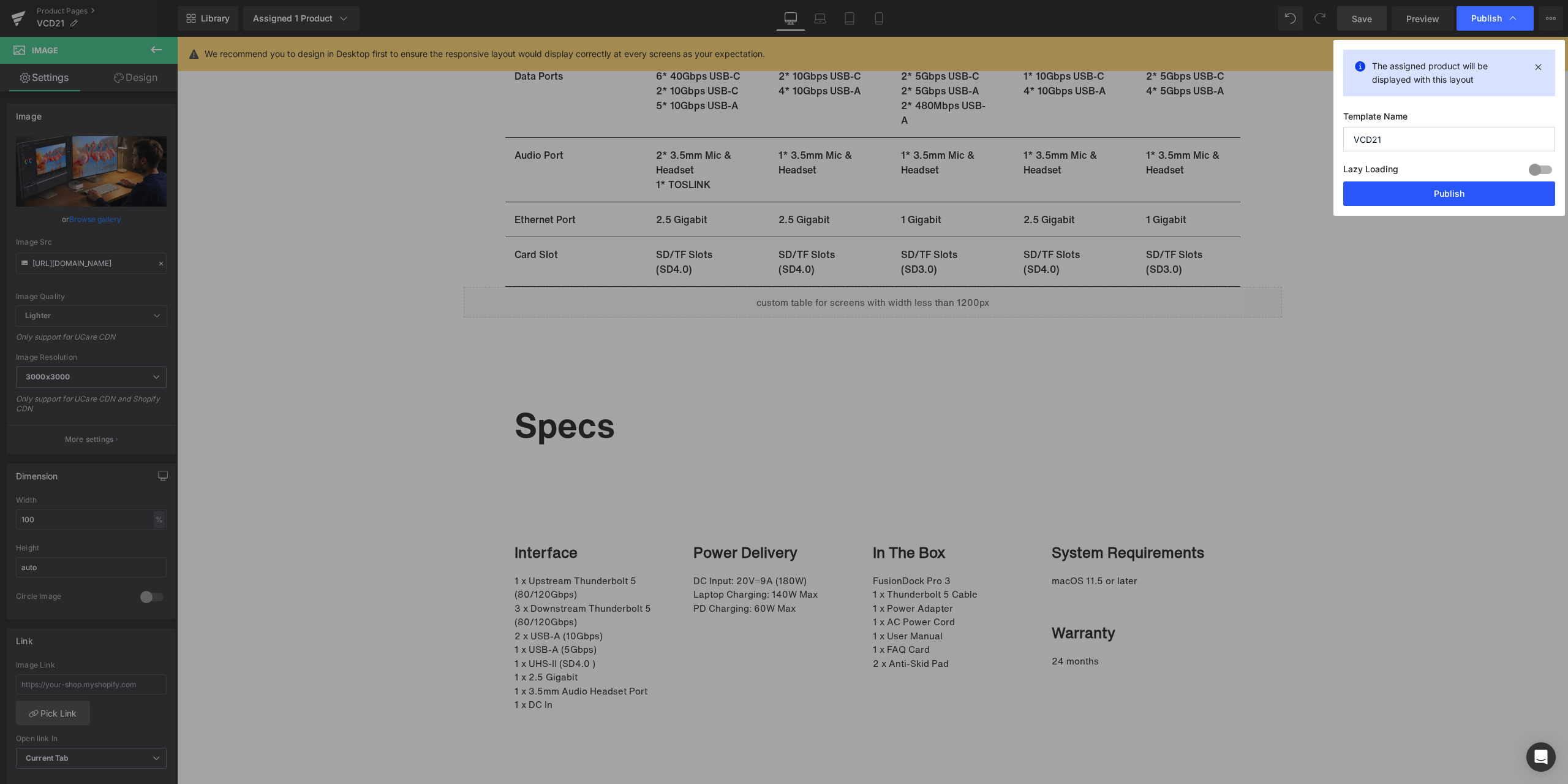
click at [1448, 182] on button "Publish" at bounding box center [1449, 194] width 212 height 25
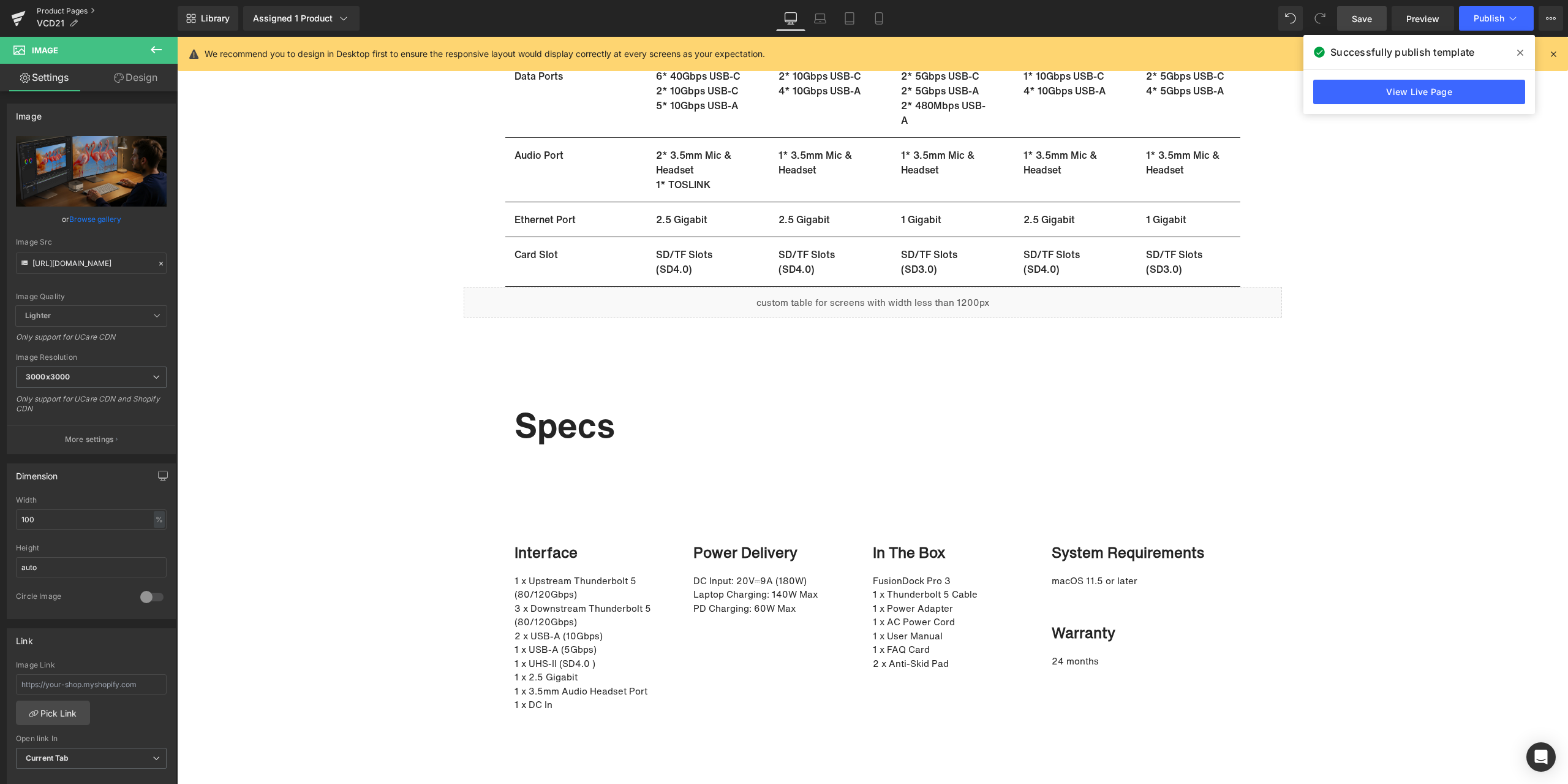
click at [67, 9] on link "Product Pages" at bounding box center [107, 11] width 141 height 10
